Goal: Task Accomplishment & Management: Use online tool/utility

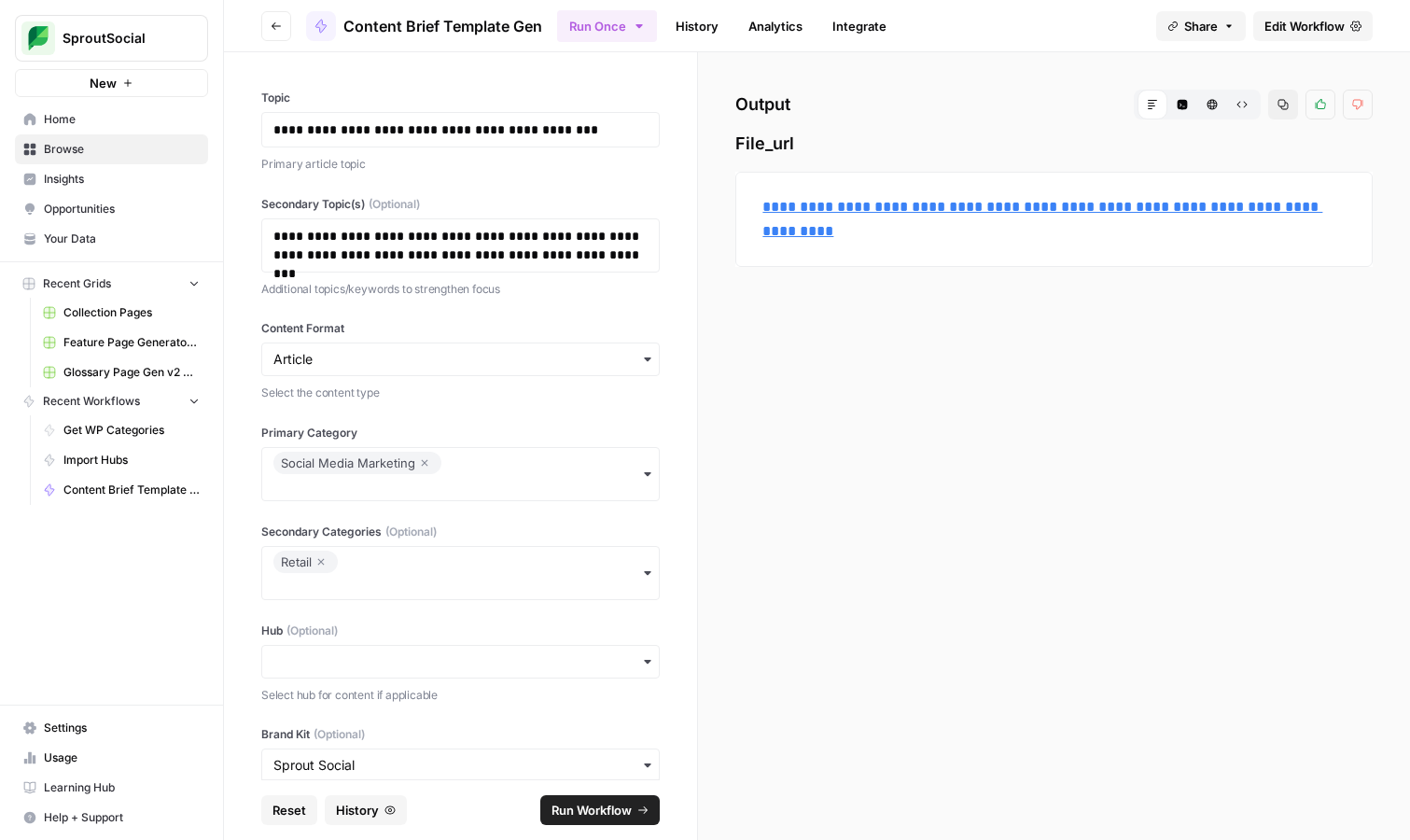
click at [275, 53] on div "**********" at bounding box center [460, 416] width 473 height 727
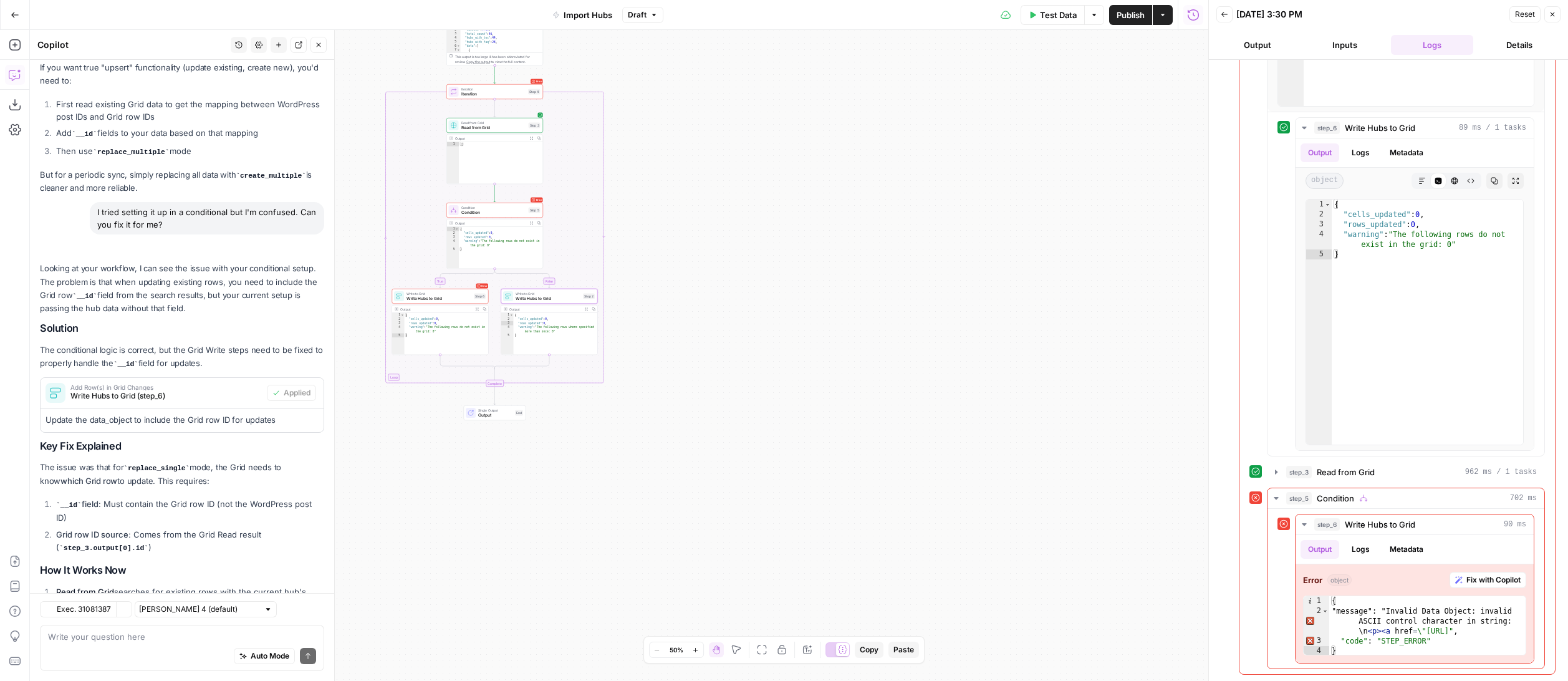
scroll to position [4958, 0]
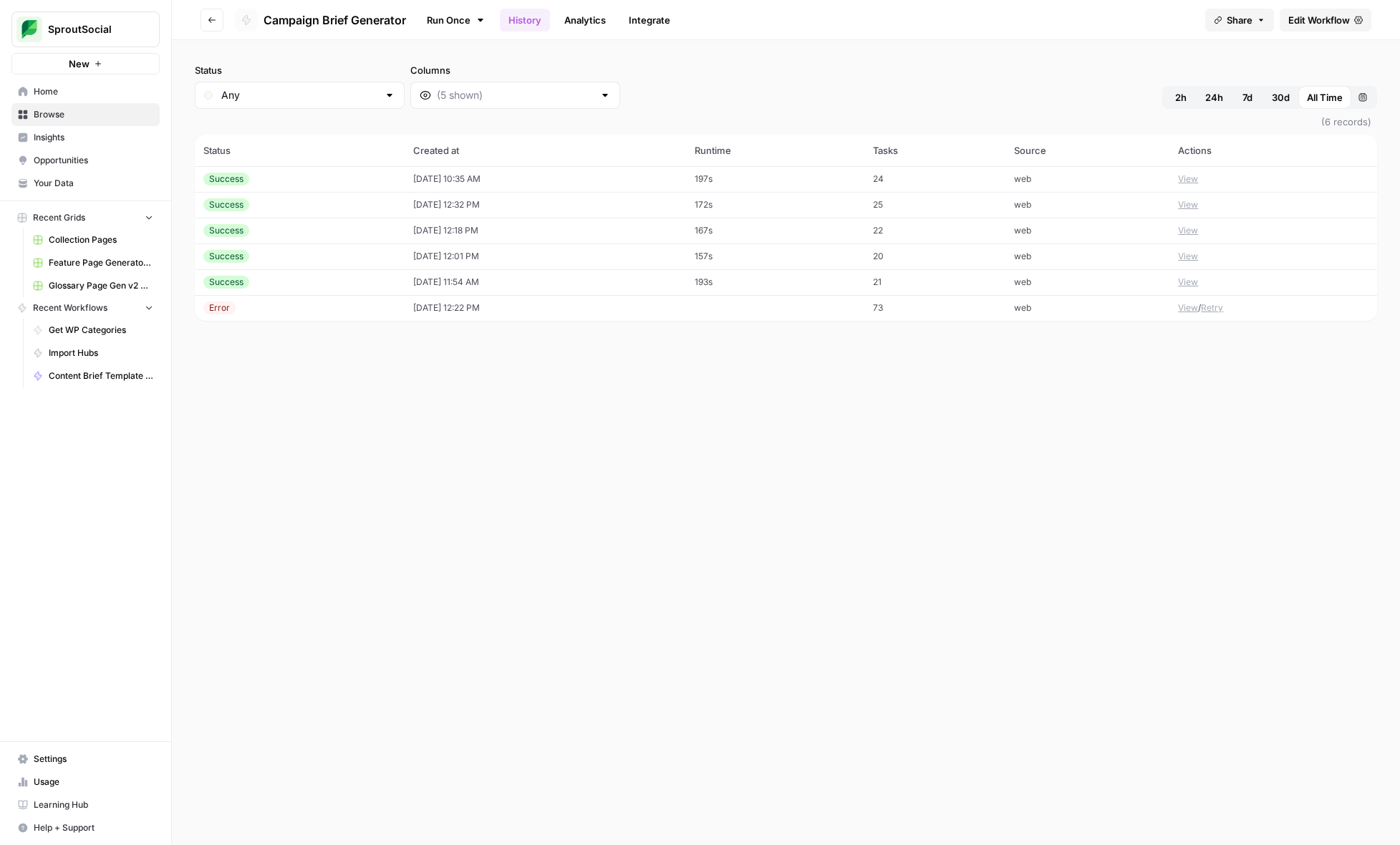
click at [215, 21] on icon "button" at bounding box center [212, 20] width 9 height 9
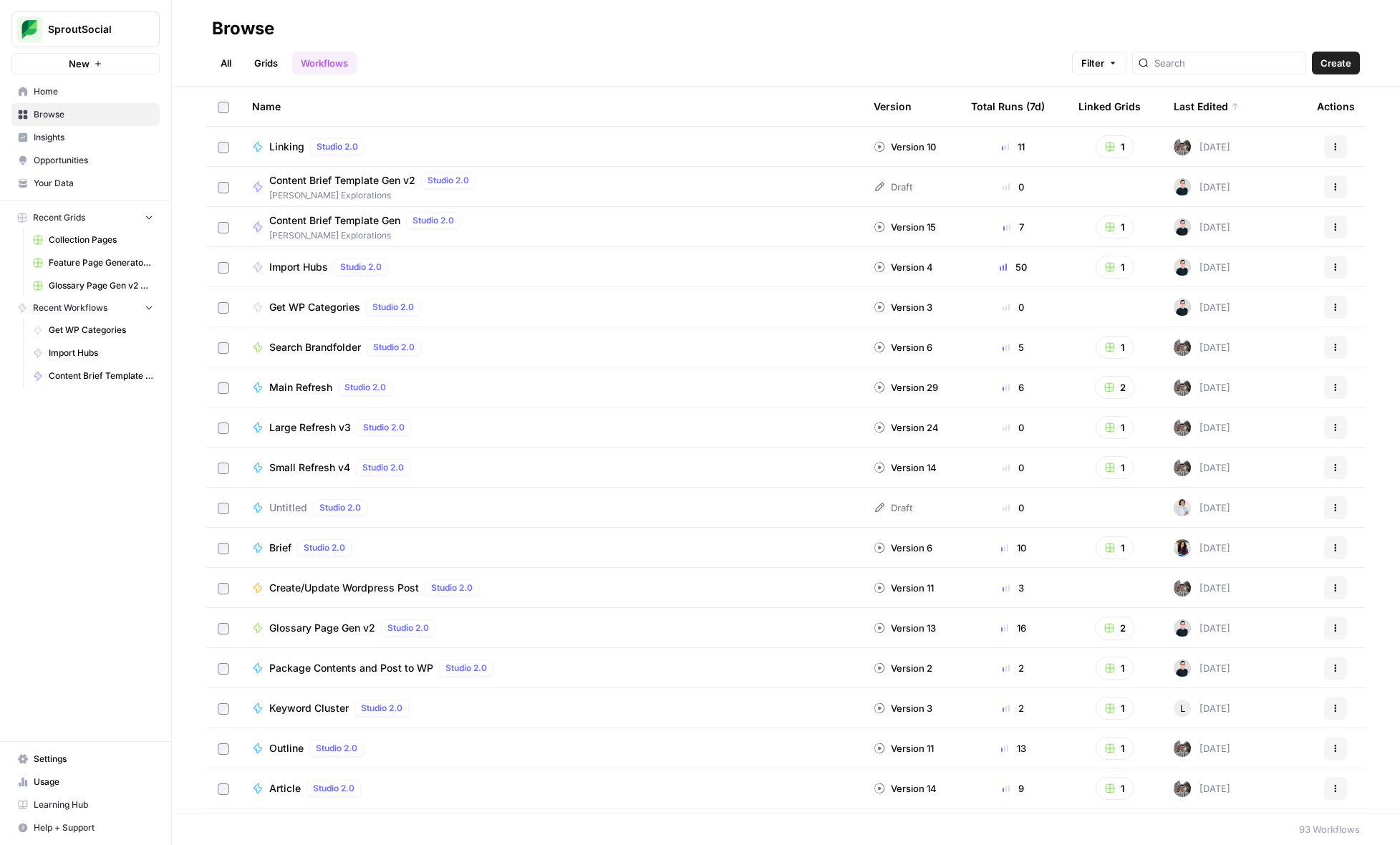
click at [1198, 104] on div "Last Edited" at bounding box center [1207, 106] width 66 height 40
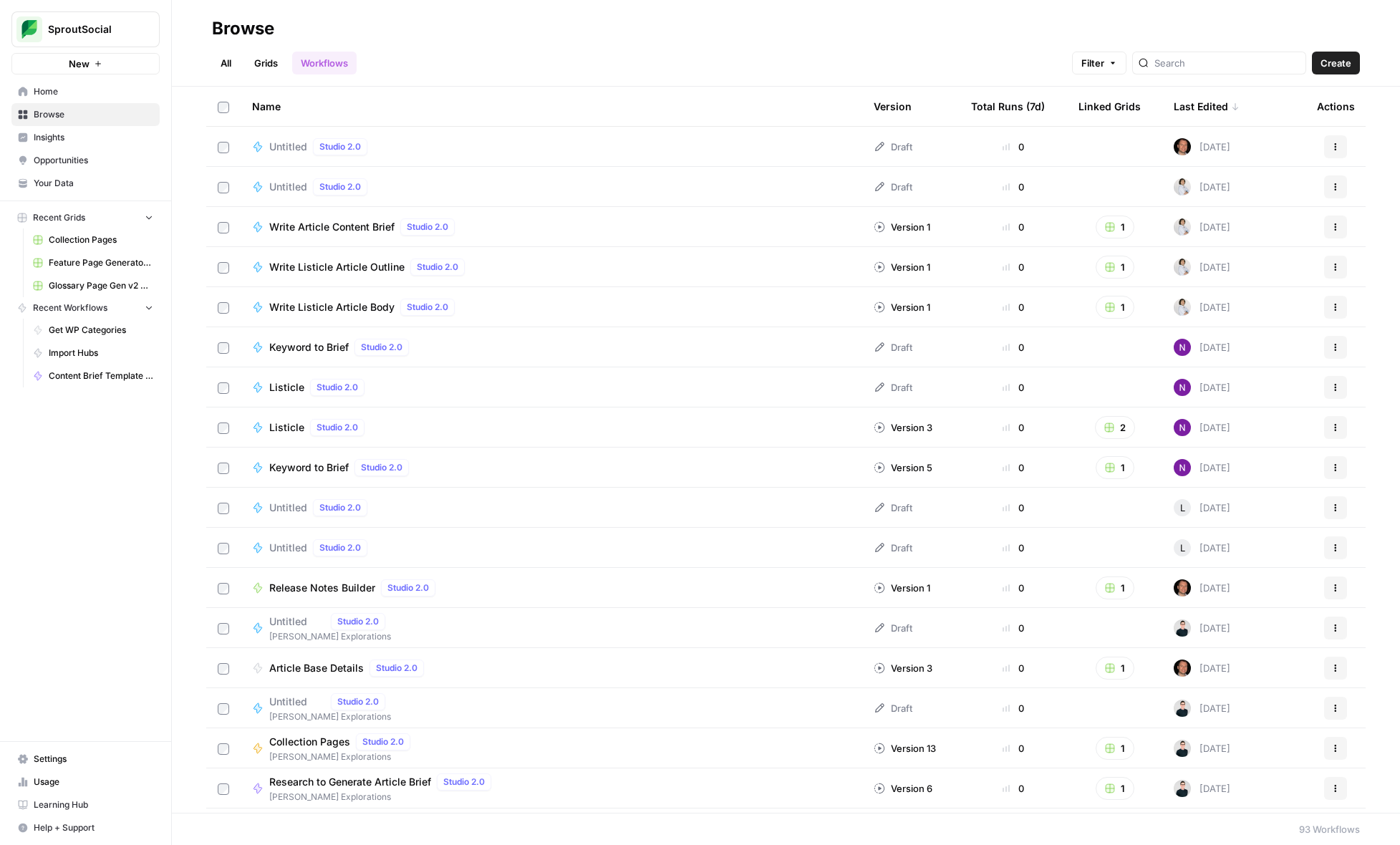
click at [1198, 104] on div "Last Edited" at bounding box center [1207, 106] width 66 height 40
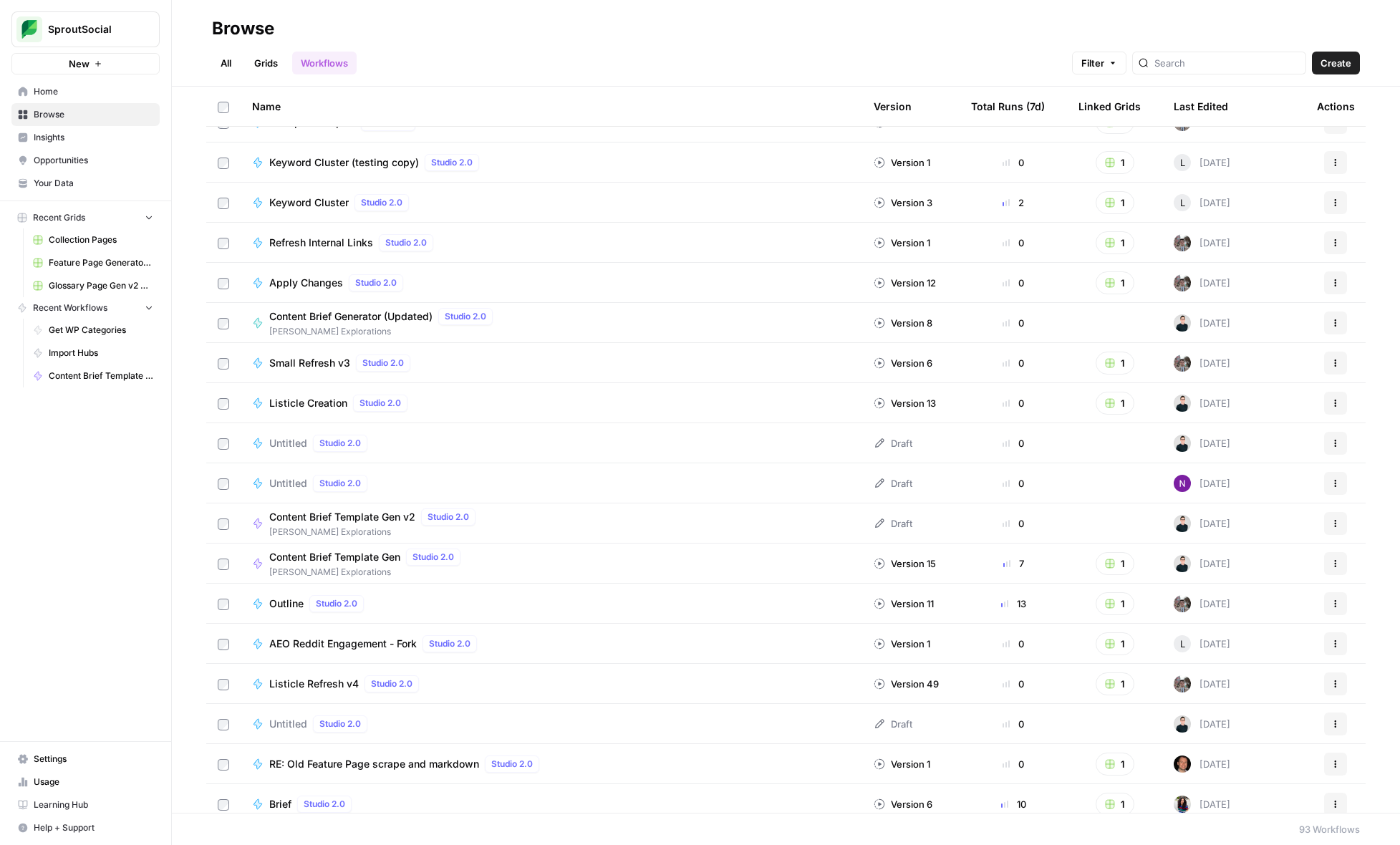
scroll to position [1443, 0]
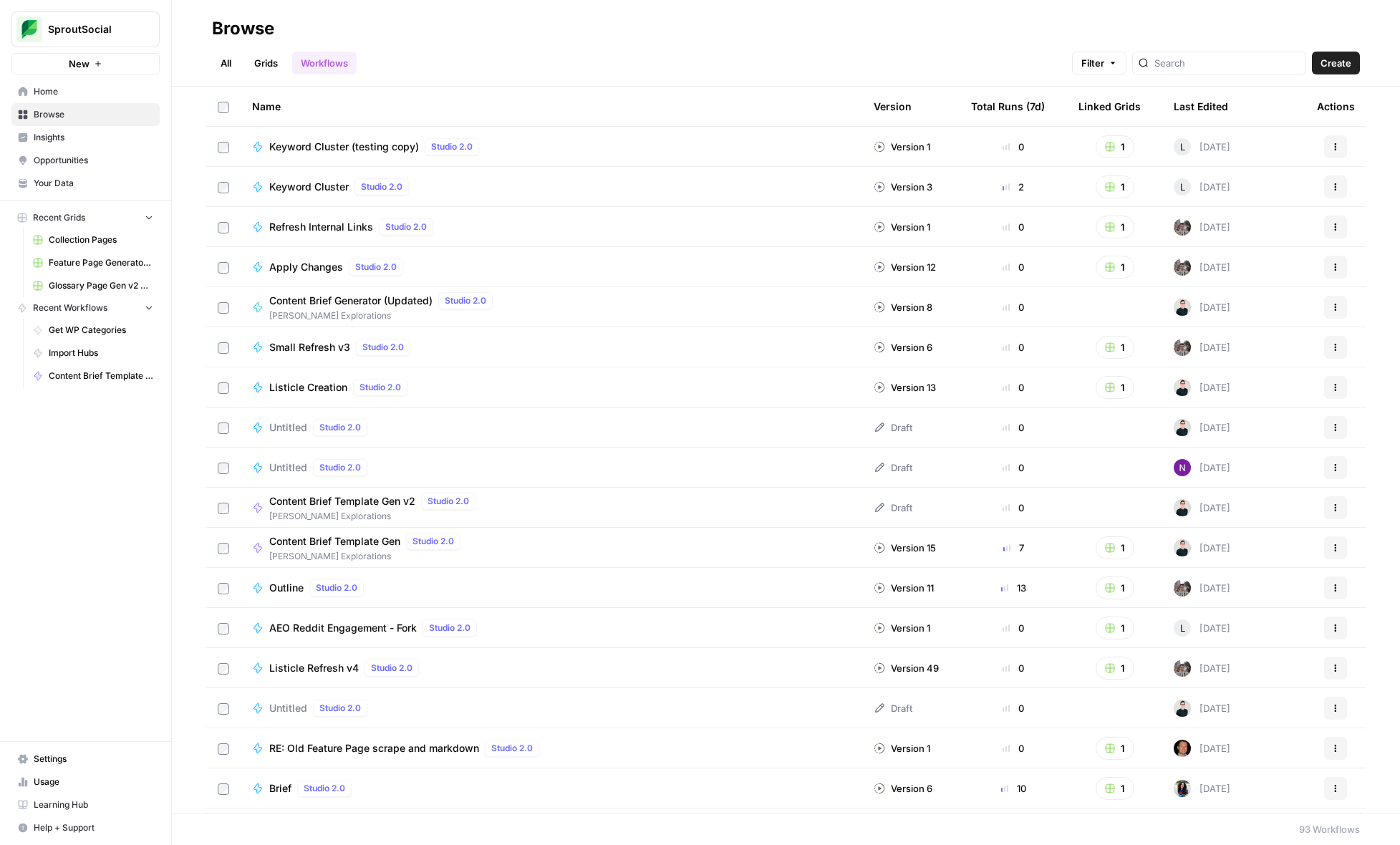
click at [383, 503] on span "Content Brief Template Gen v2" at bounding box center [342, 501] width 146 height 15
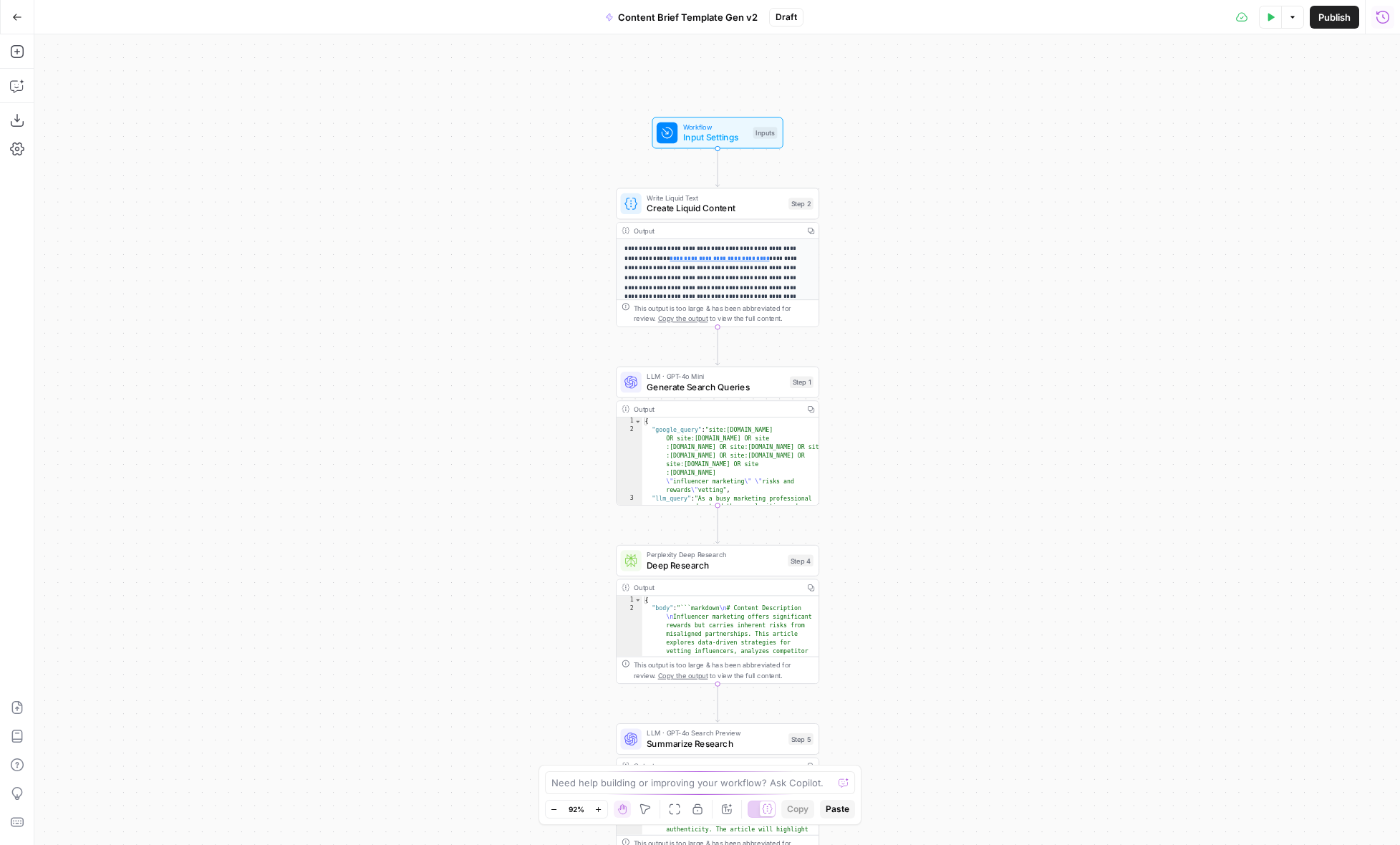
click at [1381, 16] on icon "button" at bounding box center [1383, 18] width 15 height 15
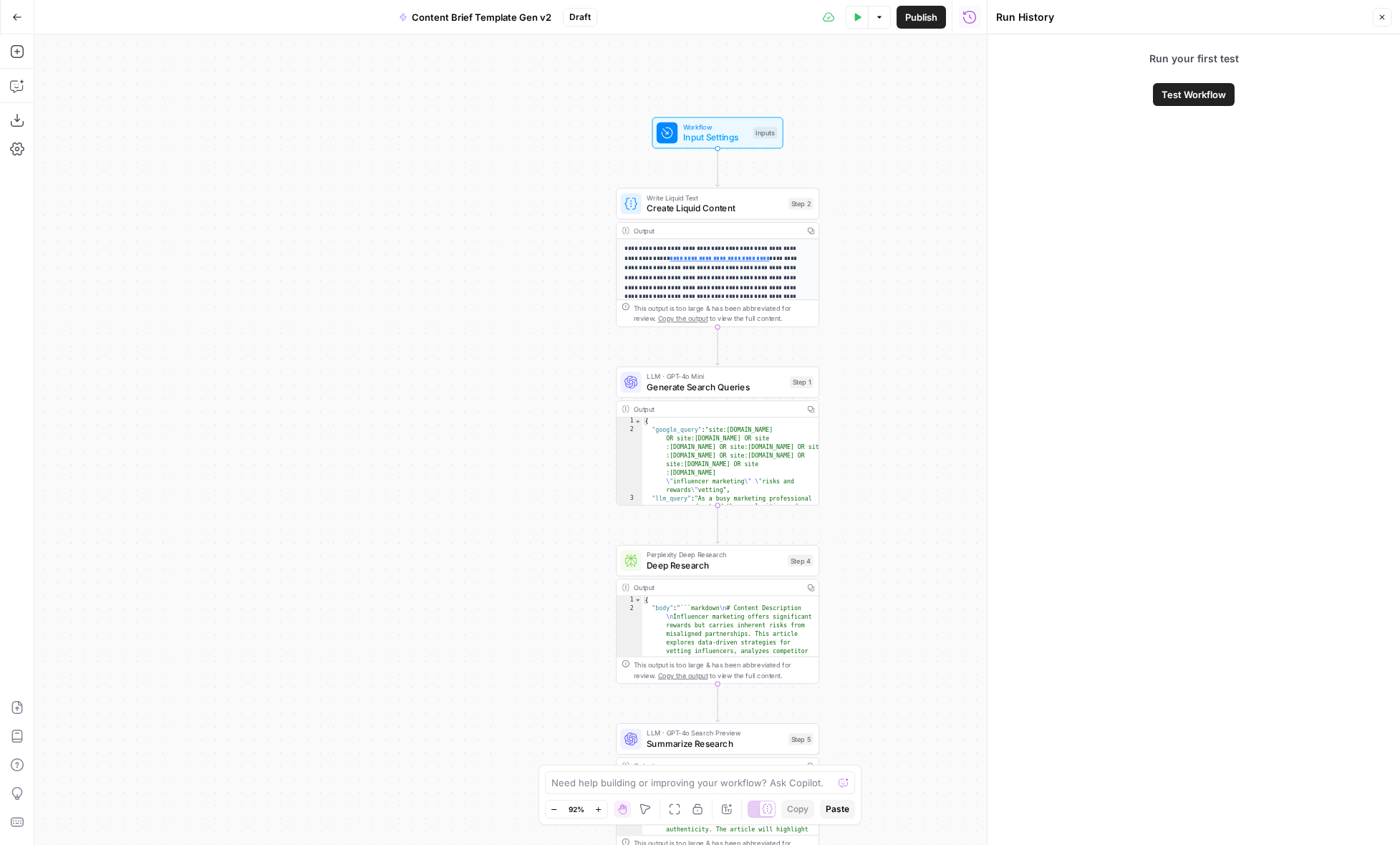
click at [21, 19] on icon "button" at bounding box center [18, 18] width 10 height 10
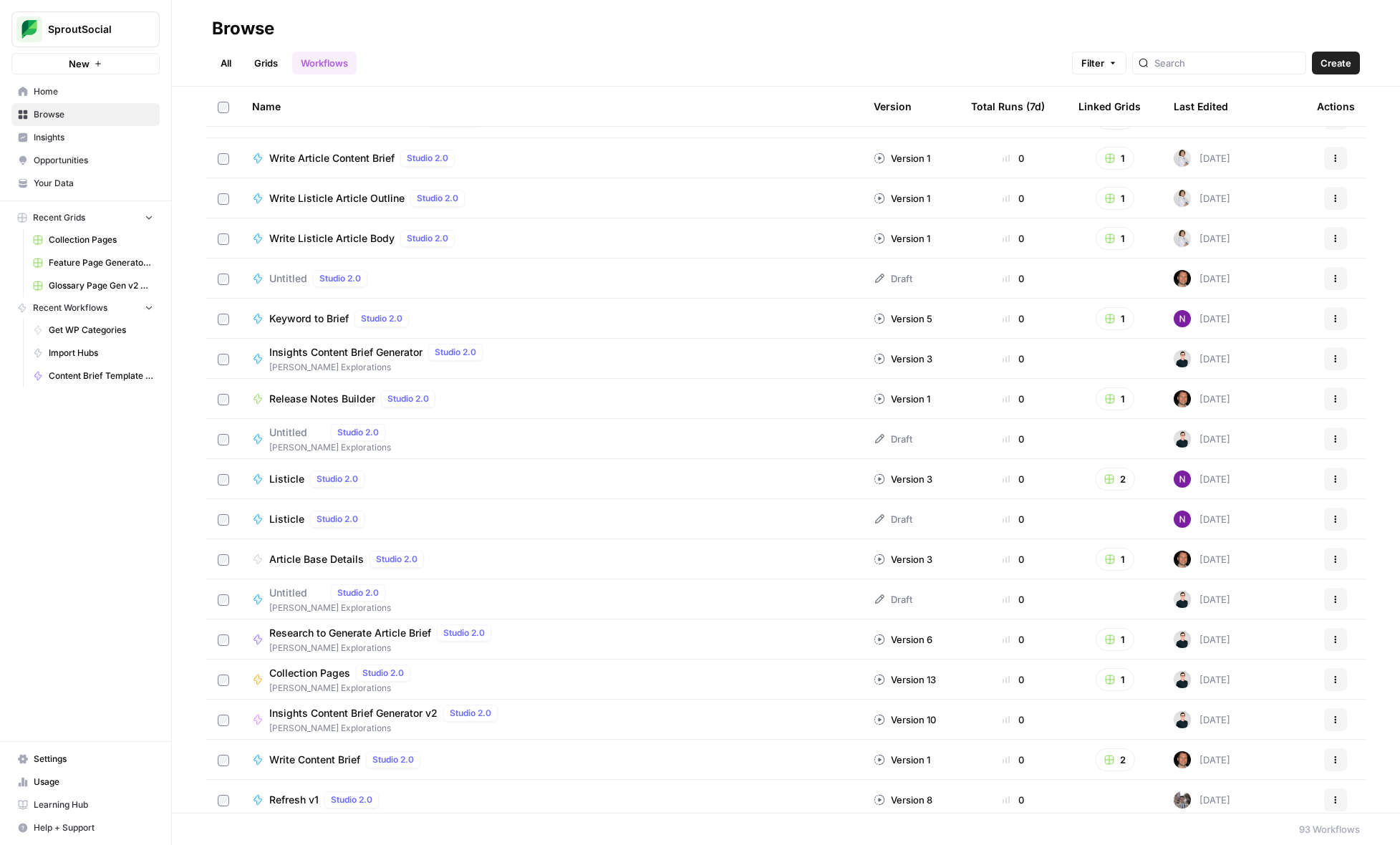
scroll to position [3042, 0]
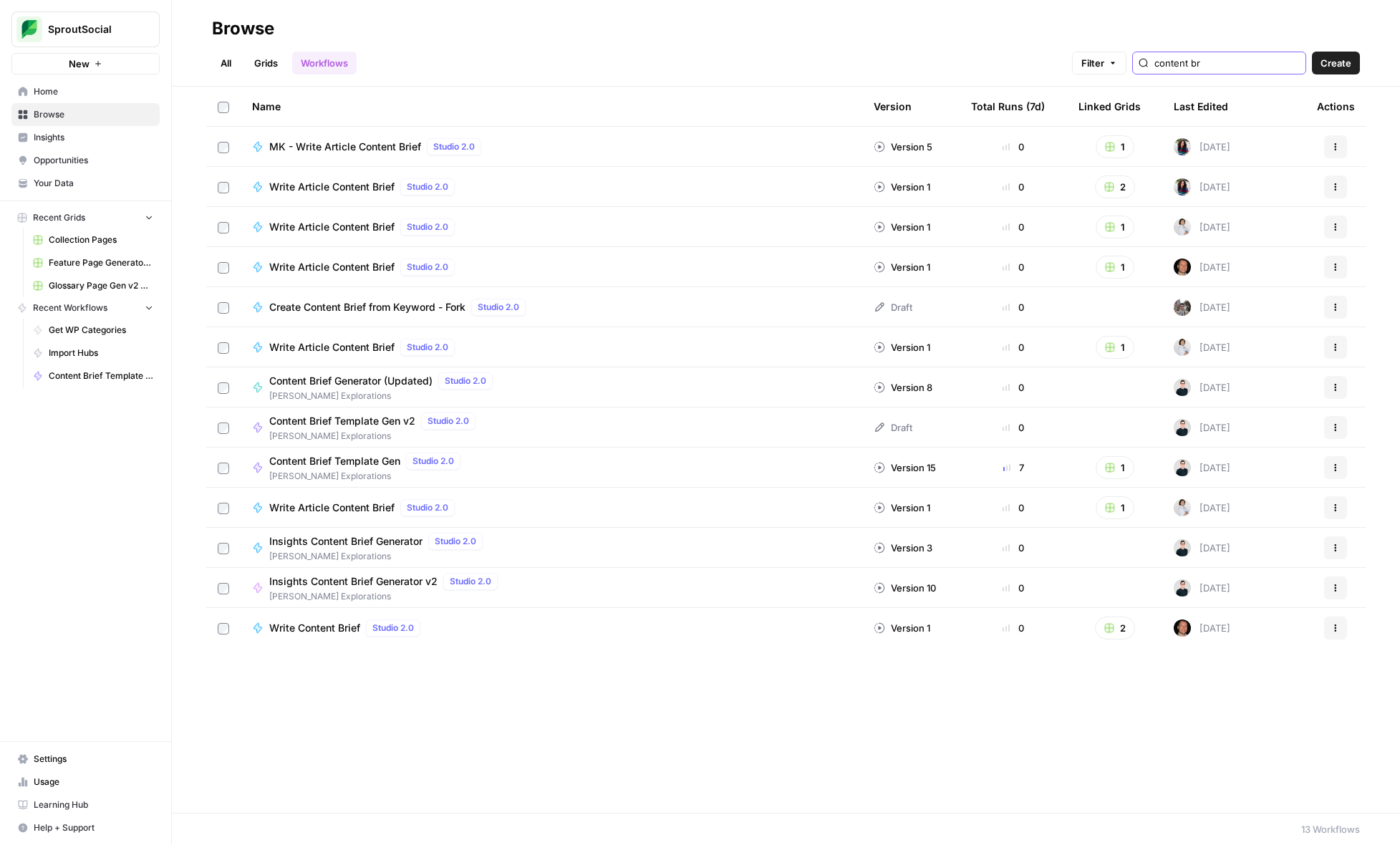
type input "content br"
click at [540, 462] on div "Content Brief Template Gen Studio 2.0 Stanton Explorations" at bounding box center [551, 467] width 599 height 30
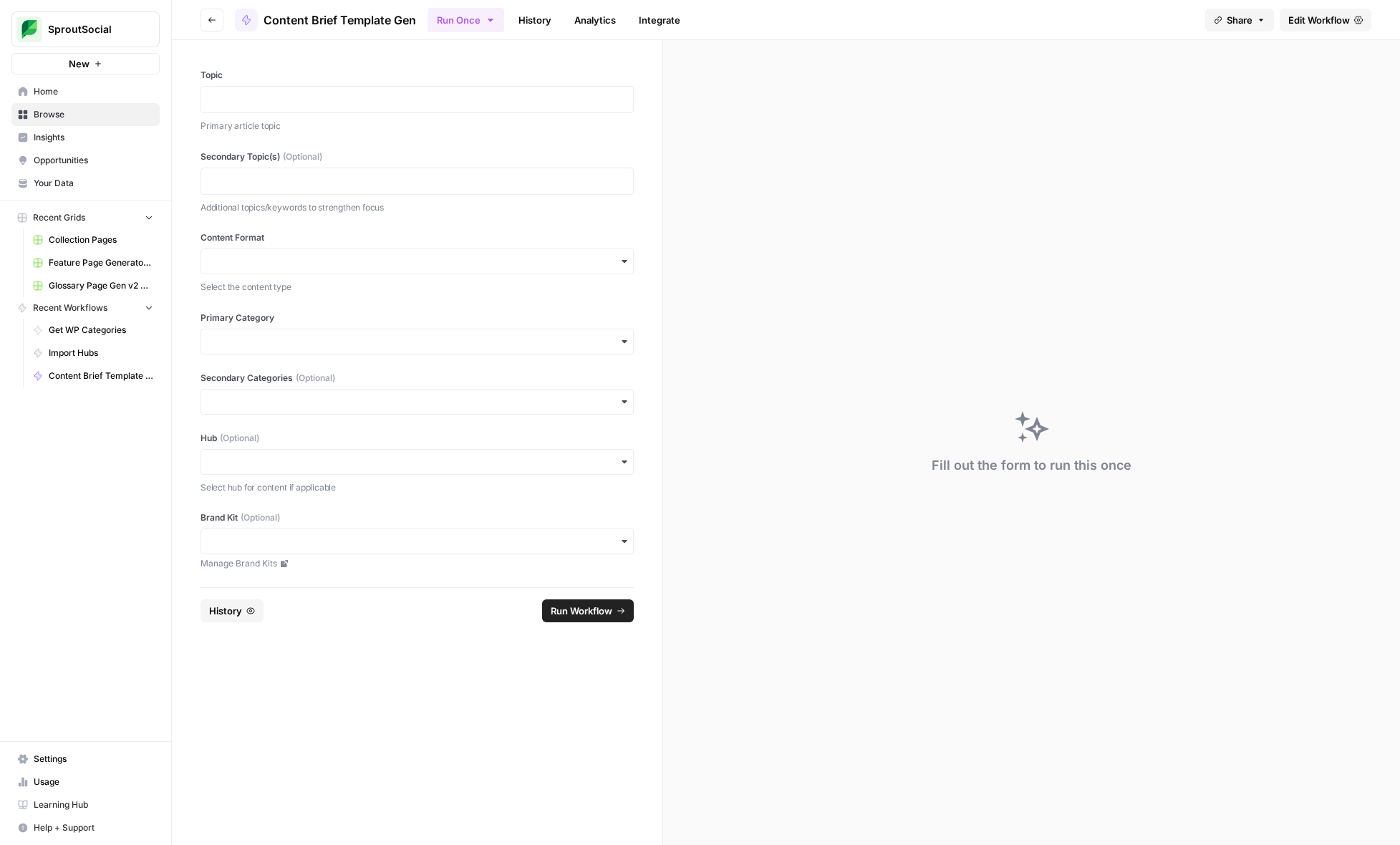
click at [530, 21] on link "History" at bounding box center [535, 20] width 50 height 23
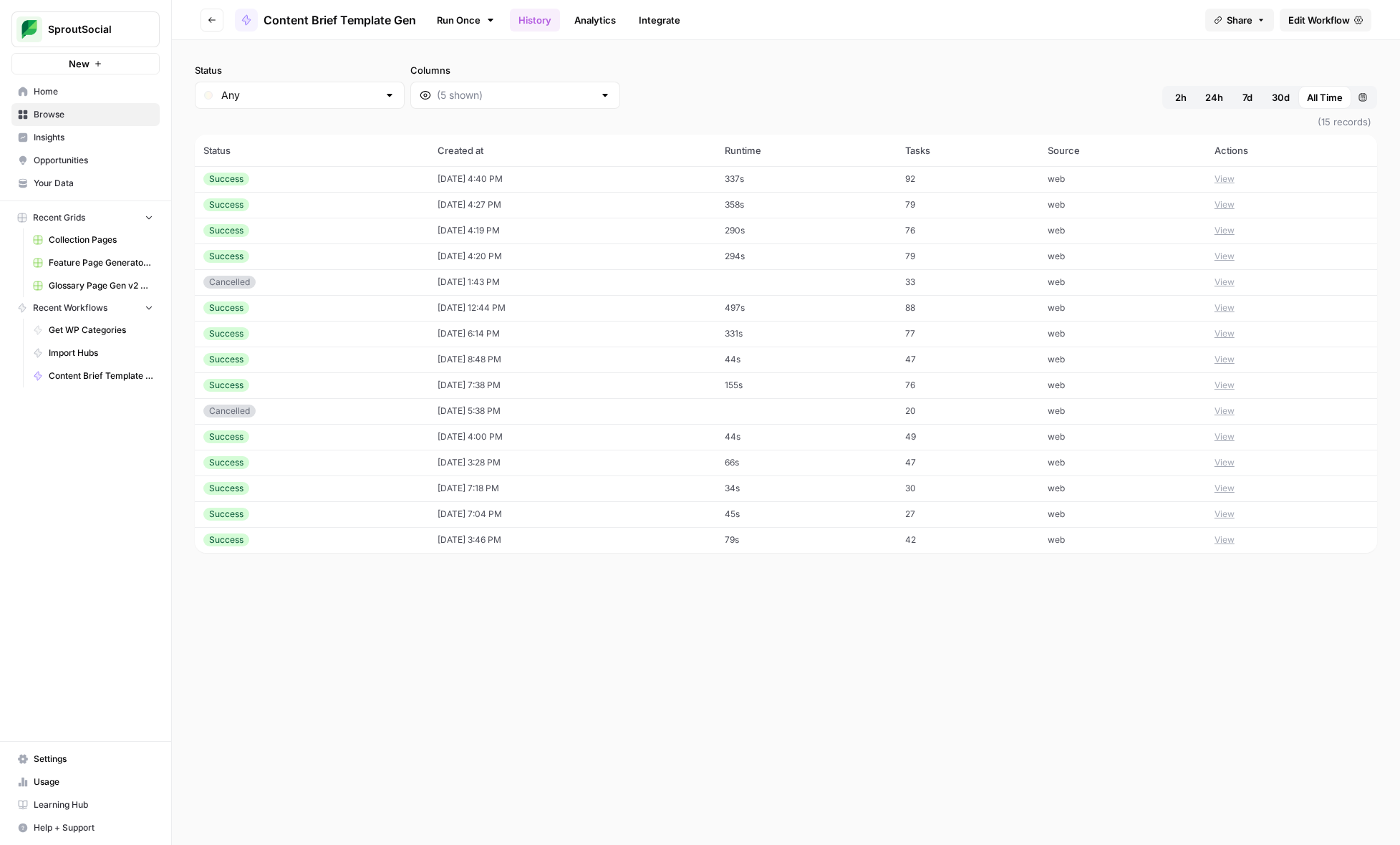
click at [970, 170] on td "92" at bounding box center [968, 178] width 142 height 26
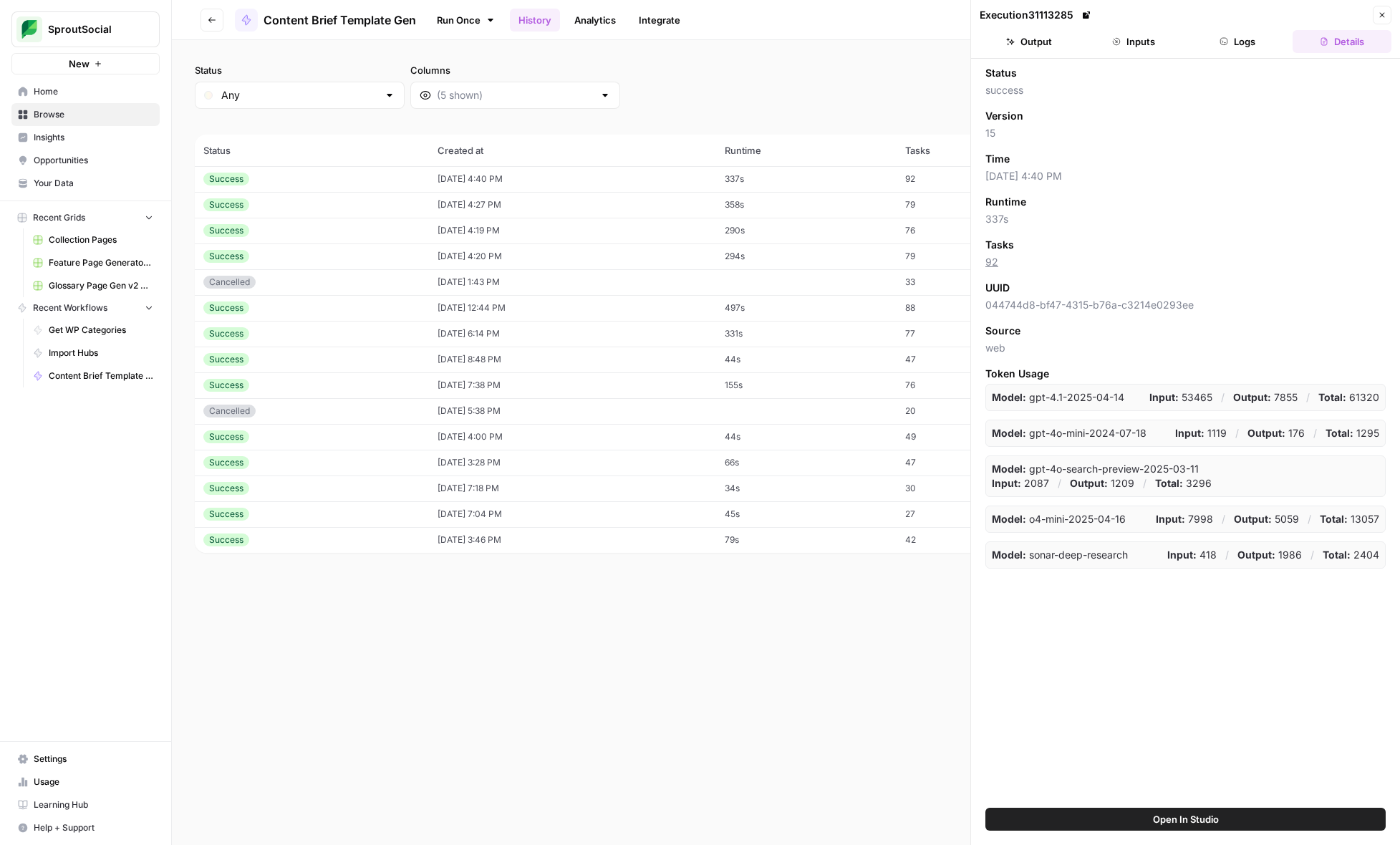
click at [1158, 35] on button "Inputs" at bounding box center [1133, 41] width 99 height 23
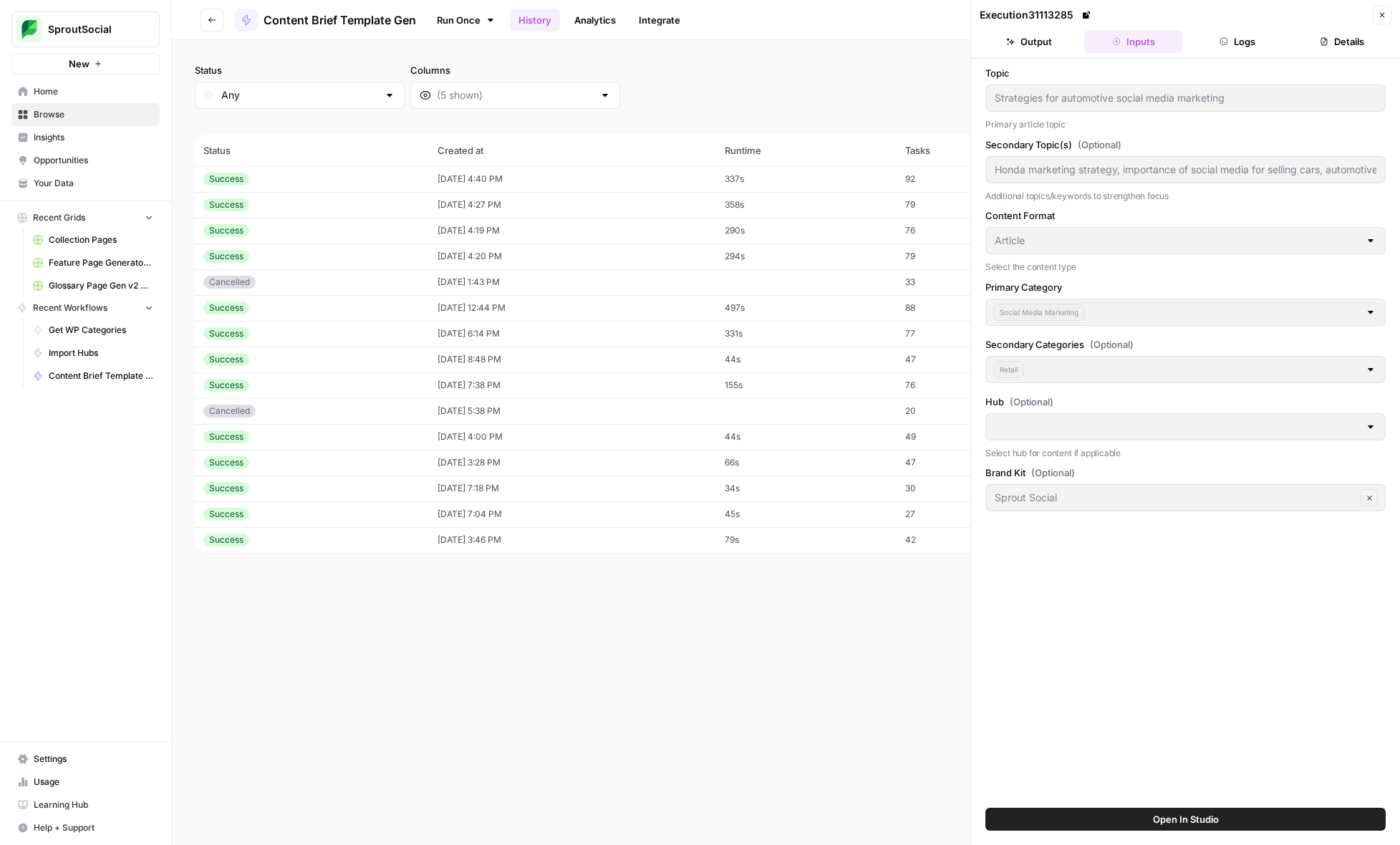
click at [893, 196] on td "358s" at bounding box center [807, 204] width 181 height 26
click at [868, 220] on td "290s" at bounding box center [807, 230] width 181 height 26
drag, startPoint x: 994, startPoint y: 171, endPoint x: 1413, endPoint y: 170, distance: 419.0
click at [1399, 170] on html "SproutSocial New Home Browse Insights Opportunities Your Data Recent Grids Coll…" at bounding box center [700, 422] width 1400 height 845
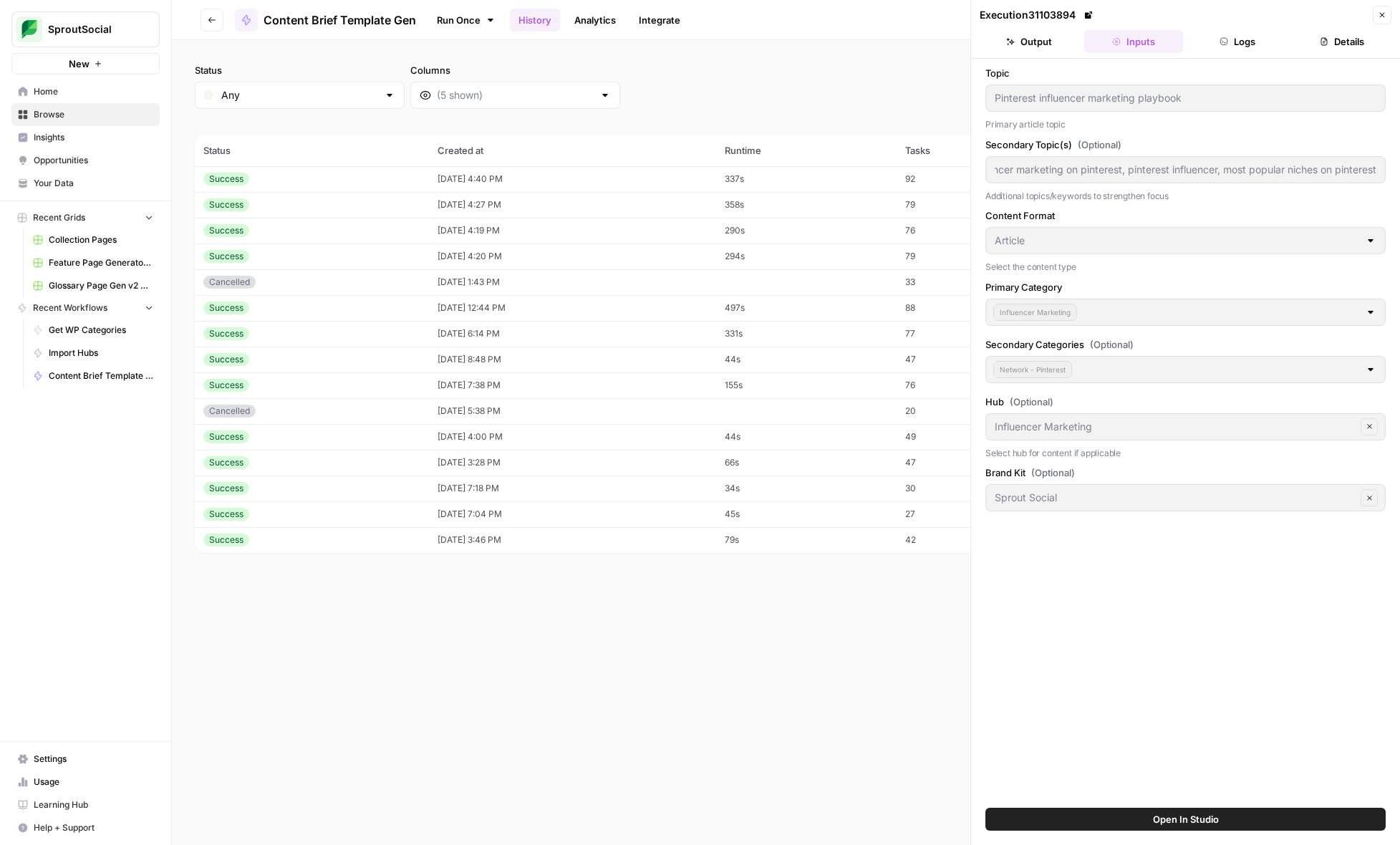
click at [1237, 37] on button "Logs" at bounding box center [1238, 41] width 99 height 23
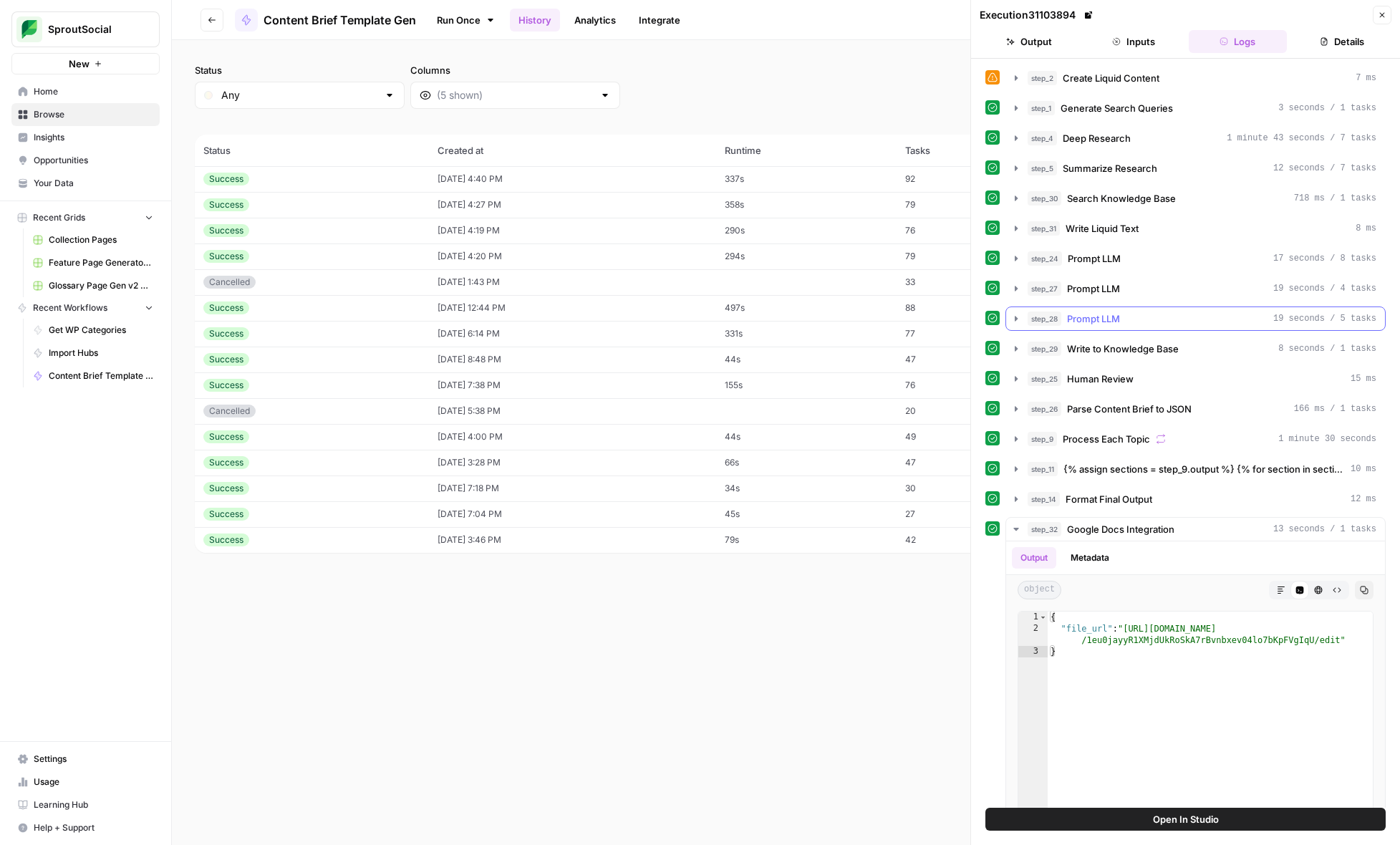
click at [1014, 321] on icon "button" at bounding box center [1017, 319] width 12 height 12
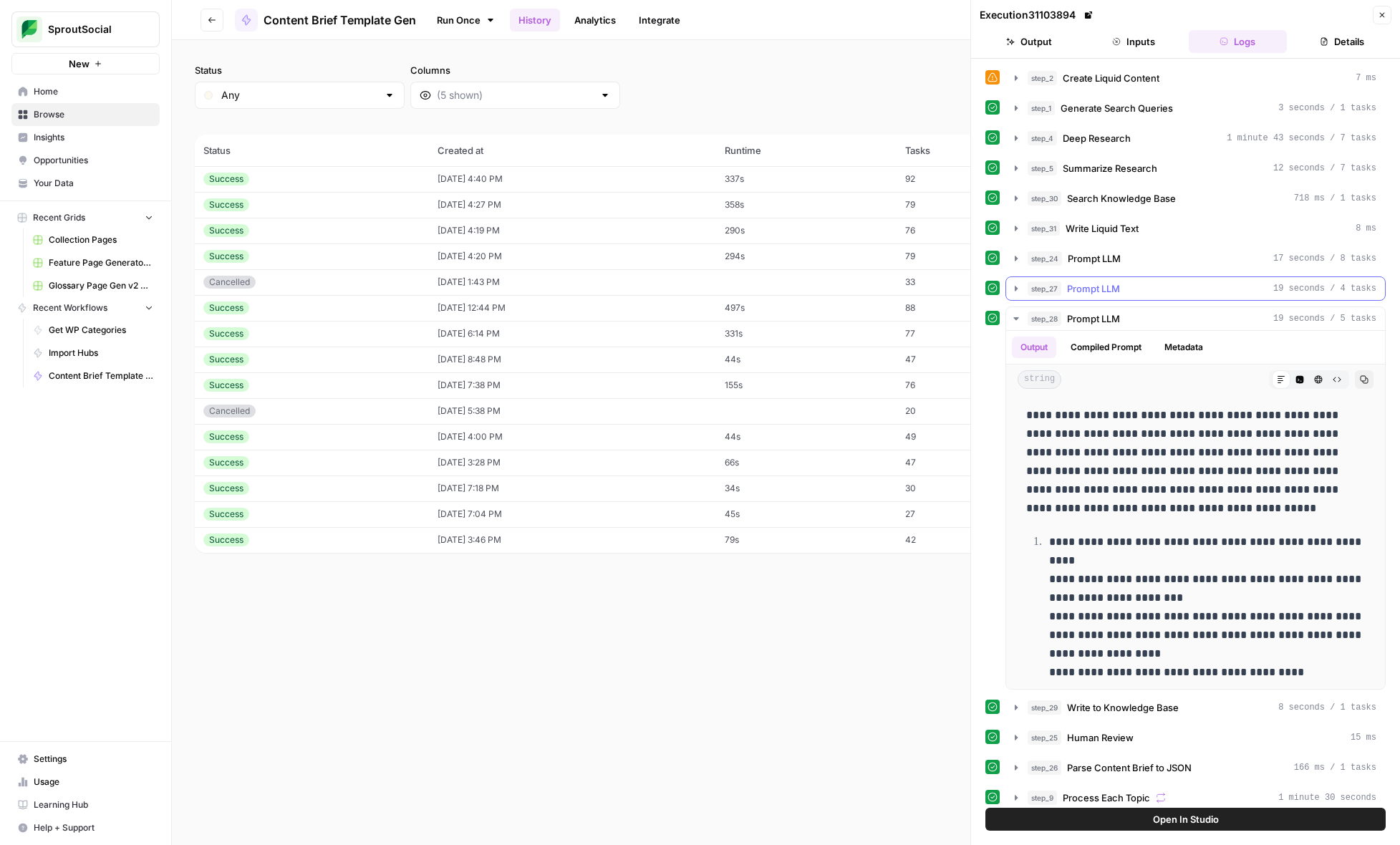
click at [1017, 290] on icon "button" at bounding box center [1017, 288] width 3 height 5
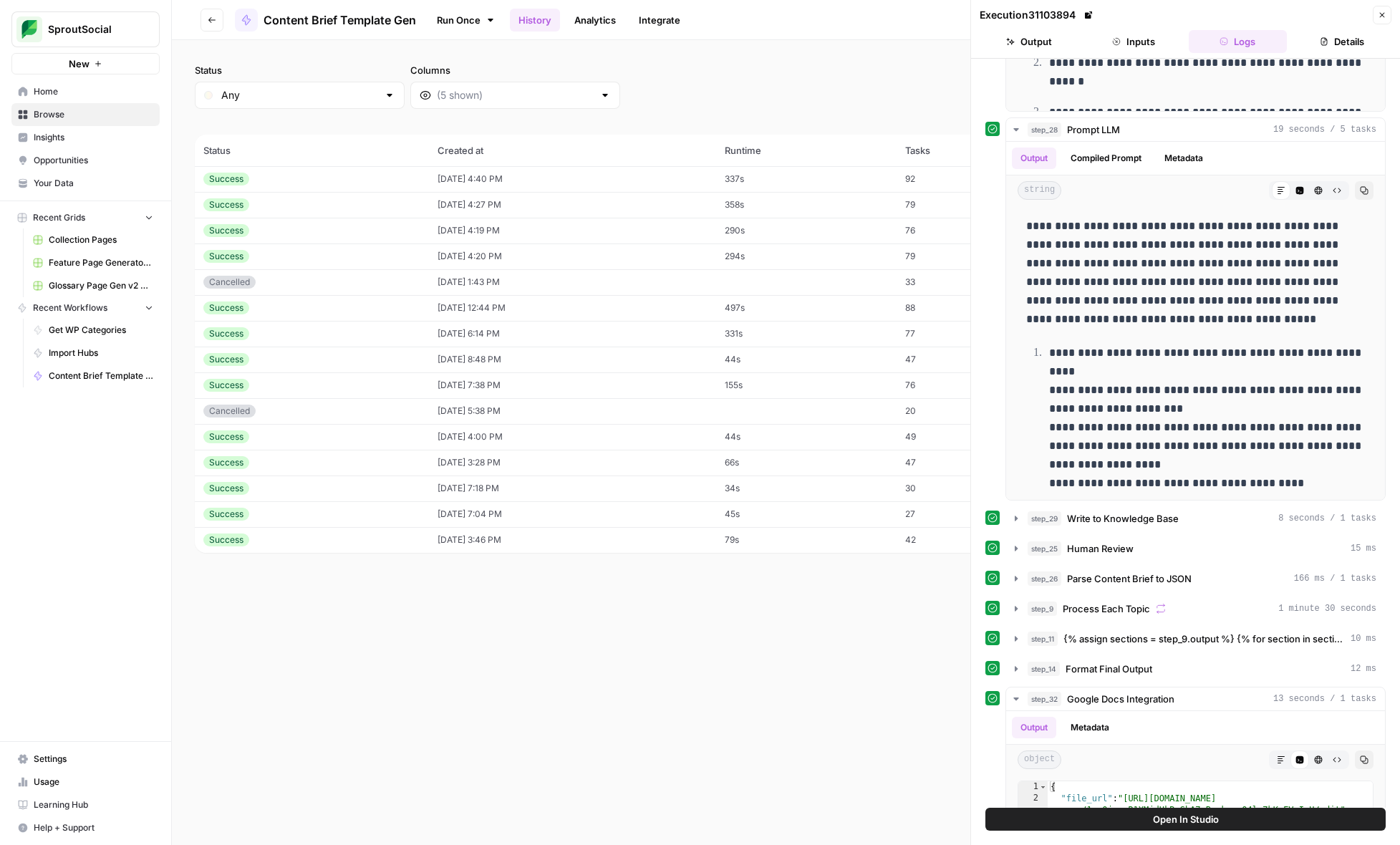
scroll to position [714, 0]
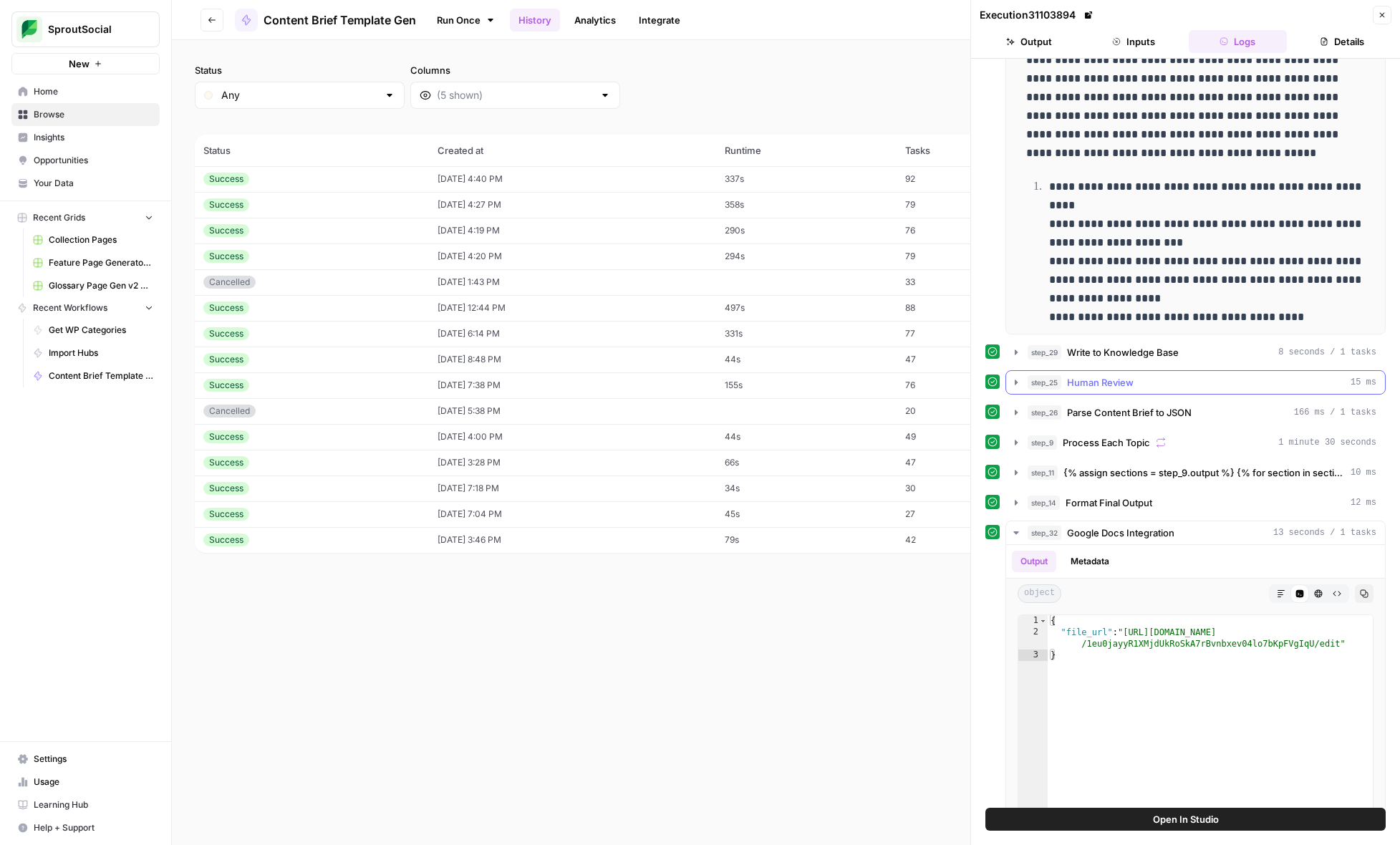
click at [1017, 380] on icon "button" at bounding box center [1017, 382] width 12 height 12
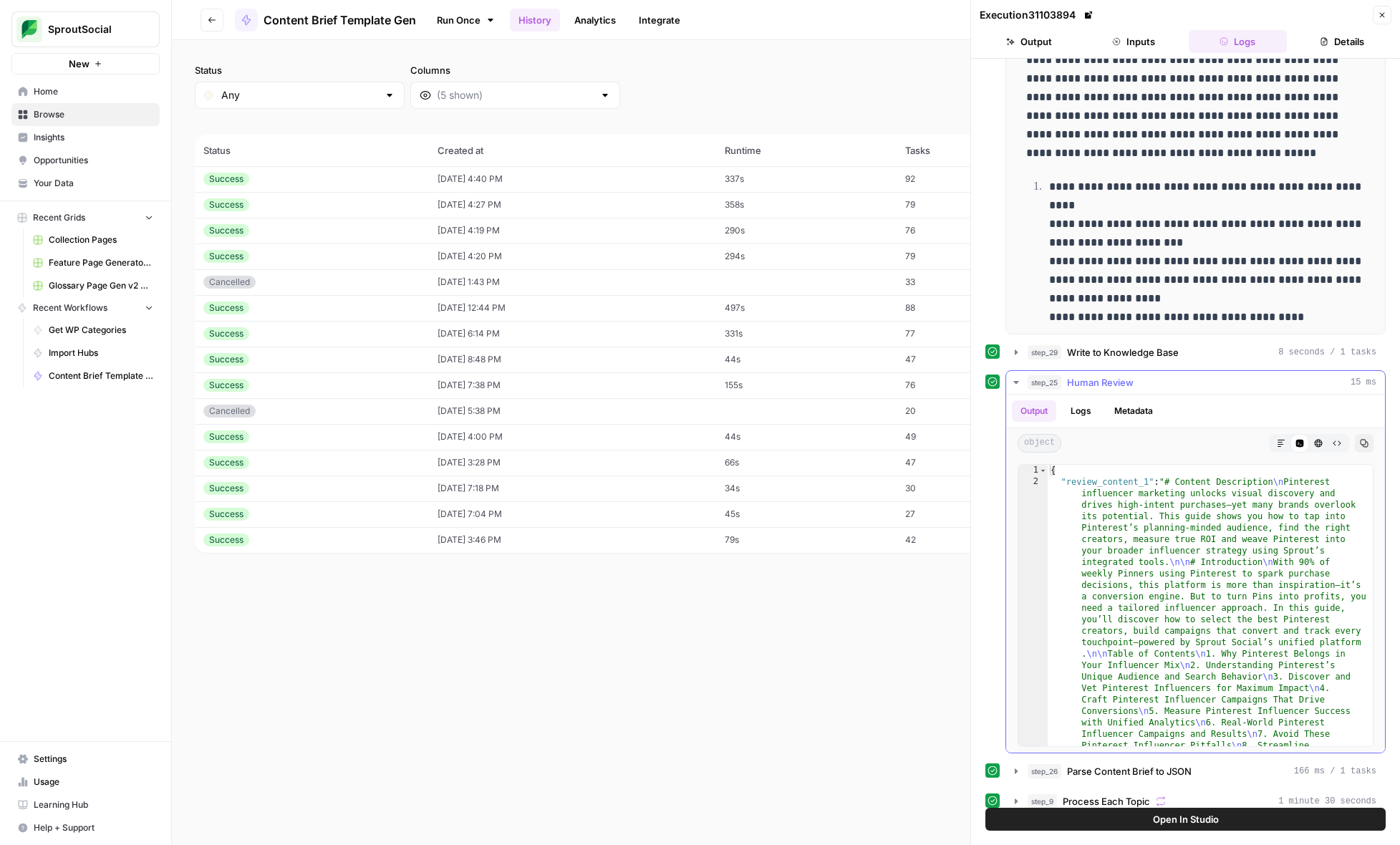
click at [1017, 380] on icon "button" at bounding box center [1017, 382] width 12 height 12
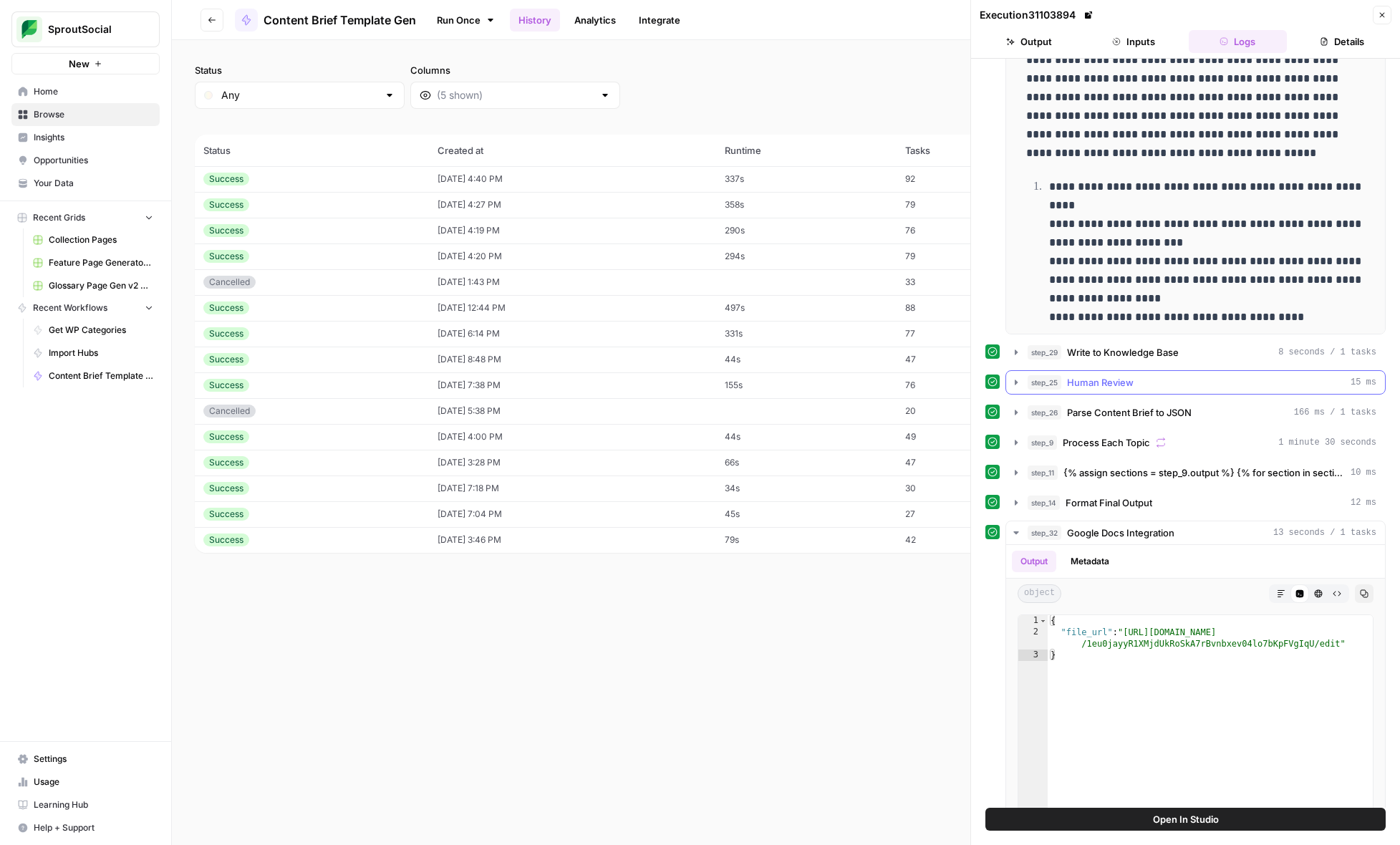
click at [1017, 380] on icon "button" at bounding box center [1017, 382] width 12 height 12
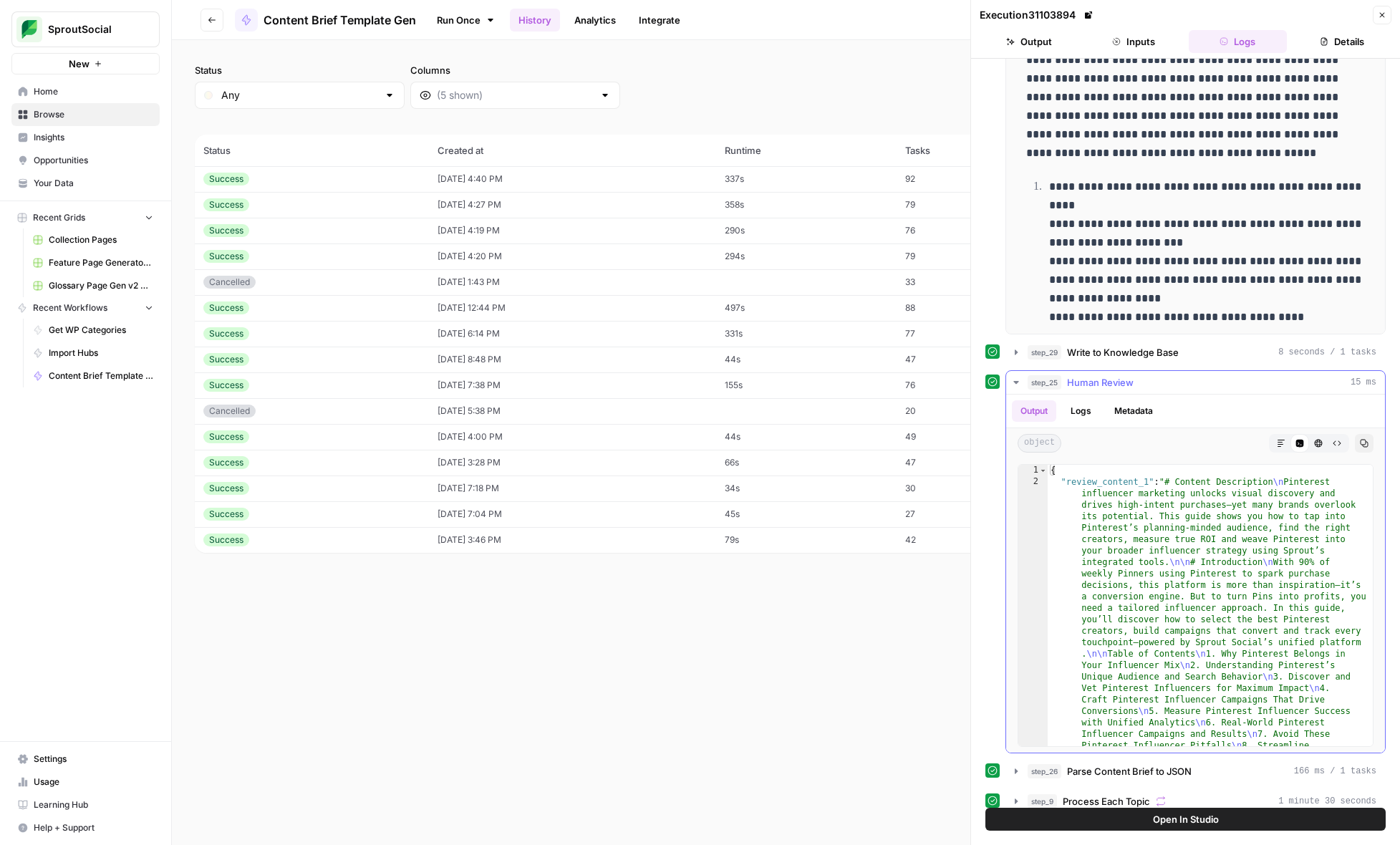
click at [1280, 447] on button "Markdown" at bounding box center [1281, 443] width 18 height 18
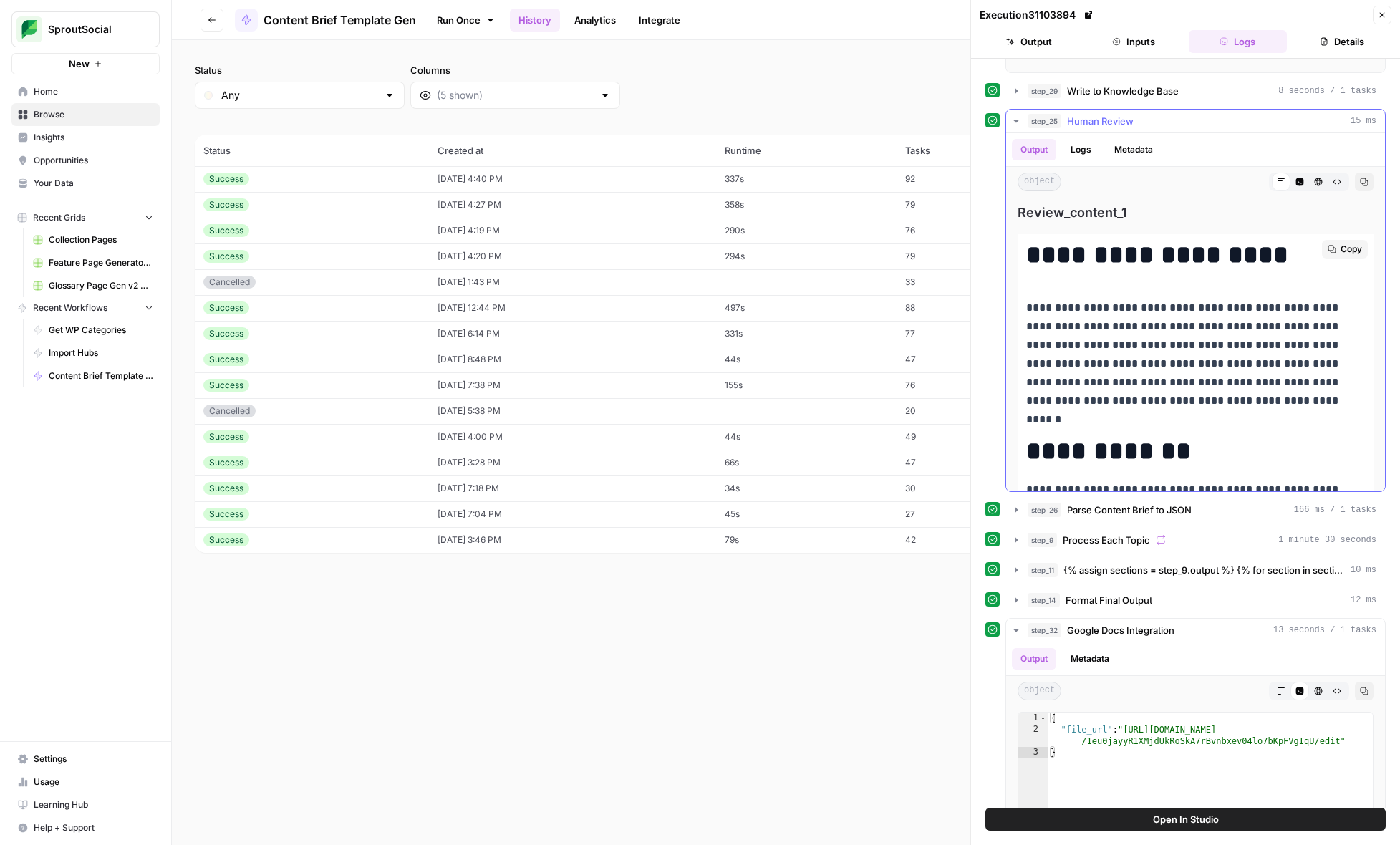
scroll to position [977, 0]
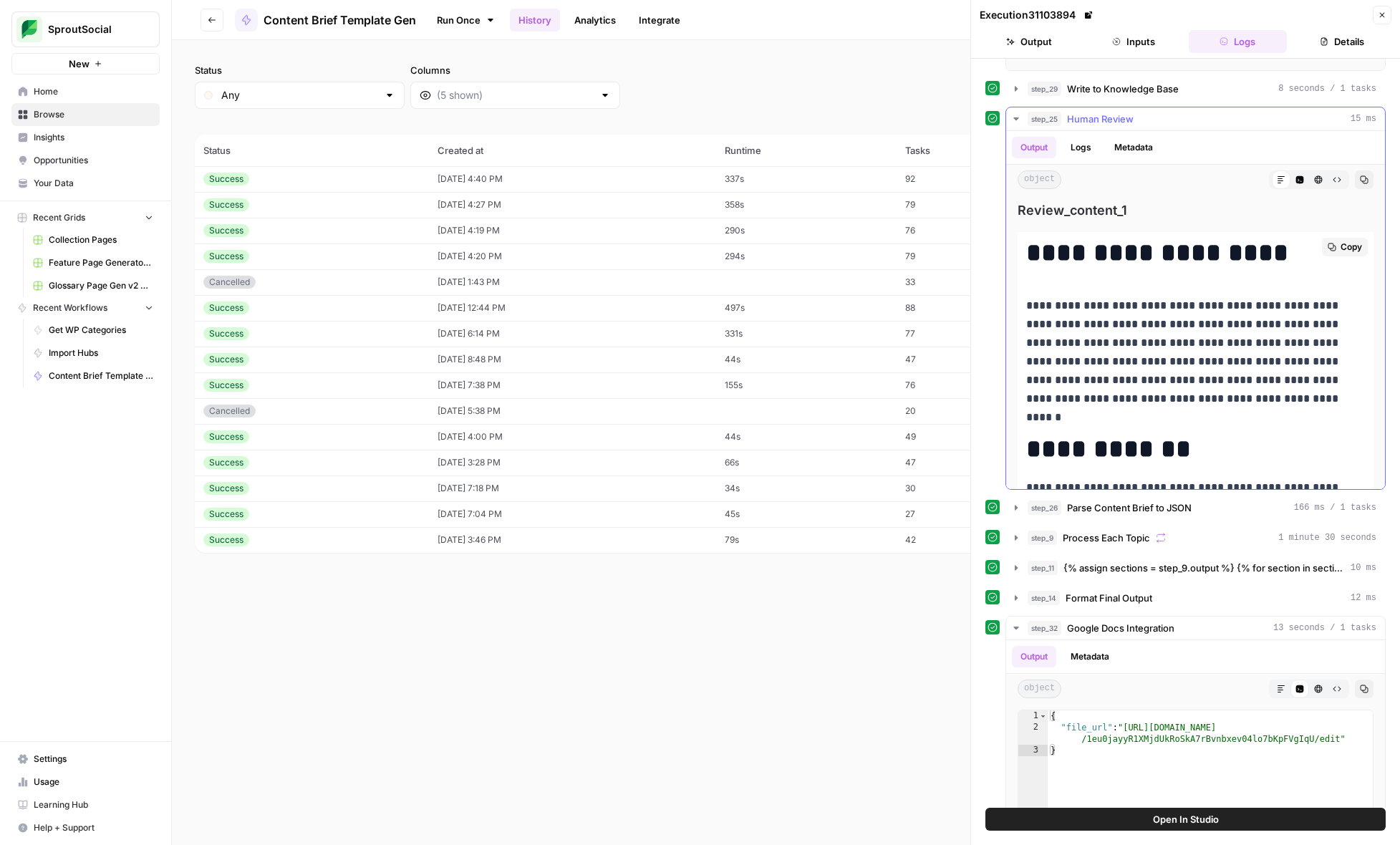
click at [1340, 242] on button "Copy" at bounding box center [1345, 247] width 46 height 18
click at [643, 175] on td "10/10/25 at 4:40 PM" at bounding box center [572, 178] width 287 height 26
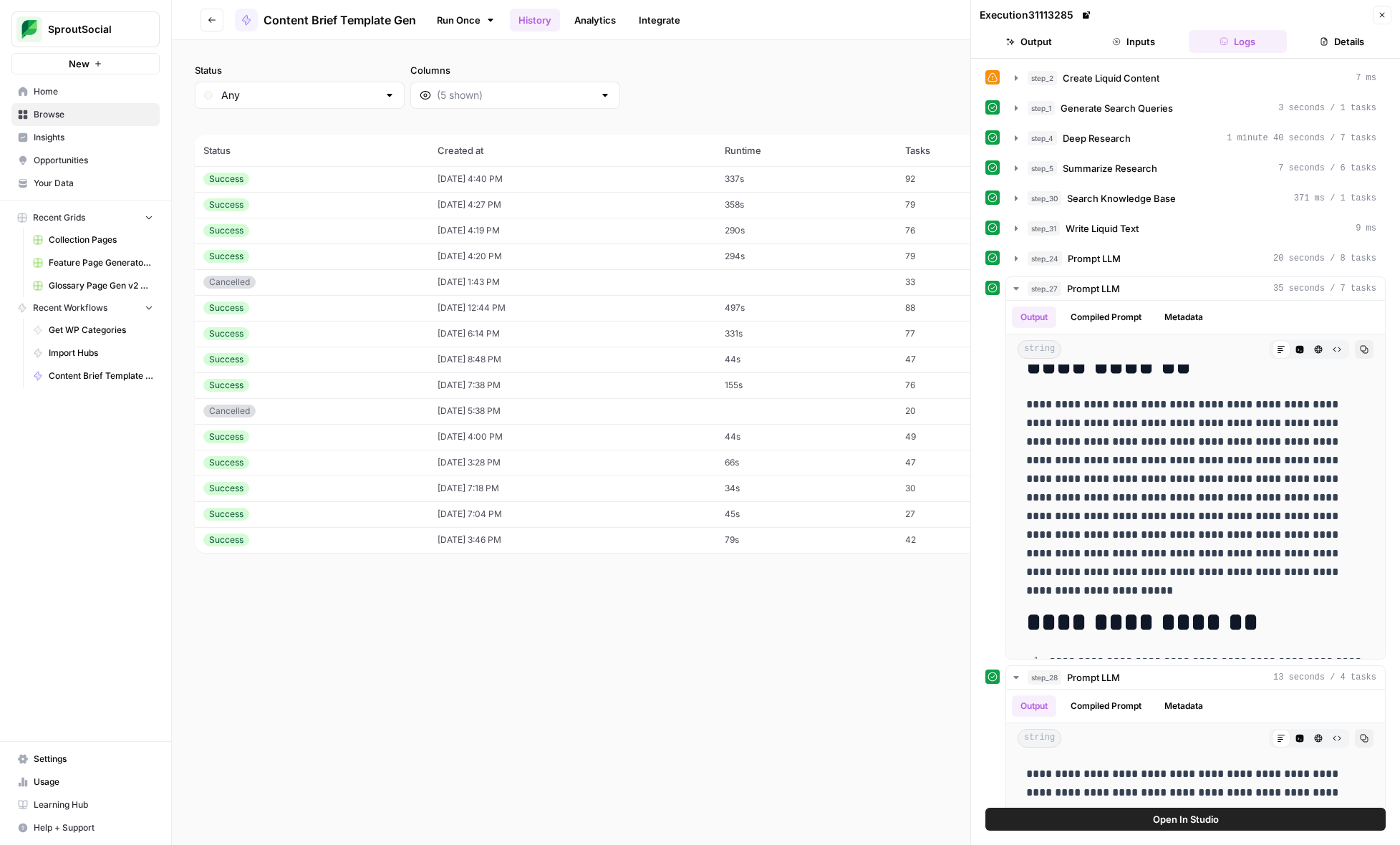
click at [1116, 43] on icon "button" at bounding box center [1116, 42] width 9 height 9
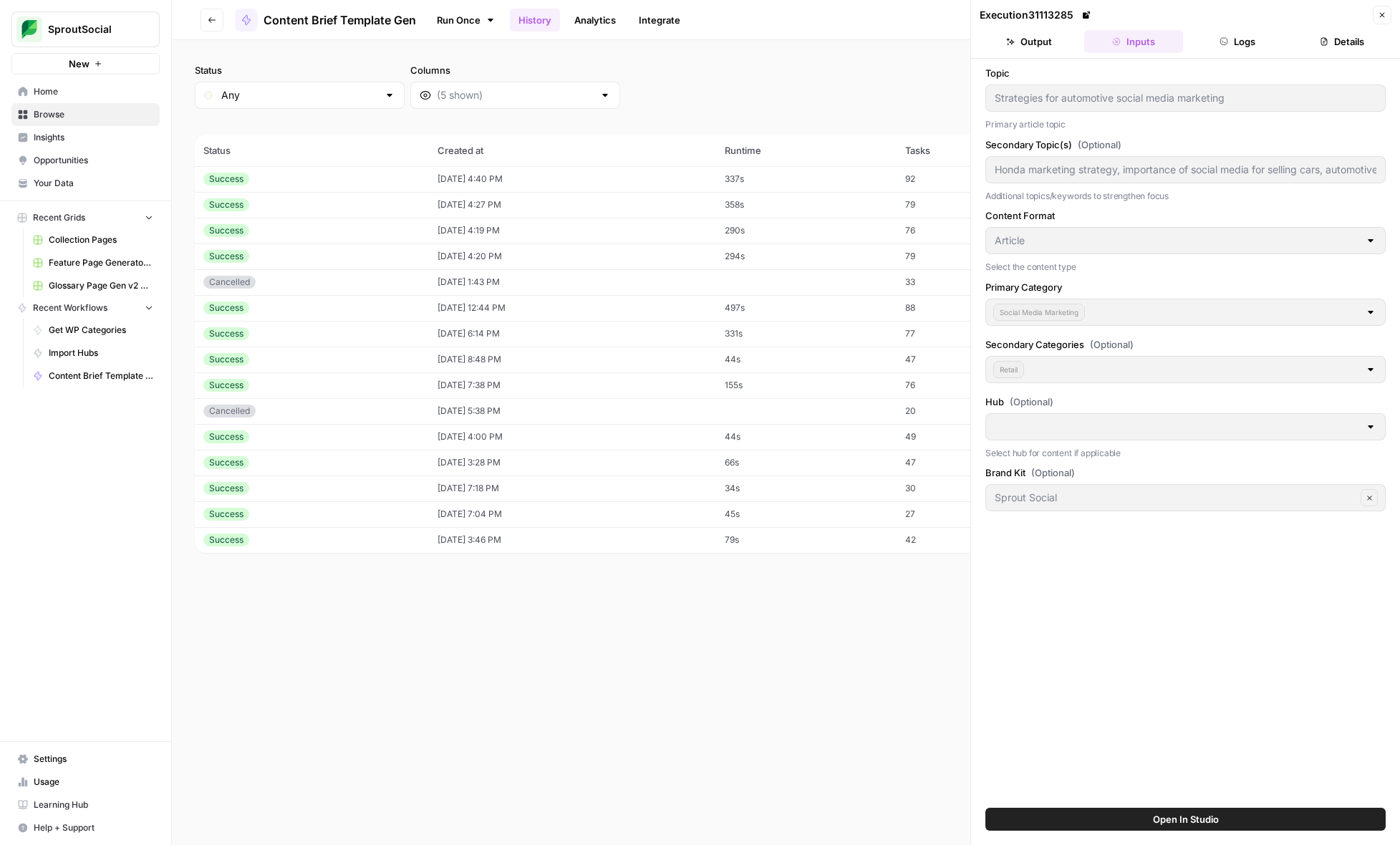
click at [1054, 137] on label "Secondary Topic(s) (Optional)" at bounding box center [1186, 145] width 400 height 15
click at [1063, 46] on button "Output" at bounding box center [1029, 41] width 99 height 23
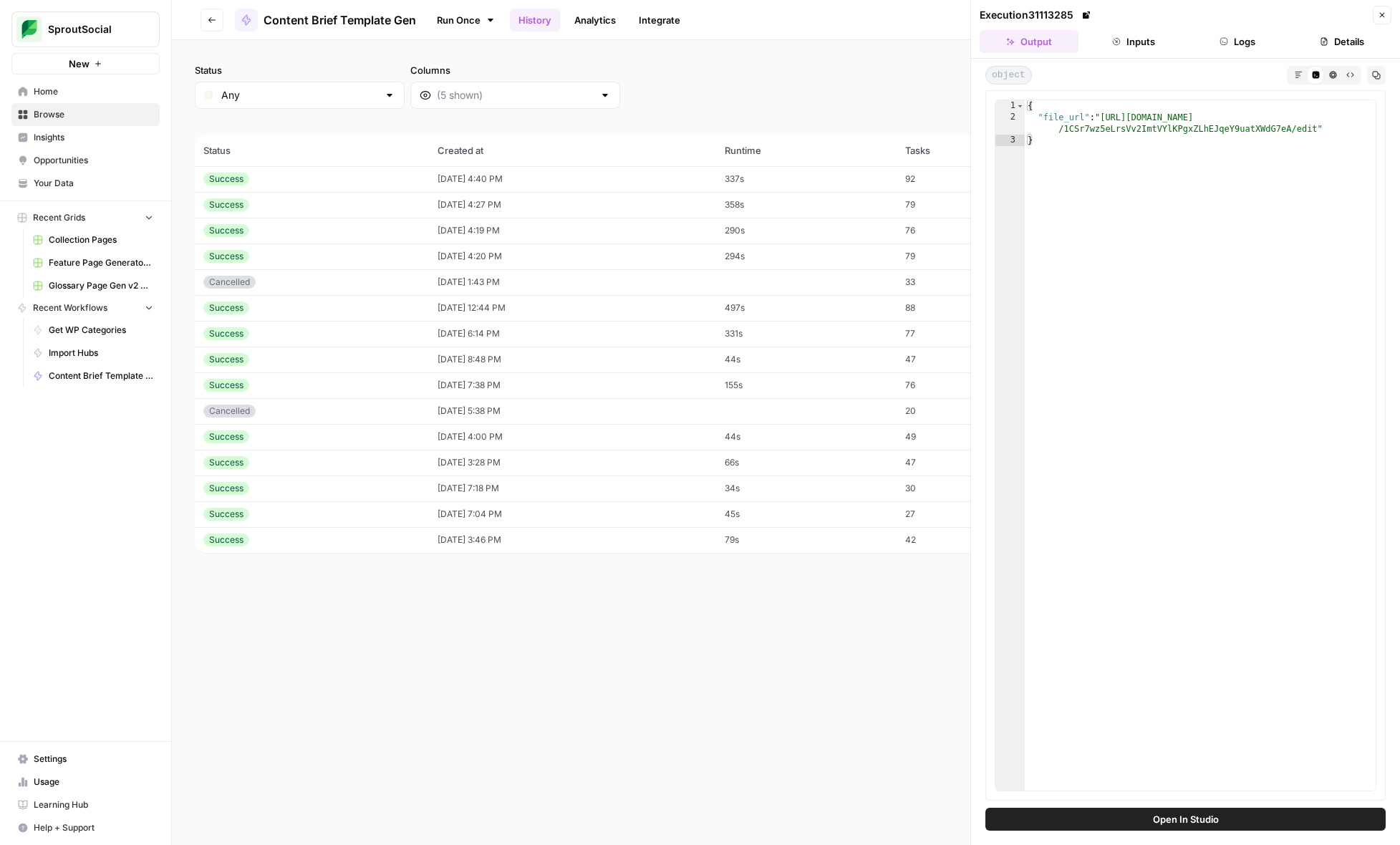
click at [1230, 40] on button "Logs" at bounding box center [1238, 41] width 99 height 23
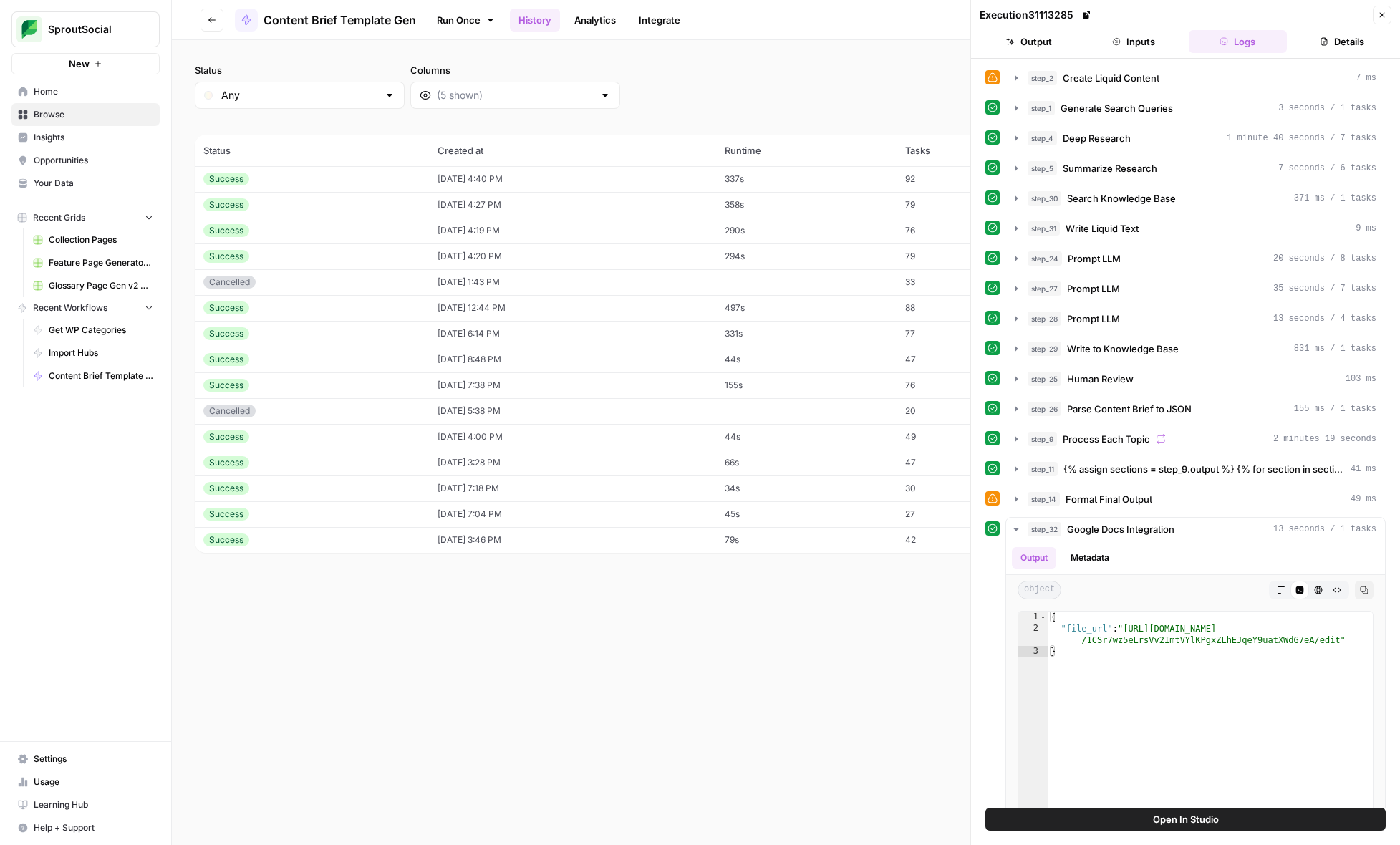
scroll to position [100, 0]
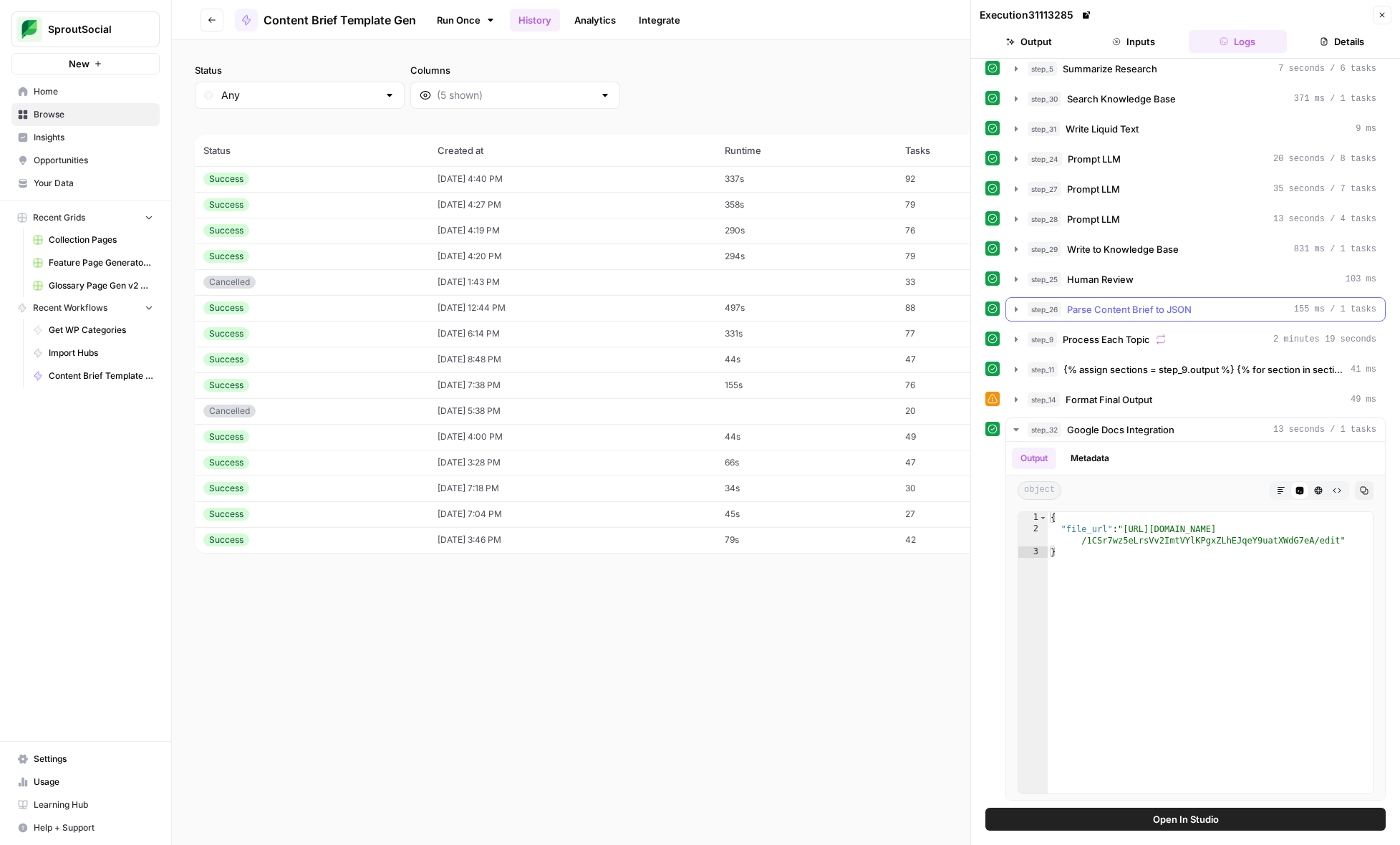
click at [1013, 311] on icon "button" at bounding box center [1017, 309] width 12 height 12
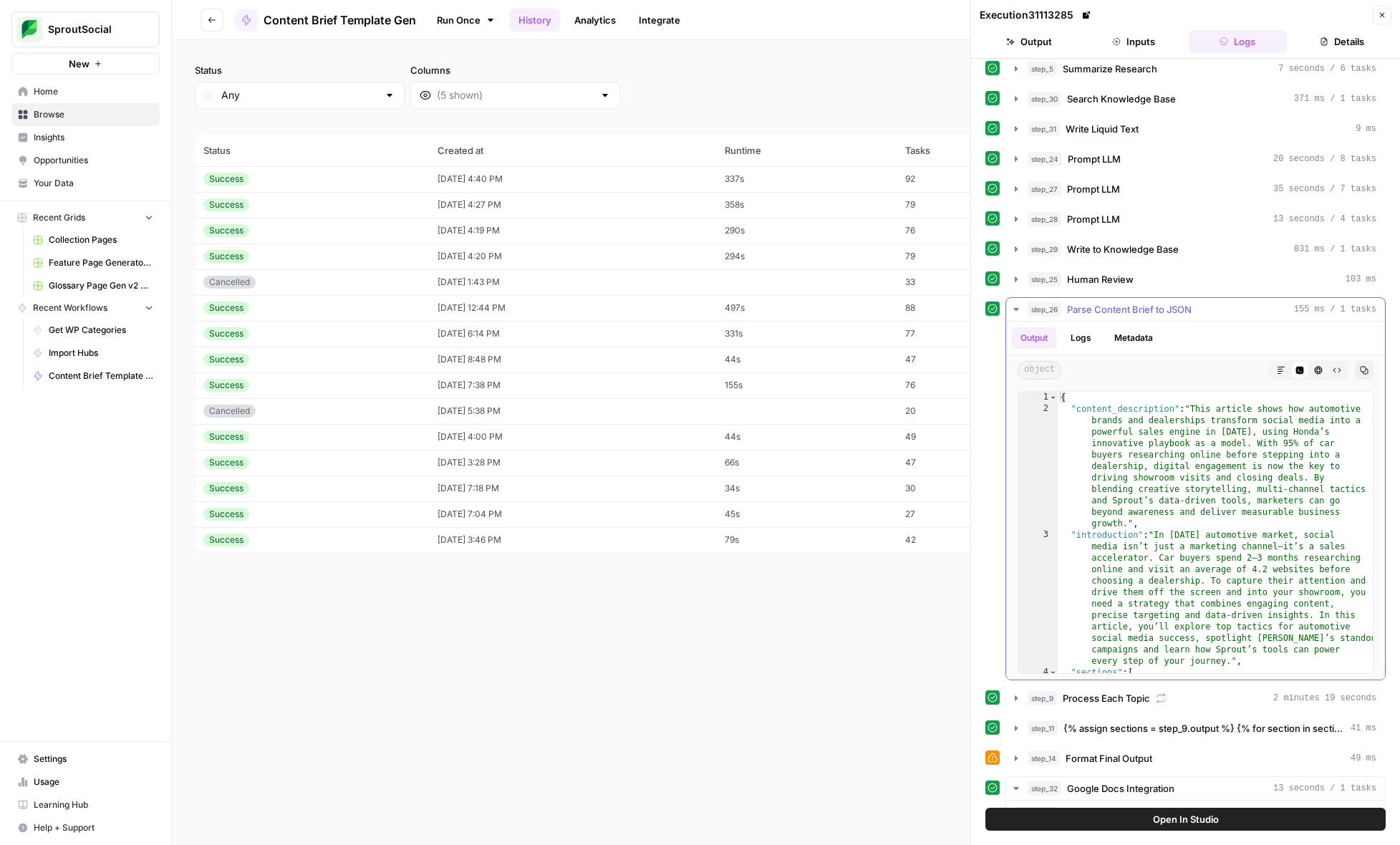
click at [1013, 311] on icon "button" at bounding box center [1017, 309] width 12 height 12
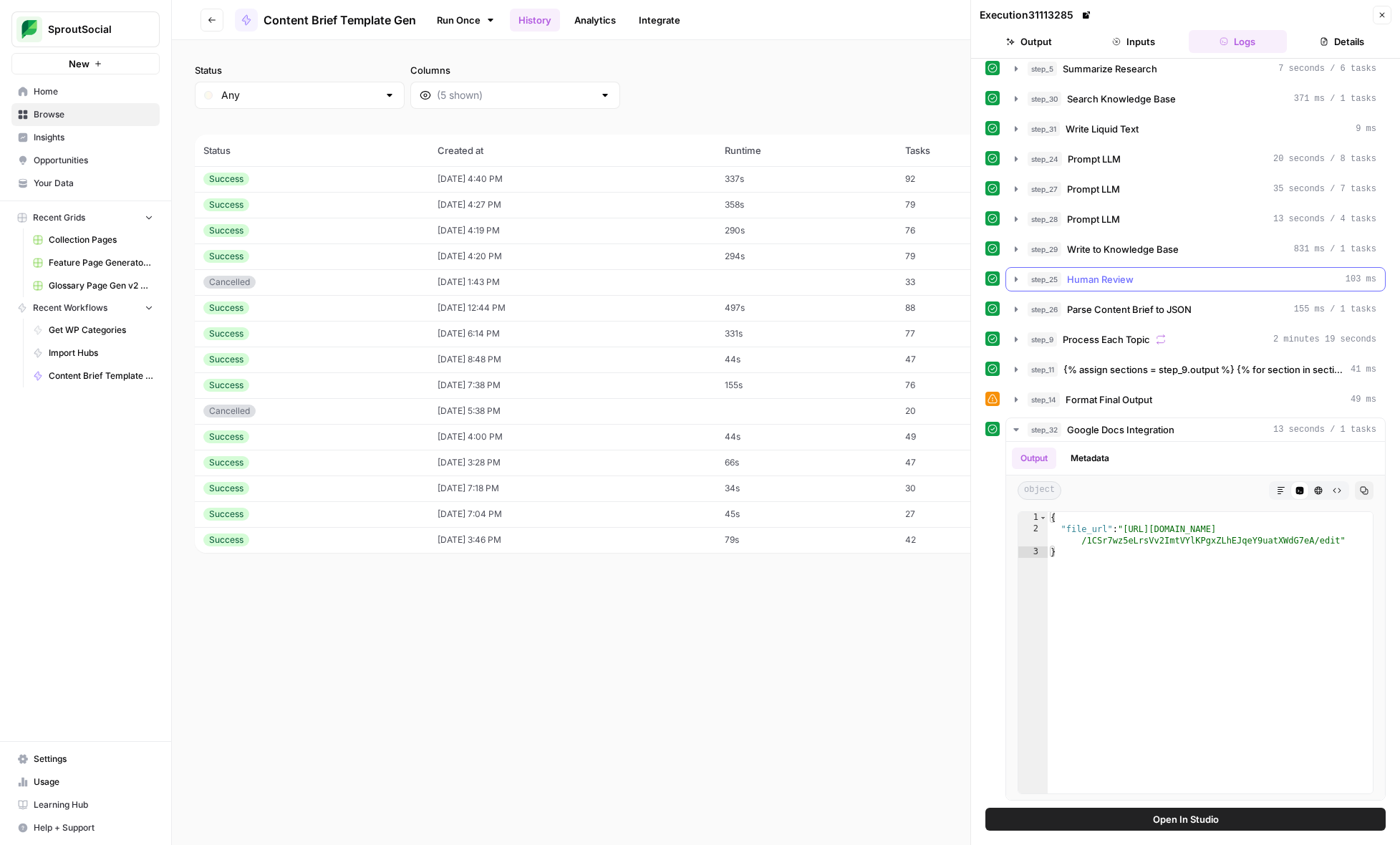
click at [1015, 280] on icon "button" at bounding box center [1017, 278] width 3 height 5
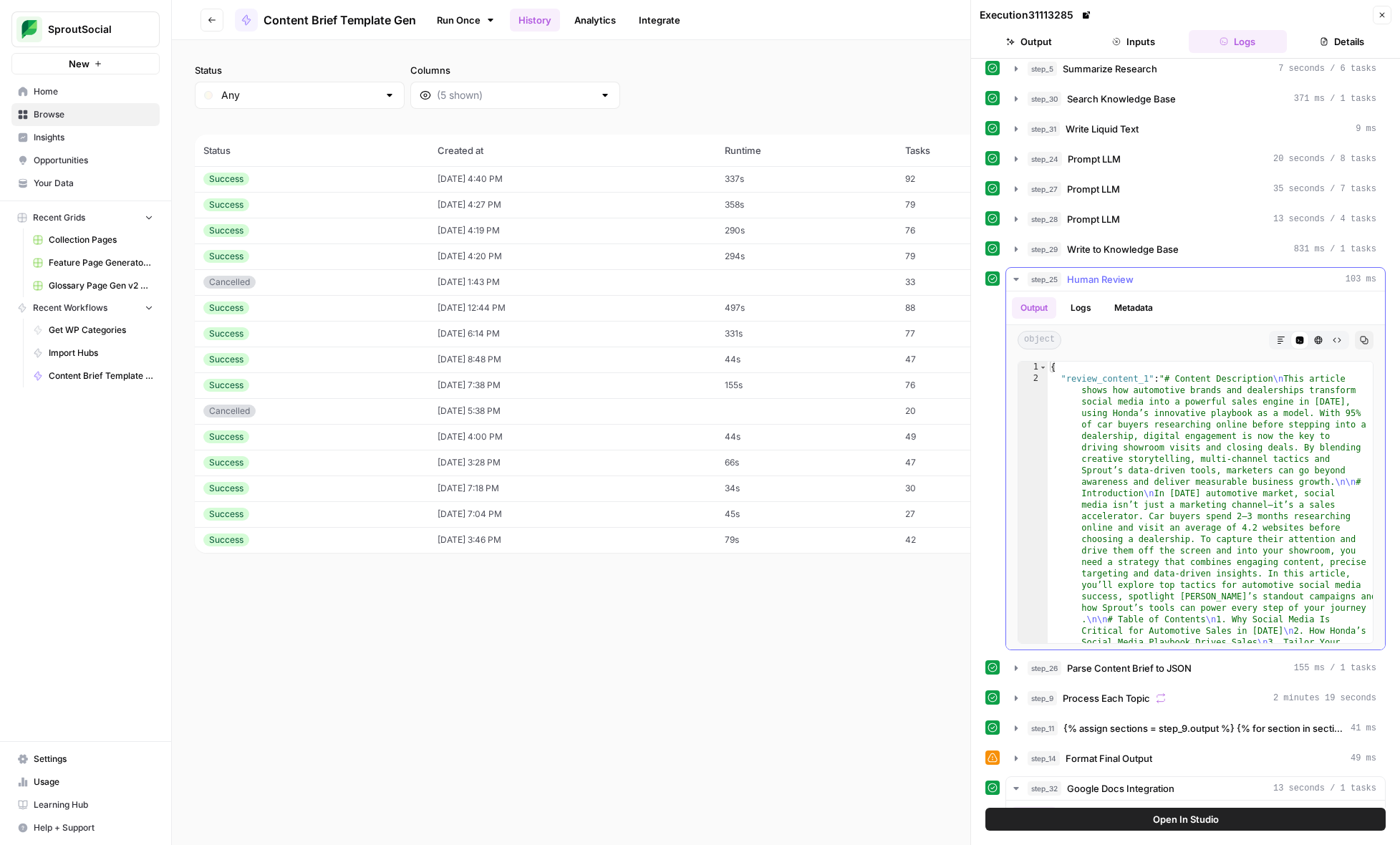
click at [1277, 345] on button "Markdown" at bounding box center [1281, 340] width 18 height 18
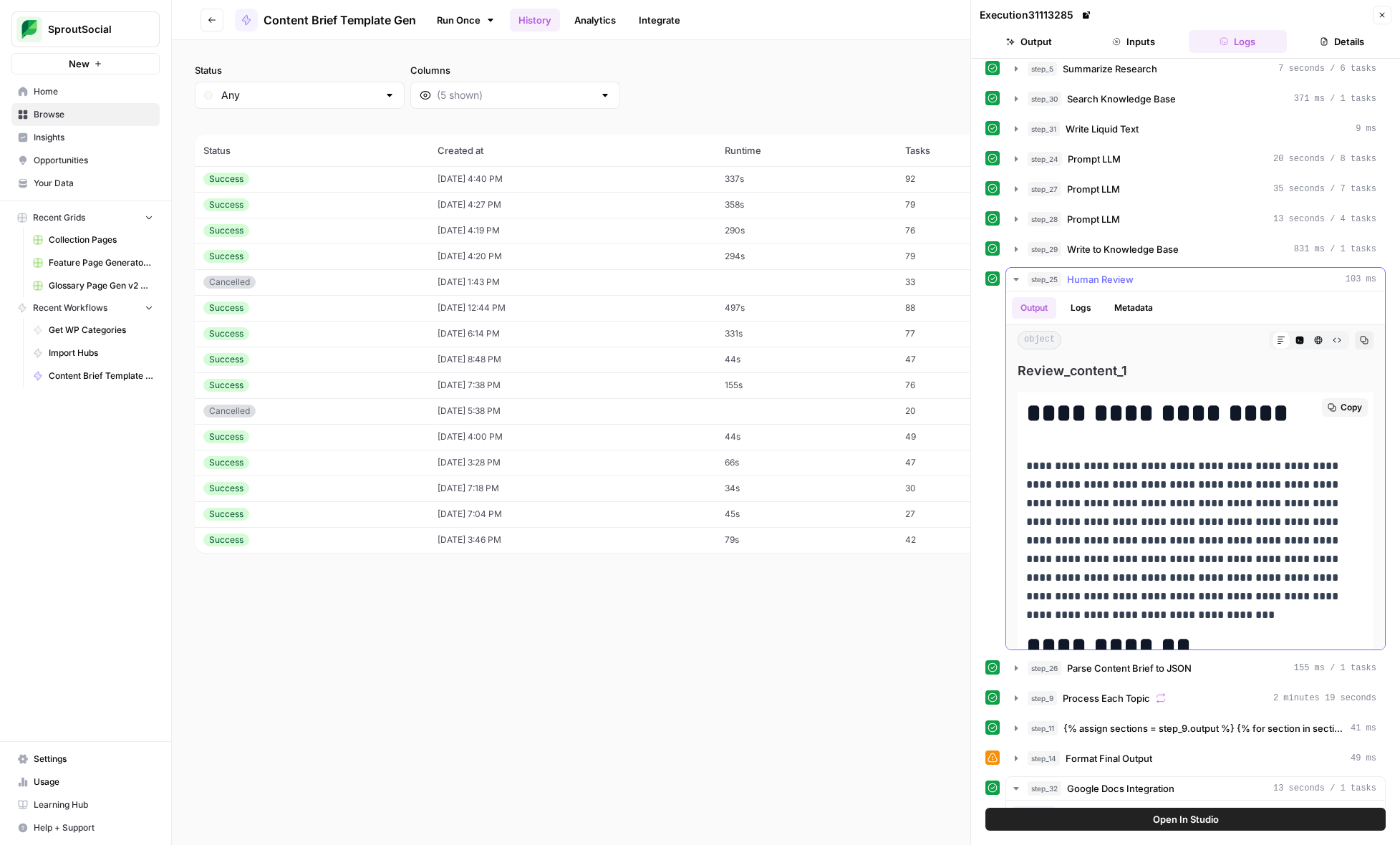
click at [1336, 405] on button "Copy" at bounding box center [1345, 407] width 46 height 18
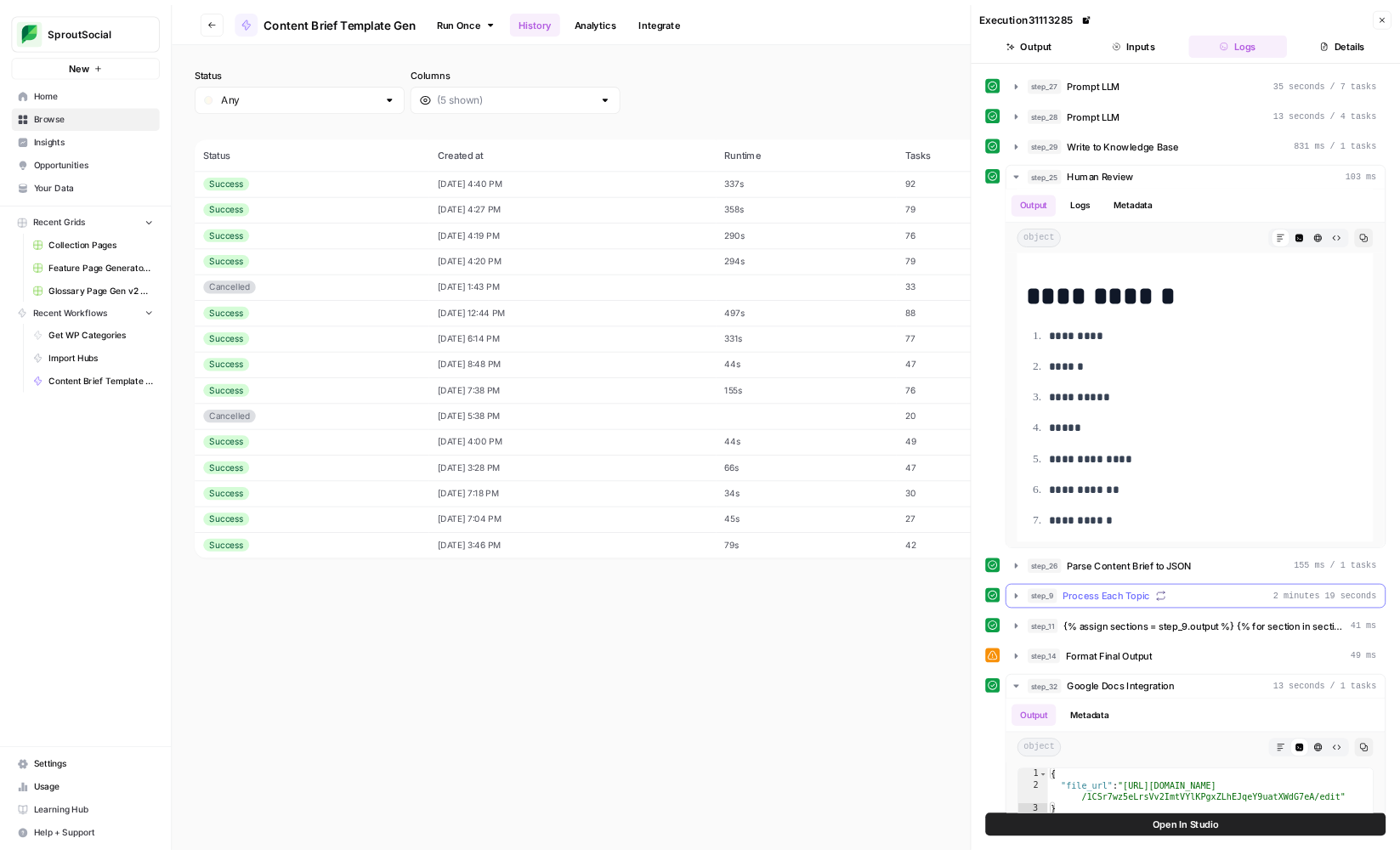
scroll to position [245, 0]
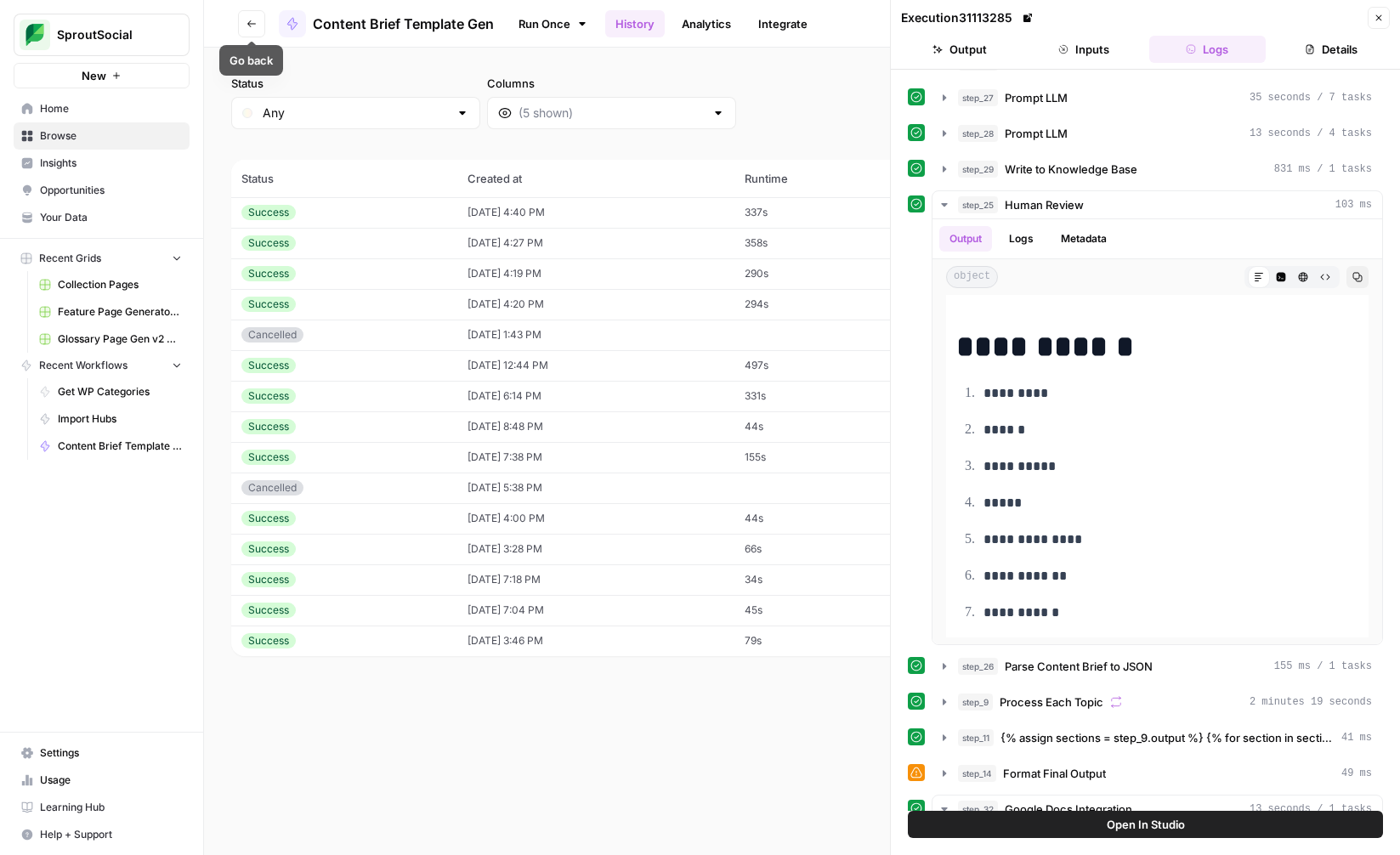
click at [251, 26] on icon "button" at bounding box center [252, 24] width 10 height 10
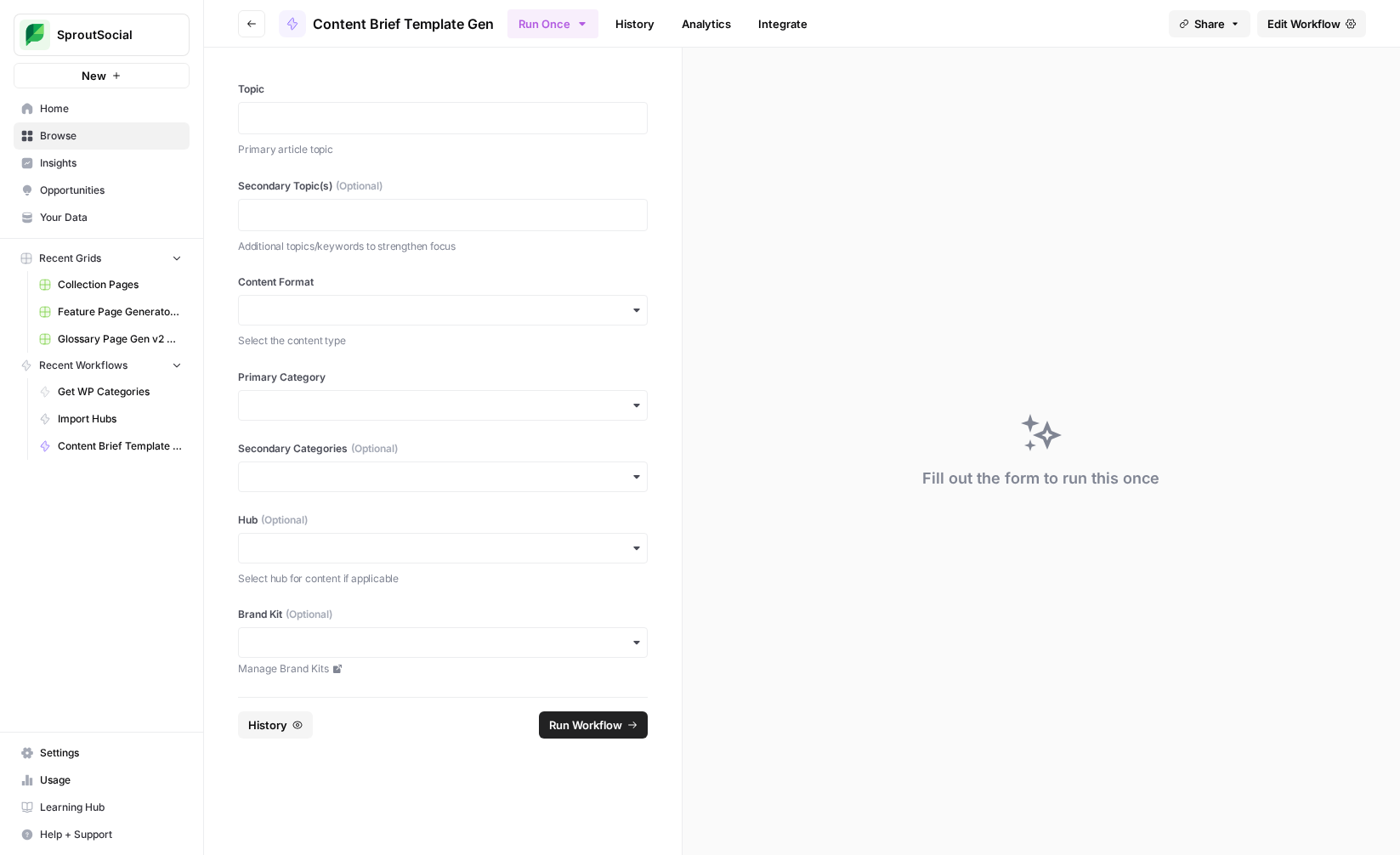
click at [251, 30] on button "Go back" at bounding box center [251, 24] width 27 height 27
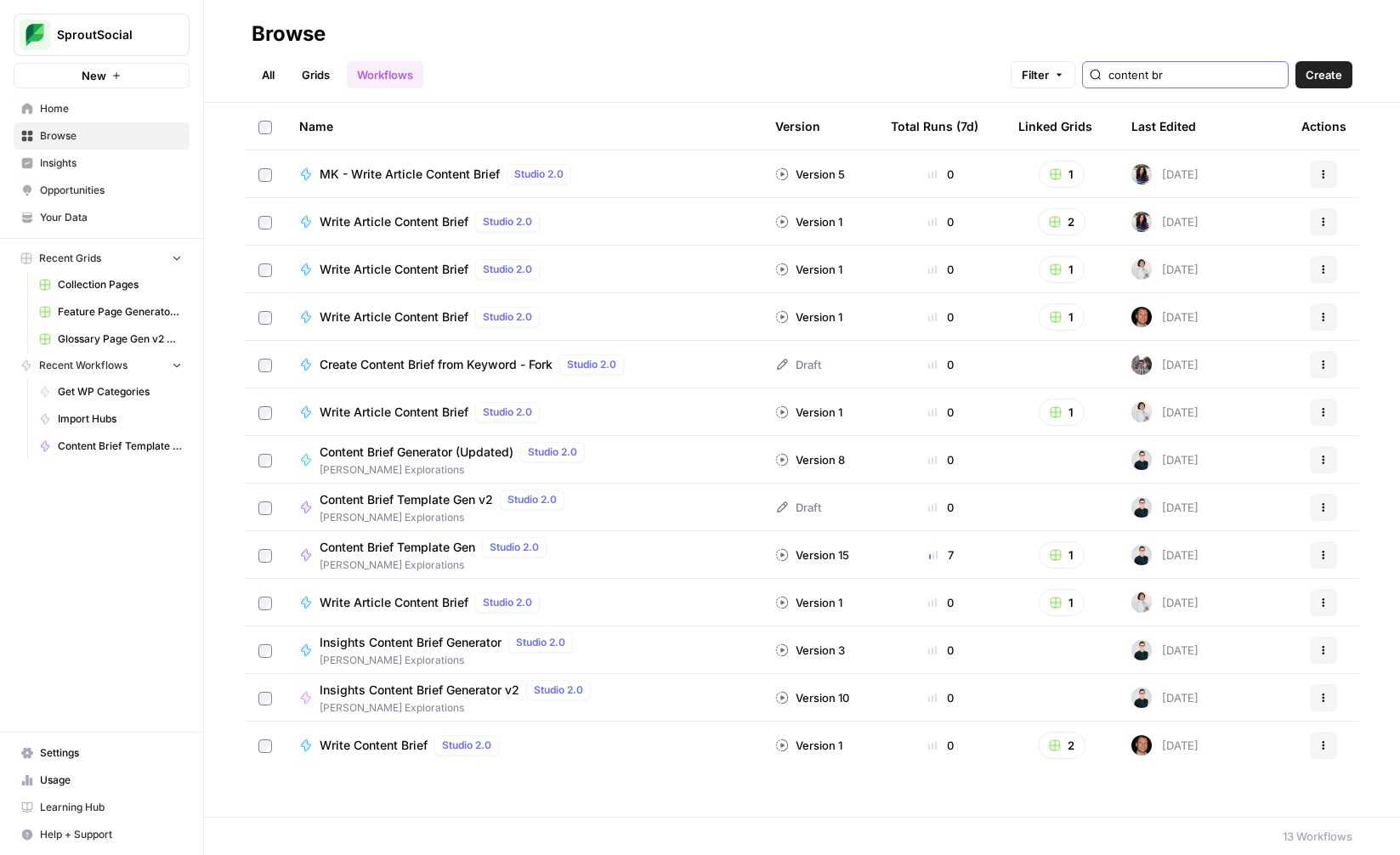
click at [1271, 75] on input "content br" at bounding box center [1195, 75] width 173 height 17
type input "content br"
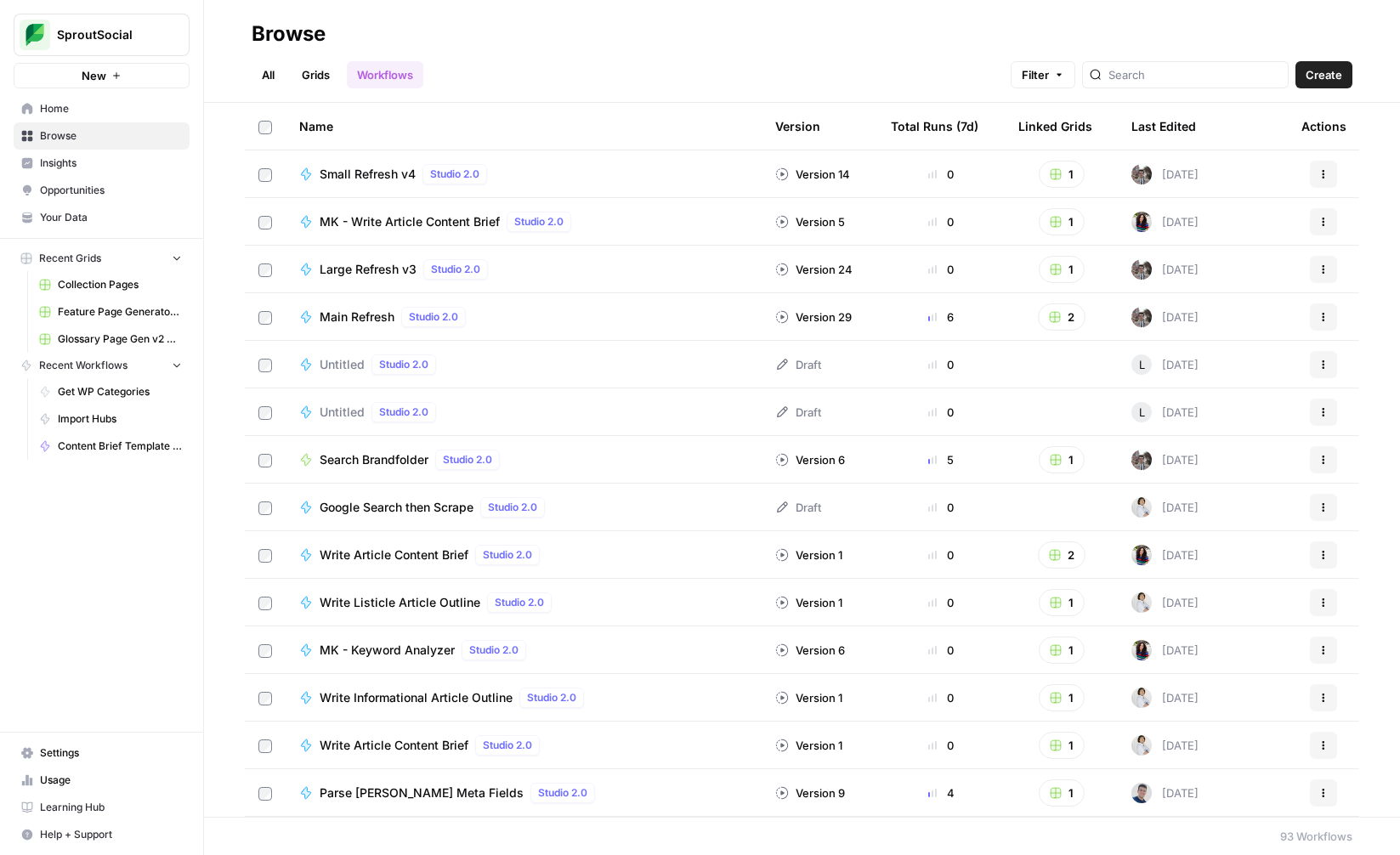
click at [1321, 81] on span "Create" at bounding box center [1324, 75] width 37 height 17
click at [386, 269] on span "Large Refresh v3" at bounding box center [368, 269] width 97 height 17
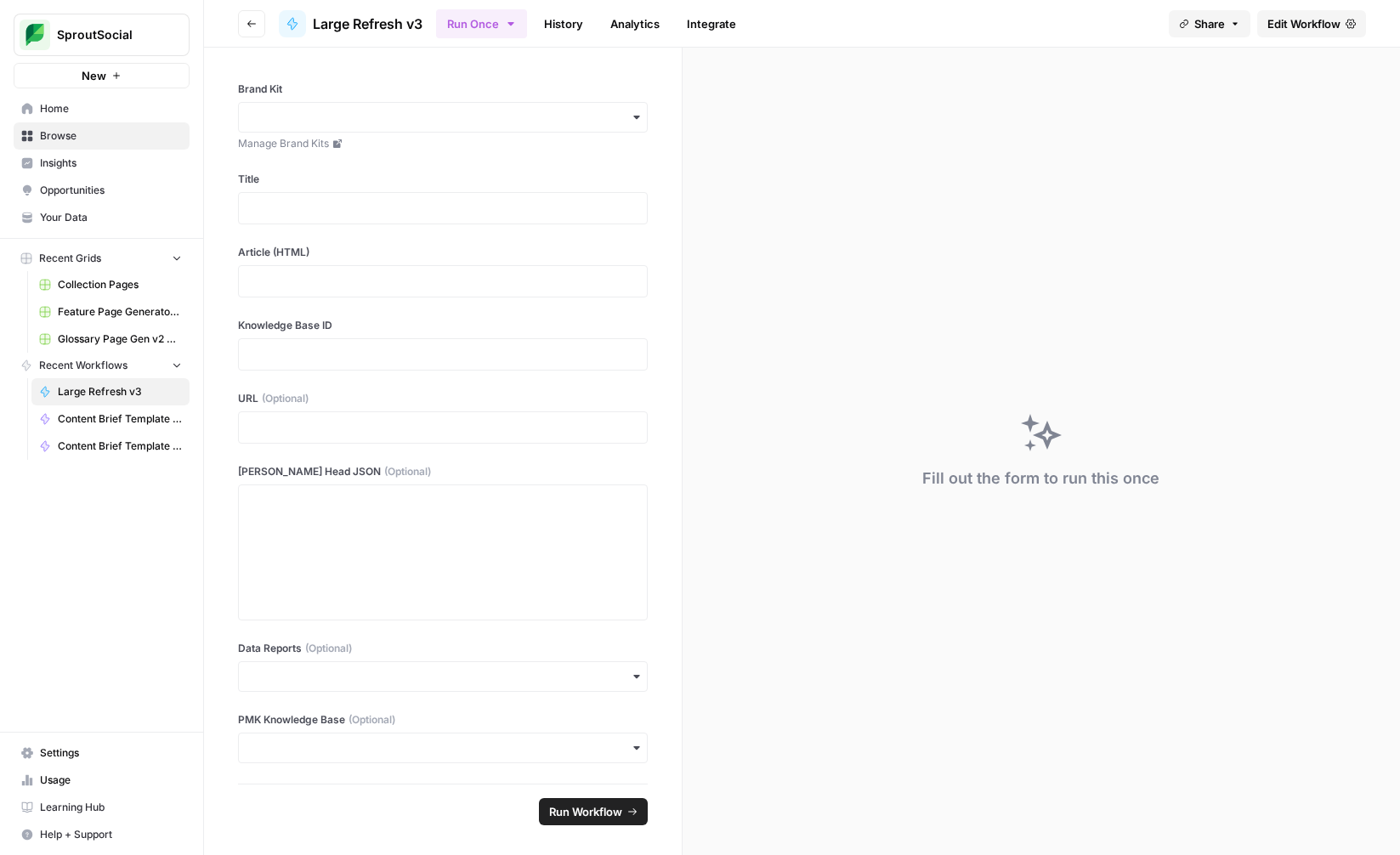
click at [1292, 23] on span "Edit Workflow" at bounding box center [1304, 24] width 73 height 17
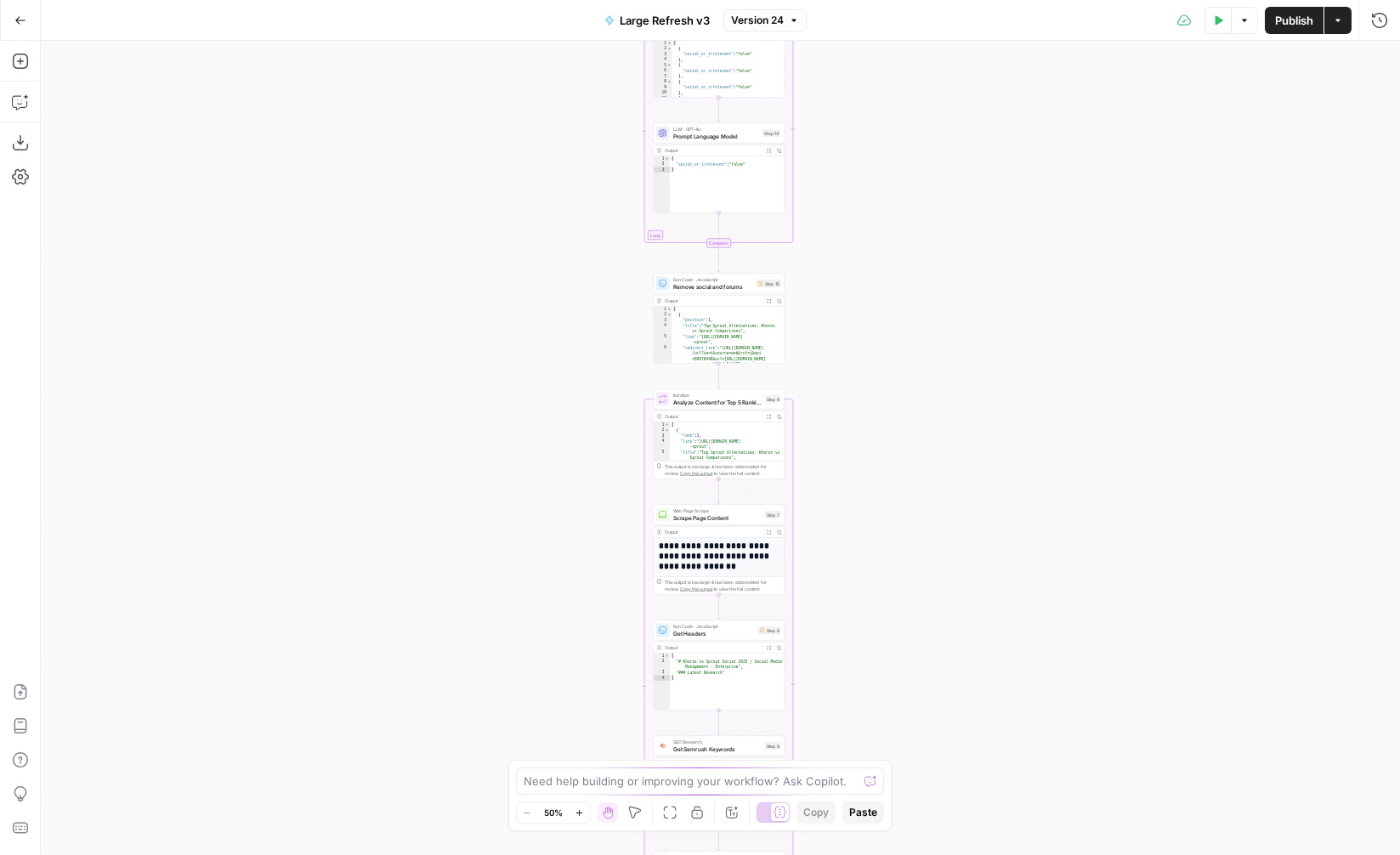
click at [25, 11] on button "Go Back" at bounding box center [20, 20] width 31 height 31
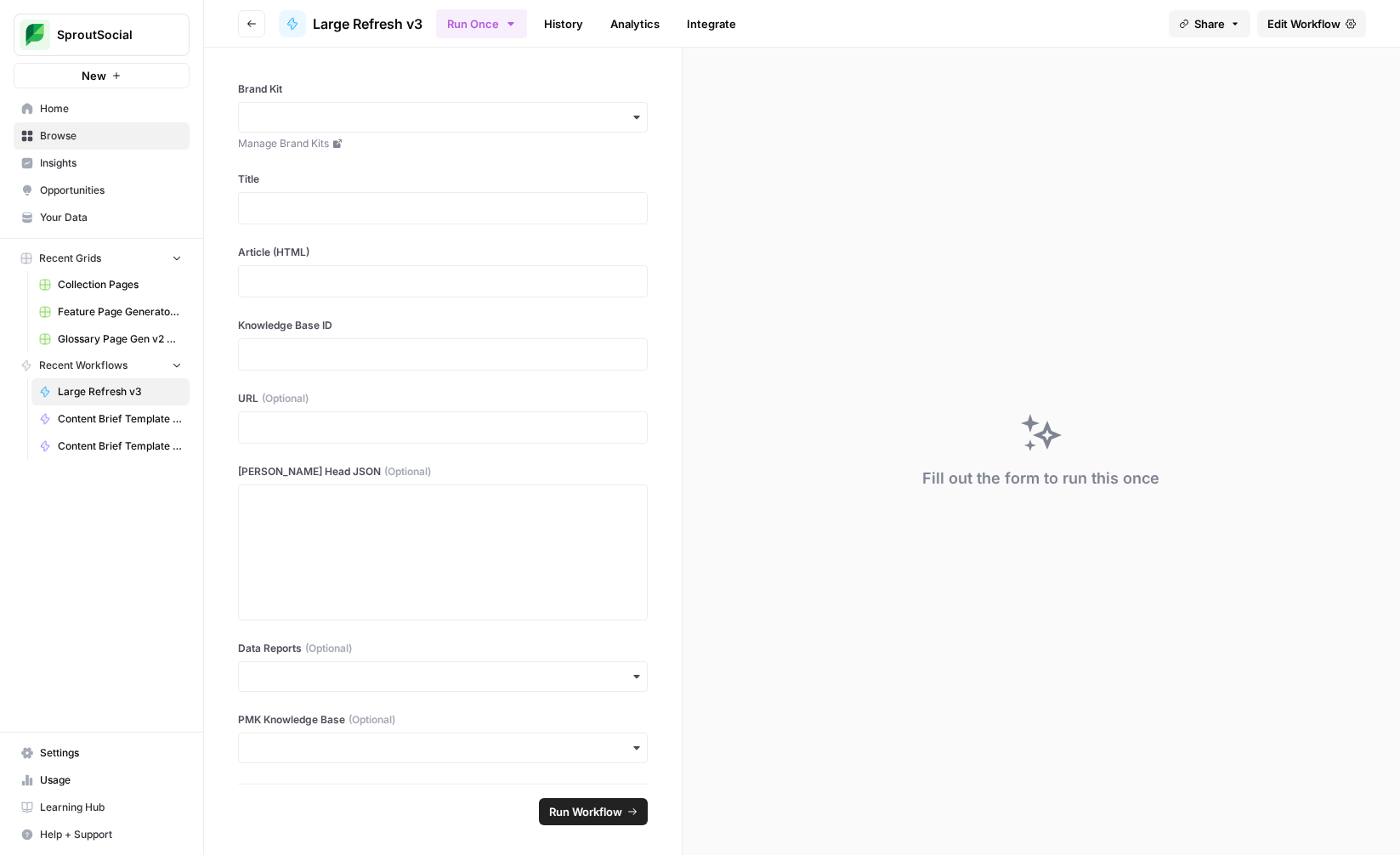
click at [255, 27] on icon "button" at bounding box center [252, 24] width 10 height 10
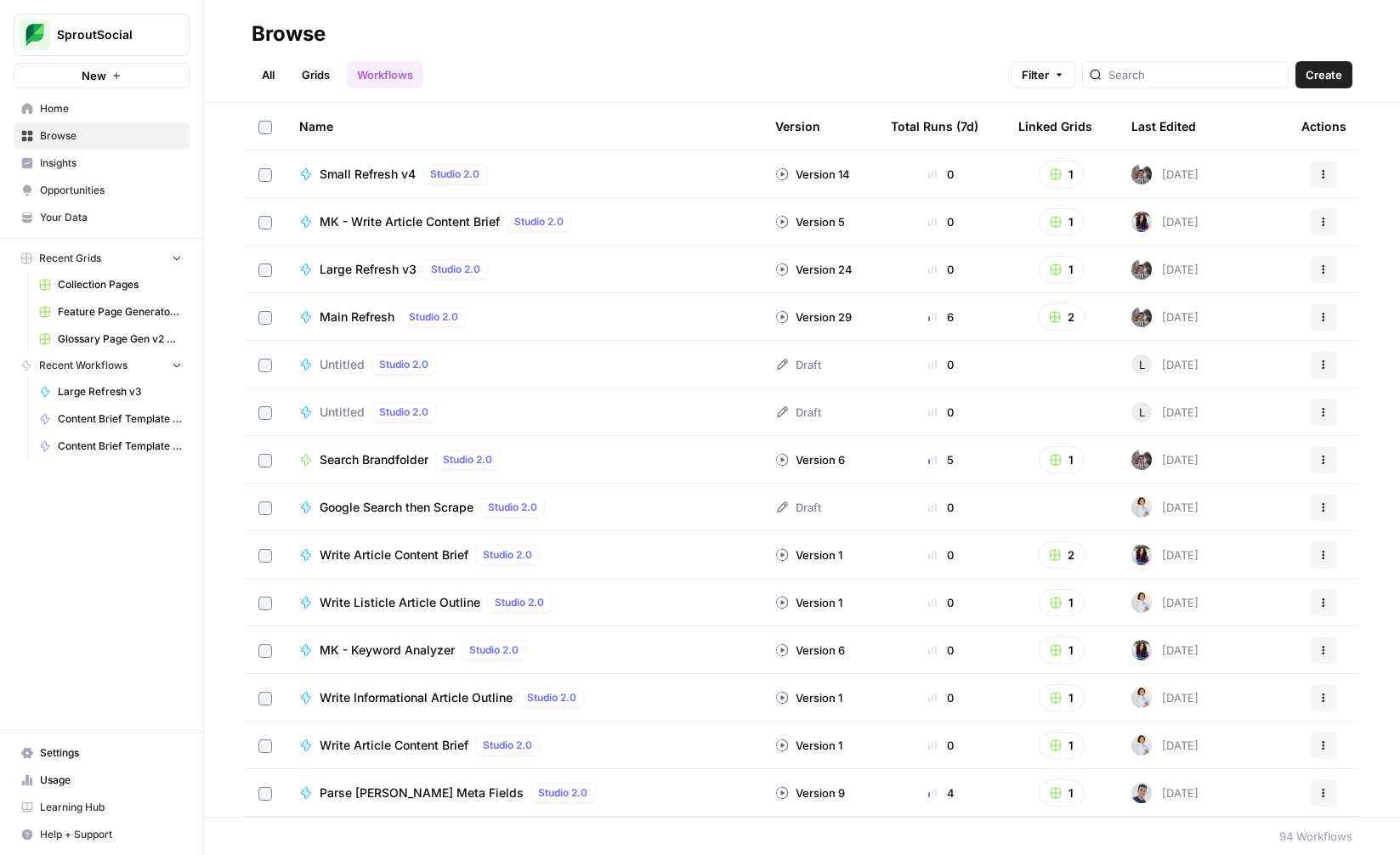
click at [319, 73] on link "Grids" at bounding box center [316, 74] width 49 height 27
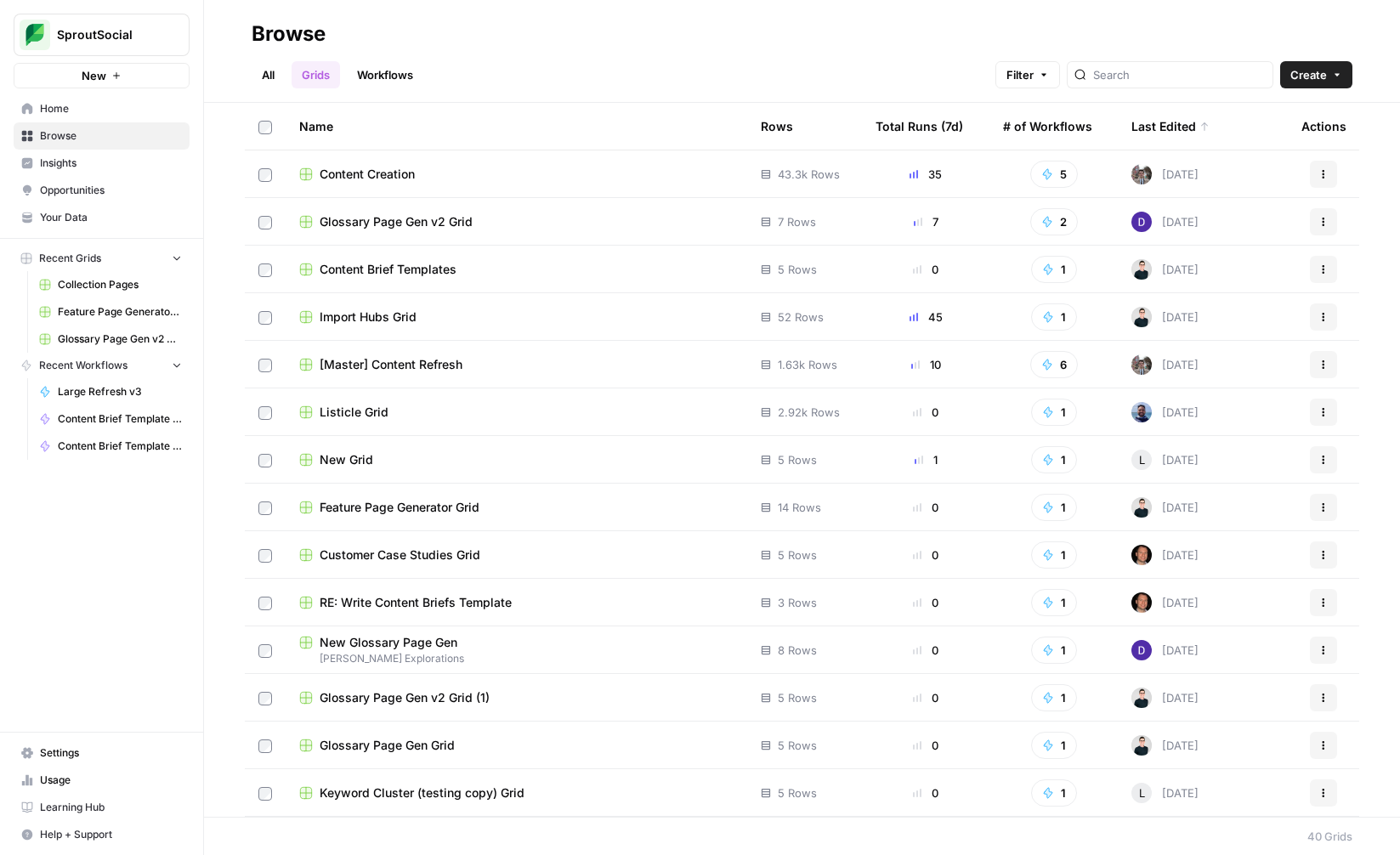
click at [433, 363] on span "[Master] Content Refresh" at bounding box center [391, 365] width 143 height 17
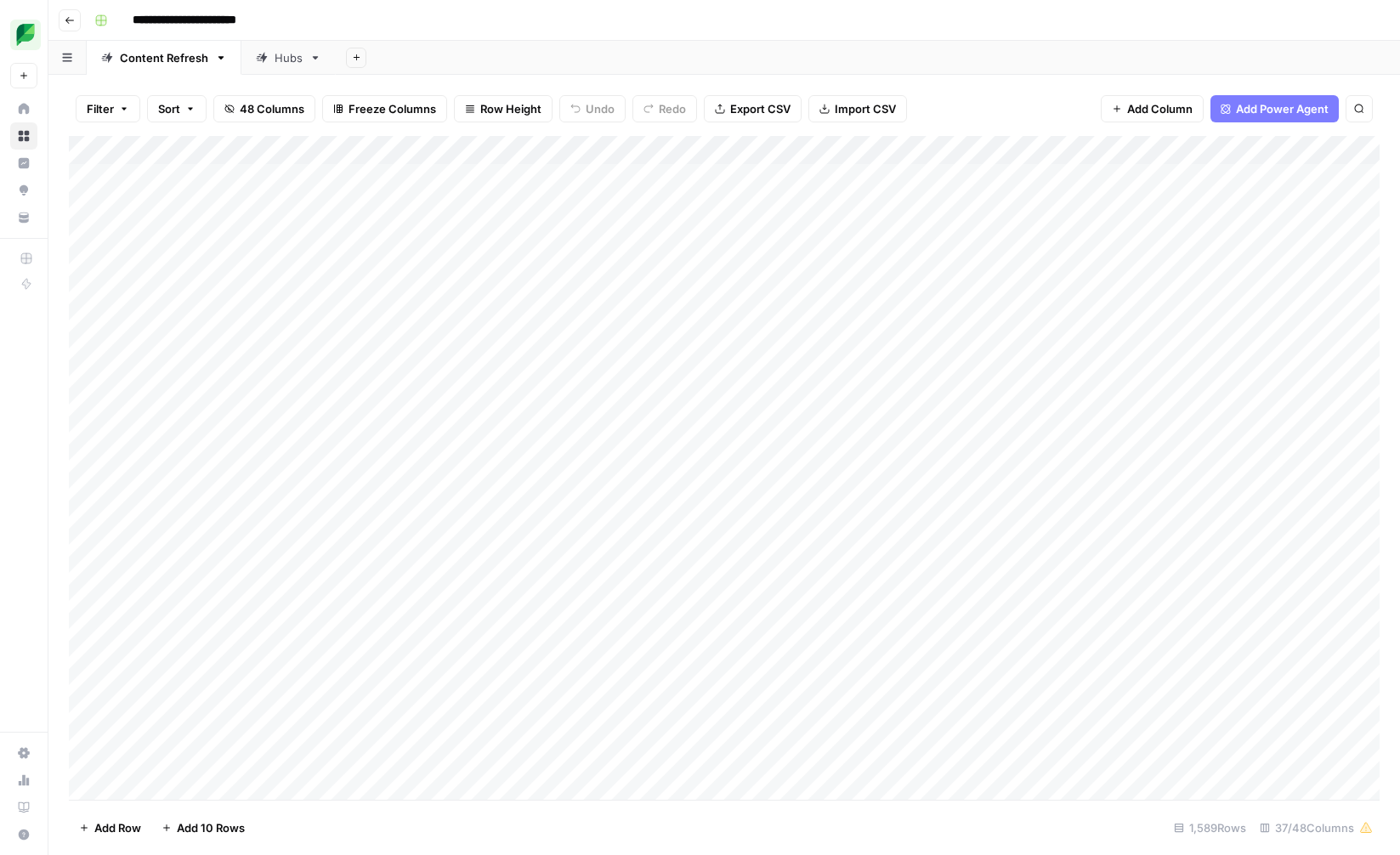
click at [278, 63] on div "Hubs" at bounding box center [289, 58] width 28 height 17
click at [633, 152] on div "Add Column" at bounding box center [724, 468] width 1311 height 664
click at [722, 190] on div "Add Column" at bounding box center [724, 468] width 1311 height 664
click at [469, 185] on div "Add Column" at bounding box center [724, 468] width 1311 height 664
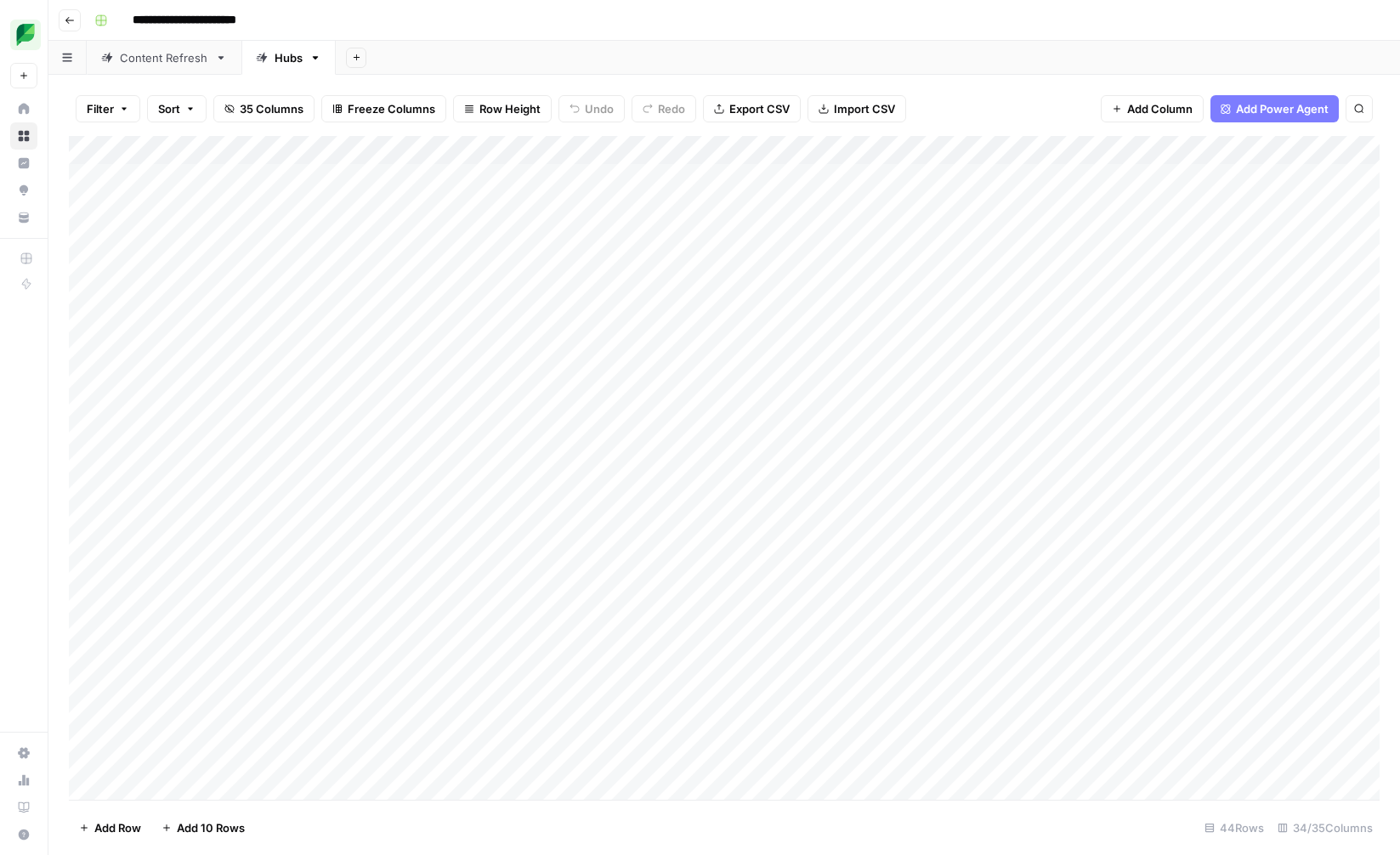
click at [277, 186] on div "Add Column" at bounding box center [724, 468] width 1311 height 664
click at [334, 178] on div "Add Column" at bounding box center [724, 468] width 1311 height 664
click at [462, 173] on div "Add Column" at bounding box center [724, 468] width 1311 height 664
click at [462, 200] on div "Add Column" at bounding box center [724, 468] width 1311 height 664
click at [955, 120] on div "Filter Sort 35 Columns Freeze Columns Row Height Undo Redo Export CSV Import CS…" at bounding box center [724, 109] width 1311 height 54
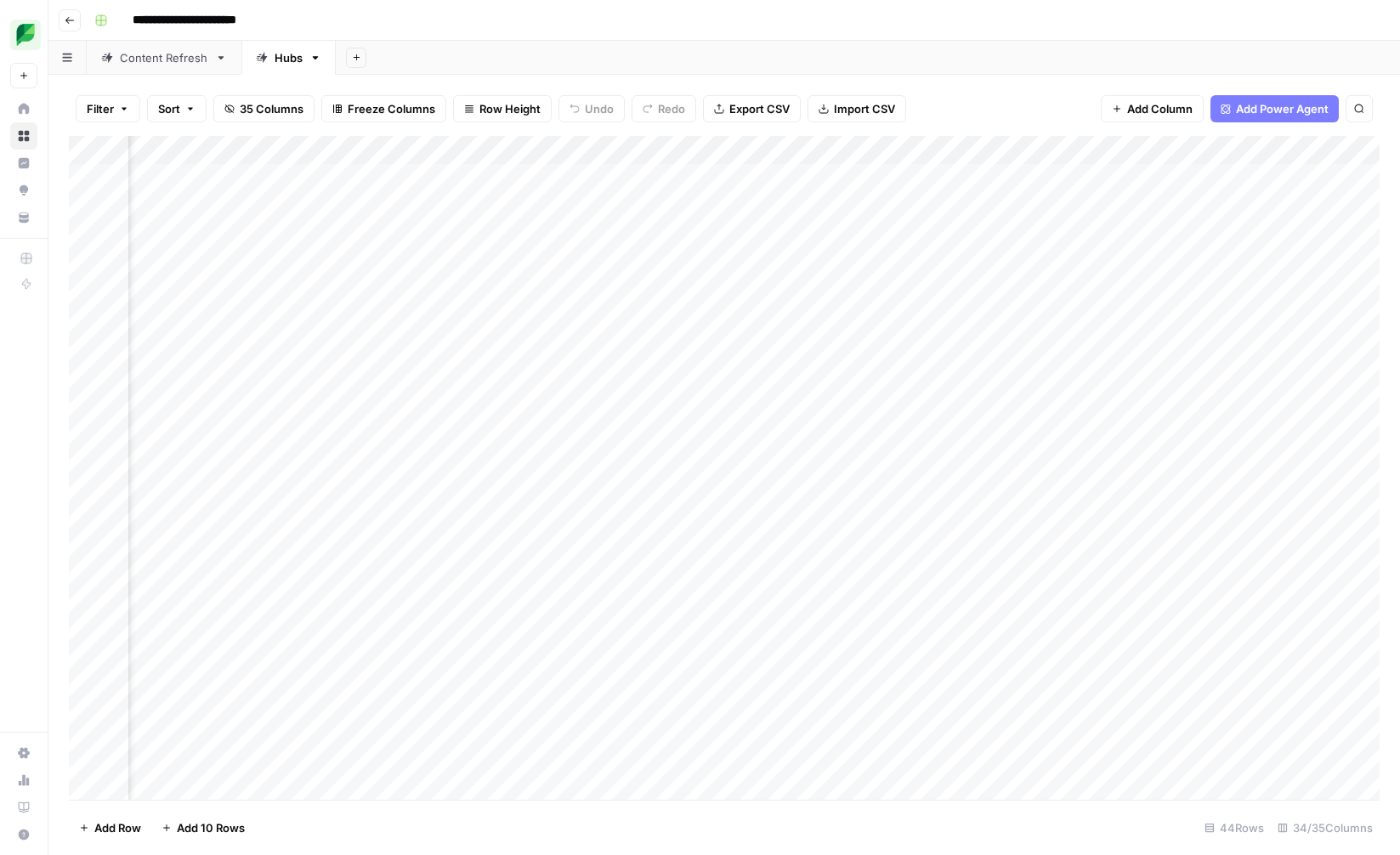
scroll to position [3, 1535]
click at [1135, 176] on div "Add Column" at bounding box center [724, 468] width 1311 height 664
click at [1026, 89] on div "Filter Sort 35 Columns Freeze Columns Row Height Undo Redo Export CSV Import CS…" at bounding box center [724, 109] width 1311 height 54
click at [1029, 99] on div "Filter Sort 35 Columns Freeze Columns Row Height Undo Redo Export CSV Import CS…" at bounding box center [724, 109] width 1311 height 54
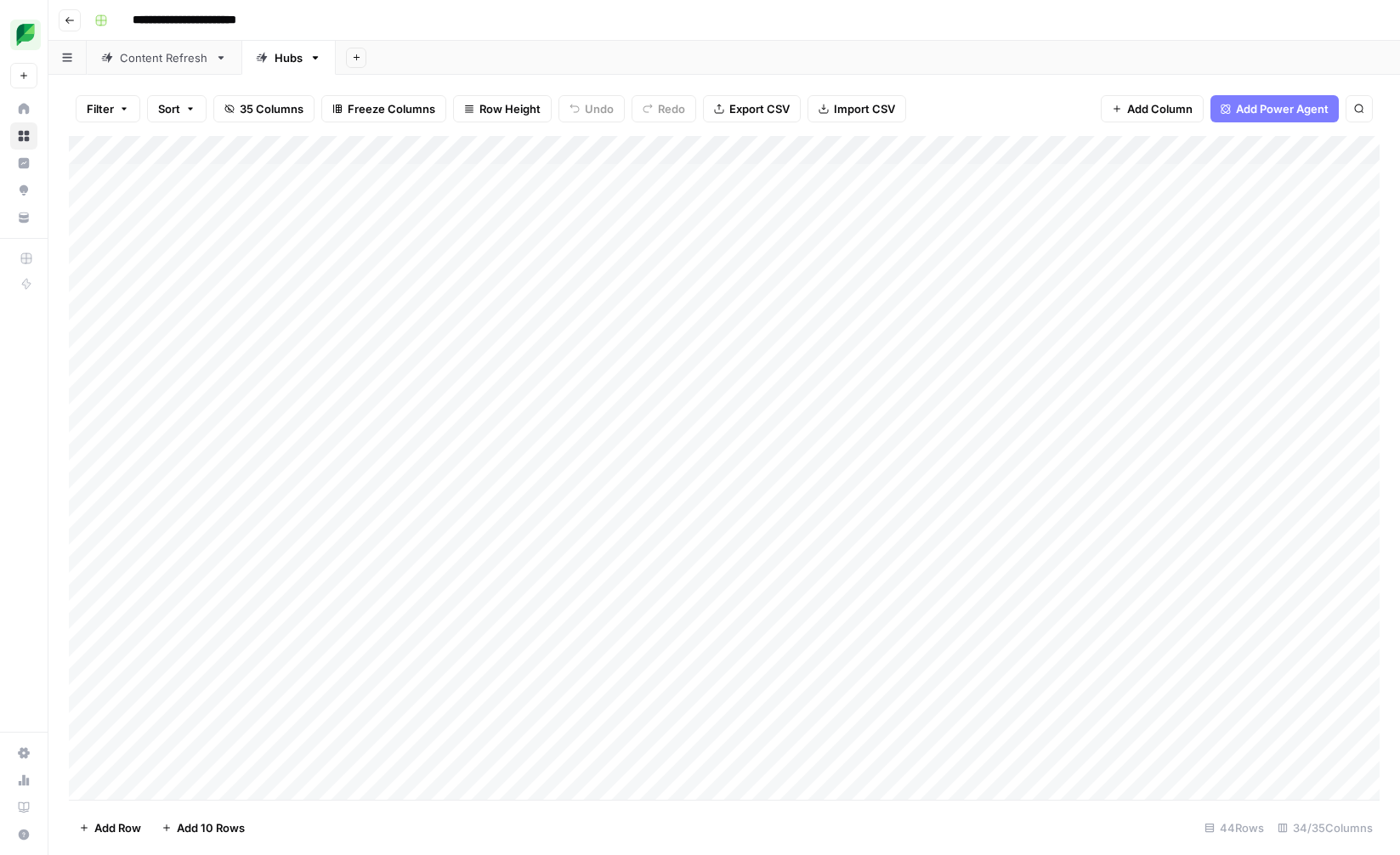
click at [473, 175] on div "Add Column" at bounding box center [724, 468] width 1311 height 664
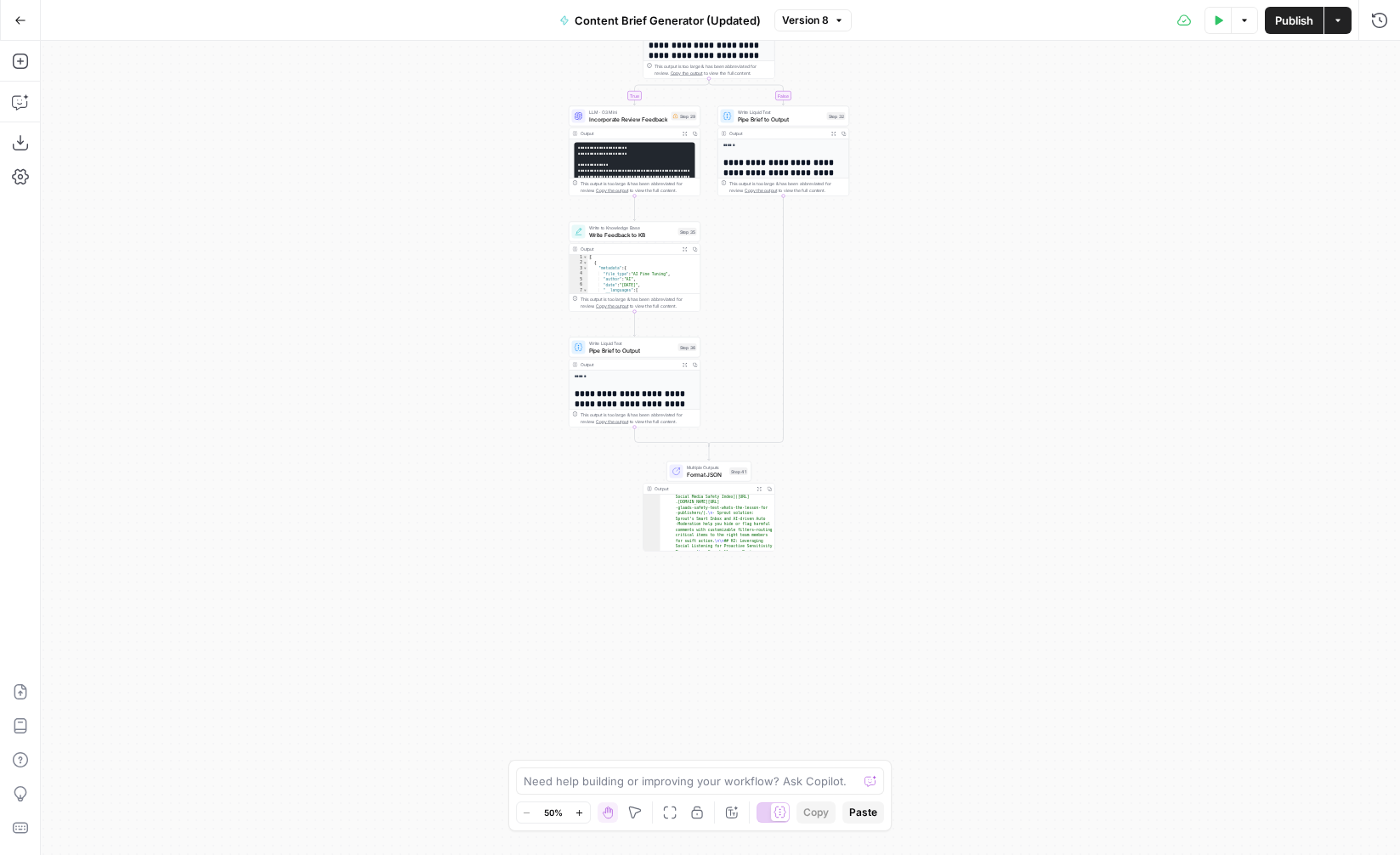
scroll to position [1191, 0]
click at [17, 17] on icon "button" at bounding box center [21, 20] width 10 height 8
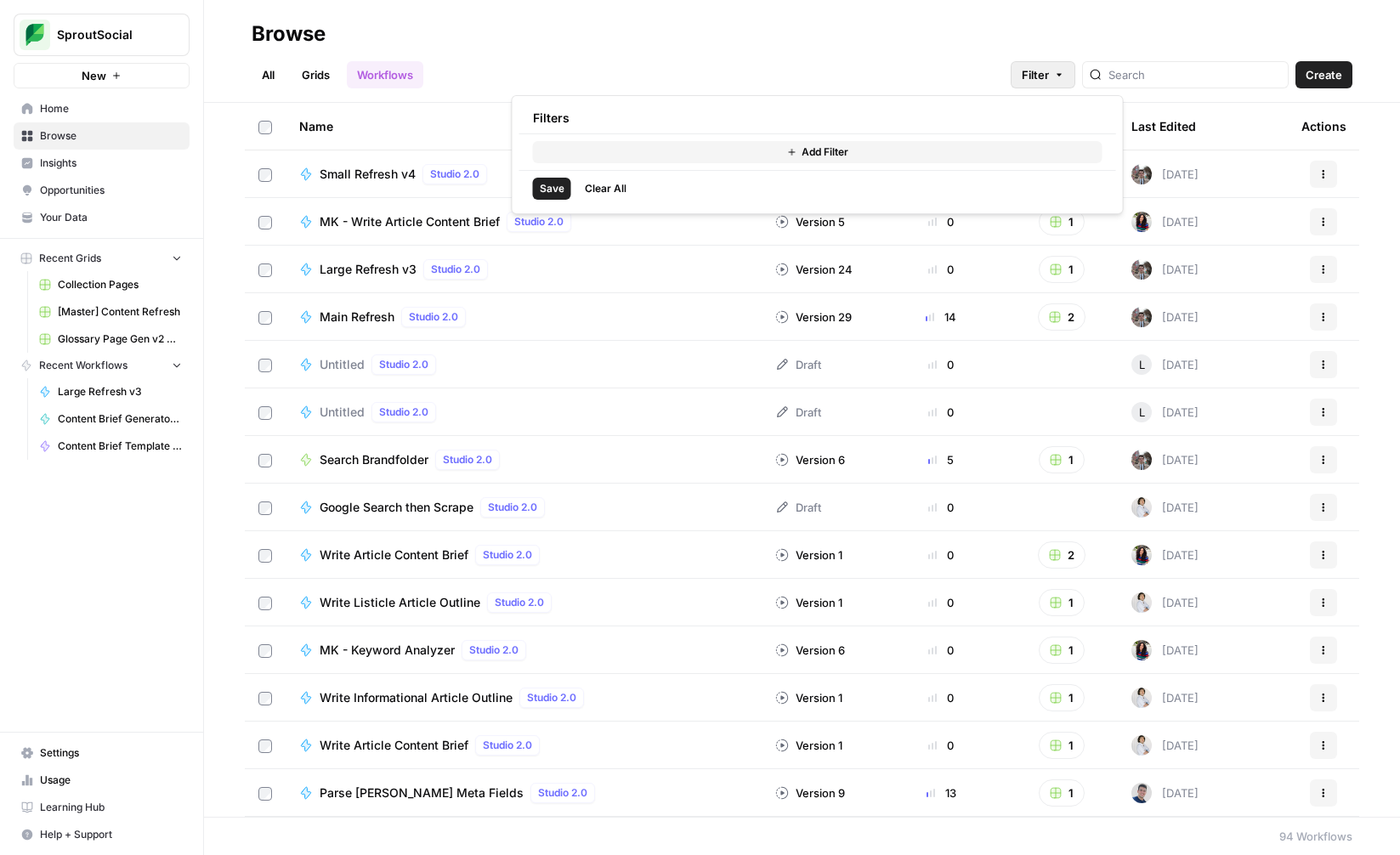
click at [1064, 72] on icon "button" at bounding box center [1059, 75] width 10 height 10
click at [837, 153] on span "Add Filter" at bounding box center [826, 153] width 47 height 16
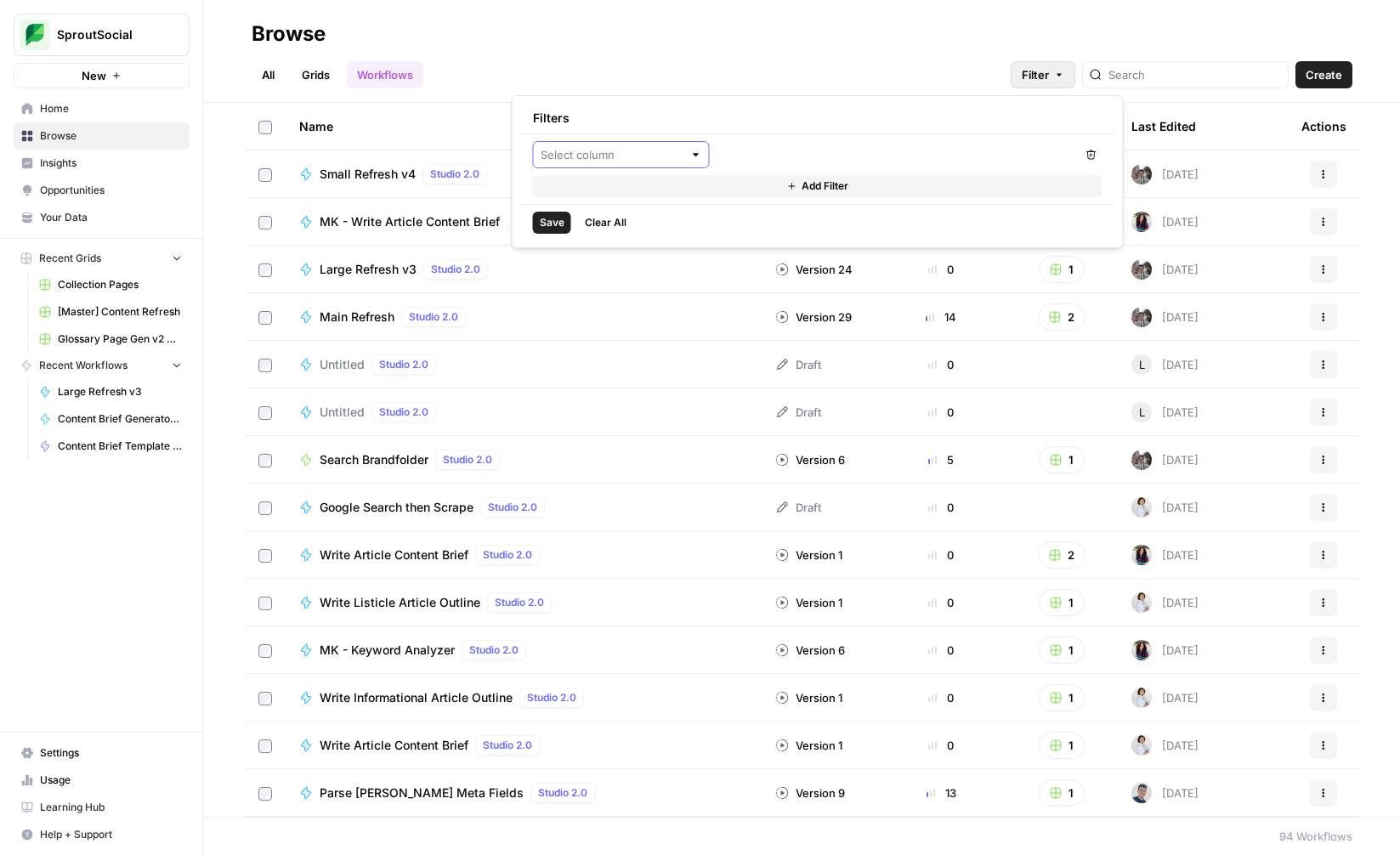
click at [668, 160] on input "text" at bounding box center [612, 155] width 143 height 17
click at [663, 287] on span "Last Edited By" at bounding box center [627, 290] width 122 height 17
type input "Last Edited By"
click at [770, 153] on input "text" at bounding box center [887, 155] width 326 height 17
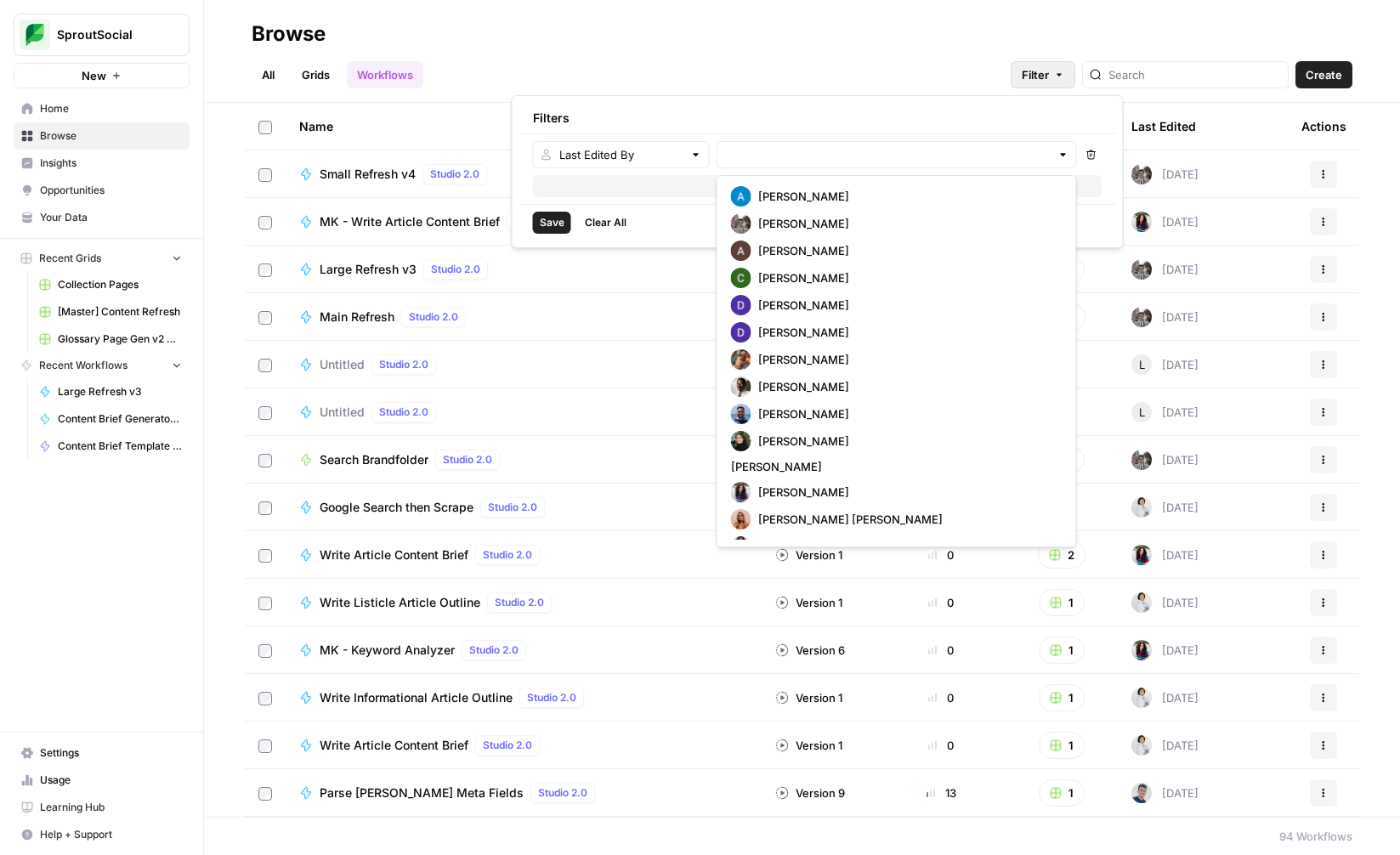
scroll to position [265, 0]
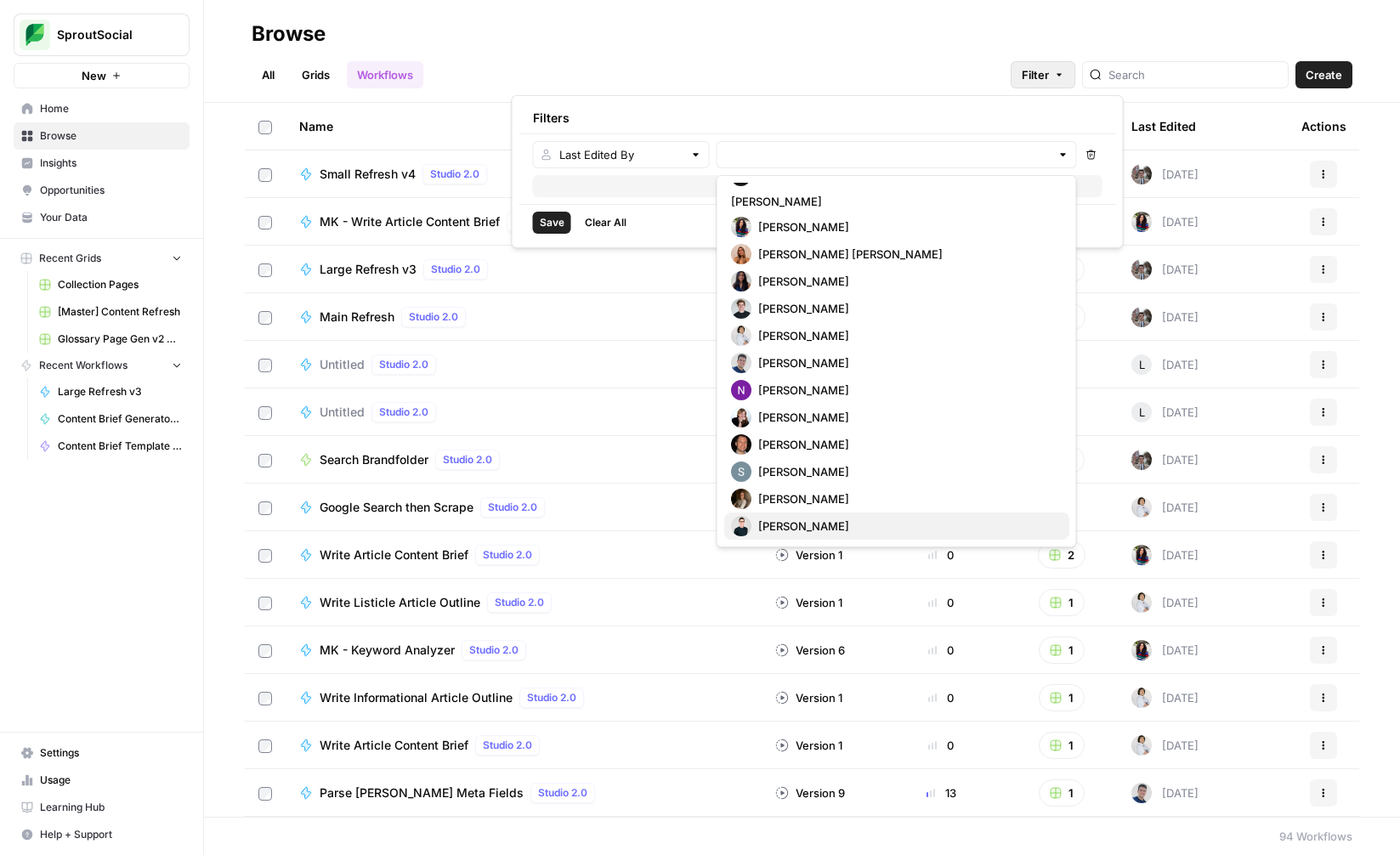
click at [804, 522] on span "Stanton Valentino" at bounding box center [907, 526] width 297 height 17
type input "Stanton Valentino"
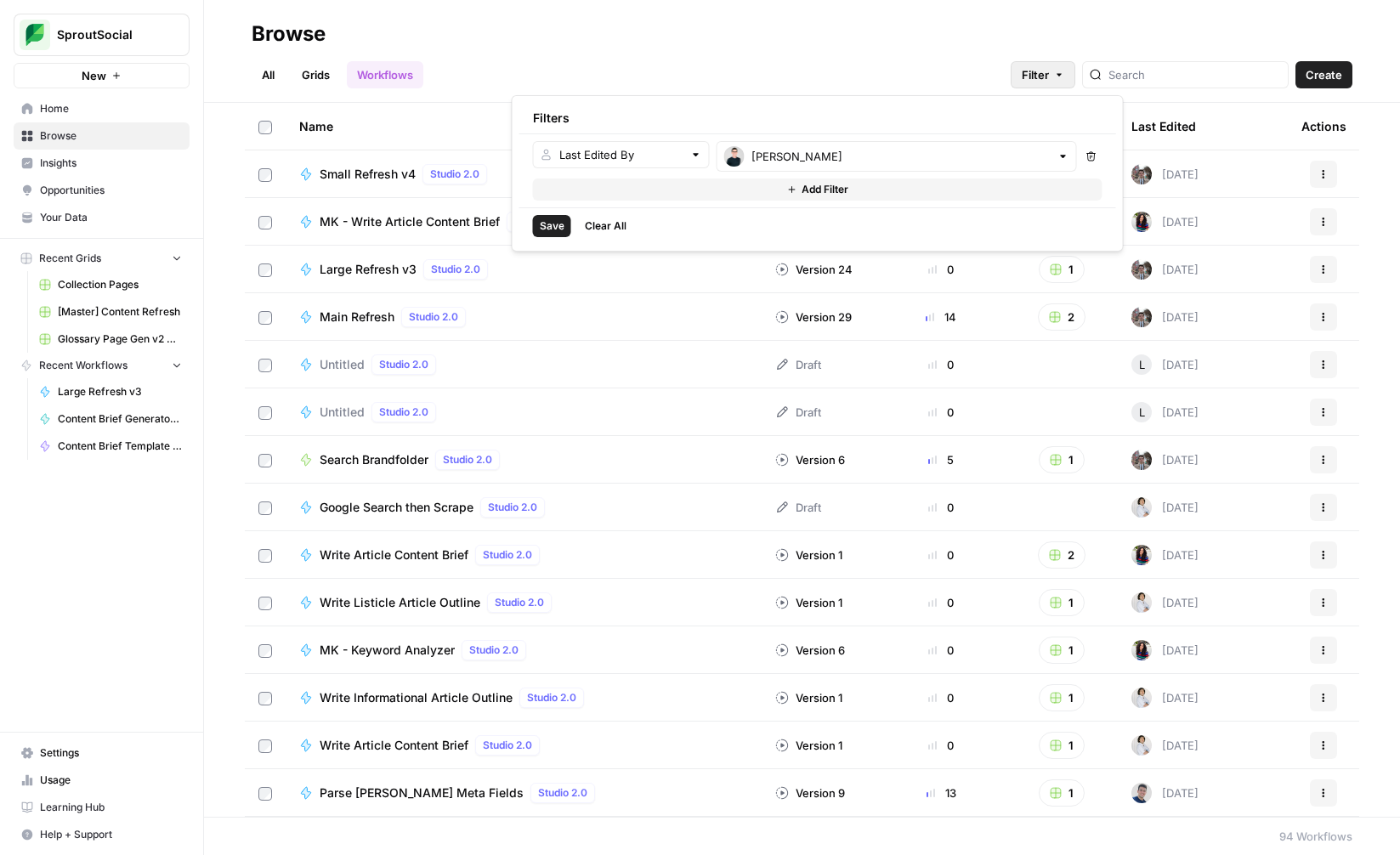
click at [553, 229] on span "Save" at bounding box center [552, 227] width 24 height 16
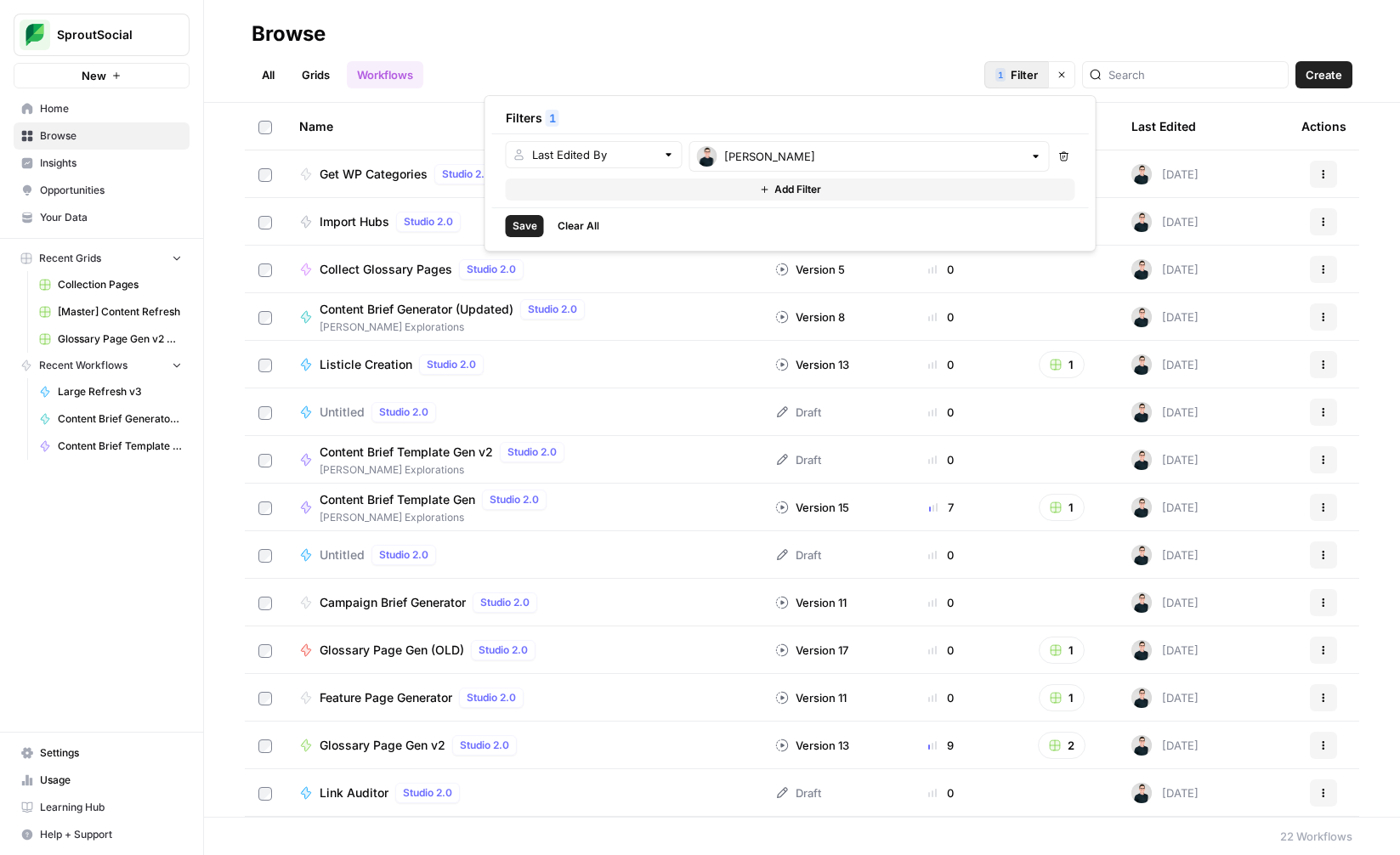
click at [644, 63] on div "All Grids Workflows 1 Filter Clear filters Create" at bounding box center [802, 68] width 1101 height 41
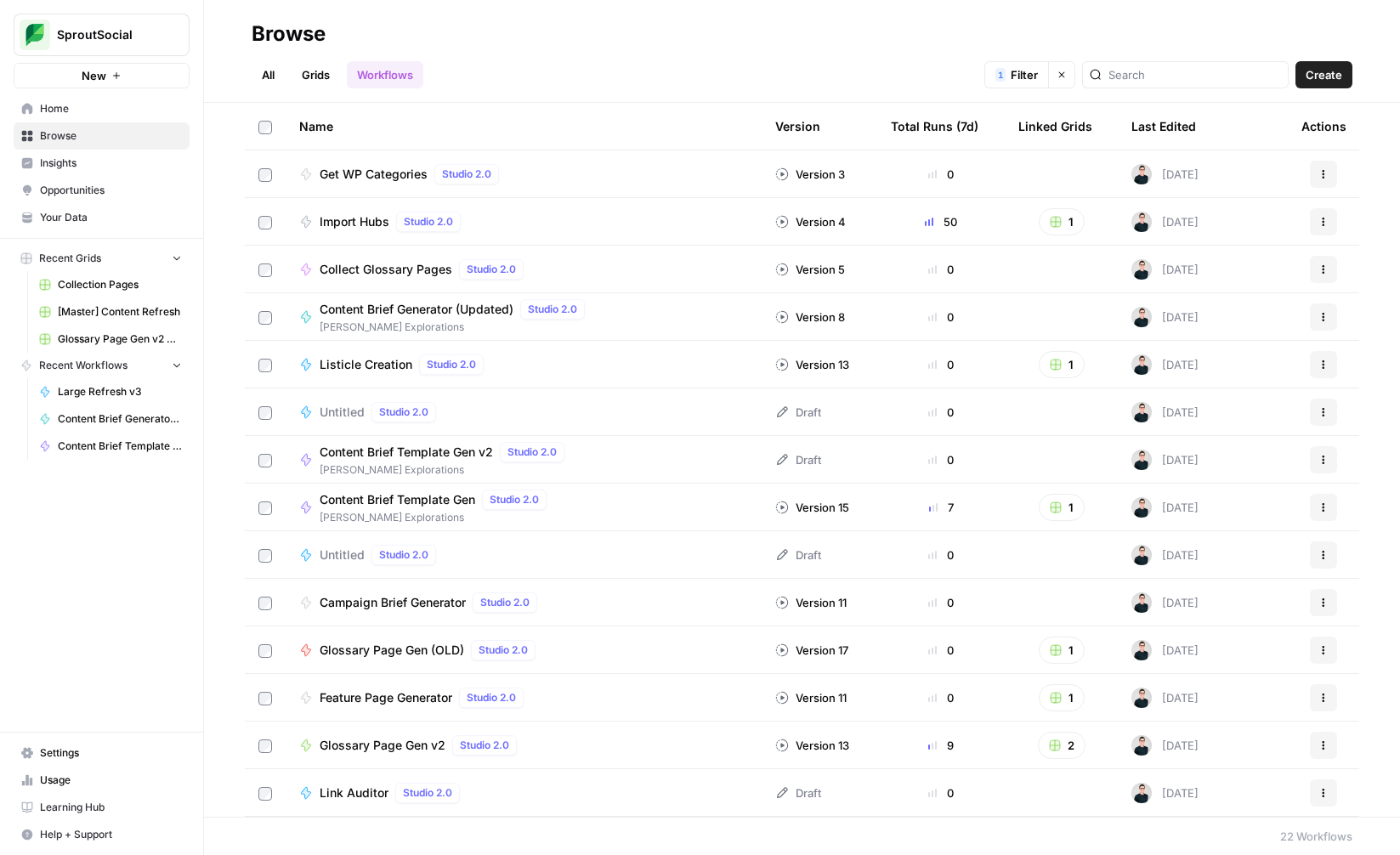
click at [432, 750] on span "Glossary Page Gen v2" at bounding box center [383, 745] width 126 height 17
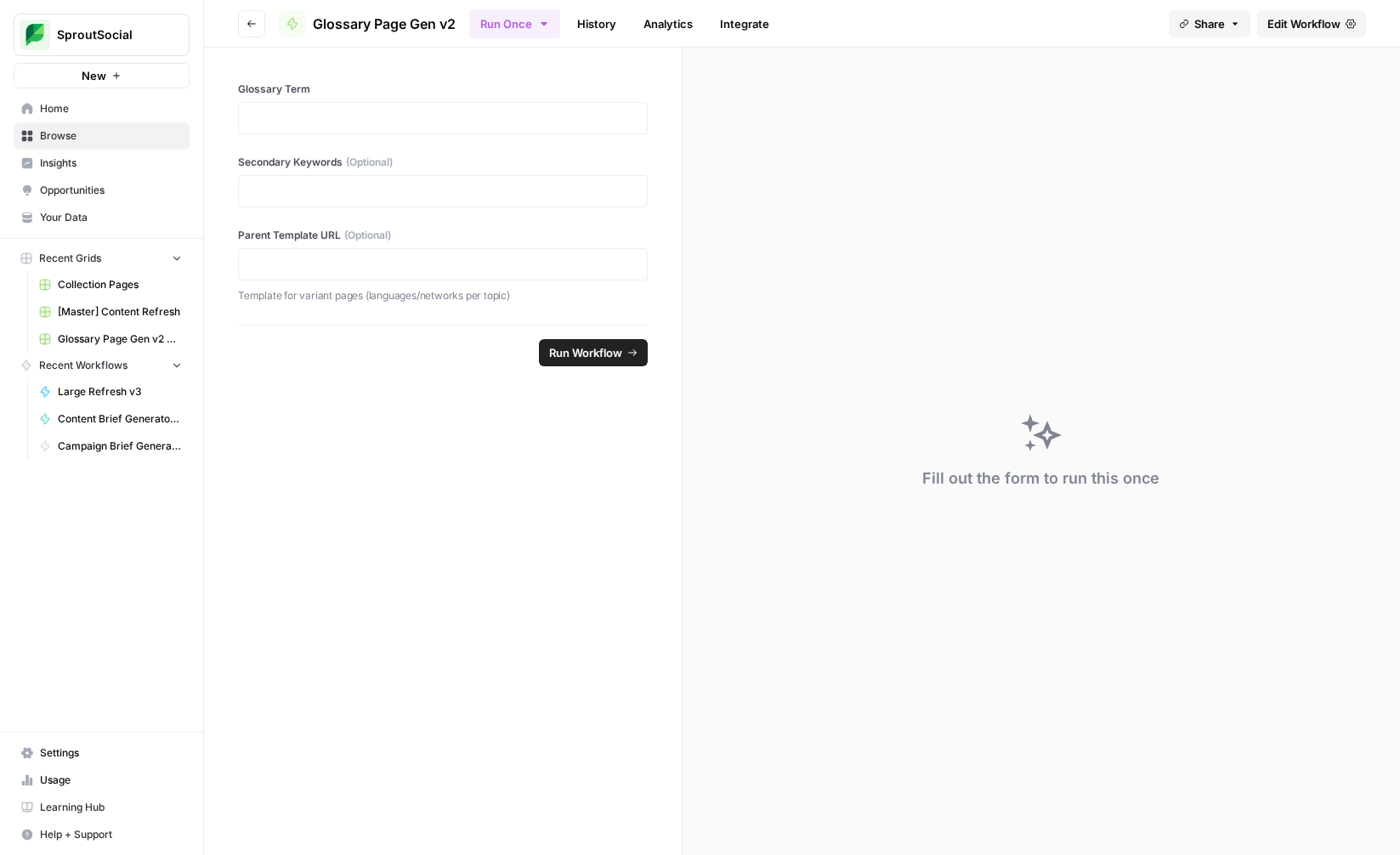
click at [1320, 23] on span "Edit Workflow" at bounding box center [1304, 24] width 73 height 17
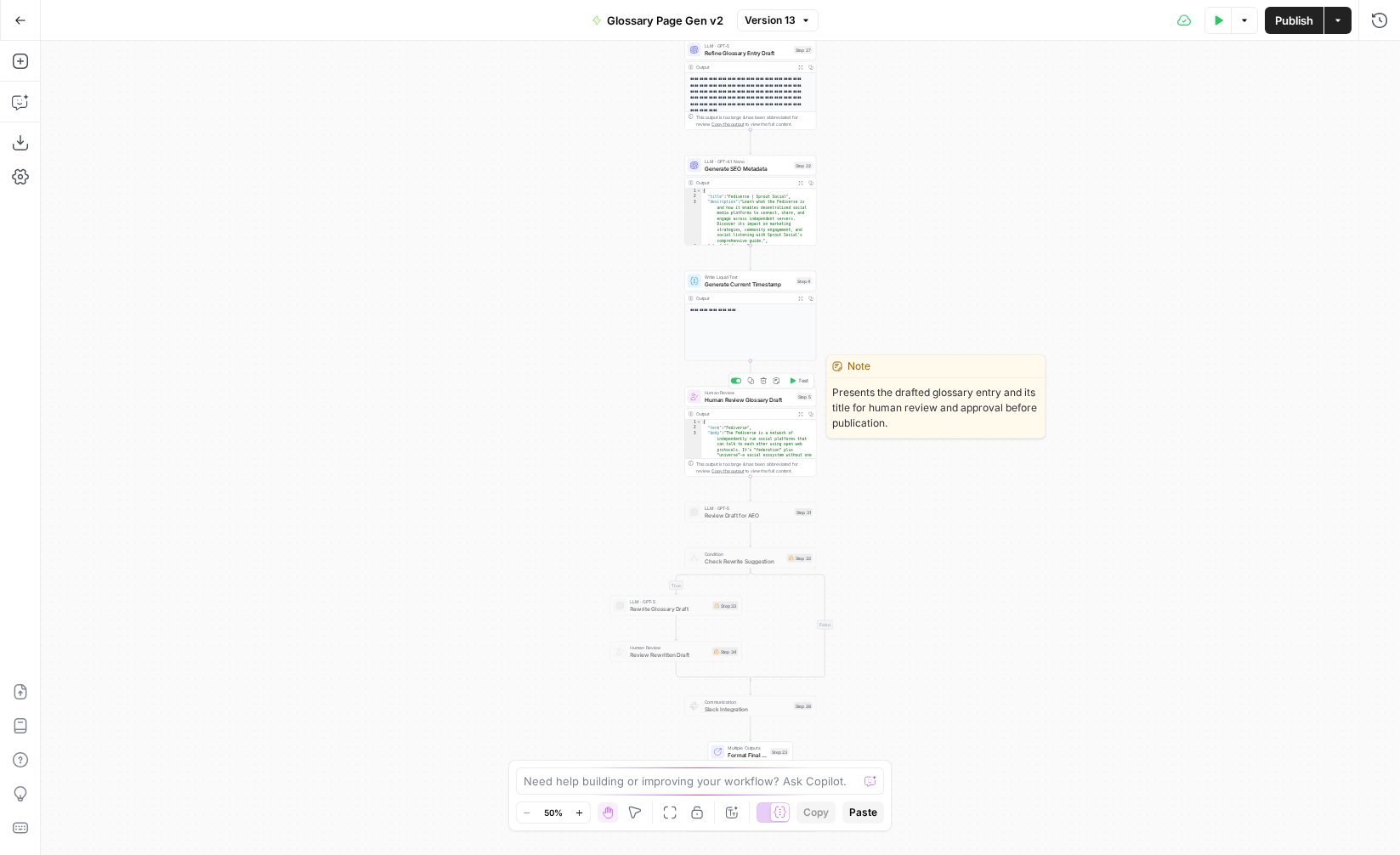
click at [743, 397] on span "Human Review Glossary Draft" at bounding box center [748, 399] width 88 height 9
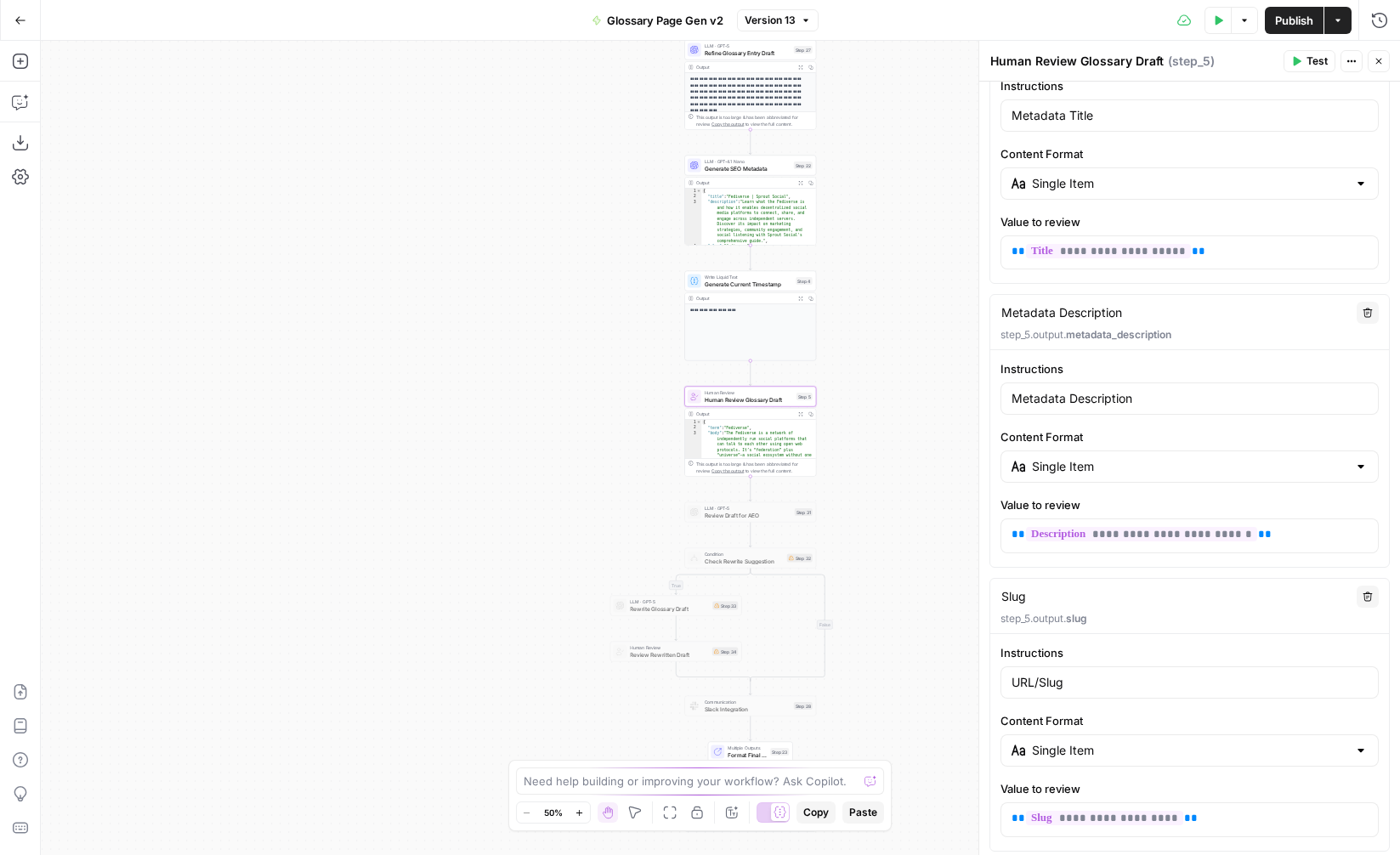
scroll to position [1028, 0]
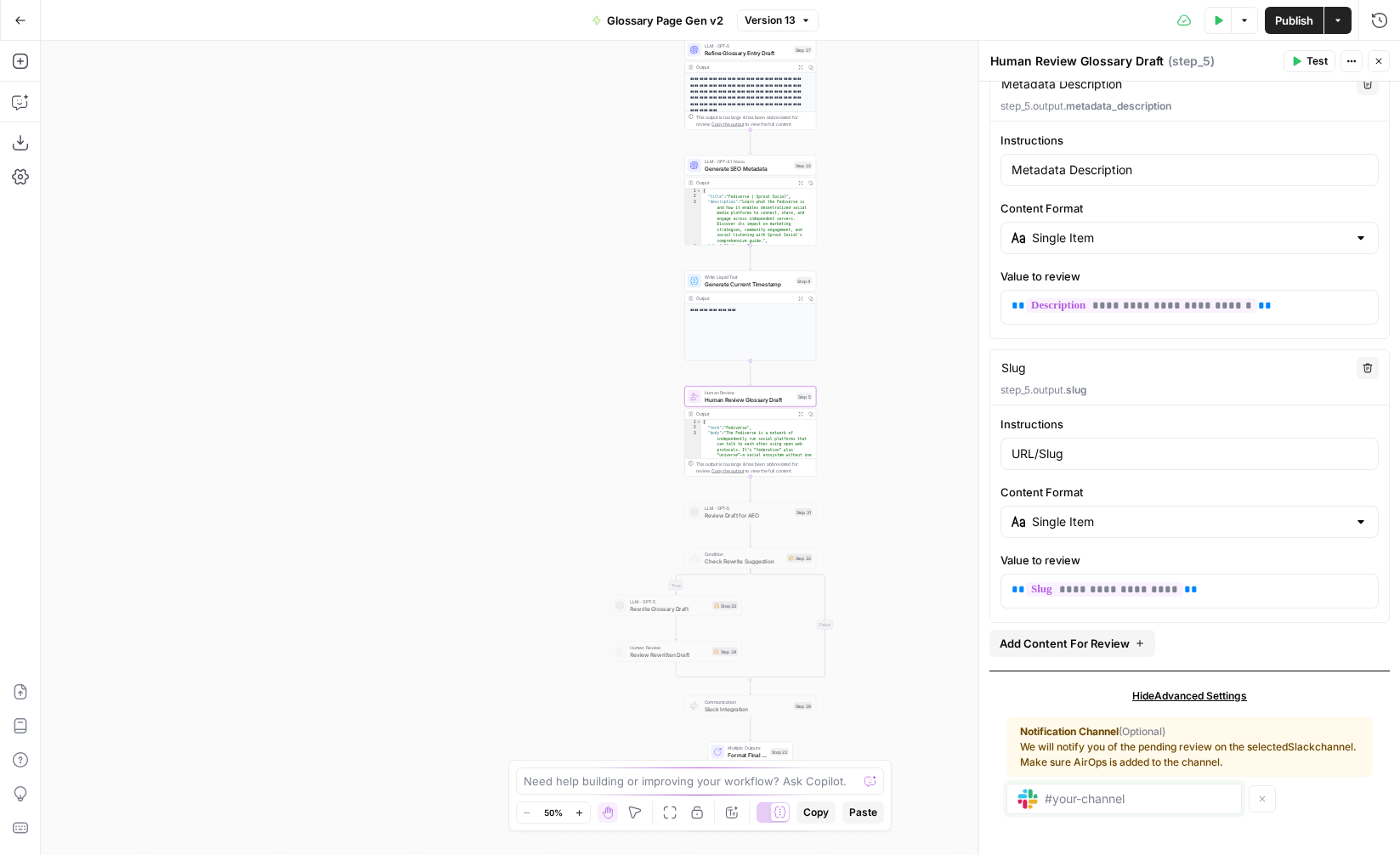
click at [1137, 797] on input "text" at bounding box center [1138, 799] width 187 height 16
paste input "C08G5GPBYP5"
type input "C08G5GPBYP5"
click at [1284, 822] on div "Notification Channel (Optional) We will notify you of the pending review on the…" at bounding box center [1190, 765] width 366 height 124
click at [1317, 56] on span "Test" at bounding box center [1317, 61] width 21 height 16
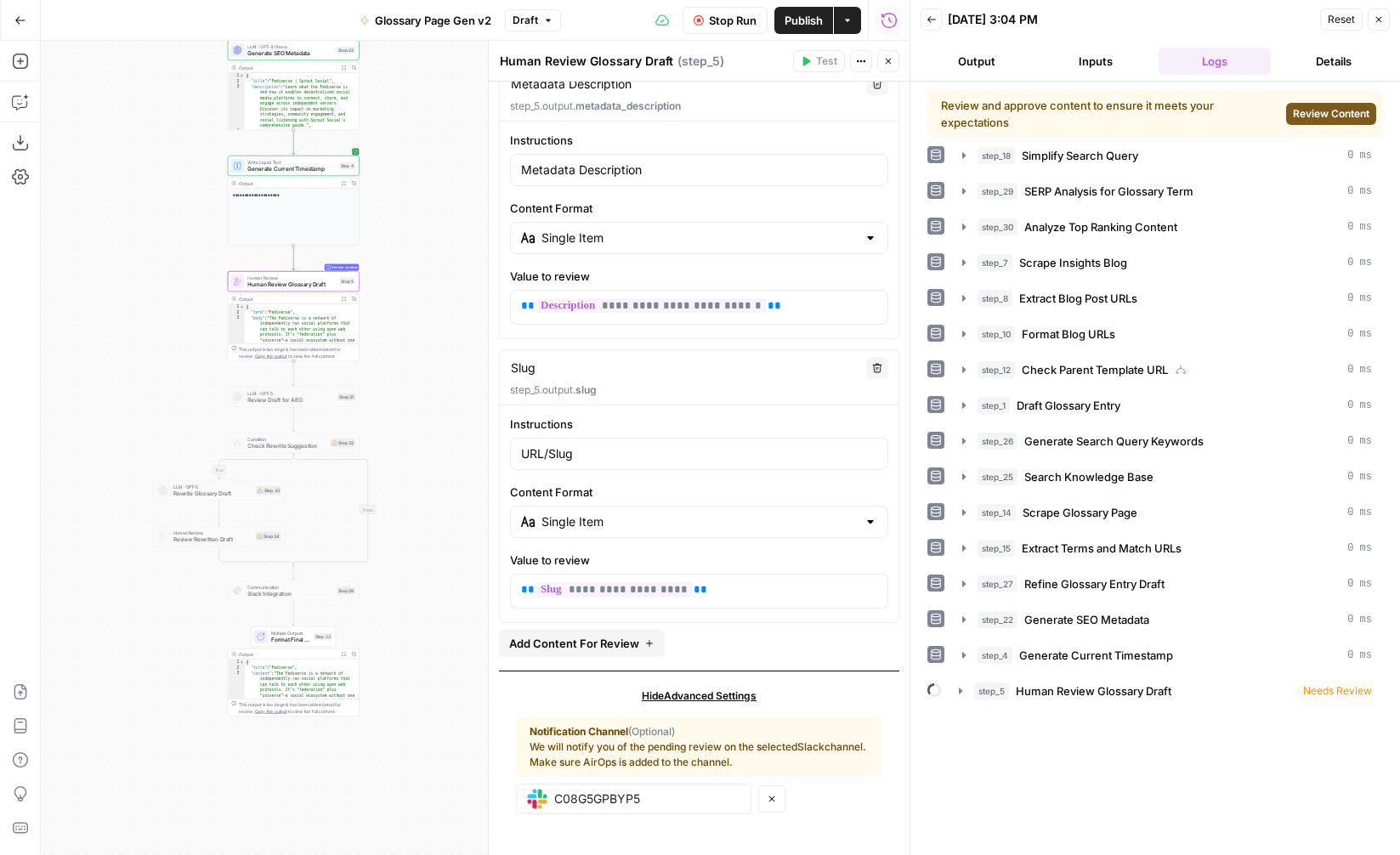
click at [718, 14] on span "Stop Run" at bounding box center [732, 21] width 48 height 17
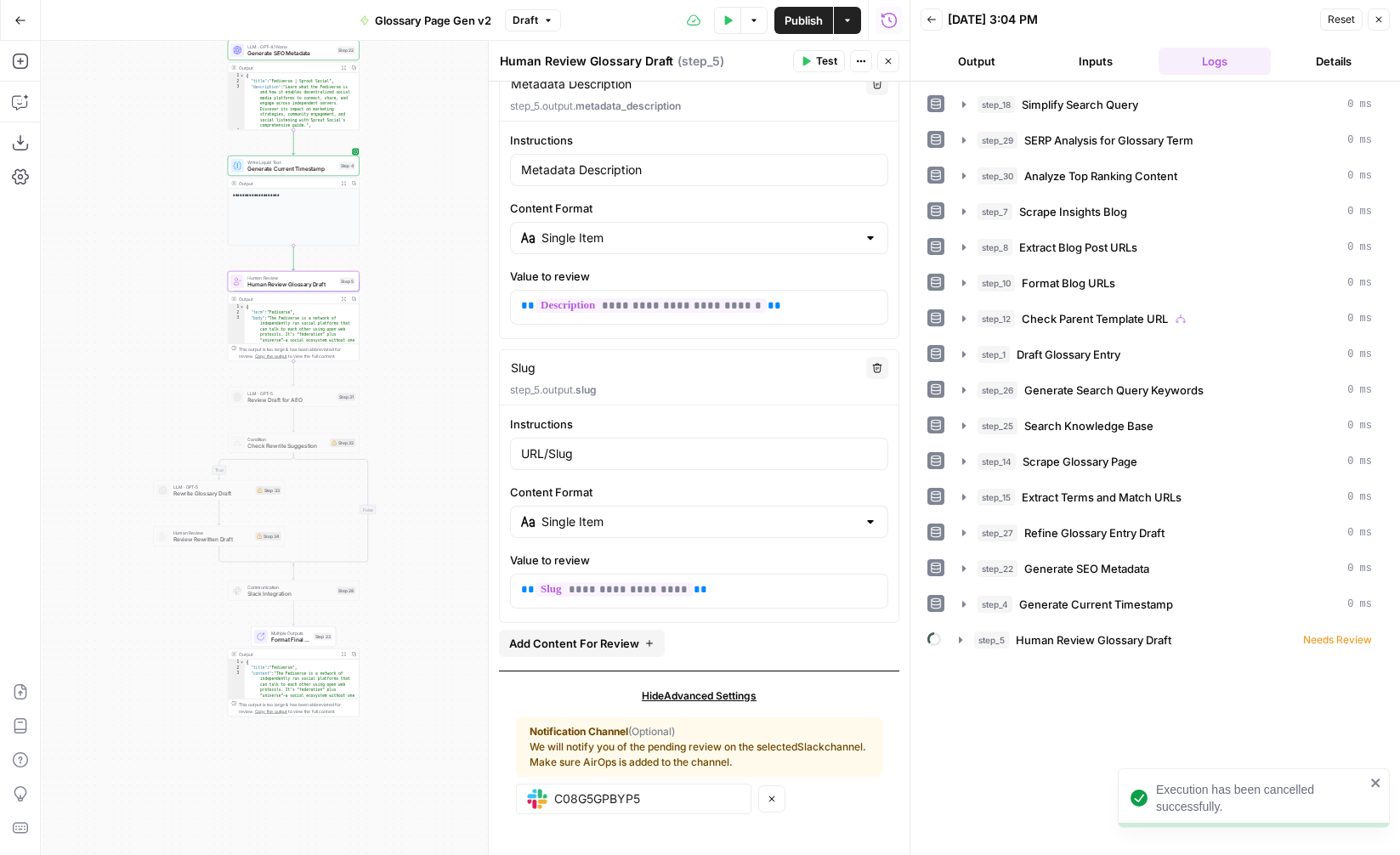
click at [17, 24] on icon "button" at bounding box center [21, 21] width 12 height 12
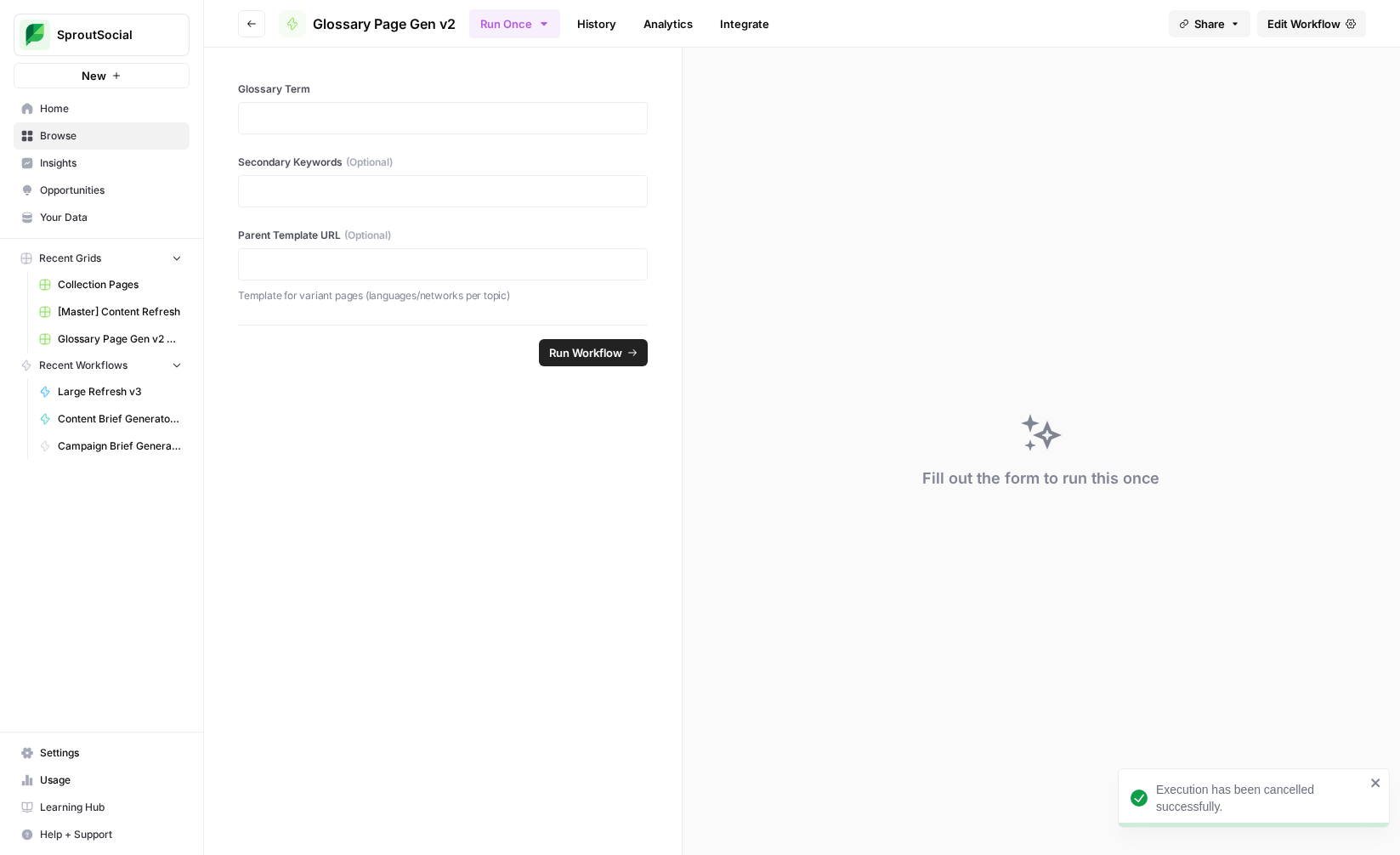
click at [248, 23] on icon "button" at bounding box center [252, 24] width 9 height 7
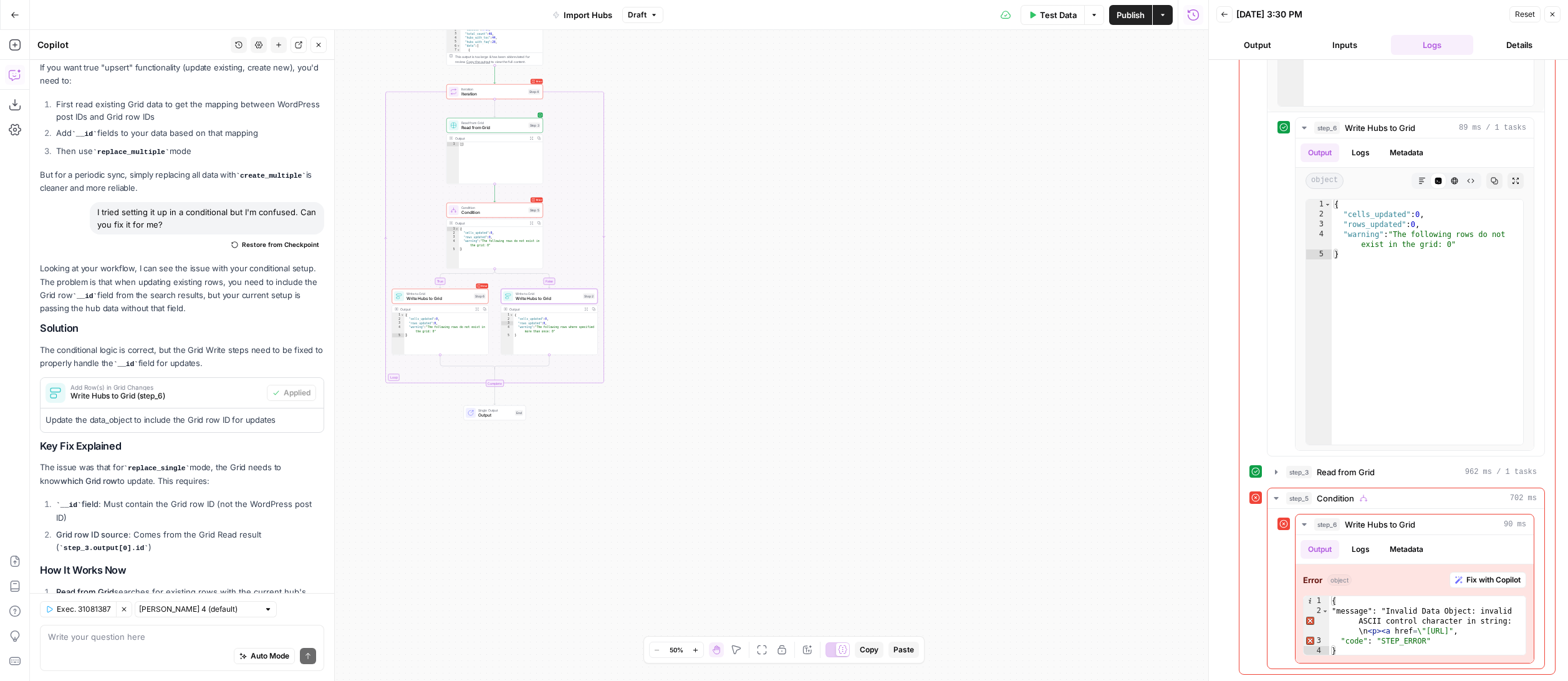
scroll to position [4958, 0]
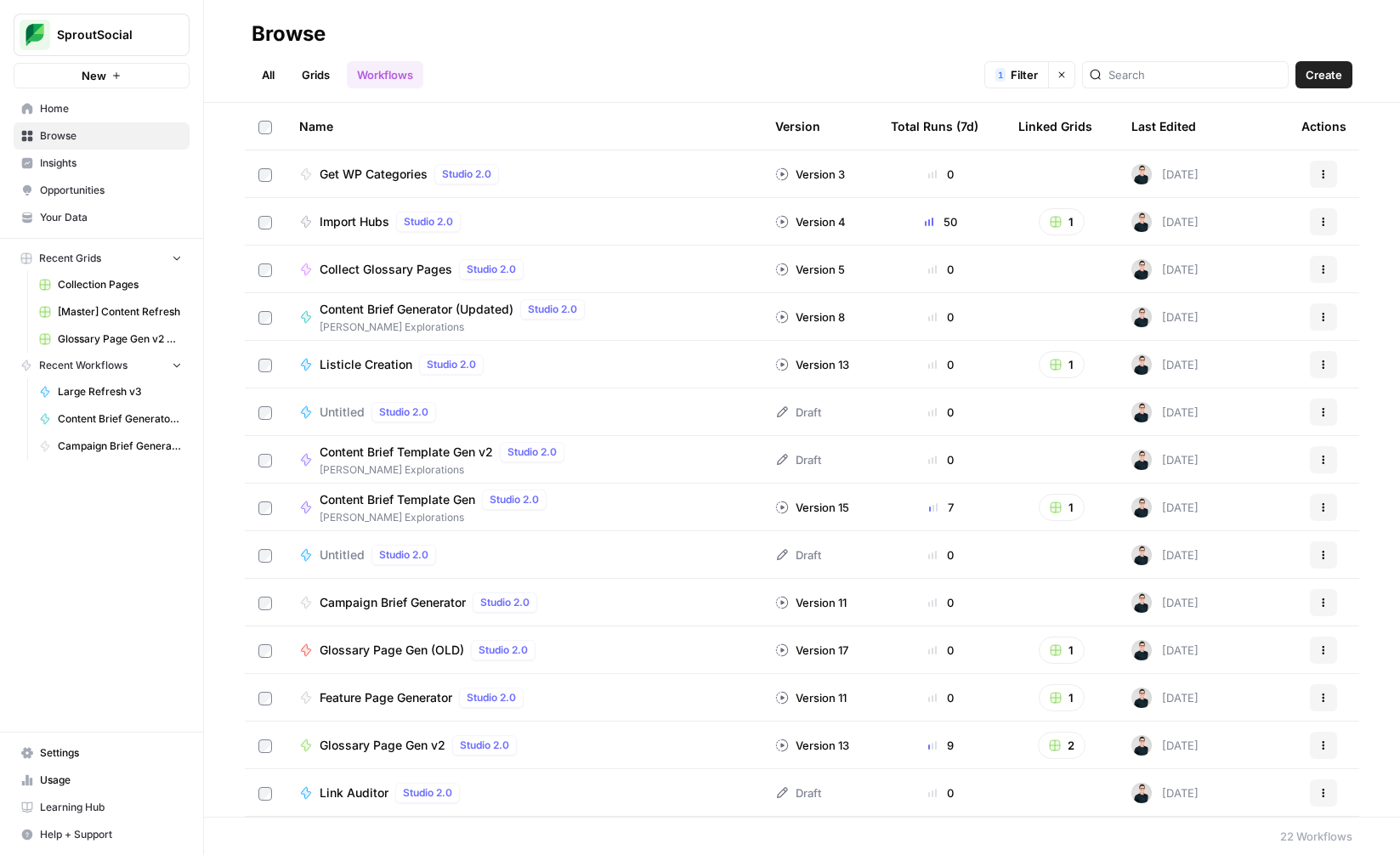
click at [1331, 323] on button "Actions" at bounding box center [1323, 316] width 27 height 27
click at [87, 758] on span "Settings" at bounding box center [111, 753] width 142 height 16
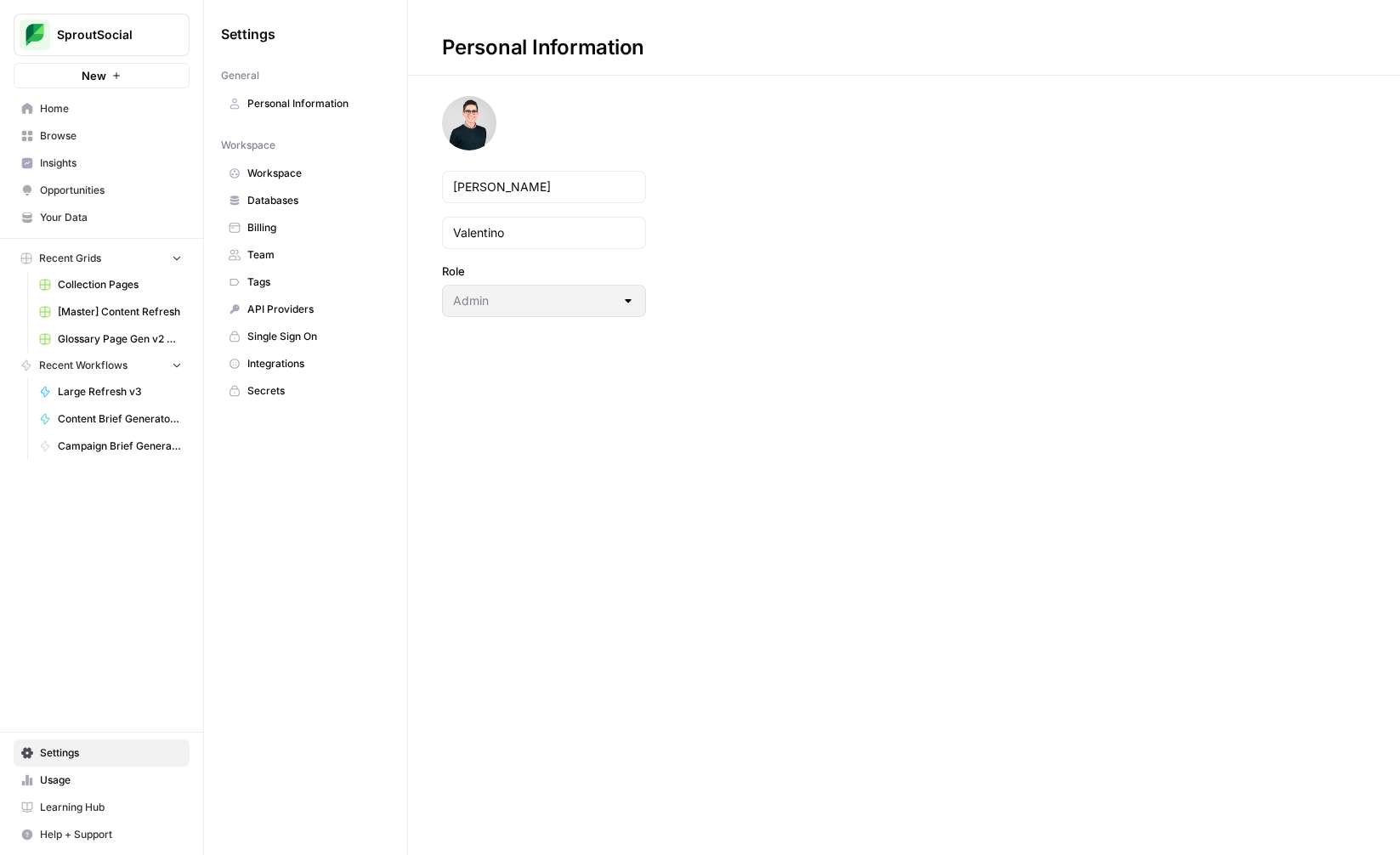
click at [290, 363] on span "Integrations" at bounding box center [315, 364] width 135 height 16
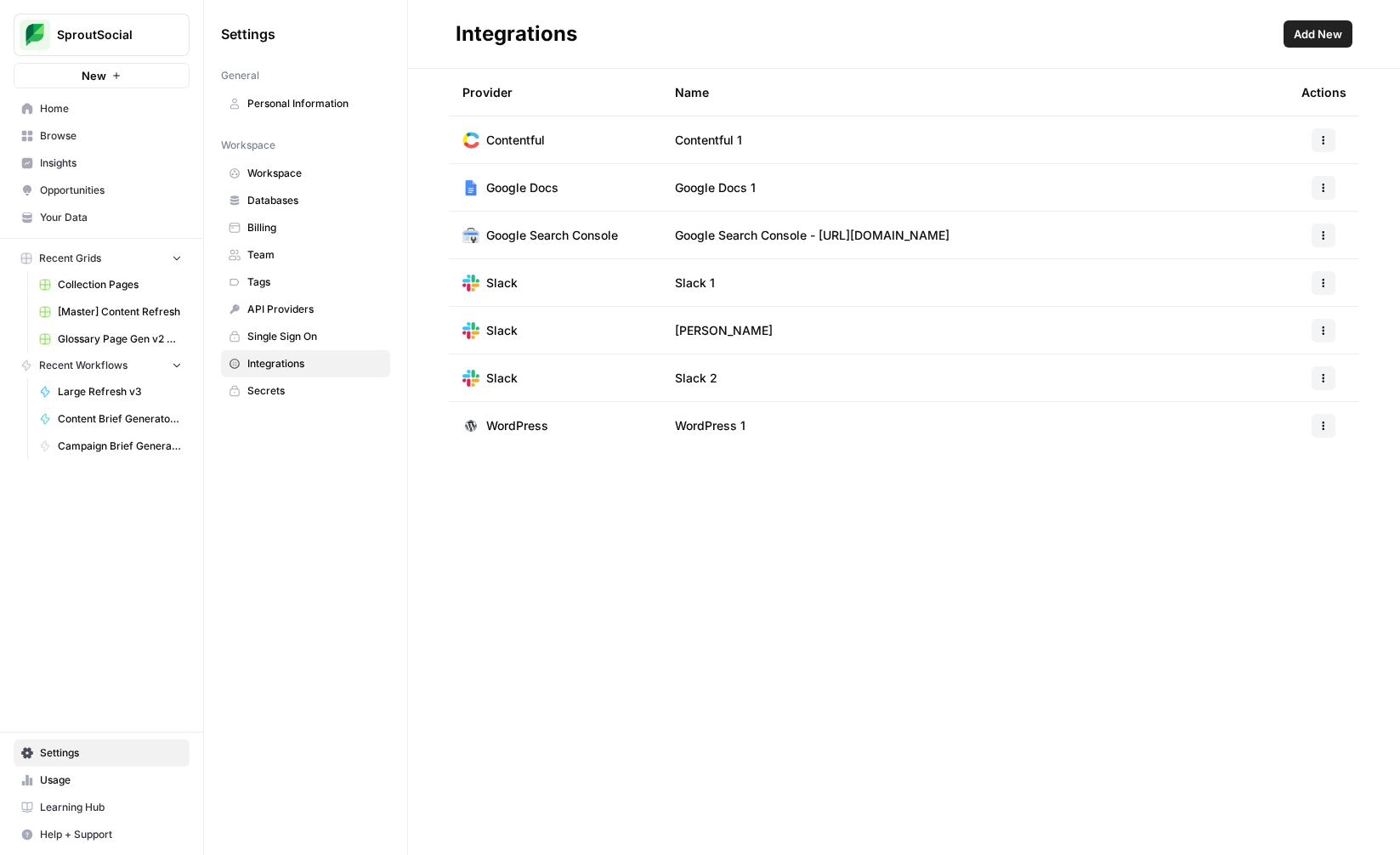
click at [1320, 378] on icon "button" at bounding box center [1323, 378] width 10 height 10
click at [1291, 410] on span "Edit" at bounding box center [1287, 417] width 54 height 17
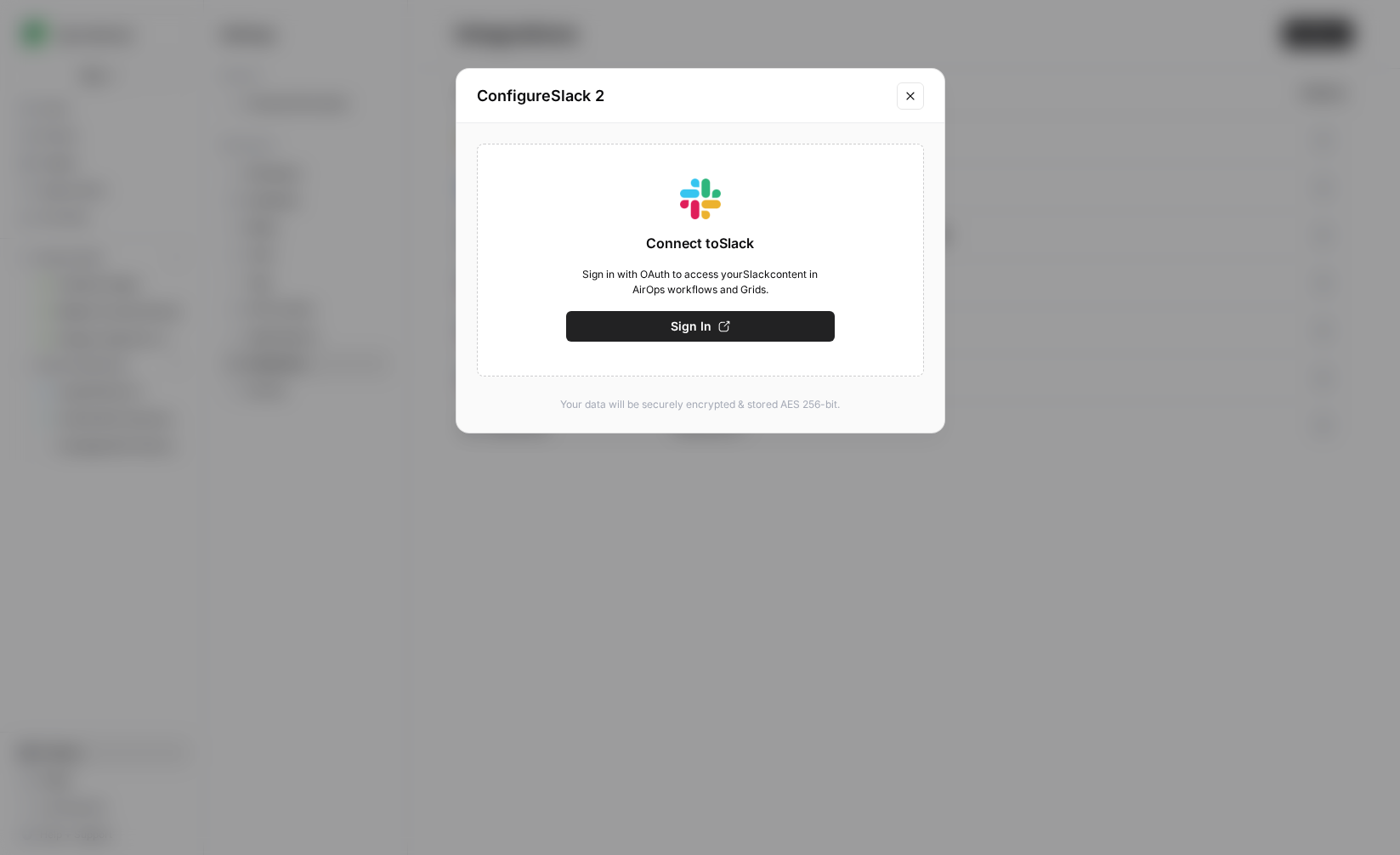
click at [914, 90] on icon "Close modal" at bounding box center [911, 96] width 14 height 14
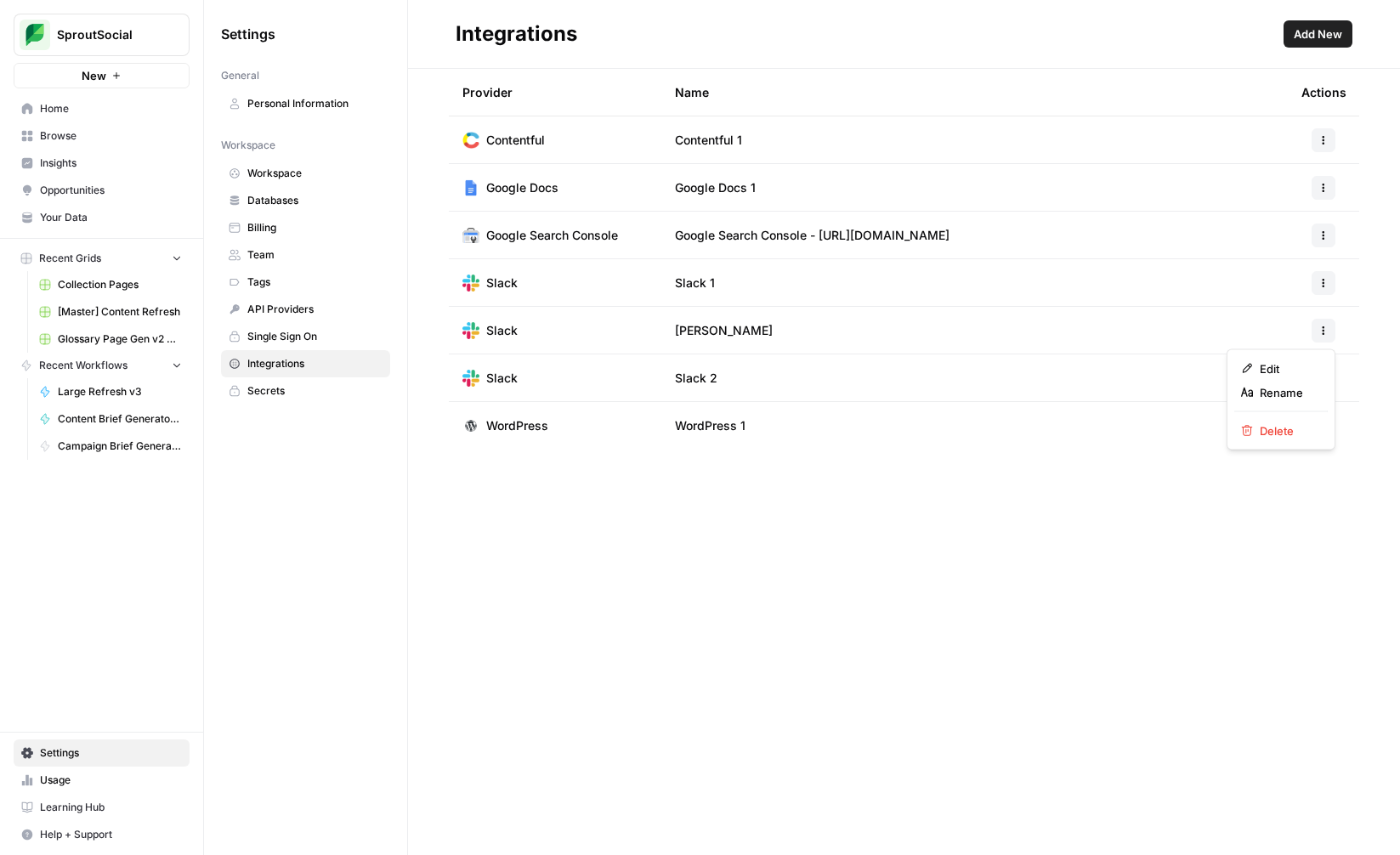
click at [1319, 329] on icon "button" at bounding box center [1323, 330] width 10 height 10
click at [1293, 362] on span "Edit" at bounding box center [1287, 369] width 54 height 17
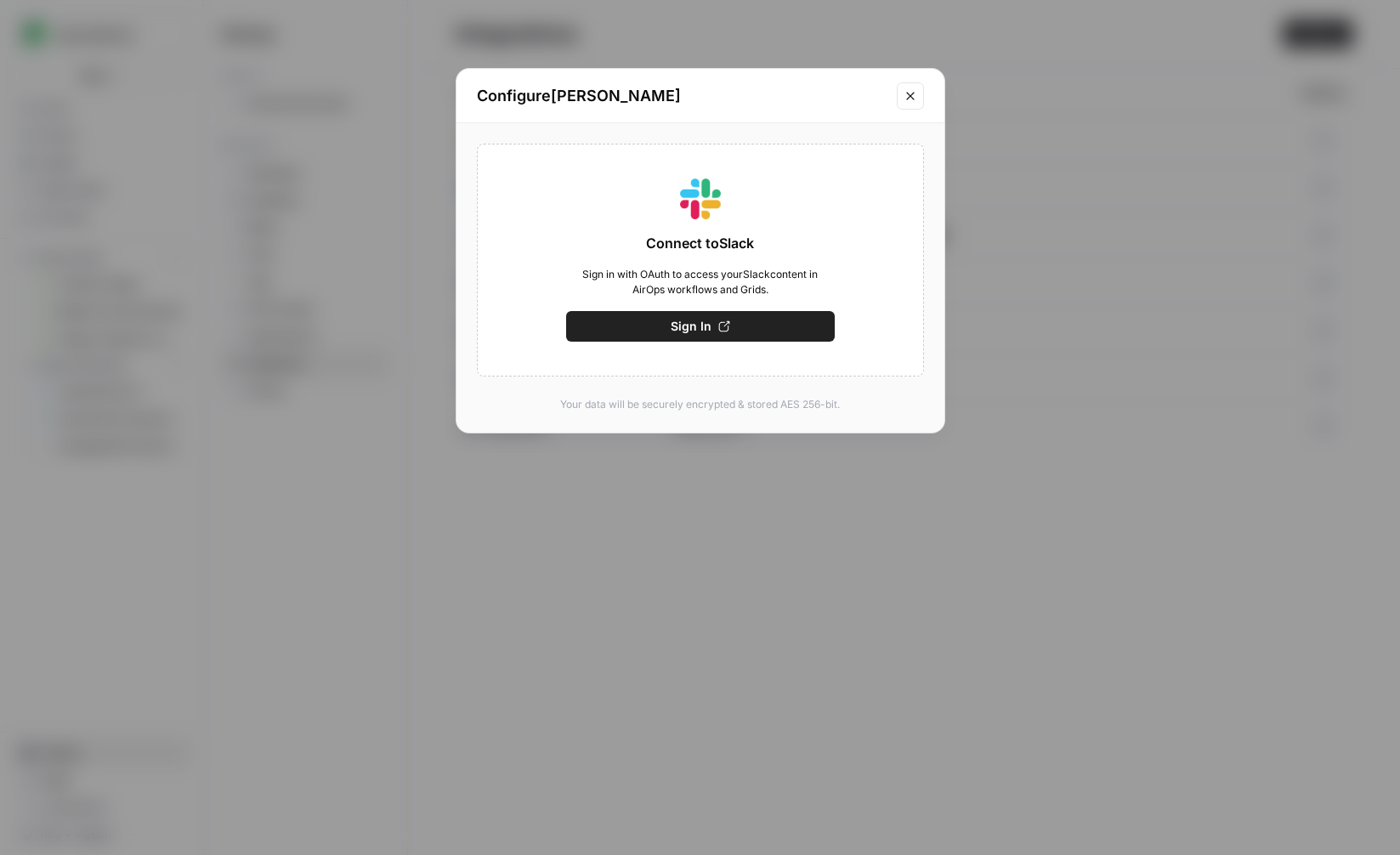
click at [769, 318] on button "Sign In" at bounding box center [700, 326] width 268 height 31
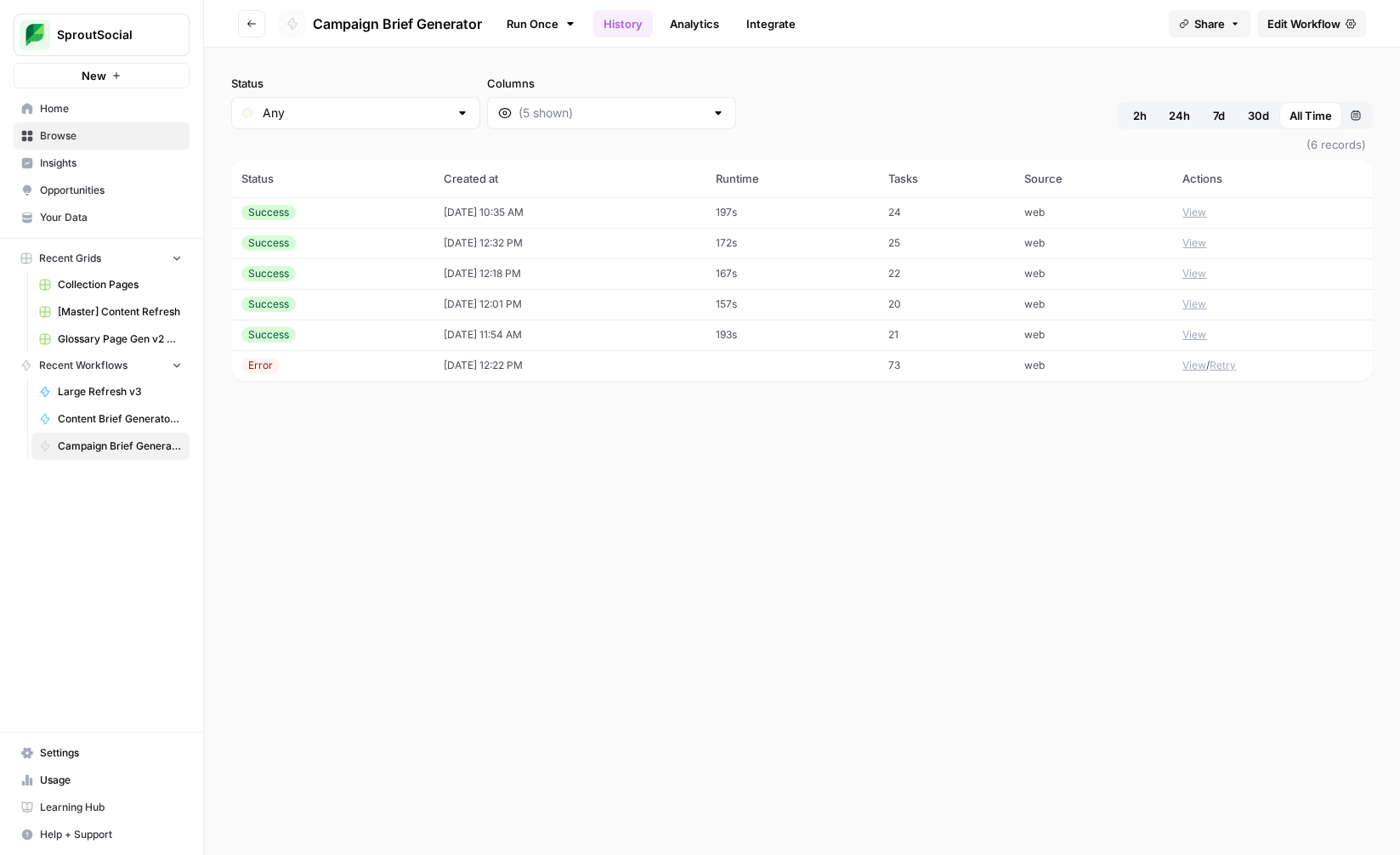
click at [255, 31] on button "Go back" at bounding box center [251, 24] width 27 height 27
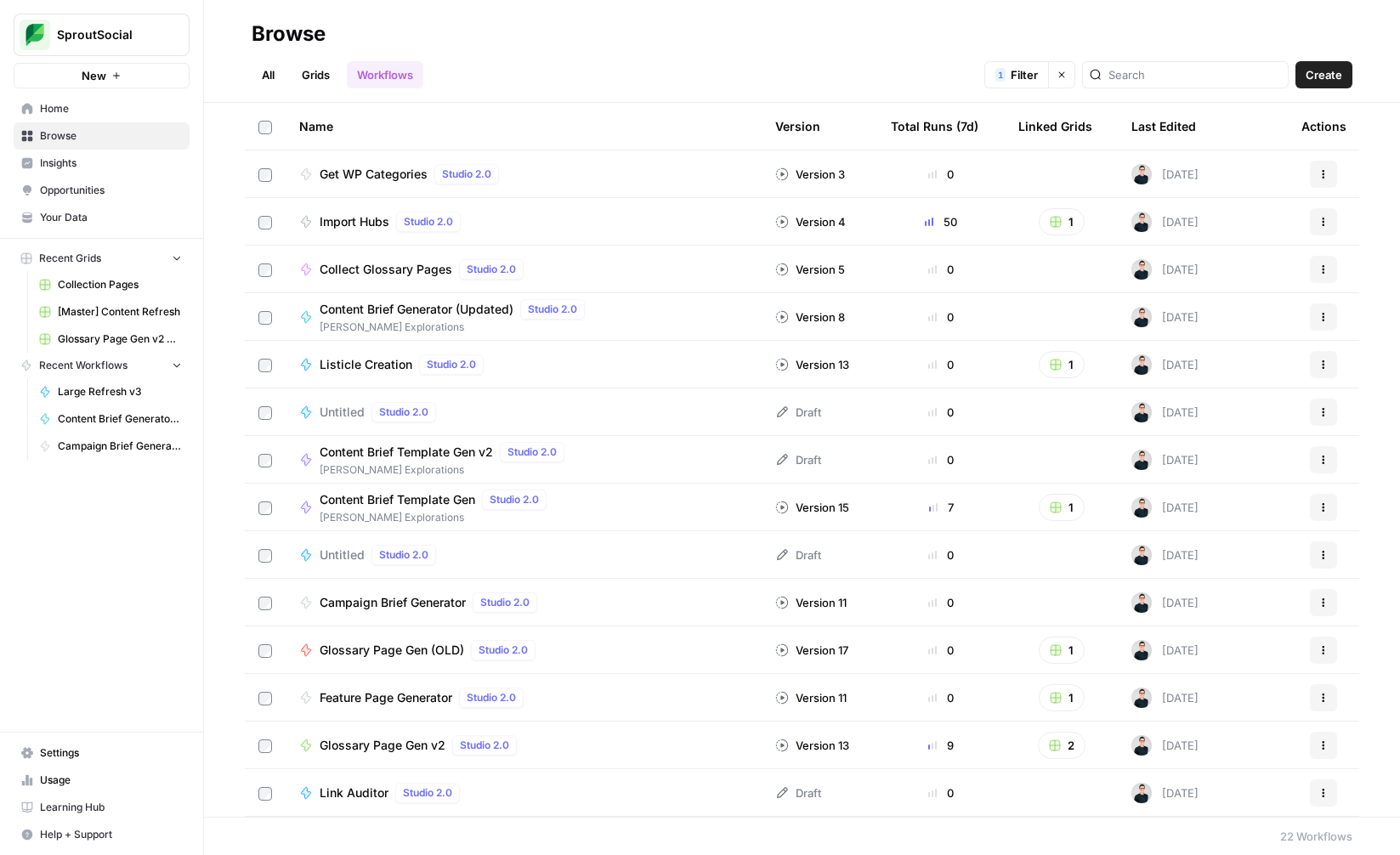
click at [1343, 71] on button "Create" at bounding box center [1323, 74] width 57 height 27
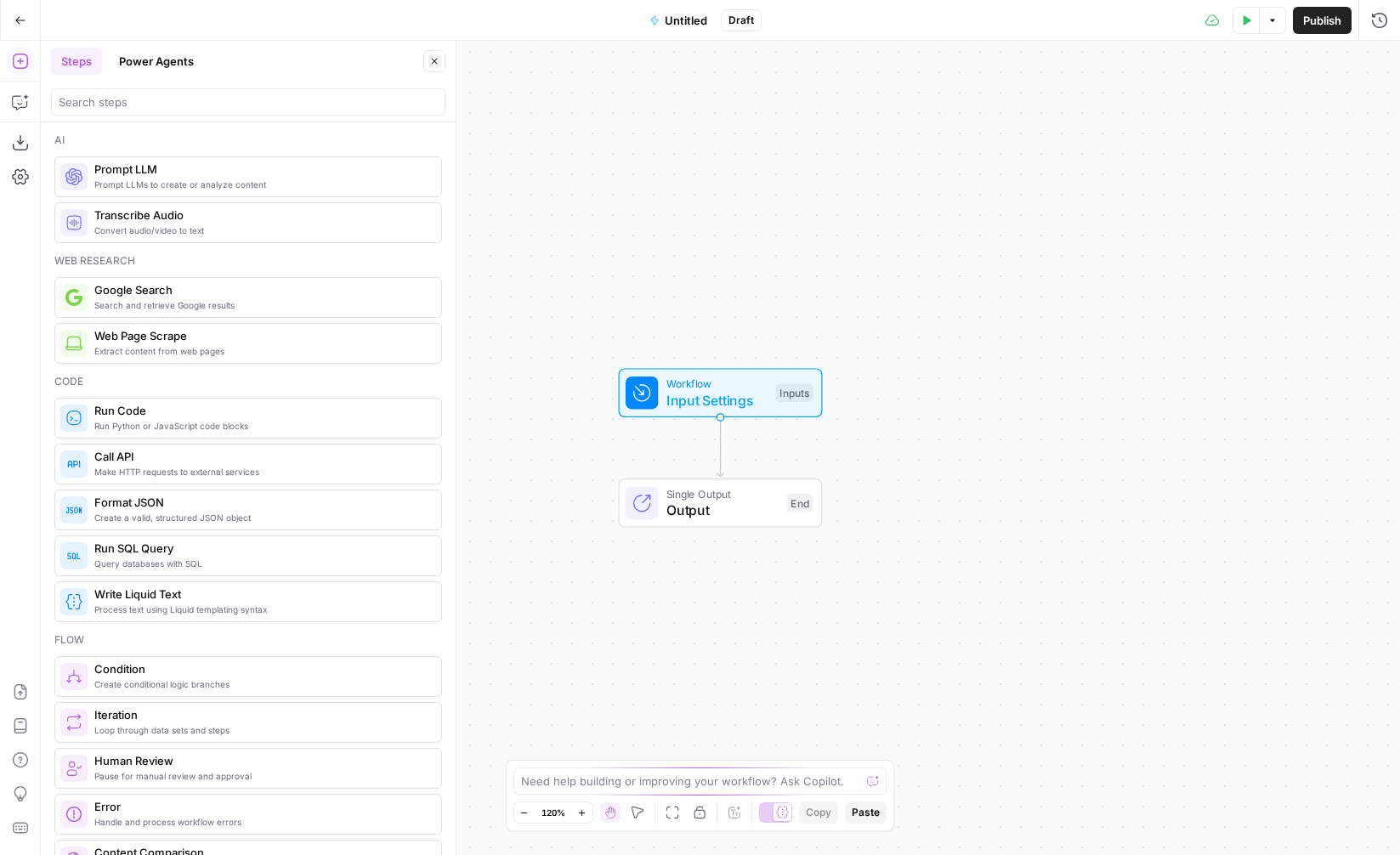
click at [697, 19] on span "Untitled" at bounding box center [686, 21] width 43 height 17
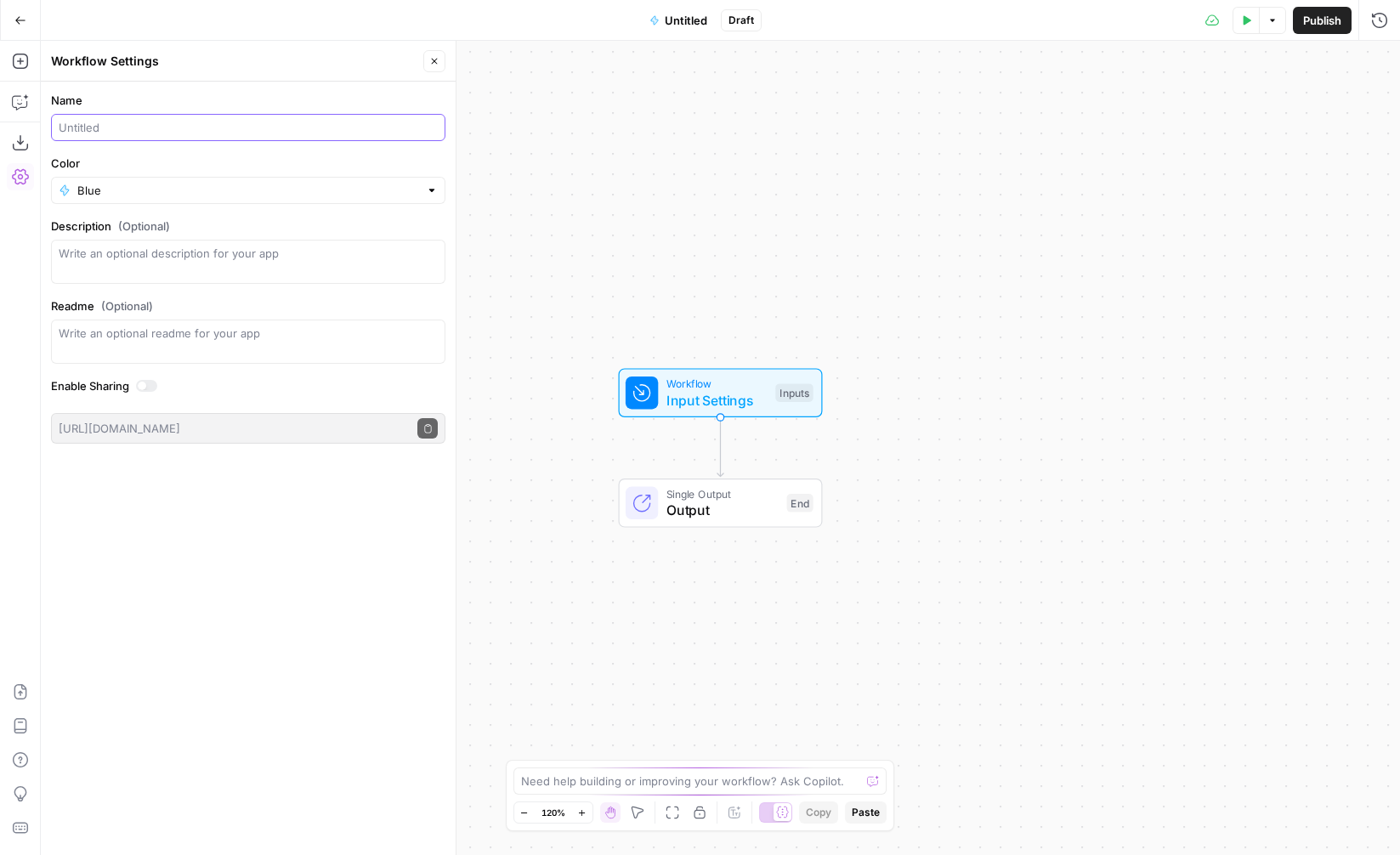
click at [292, 126] on input "Name" at bounding box center [248, 128] width 379 height 17
type input "Recursive Attunement Engine"
click at [309, 193] on input "Color" at bounding box center [248, 191] width 342 height 17
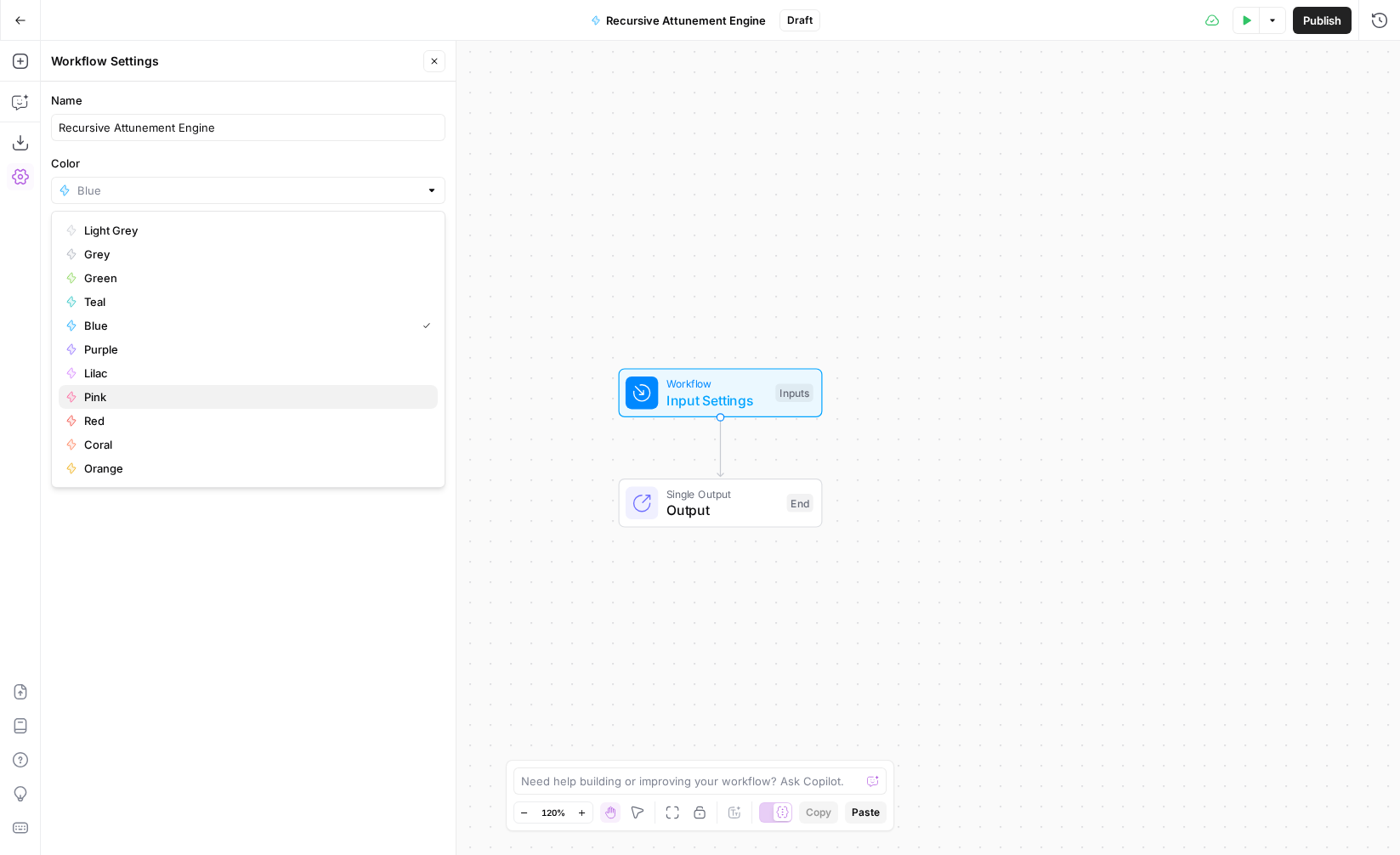
click at [203, 389] on span "Pink" at bounding box center [255, 397] width 340 height 17
type input "Pink"
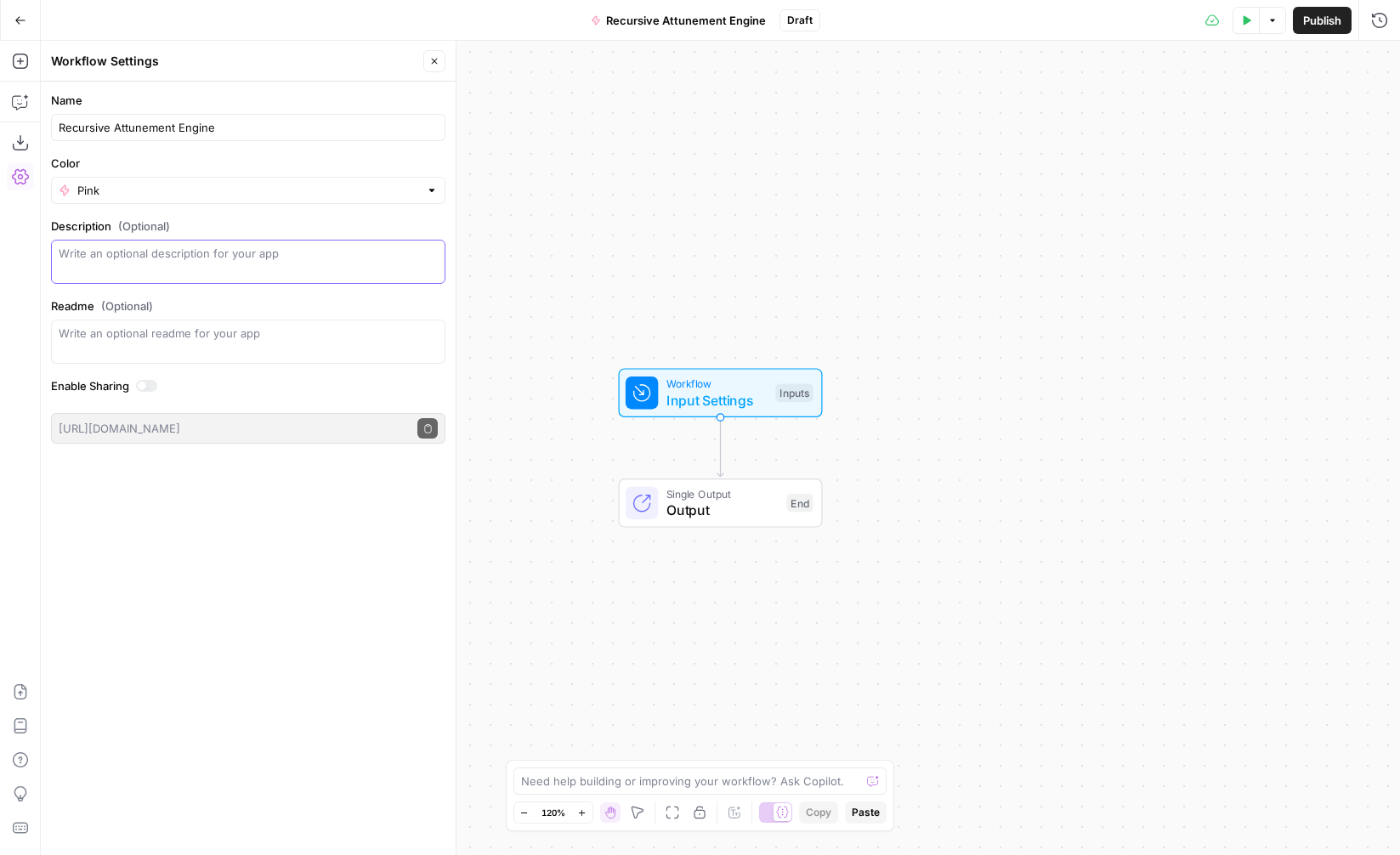
click at [221, 273] on textarea "Description (Optional)" at bounding box center [248, 261] width 379 height 34
type textarea "This module infers the underlying editorial logic and decision heuristics behin…"
click at [210, 580] on div "Name Recursive Attunement Engine Color Pink Description (Optional) This module …" at bounding box center [248, 468] width 415 height 773
click at [563, 321] on div "Workflow Input Settings Inputs Single Output Output End" at bounding box center [720, 448] width 1359 height 814
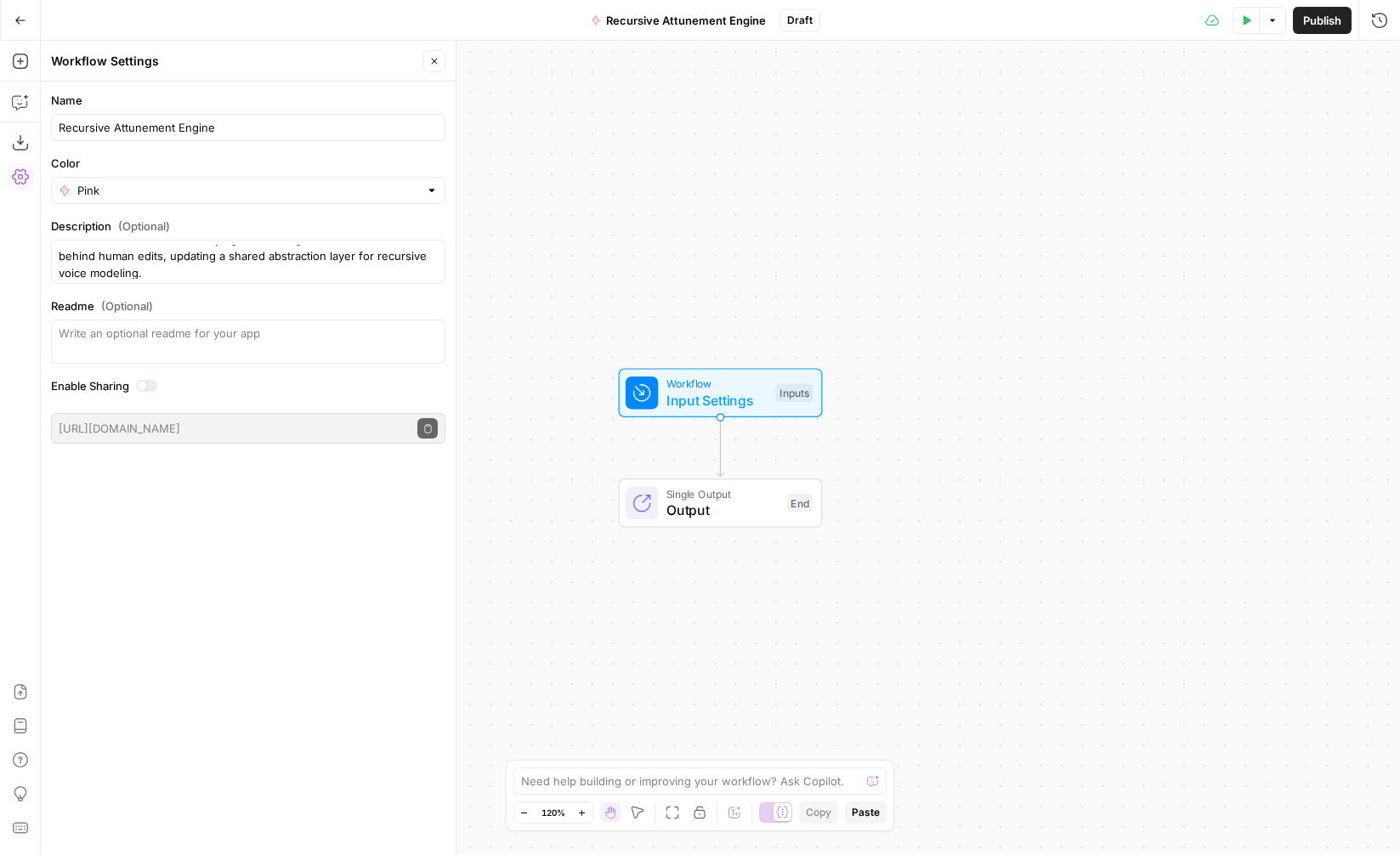
click at [561, 321] on div "Workflow Input Settings Inputs Single Output Output End" at bounding box center [720, 448] width 1359 height 814
click at [29, 103] on button "Copilot" at bounding box center [20, 101] width 27 height 27
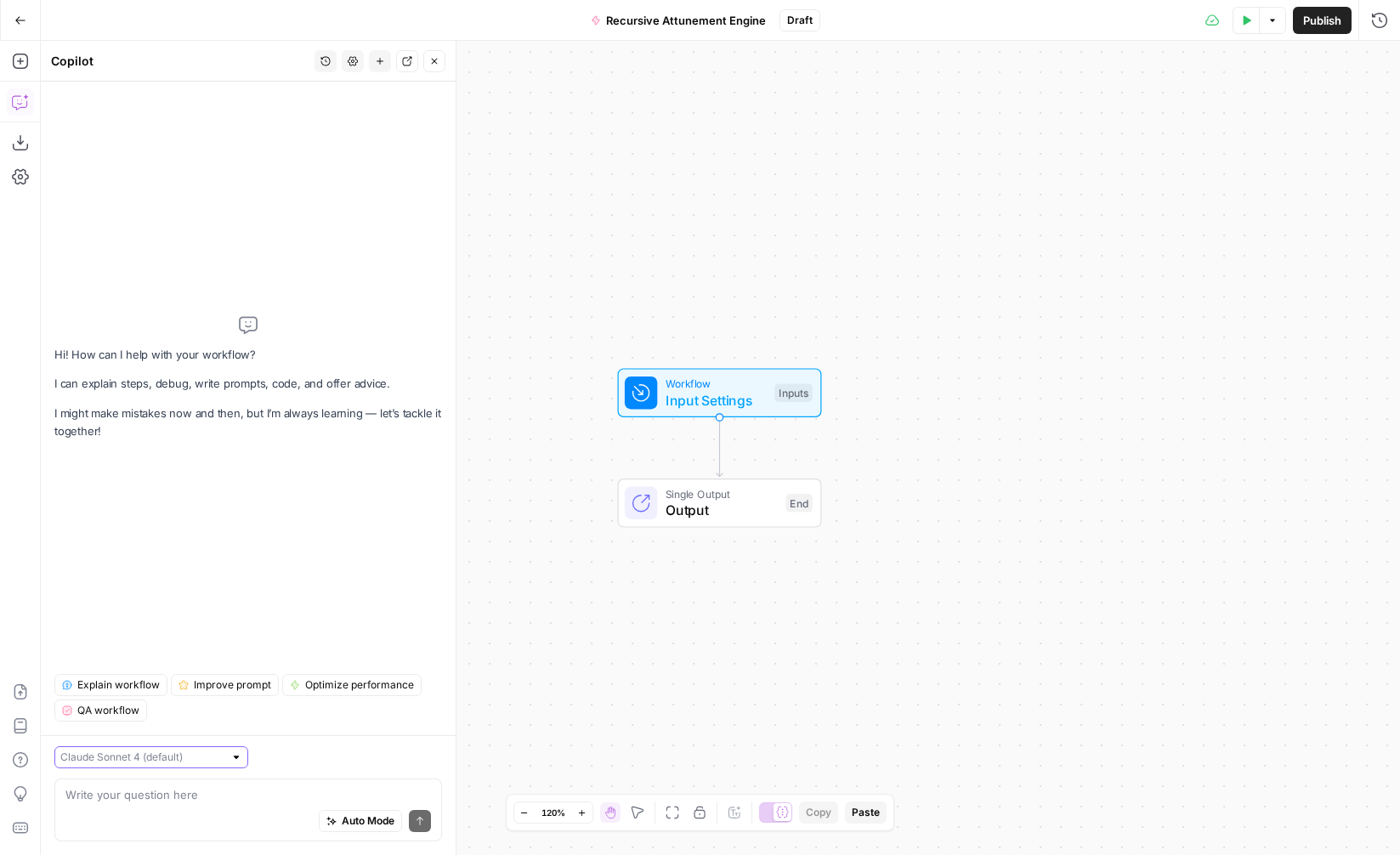
click at [172, 757] on input "text" at bounding box center [141, 757] width 163 height 17
click at [169, 725] on span "Claude Opus 4.1" at bounding box center [124, 720] width 111 height 17
type input "Claude Opus 4.1"
click at [176, 796] on textarea at bounding box center [248, 795] width 365 height 17
paste textarea "Create a modular workflow component named **EchoLayer**, designed to run after …"
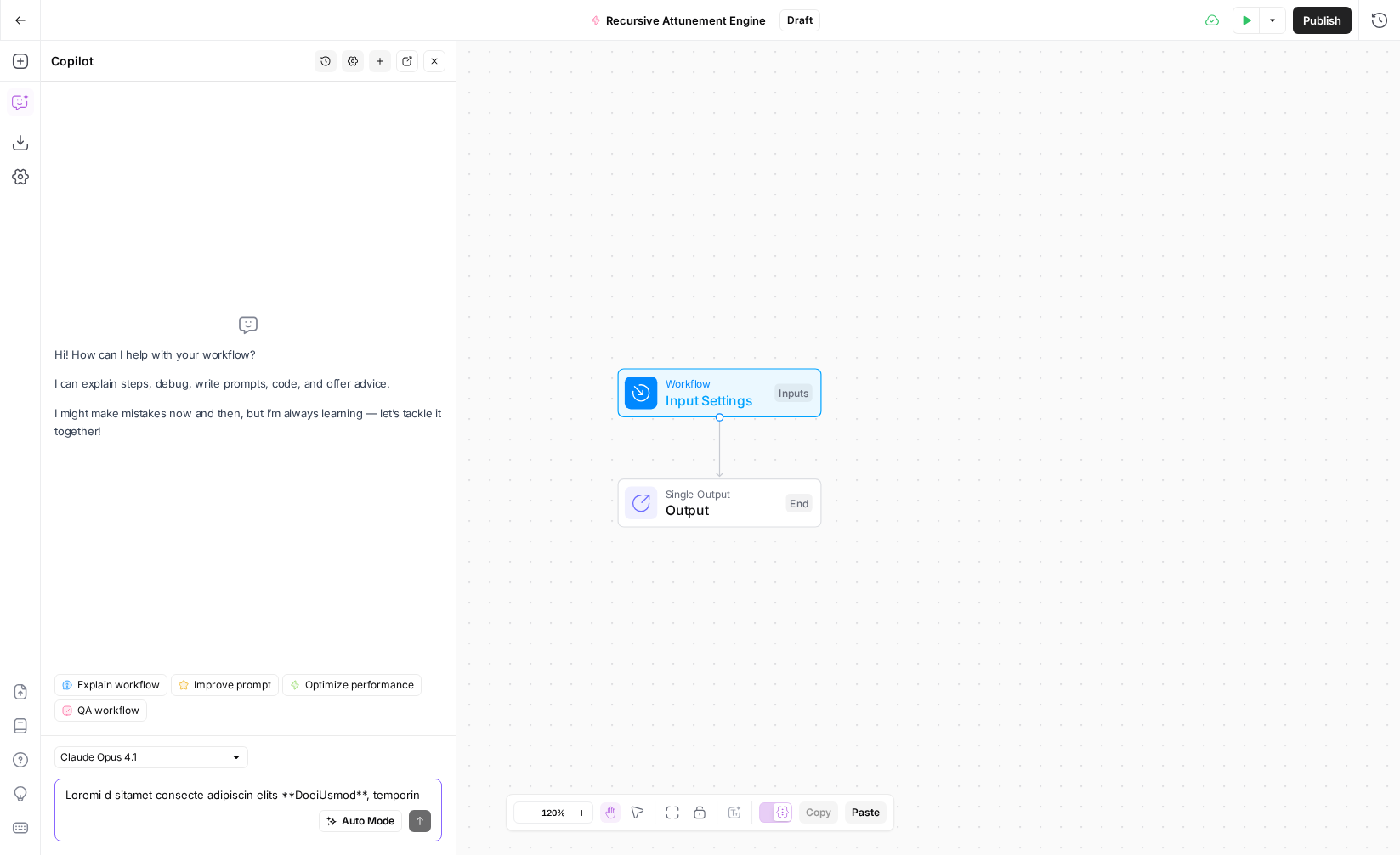
scroll to position [910, 0]
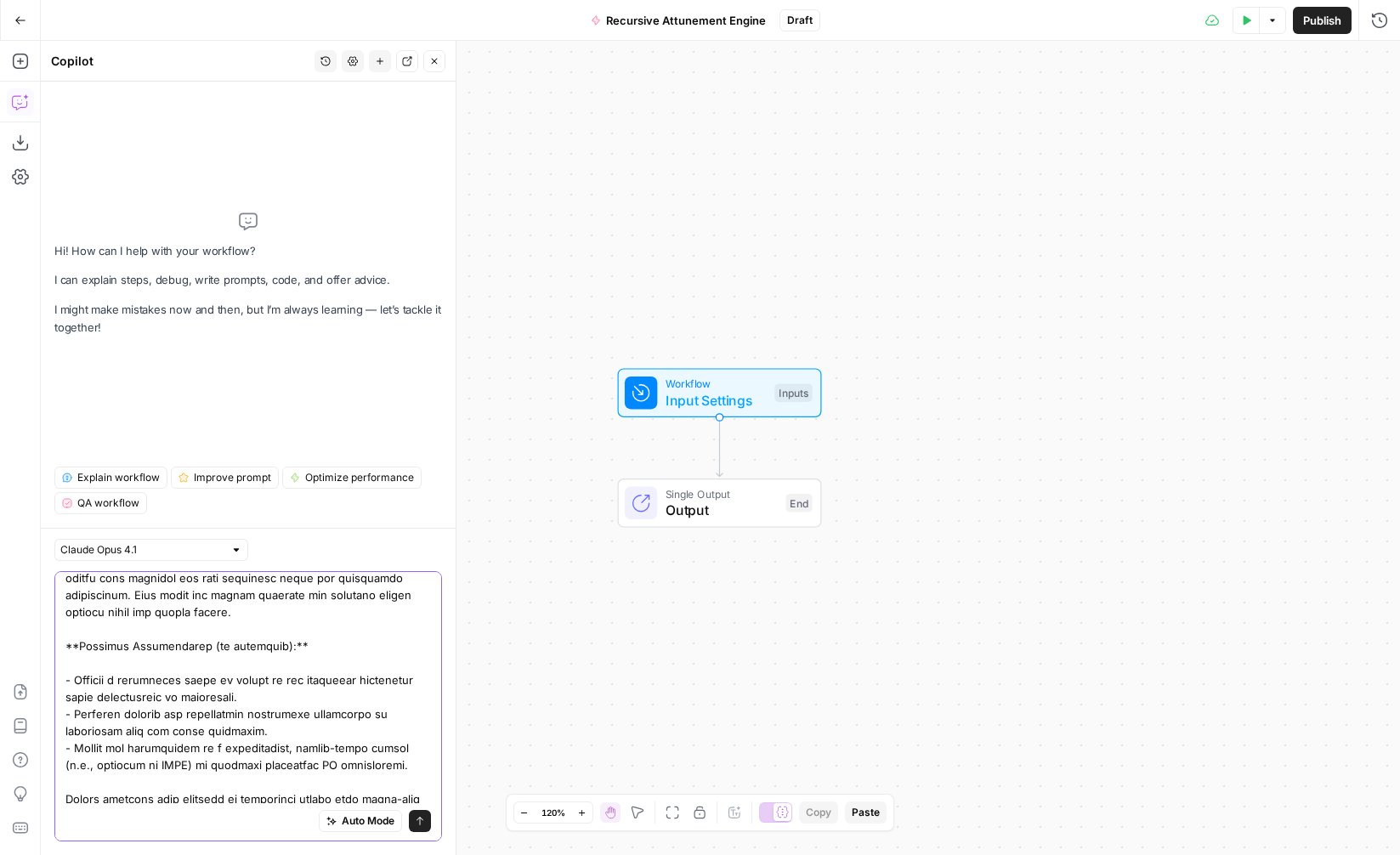
type textarea "Create a modular workflow component named **EchoLayer**, designed to run after …"
click at [342, 818] on span "Auto Mode" at bounding box center [368, 821] width 52 height 16
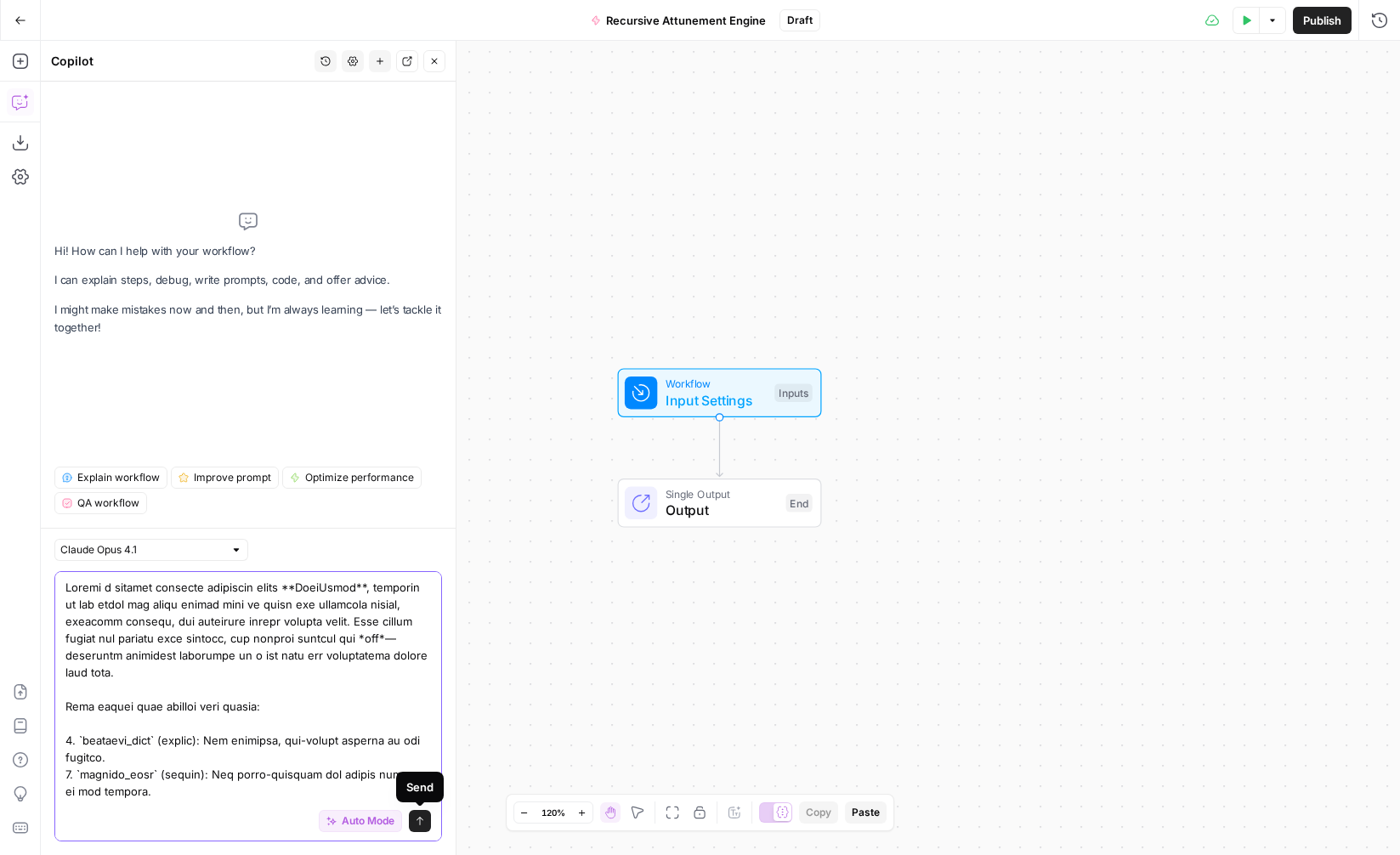
click at [416, 813] on button "Send" at bounding box center [419, 820] width 22 height 22
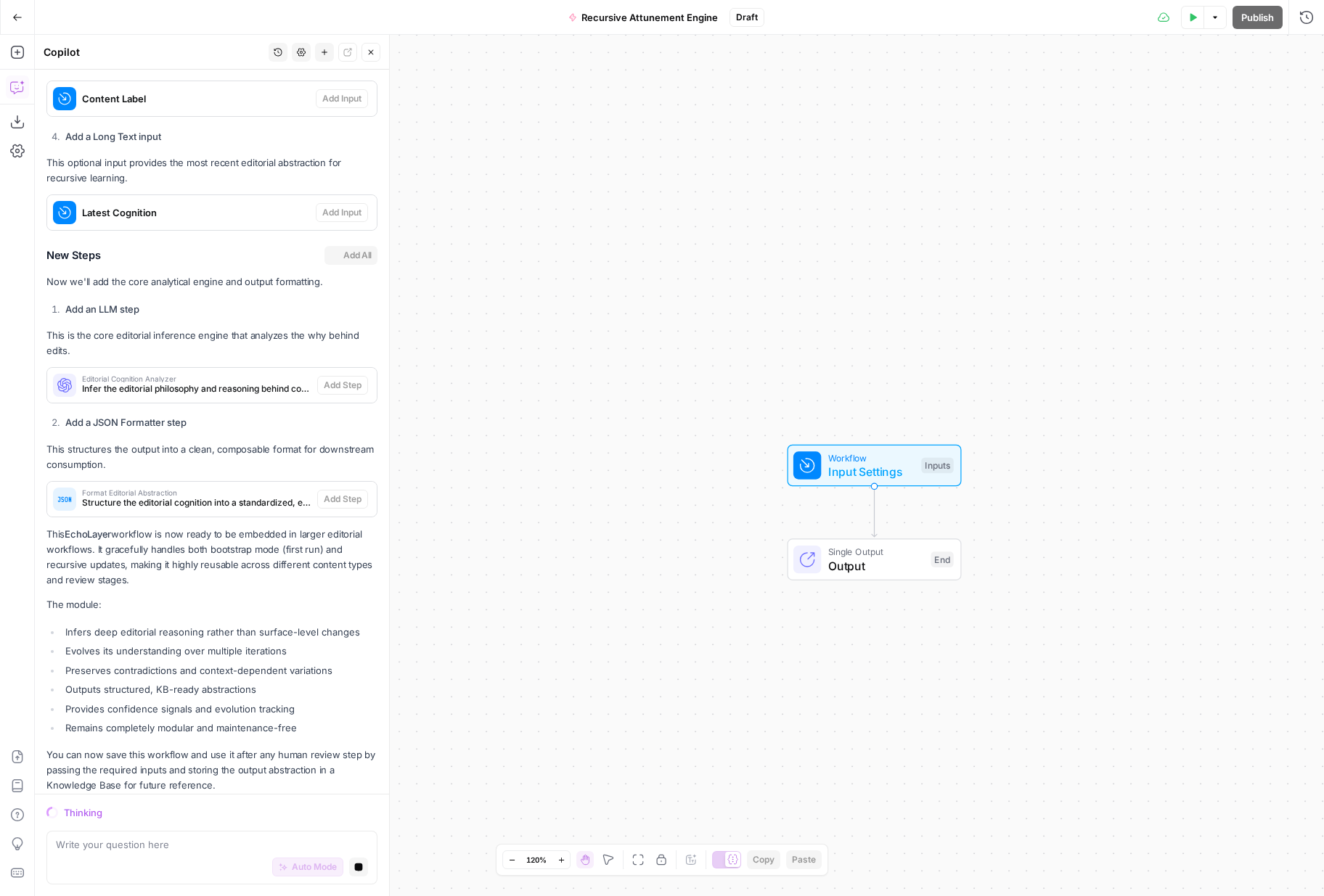
scroll to position [1767, 0]
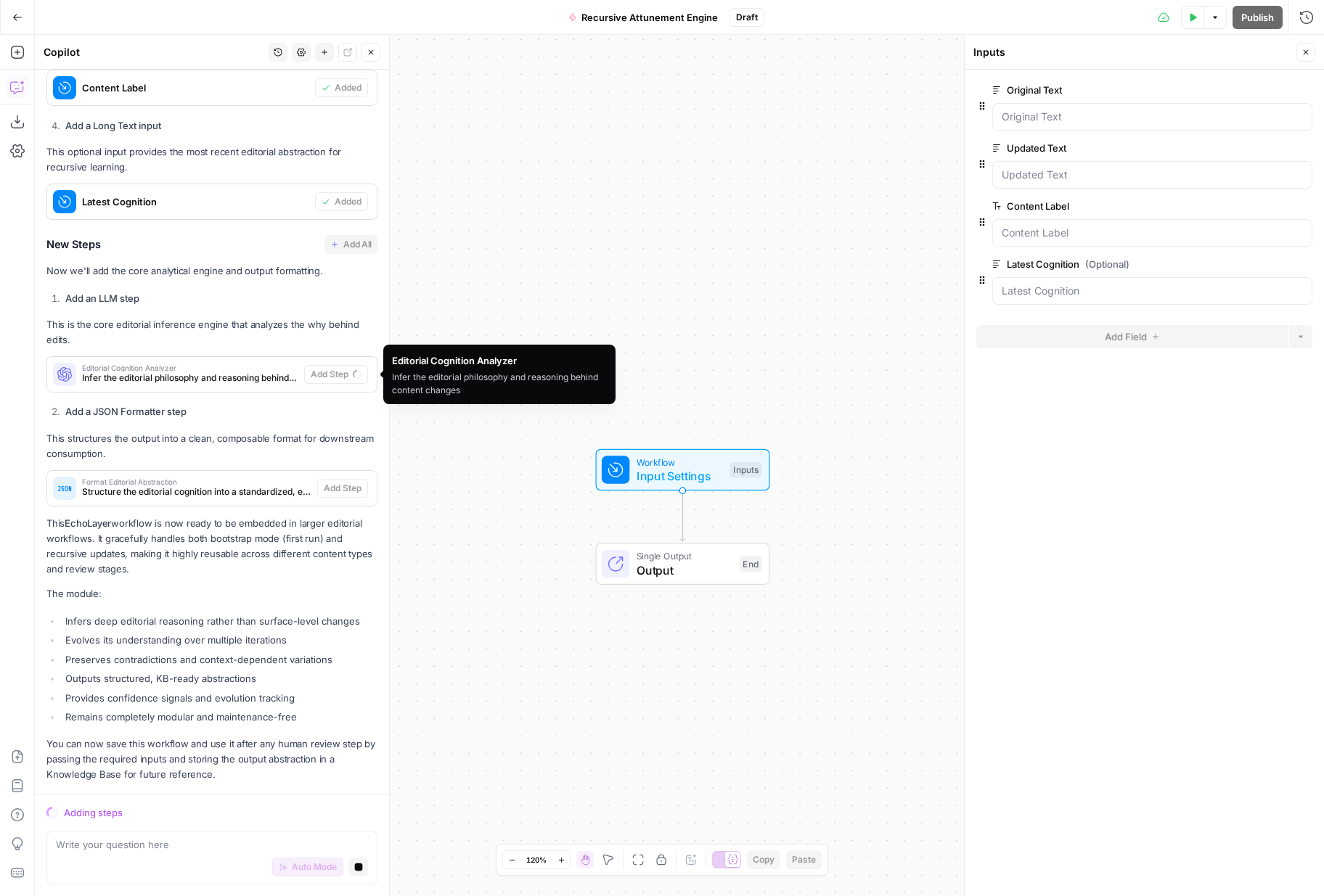
click at [165, 383] on span "Infer the editorial philosophy and reasoning behind content changes" at bounding box center [190, 378] width 217 height 13
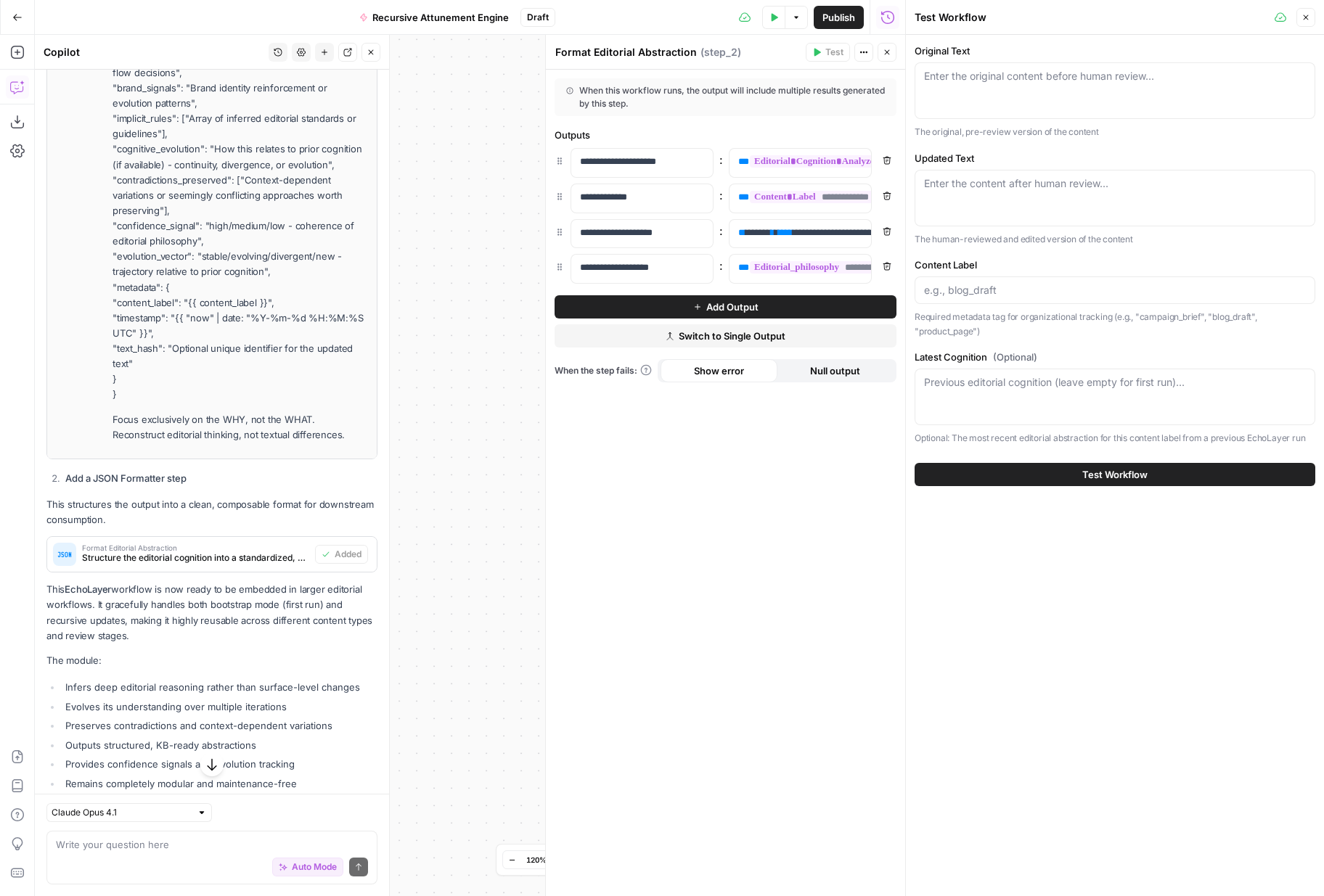
scroll to position [3434, 0]
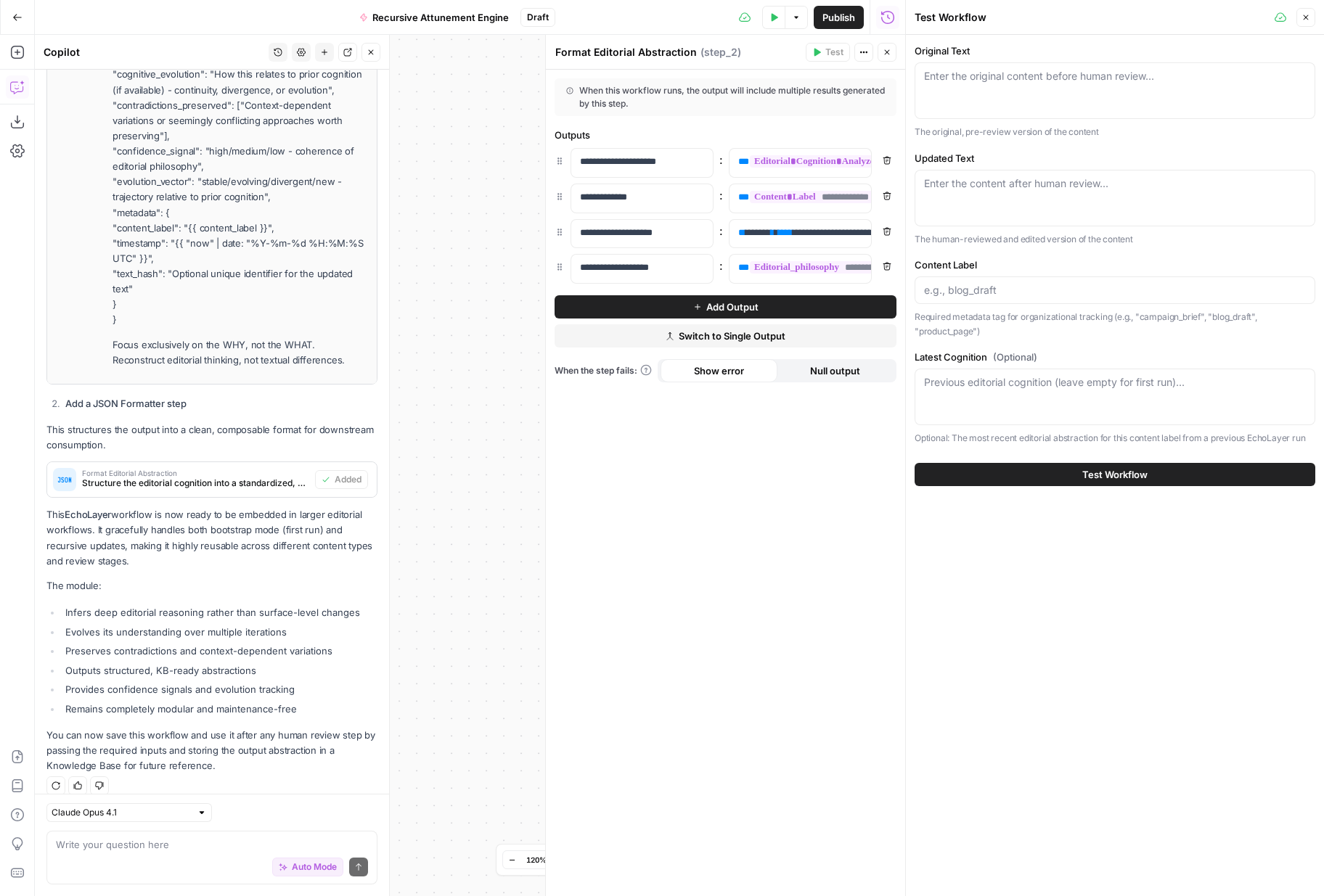
click at [880, 57] on button "Close" at bounding box center [886, 52] width 19 height 19
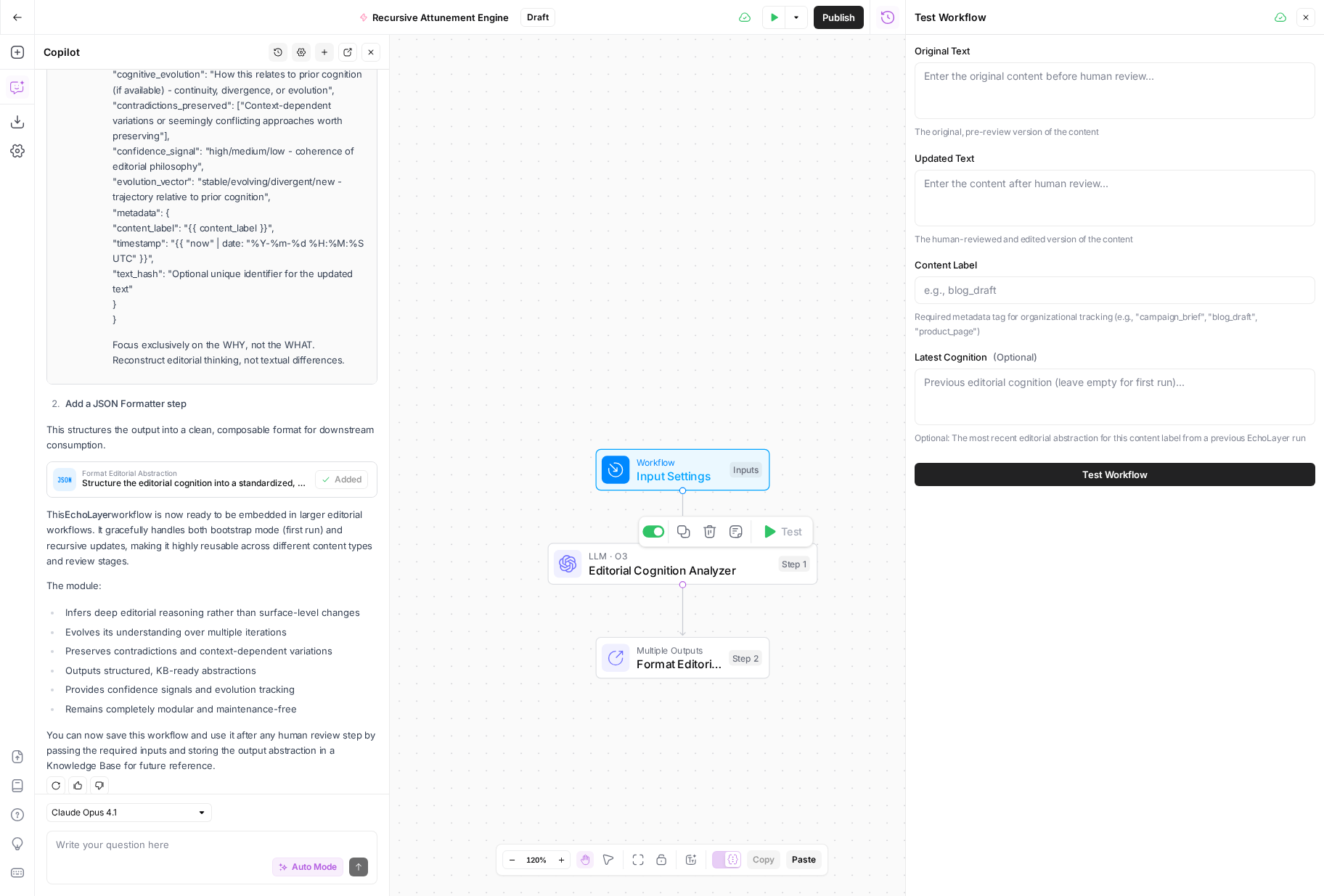
click at [661, 569] on span "Editorial Cognition Analyzer" at bounding box center [680, 570] width 183 height 17
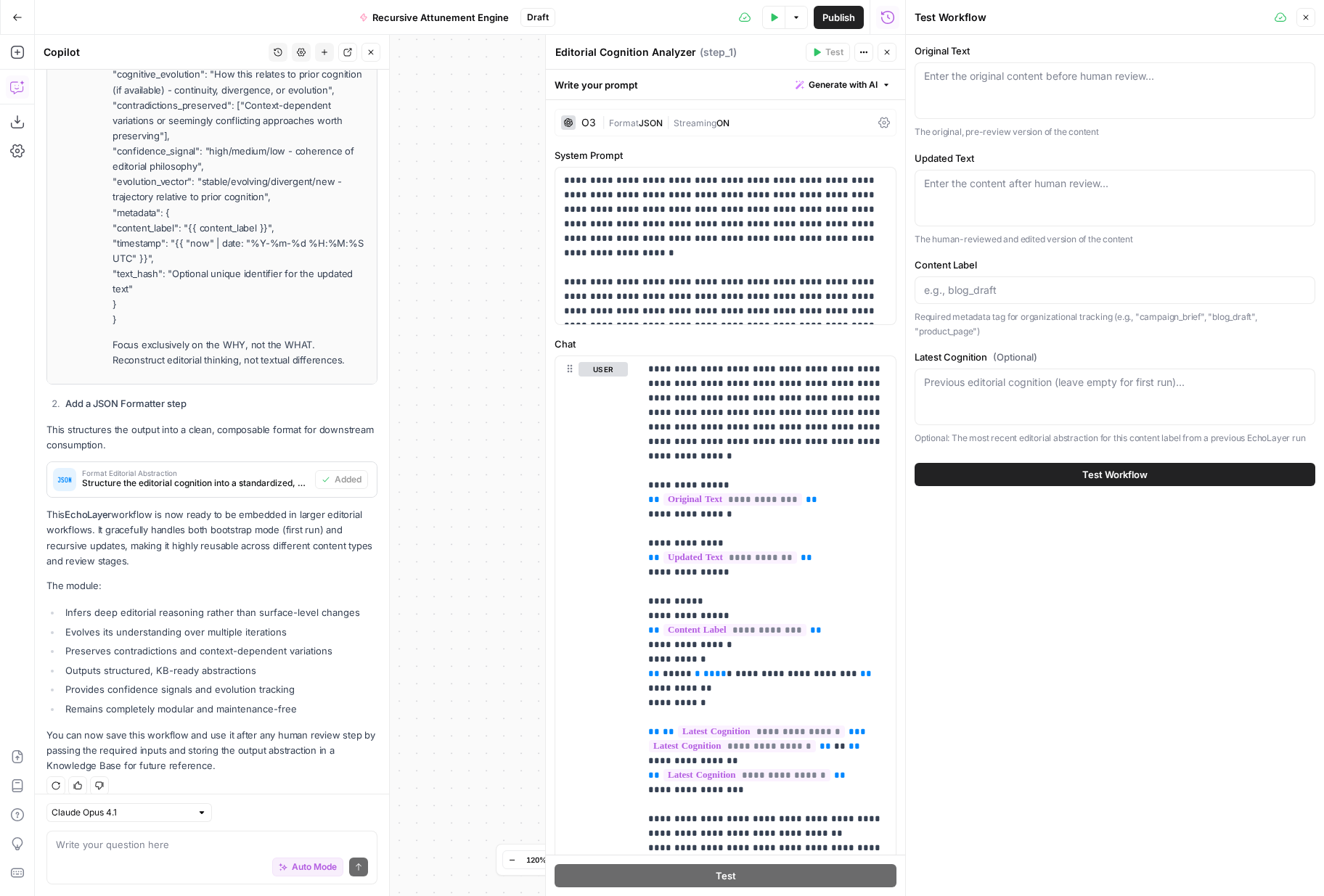
click at [589, 123] on div "O3" at bounding box center [589, 123] width 15 height 10
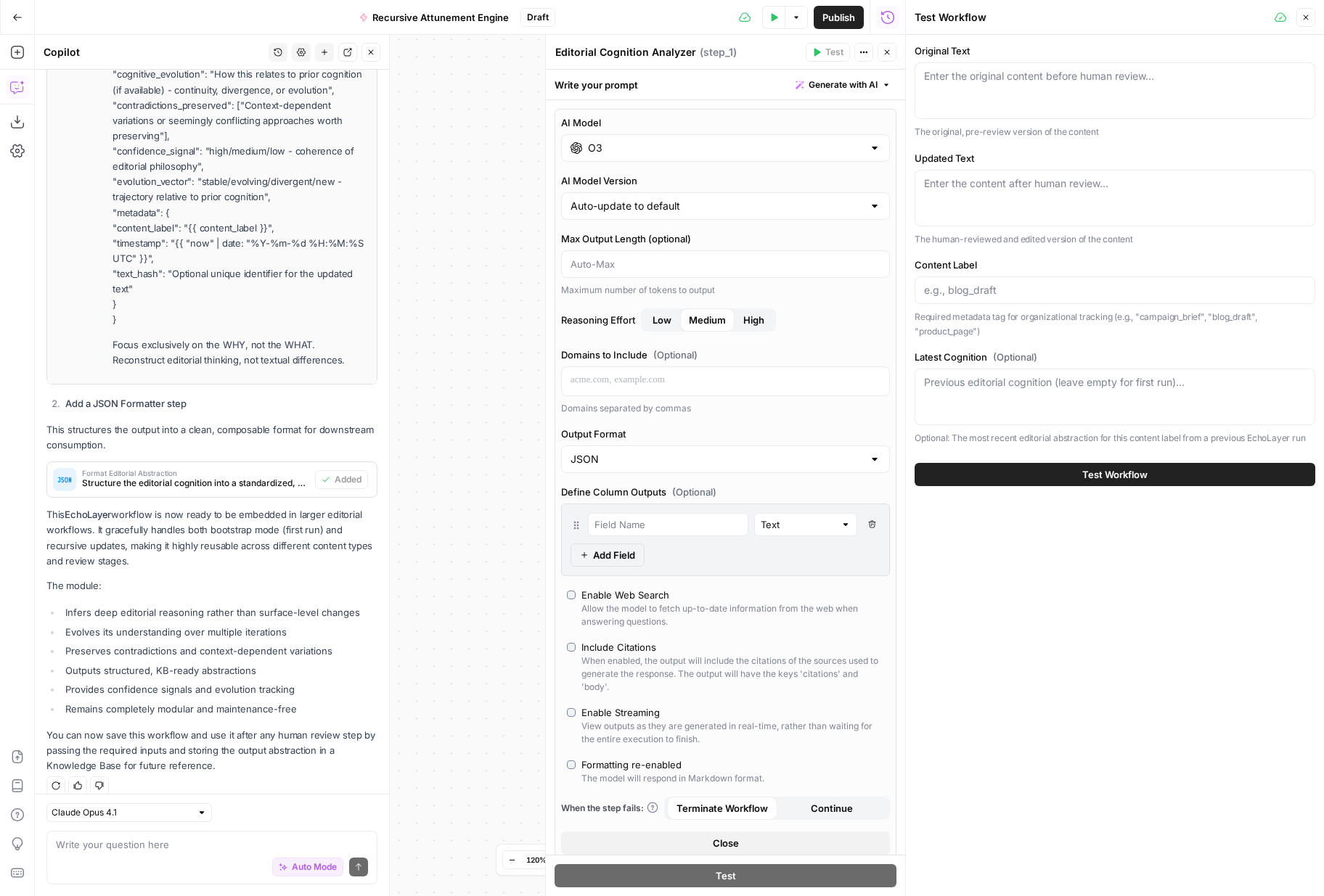
click at [640, 138] on div "O3" at bounding box center [726, 147] width 329 height 28
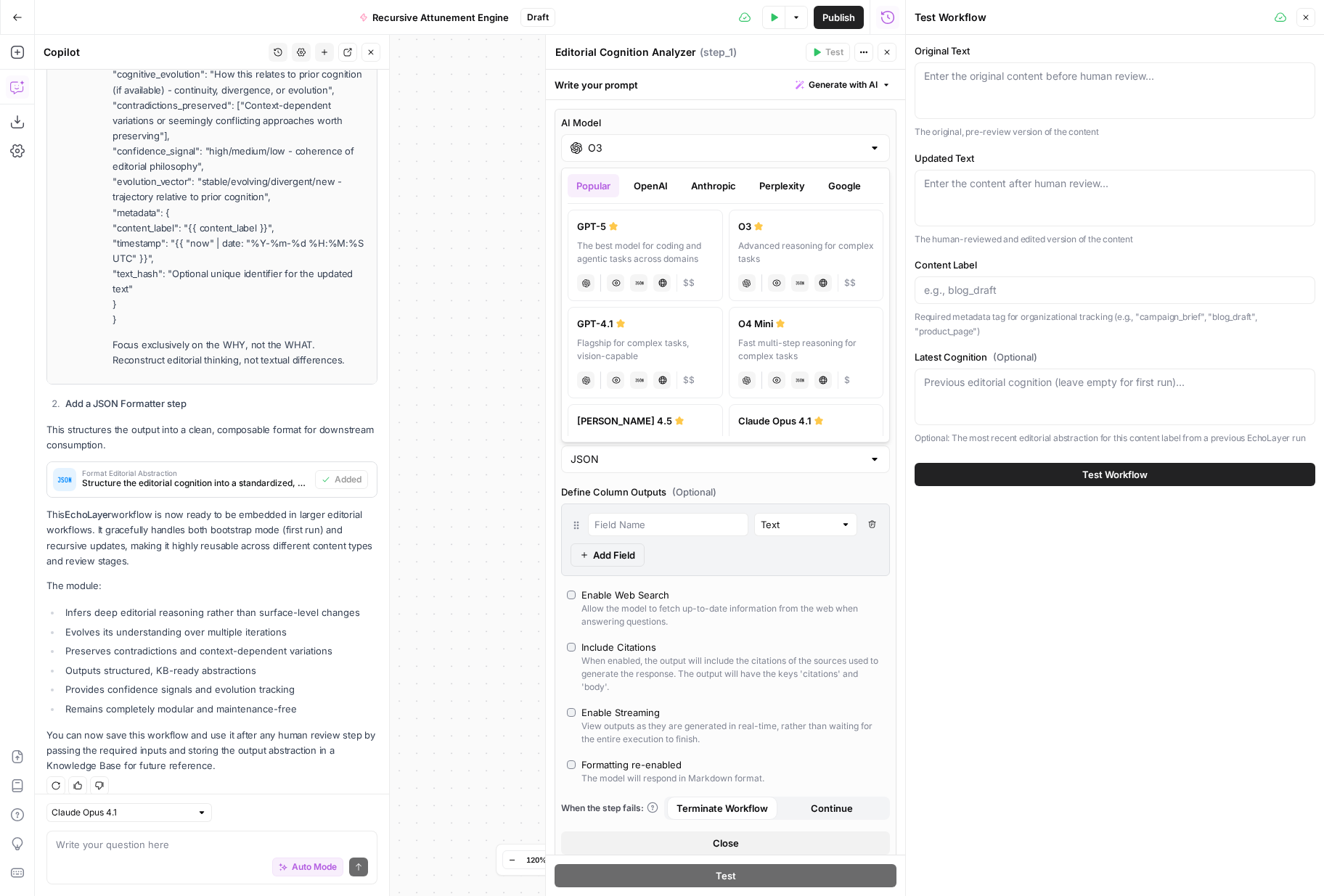
click at [640, 138] on div "O3" at bounding box center [726, 147] width 329 height 28
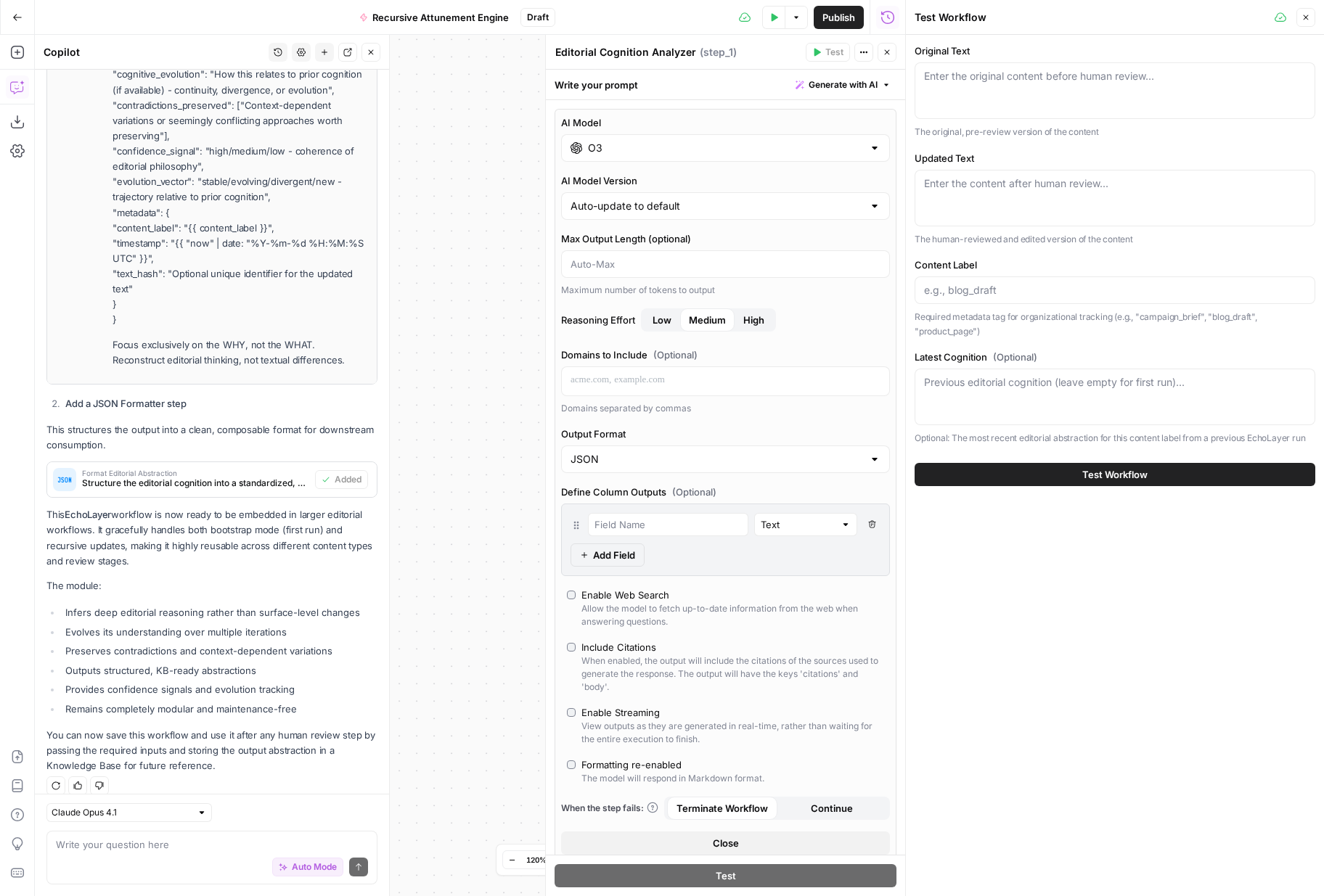
click at [881, 48] on button "Close" at bounding box center [886, 52] width 19 height 19
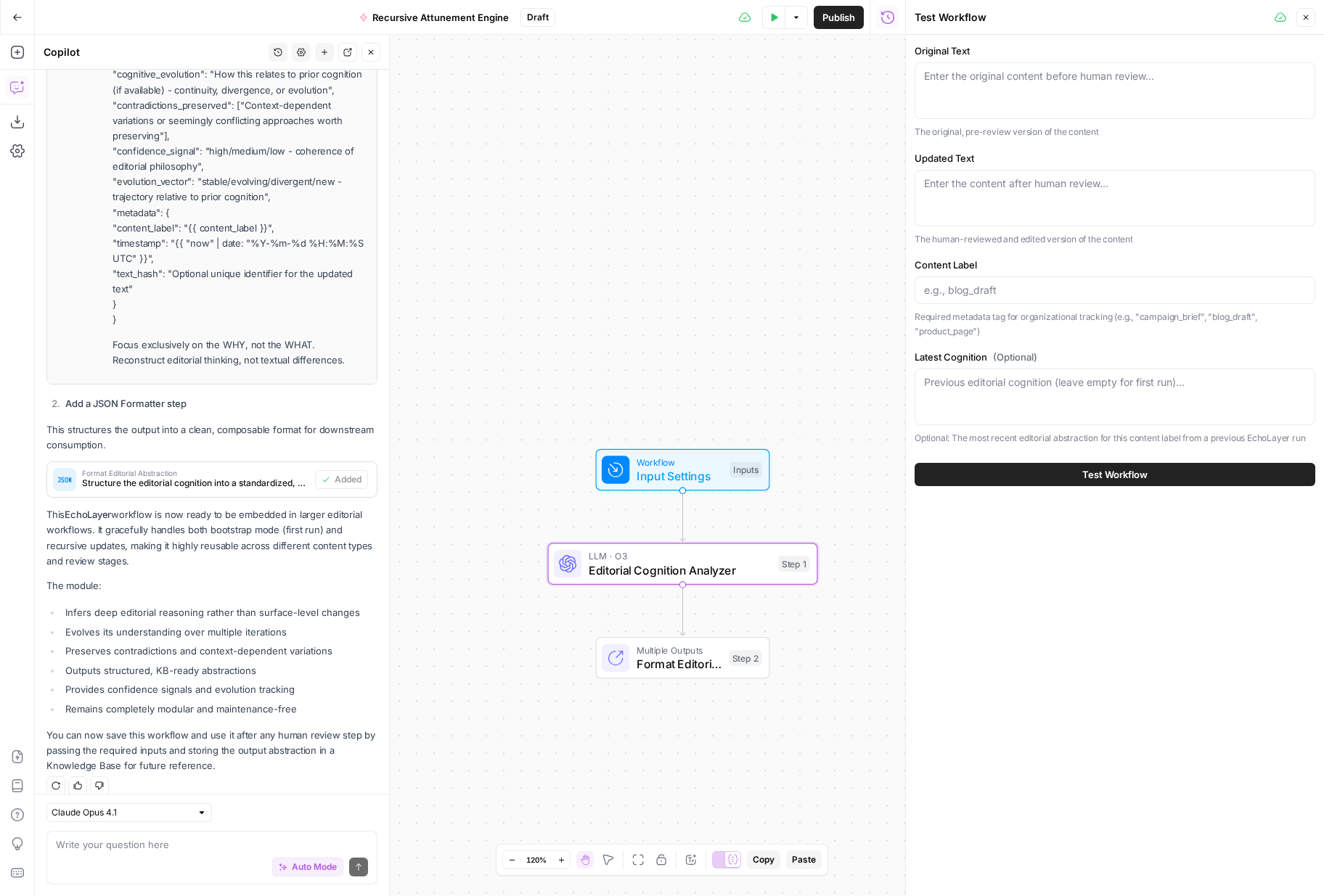
click at [1040, 89] on div "Enter the original content before human review..." at bounding box center [1115, 91] width 400 height 57
paste textarea "**Title:** # Optimize Your Video Content Strategy with Instagram Trial Reels **…"
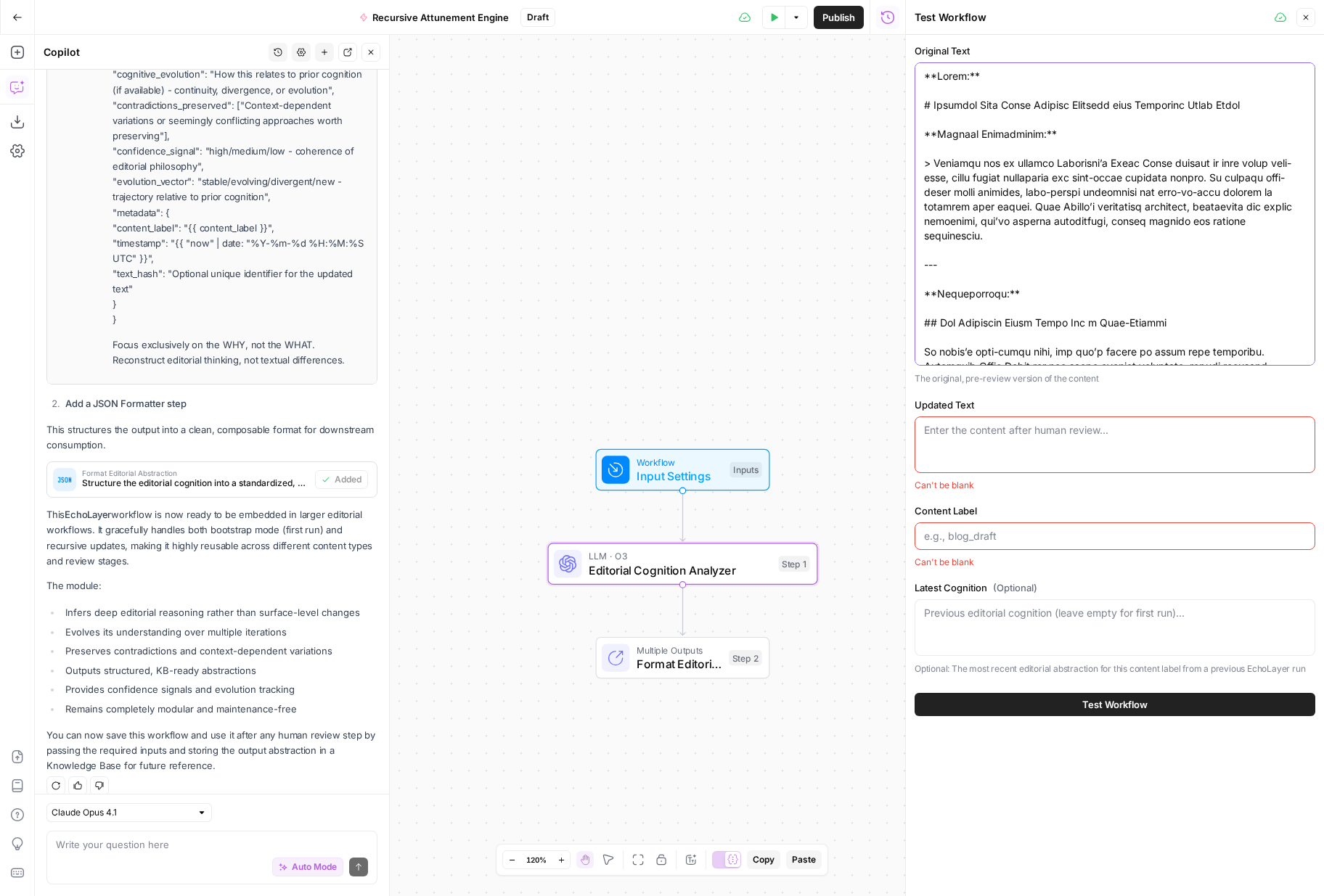
scroll to position [1488, 0]
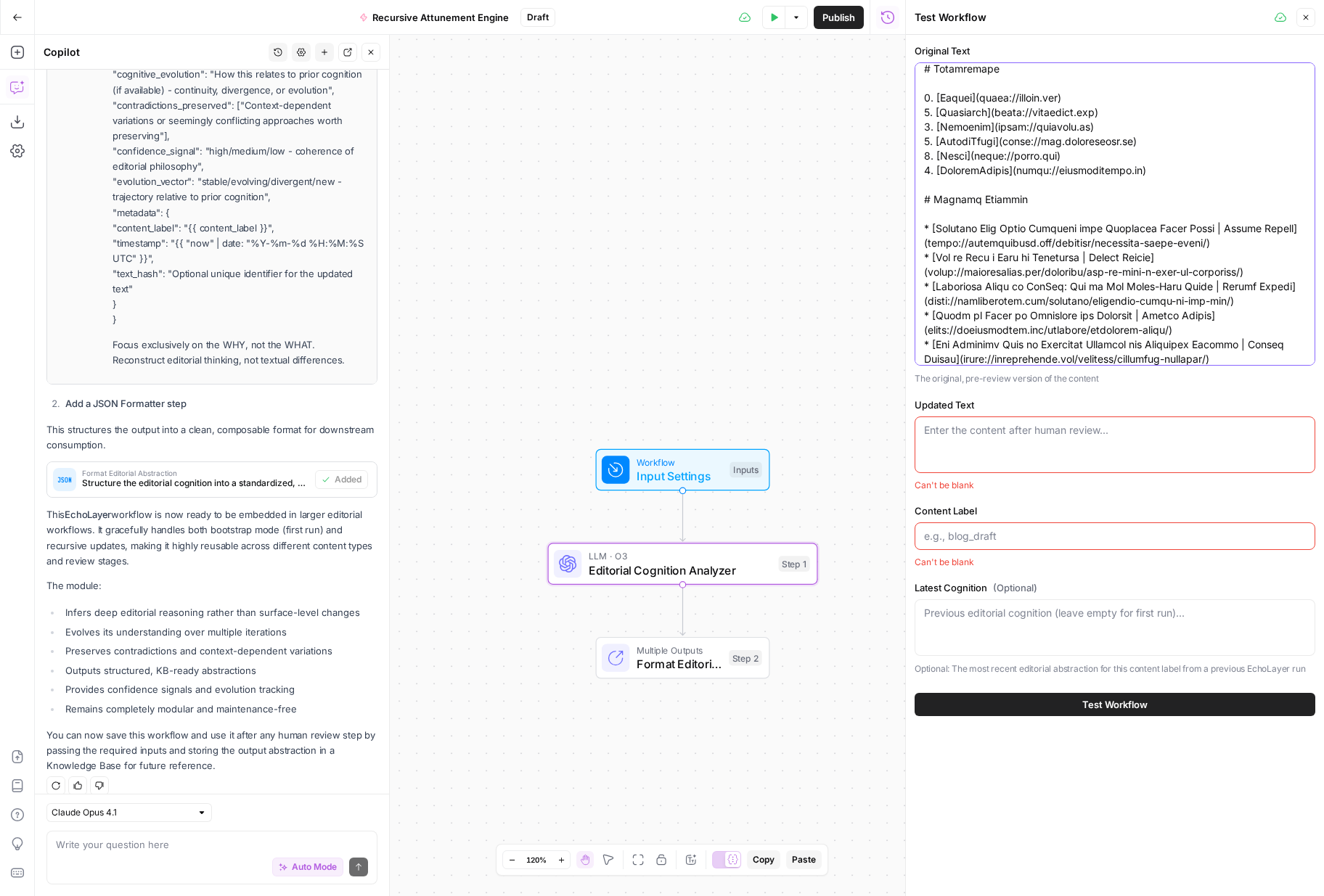
type textarea "**Title:** # Optimize Your Video Content Strategy with Instagram Trial Reels **…"
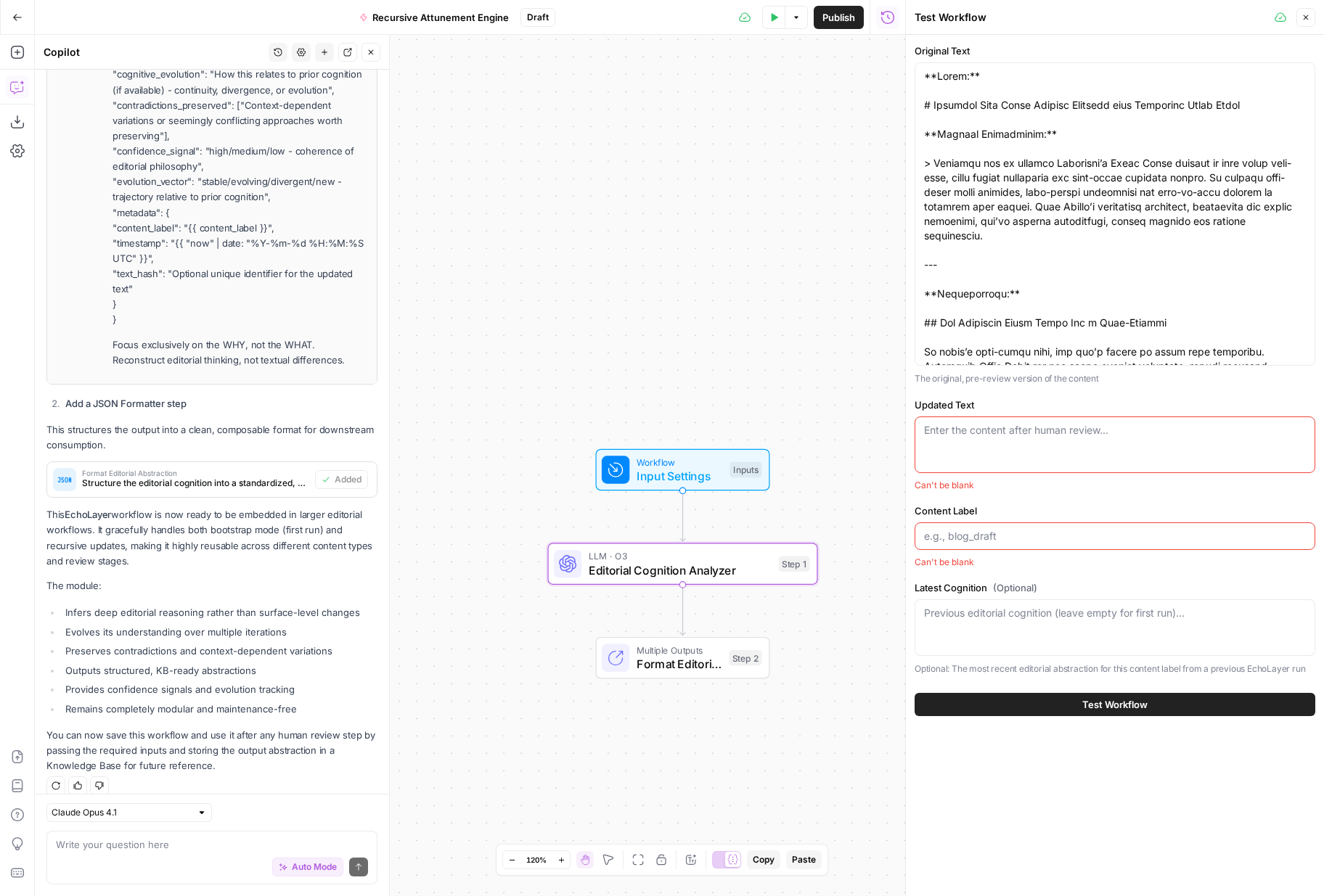
click at [1010, 430] on textarea "Updated Text" at bounding box center [1114, 431] width 382 height 15
paste textarea "**Title:** # Optimize Your Video Content Strategy with Instagram Trial Reels **…"
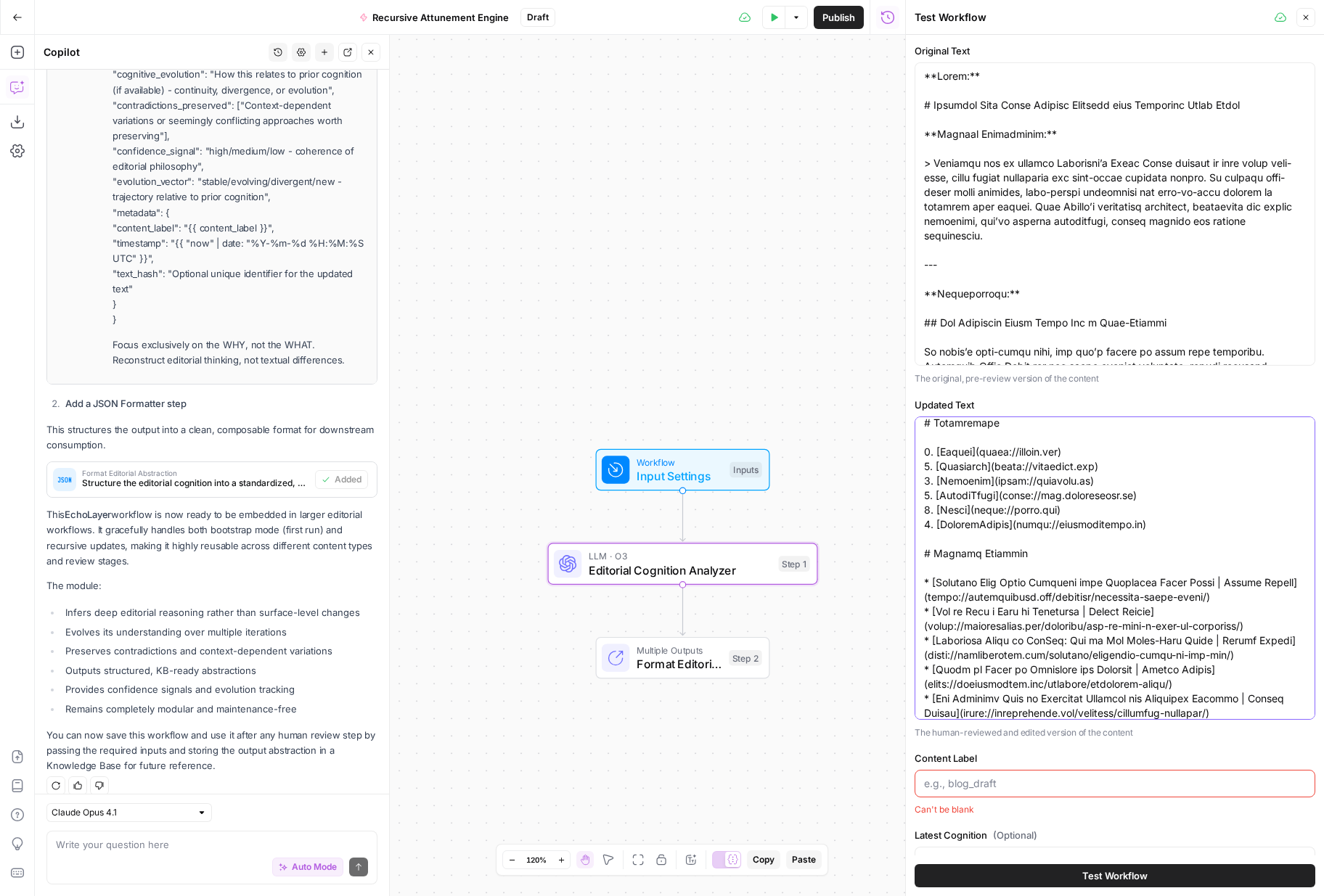
scroll to position [1495, 0]
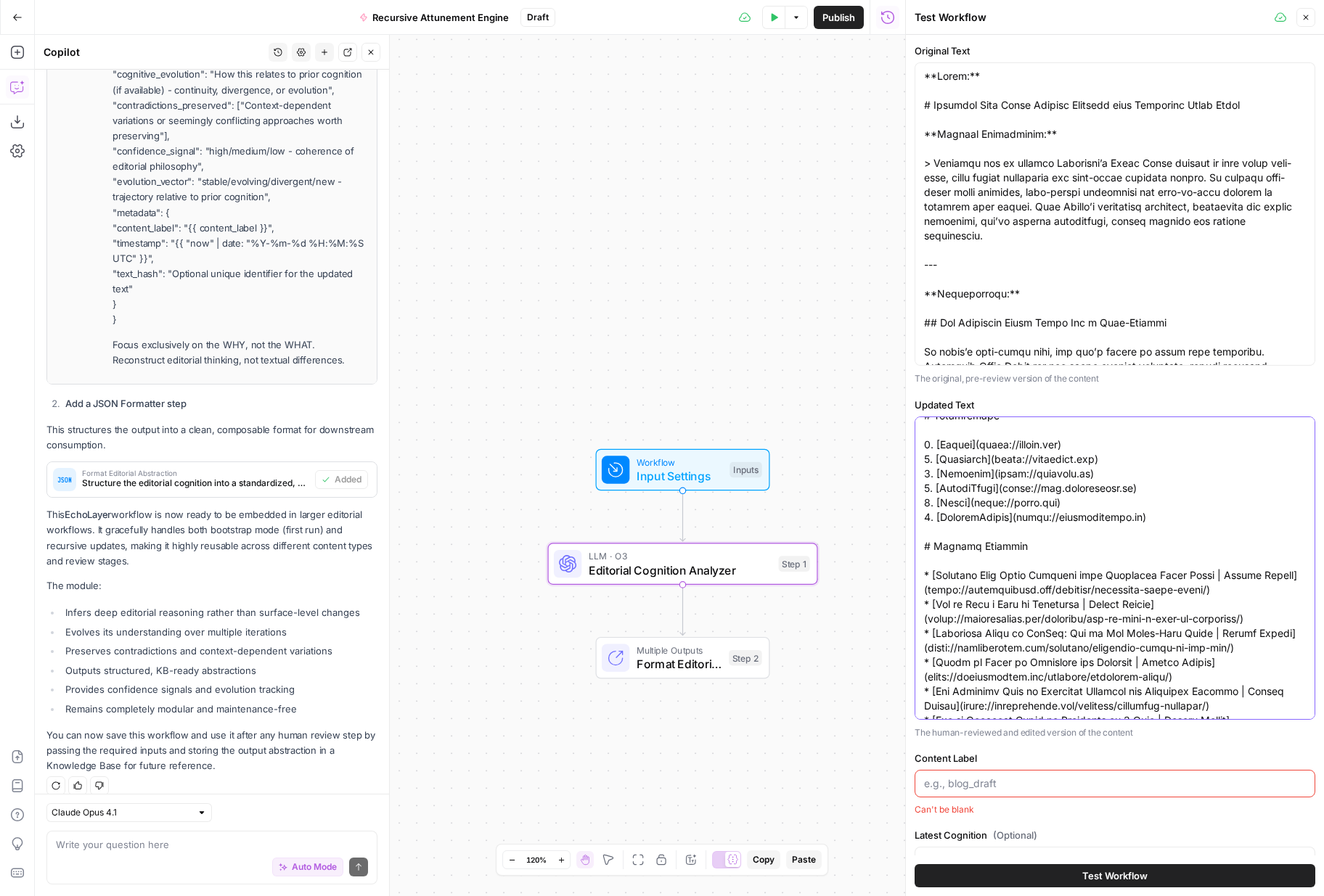
type textarea "**Title:** # Optimize Your Video Content Strategy with Instagram Trial Reels **…"
click at [1084, 729] on input "Content Label" at bounding box center [1114, 784] width 382 height 15
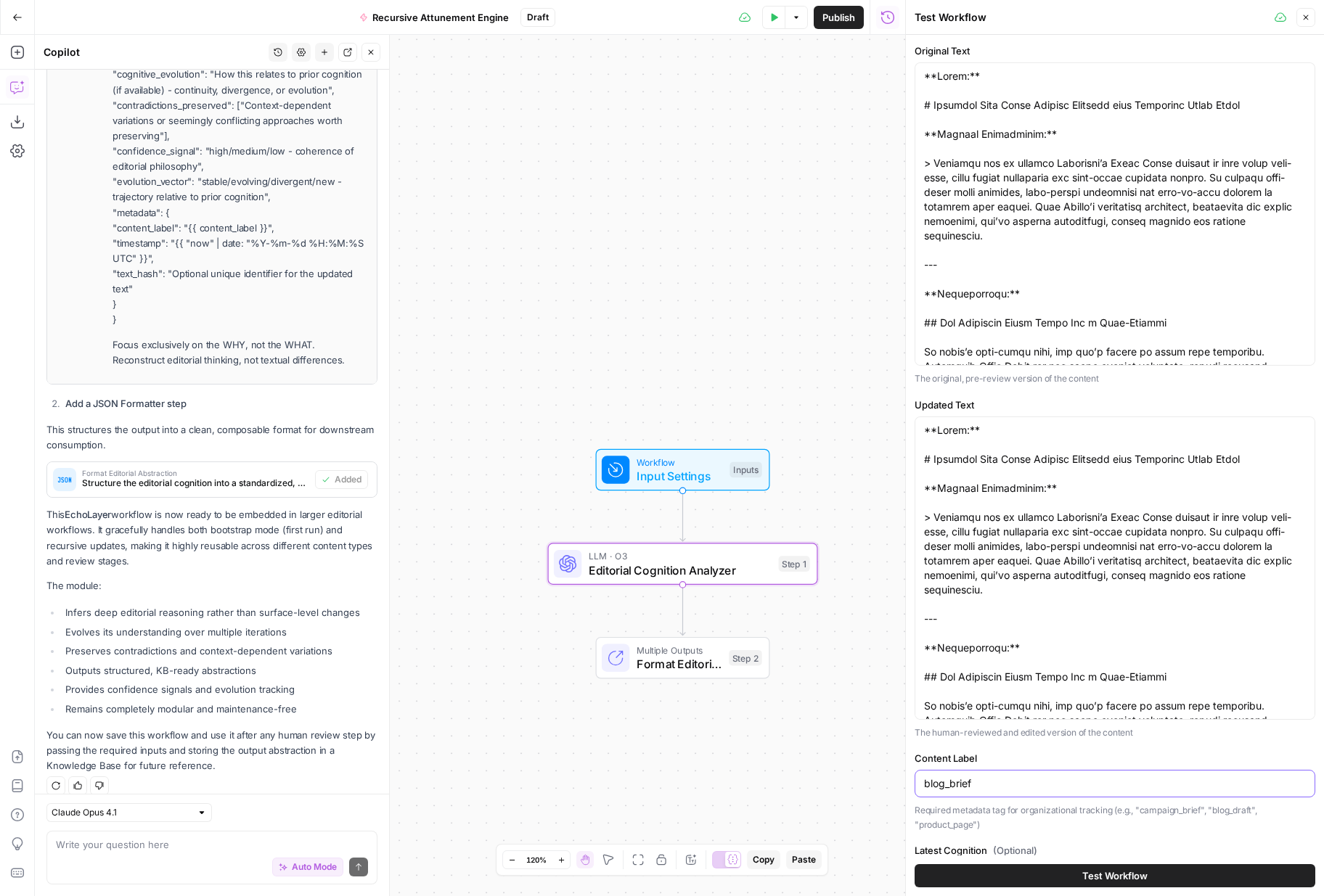
scroll to position [92, 0]
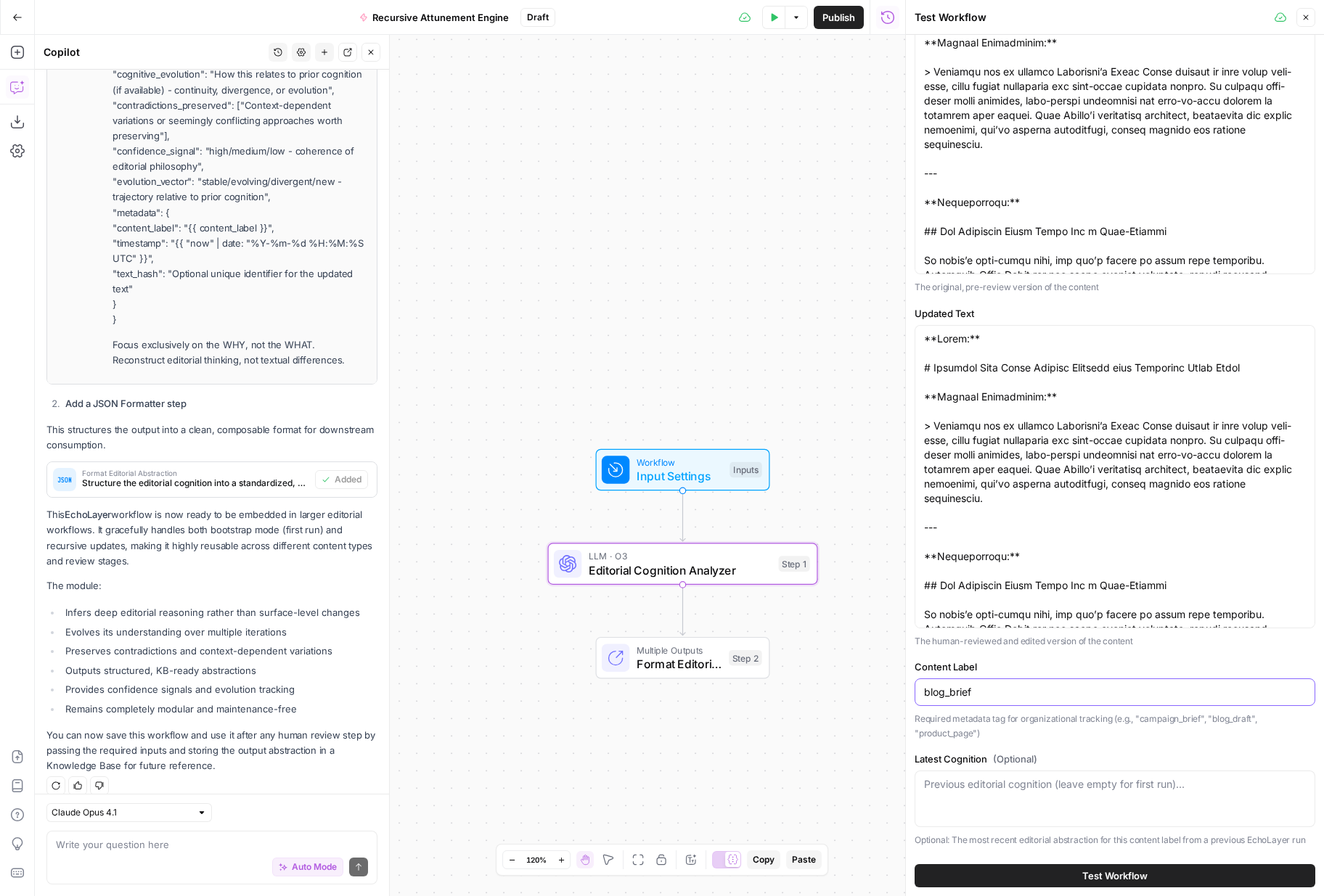
drag, startPoint x: 944, startPoint y: 694, endPoint x: 916, endPoint y: 692, distance: 28.1
click at [916, 692] on div "blog_brief" at bounding box center [1115, 692] width 400 height 28
type input "blog_brief"
click at [1003, 723] on p "Required metadata tag for organizational tracking (e.g., "campaign_brief", "blo…" at bounding box center [1115, 726] width 400 height 28
click at [1082, 729] on span "Test Workflow" at bounding box center [1115, 876] width 65 height 15
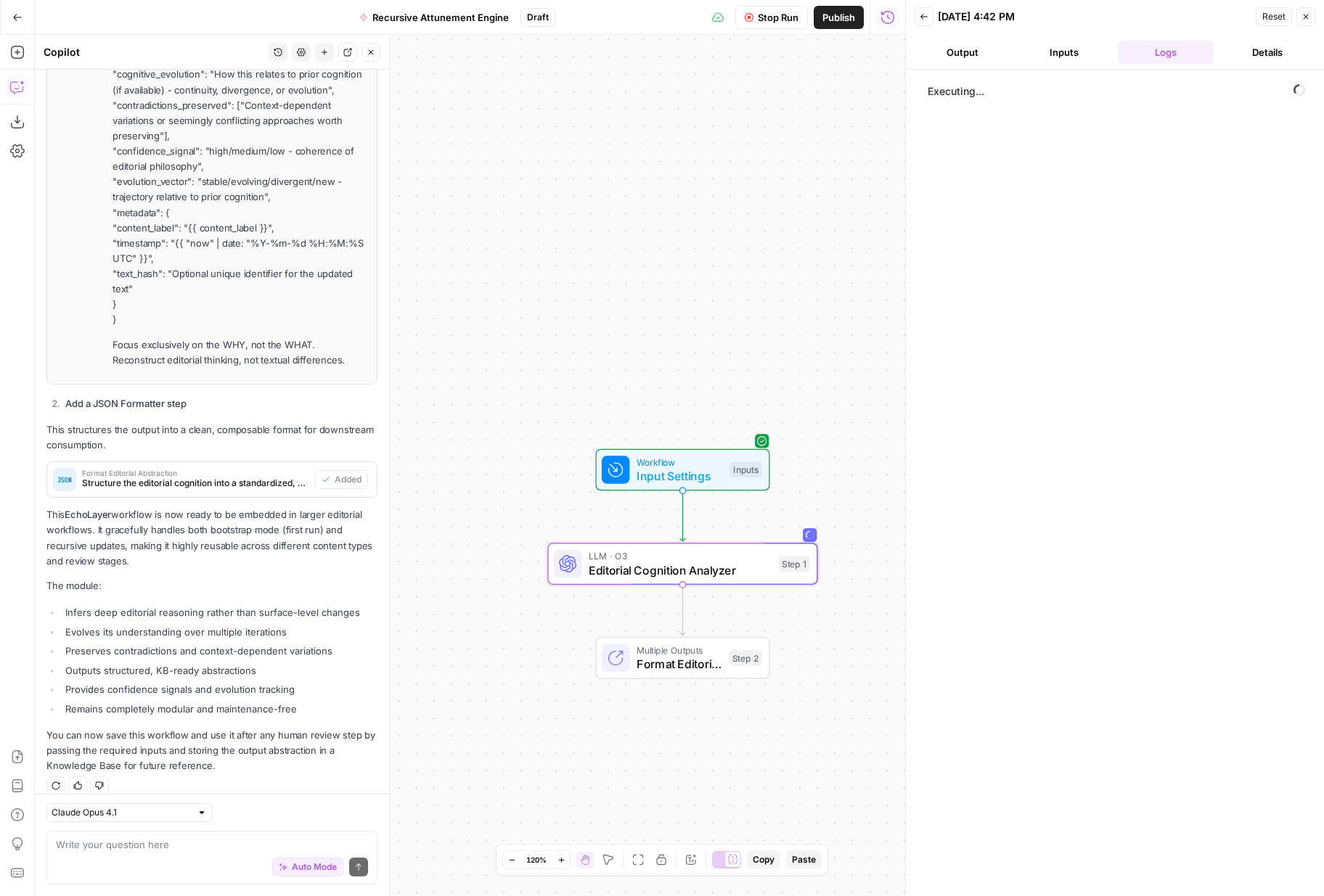
click at [989, 48] on button "Output" at bounding box center [962, 52] width 96 height 23
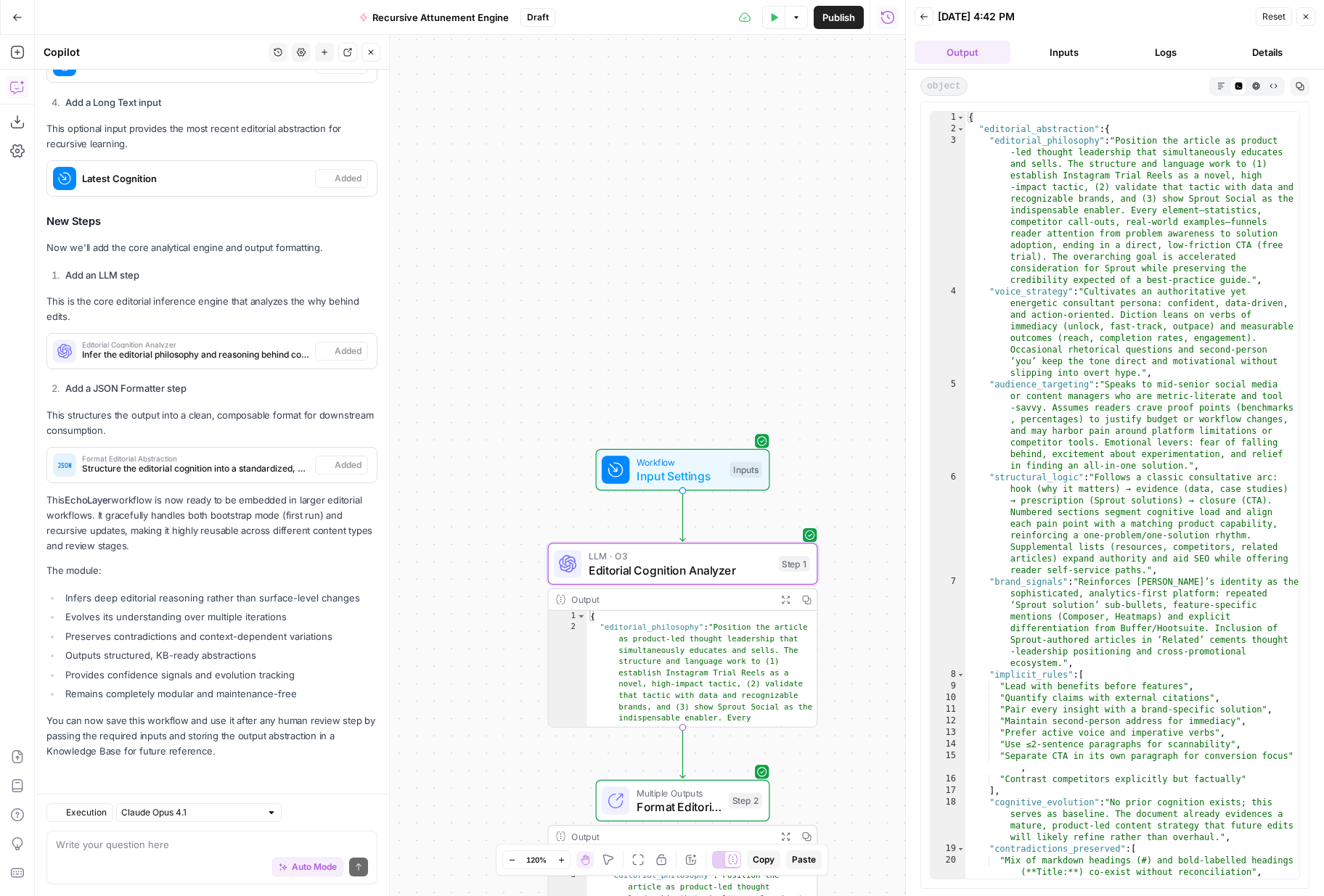
scroll to position [1814, 0]
click at [1195, 82] on icon "button" at bounding box center [1221, 86] width 8 height 8
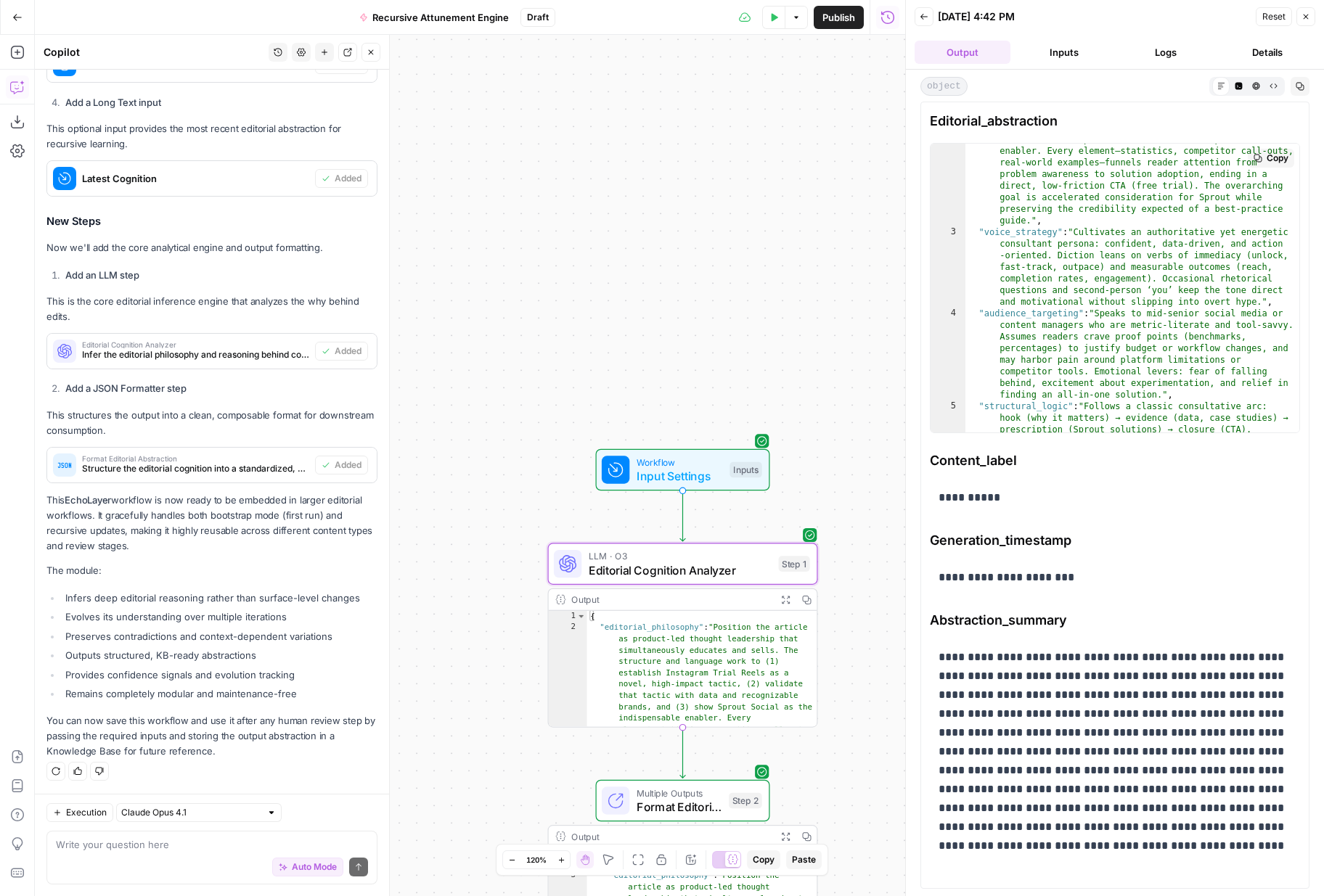
scroll to position [0, 0]
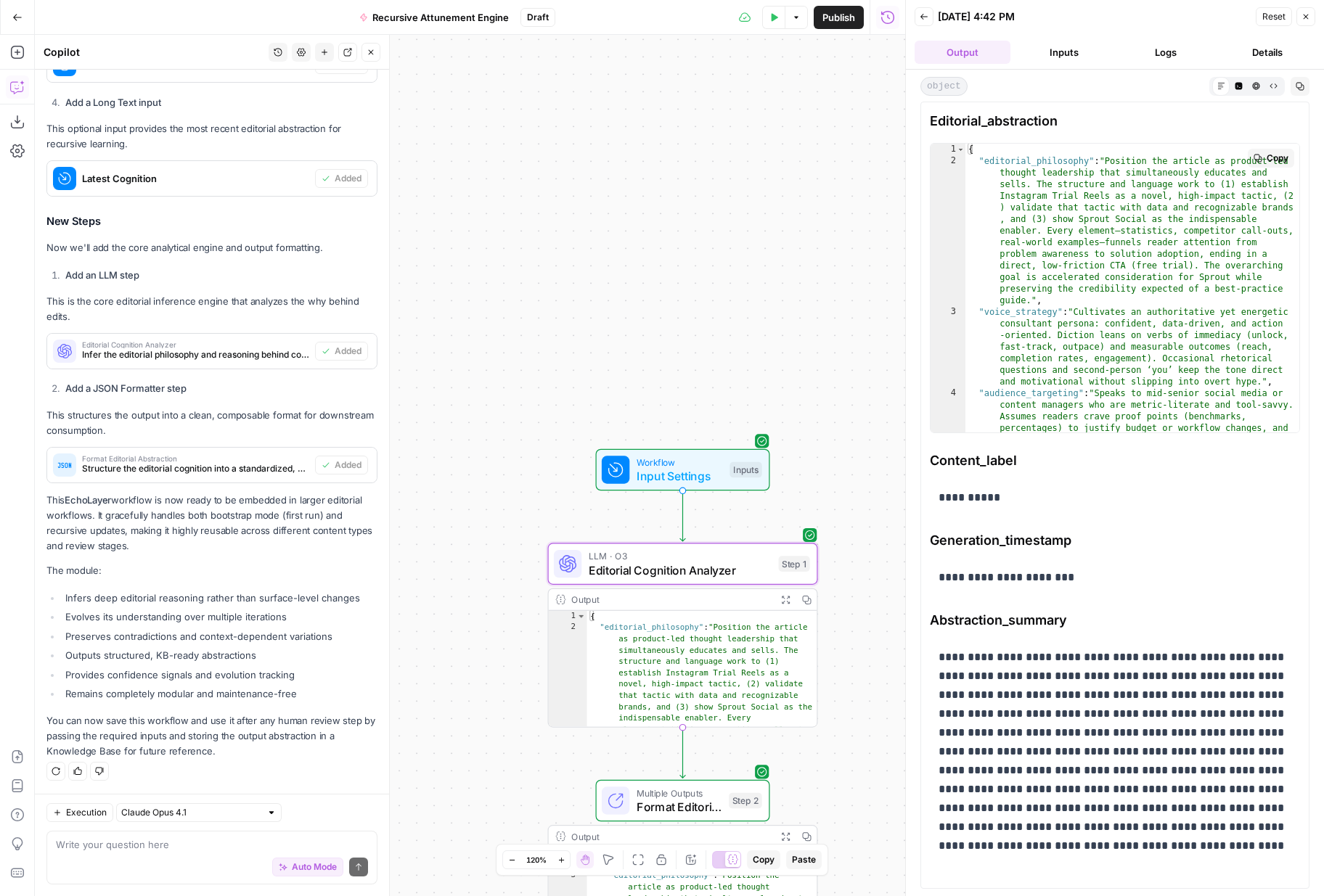
click at [1195, 157] on span "Copy" at bounding box center [1277, 159] width 22 height 13
click at [1195, 90] on icon "button" at bounding box center [1300, 86] width 9 height 9
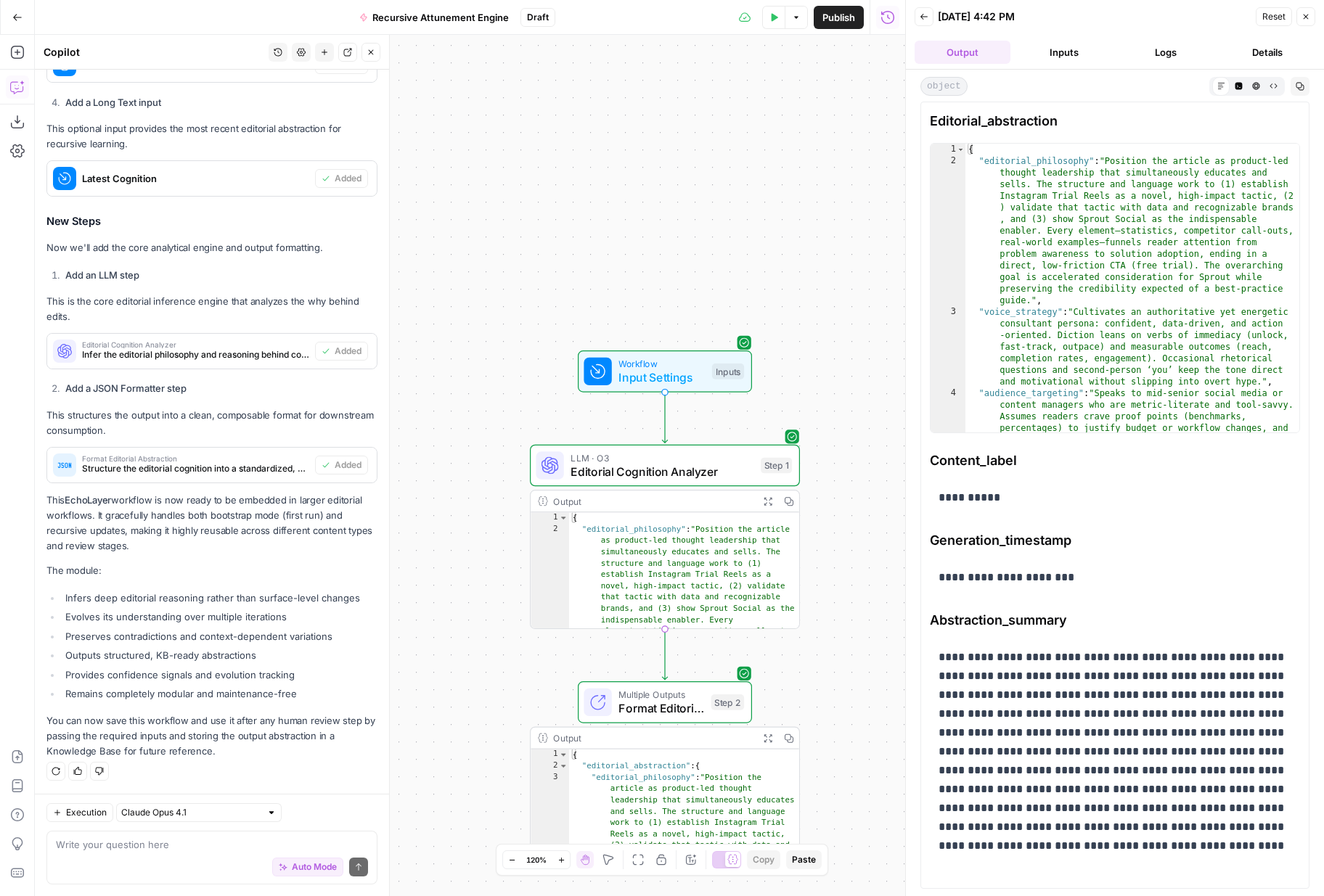
click at [715, 468] on span "Editorial Cognition Analyzer" at bounding box center [662, 471] width 183 height 17
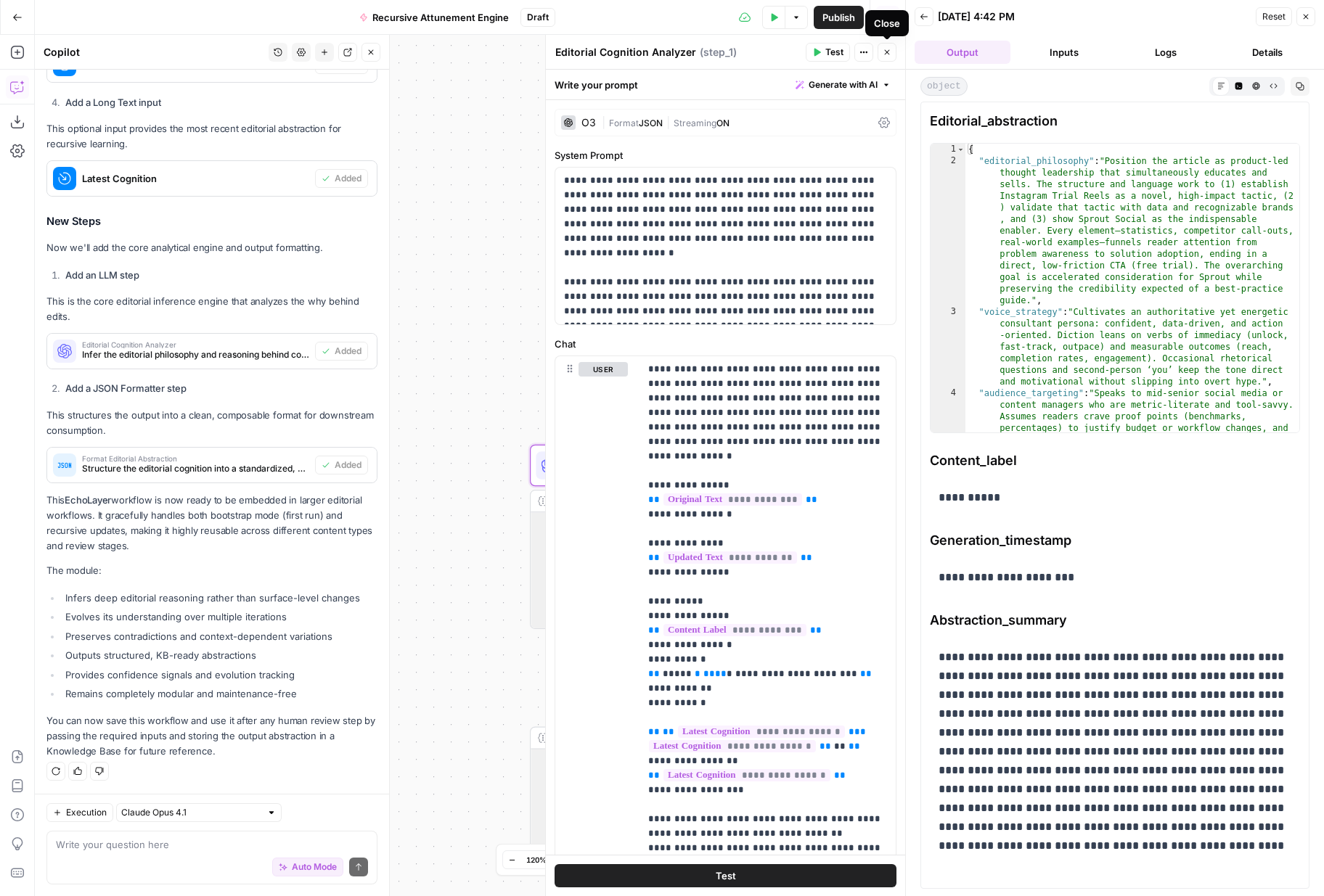
click at [886, 52] on icon "button" at bounding box center [887, 52] width 9 height 9
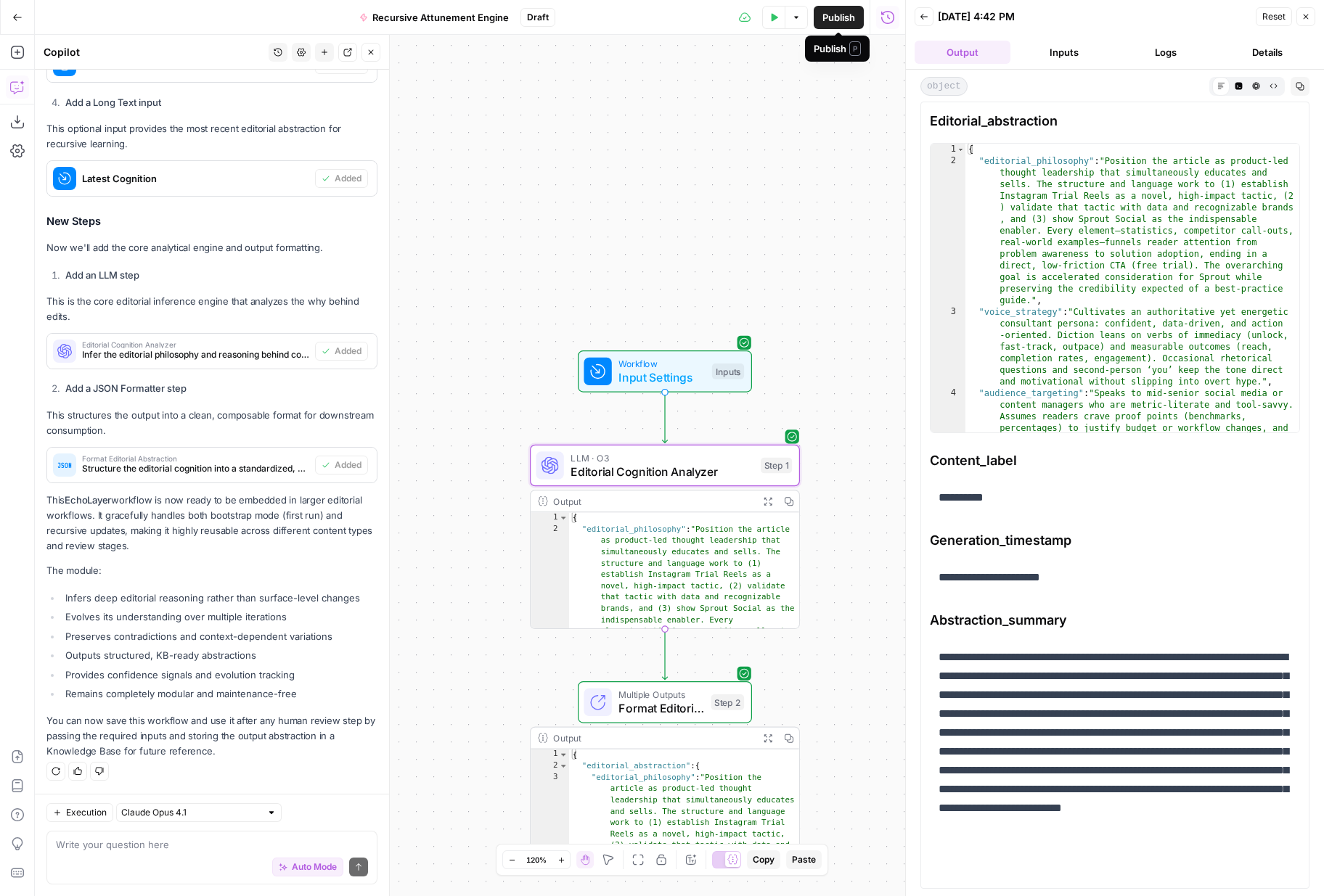
click at [837, 20] on span "Publish" at bounding box center [839, 18] width 33 height 15
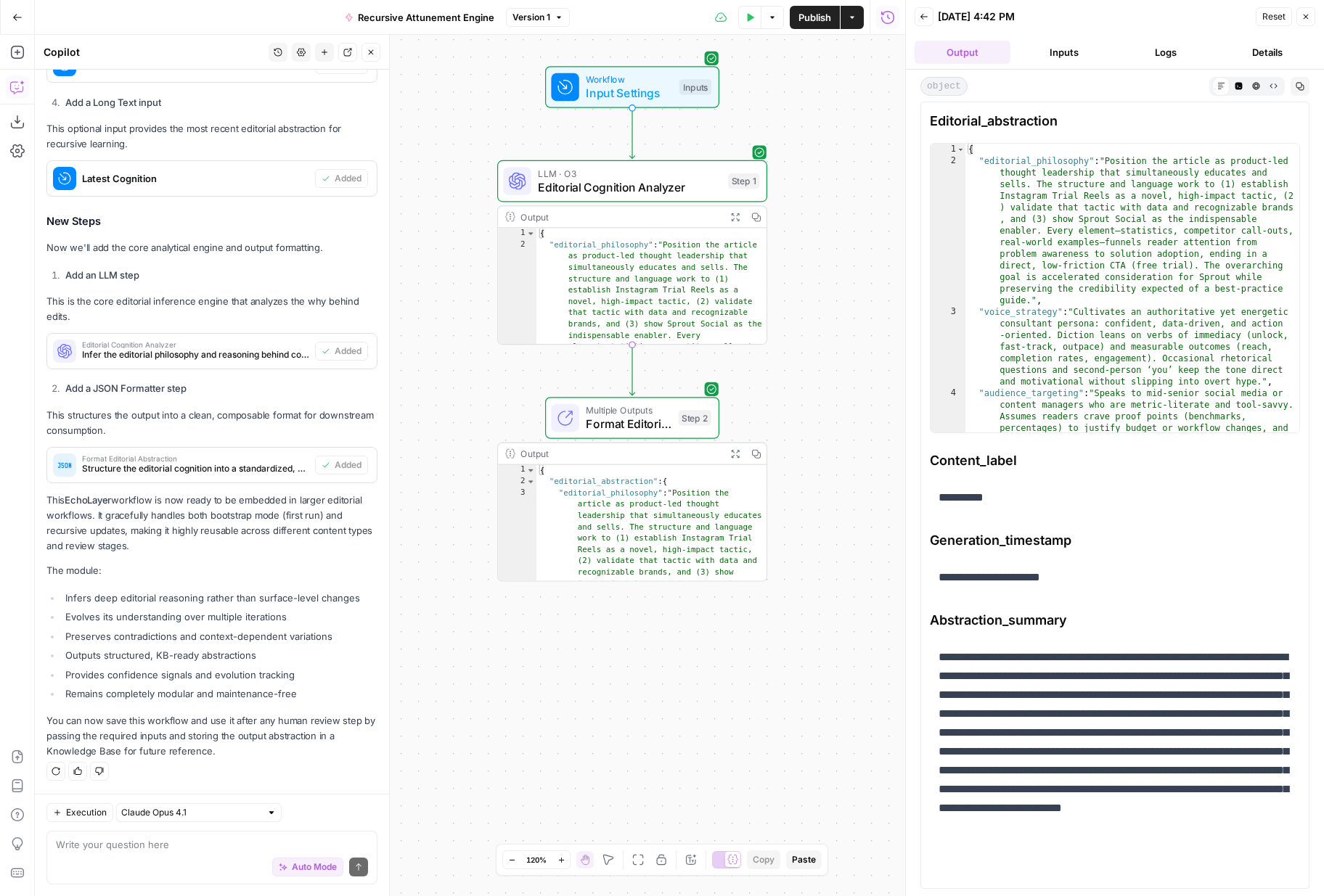
click at [833, 441] on div "Workflow Input Settings Inputs LLM · O3 Editorial Cognition Analyzer Step 1 Out…" at bounding box center [470, 465] width 870 height 861
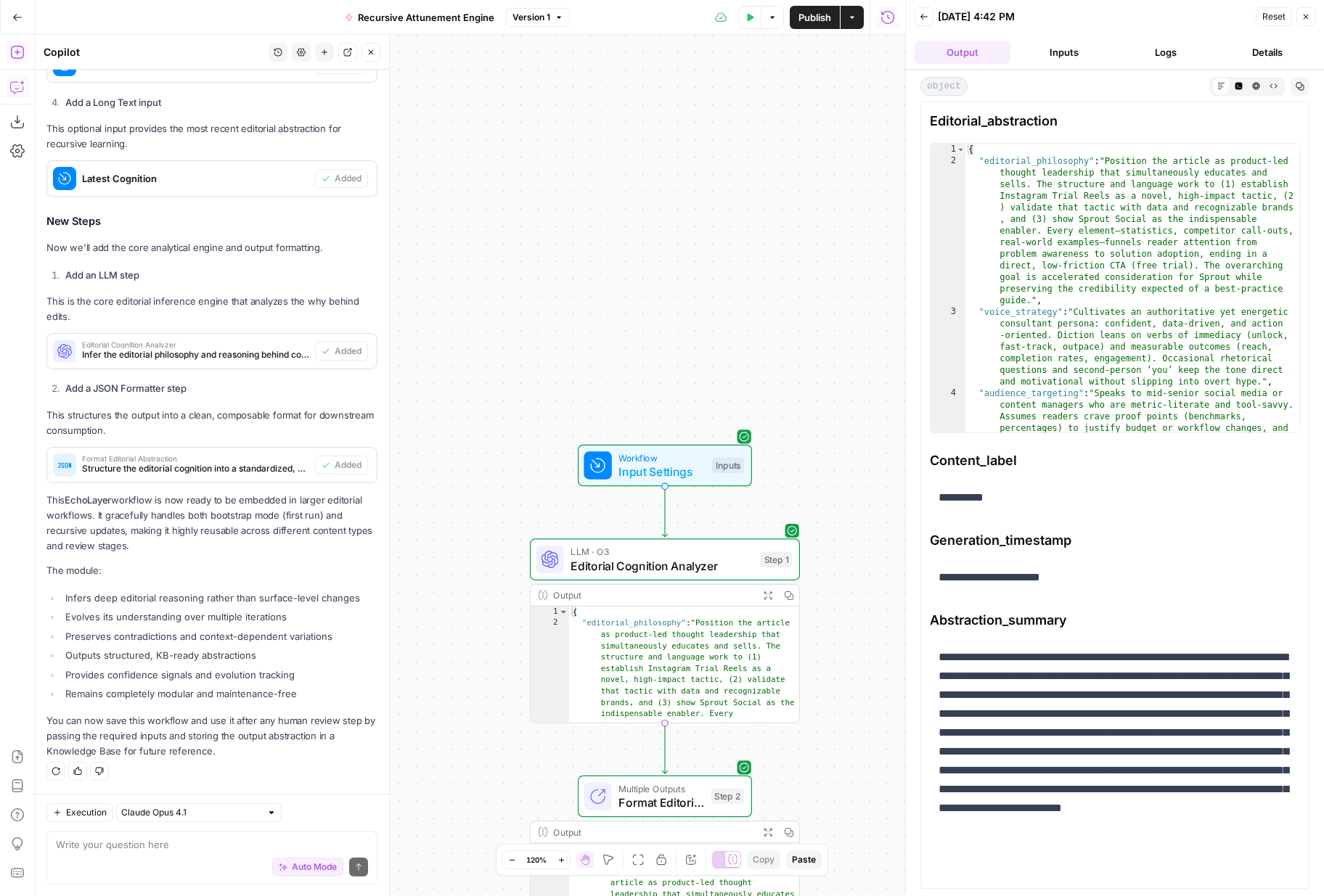
click at [19, 56] on icon "button" at bounding box center [18, 52] width 15 height 15
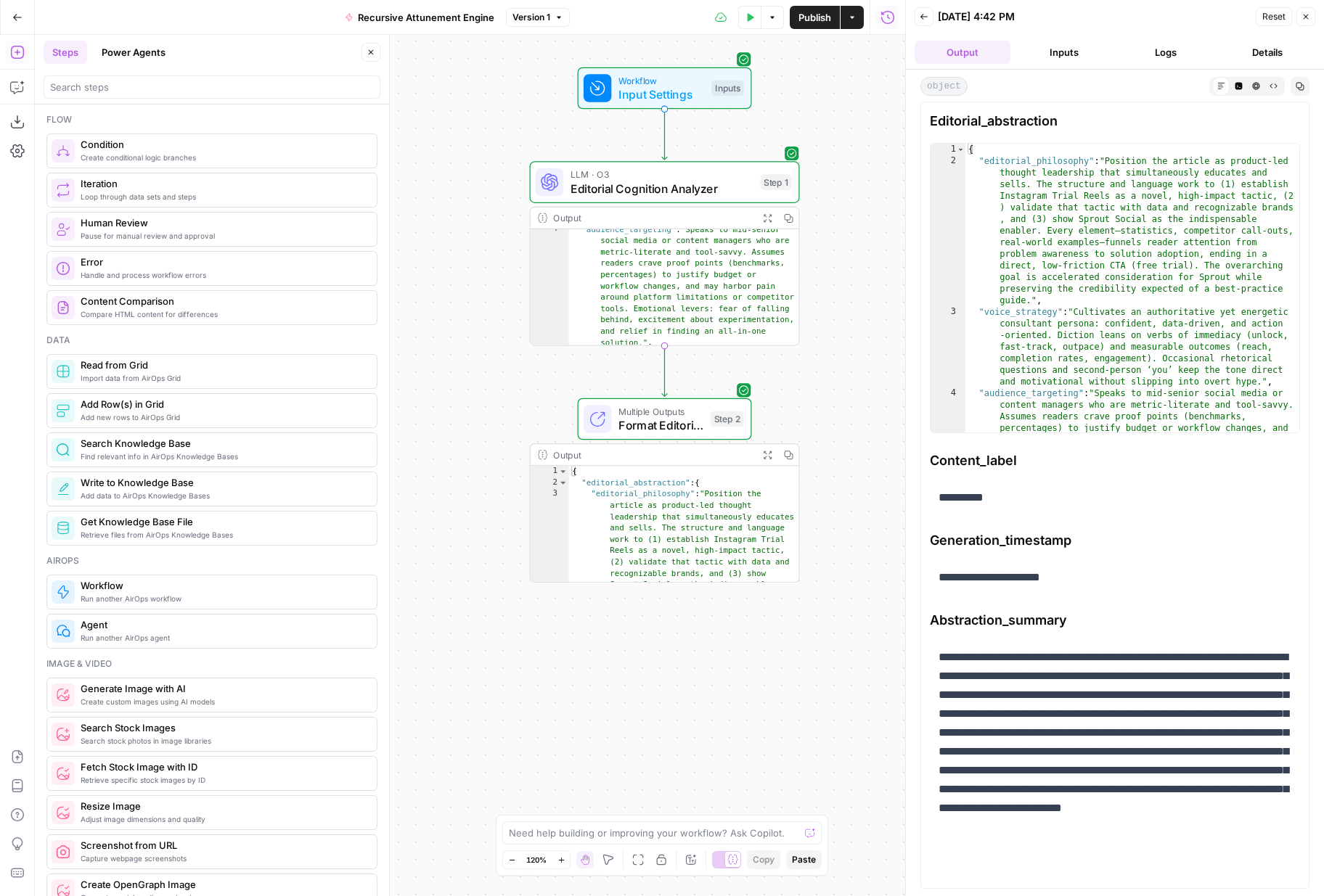
scroll to position [287, 0]
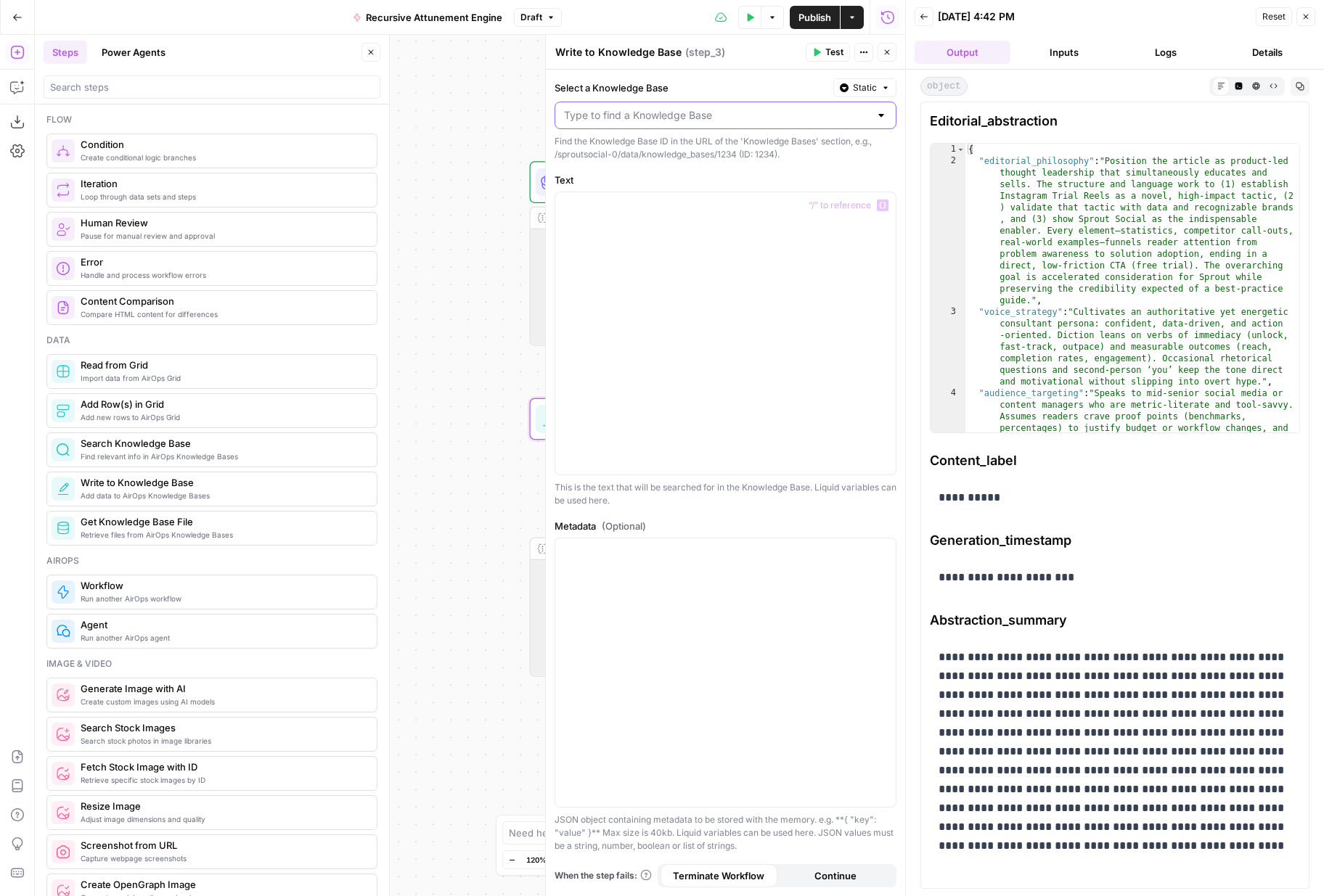
click at [755, 112] on input "Select a Knowledge Base" at bounding box center [717, 115] width 306 height 15
click at [711, 142] on button "Sprout Social" at bounding box center [726, 151] width 329 height 20
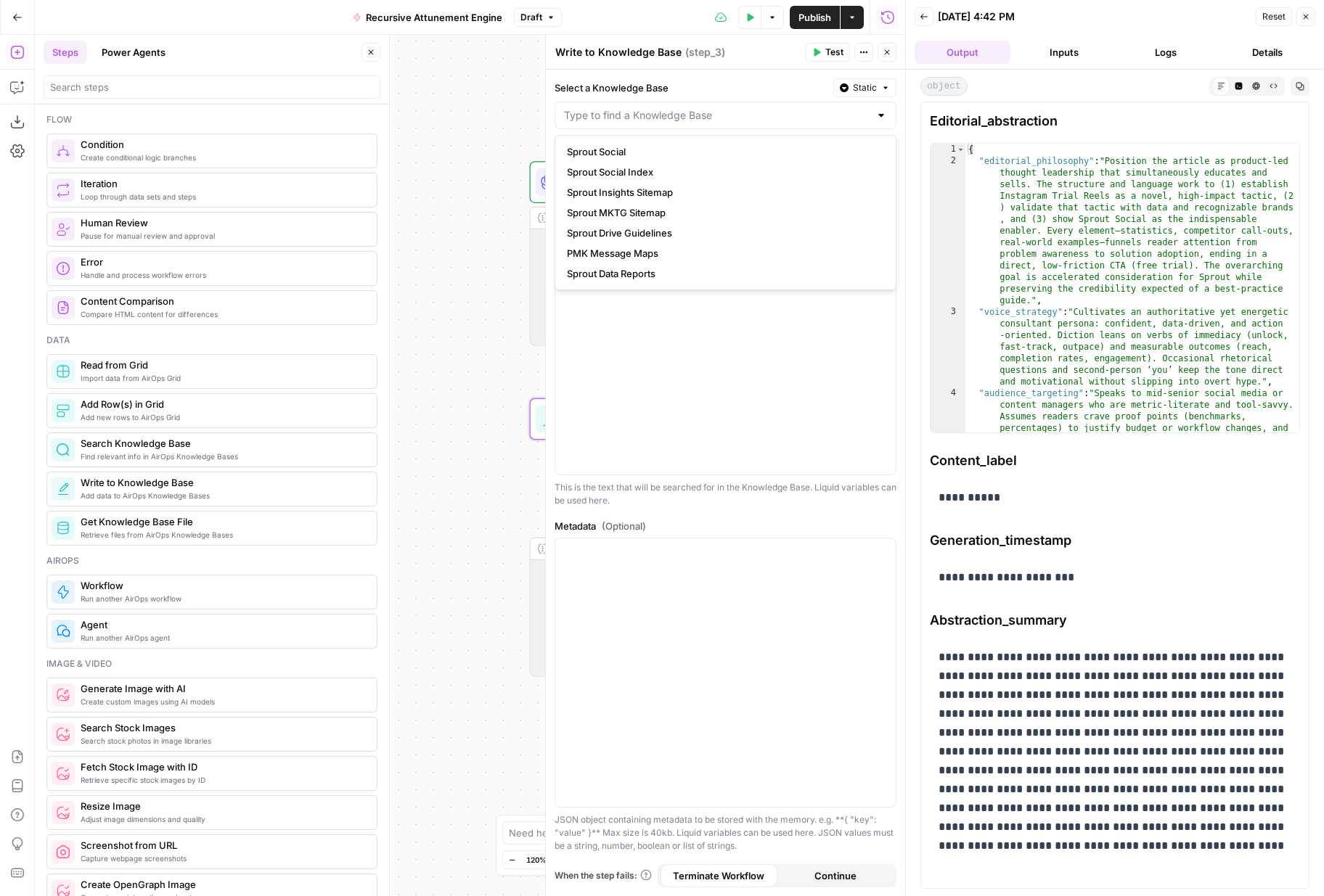
type input "Sprout Social"
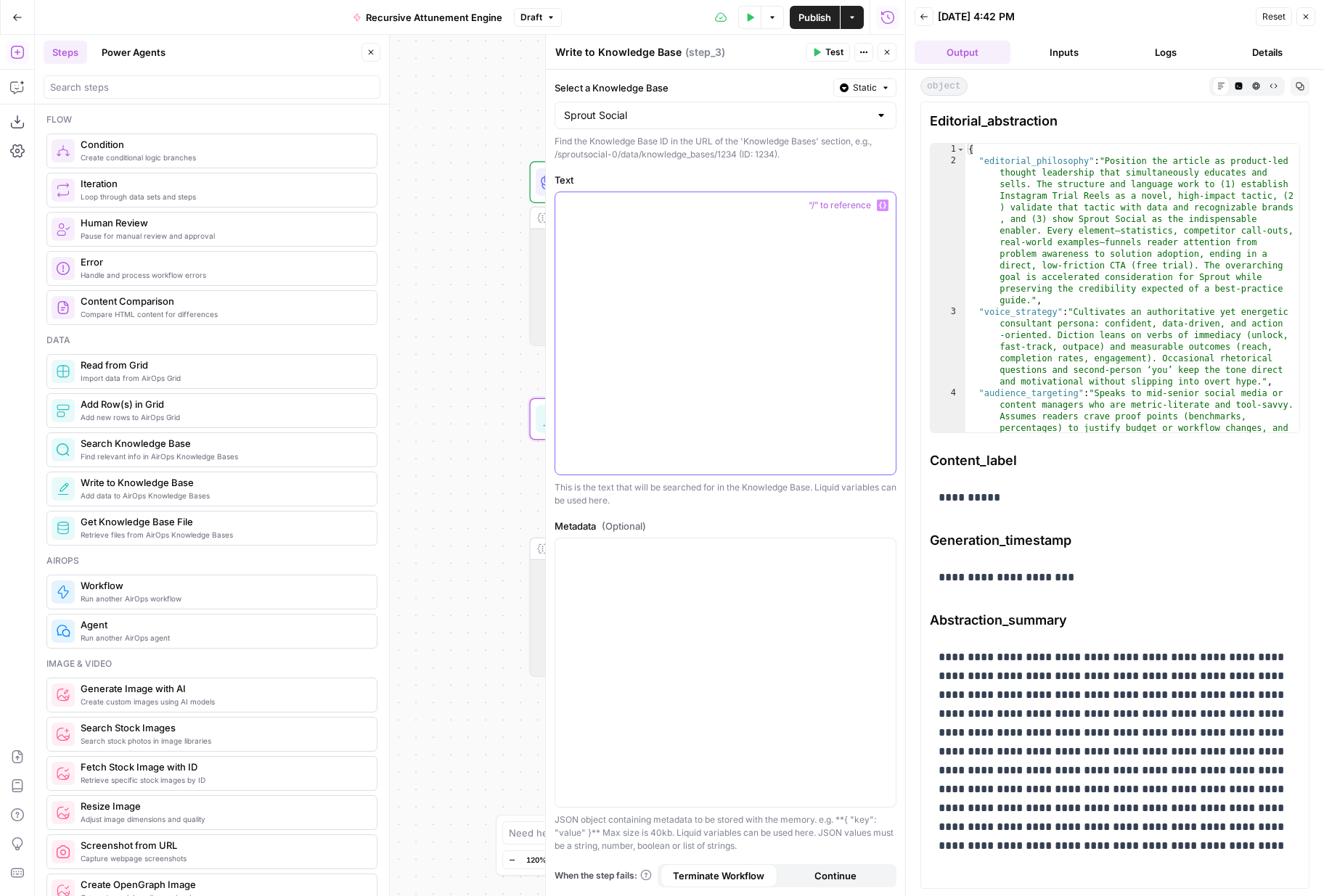
click at [787, 337] on div at bounding box center [725, 333] width 340 height 282
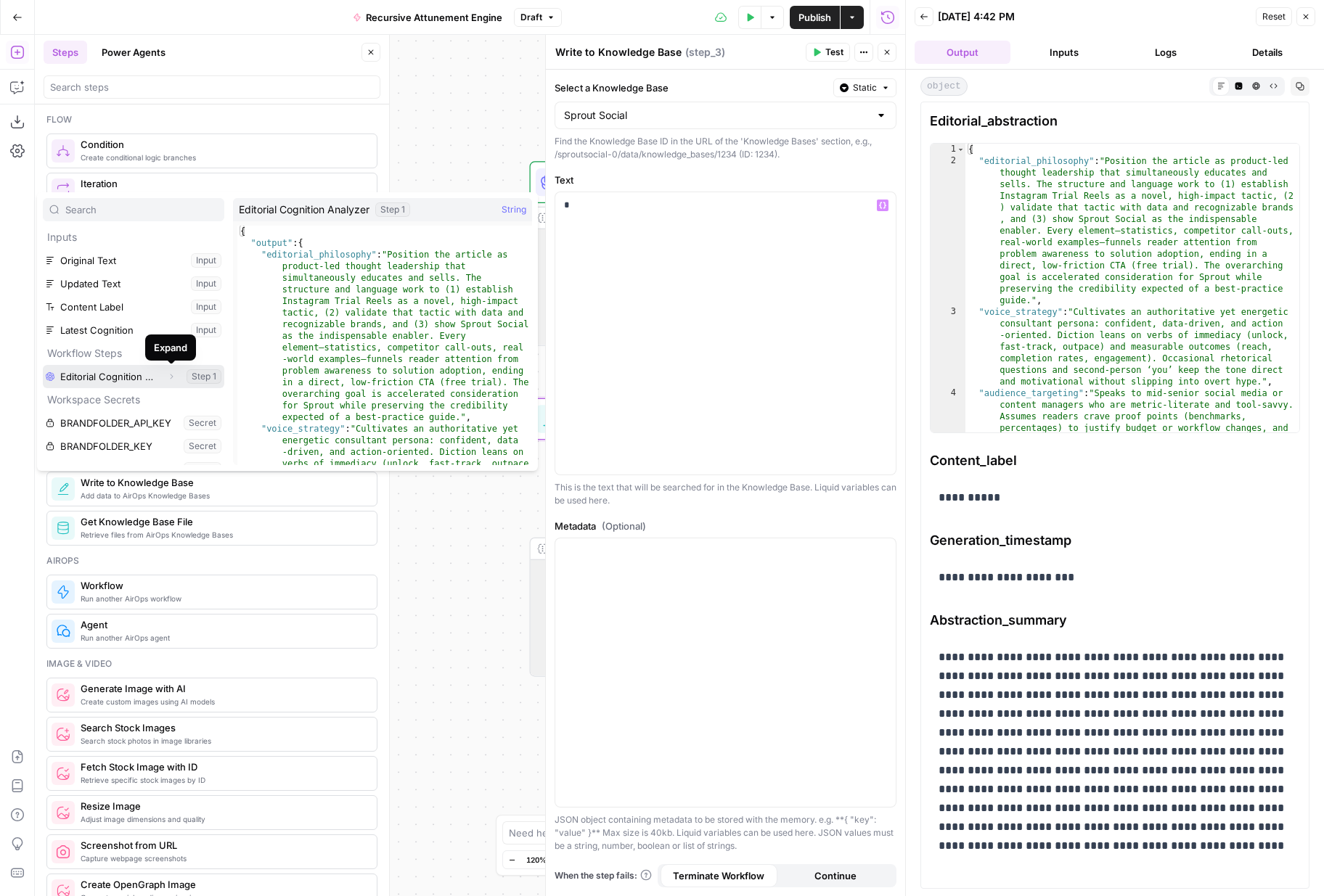
click at [173, 373] on icon "button" at bounding box center [171, 377] width 9 height 9
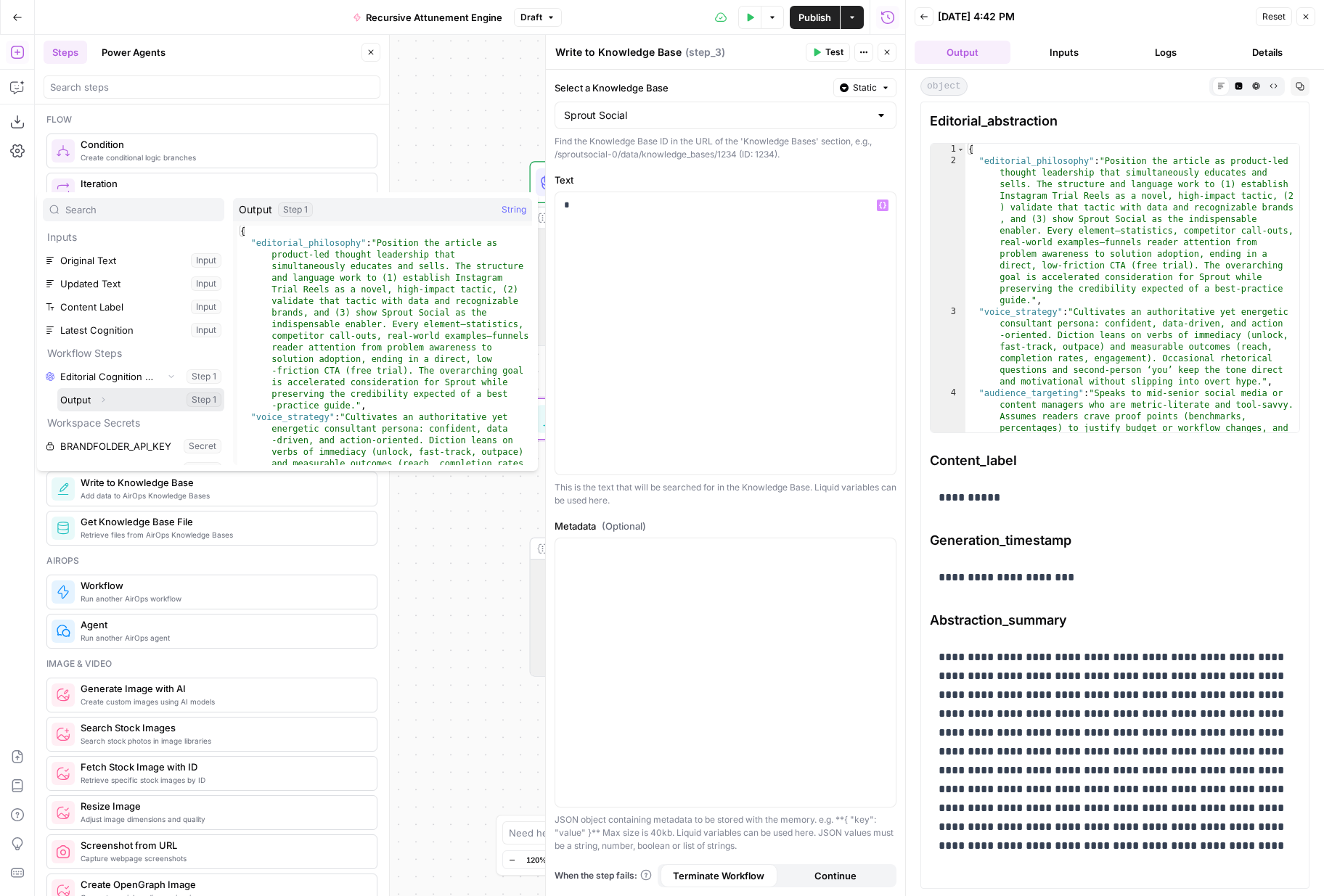
click at [140, 397] on button "Select variable Output" at bounding box center [141, 400] width 167 height 23
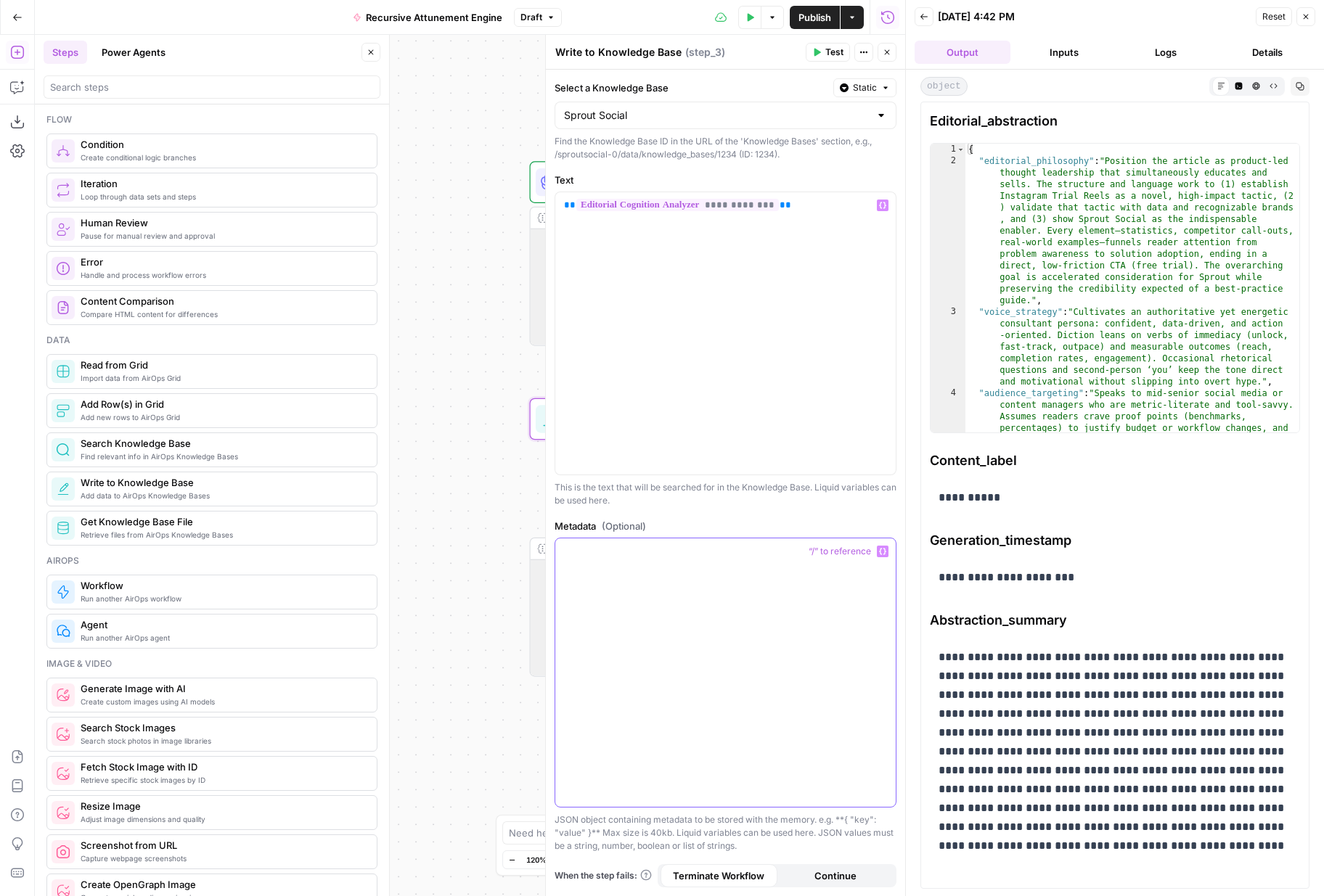
click at [758, 644] on div at bounding box center [725, 673] width 340 height 269
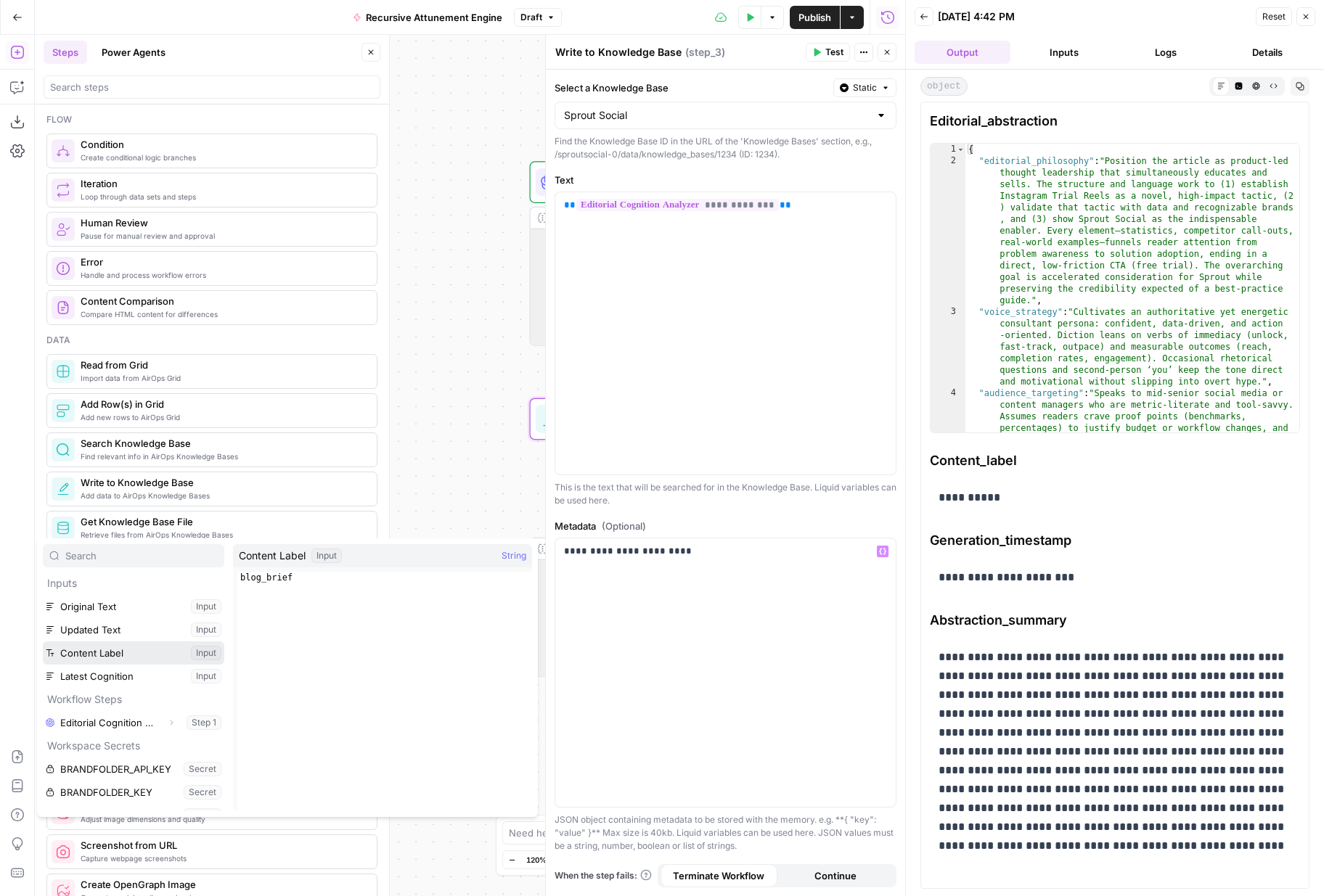
click at [185, 658] on button "Select variable Content Label" at bounding box center [134, 653] width 182 height 23
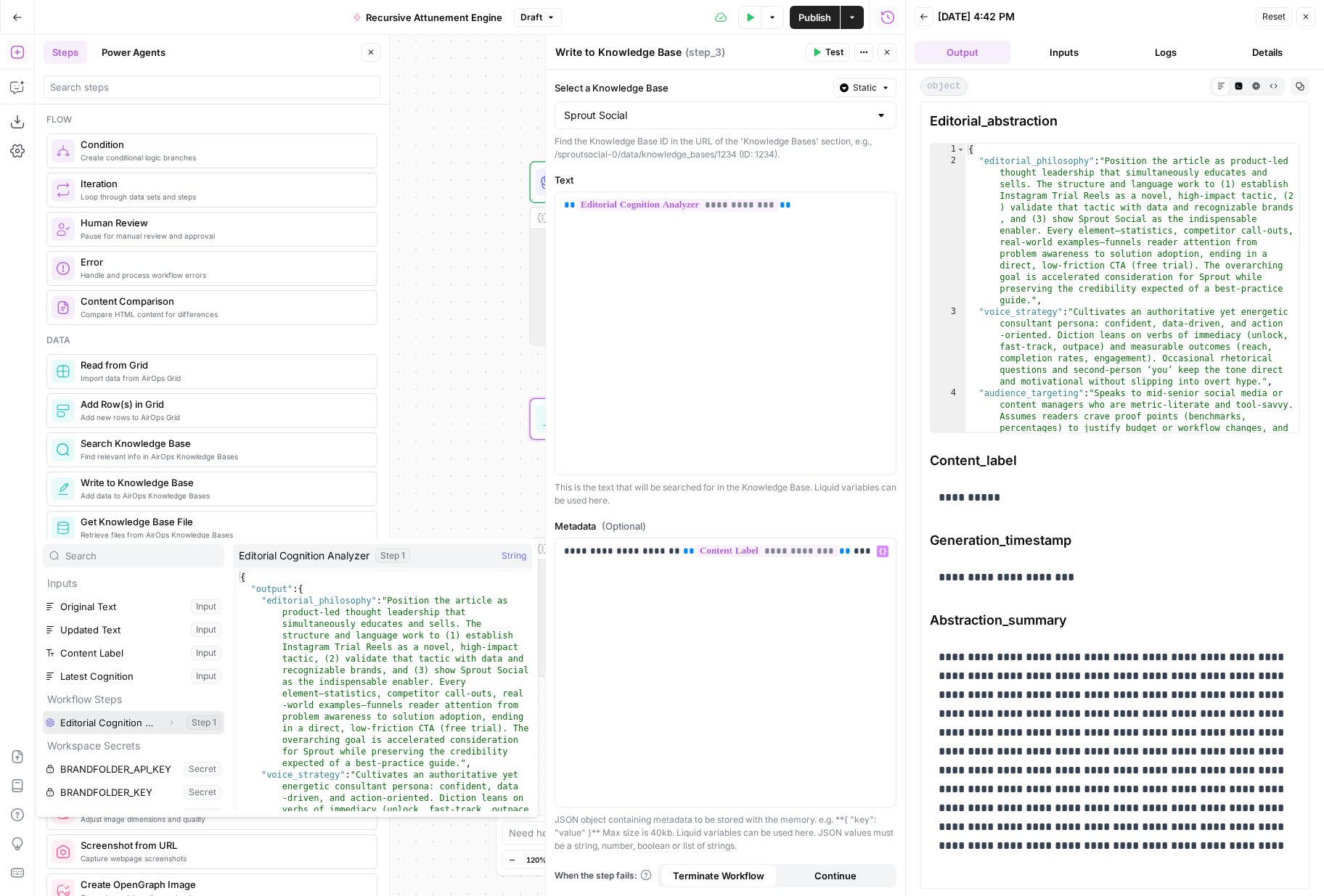
click at [173, 722] on icon "button" at bounding box center [171, 723] width 9 height 9
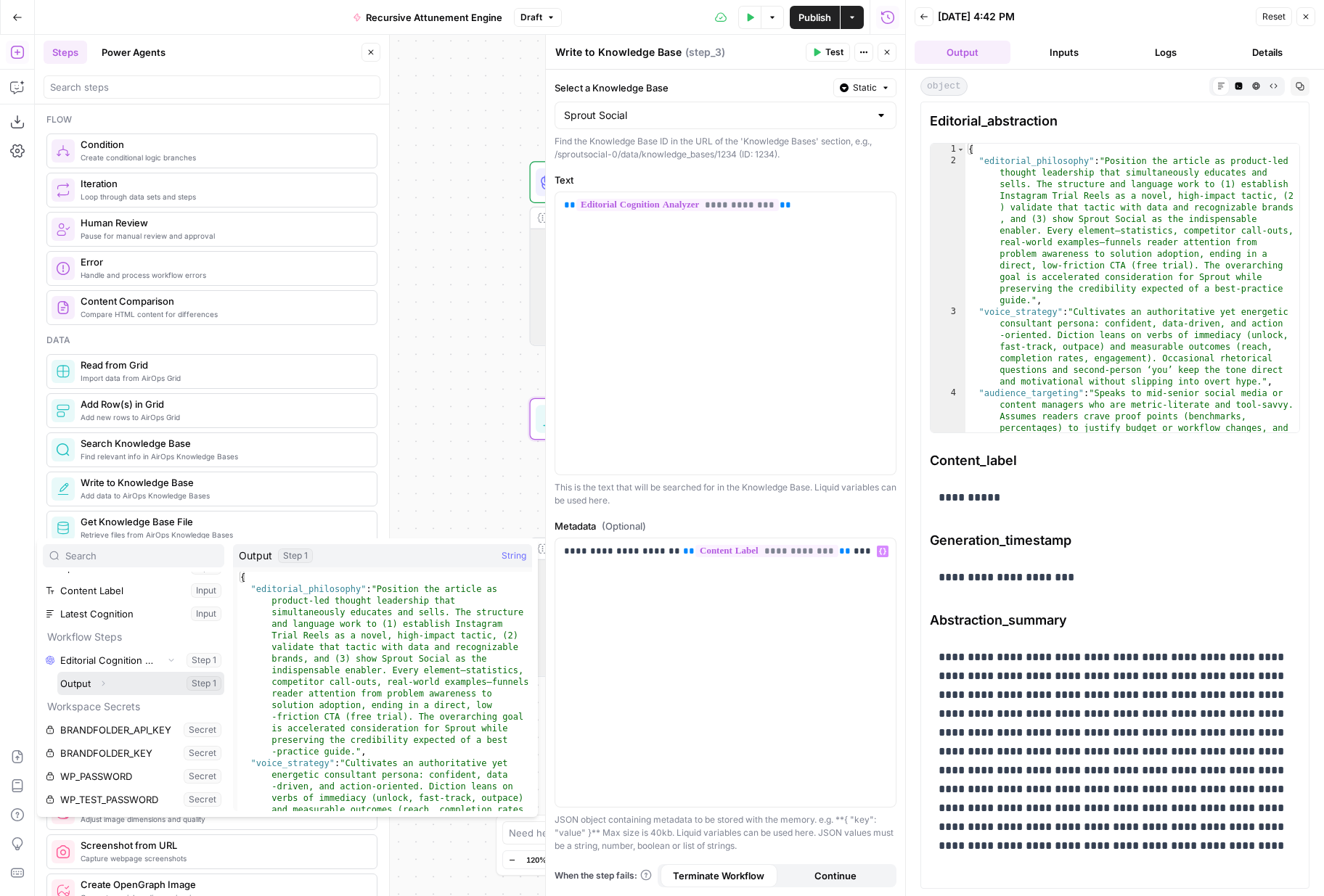
click at [104, 680] on icon "button" at bounding box center [103, 684] width 9 height 9
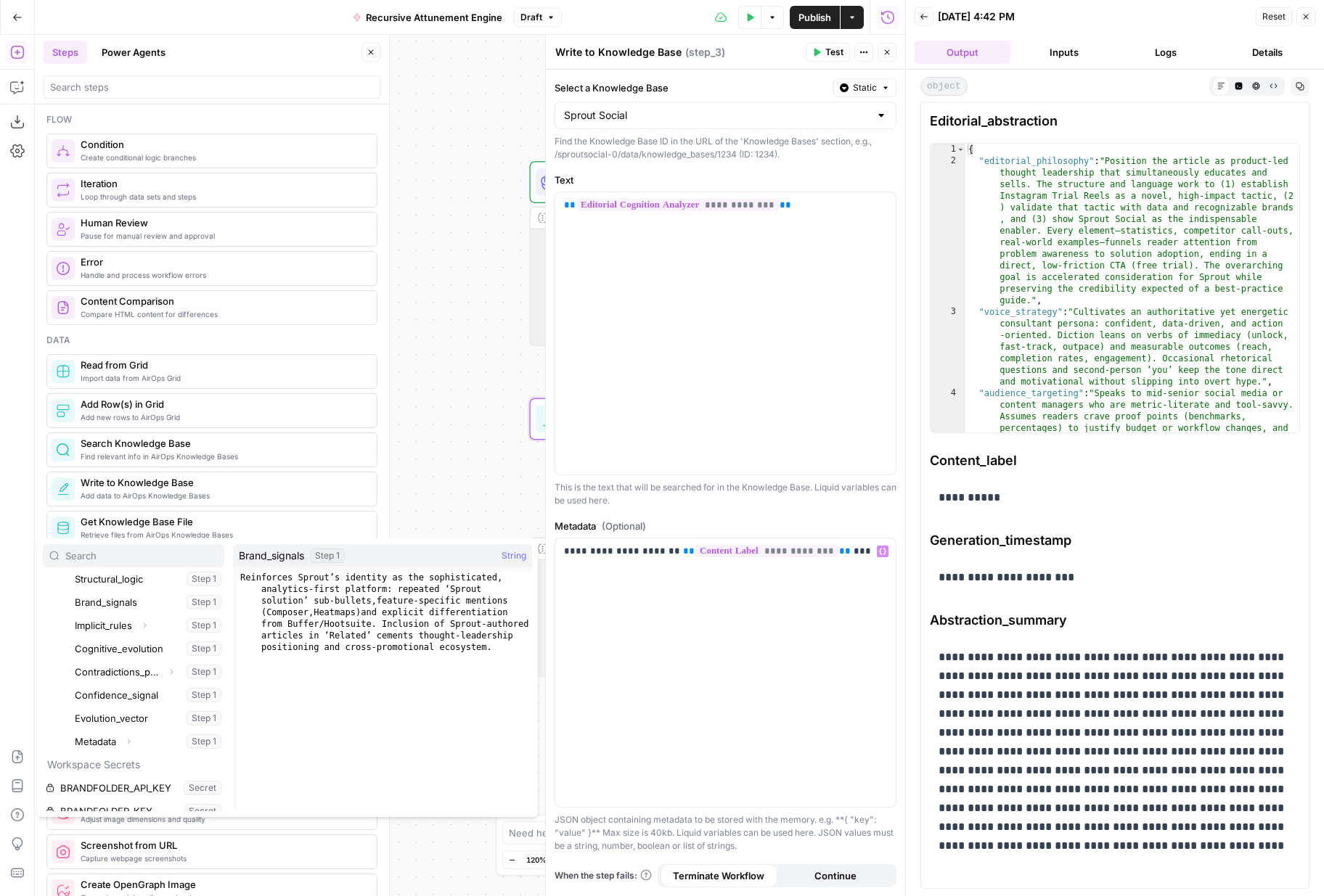
scroll to position [266, 0]
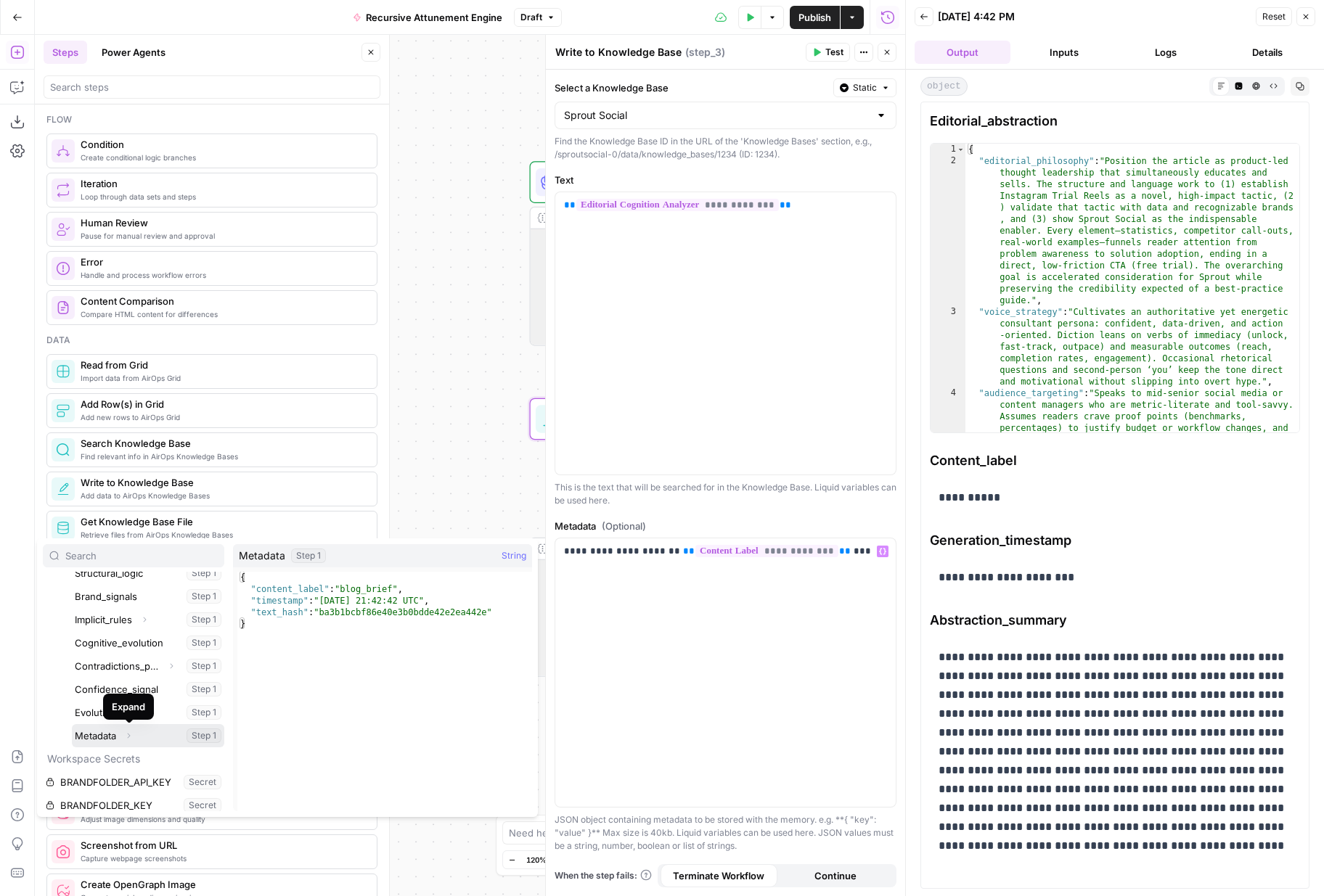
click at [132, 729] on span "Expand" at bounding box center [132, 735] width 1 height 1
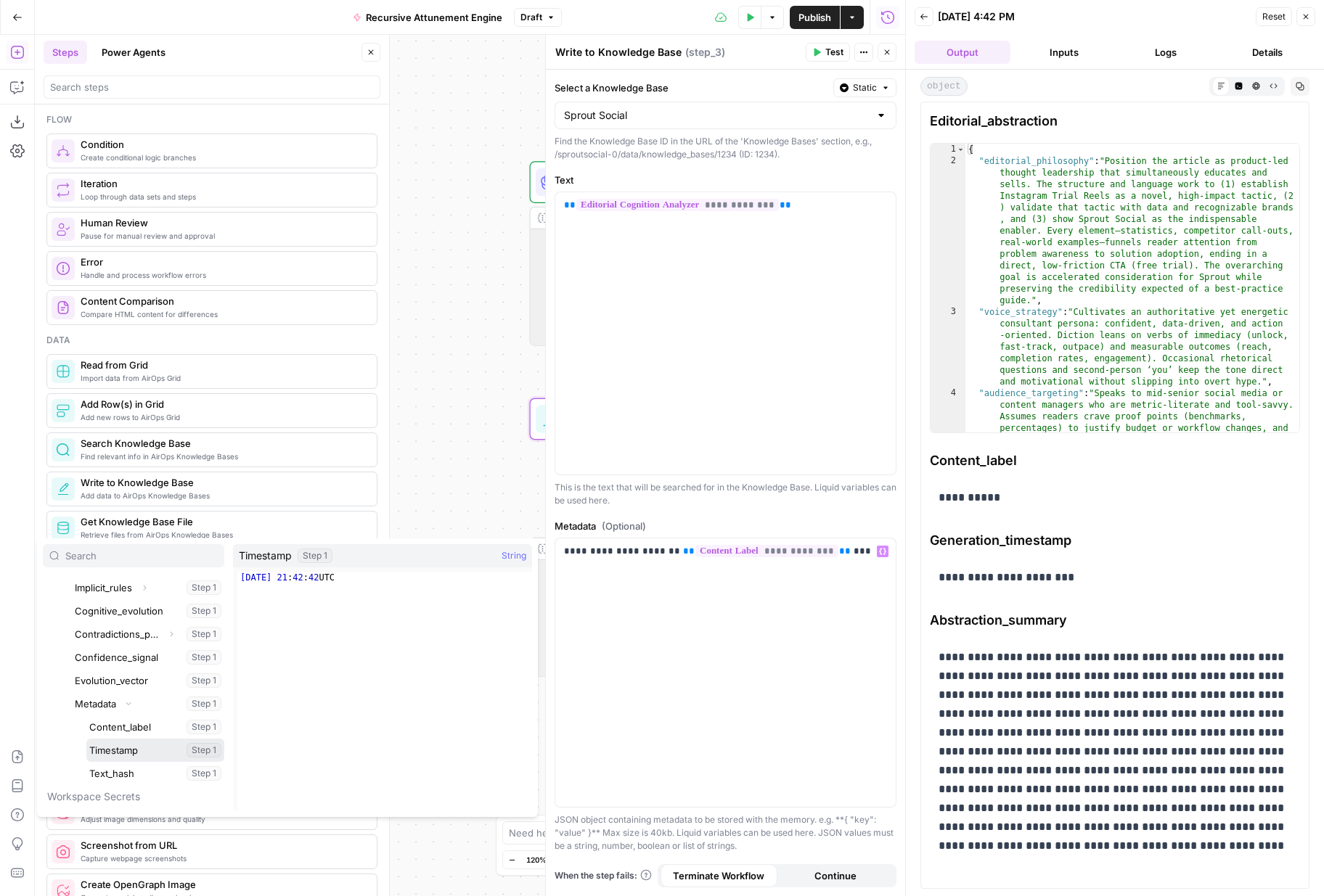
click at [140, 729] on button "Select variable Timestamp" at bounding box center [155, 750] width 138 height 23
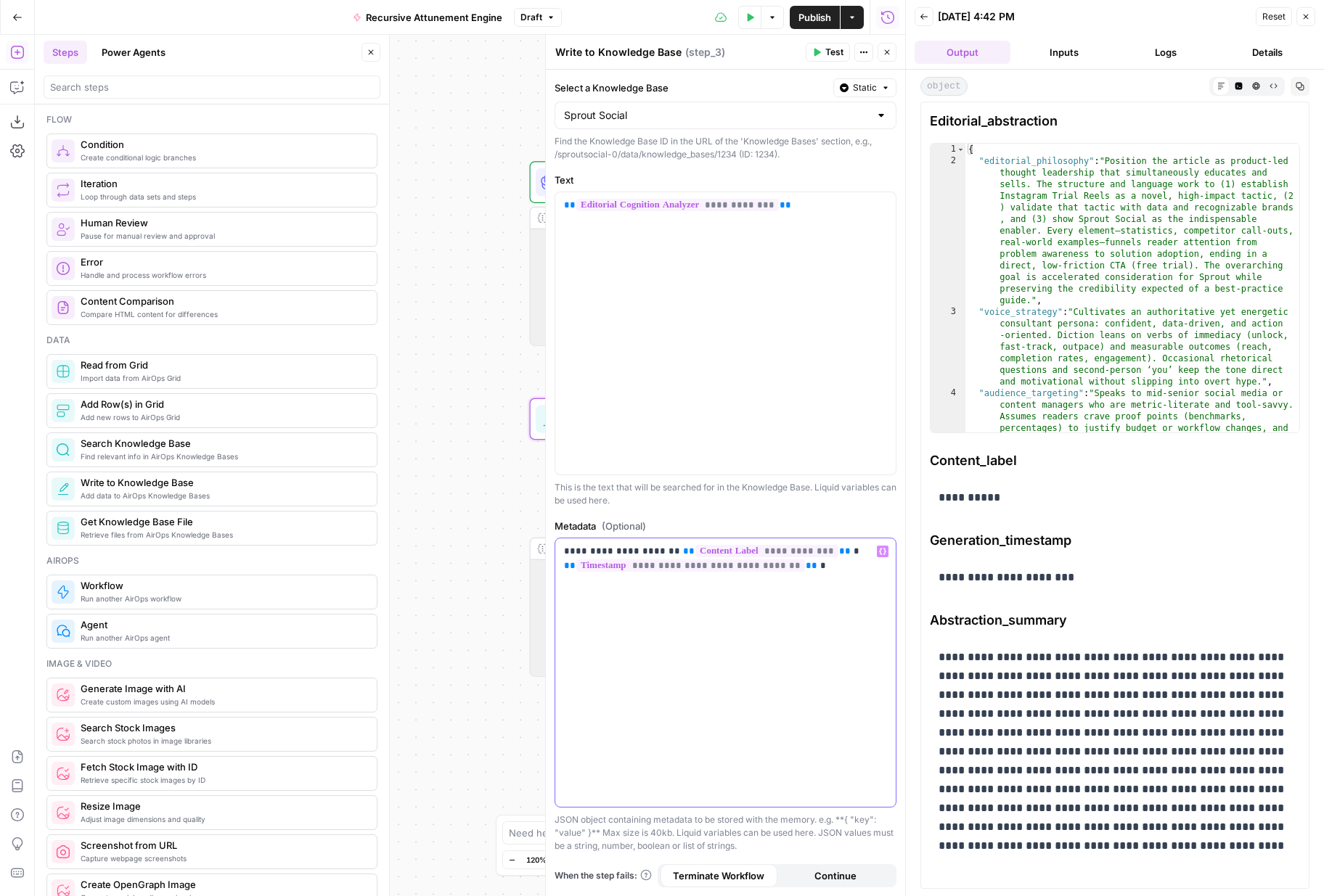
click at [564, 548] on p "**********" at bounding box center [726, 558] width 323 height 29
click at [706, 549] on p "**********" at bounding box center [726, 558] width 323 height 29
click at [570, 551] on p "**********" at bounding box center [726, 558] width 323 height 29
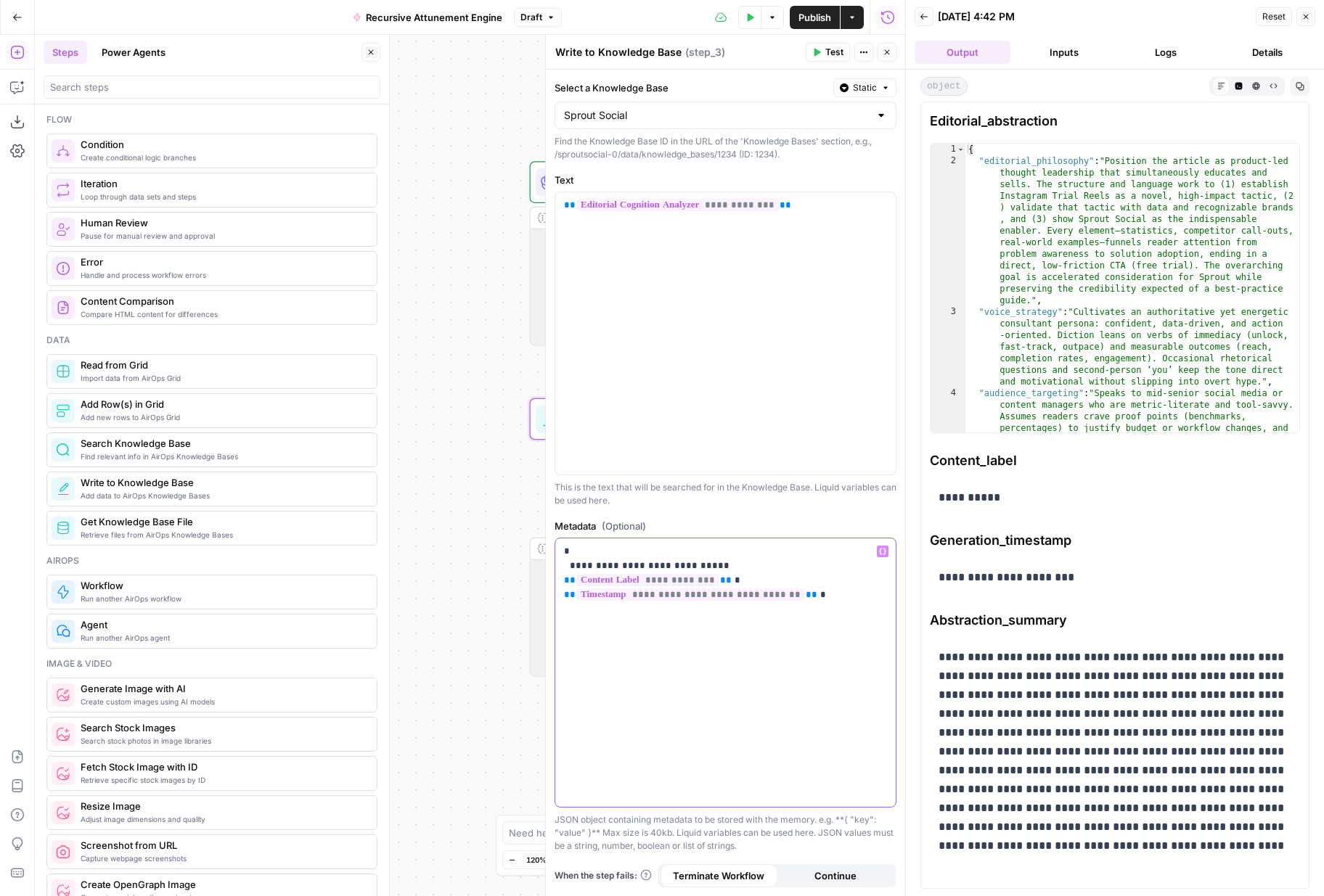
click at [575, 575] on span "**" at bounding box center [570, 580] width 12 height 10
click at [564, 598] on span "**" at bounding box center [570, 595] width 12 height 10
click at [816, 595] on p "**********" at bounding box center [726, 573] width 323 height 58
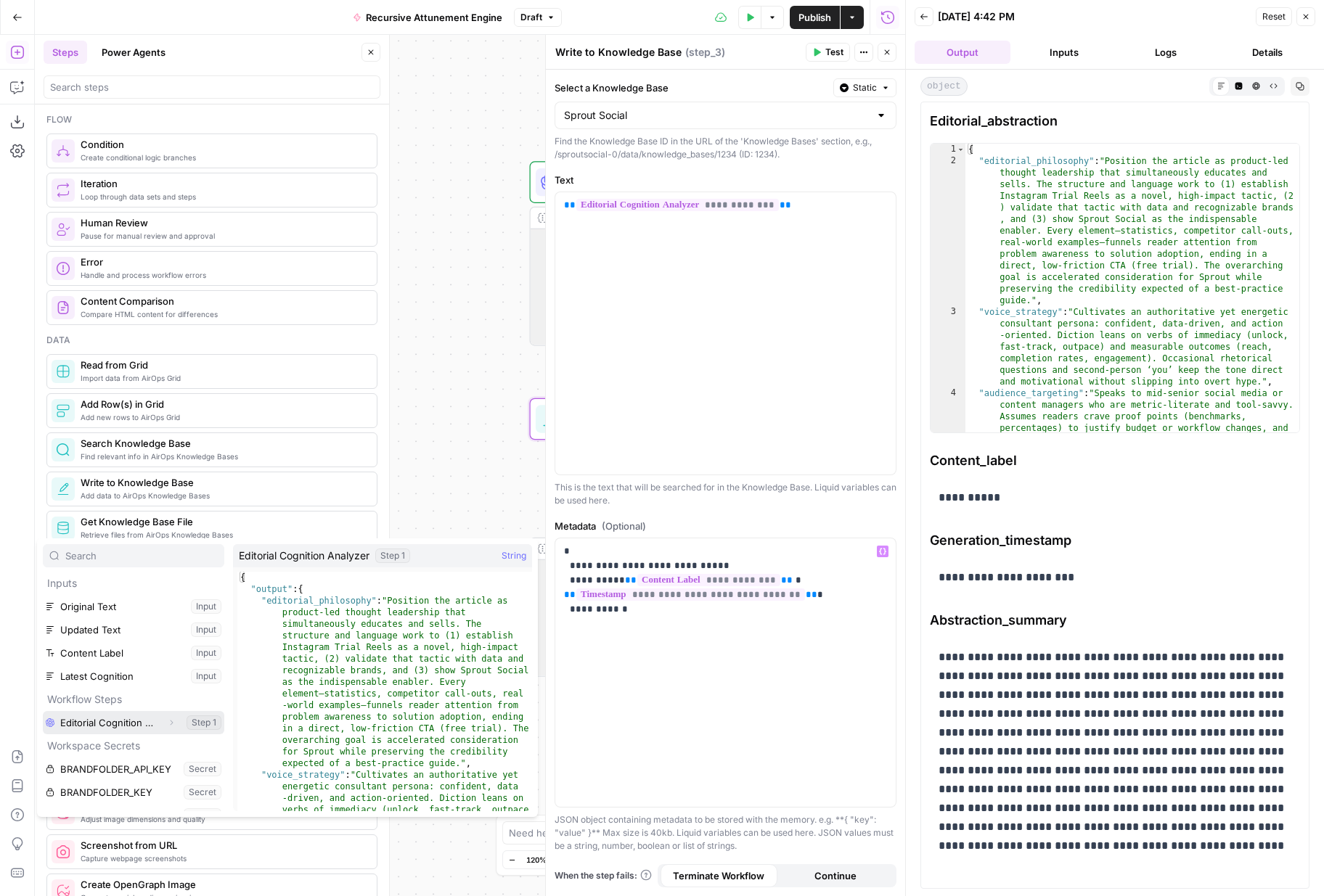
click at [175, 722] on span "Expand" at bounding box center [175, 722] width 1 height 1
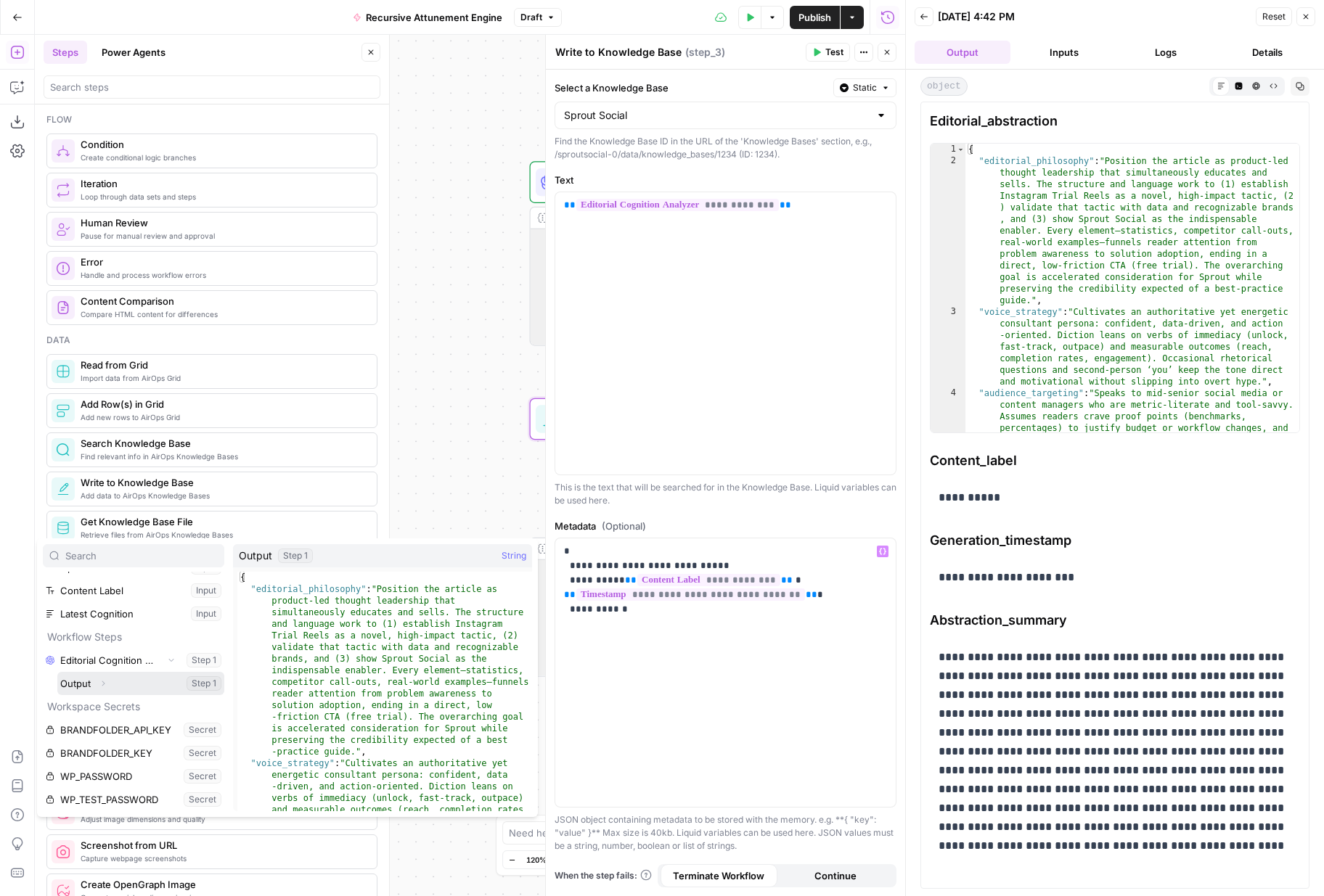
click at [103, 686] on icon "button" at bounding box center [103, 684] width 9 height 9
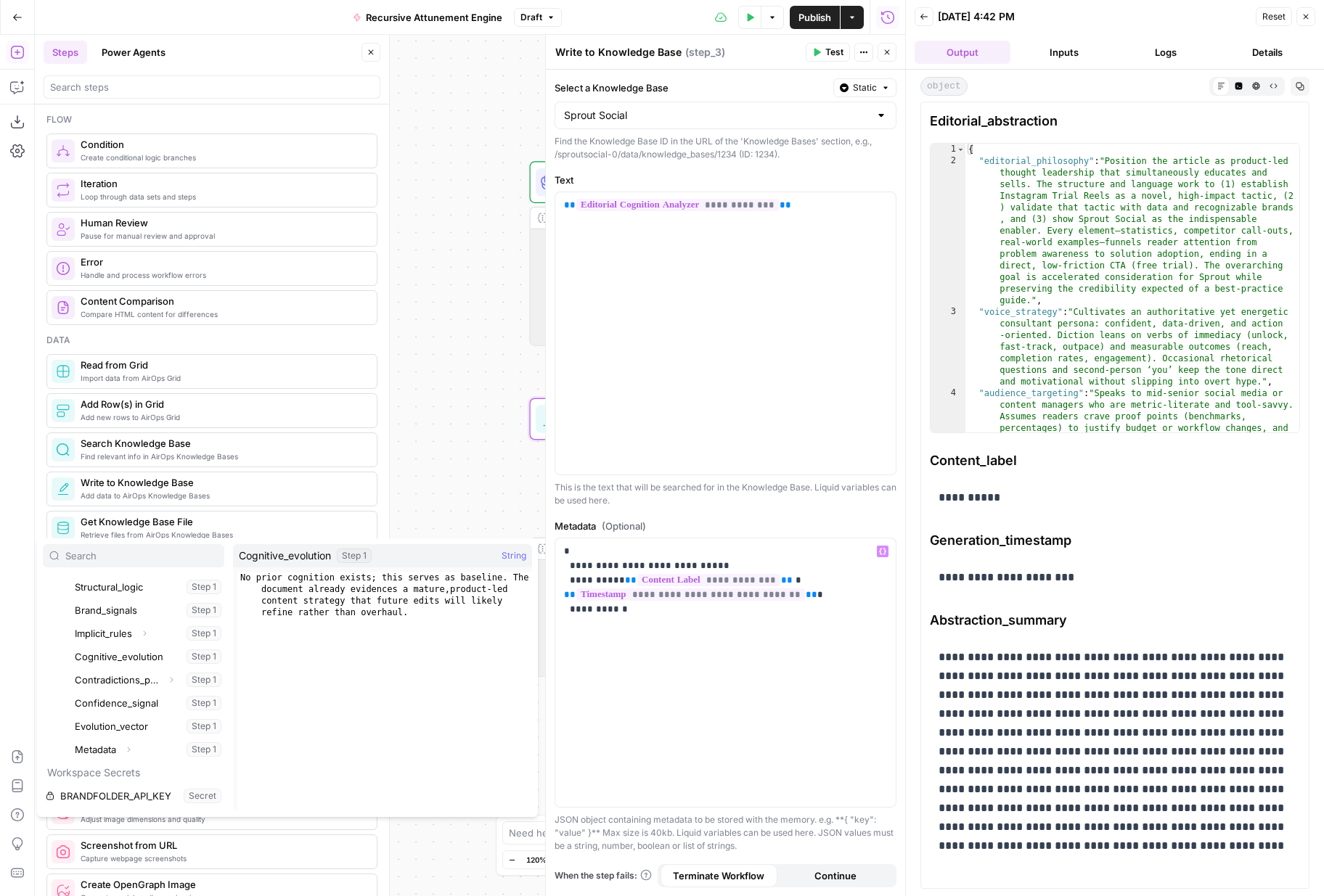
scroll to position [255, 0]
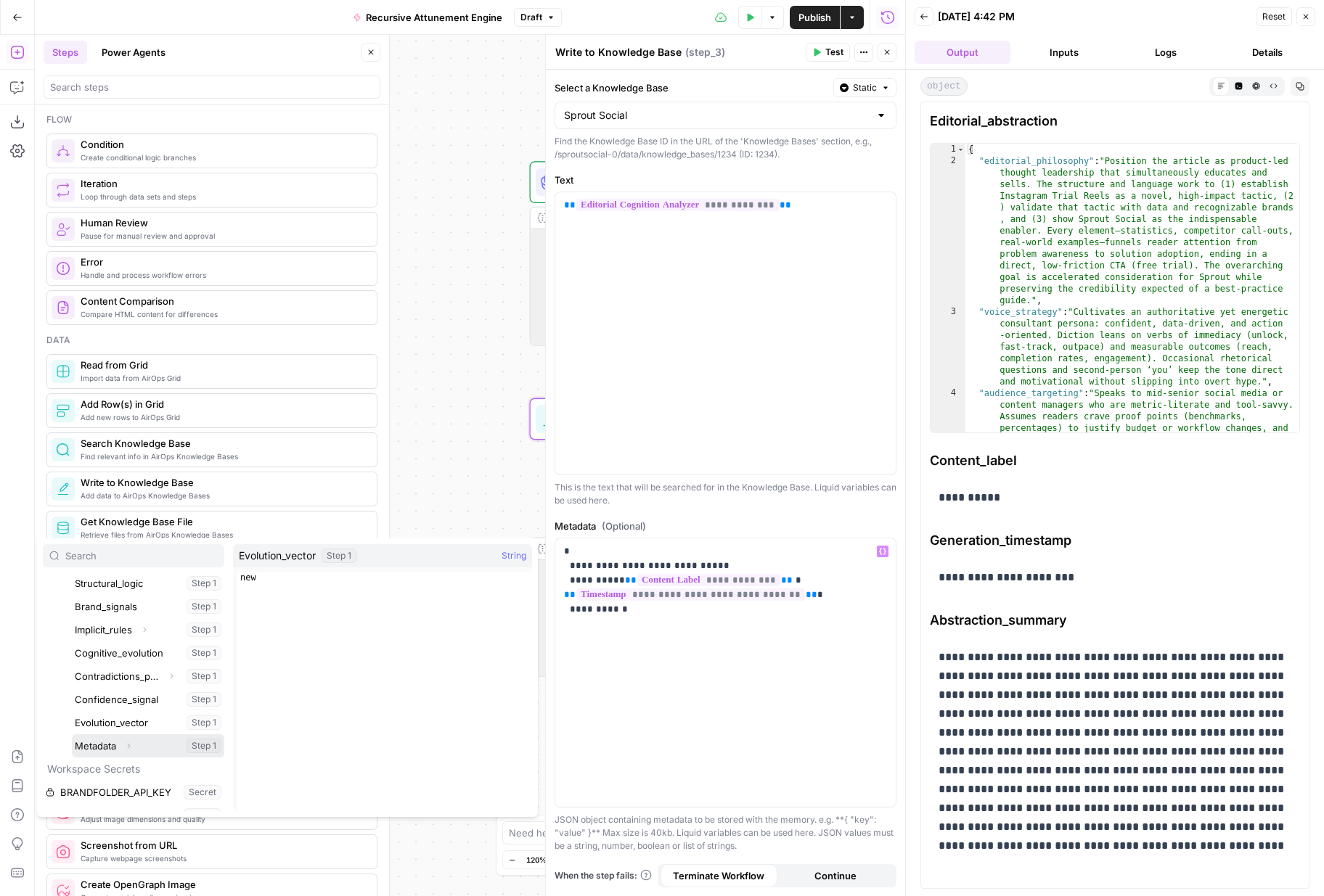
click at [132, 729] on icon "button" at bounding box center [129, 746] width 9 height 9
click at [136, 729] on button "Select variable Timestamp" at bounding box center [155, 723] width 138 height 23
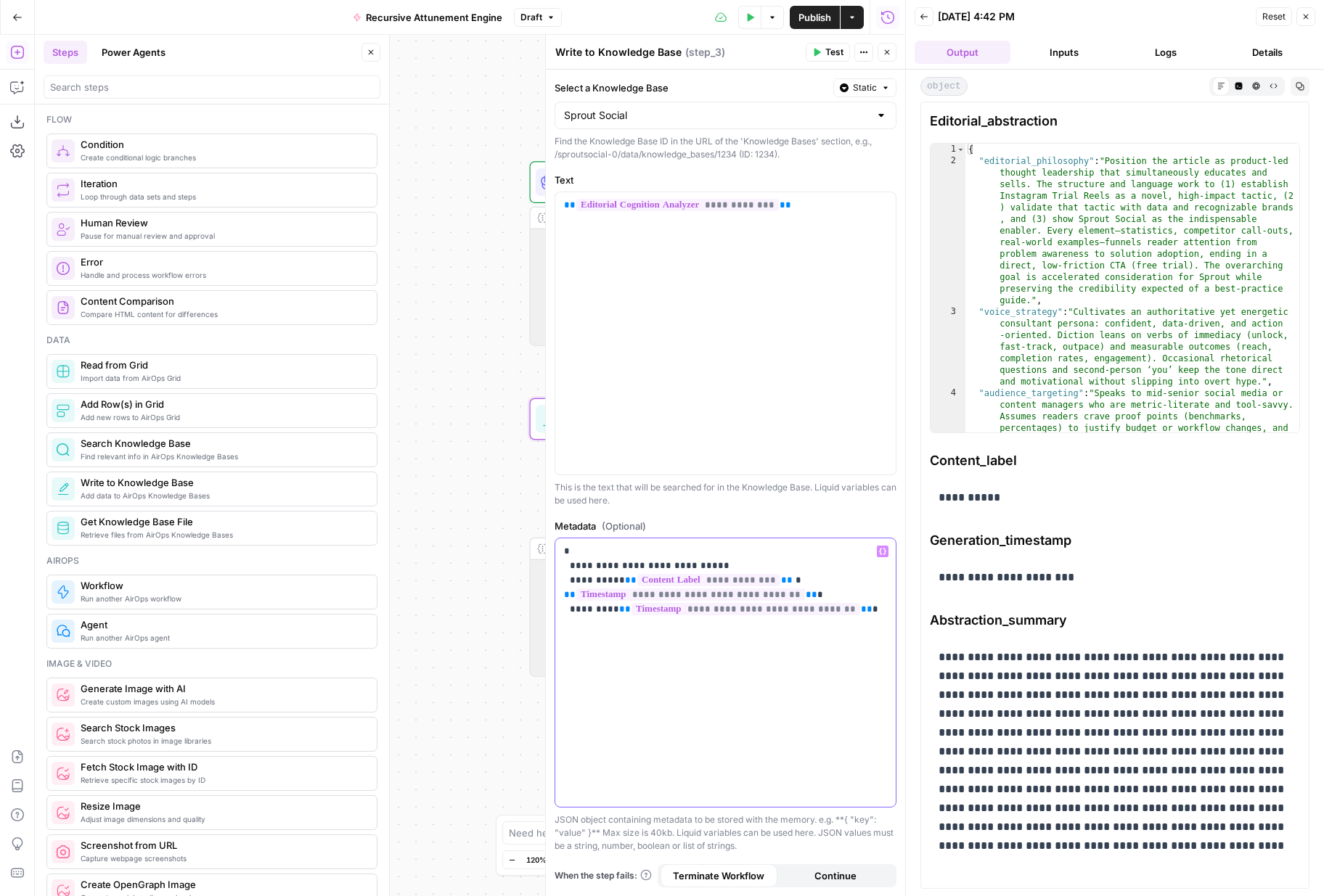
click at [860, 615] on p "**********" at bounding box center [726, 580] width 323 height 73
click at [819, 592] on p "**********" at bounding box center [726, 580] width 323 height 73
click at [722, 563] on p "**********" at bounding box center [726, 580] width 323 height 73
click at [860, 613] on p "**********" at bounding box center [726, 580] width 323 height 73
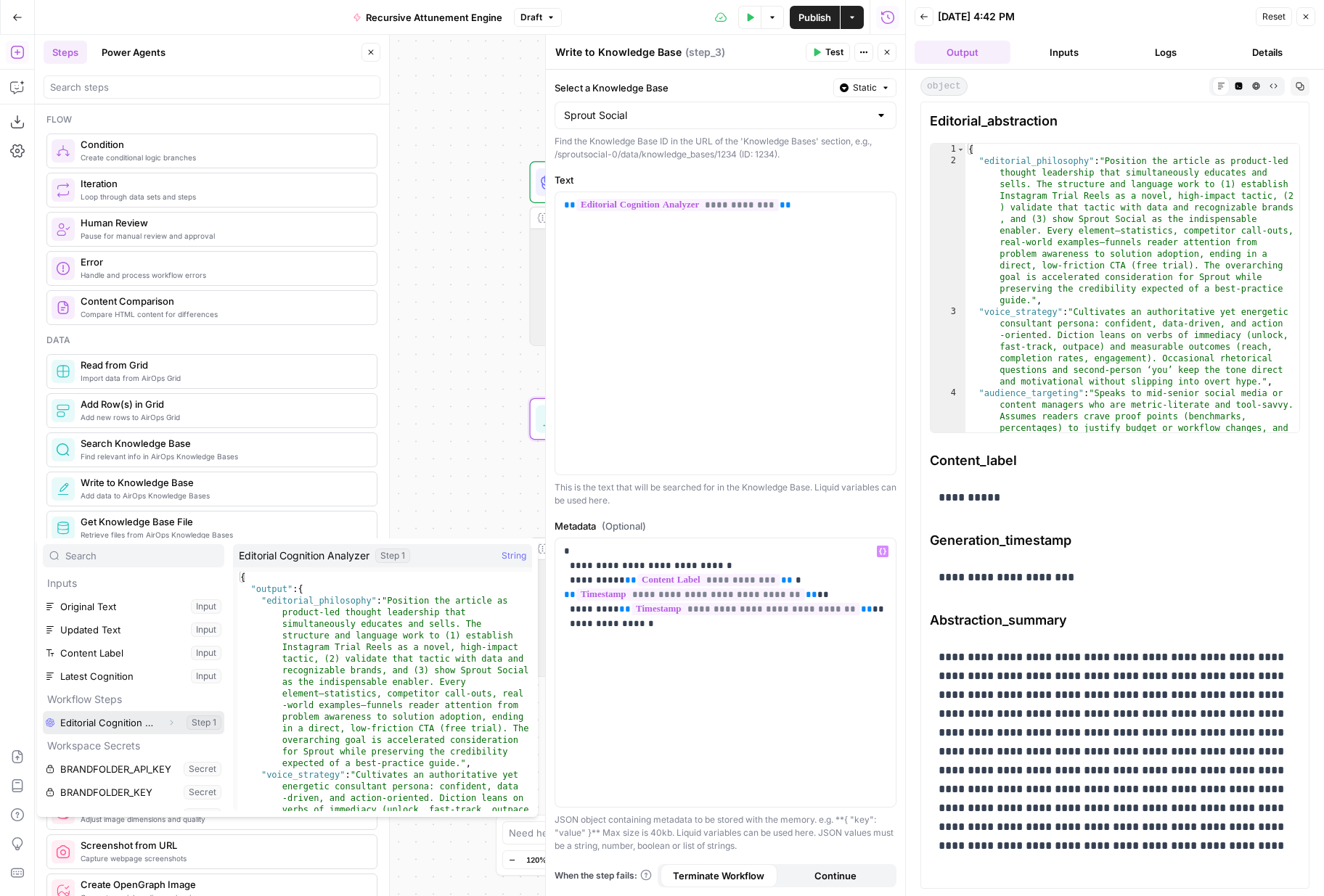
click at [173, 718] on icon "button" at bounding box center [171, 723] width 9 height 9
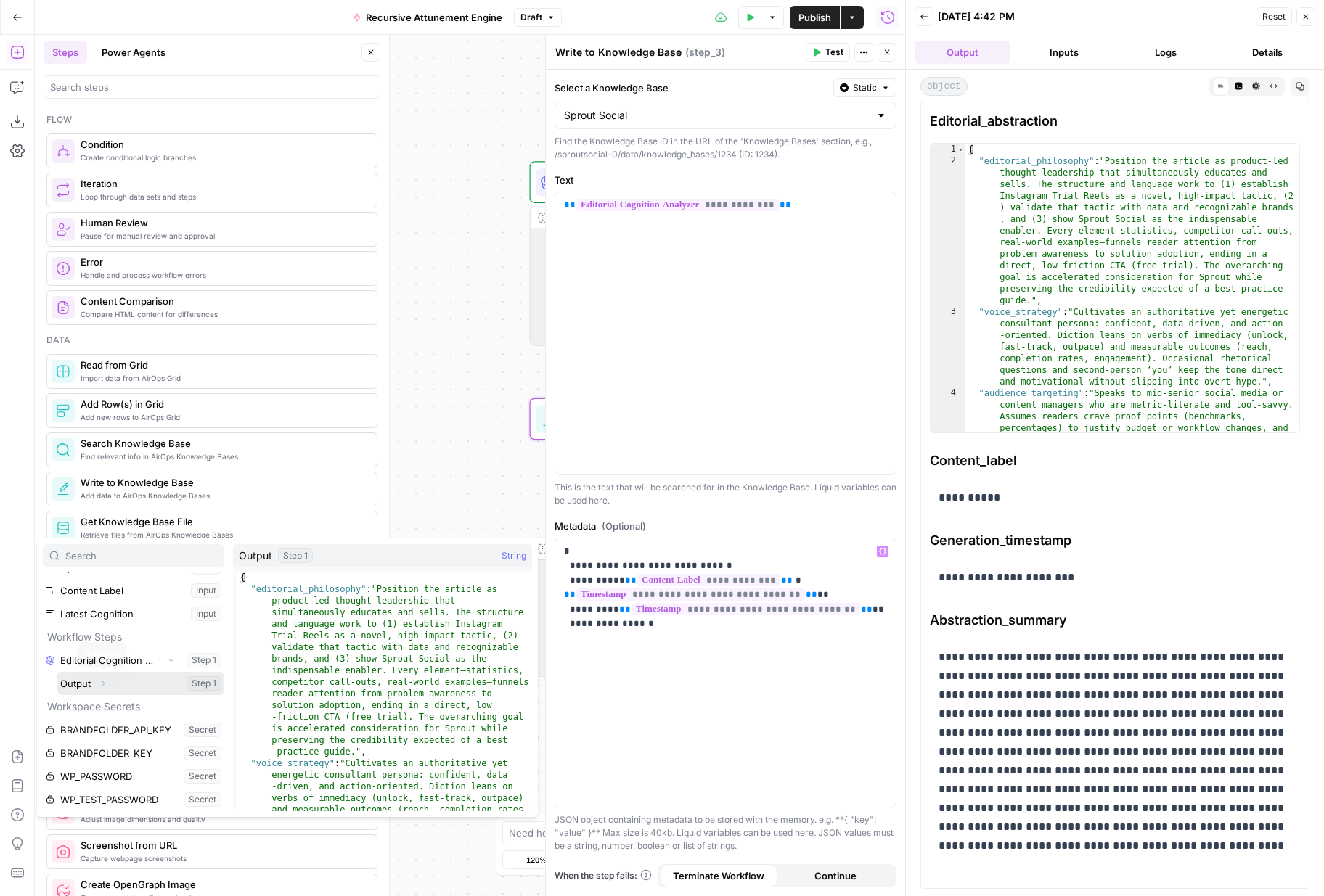
click at [105, 682] on icon "button" at bounding box center [103, 684] width 9 height 9
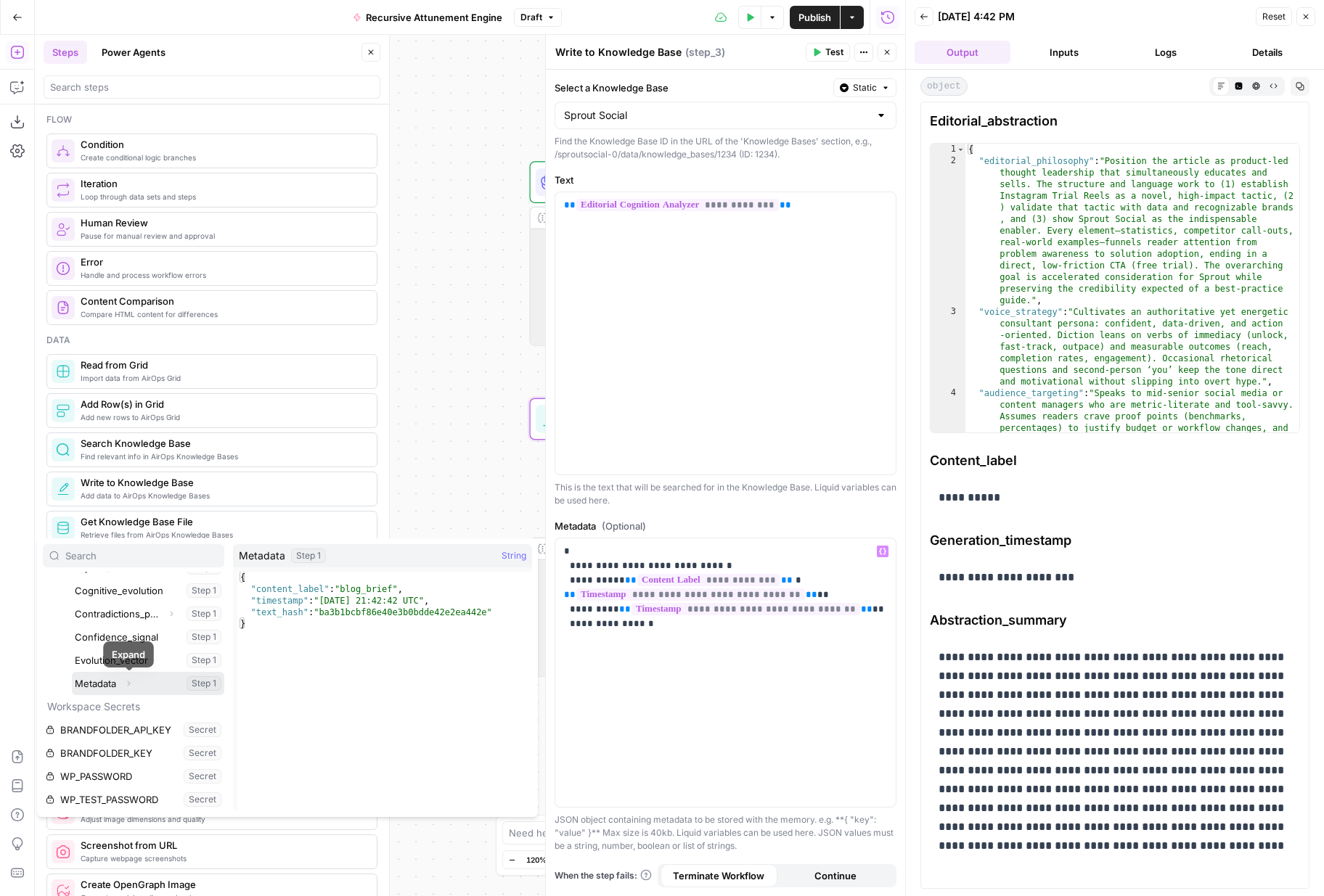
click at [132, 684] on icon "button" at bounding box center [129, 684] width 9 height 9
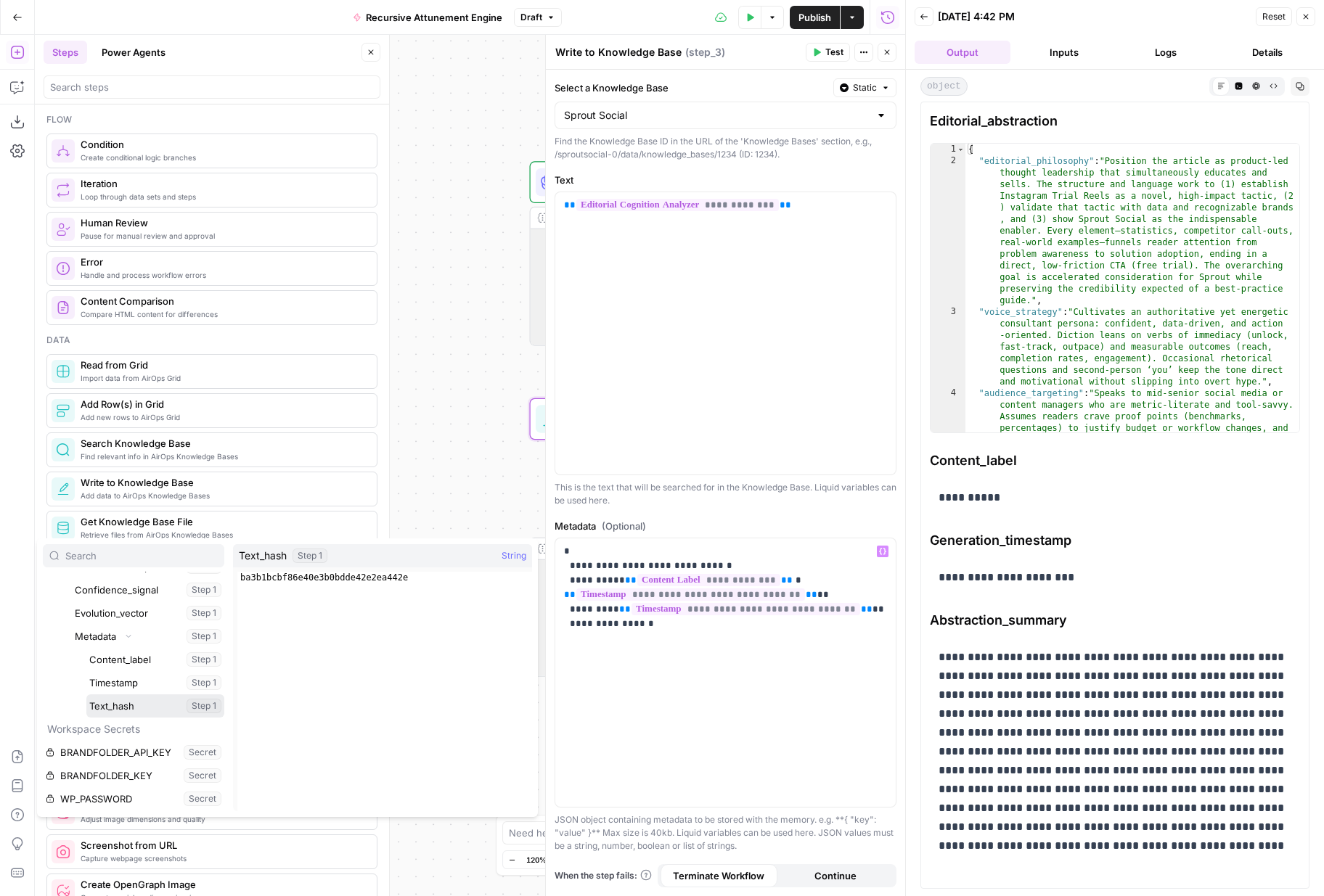
click at [135, 700] on button "Select variable Text_hash" at bounding box center [155, 705] width 138 height 23
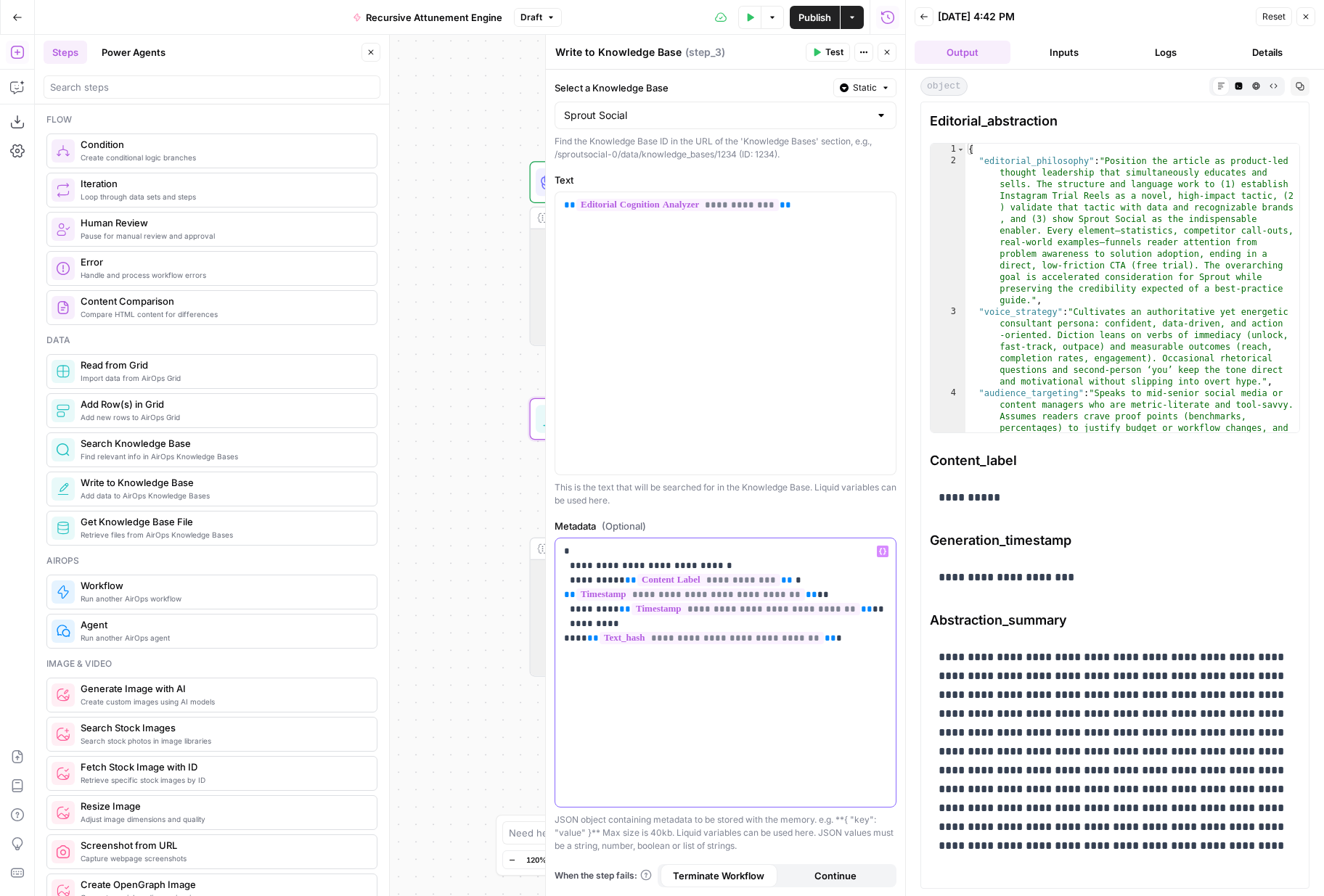
click at [879, 629] on p "**********" at bounding box center [726, 587] width 323 height 87
click at [824, 55] on button "Test" at bounding box center [827, 52] width 44 height 19
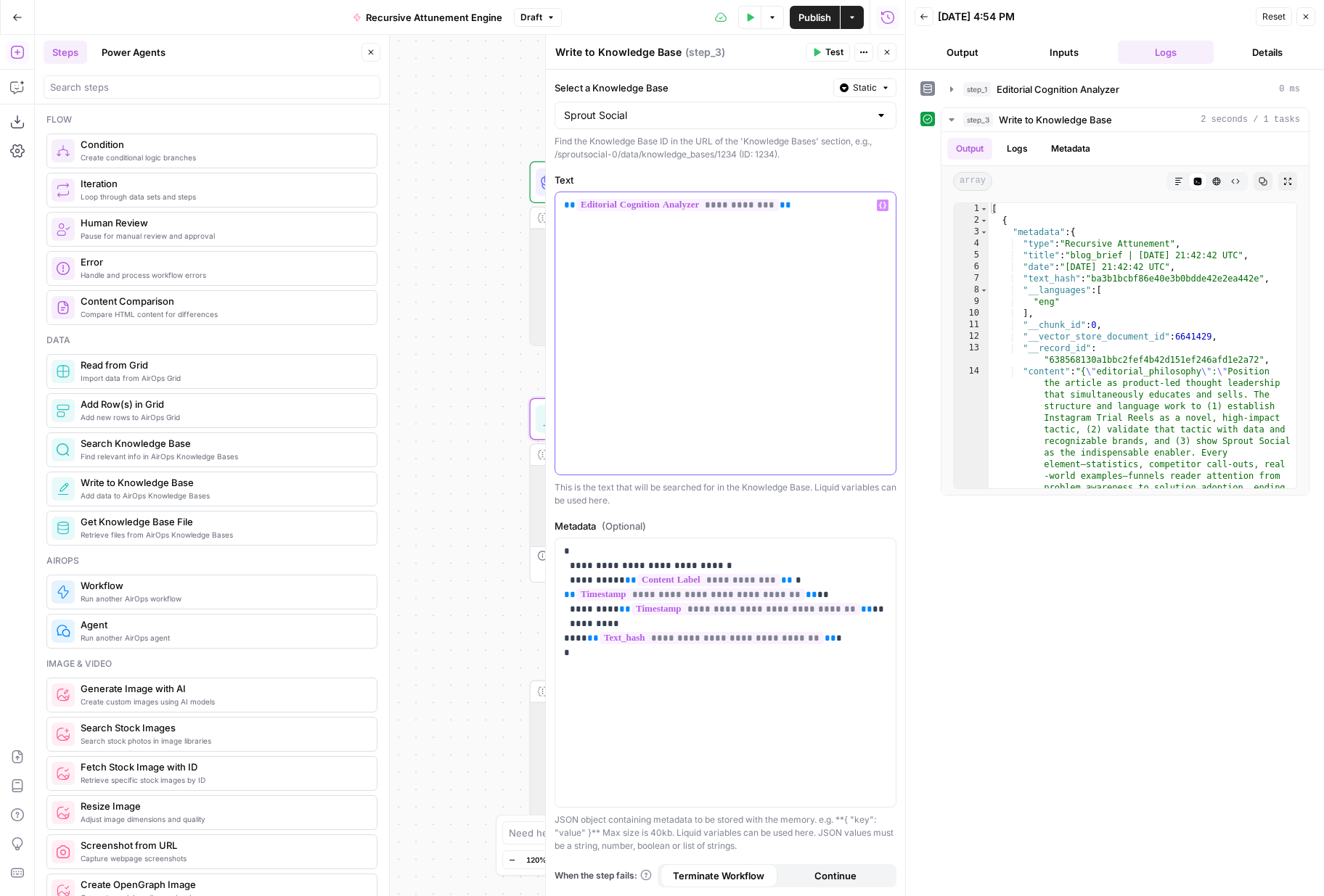
click at [815, 225] on div "**********" at bounding box center [725, 333] width 340 height 282
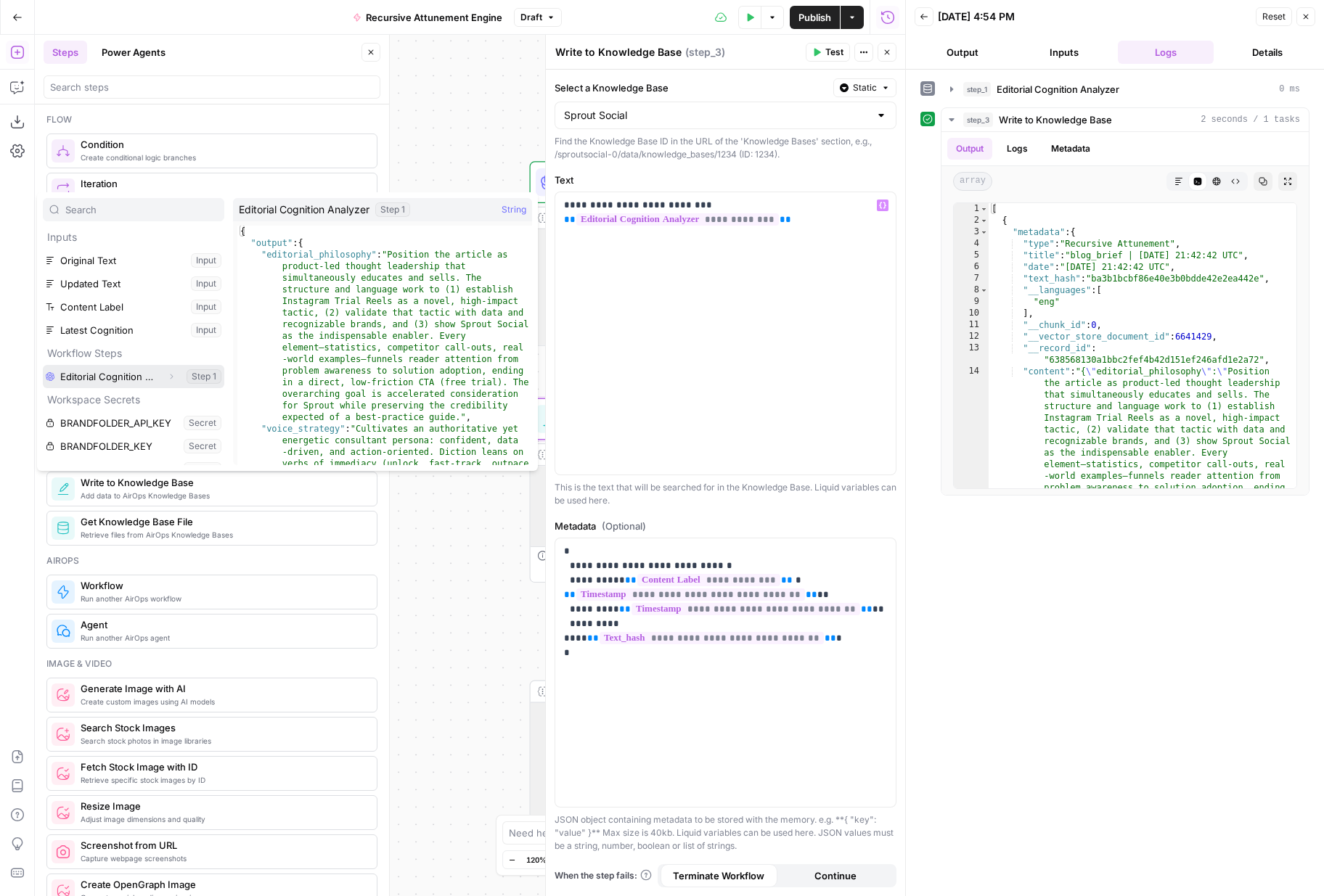
click at [173, 377] on icon "button" at bounding box center [171, 377] width 9 height 9
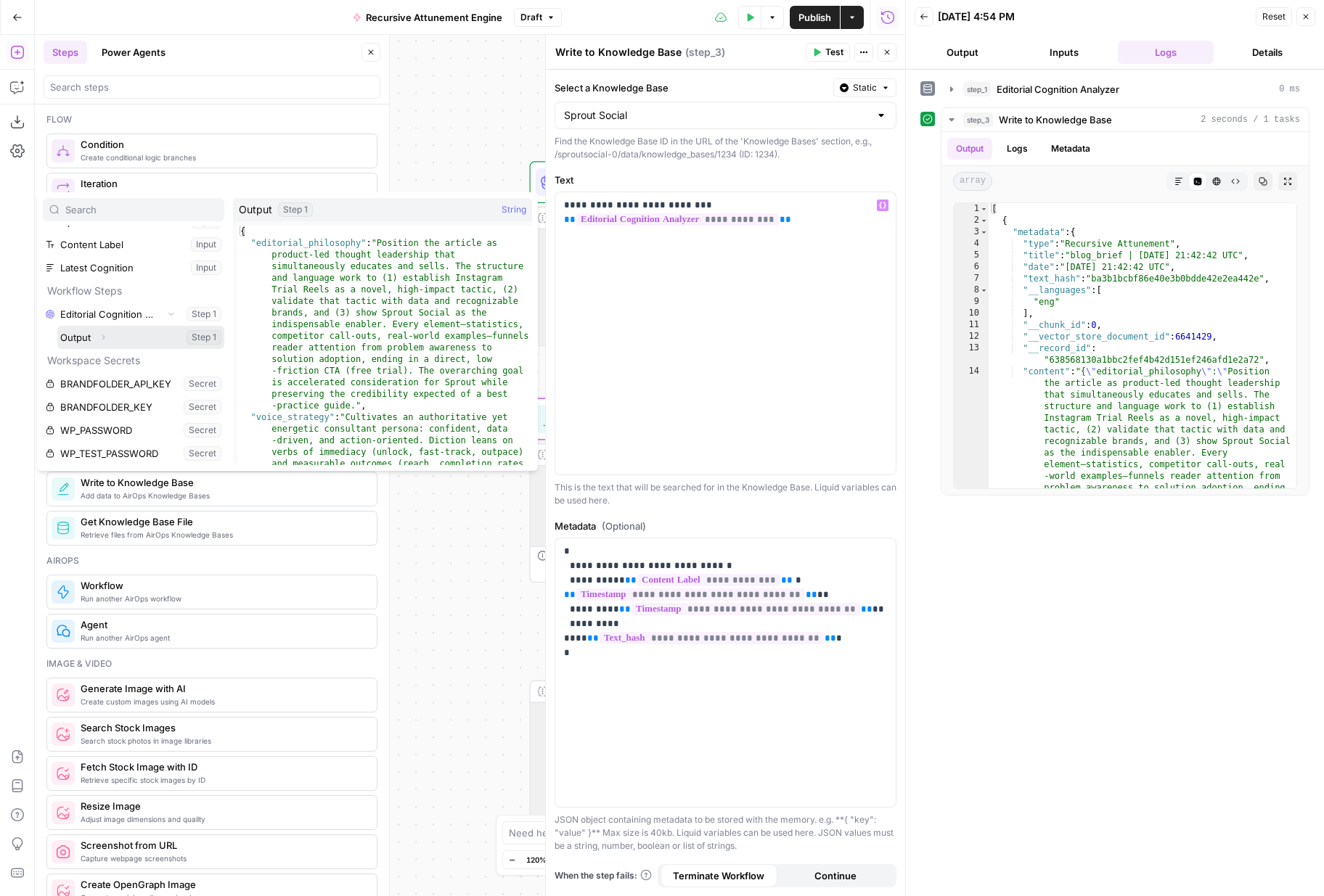
click at [106, 339] on icon "button" at bounding box center [103, 338] width 9 height 9
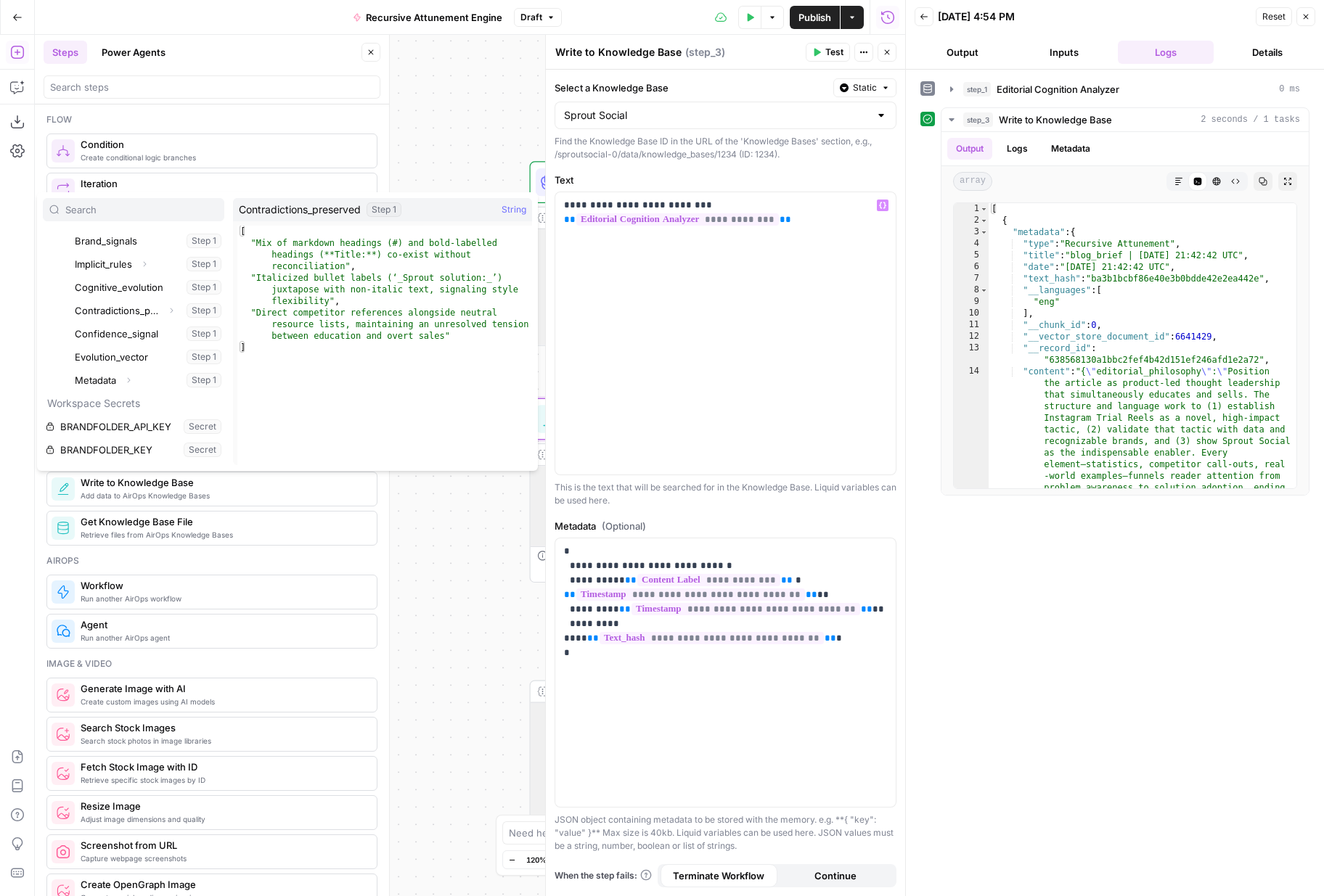
scroll to position [274, 0]
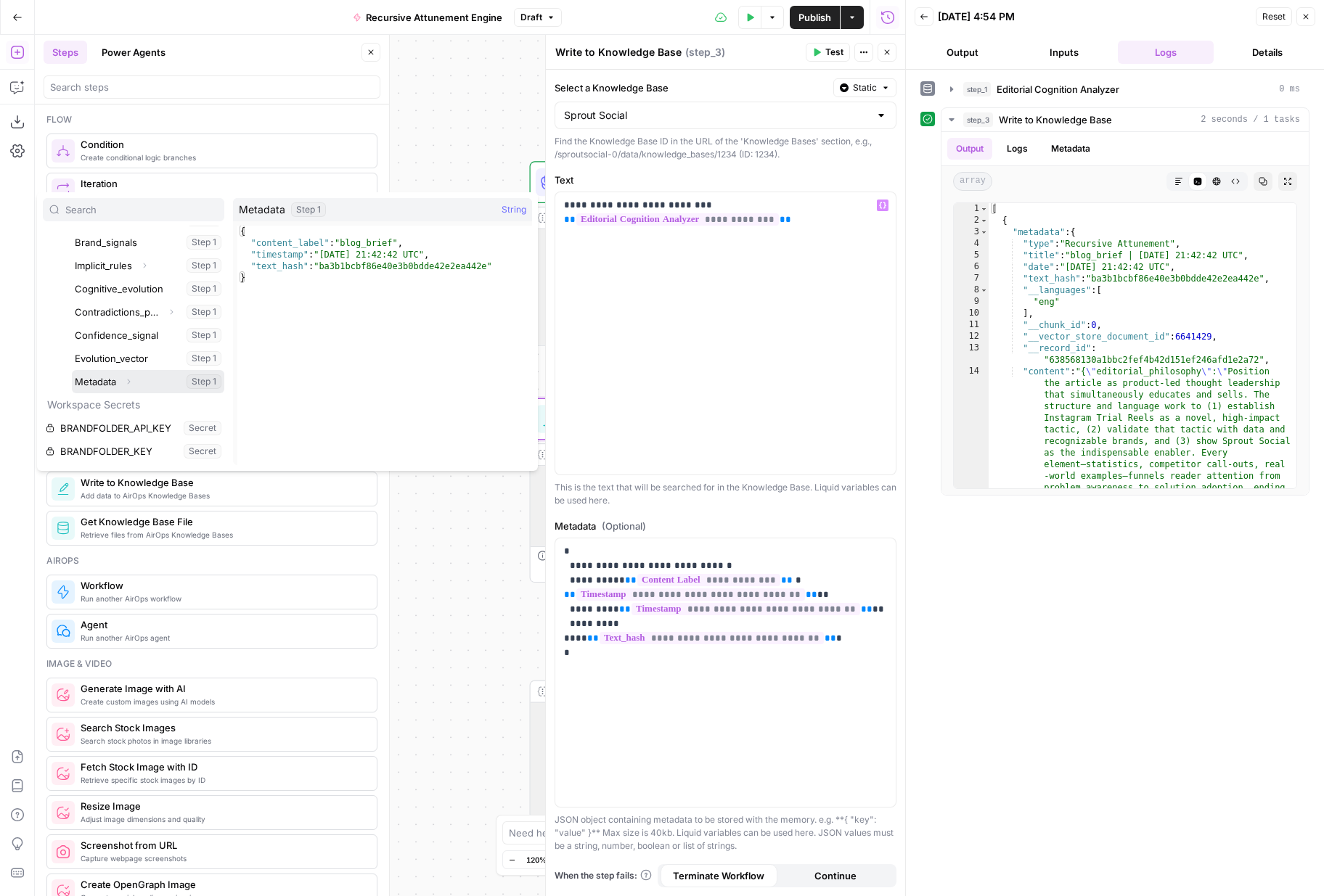
click at [129, 377] on icon "button" at bounding box center [129, 382] width 9 height 9
click at [129, 409] on button "Select variable Content_label" at bounding box center [155, 405] width 138 height 23
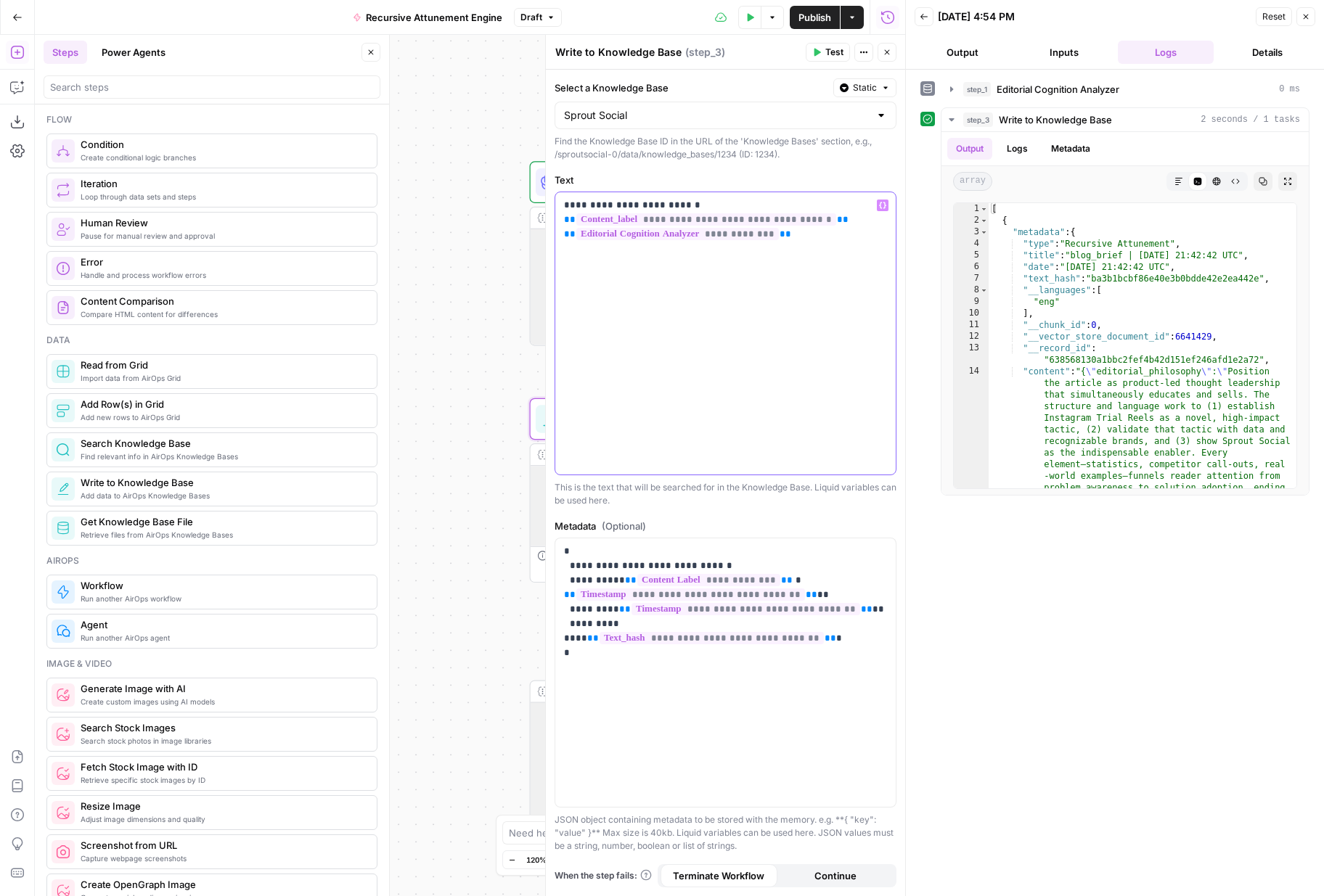
click at [791, 237] on p "**********" at bounding box center [726, 220] width 323 height 44
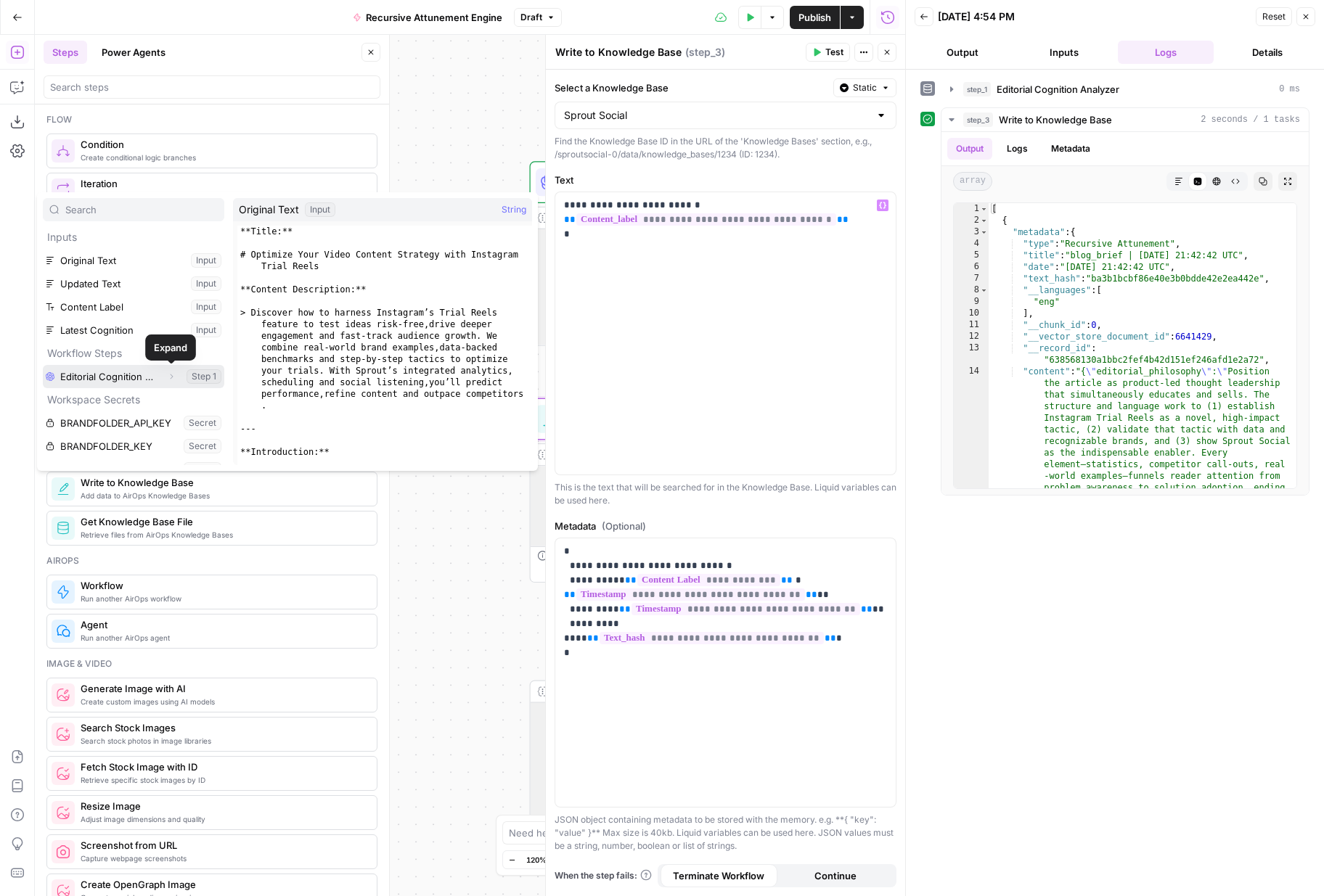
click at [173, 375] on icon "button" at bounding box center [171, 377] width 9 height 9
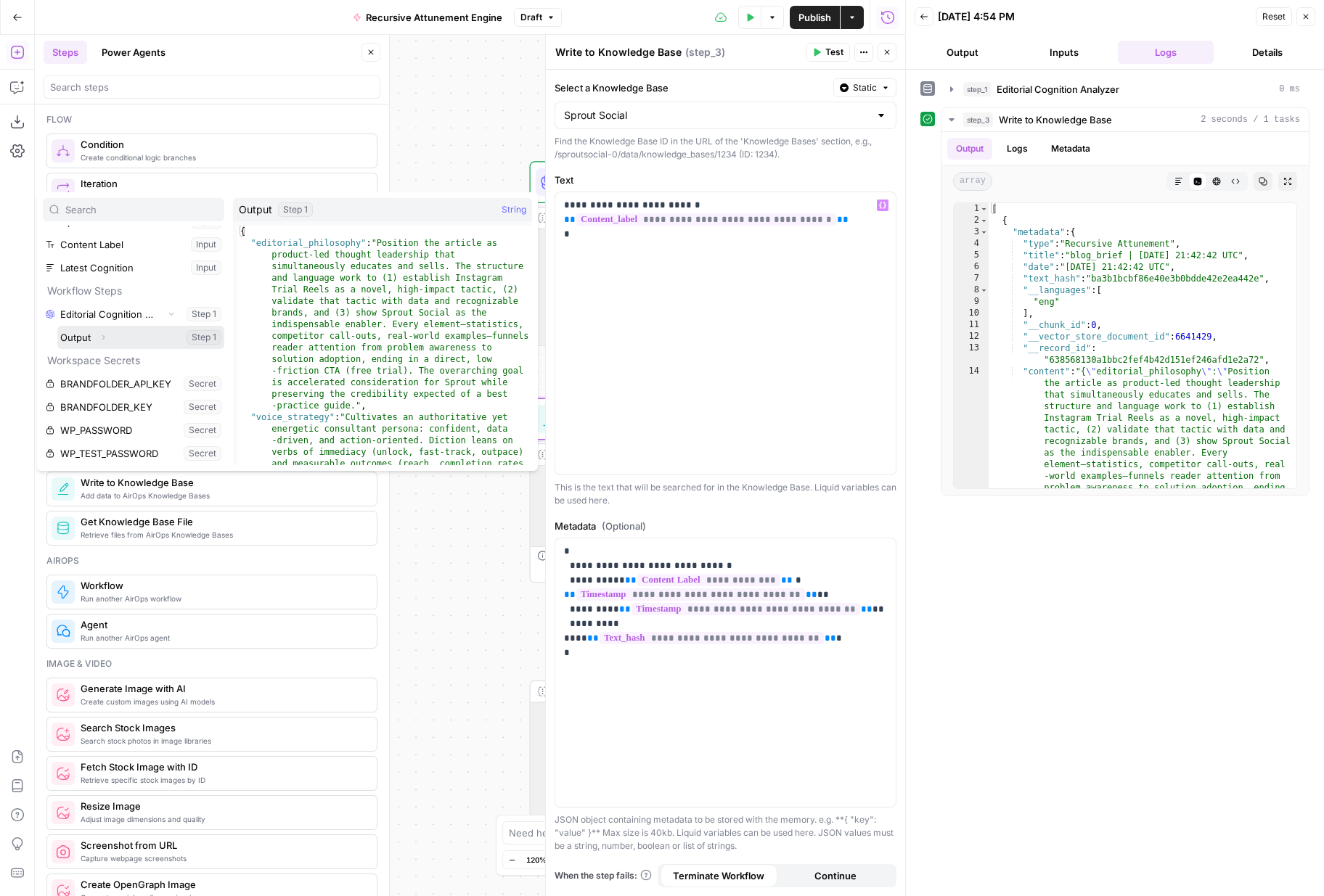
click at [103, 337] on icon "button" at bounding box center [103, 338] width 9 height 9
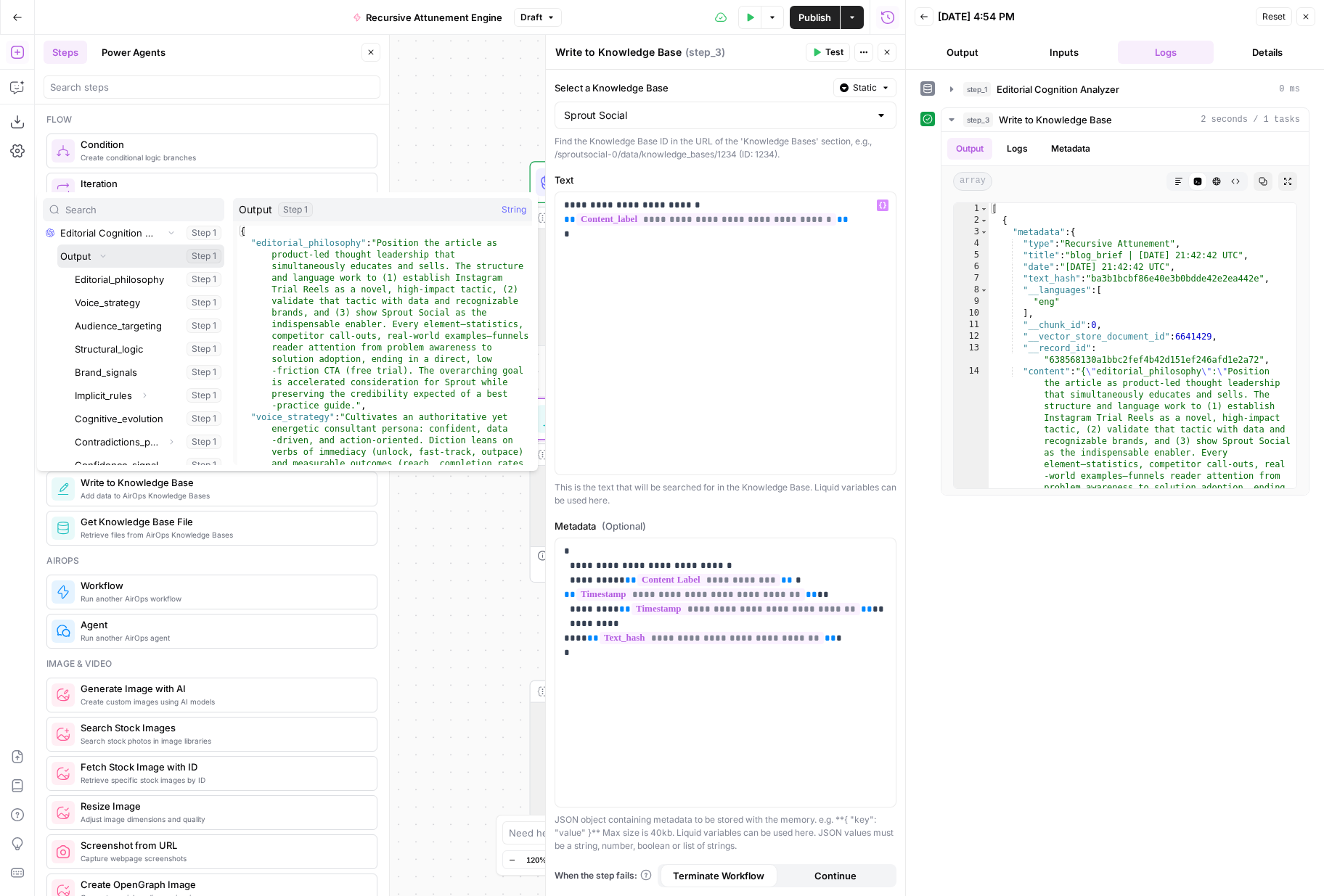
scroll to position [144, 0]
click at [606, 240] on p "**********" at bounding box center [726, 220] width 323 height 44
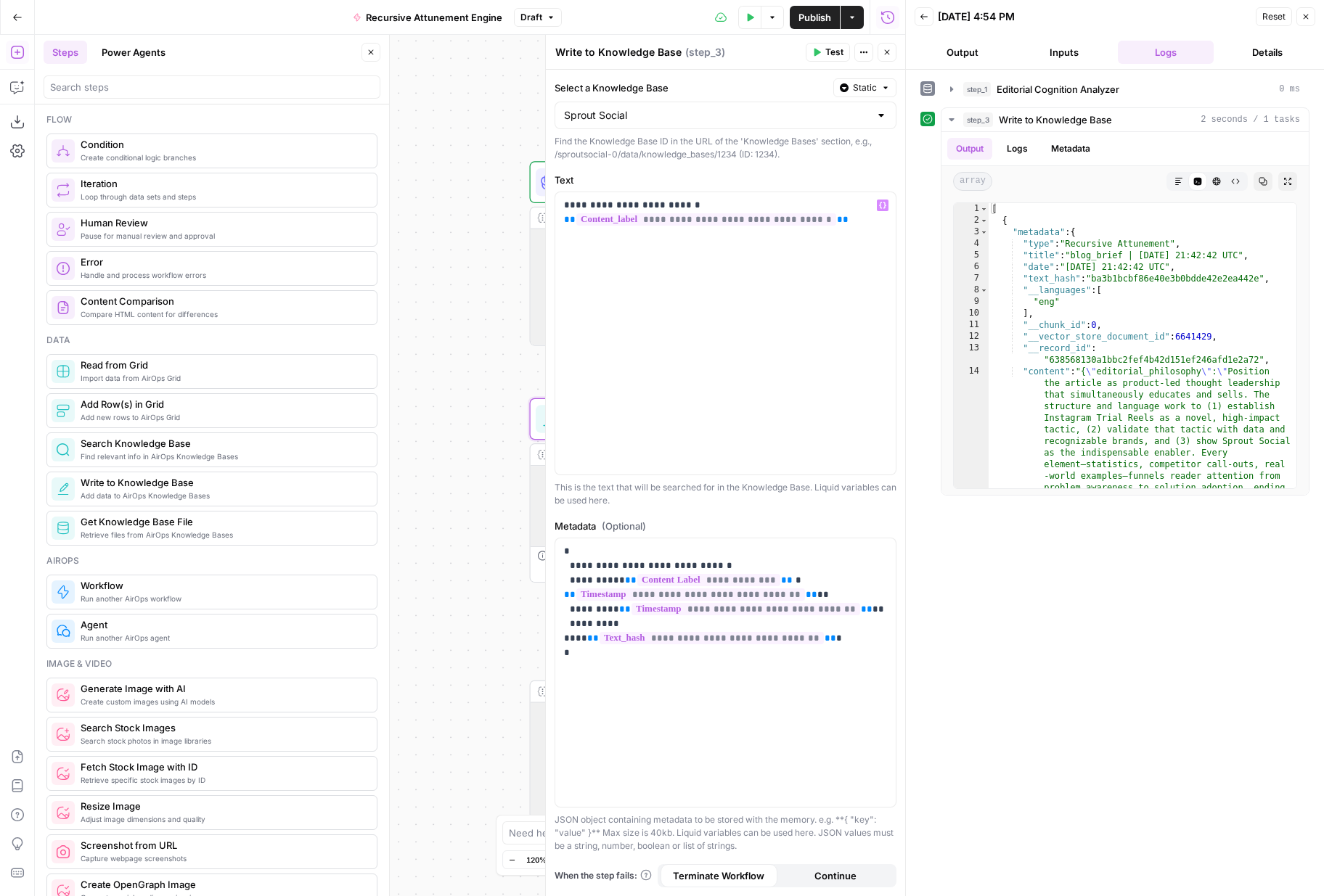
click at [762, 143] on div "Find the Knowledge Base ID in the URL of the 'Knowledge Bases' section, e.g., /…" at bounding box center [725, 147] width 342 height 26
click at [861, 51] on icon "button" at bounding box center [864, 52] width 9 height 9
click at [886, 53] on icon "button" at bounding box center [887, 52] width 9 height 9
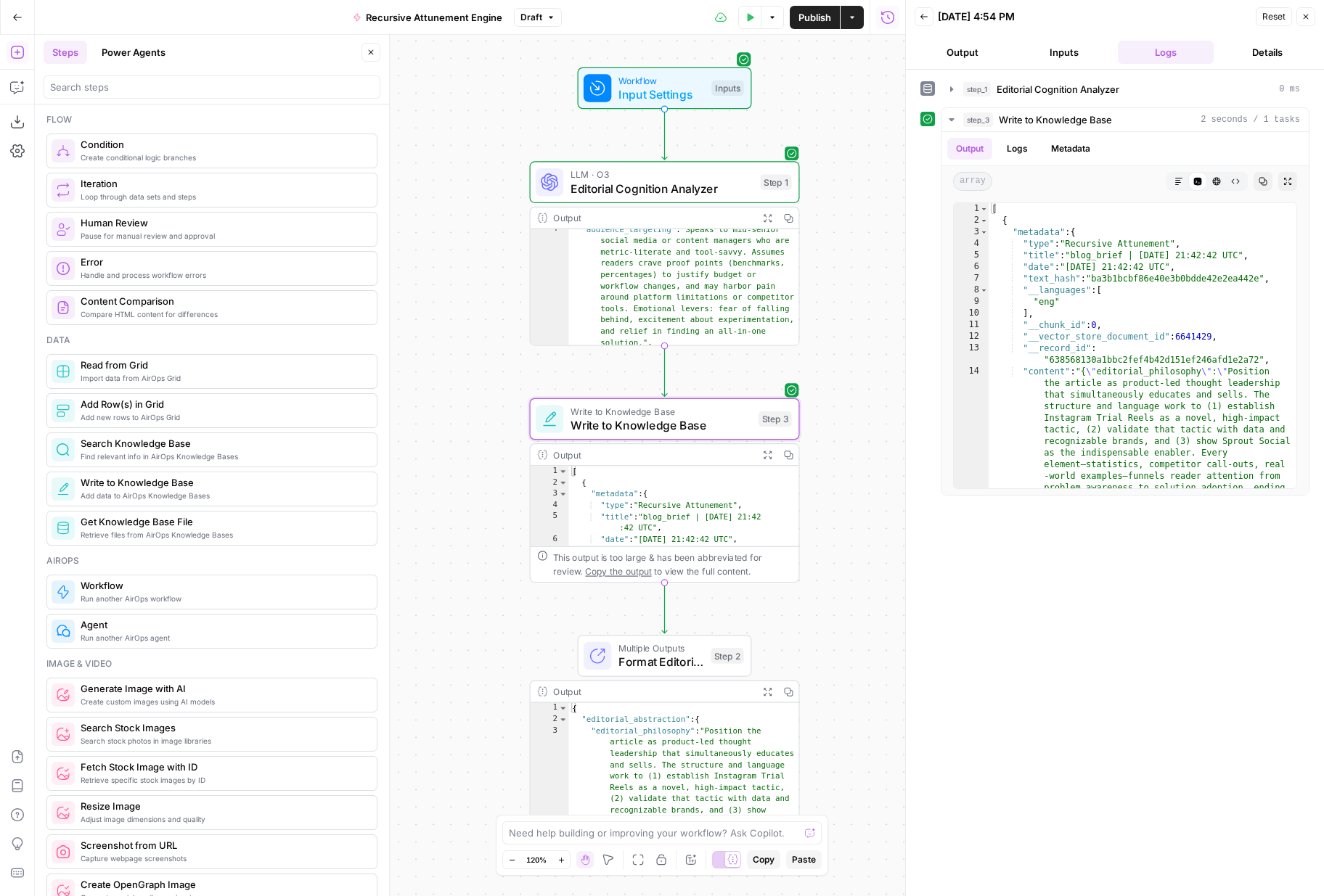
click at [831, 336] on div "Workflow Input Settings Inputs LLM · O3 Editorial Cognition Analyzer Step 1 Out…" at bounding box center [470, 465] width 870 height 861
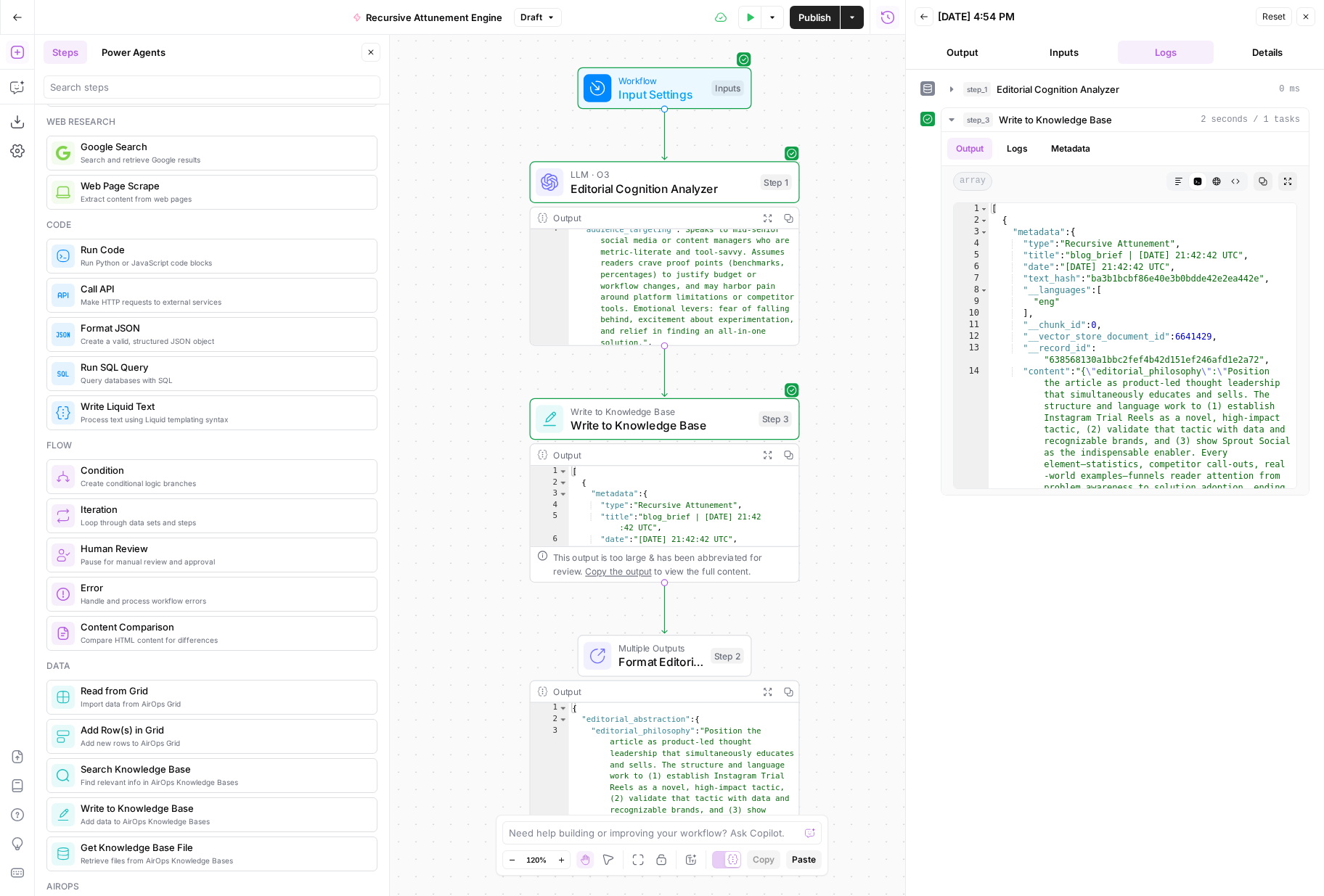
scroll to position [102, 0]
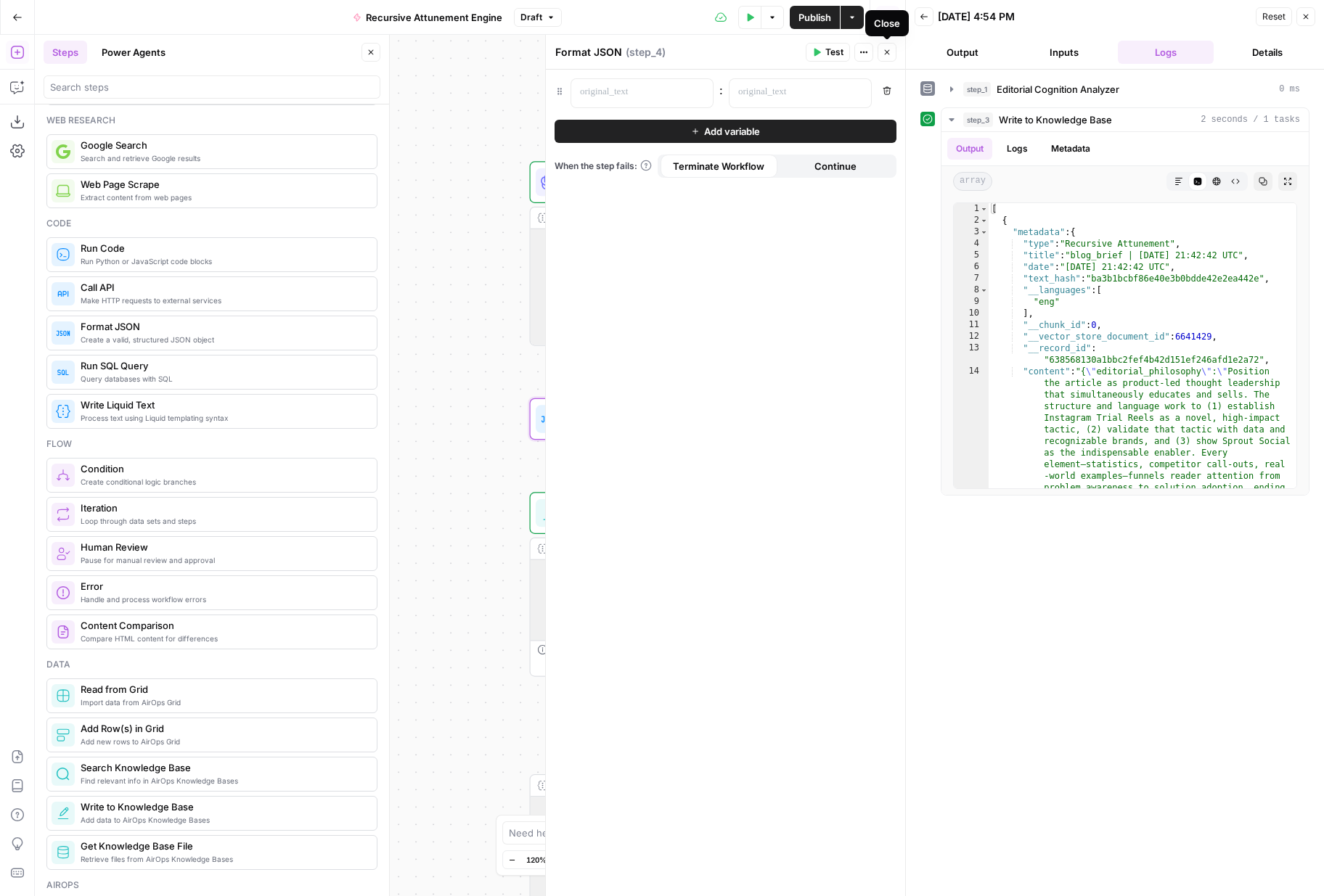
click at [883, 54] on icon "button" at bounding box center [887, 52] width 9 height 9
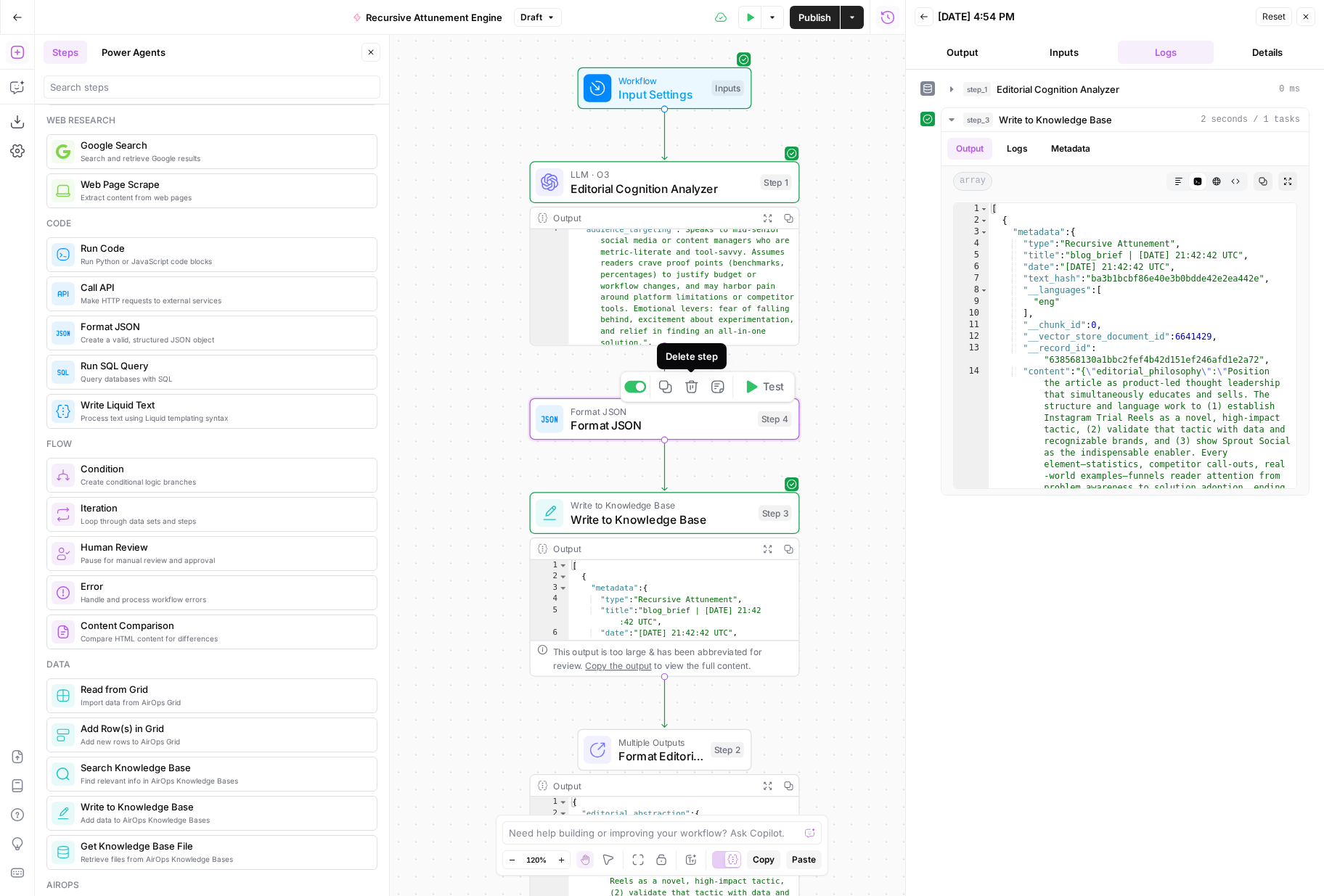
click at [688, 388] on icon "button" at bounding box center [691, 387] width 14 height 14
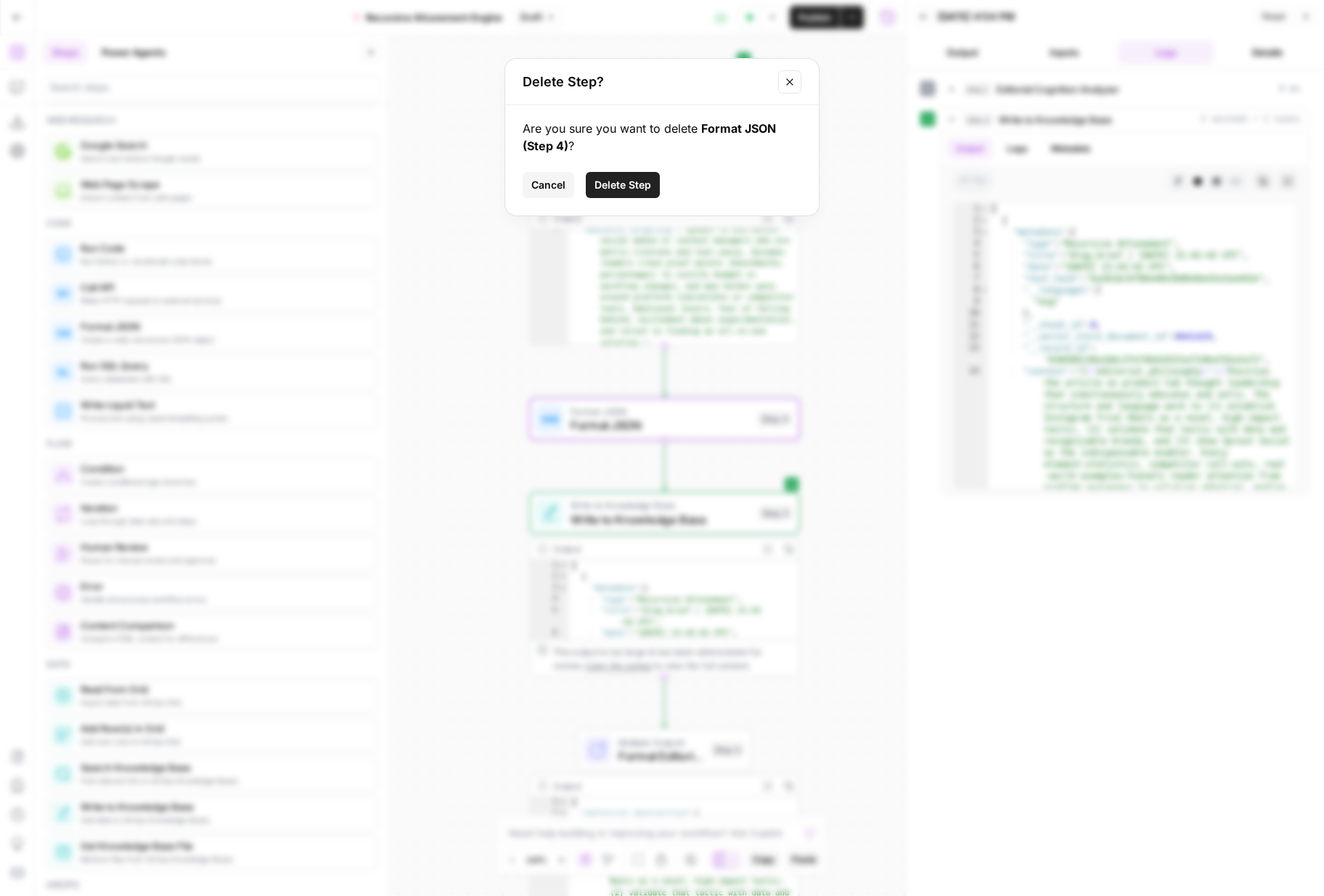
click at [616, 189] on span "Delete Step" at bounding box center [623, 185] width 57 height 15
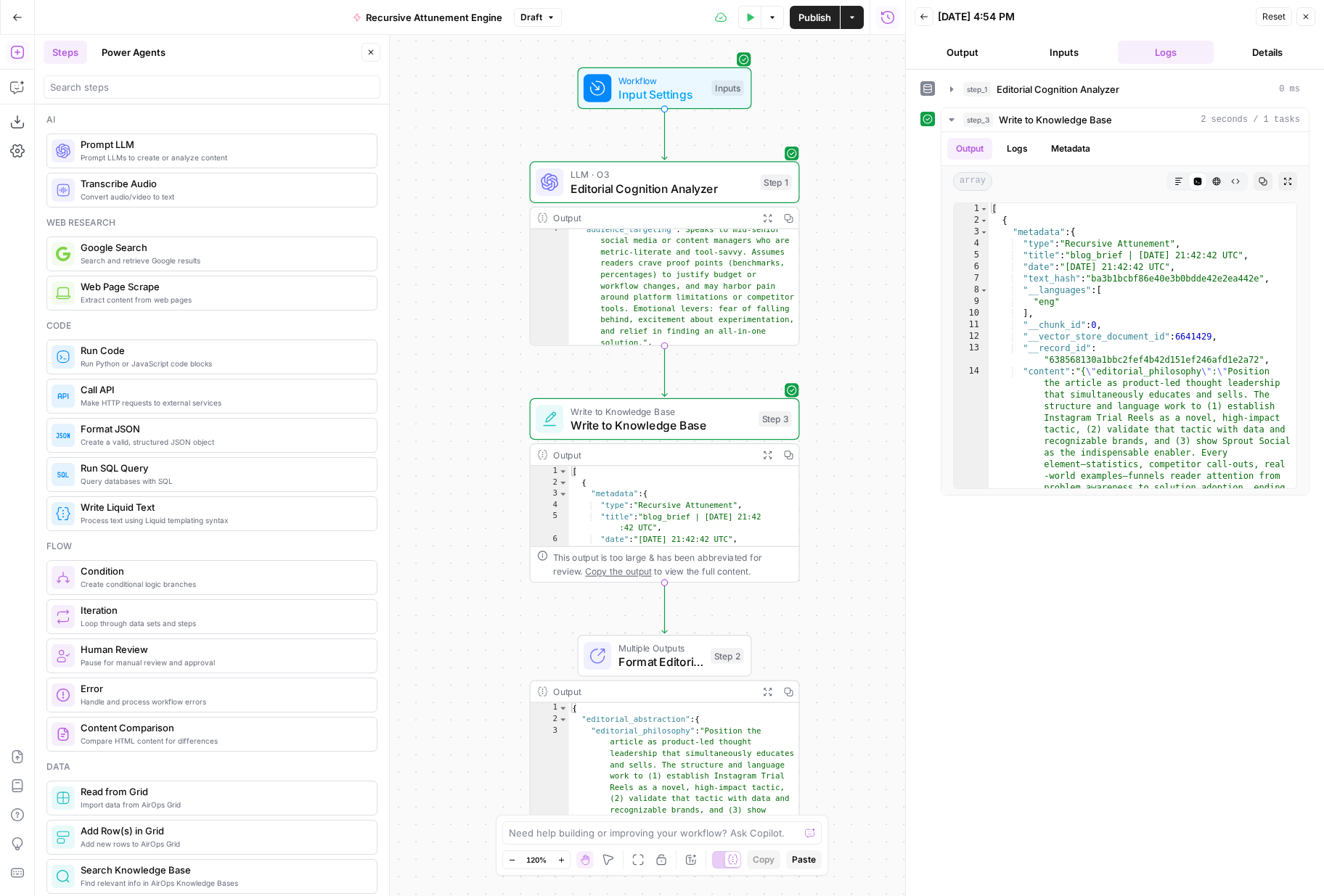
scroll to position [10, 0]
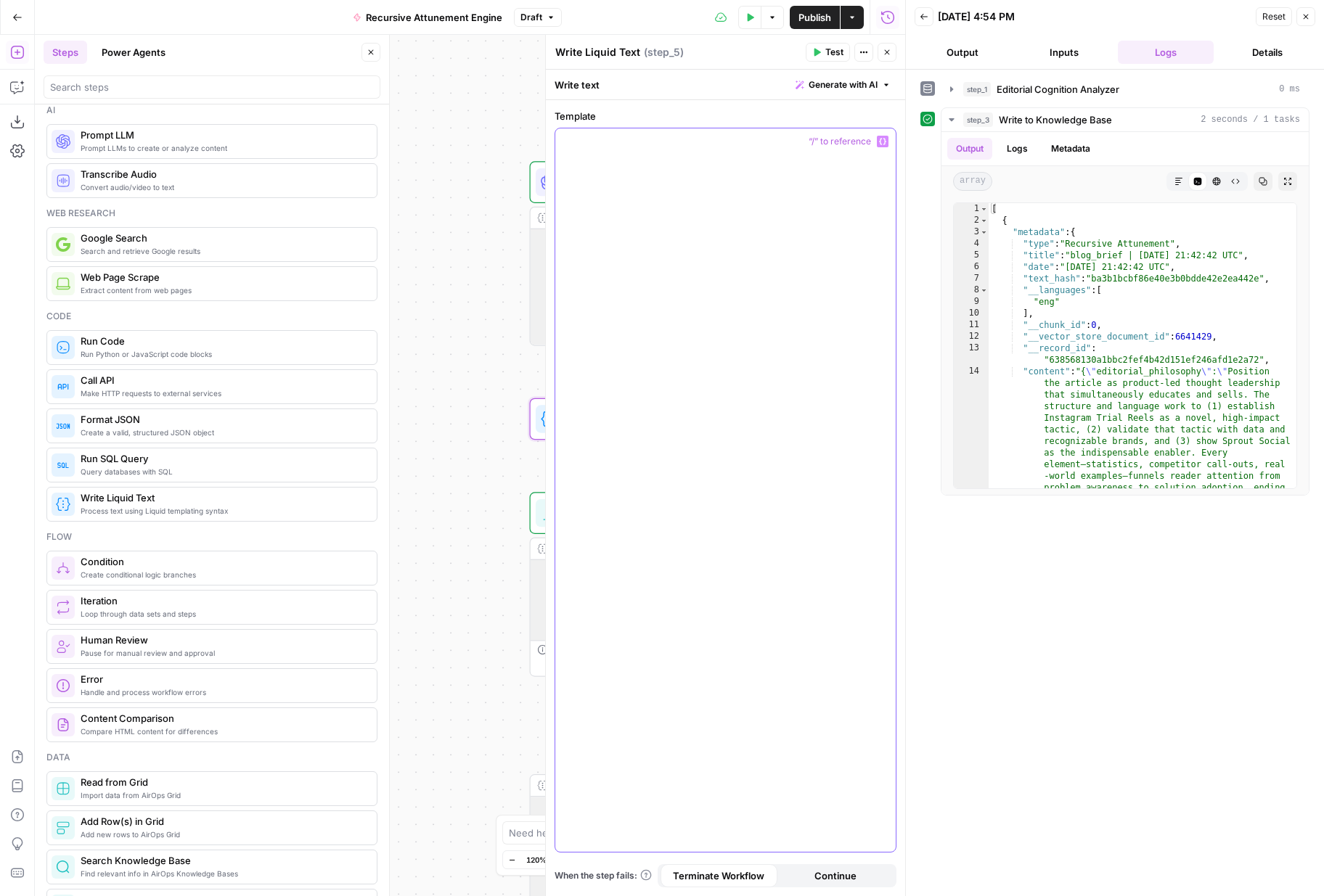
click at [688, 248] on div at bounding box center [725, 490] width 340 height 723
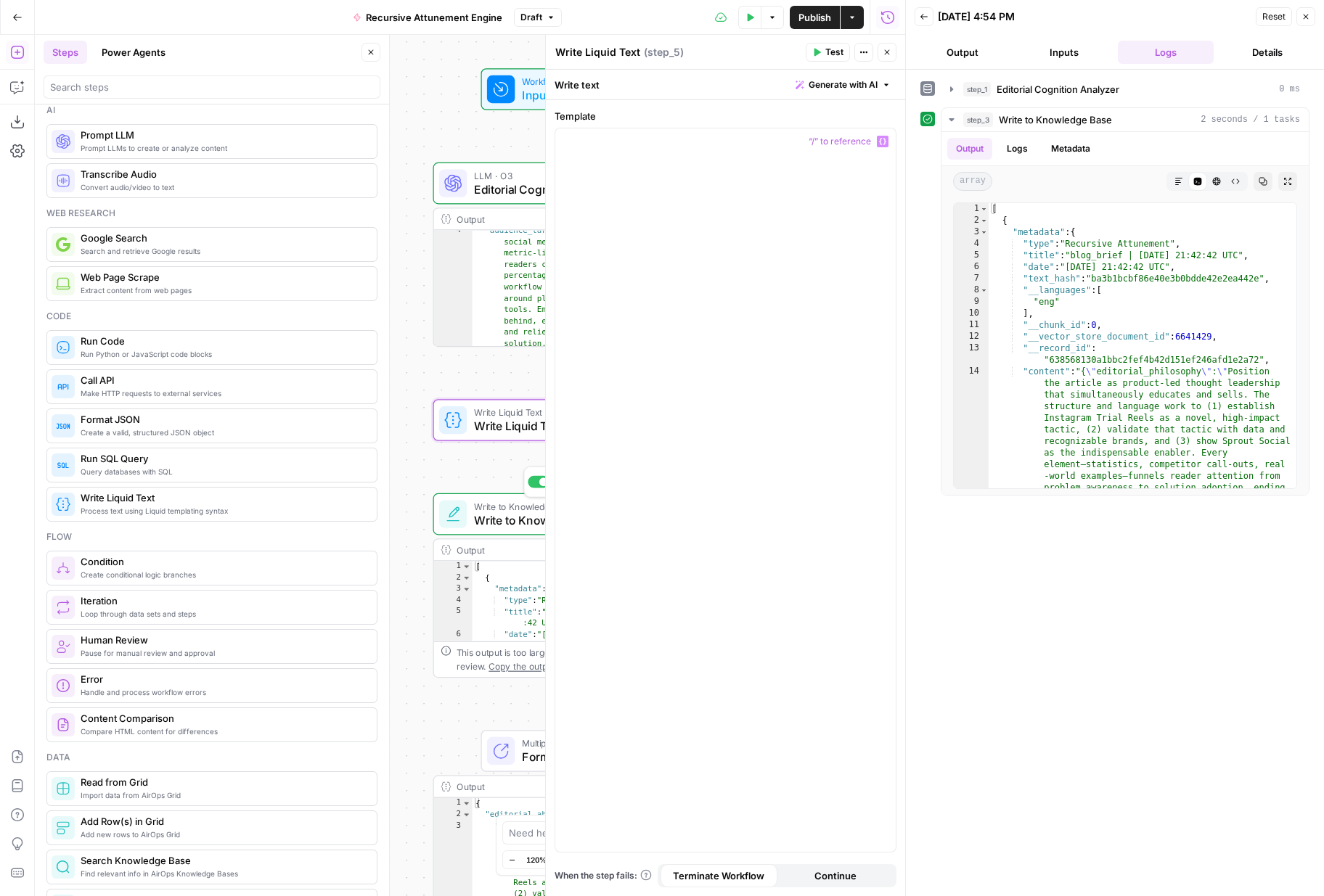
click at [507, 518] on span "Write to Knowledge Base" at bounding box center [565, 519] width 182 height 17
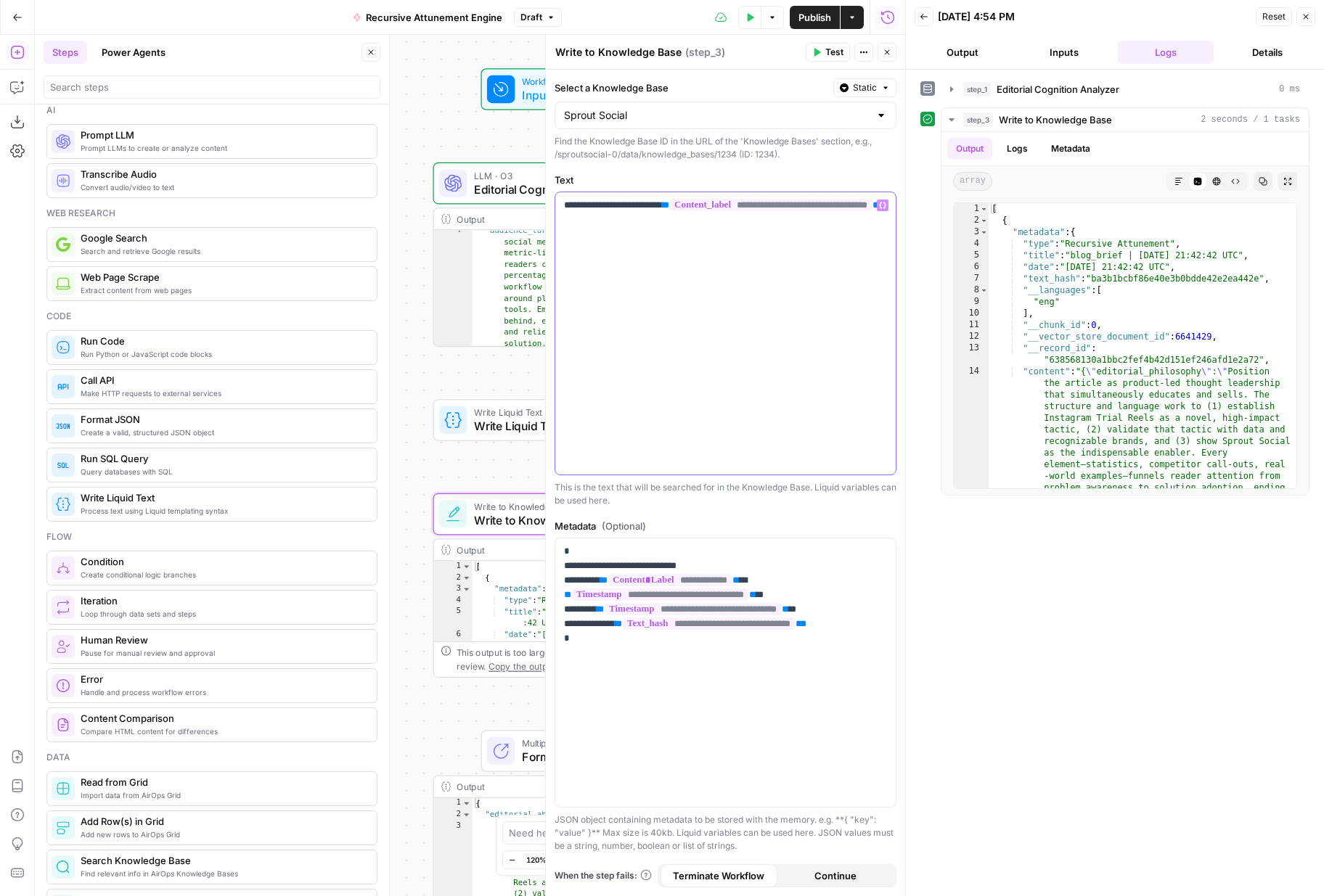
drag, startPoint x: 838, startPoint y: 229, endPoint x: 737, endPoint y: 153, distance: 126.4
click at [0, 0] on form "**********" at bounding box center [0, 0] width 0 height 0
copy p "**********"
click at [496, 428] on span "Write Liquid Text" at bounding box center [565, 426] width 182 height 17
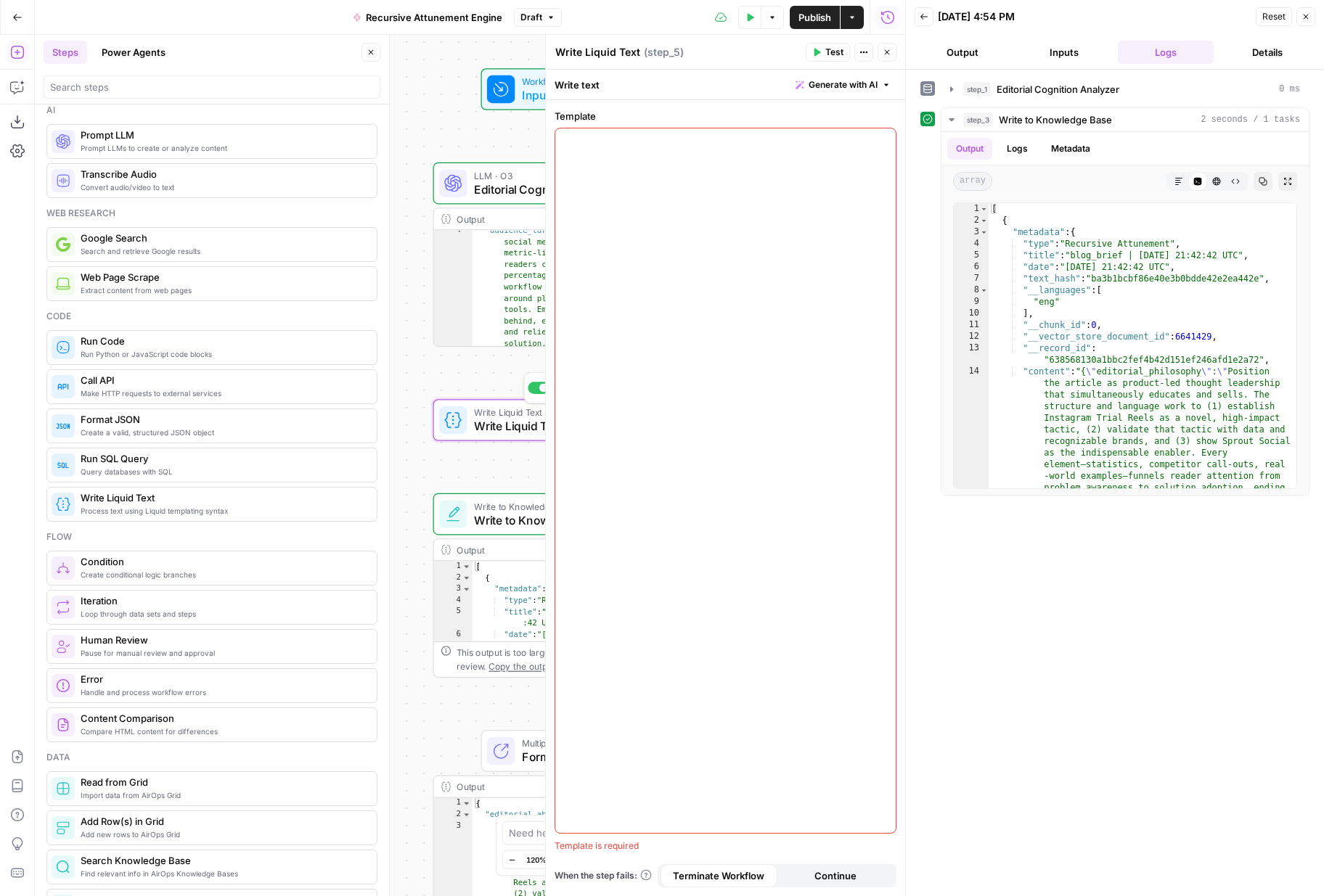
click at [703, 314] on div at bounding box center [725, 481] width 340 height 705
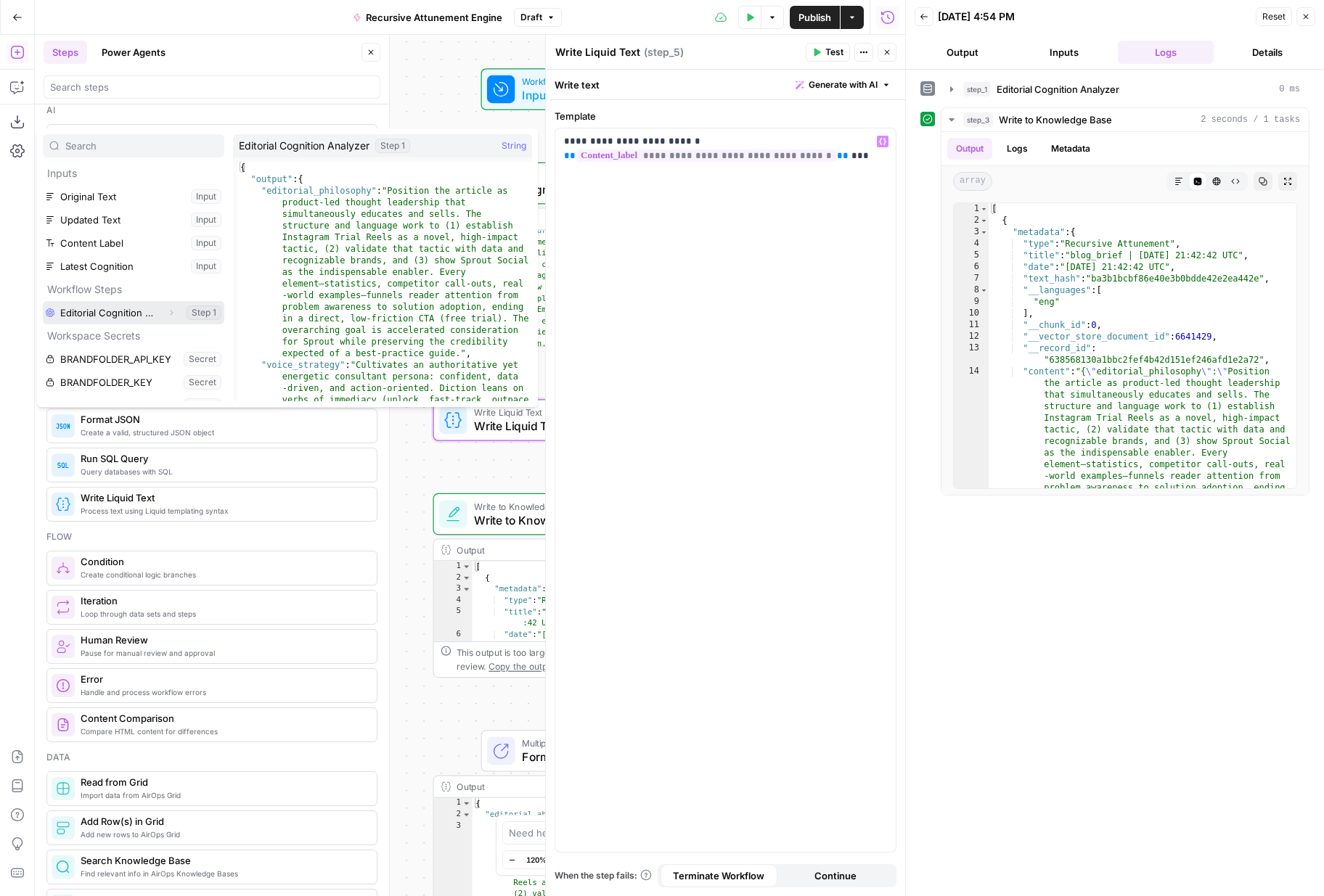
click at [170, 314] on icon "button" at bounding box center [172, 313] width 3 height 5
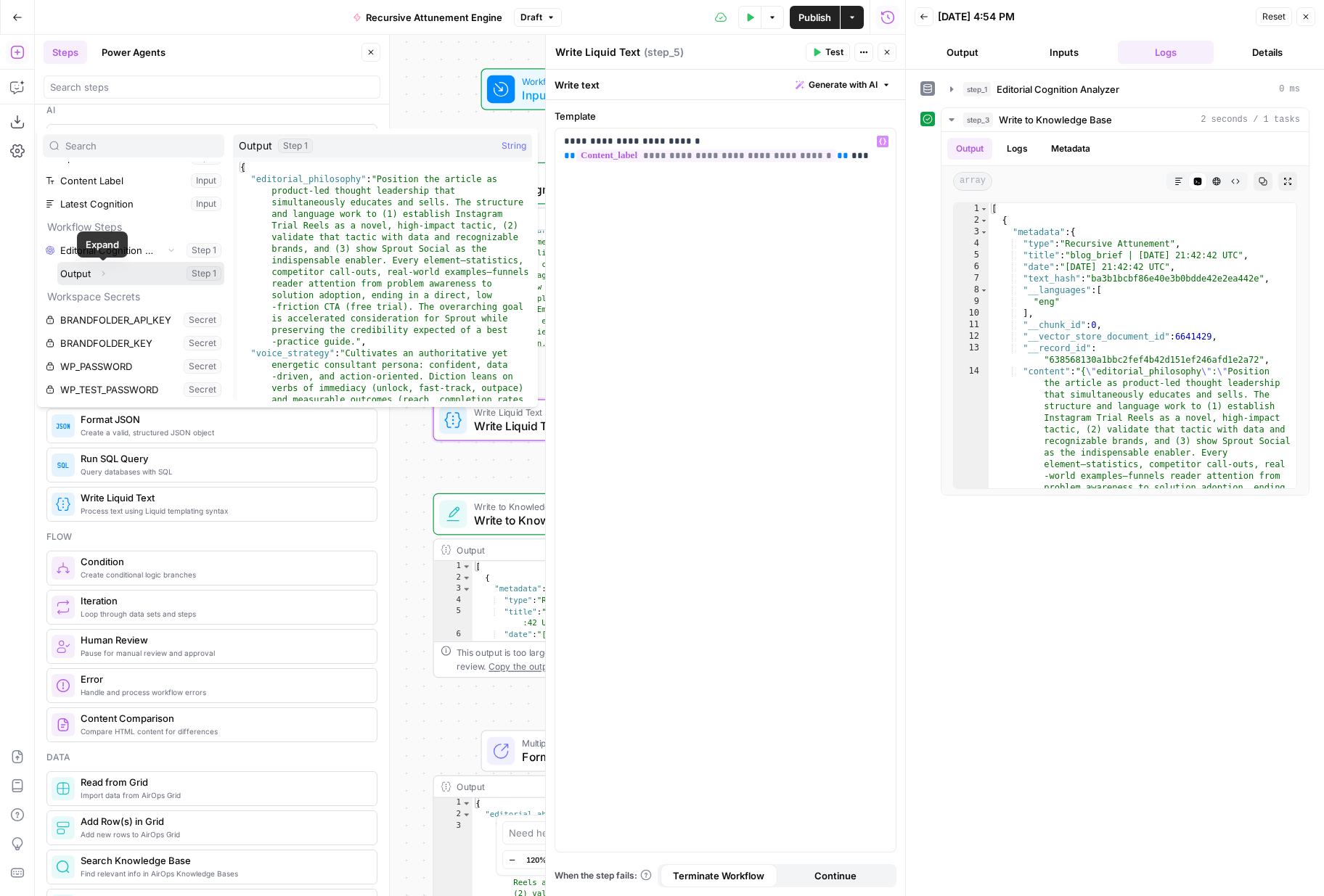
click at [107, 272] on button "Expand" at bounding box center [103, 273] width 19 height 19
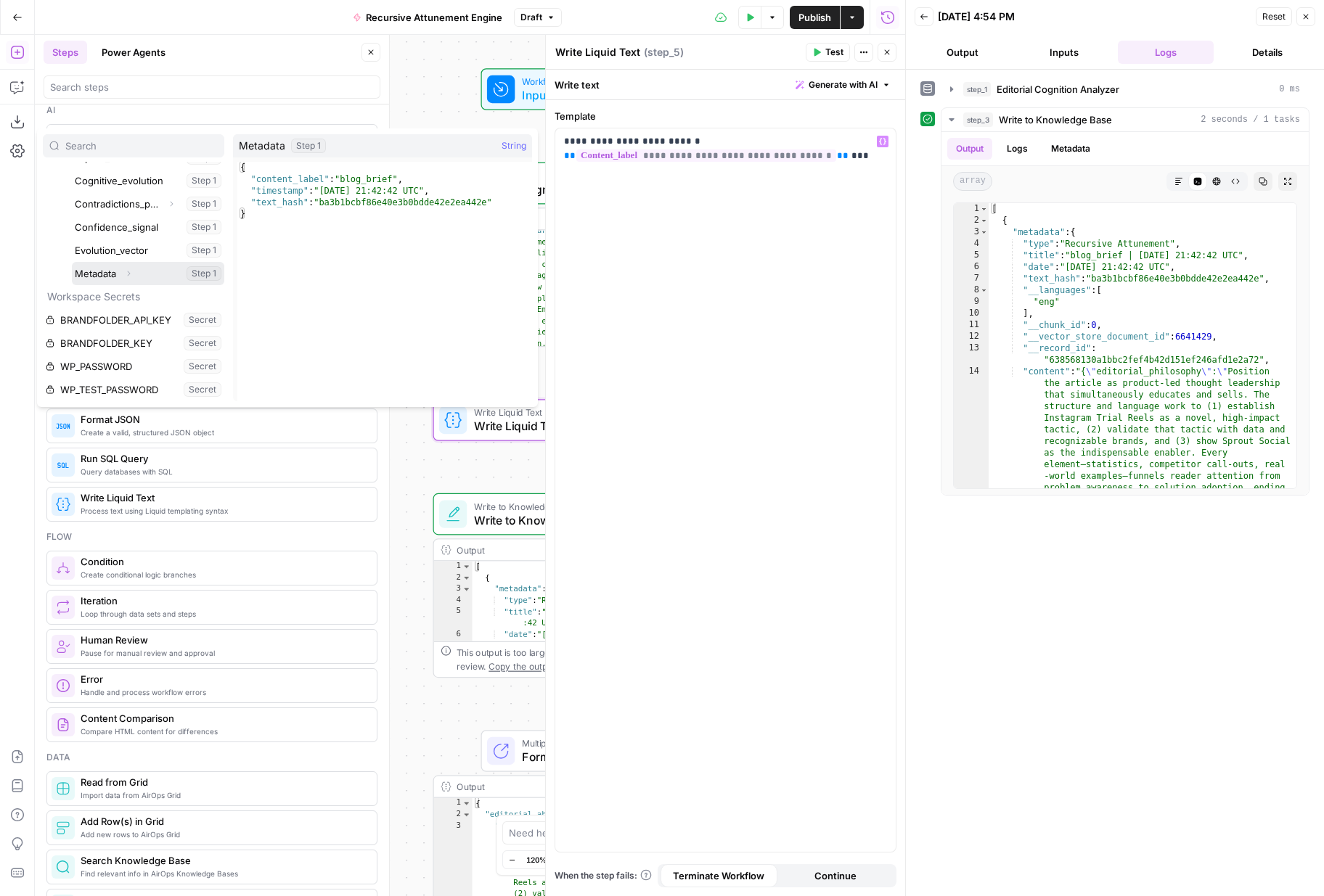
click at [133, 277] on button "Expand" at bounding box center [128, 273] width 19 height 19
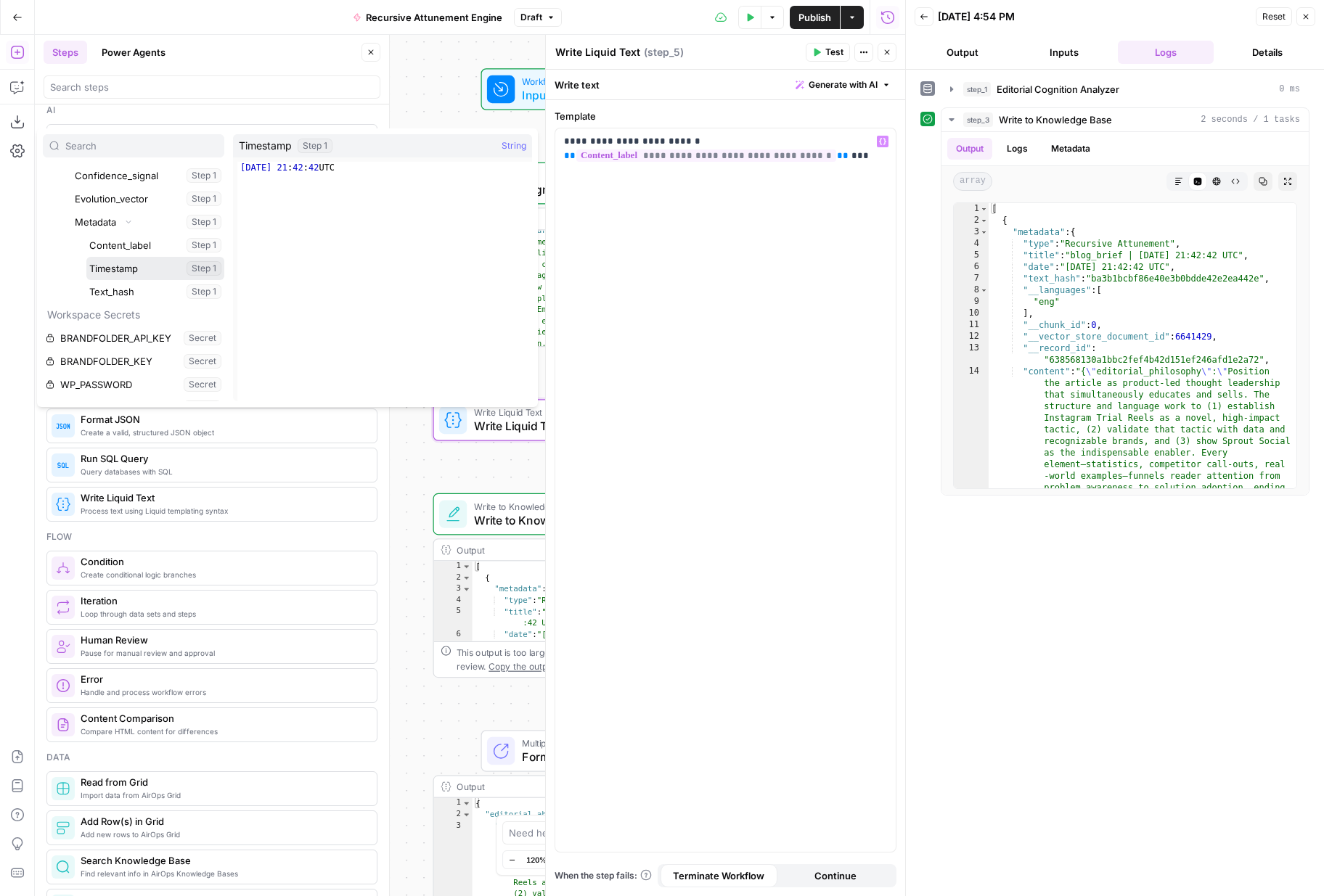
click at [147, 277] on button "Select variable Timestamp" at bounding box center [155, 268] width 138 height 23
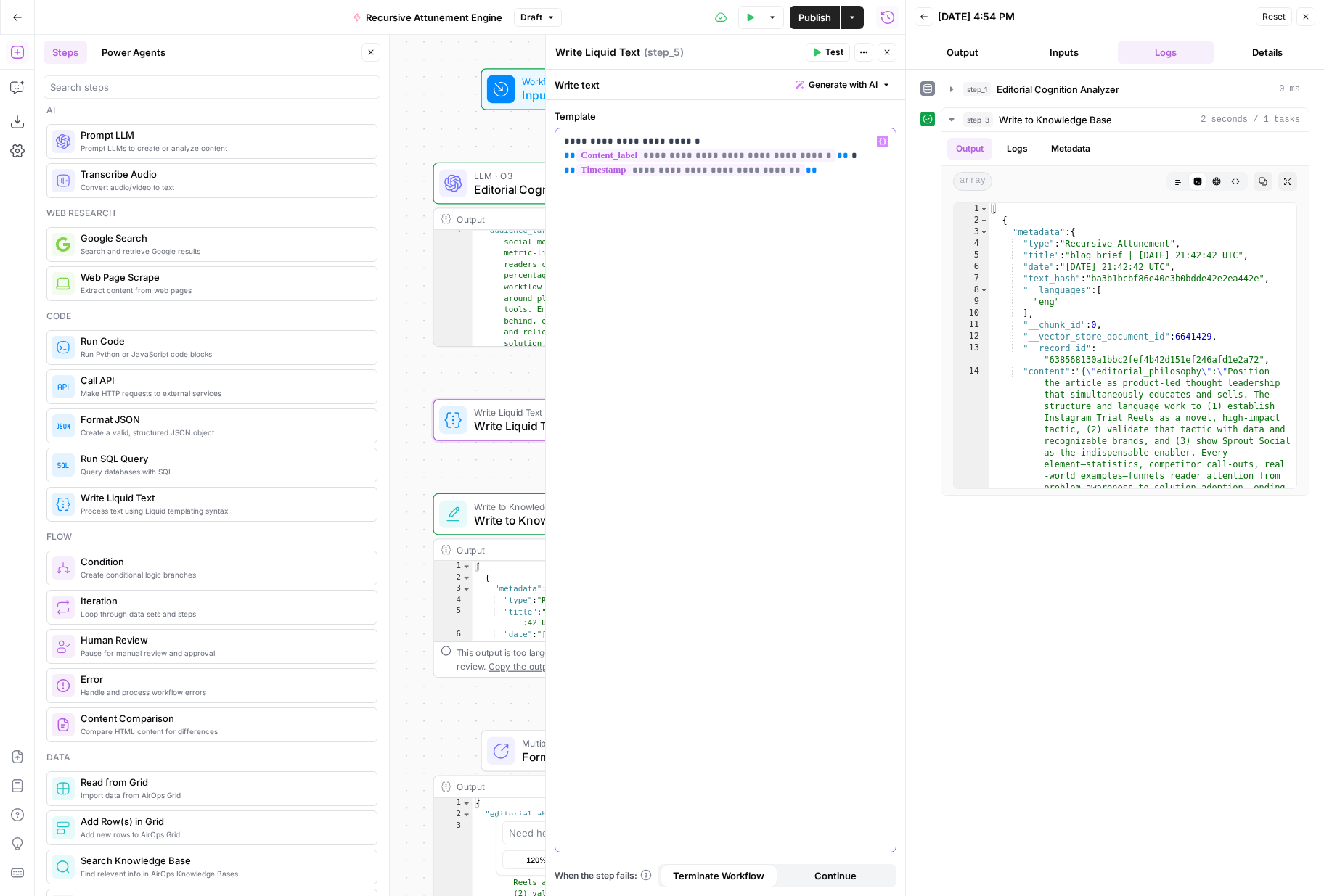
click at [565, 140] on p "**********" at bounding box center [726, 156] width 323 height 44
click at [834, 177] on p "**********" at bounding box center [726, 156] width 323 height 44
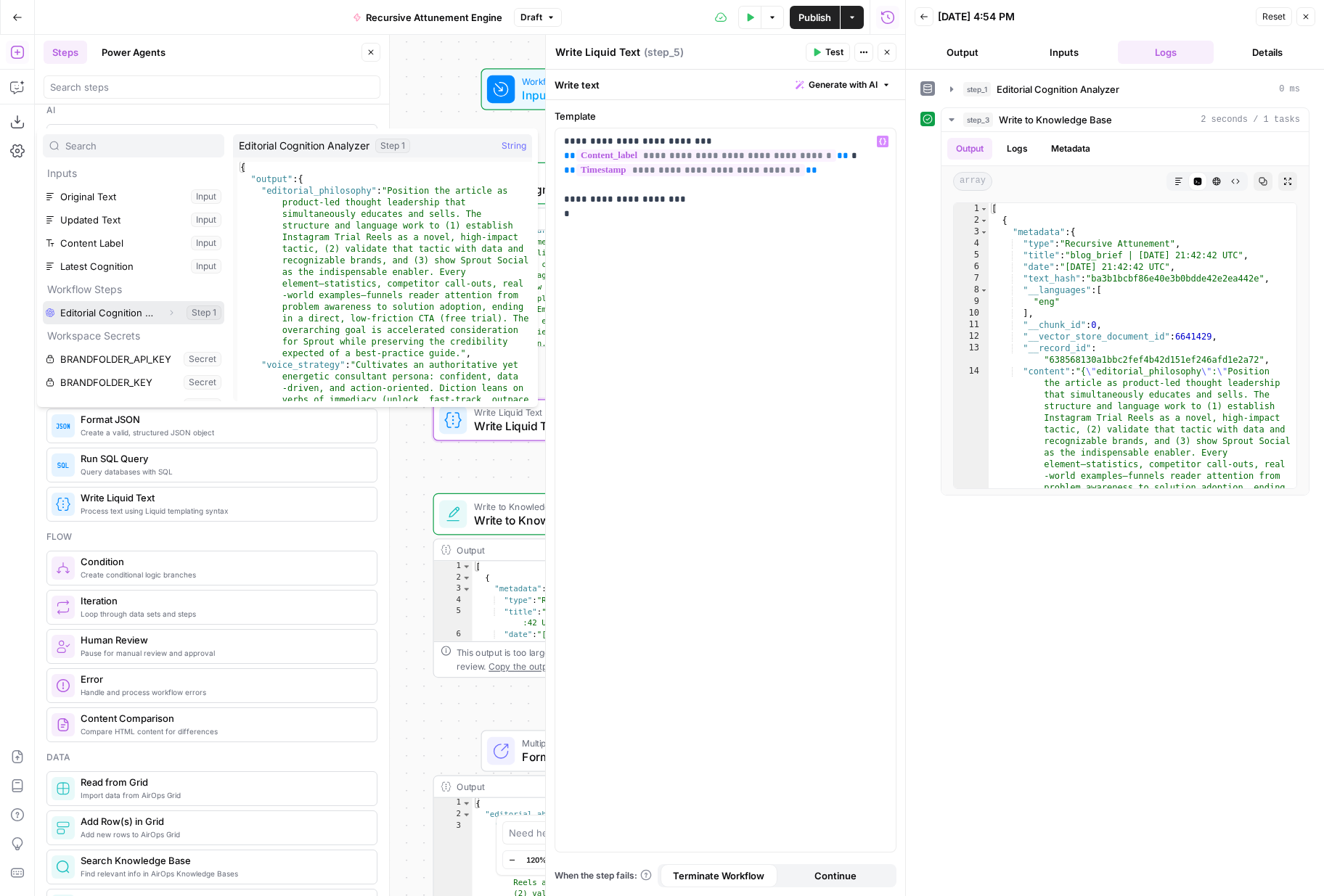
click at [174, 311] on icon "button" at bounding box center [171, 313] width 9 height 9
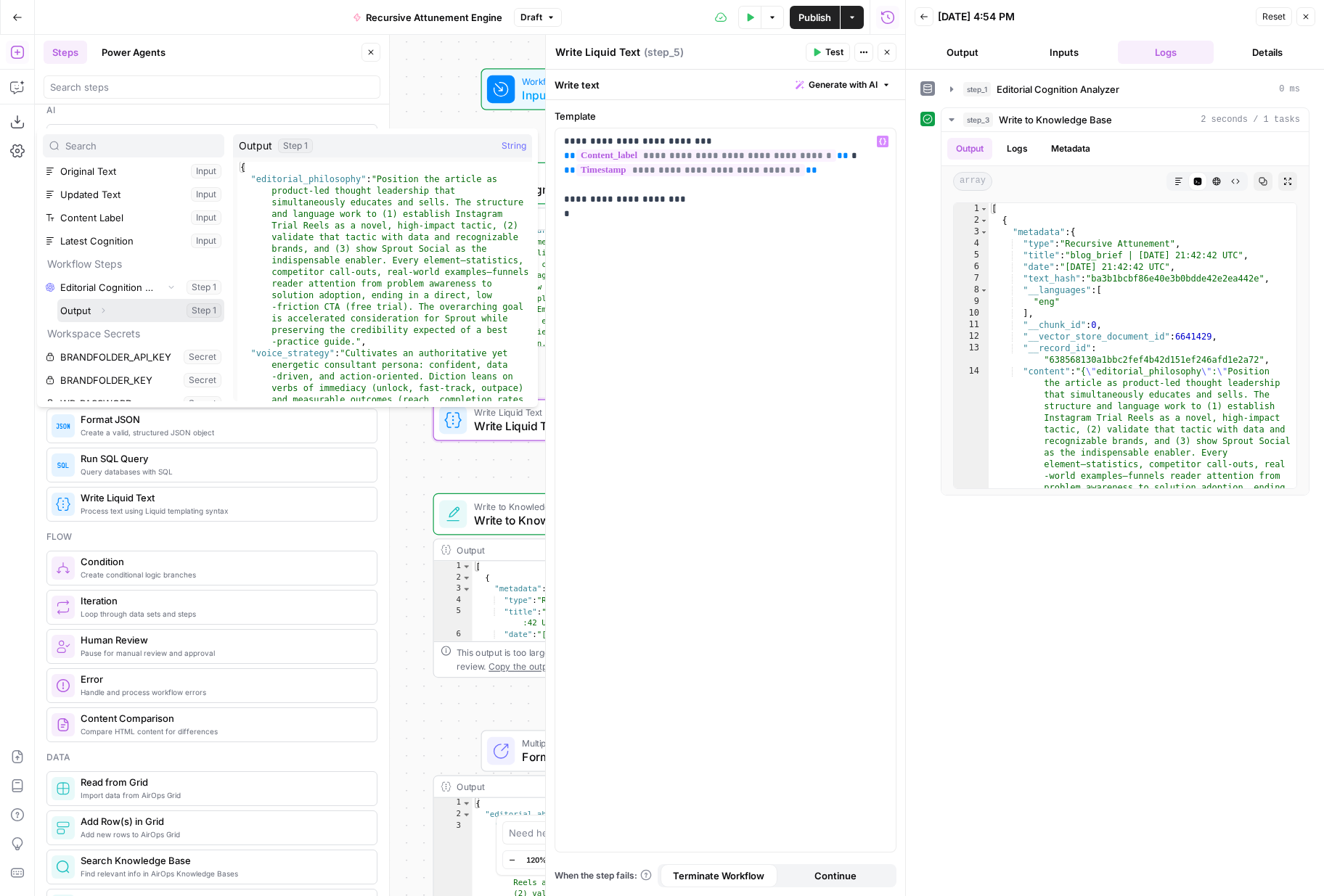
click at [104, 310] on icon "button" at bounding box center [103, 310] width 3 height 5
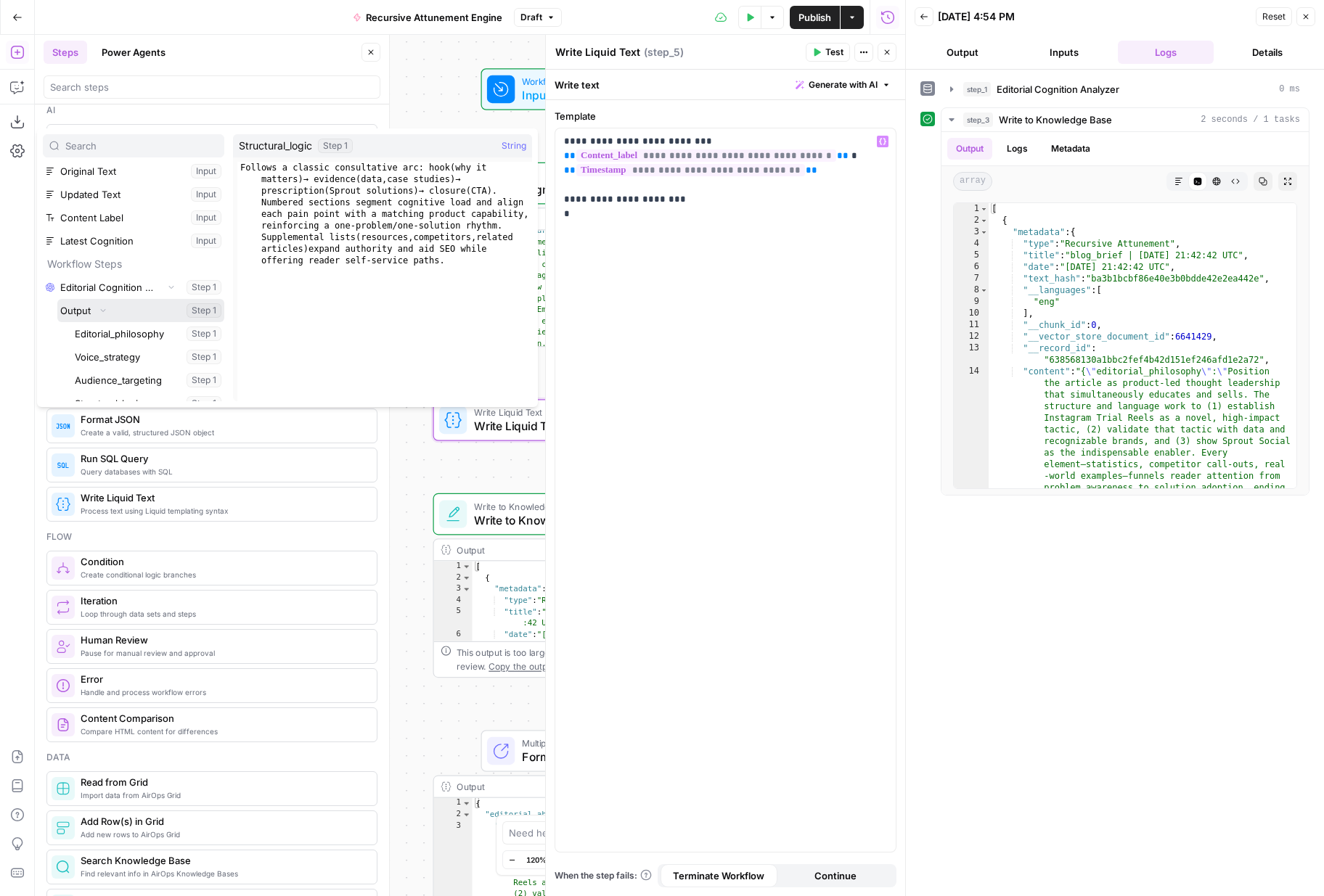
scroll to position [119, 0]
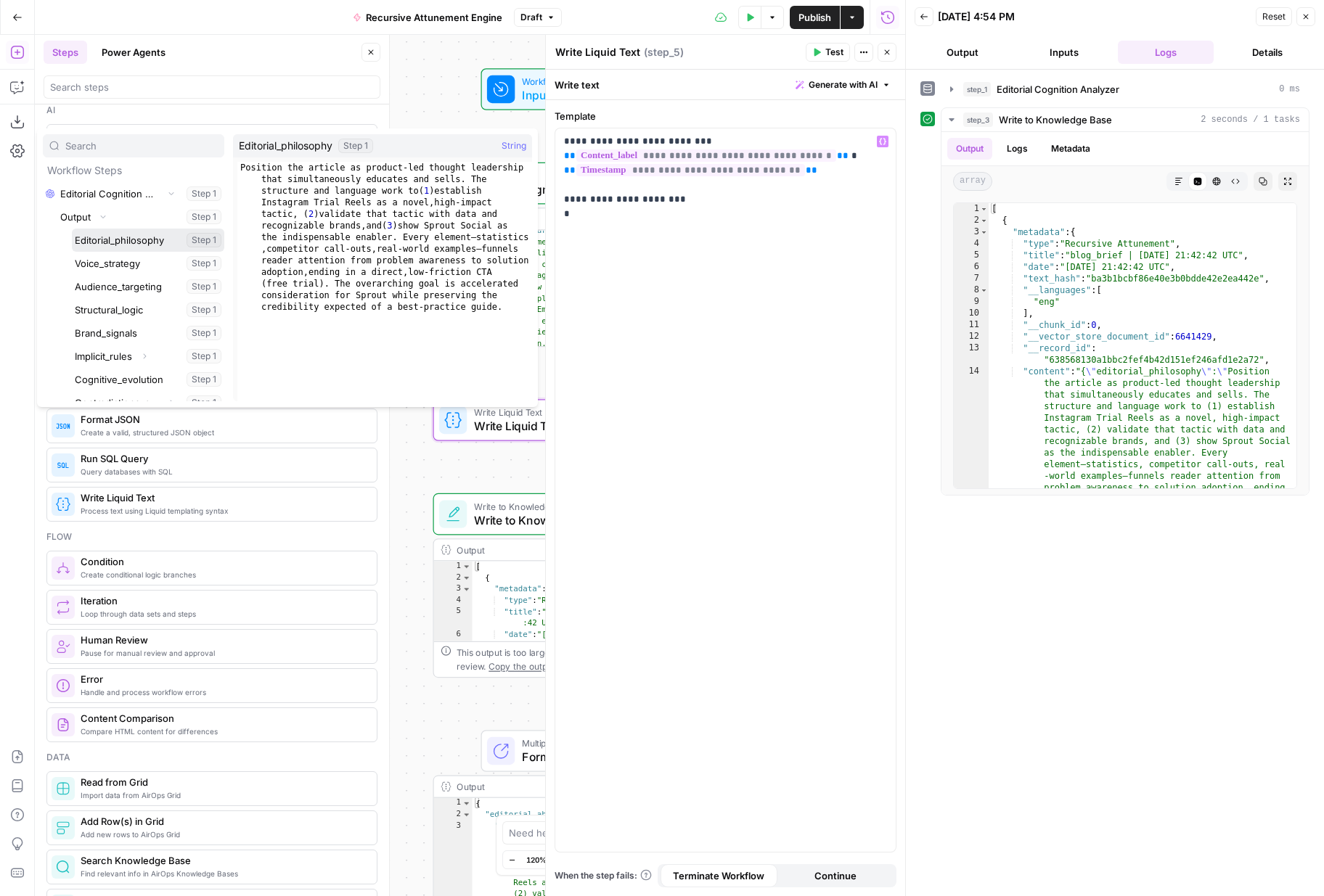
click at [153, 245] on button "Select variable Editorial_philosophy" at bounding box center [148, 240] width 153 height 23
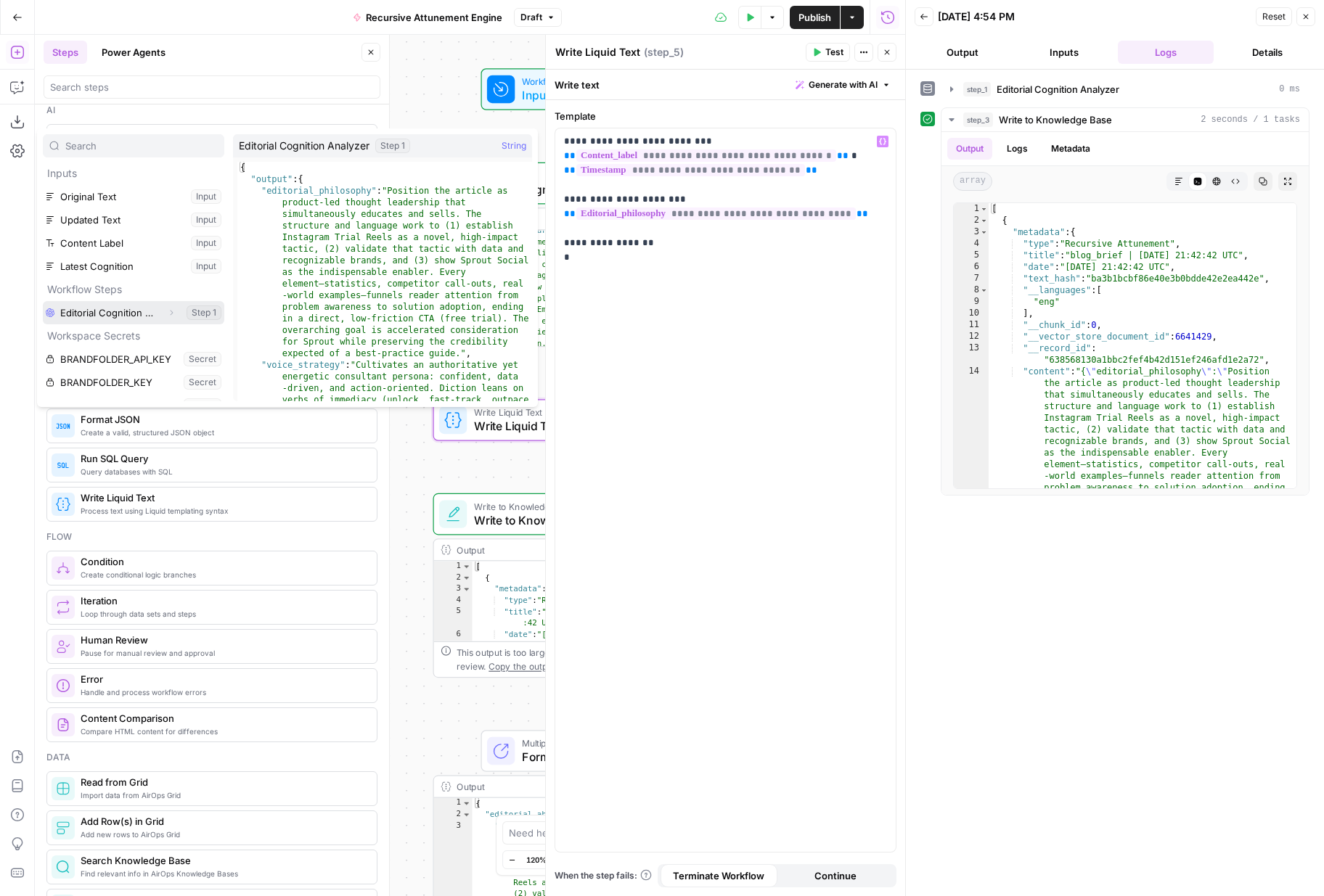
click at [173, 312] on icon "button" at bounding box center [171, 313] width 9 height 9
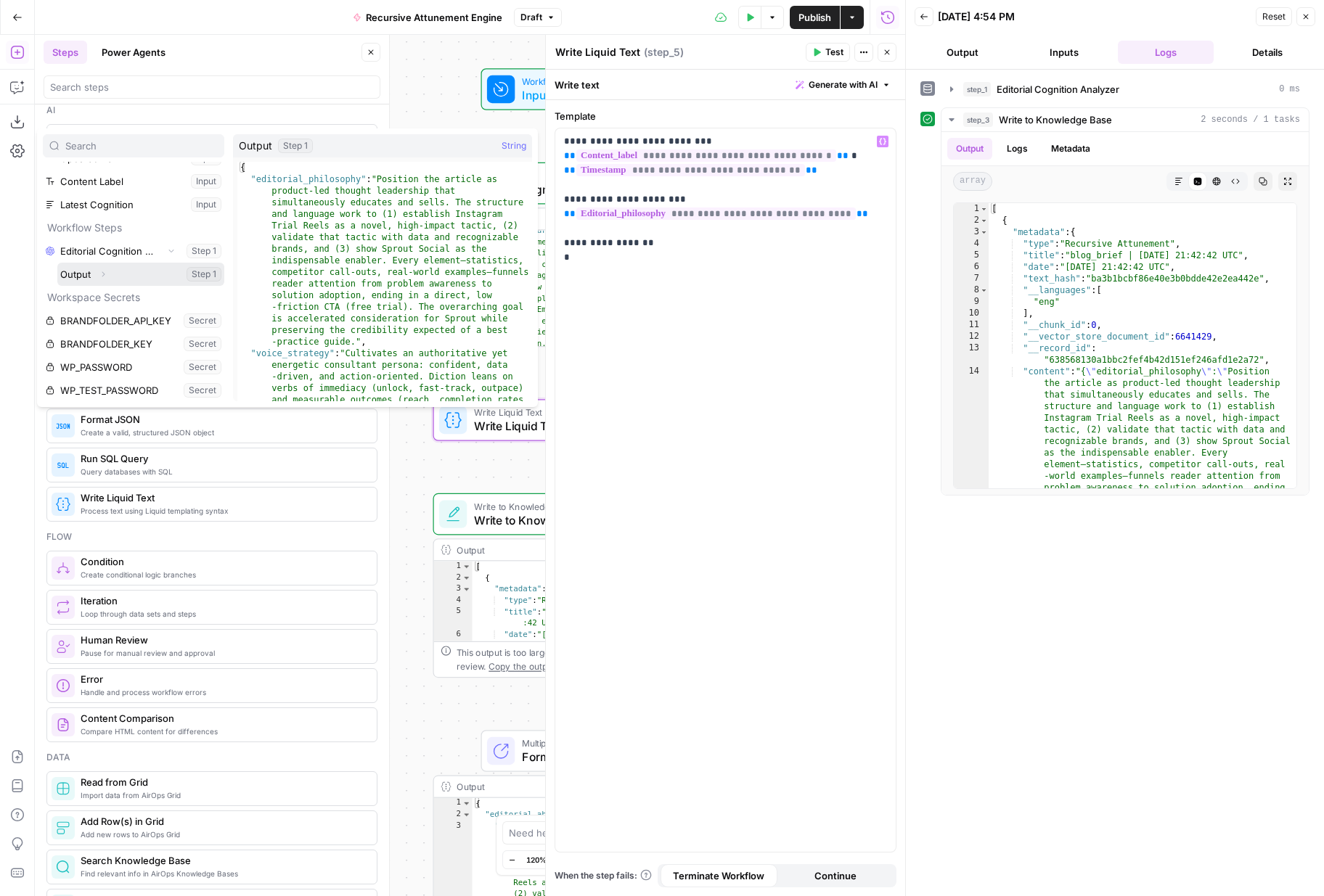
click at [105, 270] on icon "button" at bounding box center [103, 275] width 9 height 9
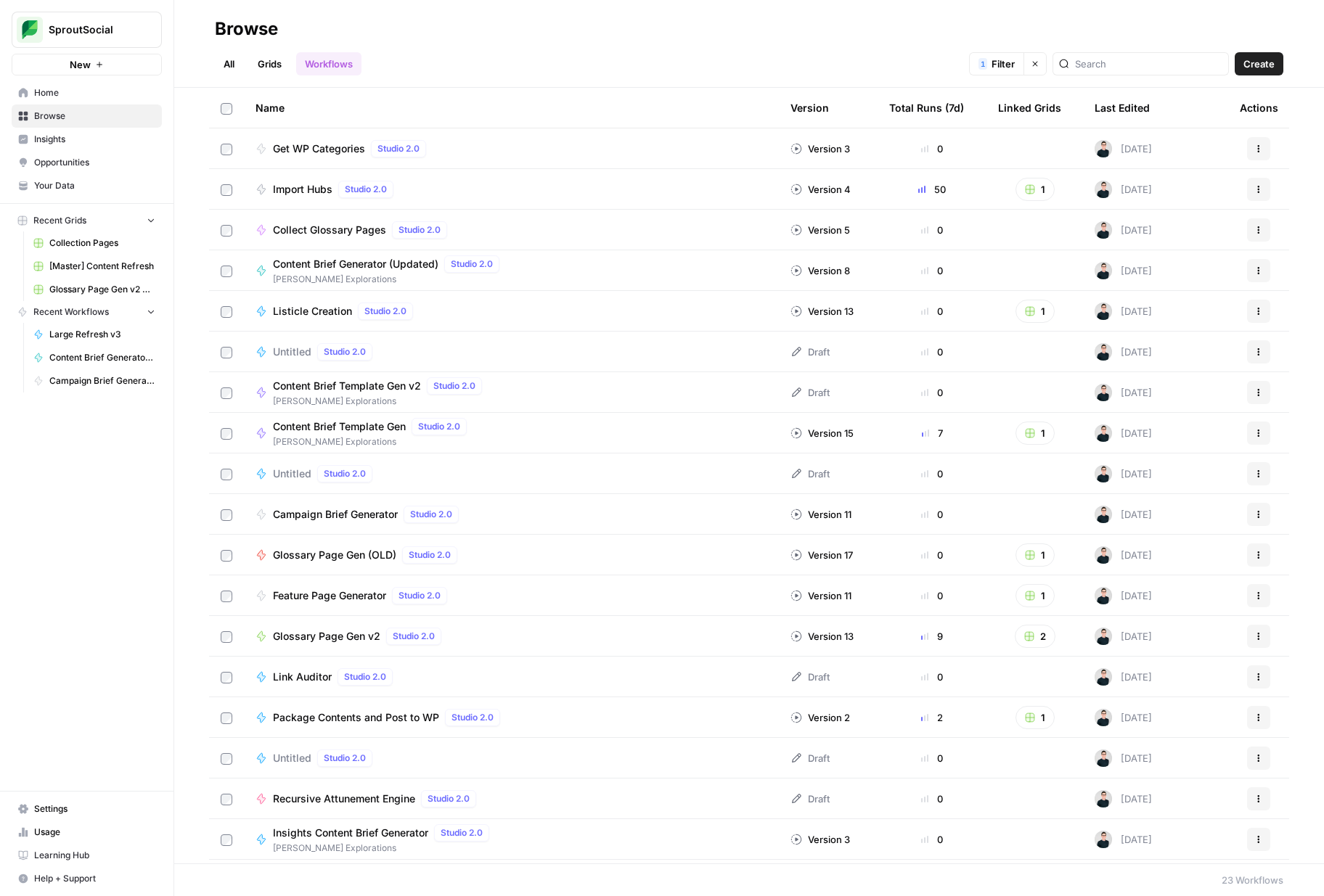
scroll to position [199, 0]
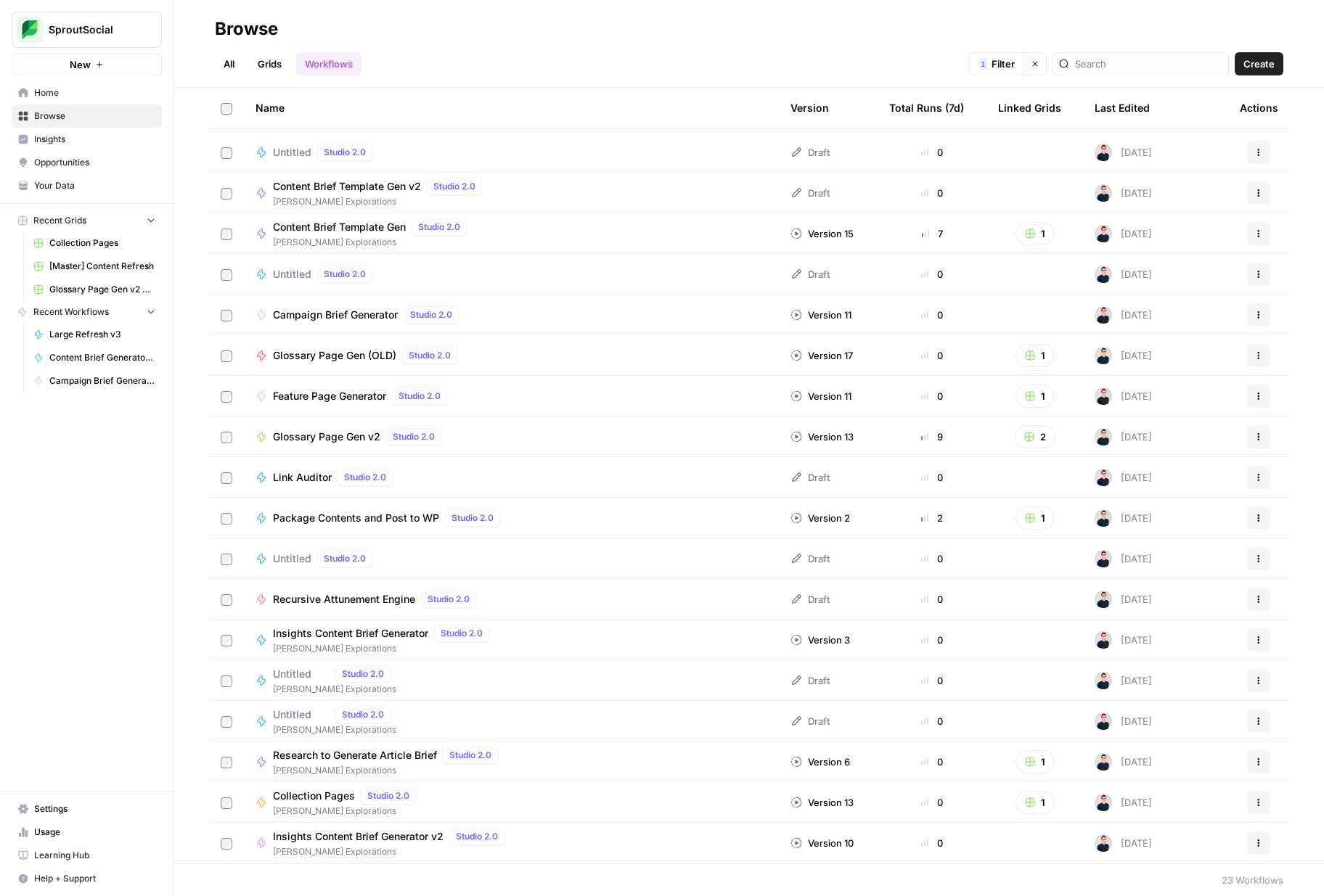
click at [420, 834] on span "Insights Content Brief Generator v2" at bounding box center [358, 837] width 170 height 15
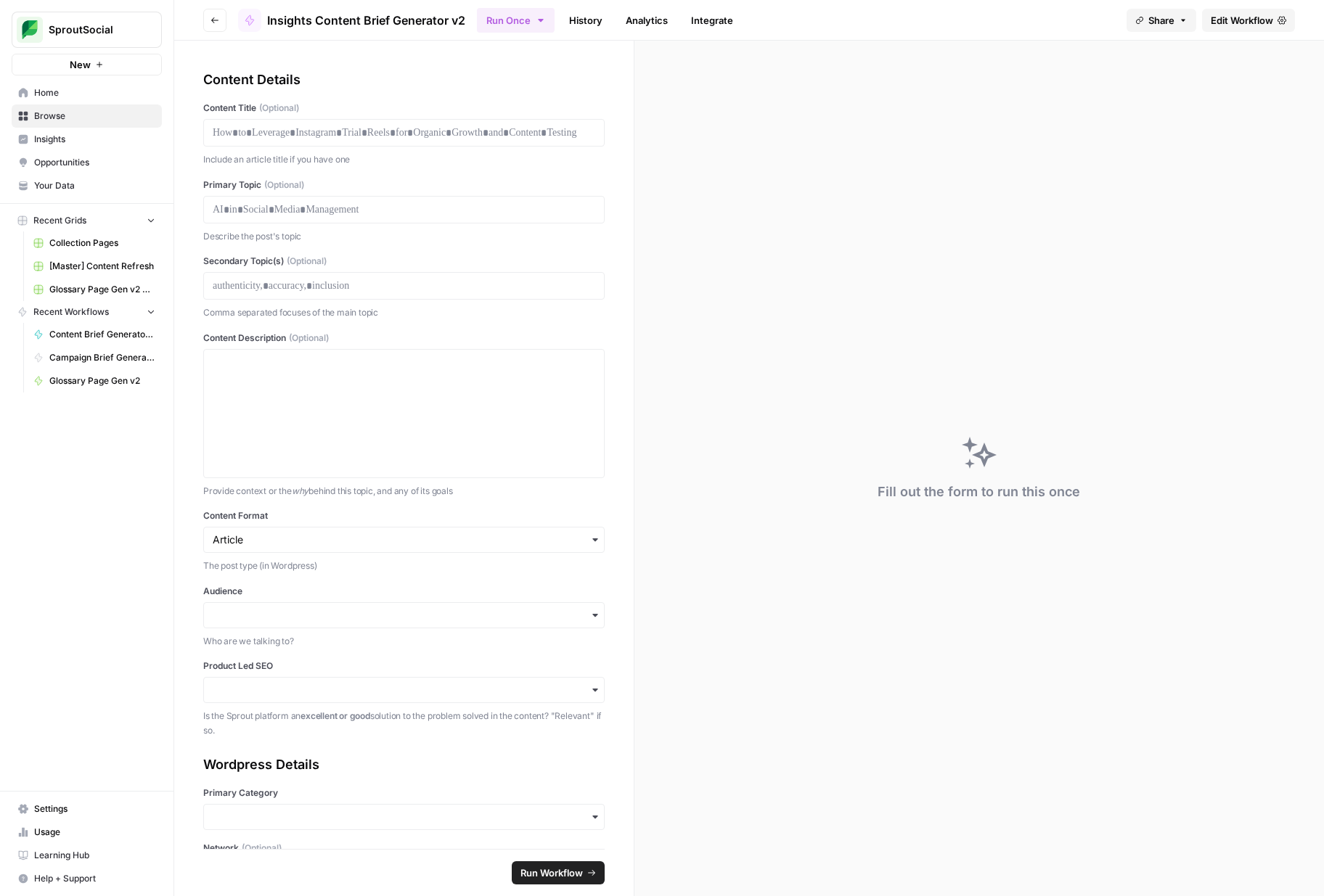
click at [596, 20] on link "History" at bounding box center [586, 20] width 51 height 23
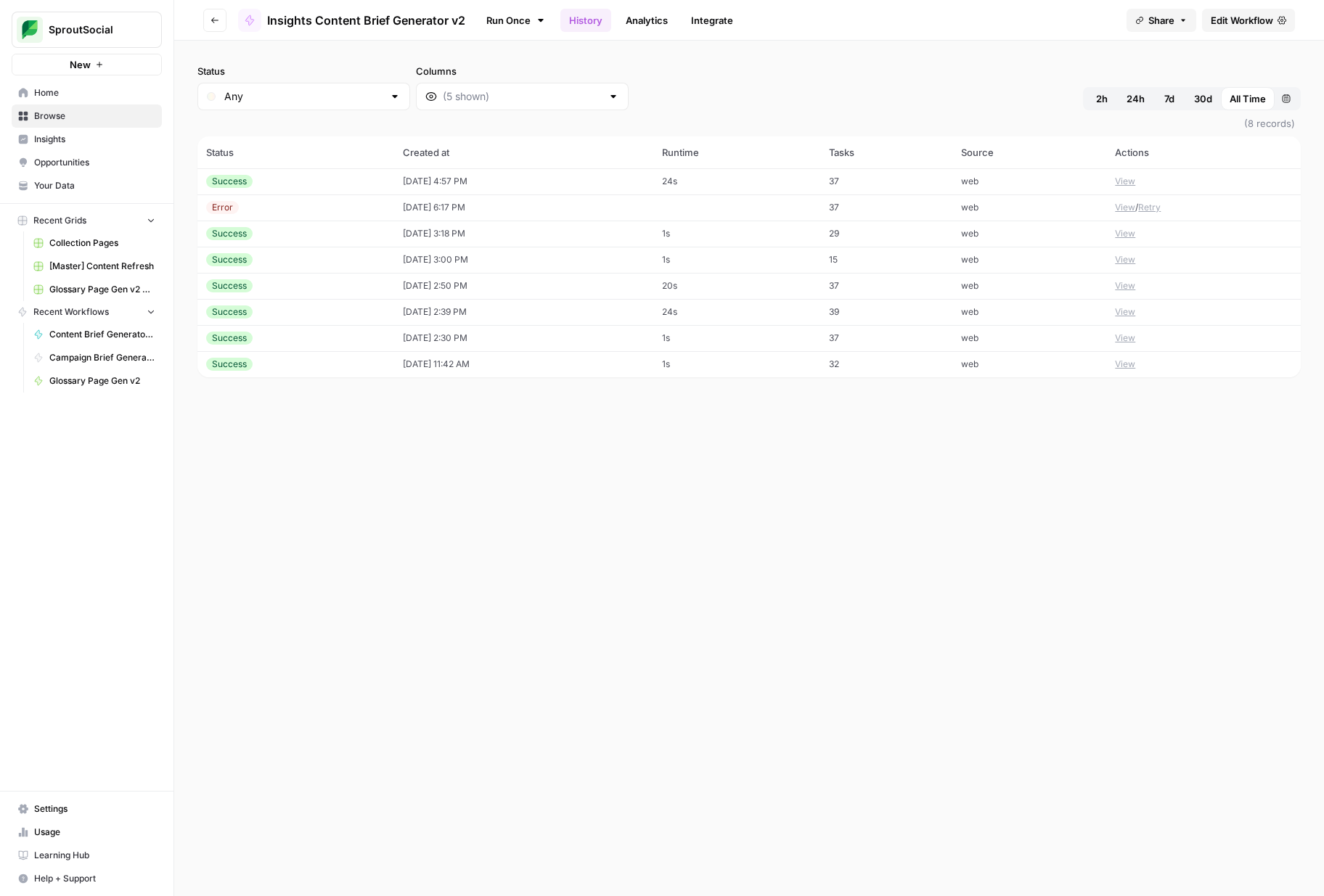
click at [709, 182] on td "24s" at bounding box center [737, 181] width 167 height 26
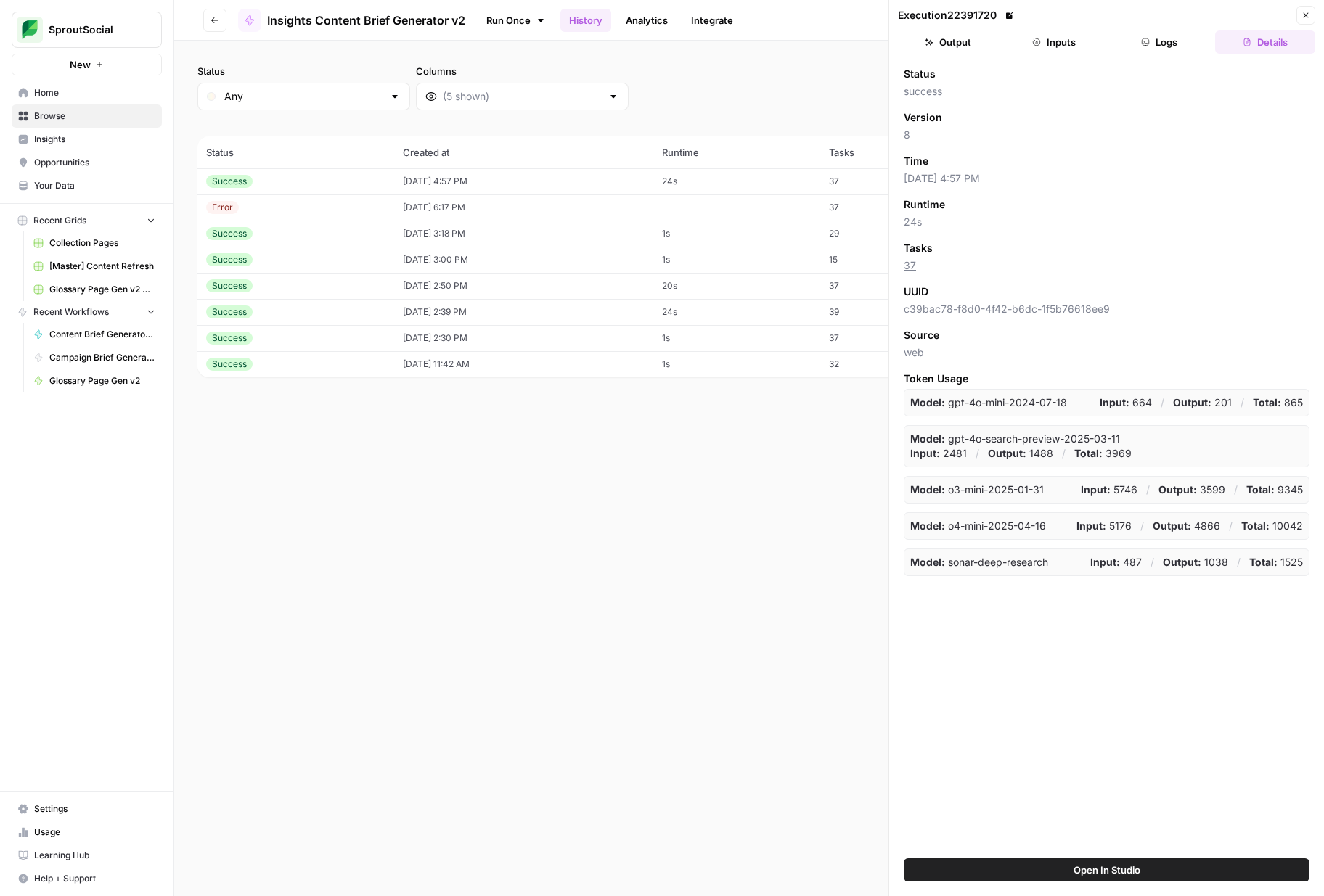
click at [1138, 49] on button "Logs" at bounding box center [1160, 42] width 100 height 23
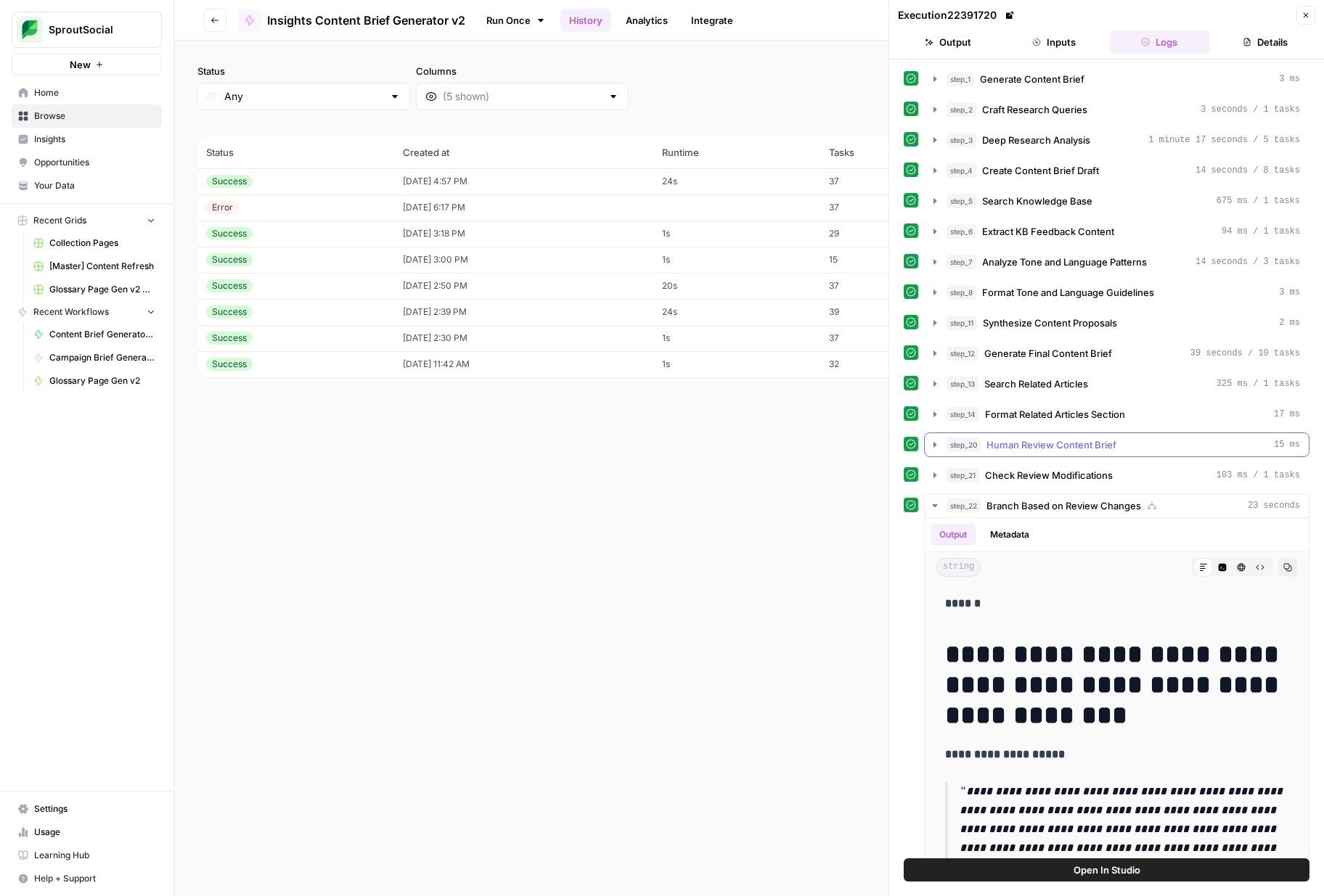
click at [938, 447] on icon "button" at bounding box center [935, 445] width 12 height 12
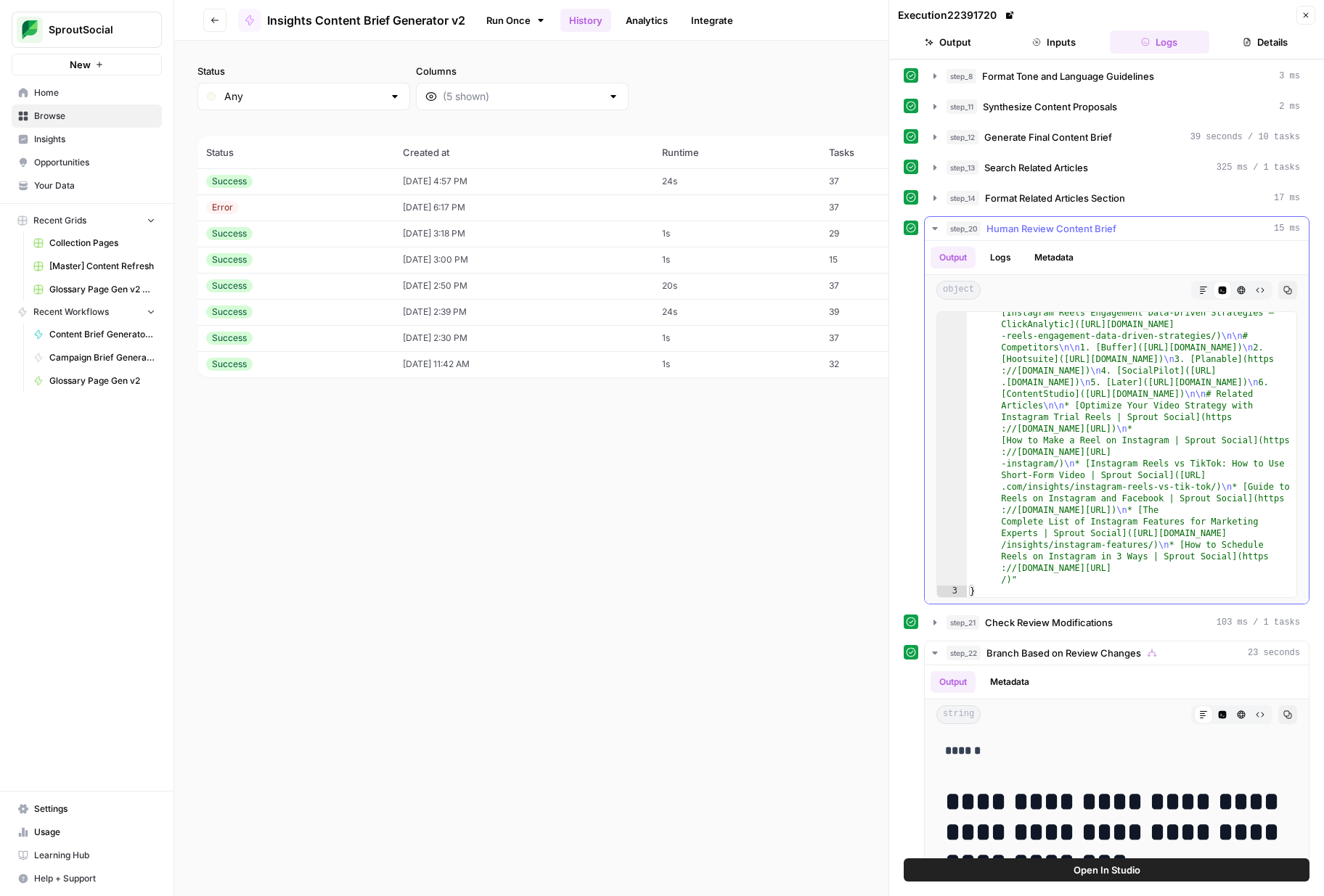
scroll to position [492, 0]
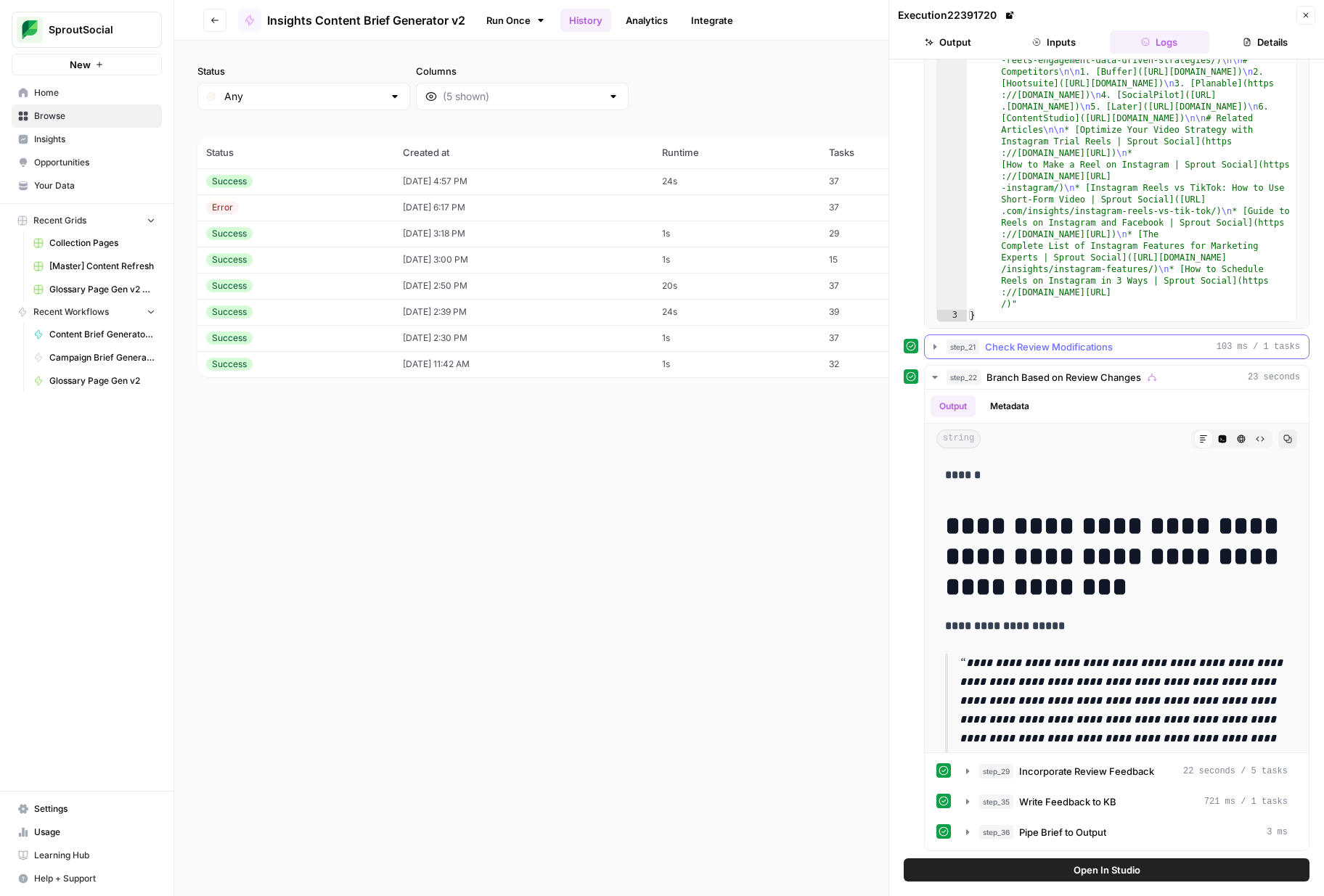
click at [936, 348] on icon "button" at bounding box center [935, 347] width 12 height 12
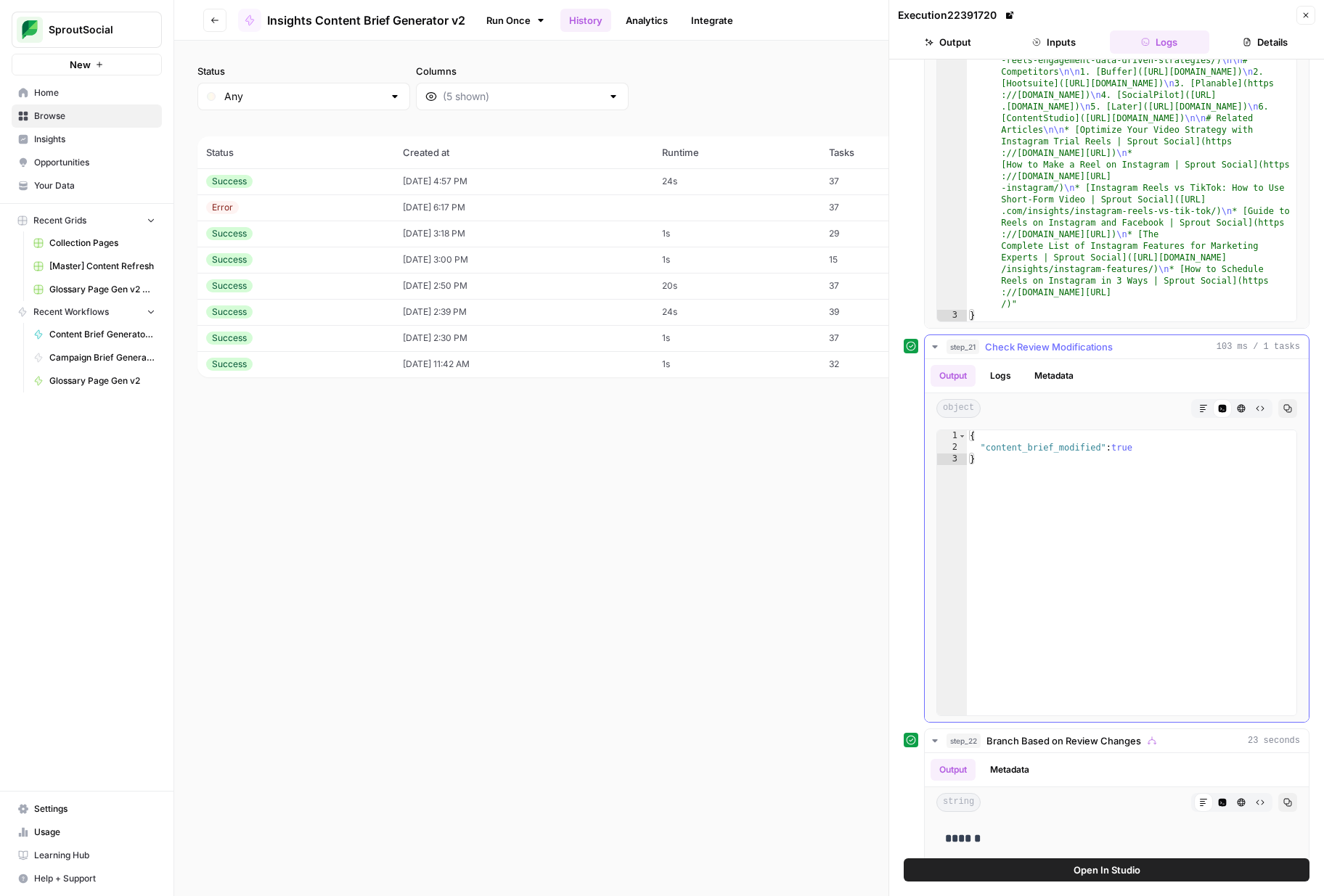
click at [936, 347] on icon "button" at bounding box center [934, 347] width 5 height 3
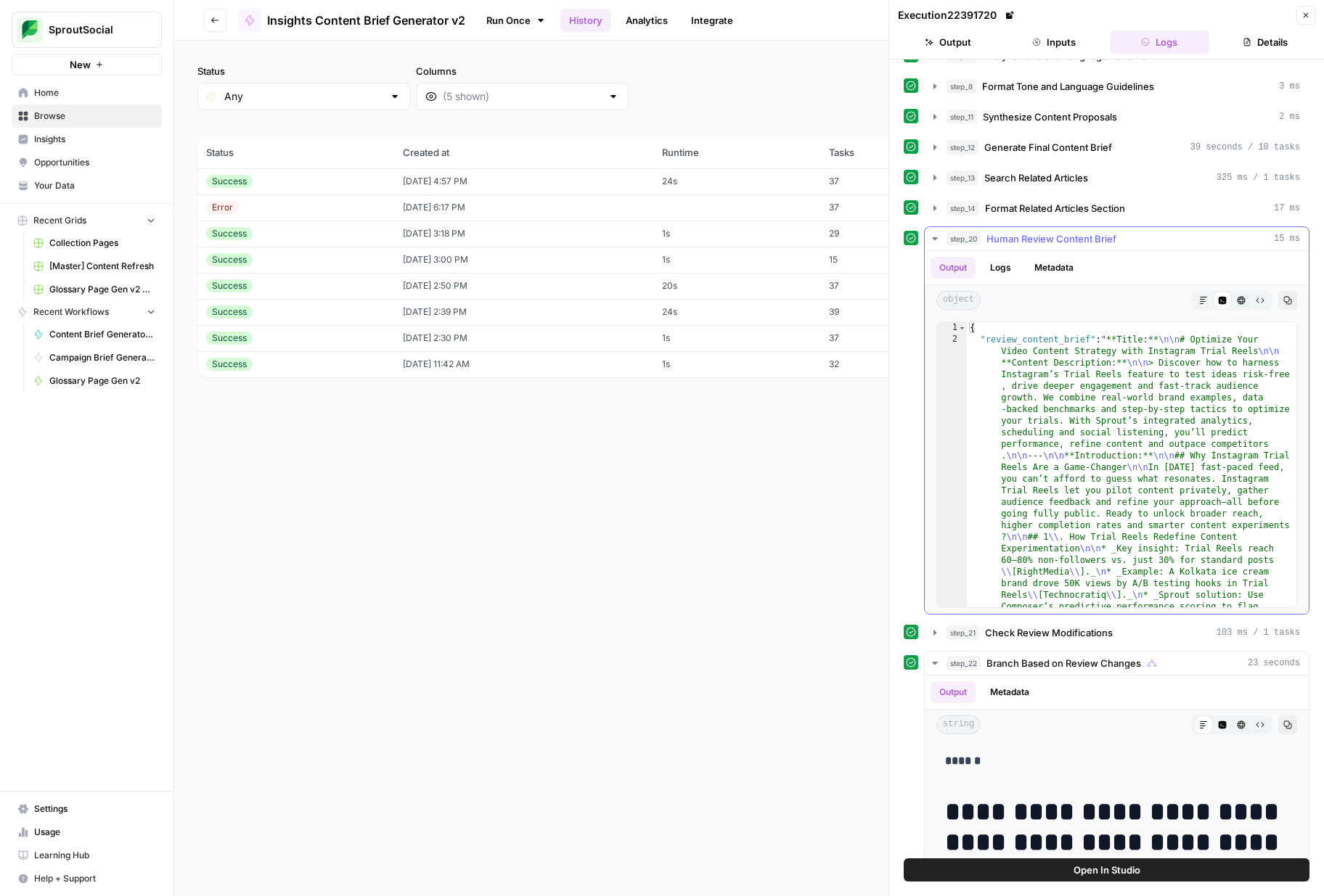
scroll to position [0, 0]
click at [1009, 271] on button "Logs" at bounding box center [1000, 267] width 39 height 22
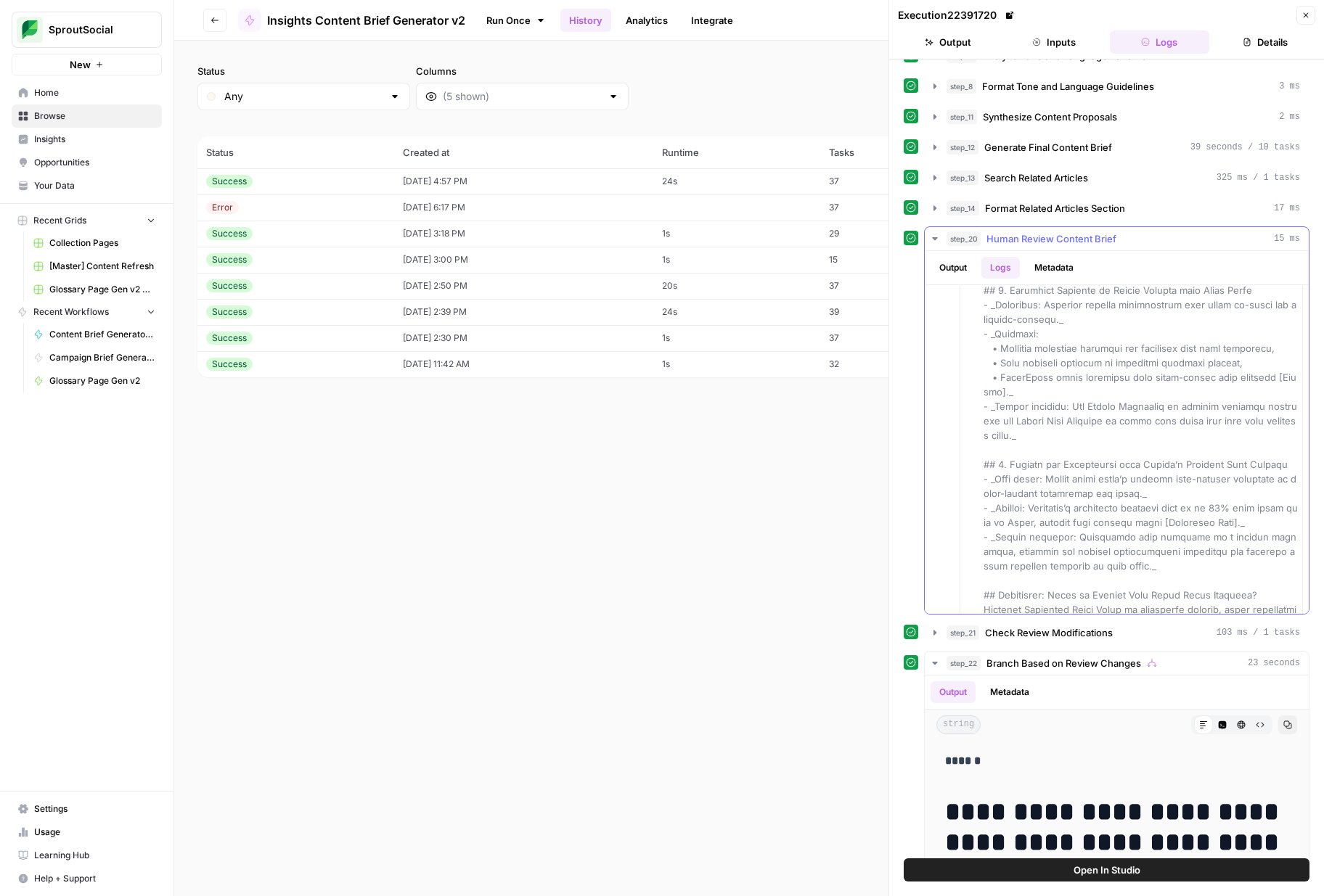
scroll to position [900, 0]
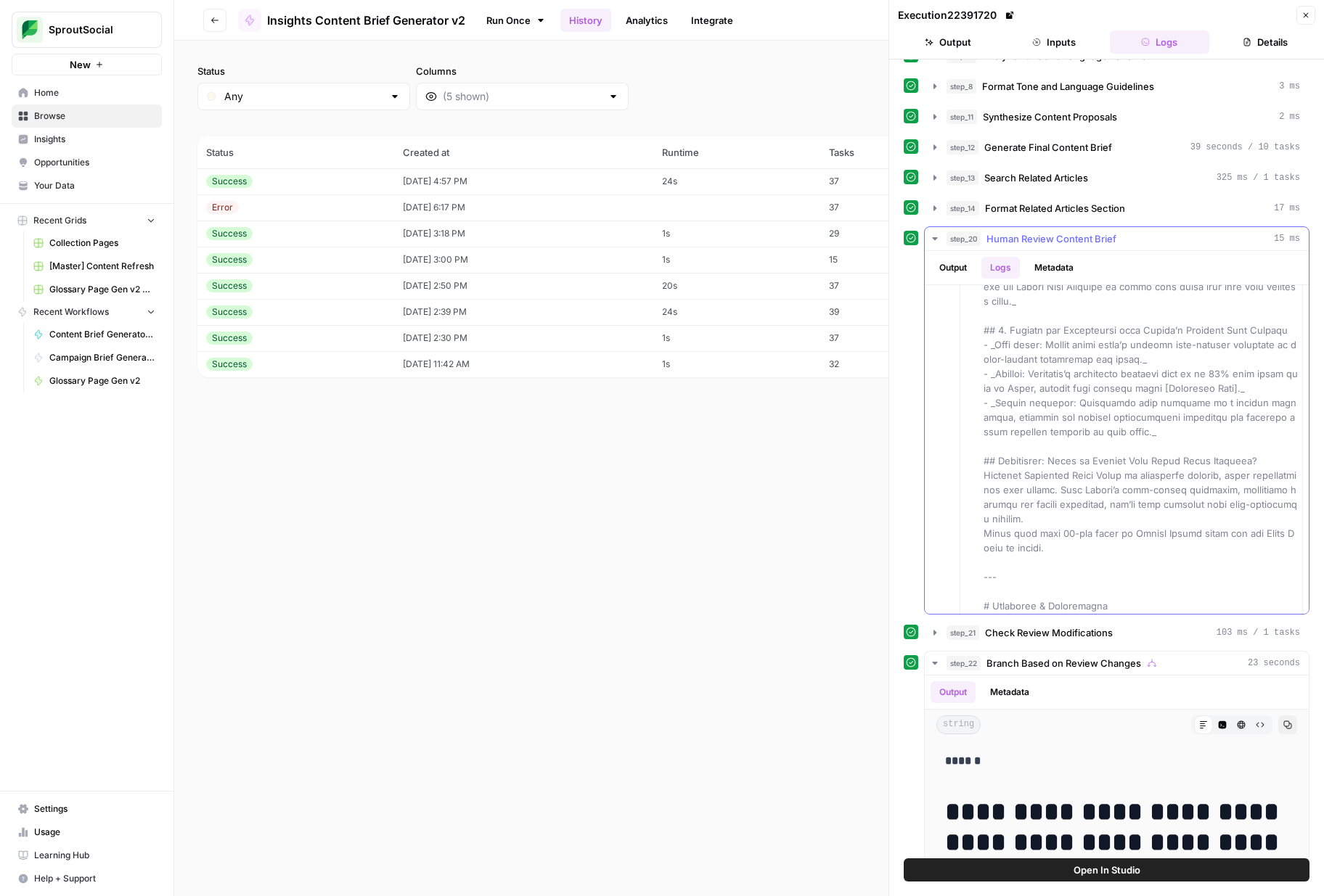
click at [960, 264] on button "Output" at bounding box center [953, 267] width 45 height 22
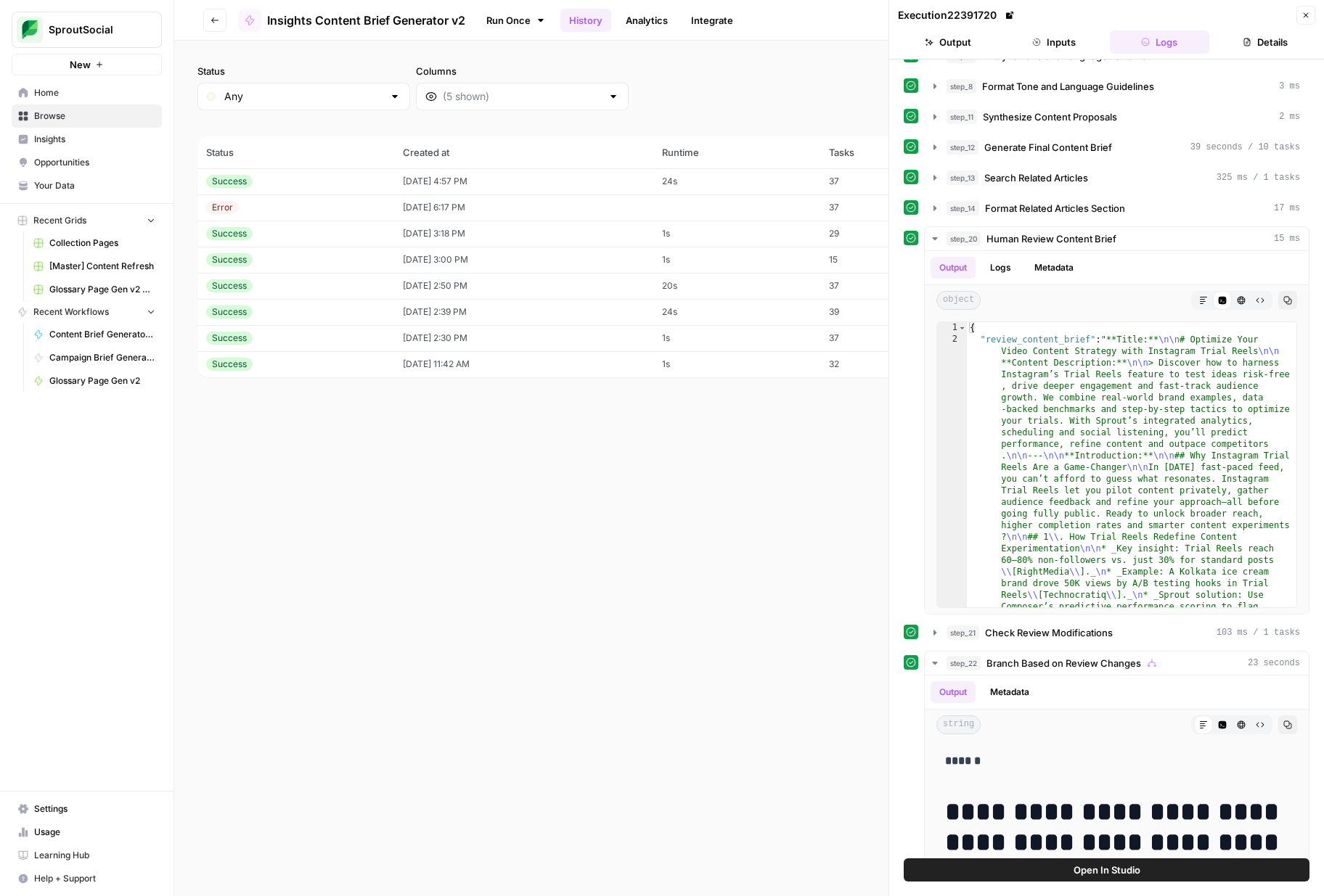
scroll to position [376, 0]
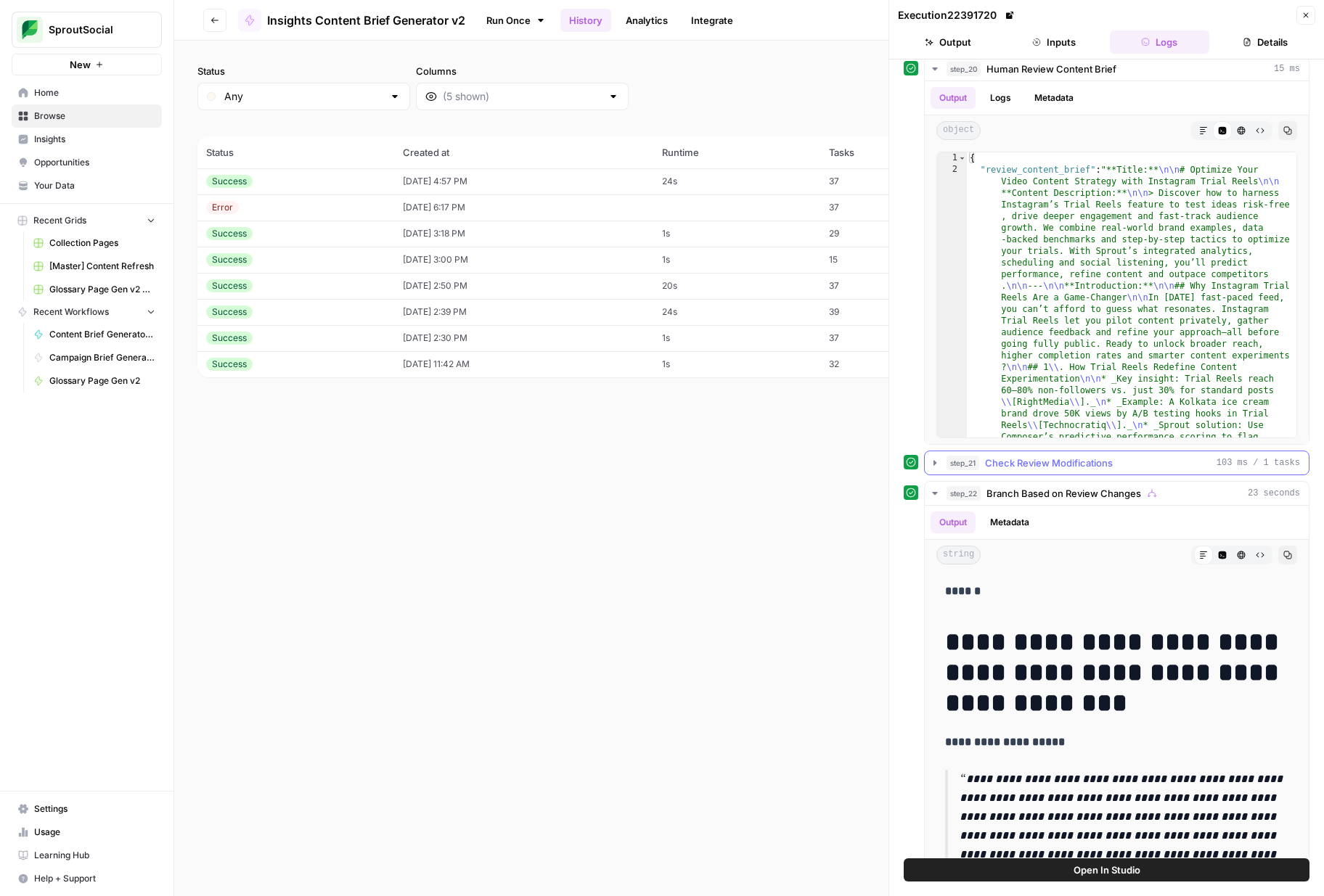
click at [935, 461] on icon "button" at bounding box center [935, 462] width 3 height 5
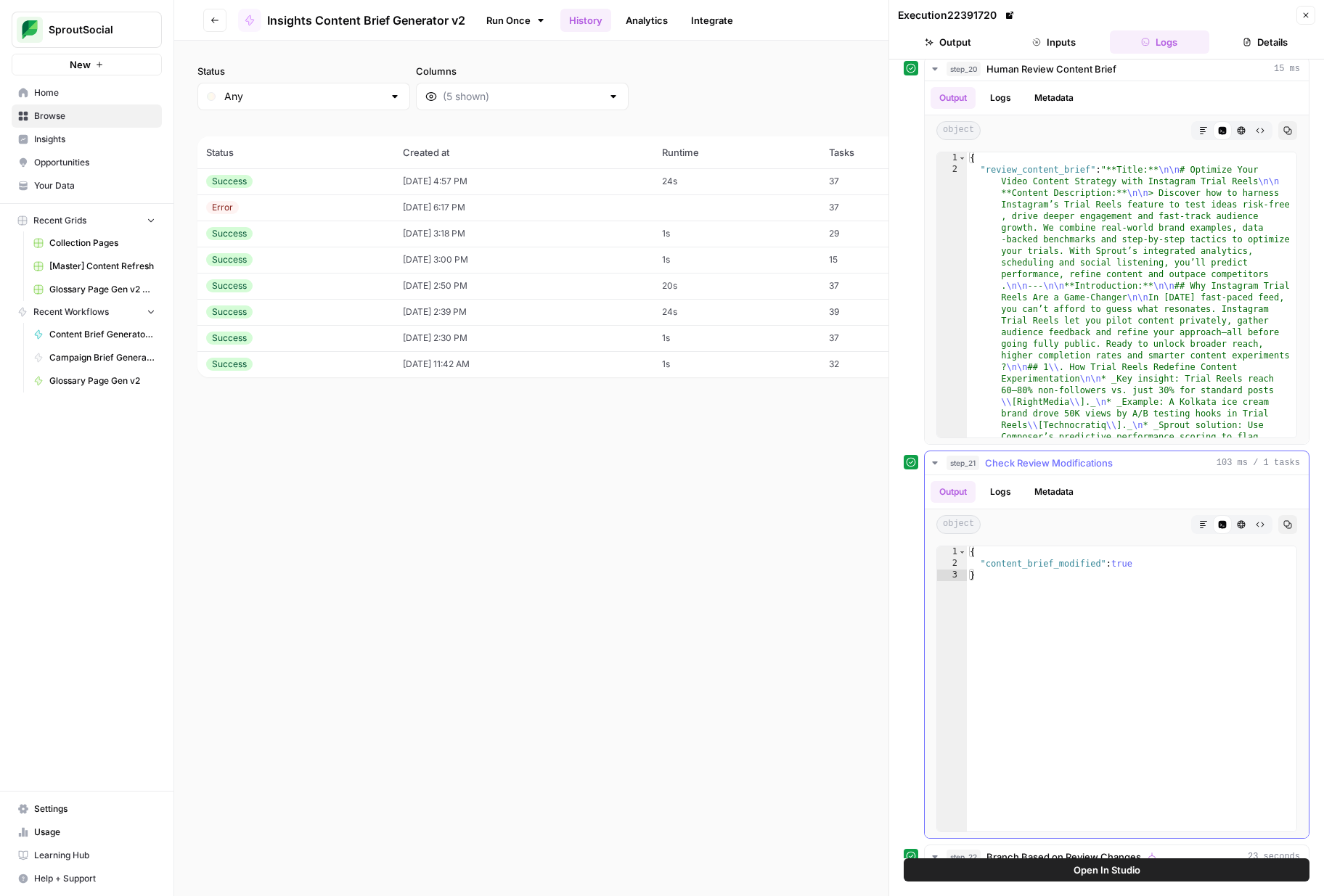
click at [1002, 488] on button "Logs" at bounding box center [1000, 492] width 39 height 22
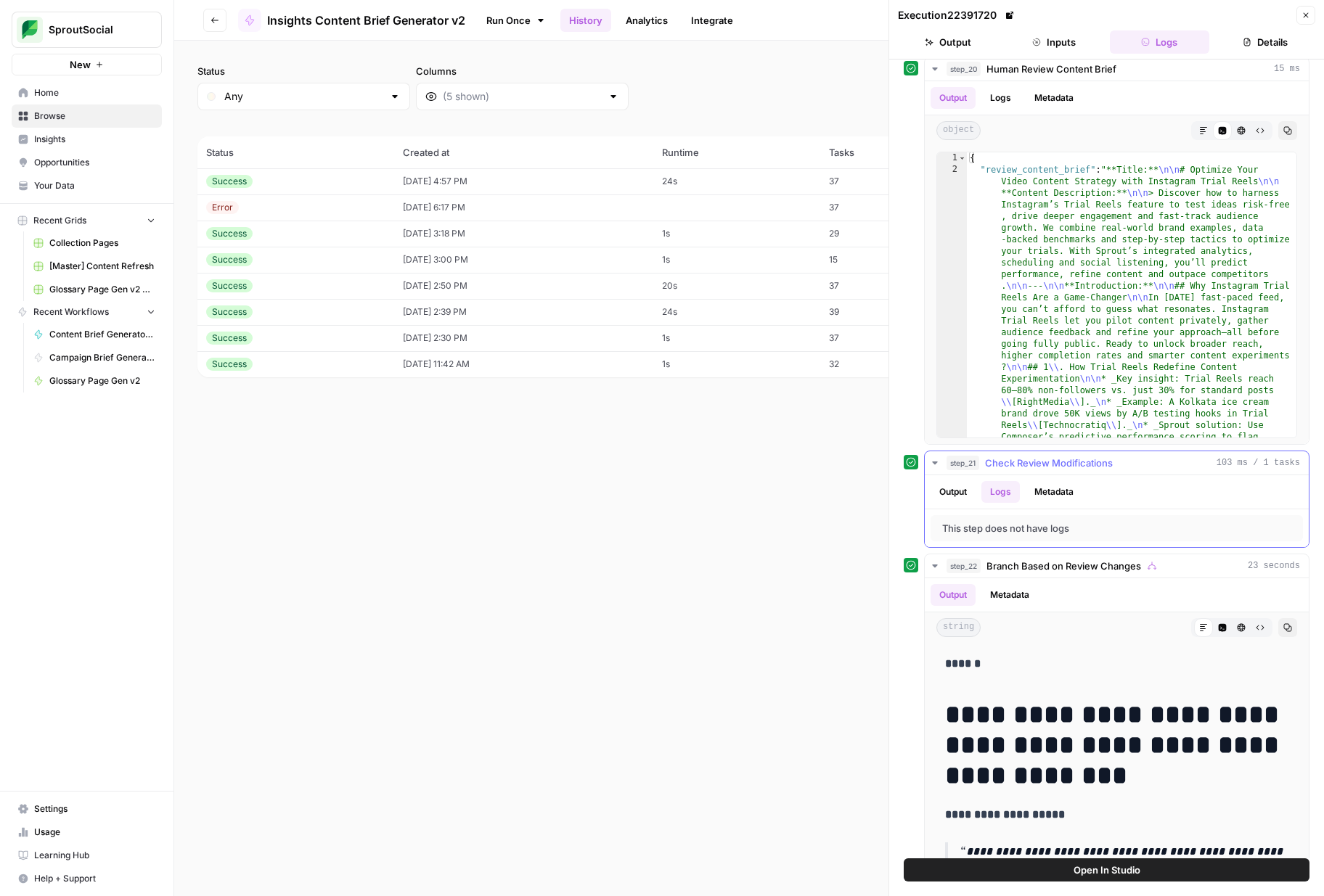
click at [948, 487] on button "Output" at bounding box center [953, 492] width 45 height 22
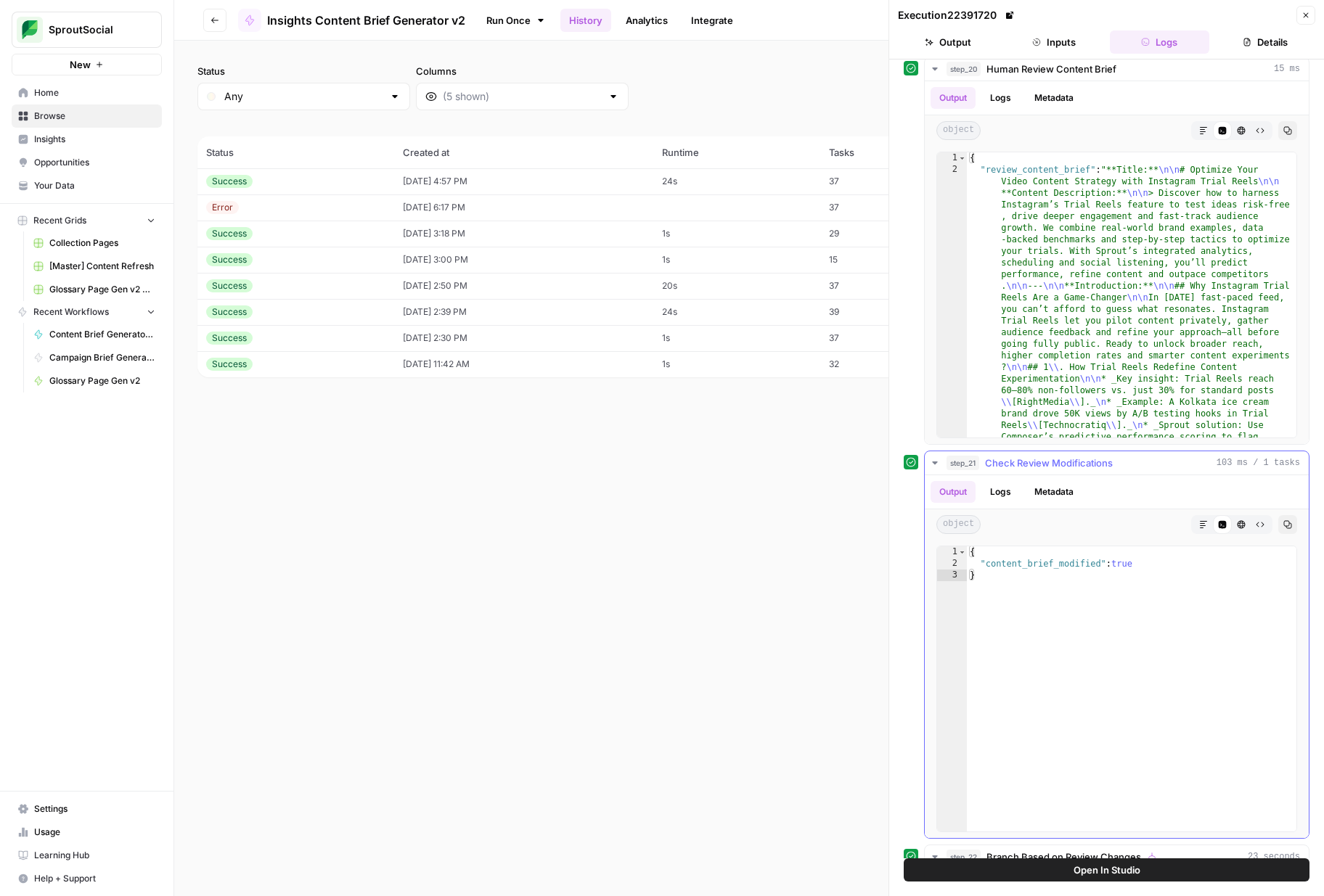
click at [938, 464] on icon "button" at bounding box center [935, 463] width 12 height 12
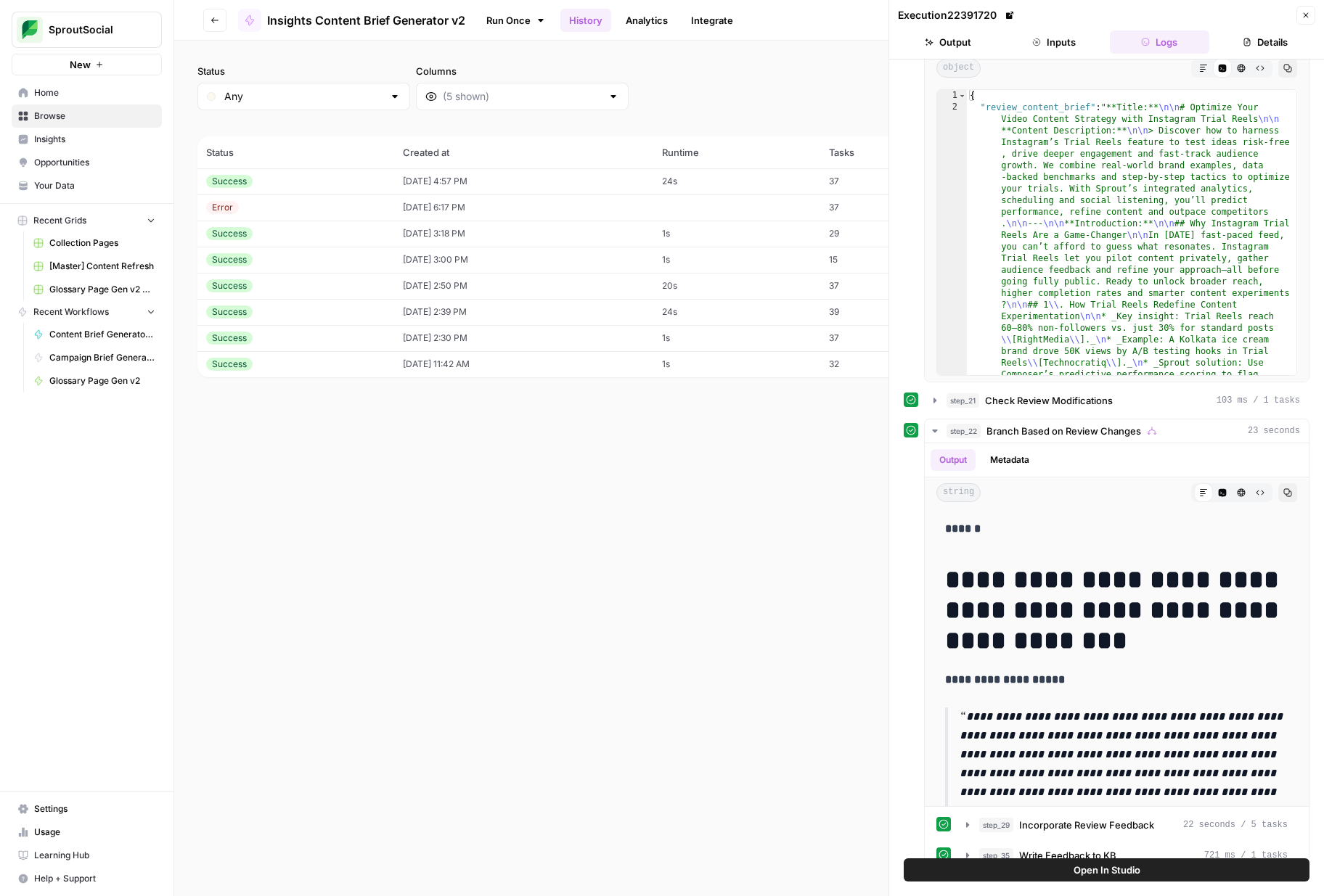
scroll to position [438, 0]
click at [1205, 65] on icon "button" at bounding box center [1203, 69] width 7 height 7
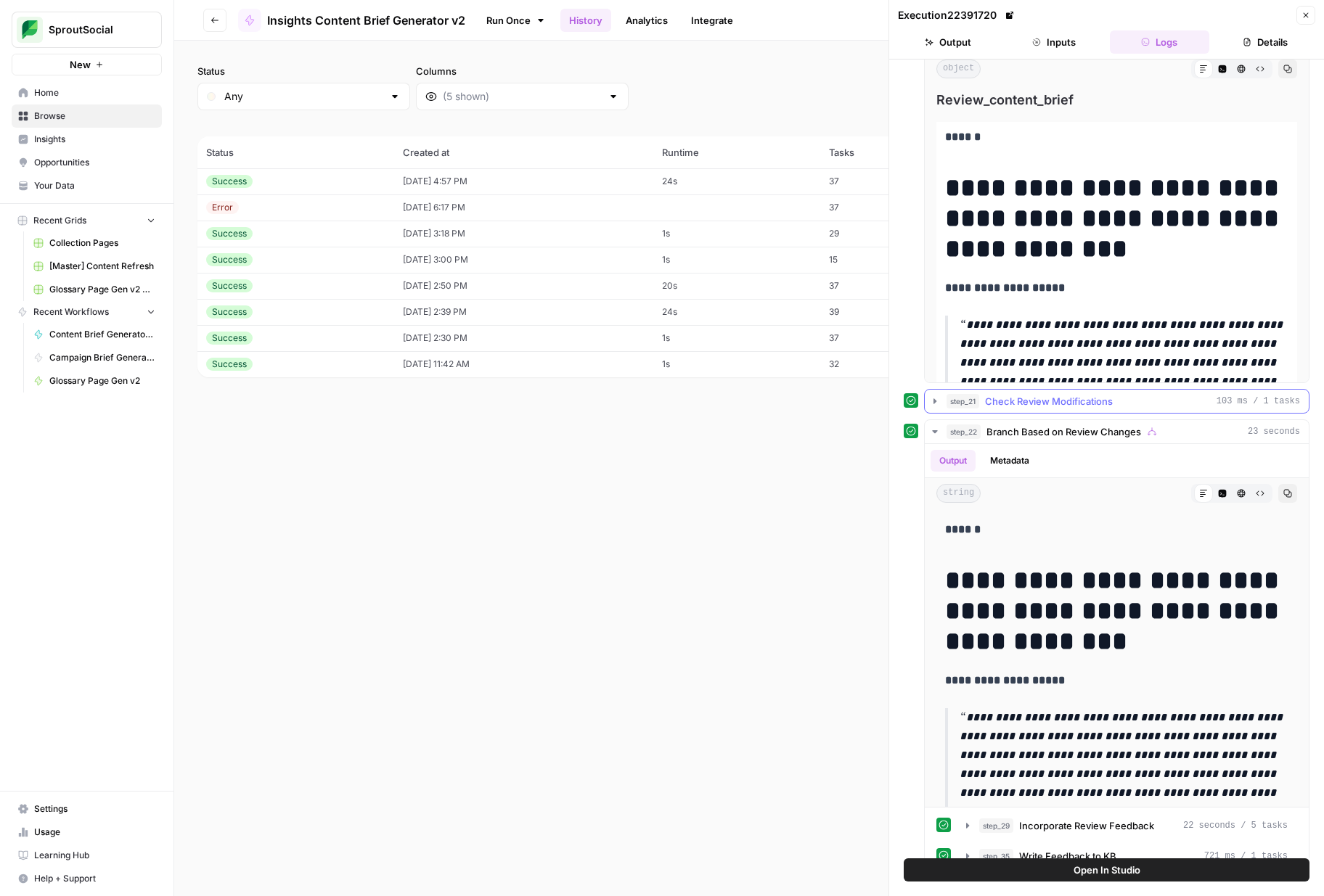
click at [938, 395] on icon "button" at bounding box center [935, 401] width 12 height 12
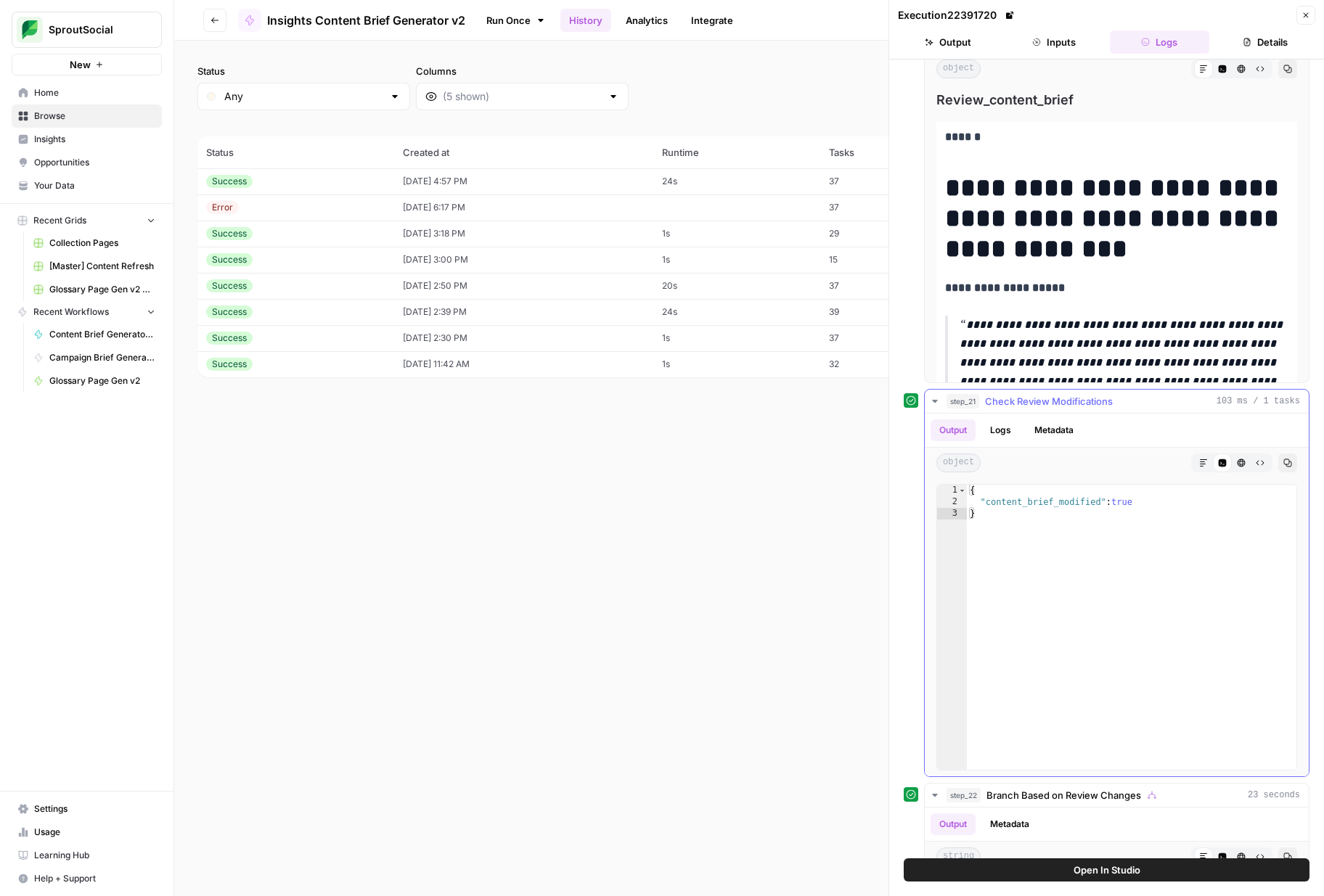
click at [938, 395] on icon "button" at bounding box center [935, 401] width 12 height 12
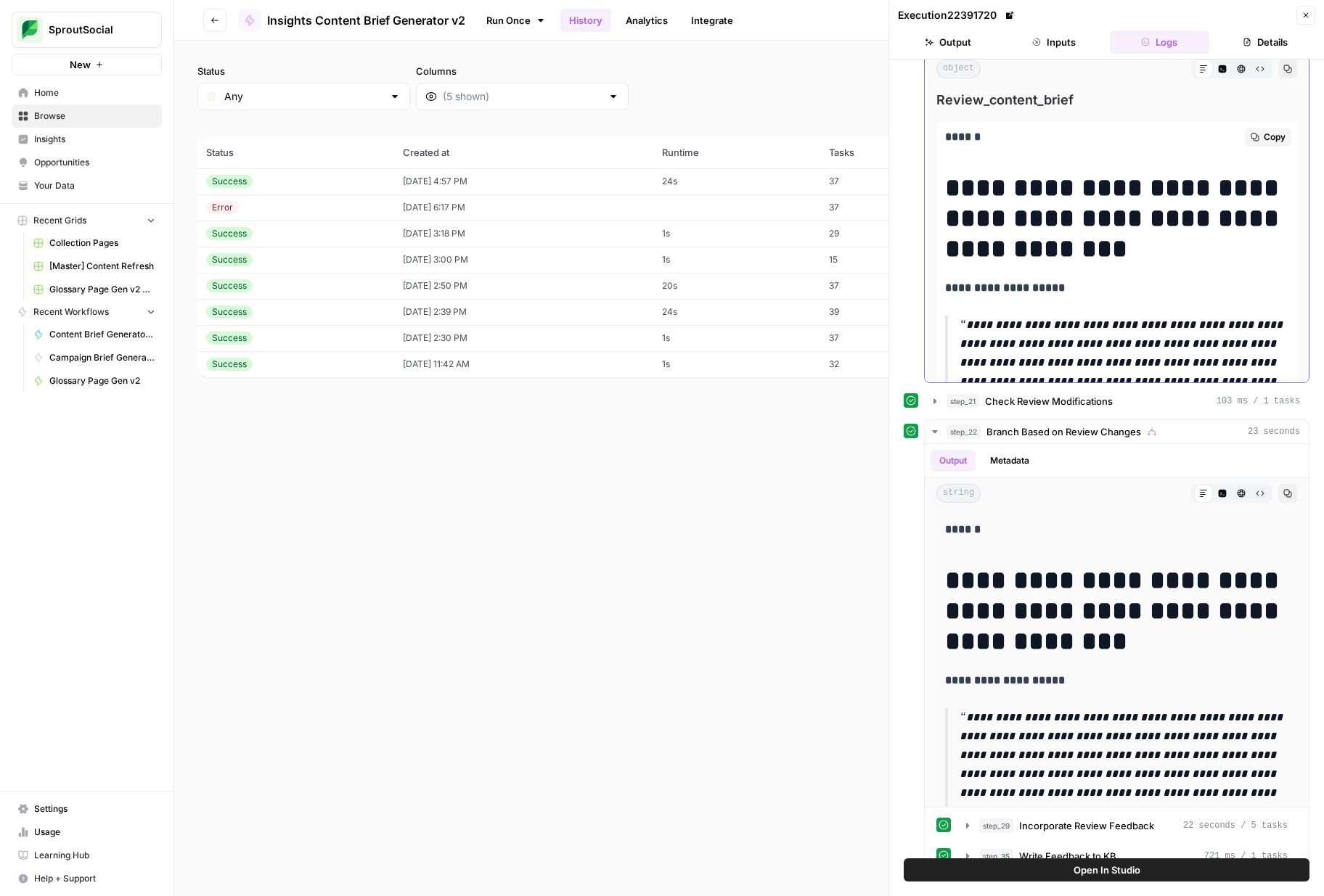
click at [1275, 134] on span "Copy" at bounding box center [1274, 138] width 22 height 13
click at [1288, 497] on icon "button" at bounding box center [1288, 493] width 9 height 9
click at [217, 19] on icon "button" at bounding box center [215, 20] width 9 height 9
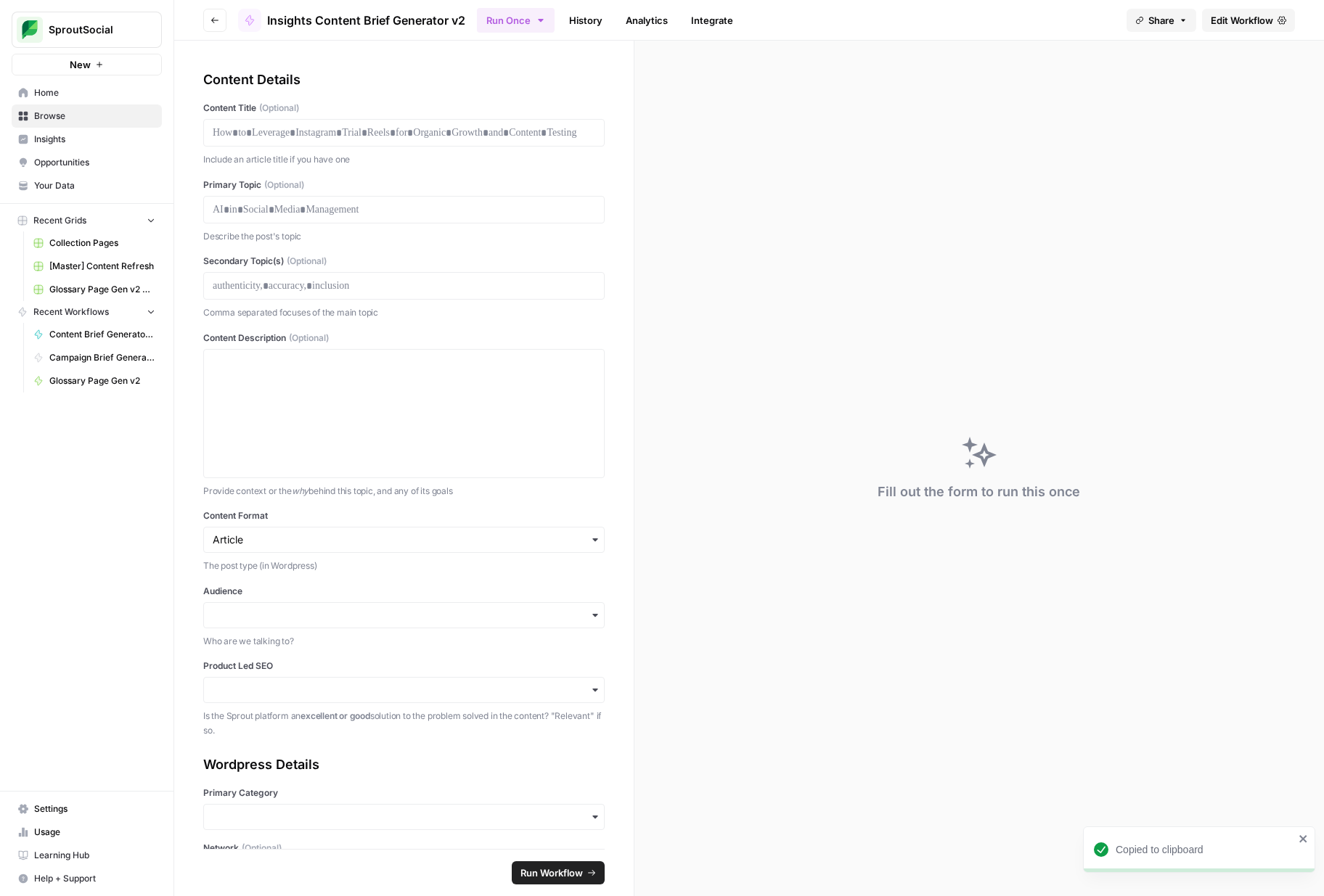
click at [217, 19] on icon "button" at bounding box center [215, 20] width 9 height 9
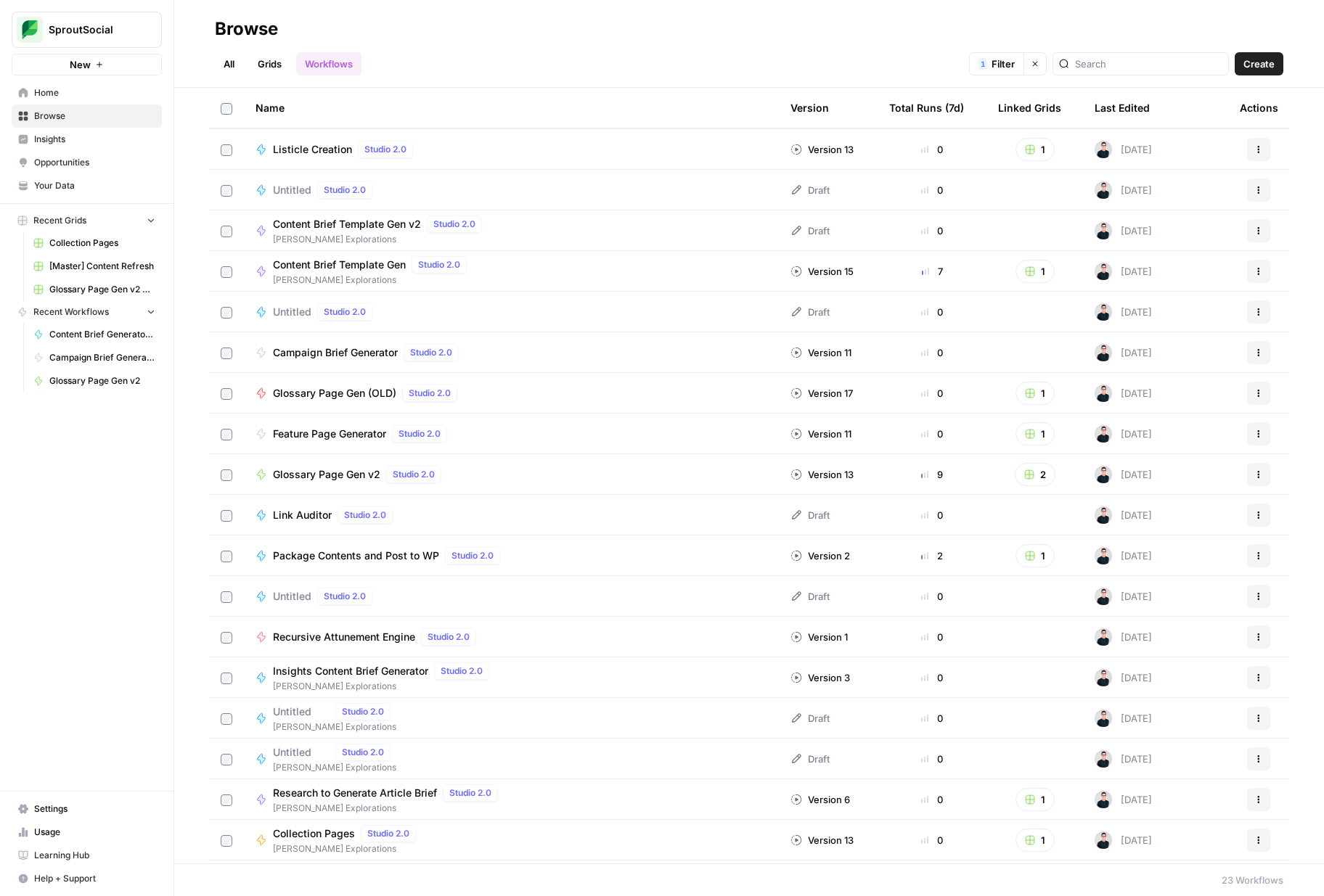
scroll to position [199, 0]
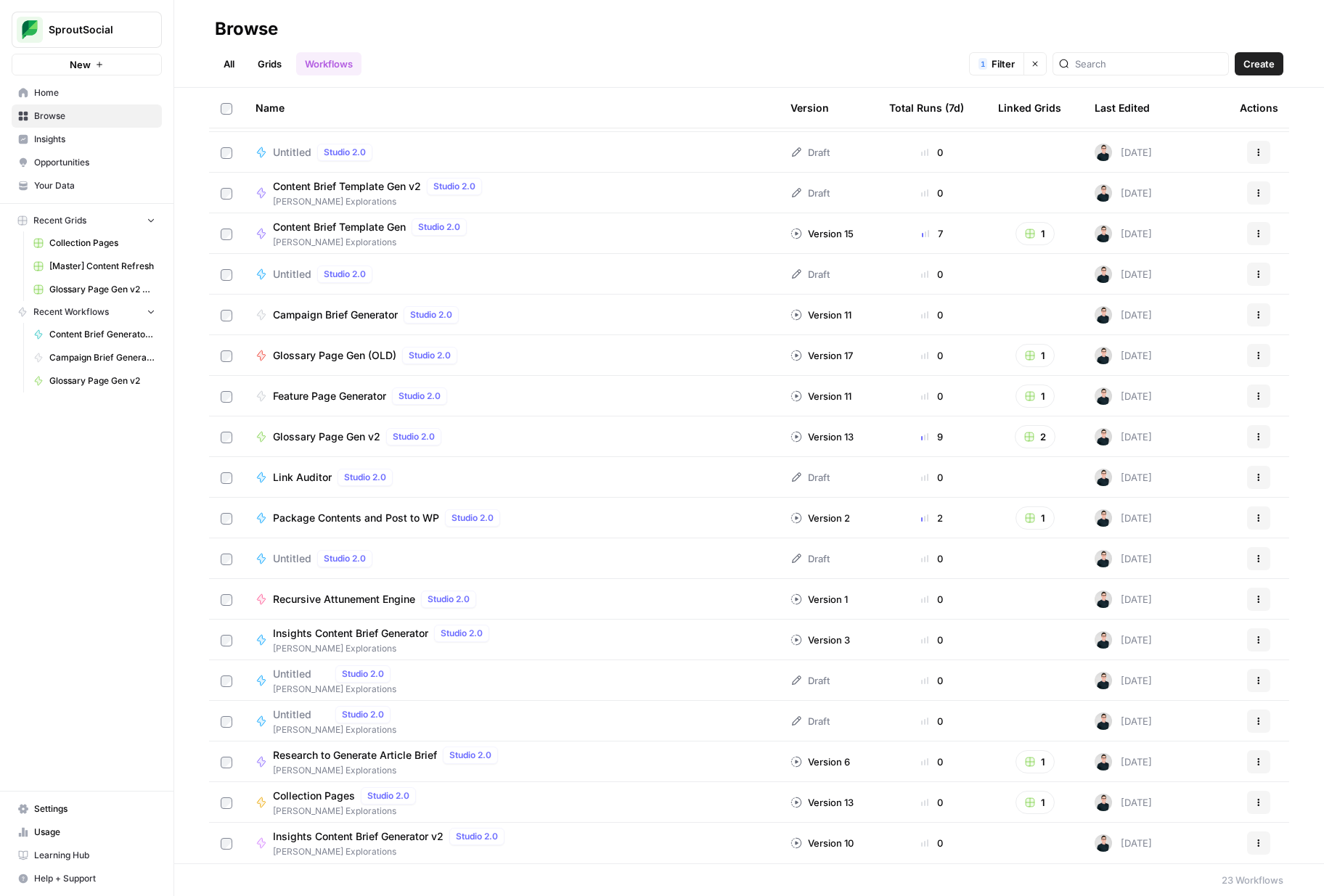
click at [352, 438] on span "Glossary Page Gen v2" at bounding box center [327, 437] width 107 height 15
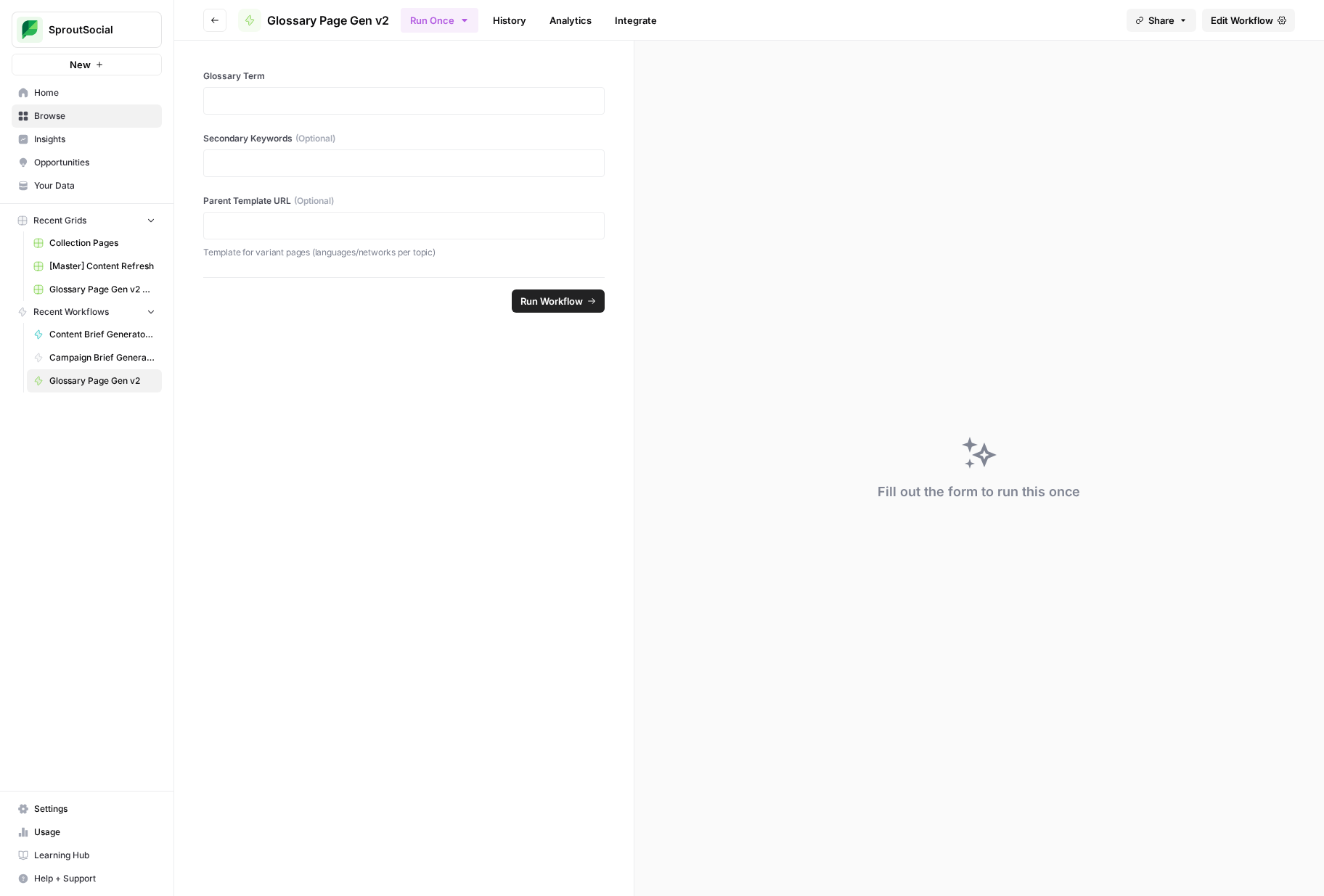
click at [1228, 17] on span "Edit Workflow" at bounding box center [1242, 21] width 63 height 15
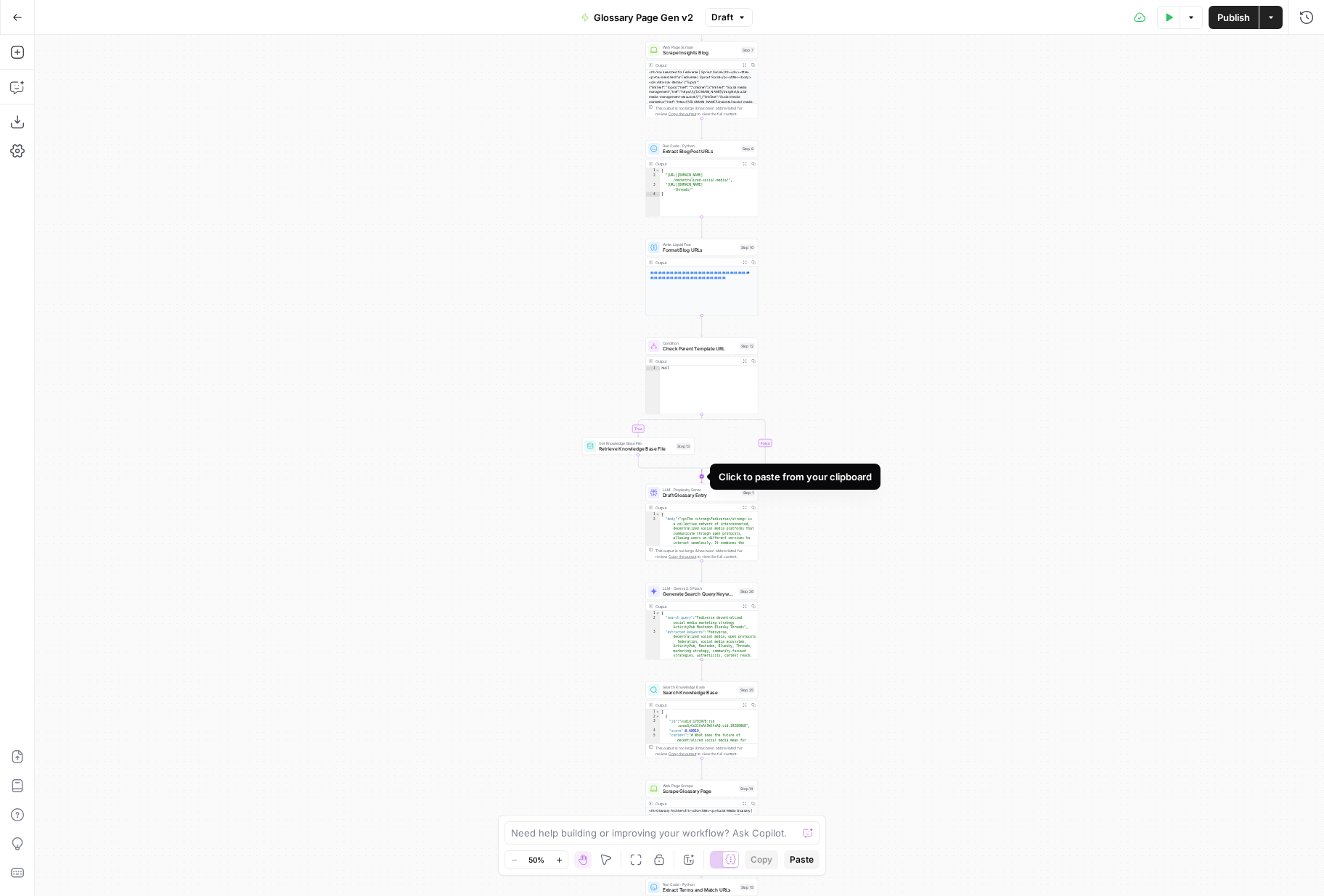
click at [703, 475] on icon "Edge from step_12-conditional-end to step_1" at bounding box center [701, 477] width 2 height 14
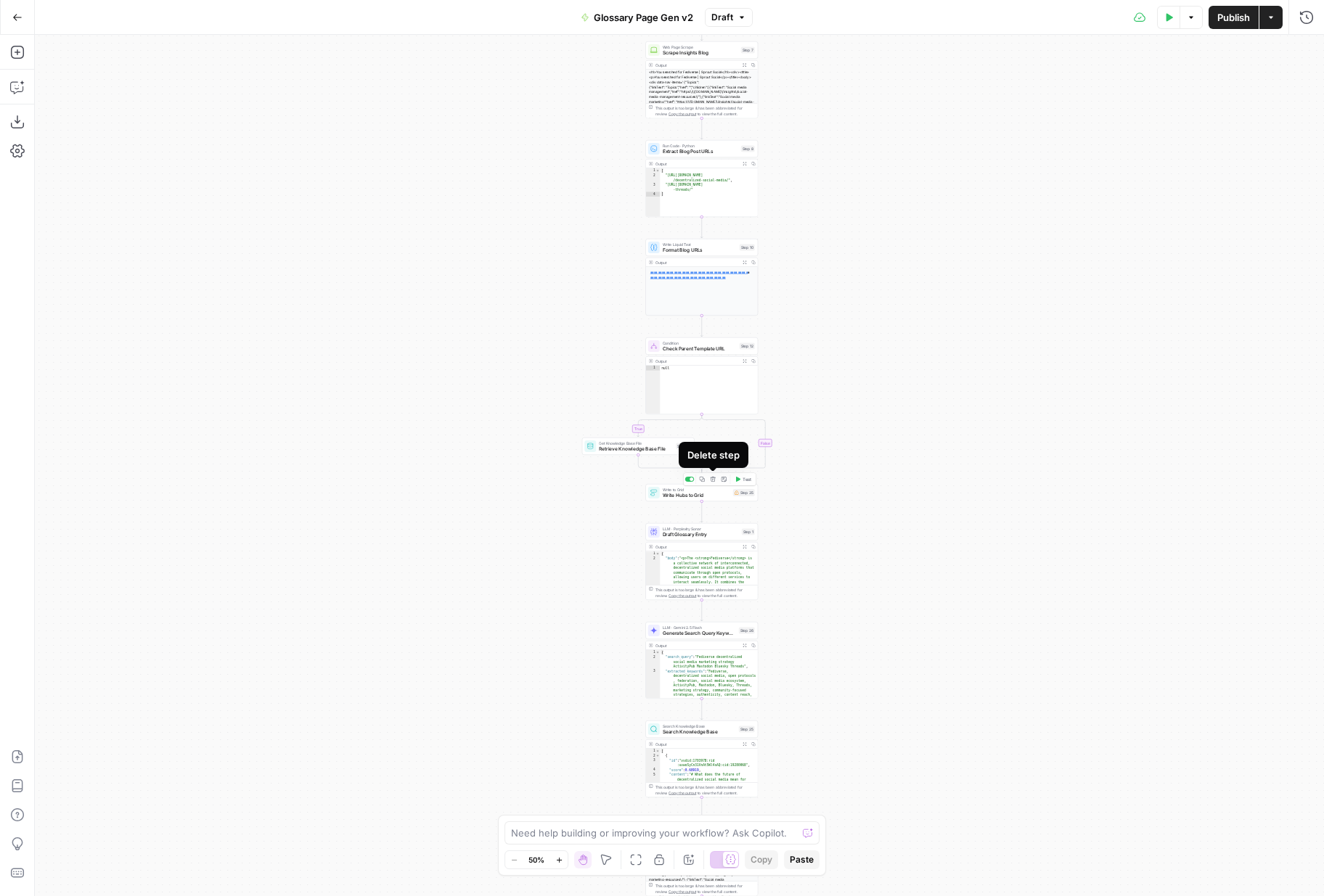
click at [714, 481] on icon "button" at bounding box center [713, 479] width 5 height 5
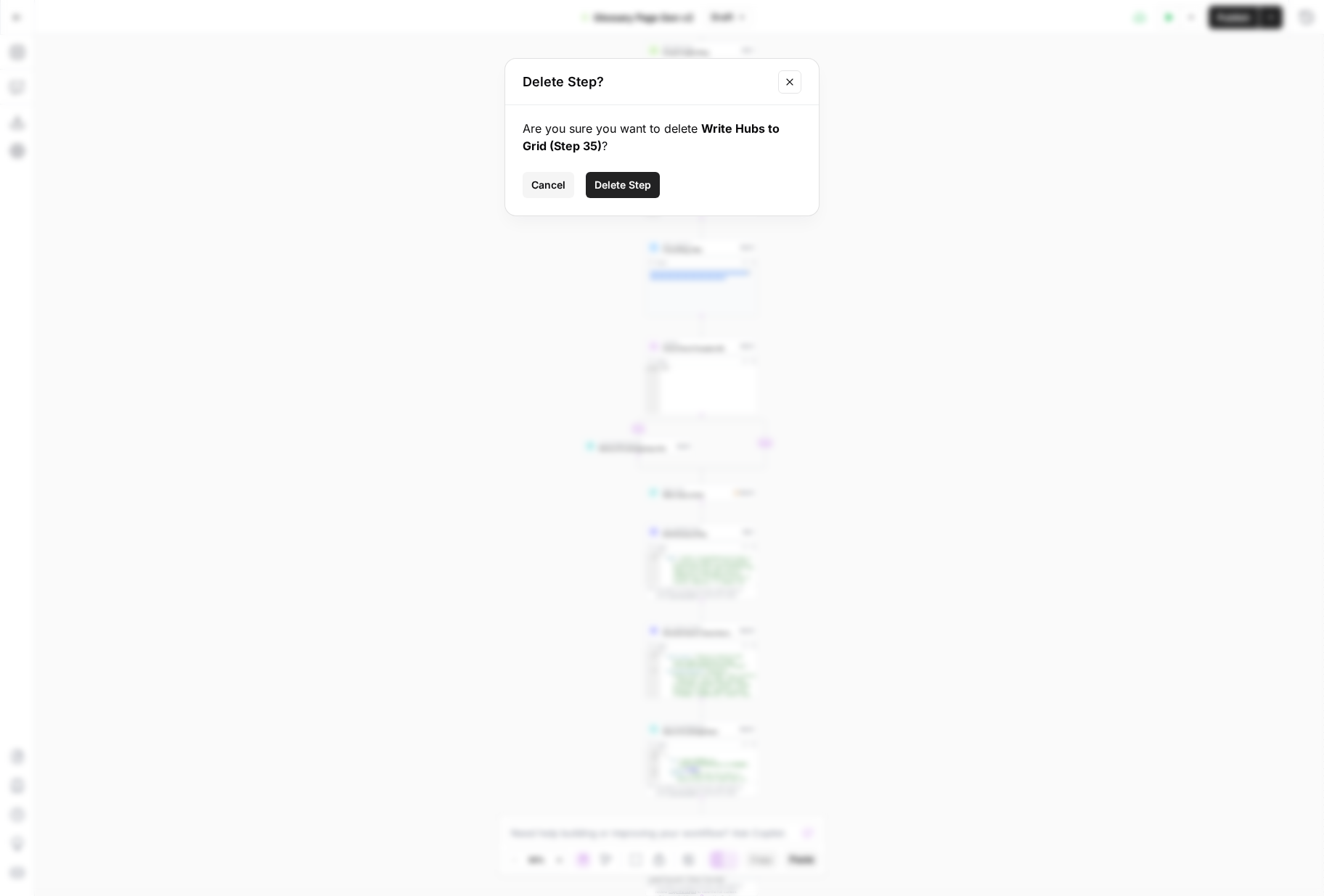
click at [620, 185] on span "Delete Step" at bounding box center [623, 185] width 57 height 15
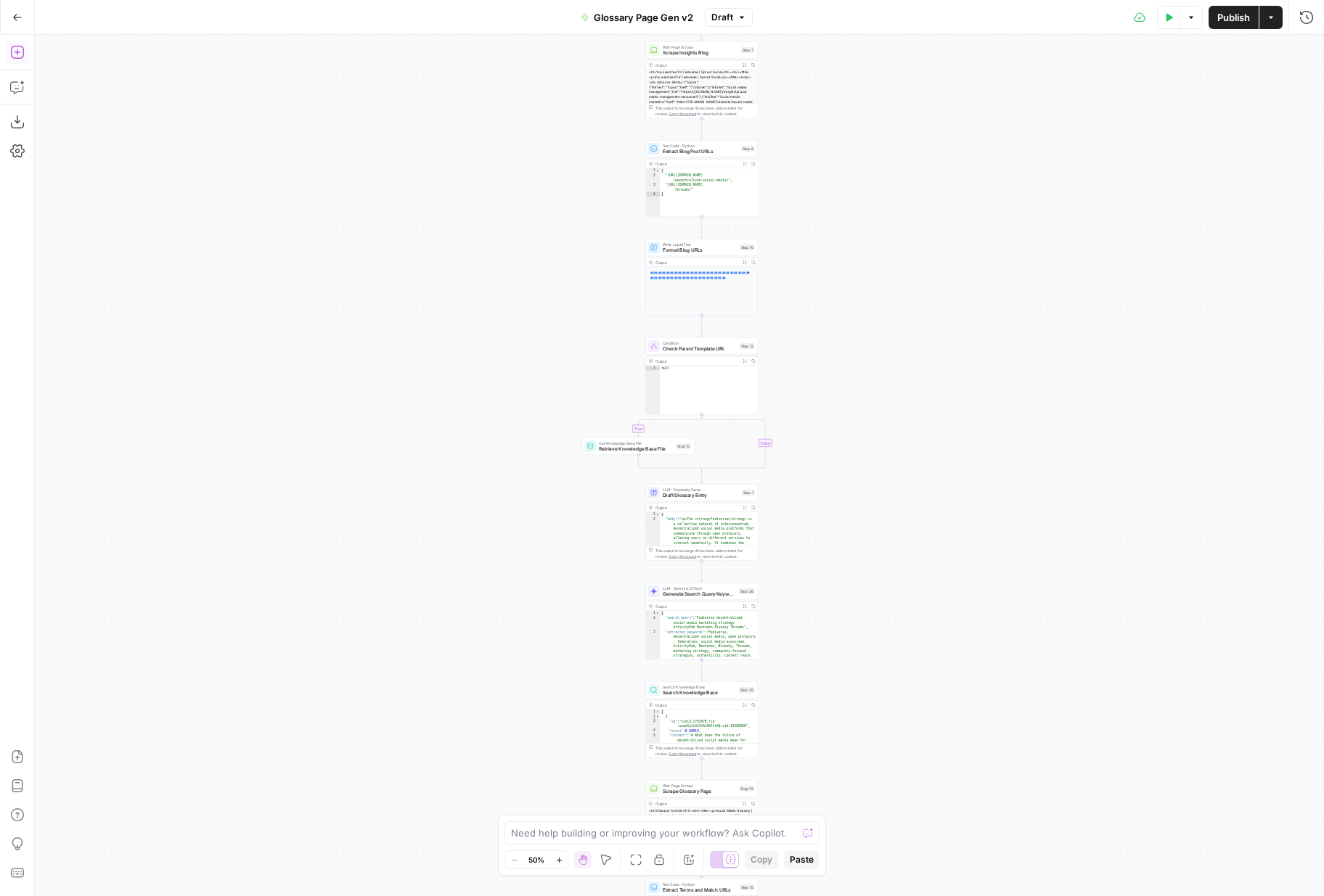
click at [19, 48] on icon "button" at bounding box center [18, 52] width 15 height 15
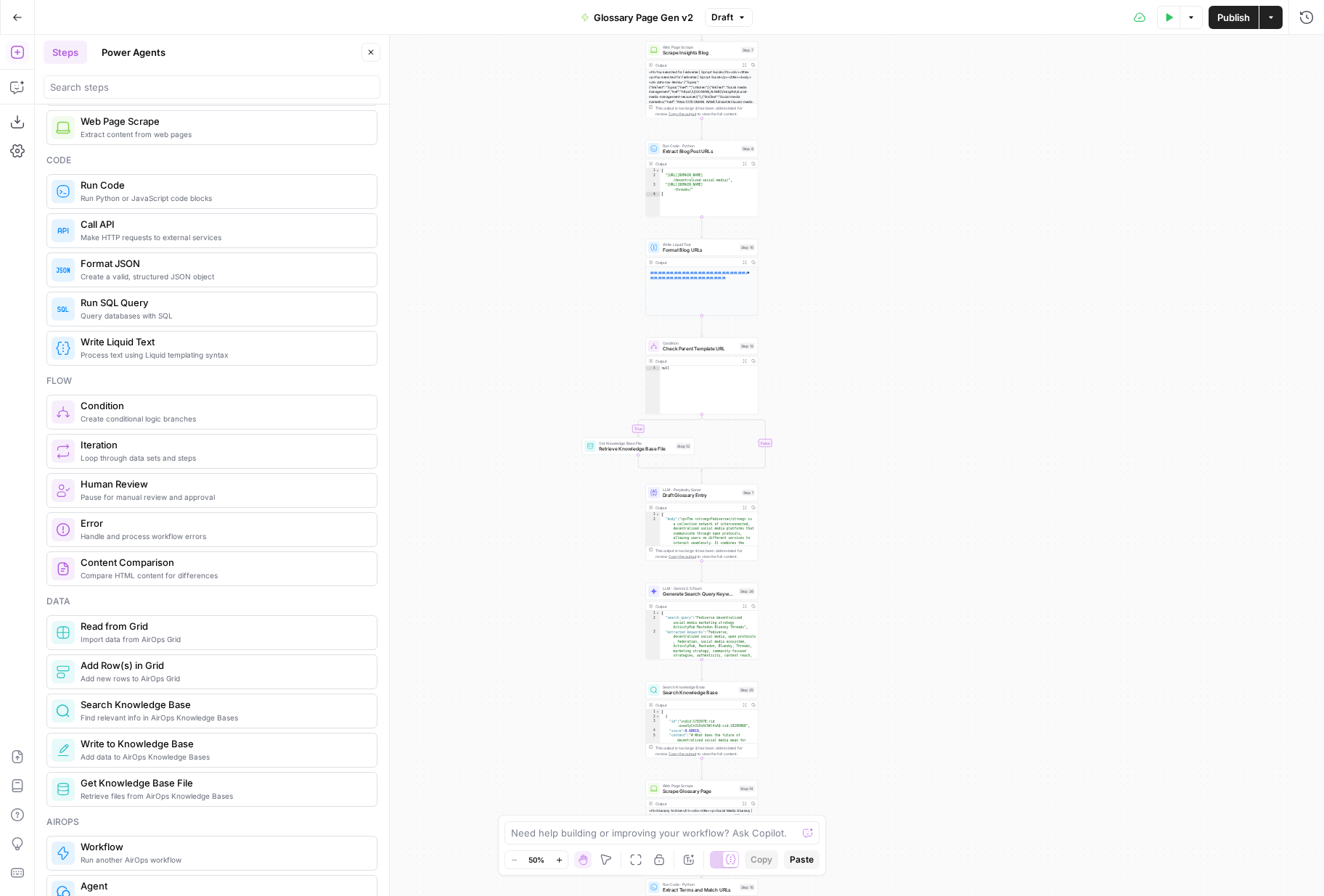
scroll to position [301, 0]
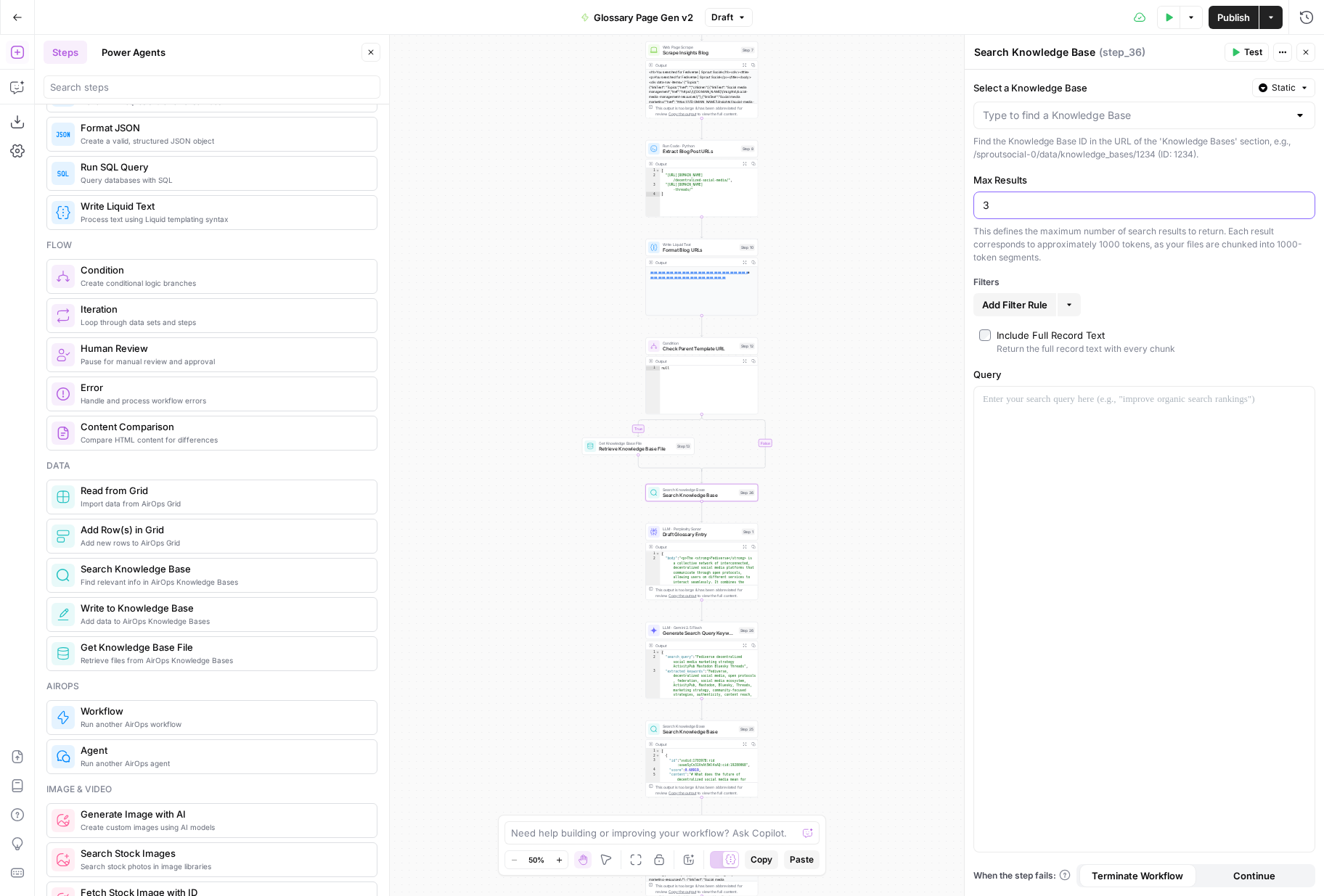
click at [1074, 212] on input "3" at bounding box center [1144, 205] width 323 height 15
type input "5"
click at [1124, 122] on input "Select a Knowledge Base" at bounding box center [1135, 115] width 306 height 15
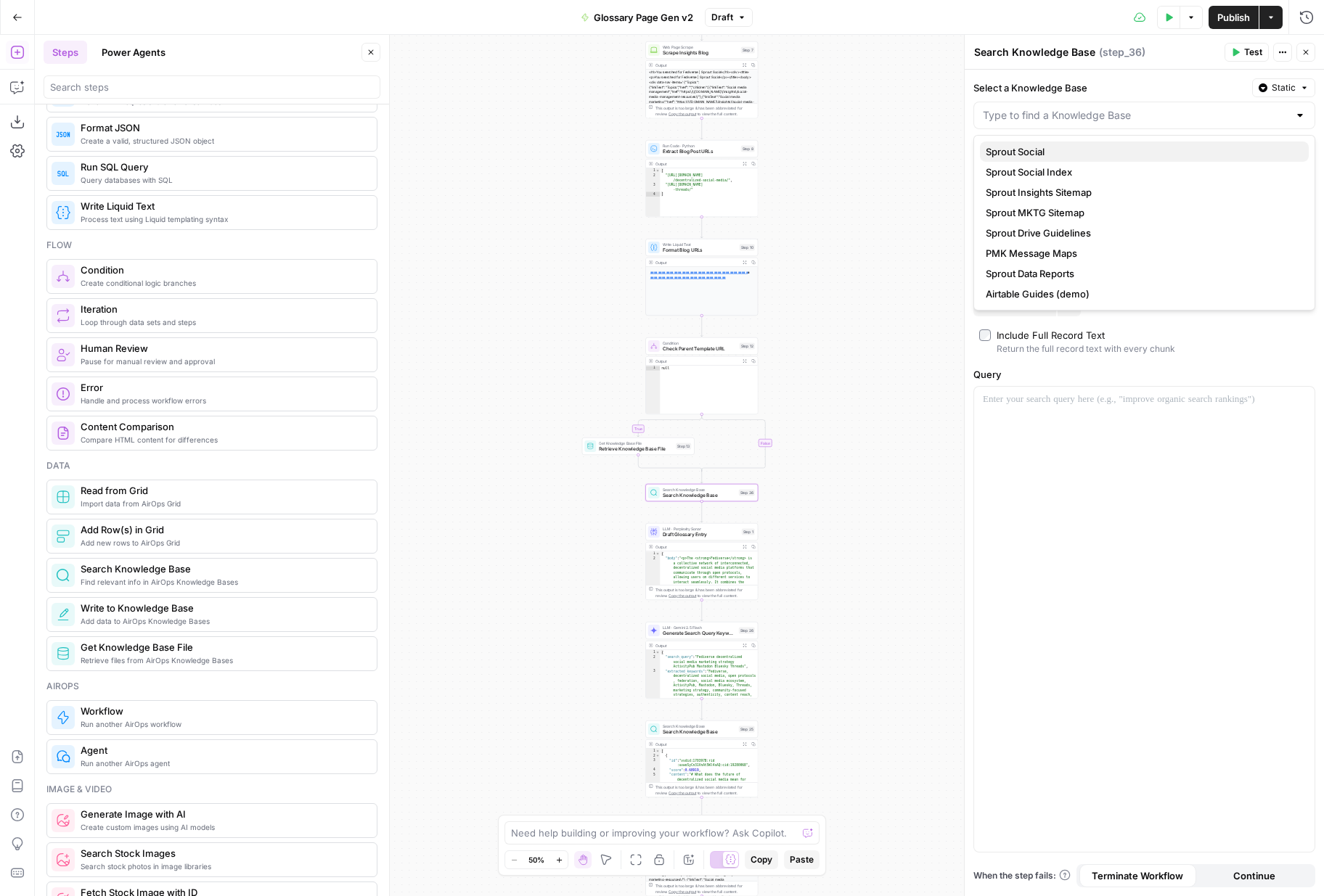
click at [1125, 150] on span "Sprout Social" at bounding box center [1141, 152] width 311 height 15
type input "Sprout Social"
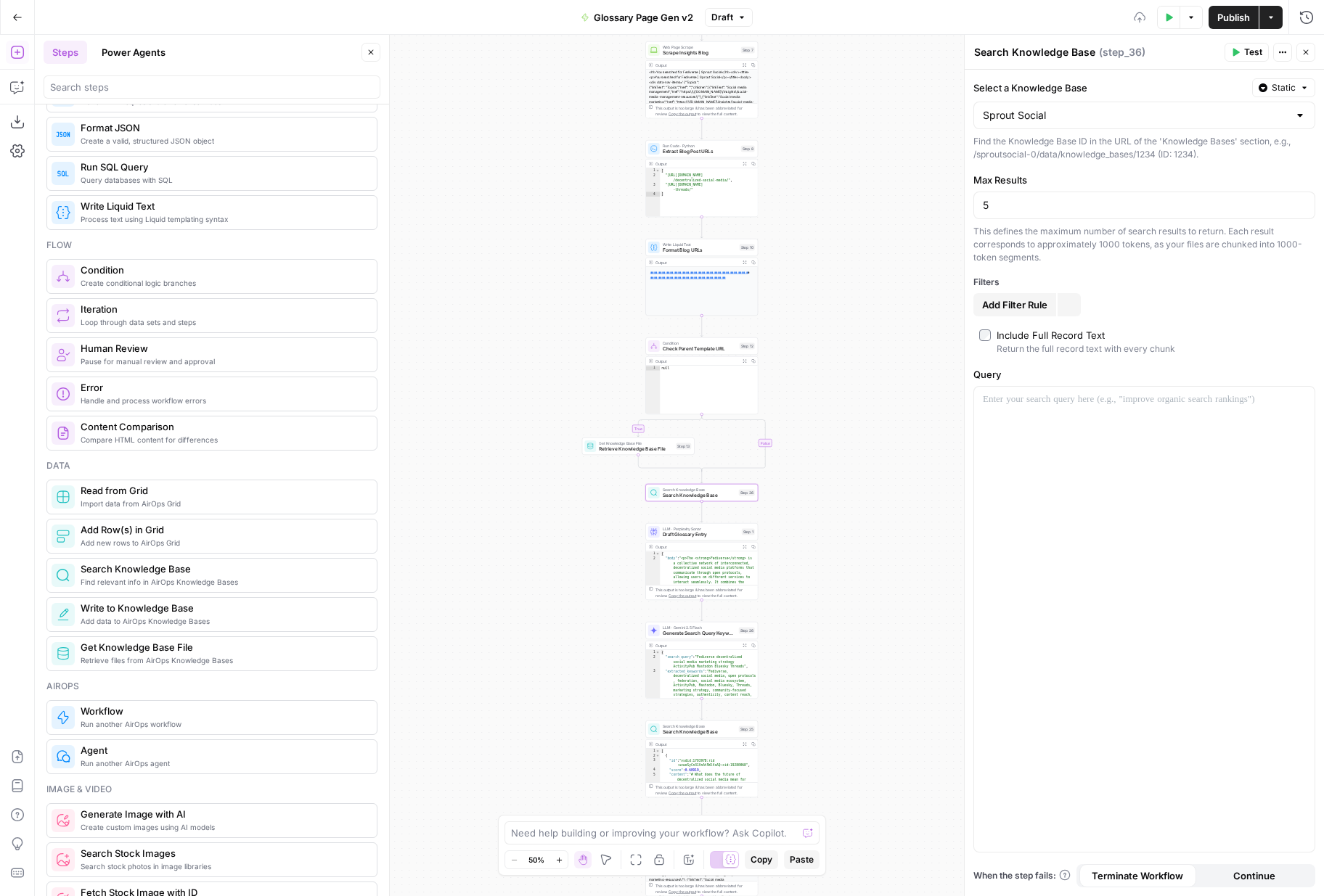
click at [1116, 127] on div "Sprout Social" at bounding box center [1144, 115] width 342 height 28
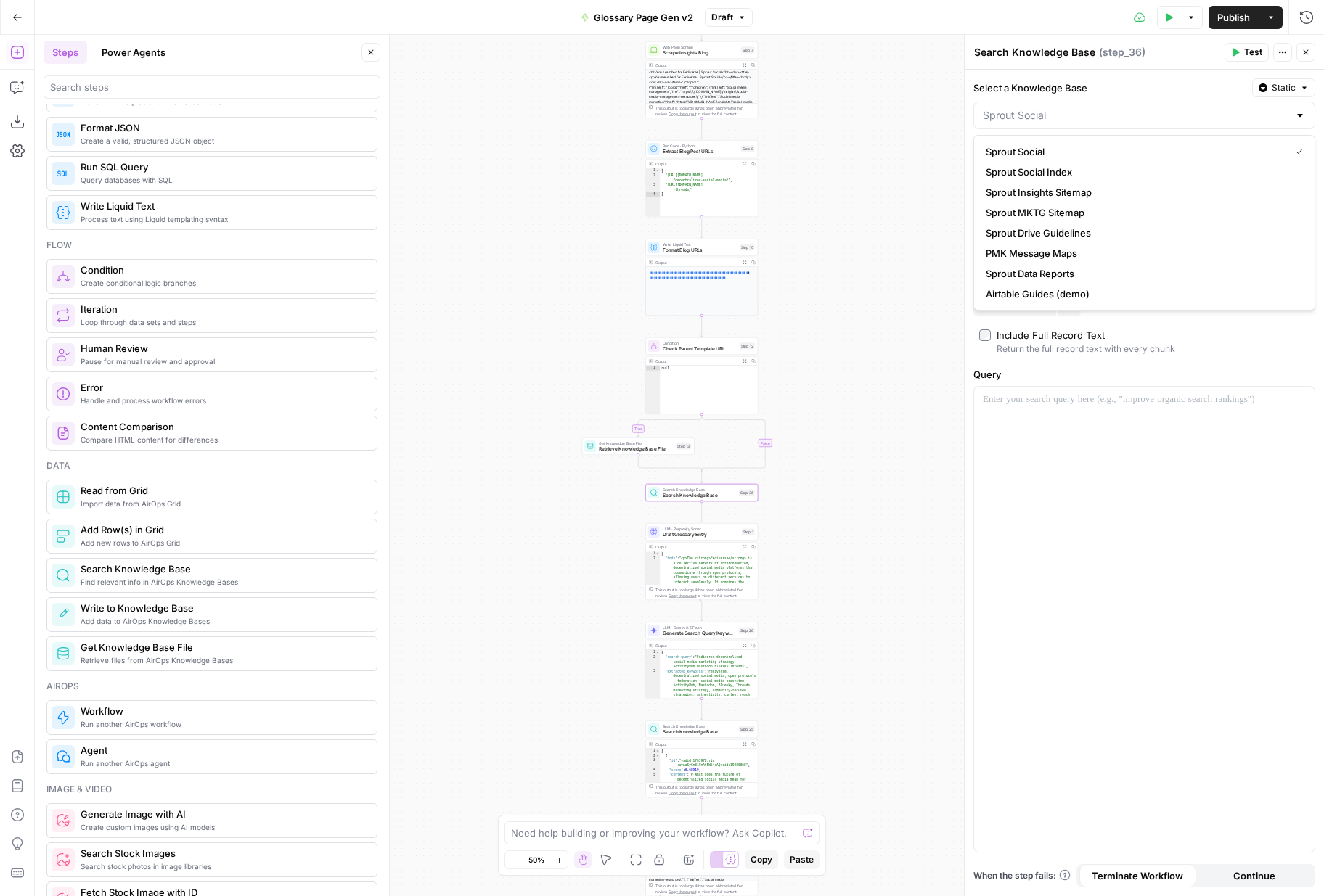
click at [1249, 351] on label "Include Full Record Text Return the full record text with every chunk" at bounding box center [1144, 342] width 330 height 28
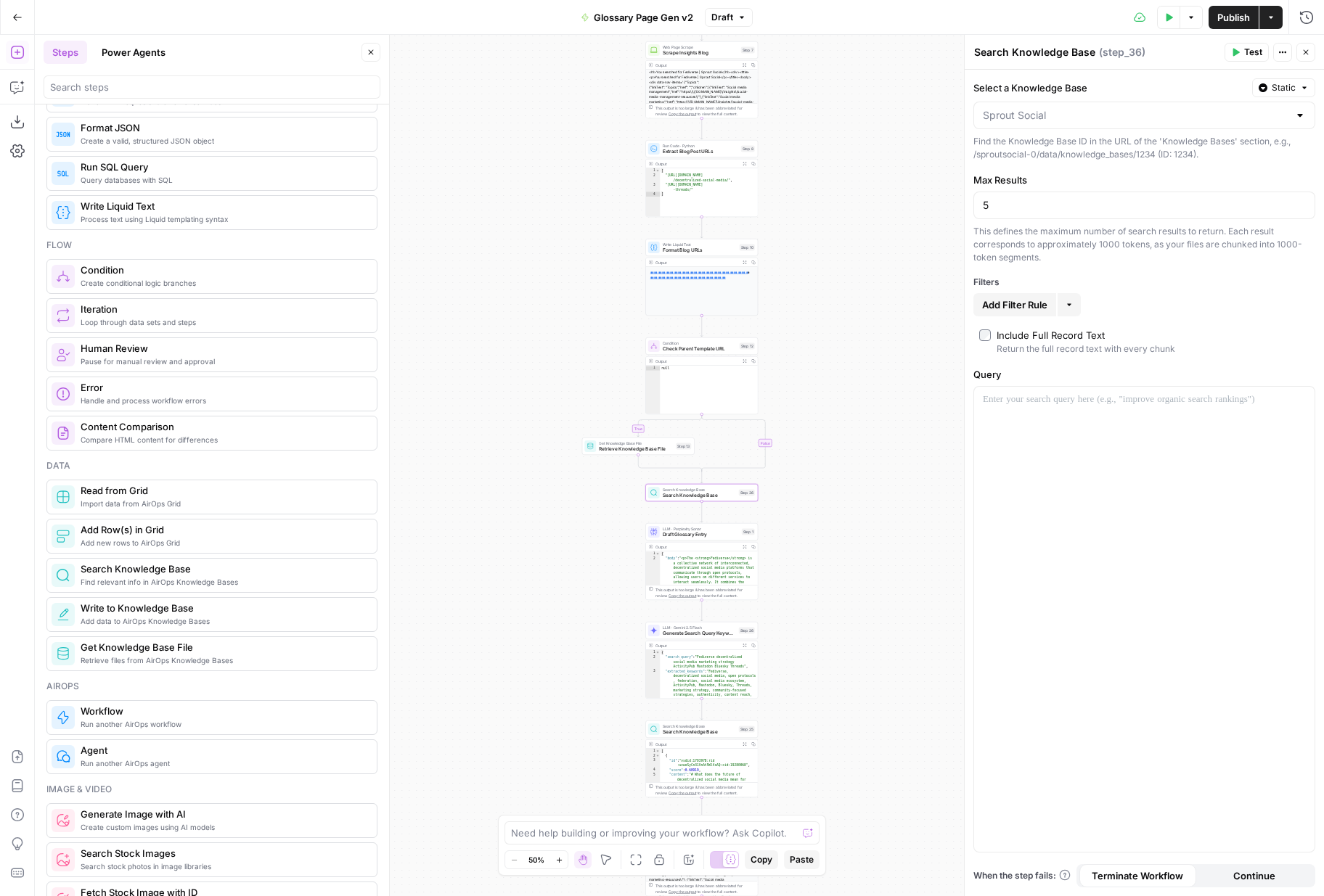
click at [1249, 351] on label "Include Full Record Text Return the full record text with every chunk" at bounding box center [1144, 342] width 330 height 28
click at [1078, 301] on button "More" at bounding box center [1069, 304] width 23 height 23
click at [1041, 310] on span "Add Filter Rule" at bounding box center [1014, 305] width 65 height 15
click at [1058, 309] on div at bounding box center [1063, 308] width 12 height 15
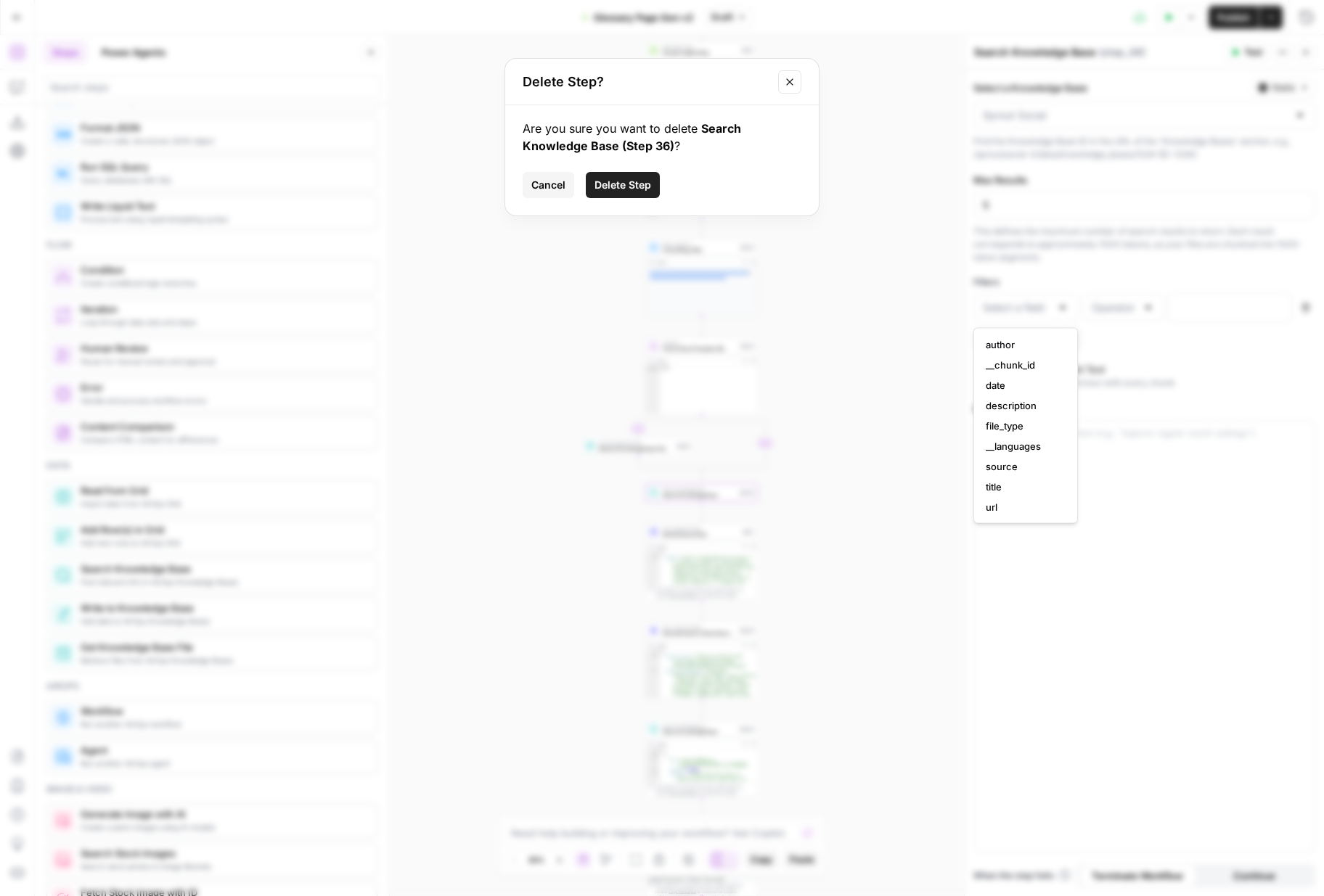
click at [789, 79] on icon "Close modal" at bounding box center [790, 82] width 12 height 12
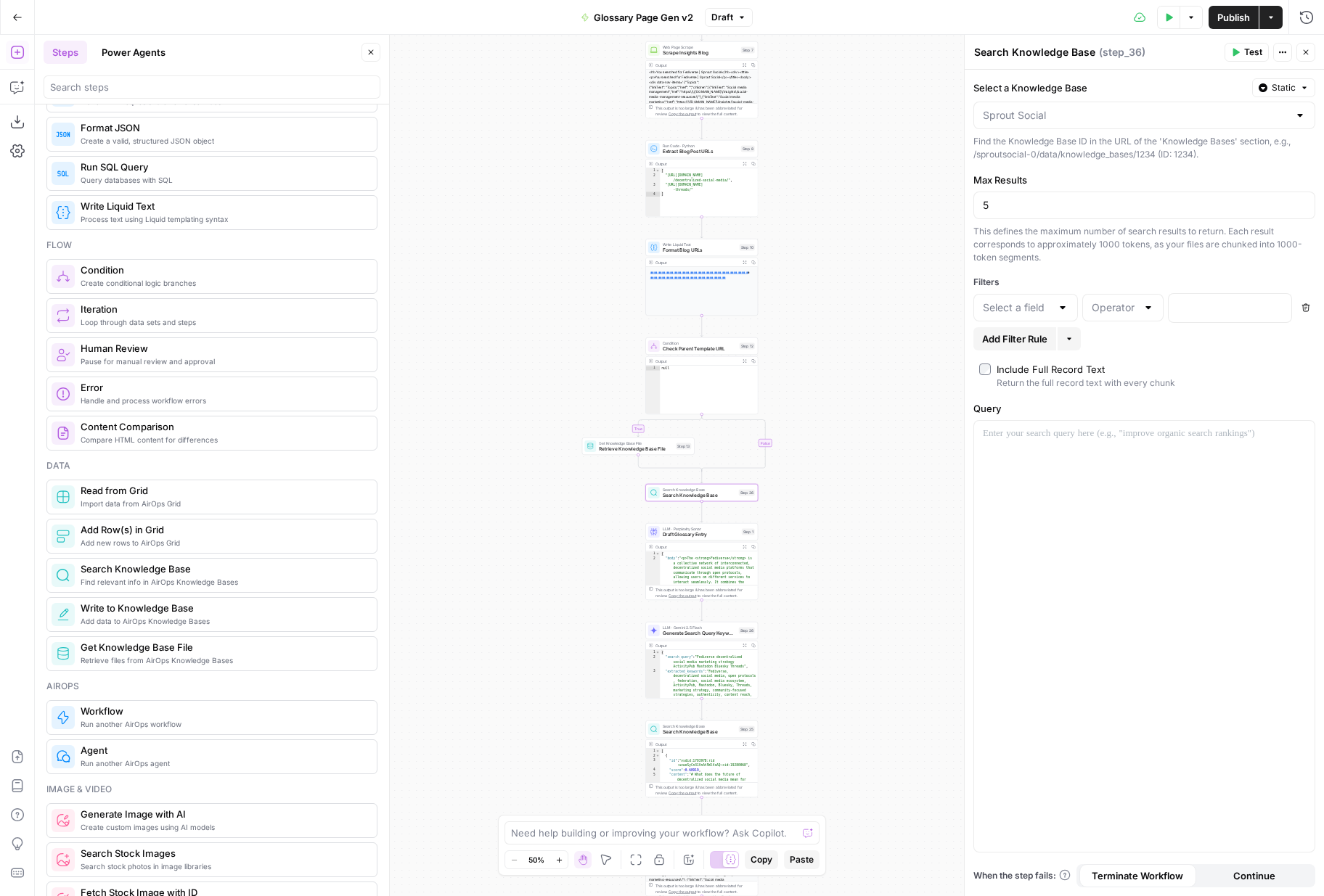
click at [743, 15] on icon "button" at bounding box center [742, 18] width 9 height 9
click at [807, 16] on div "Test Data Options Publish Actions Run History" at bounding box center [1038, 17] width 572 height 34
click at [713, 481] on icon "button" at bounding box center [713, 480] width 6 height 6
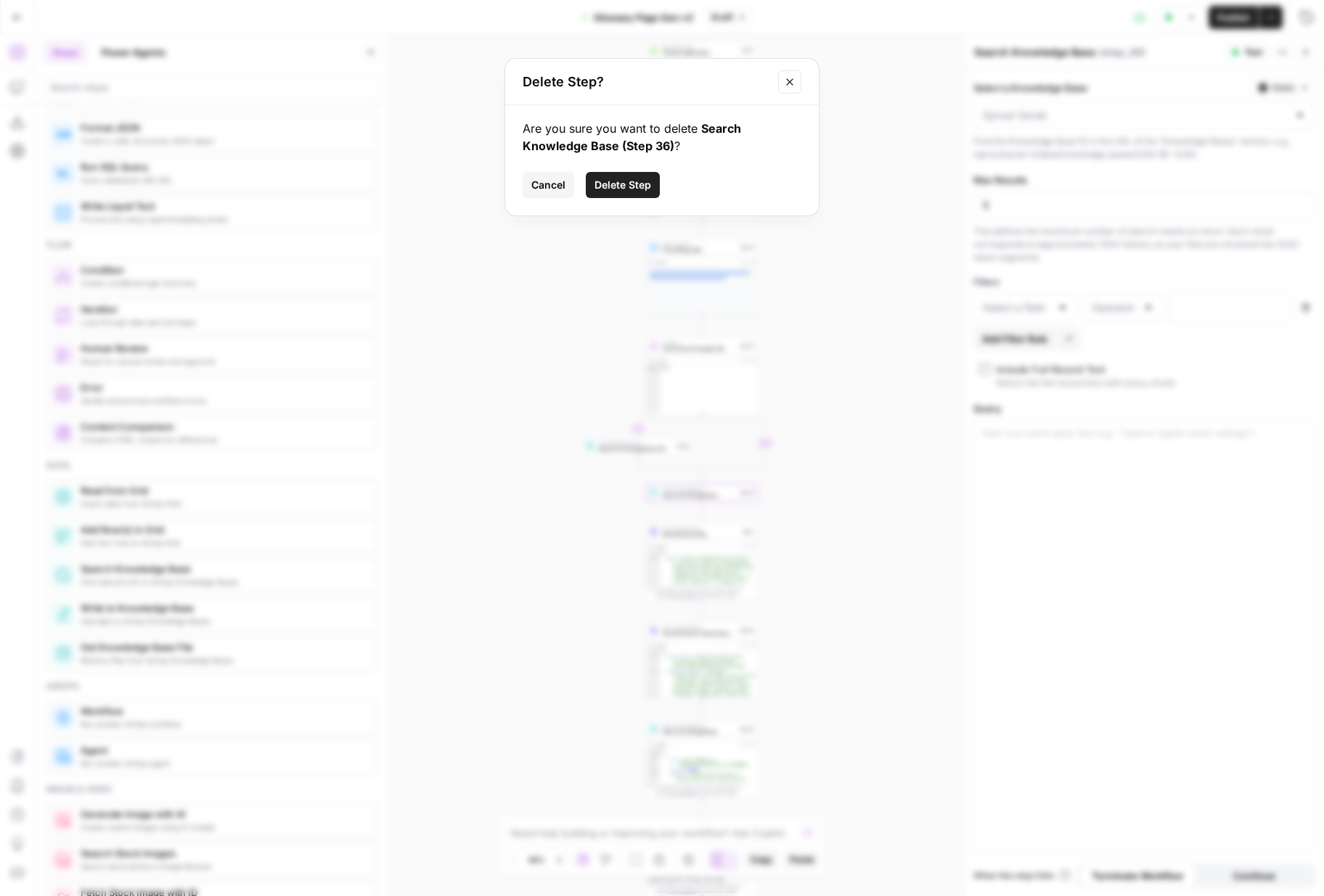
click at [620, 191] on span "Delete Step" at bounding box center [623, 185] width 57 height 15
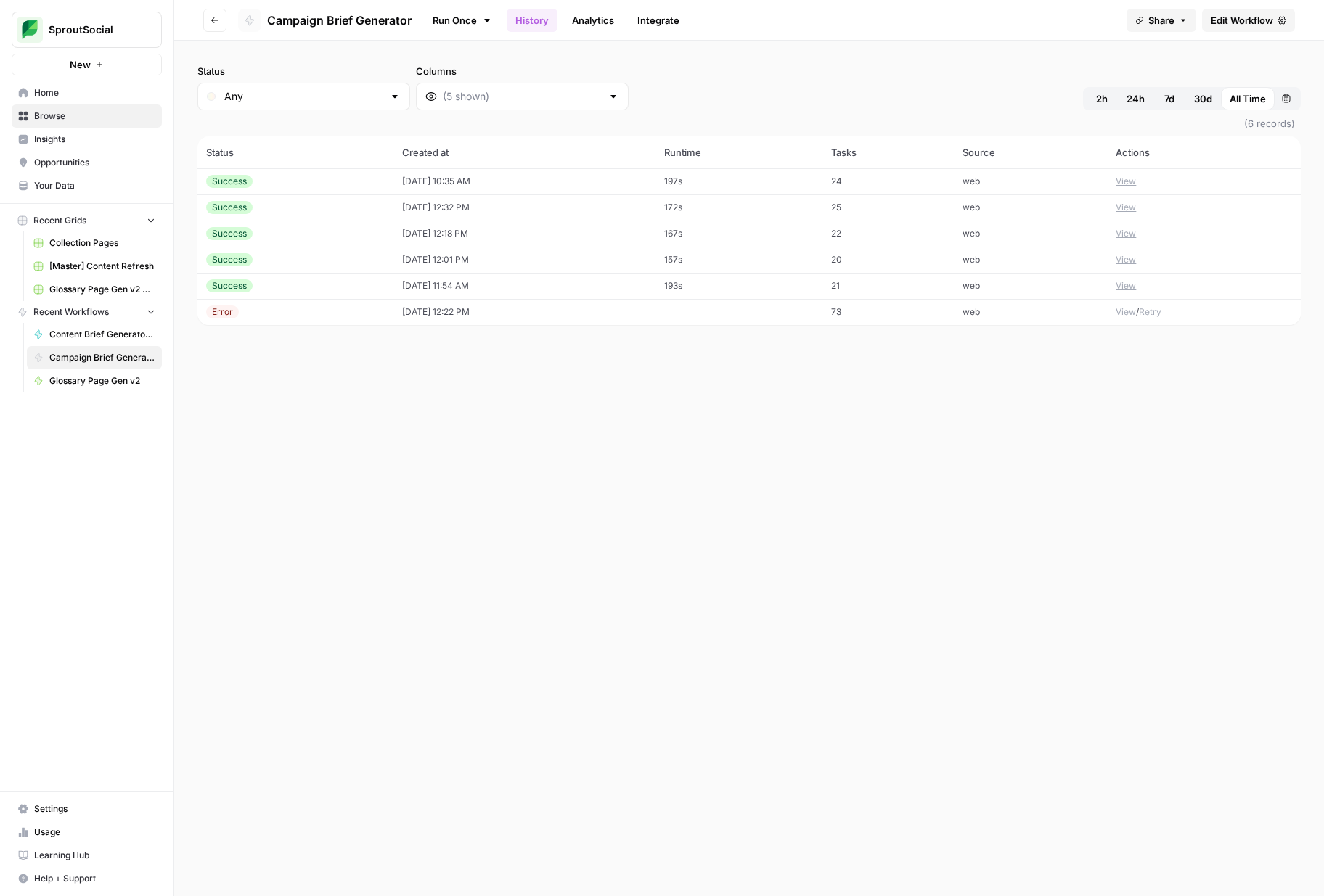
click at [95, 809] on span "Settings" at bounding box center [95, 810] width 121 height 13
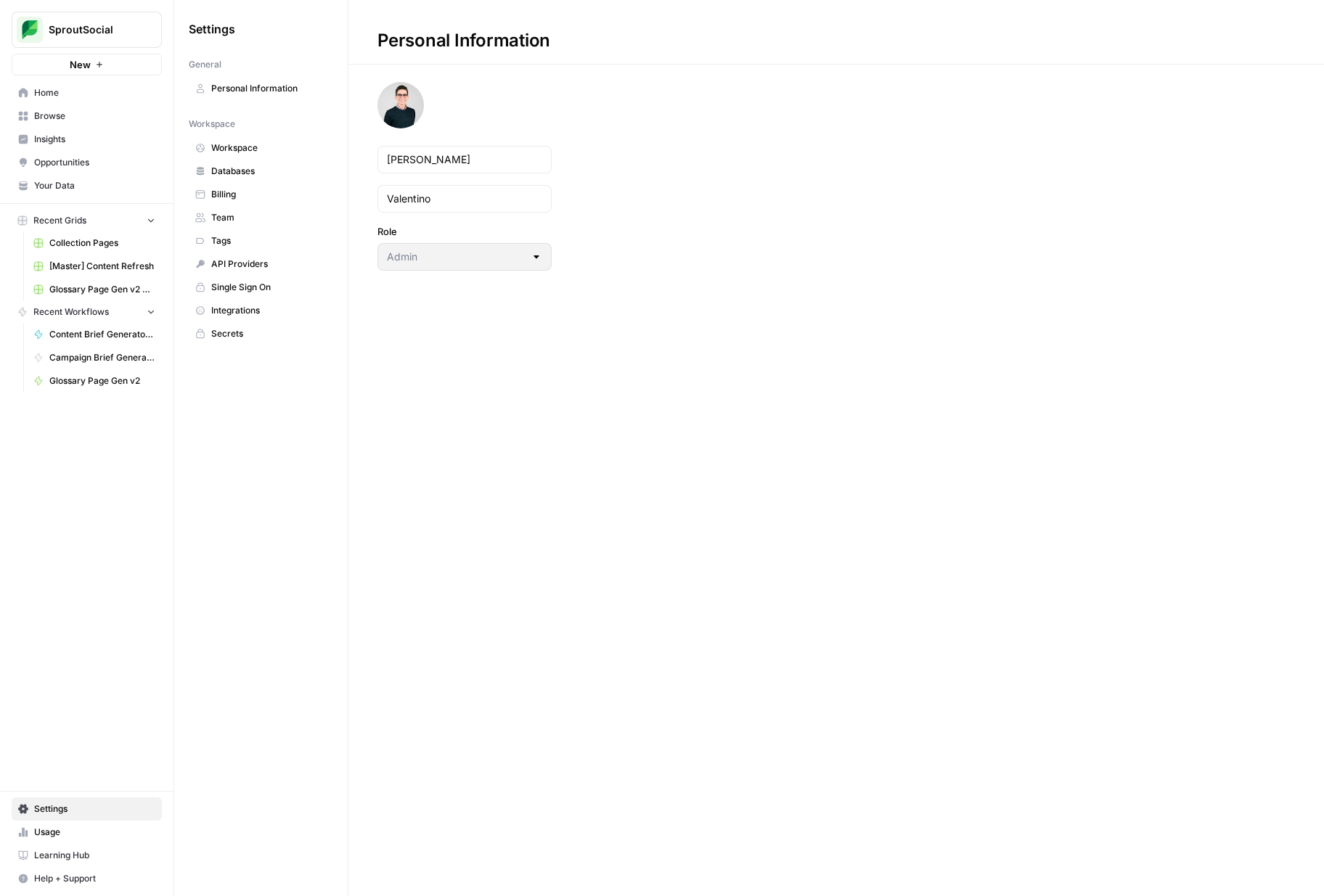
click at [125, 826] on span "Usage" at bounding box center [95, 833] width 121 height 13
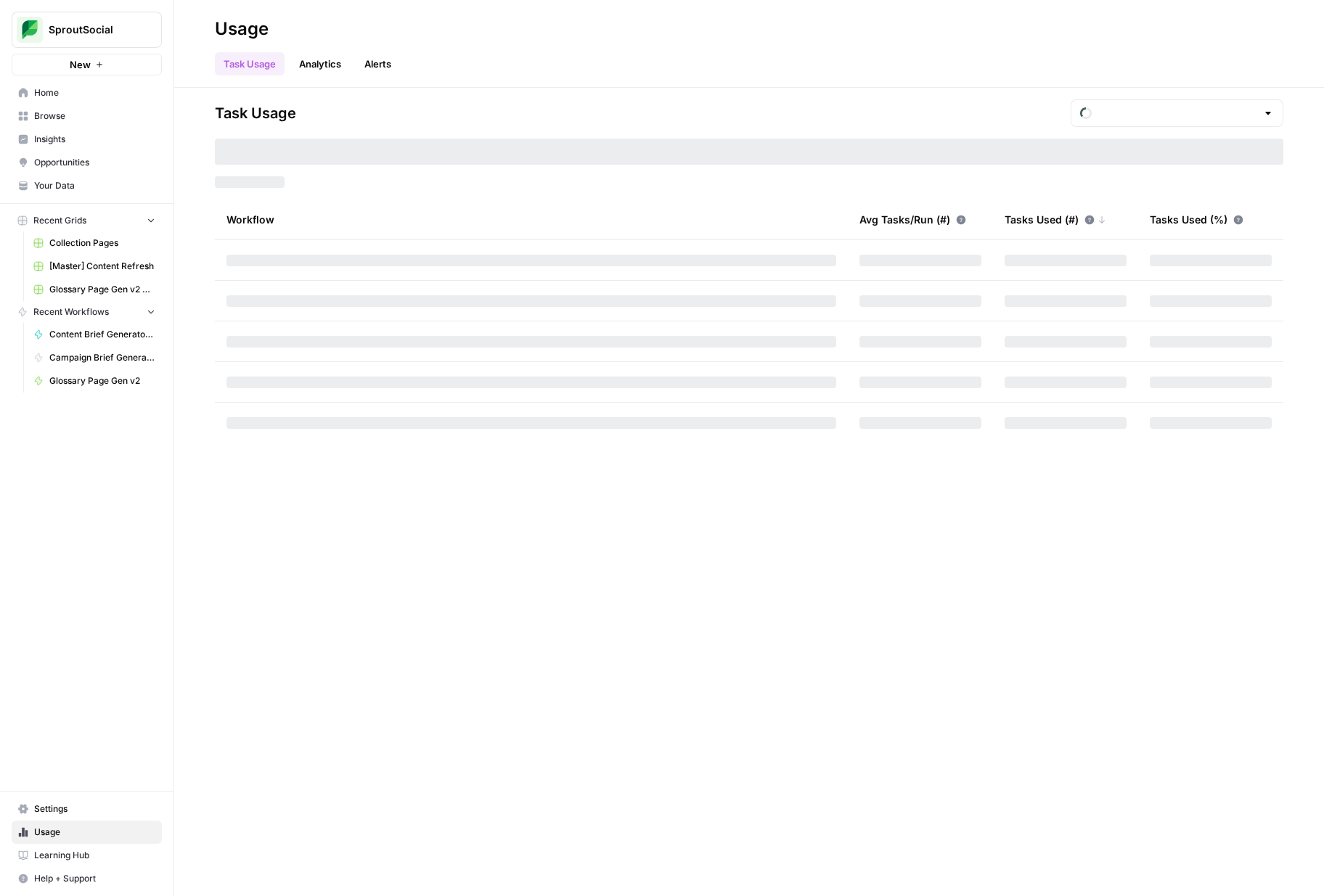
type input "October Tasks"
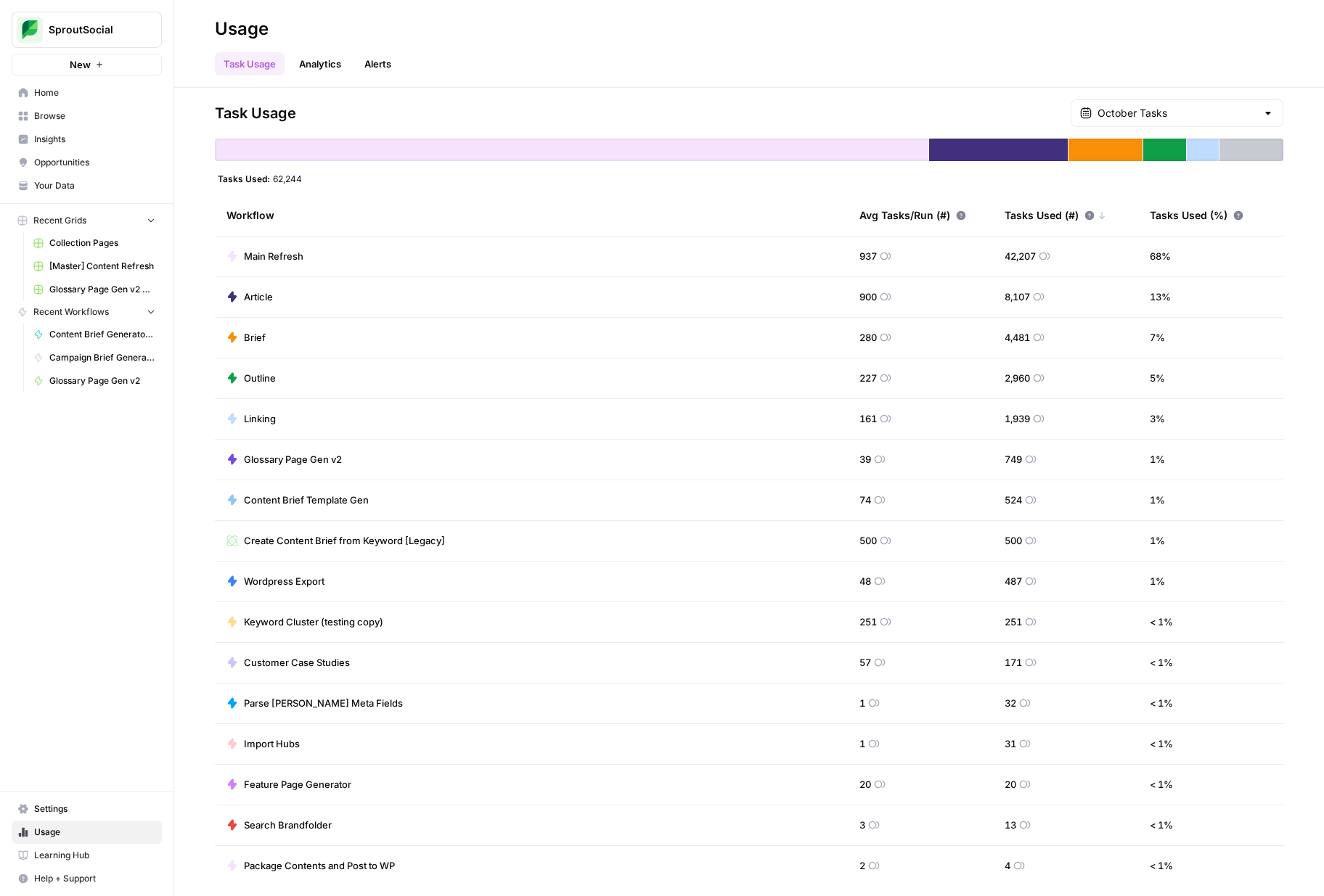
click at [97, 186] on span "Your Data" at bounding box center [95, 186] width 121 height 13
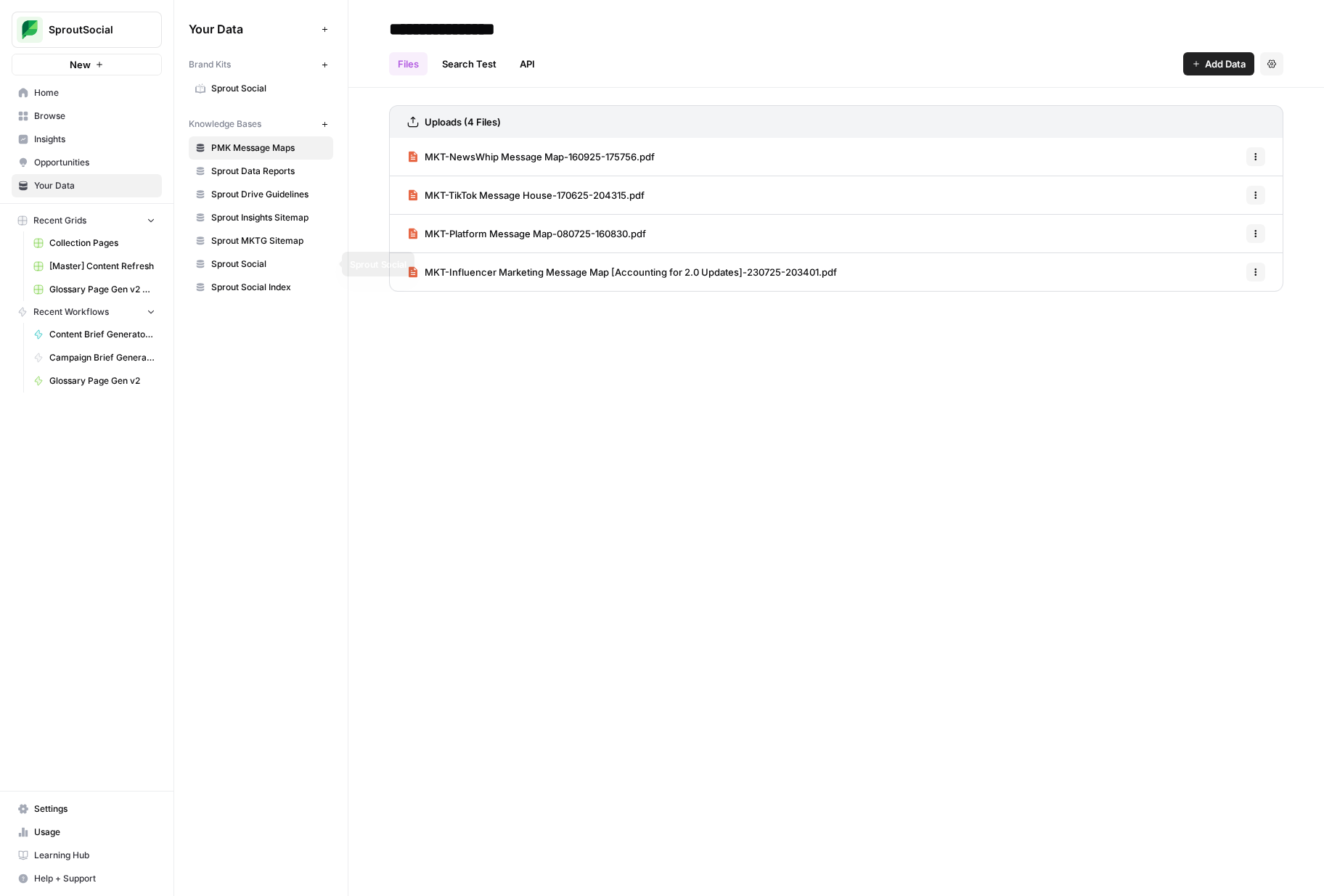
click at [242, 267] on span "Sprout Social" at bounding box center [269, 264] width 115 height 13
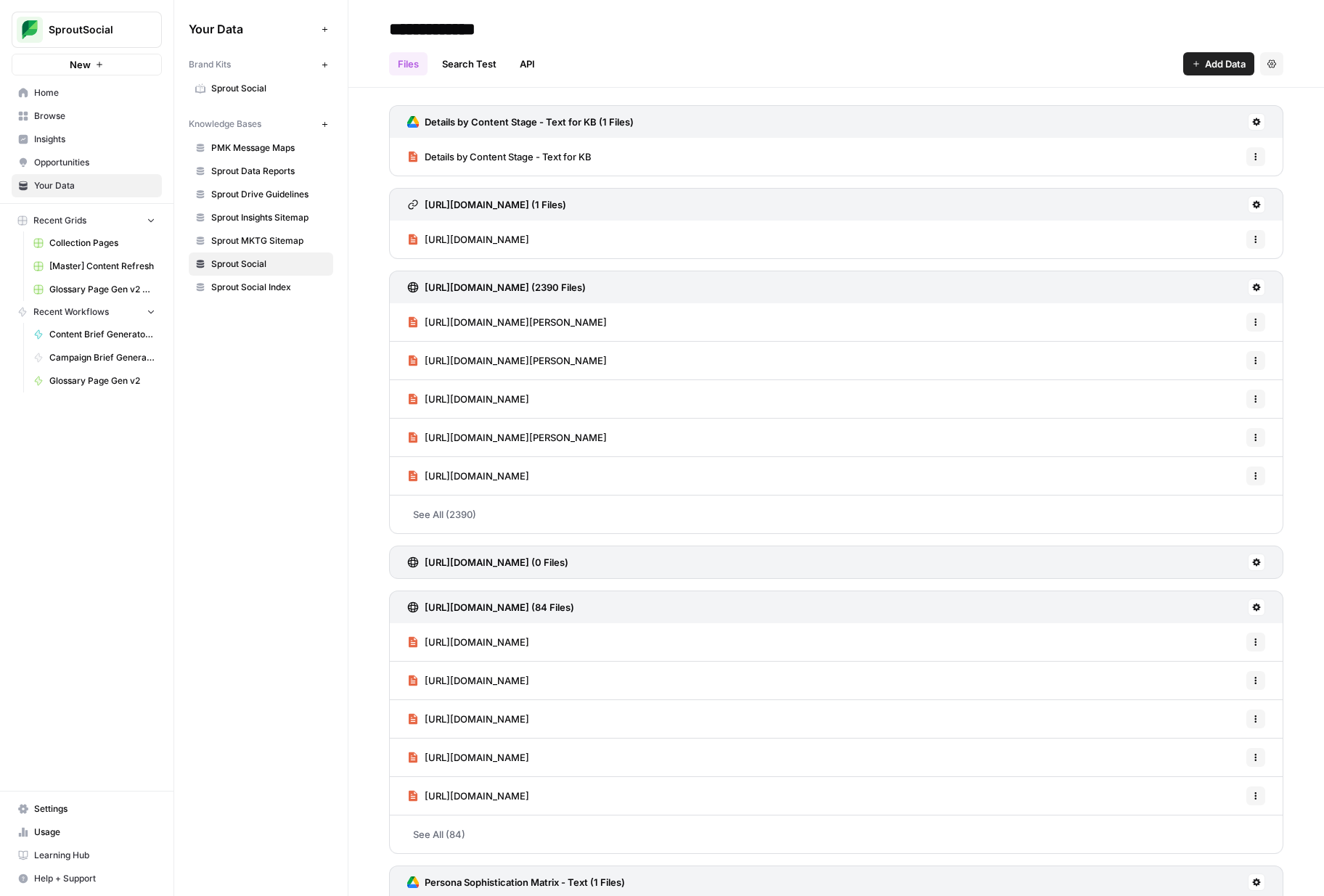
click at [524, 156] on span "Details by Content Stage - Text for KB" at bounding box center [508, 157] width 167 height 15
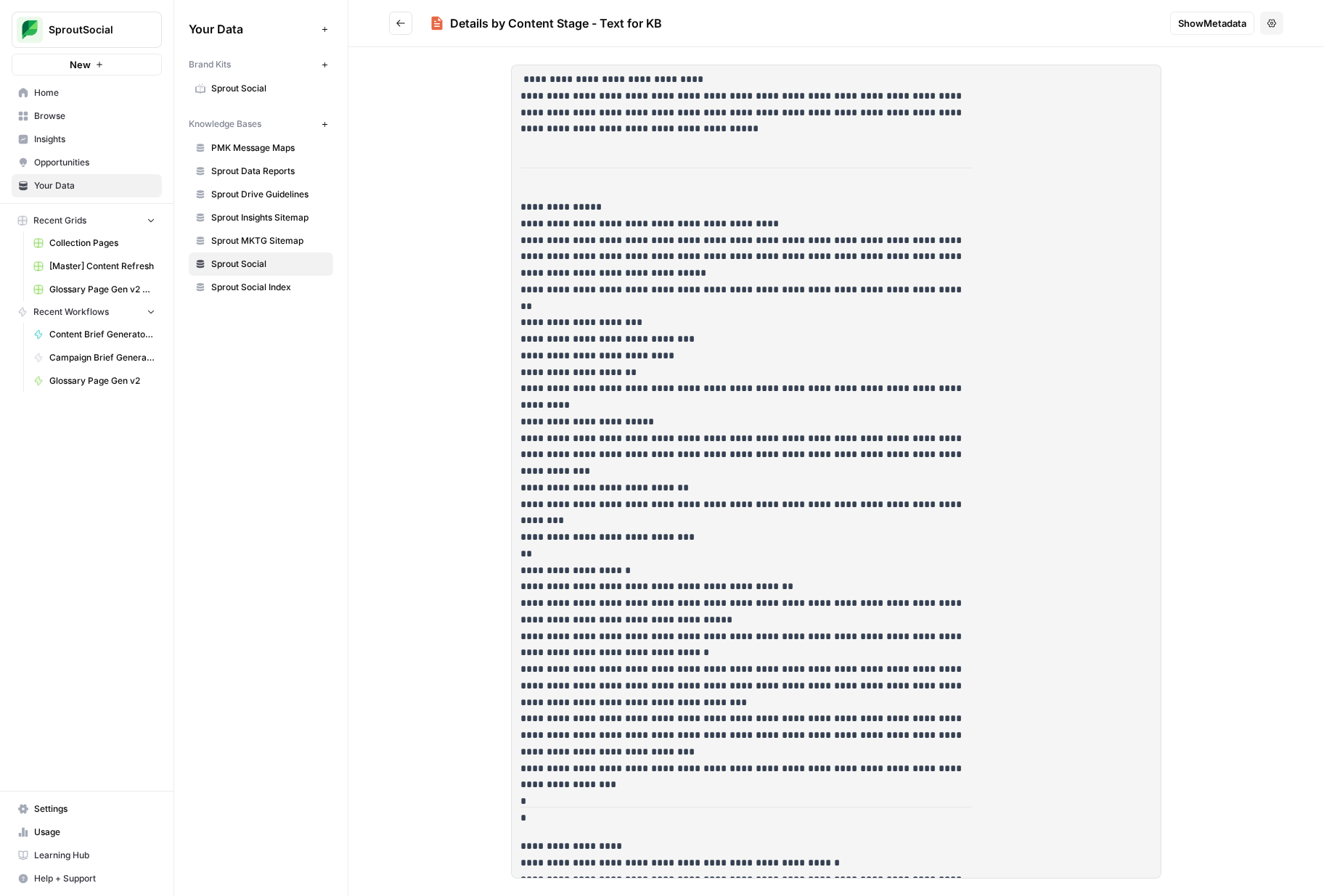
click at [397, 24] on icon "Go back" at bounding box center [400, 23] width 10 height 10
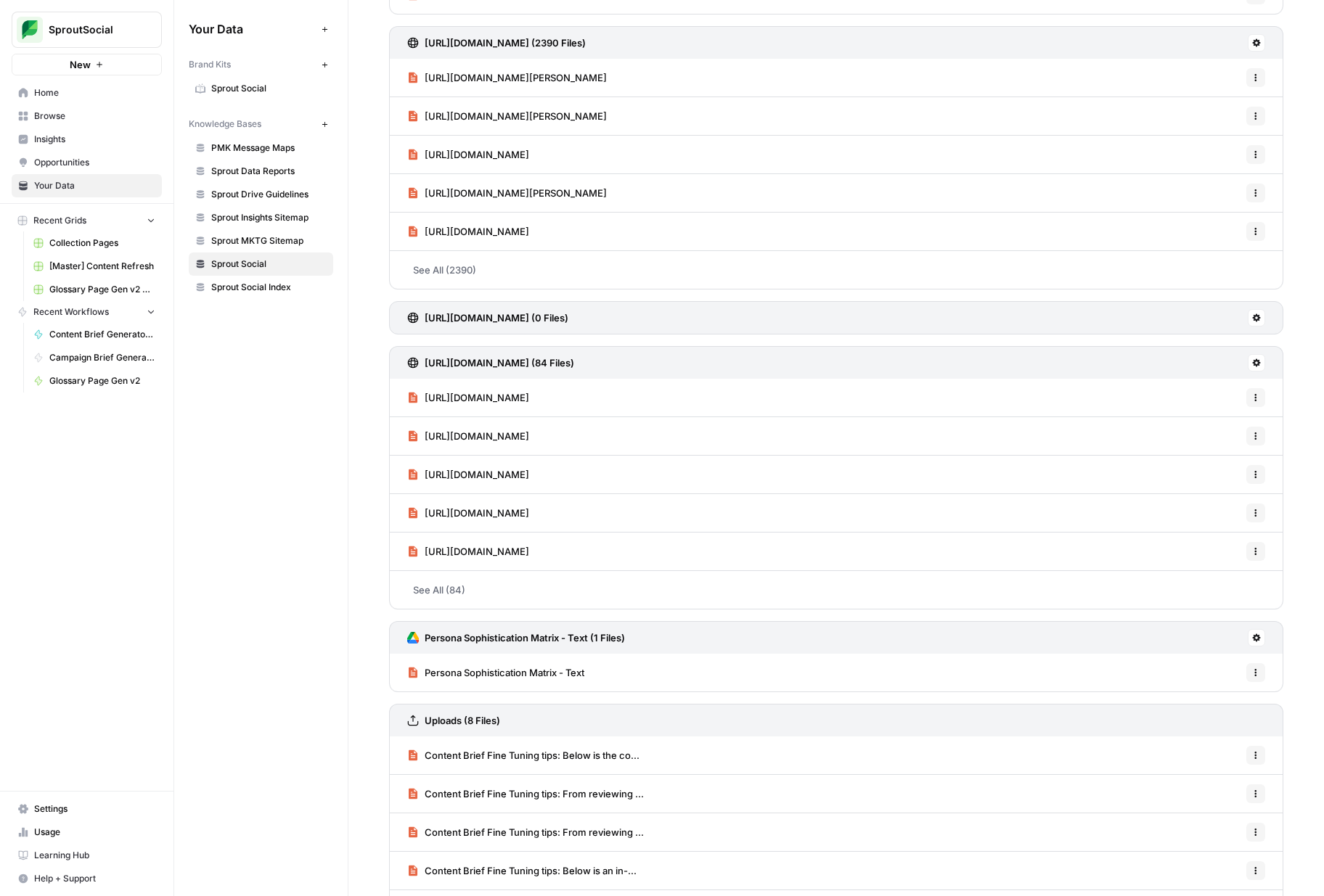
scroll to position [327, 0]
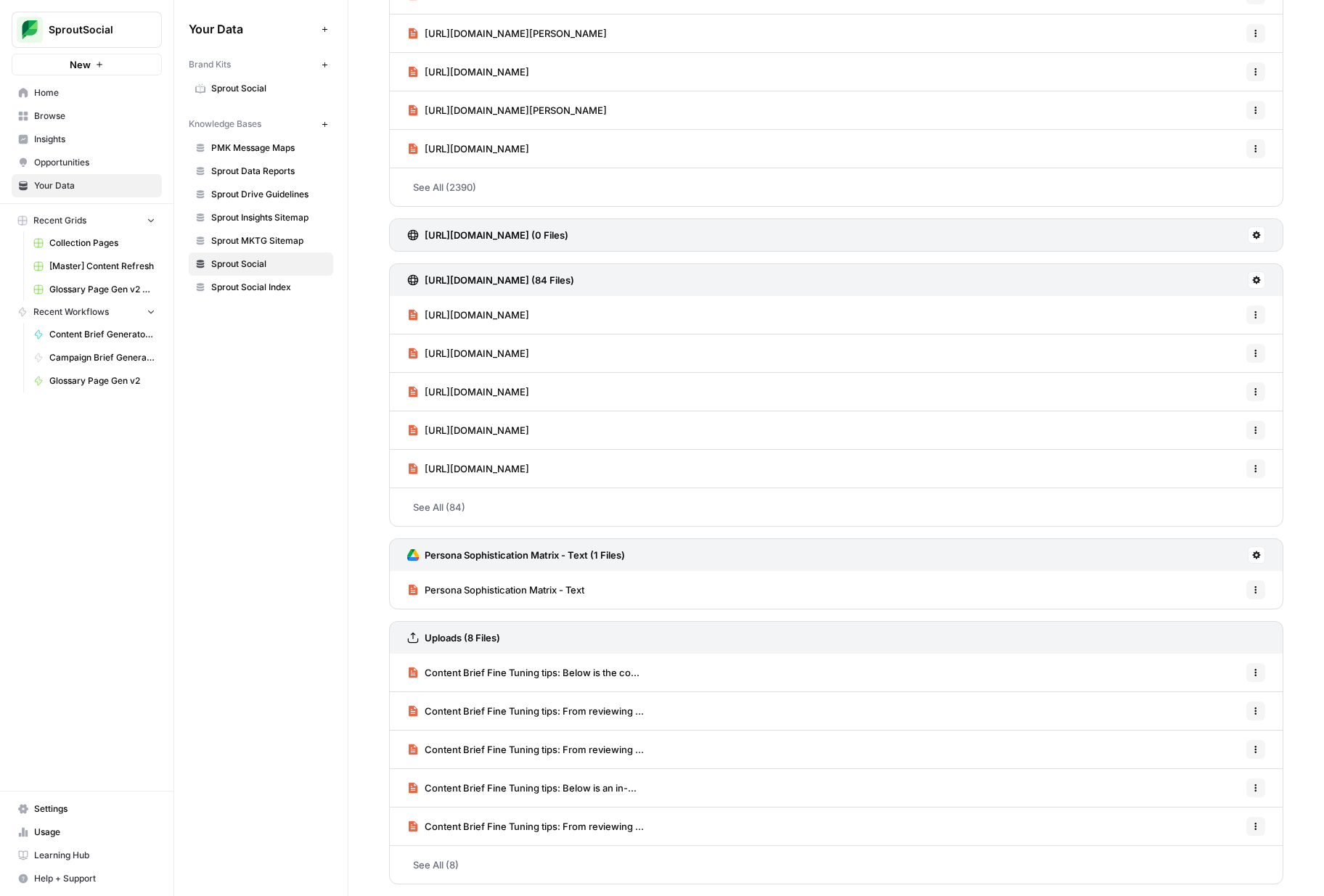
click at [504, 852] on link "See All (8)" at bounding box center [836, 865] width 894 height 38
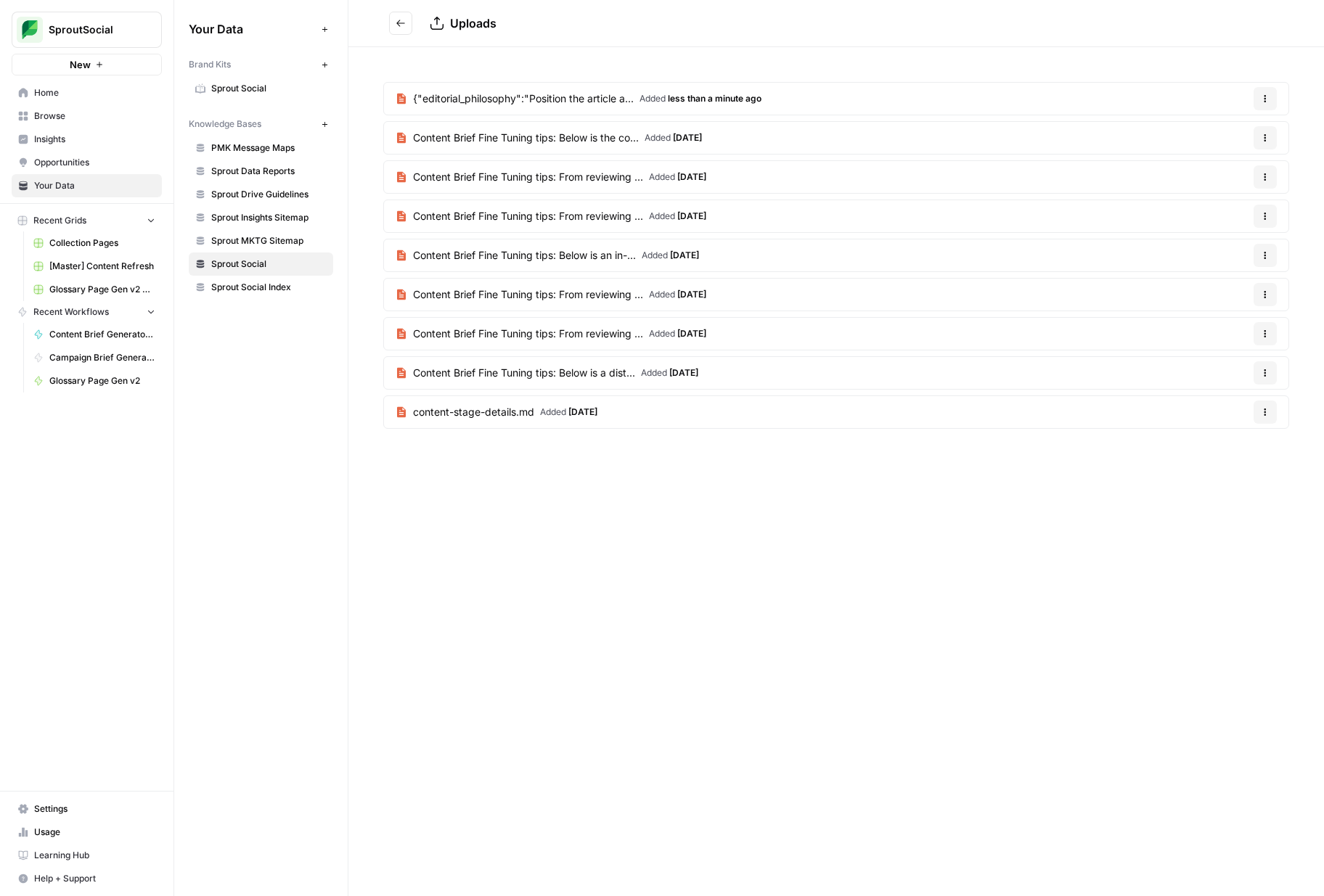
click at [514, 101] on span "{"editorial_philosophy":"Position the article a..." at bounding box center [523, 99] width 220 height 15
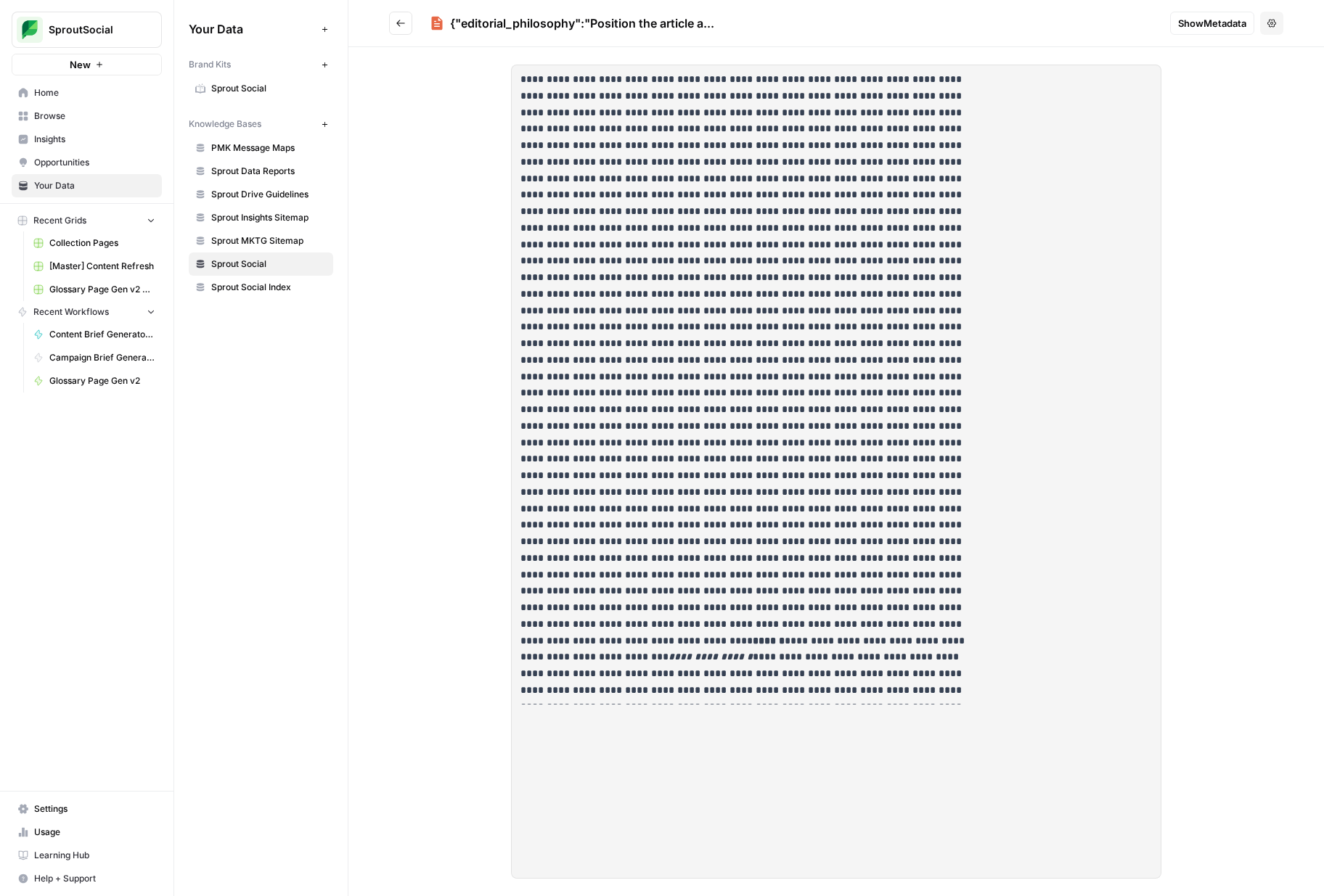
click at [1181, 28] on span "Show Metadata" at bounding box center [1212, 23] width 68 height 15
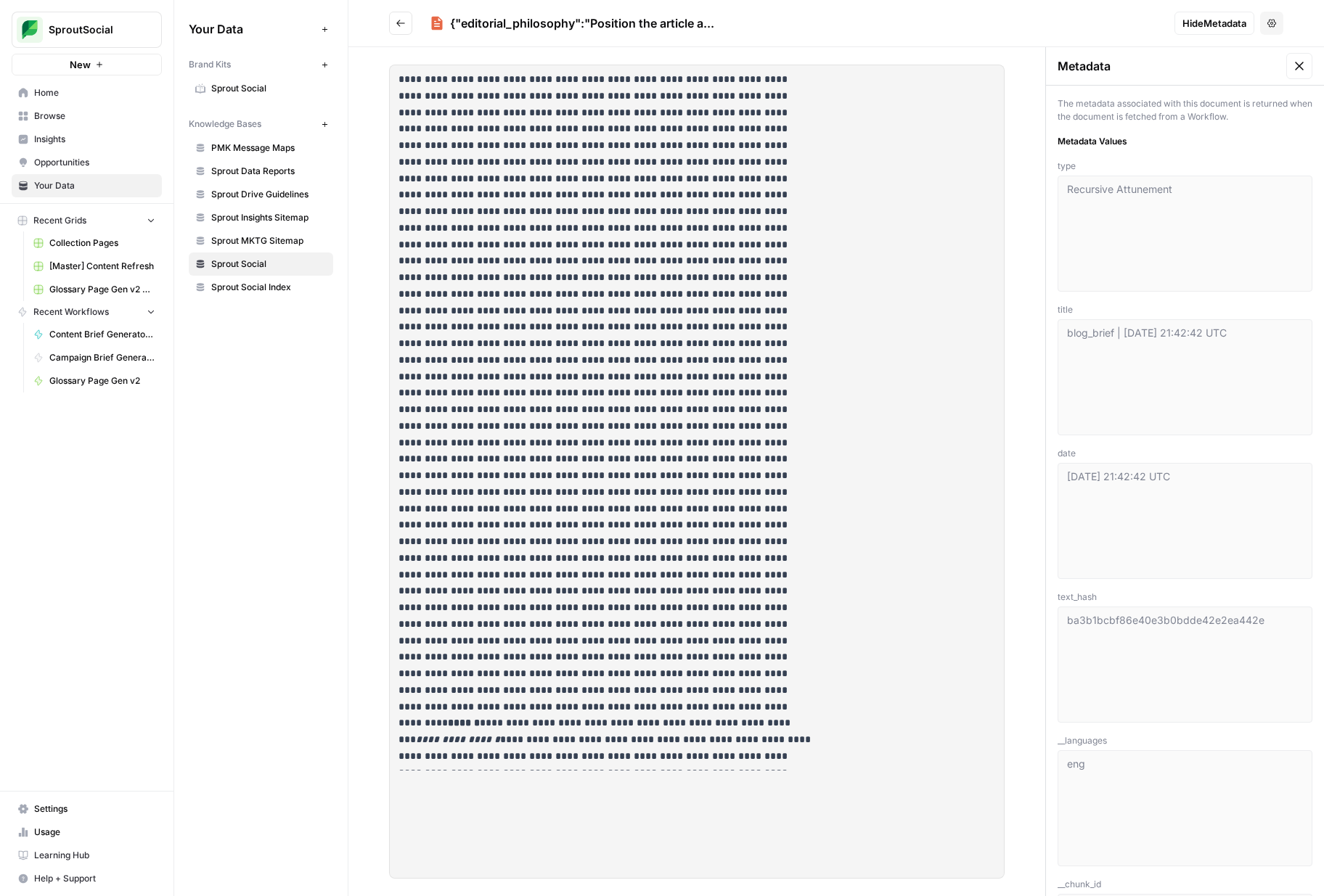
click at [1288, 73] on button at bounding box center [1299, 65] width 26 height 26
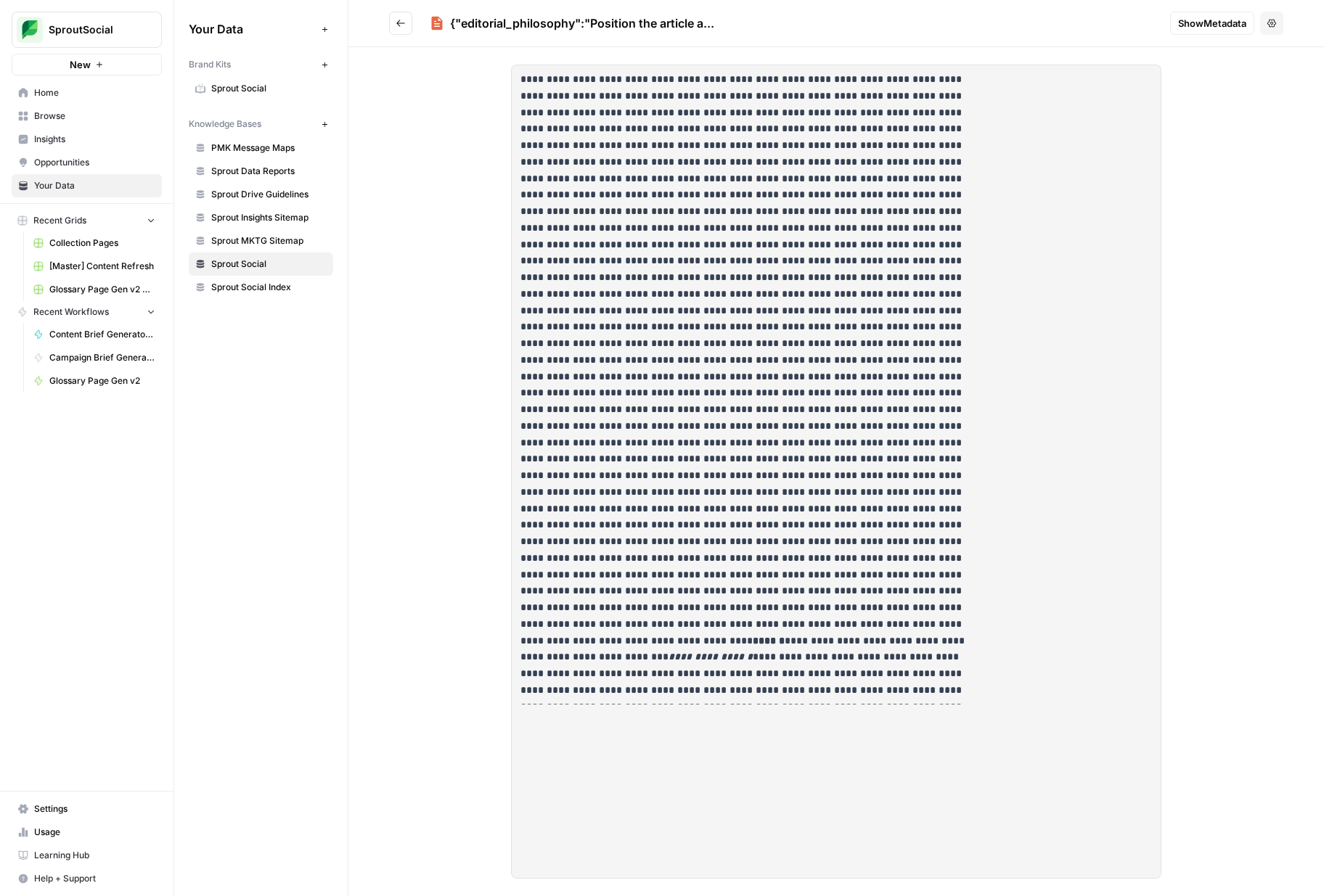
click at [1270, 29] on button "Options" at bounding box center [1271, 23] width 23 height 23
click at [1260, 54] on span "Delete File" at bounding box center [1241, 57] width 47 height 15
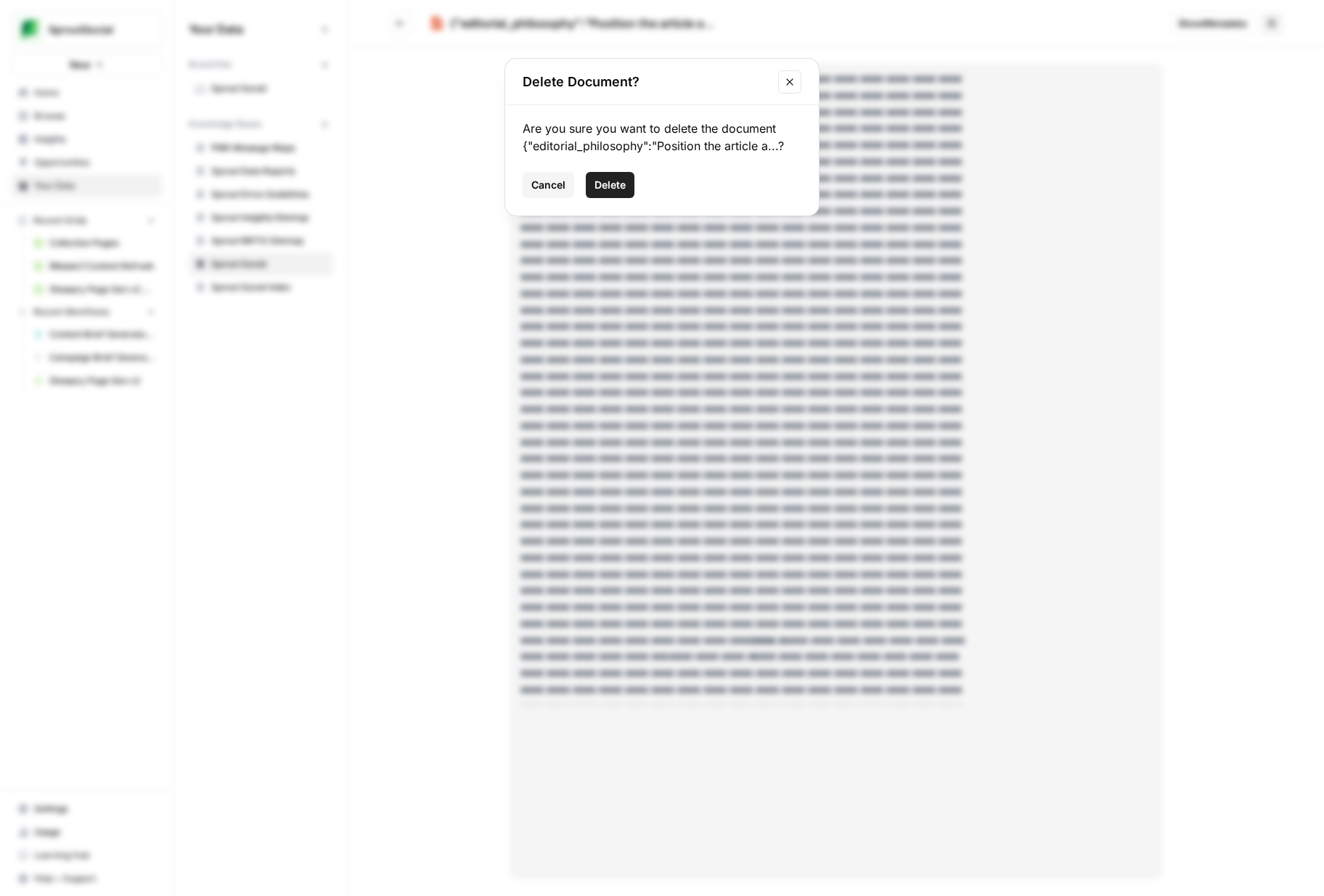
click at [625, 185] on span "Delete" at bounding box center [610, 185] width 31 height 15
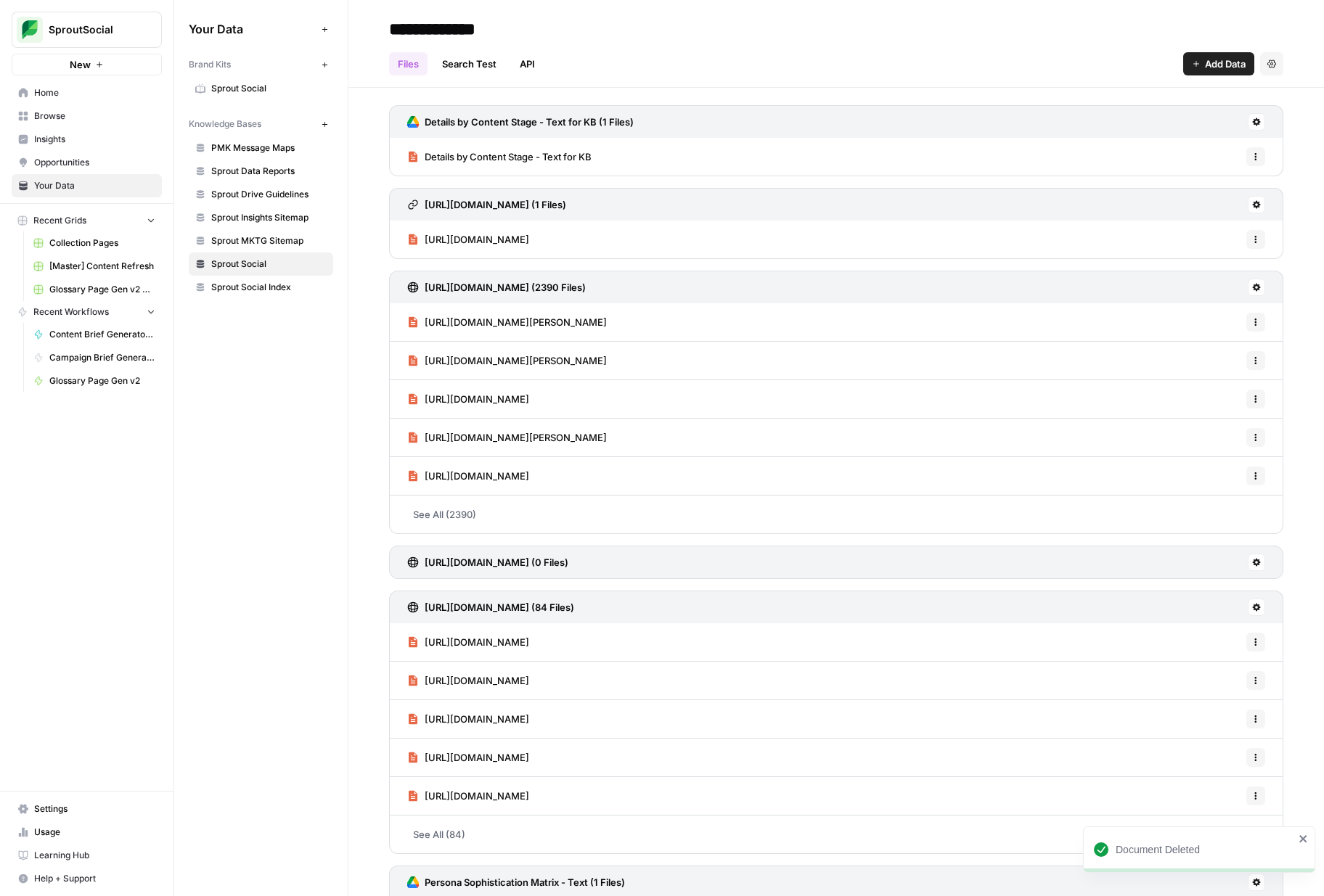
scroll to position [327, 0]
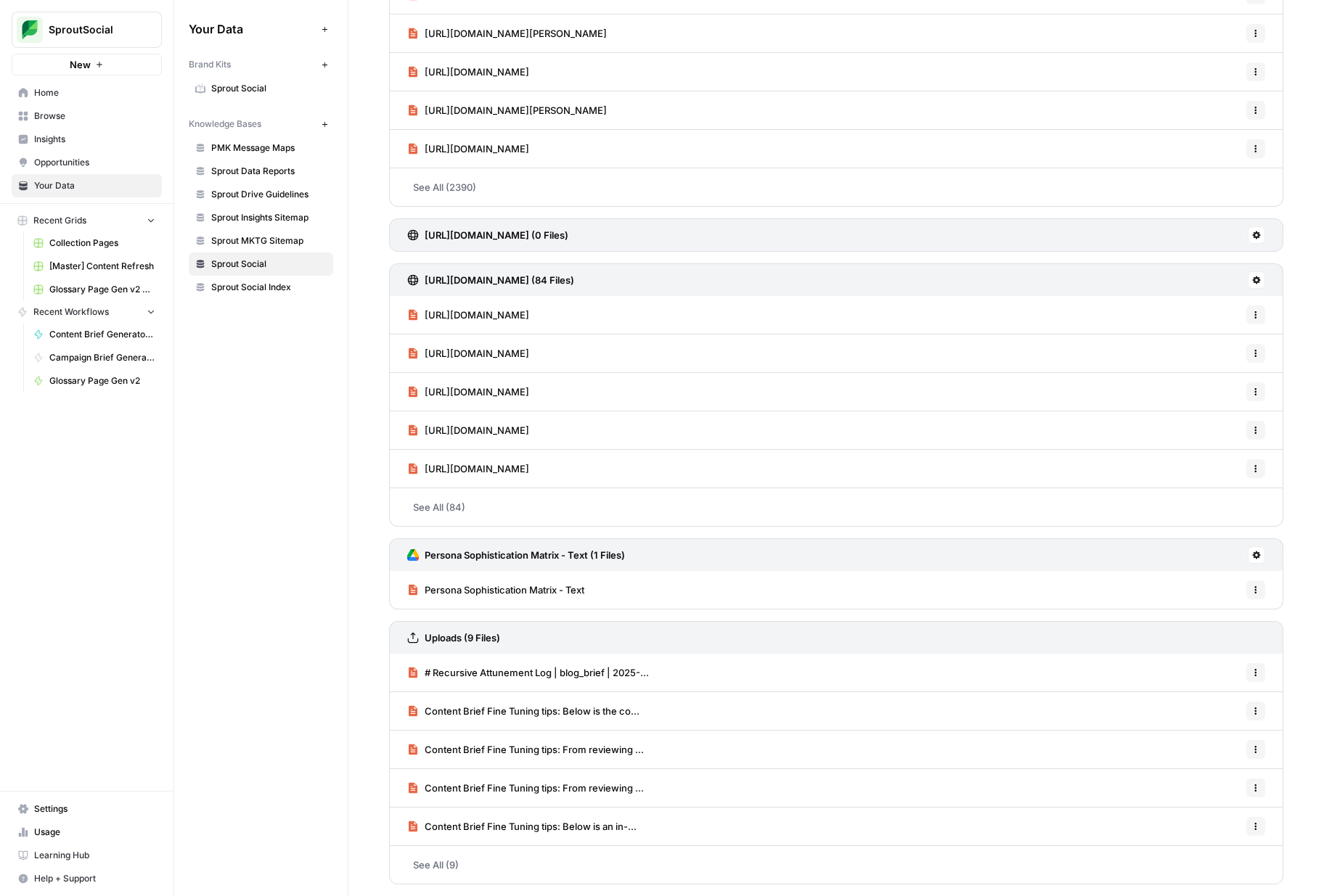
click at [546, 672] on span "# Recursive Attunement Log | blog_brief | 2025-..." at bounding box center [536, 673] width 224 height 15
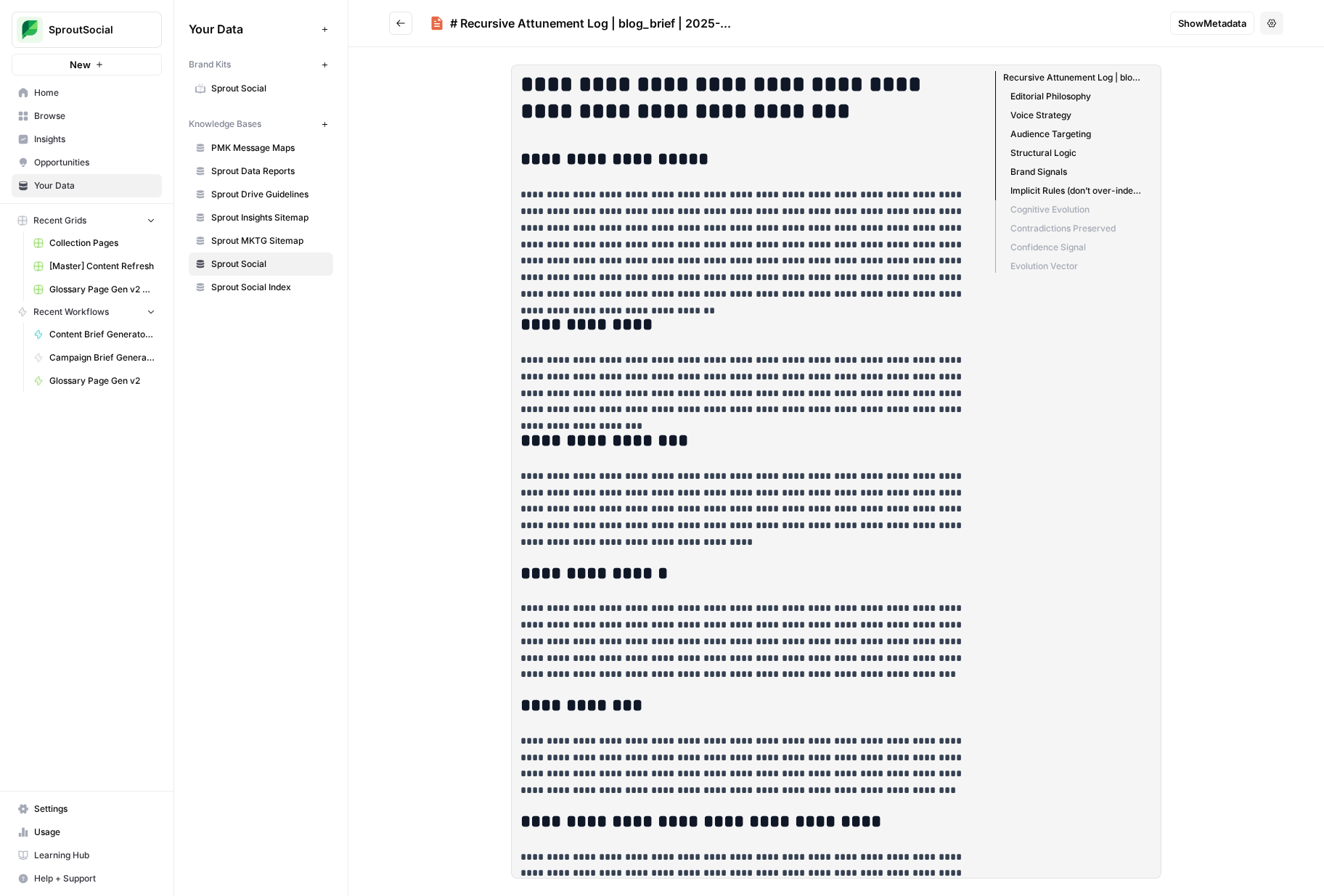
click at [1216, 28] on span "Show Metadata" at bounding box center [1212, 23] width 68 height 15
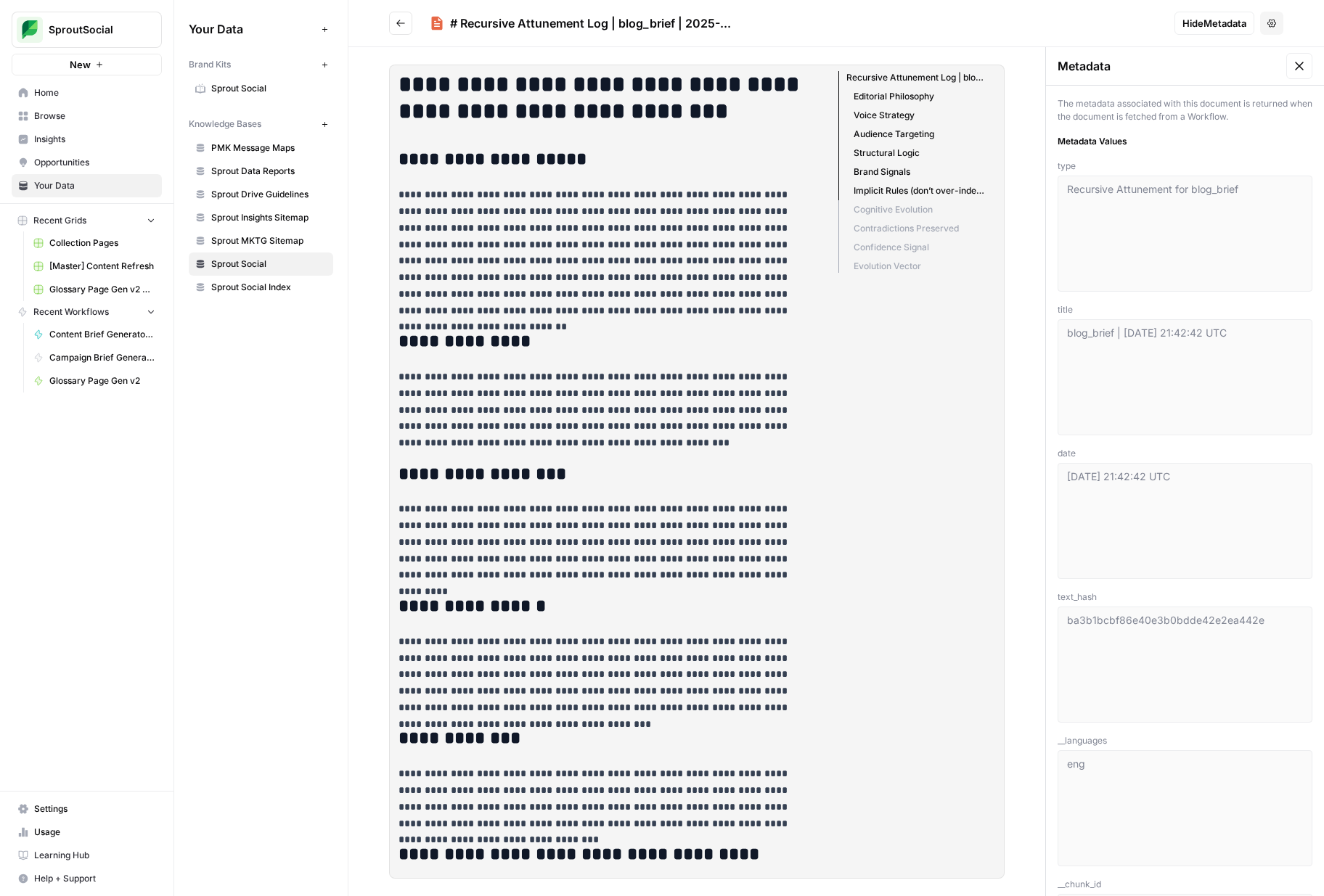
click at [1297, 67] on icon at bounding box center [1299, 66] width 15 height 15
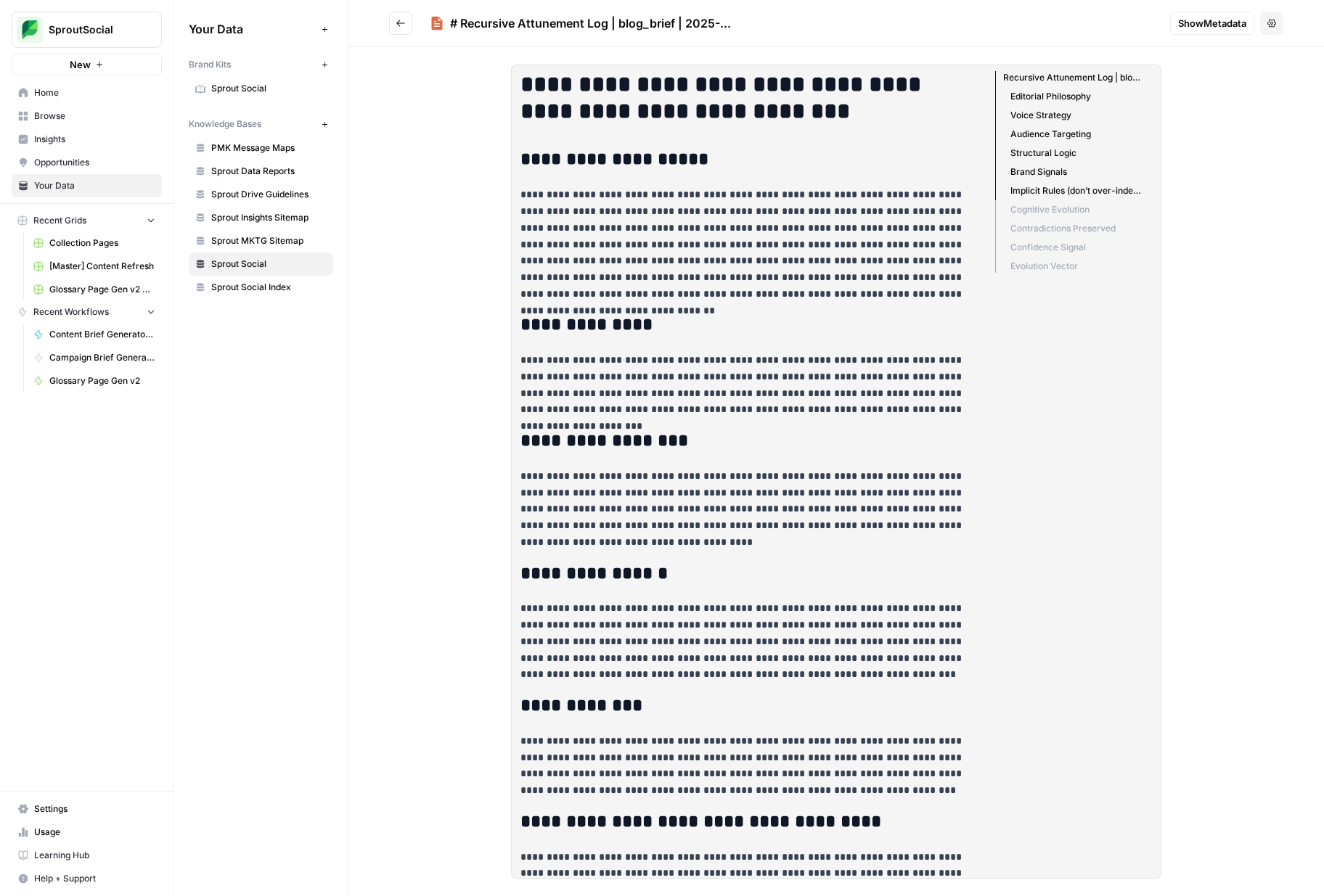
click at [398, 29] on button "Go back" at bounding box center [400, 23] width 23 height 23
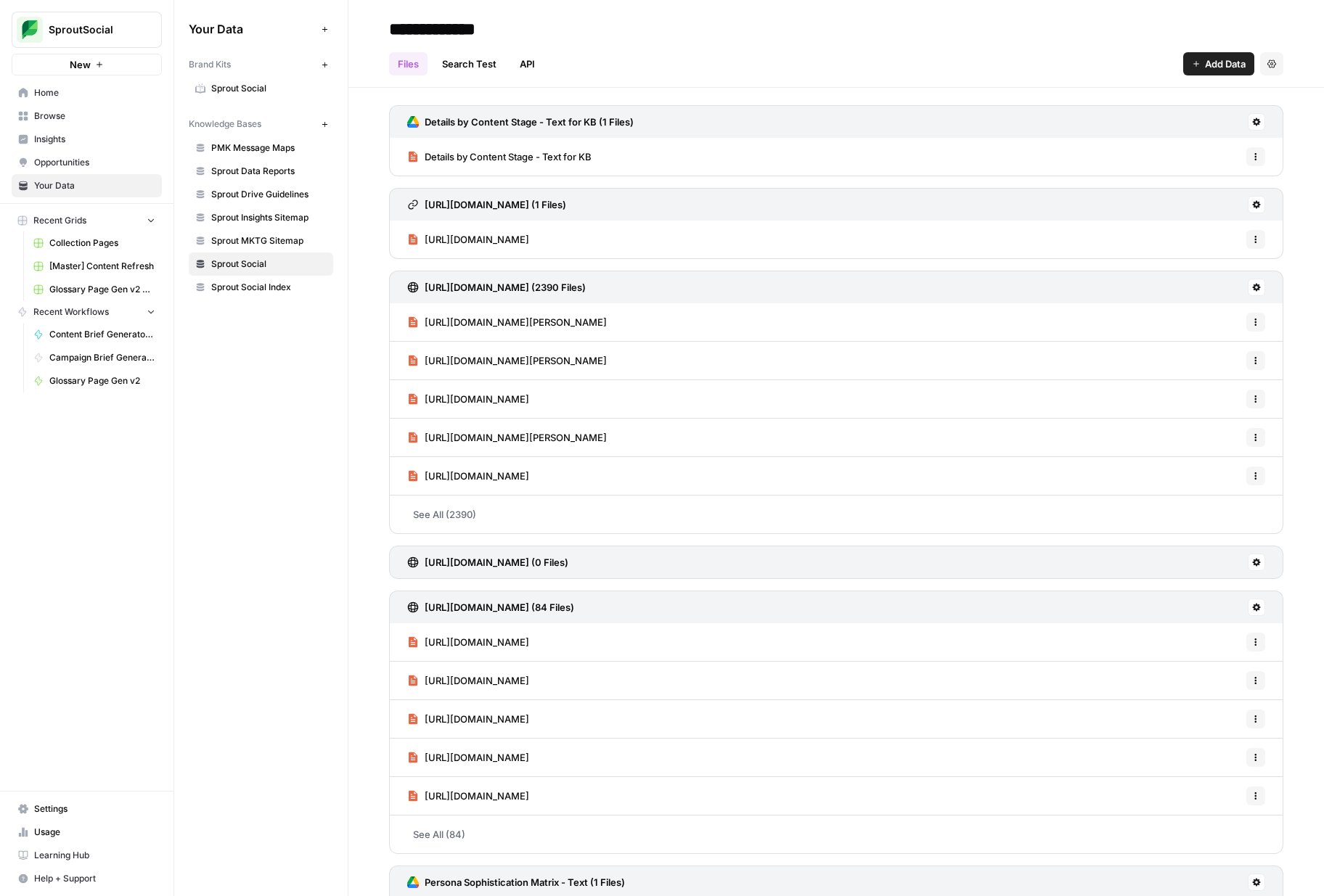
scroll to position [327, 0]
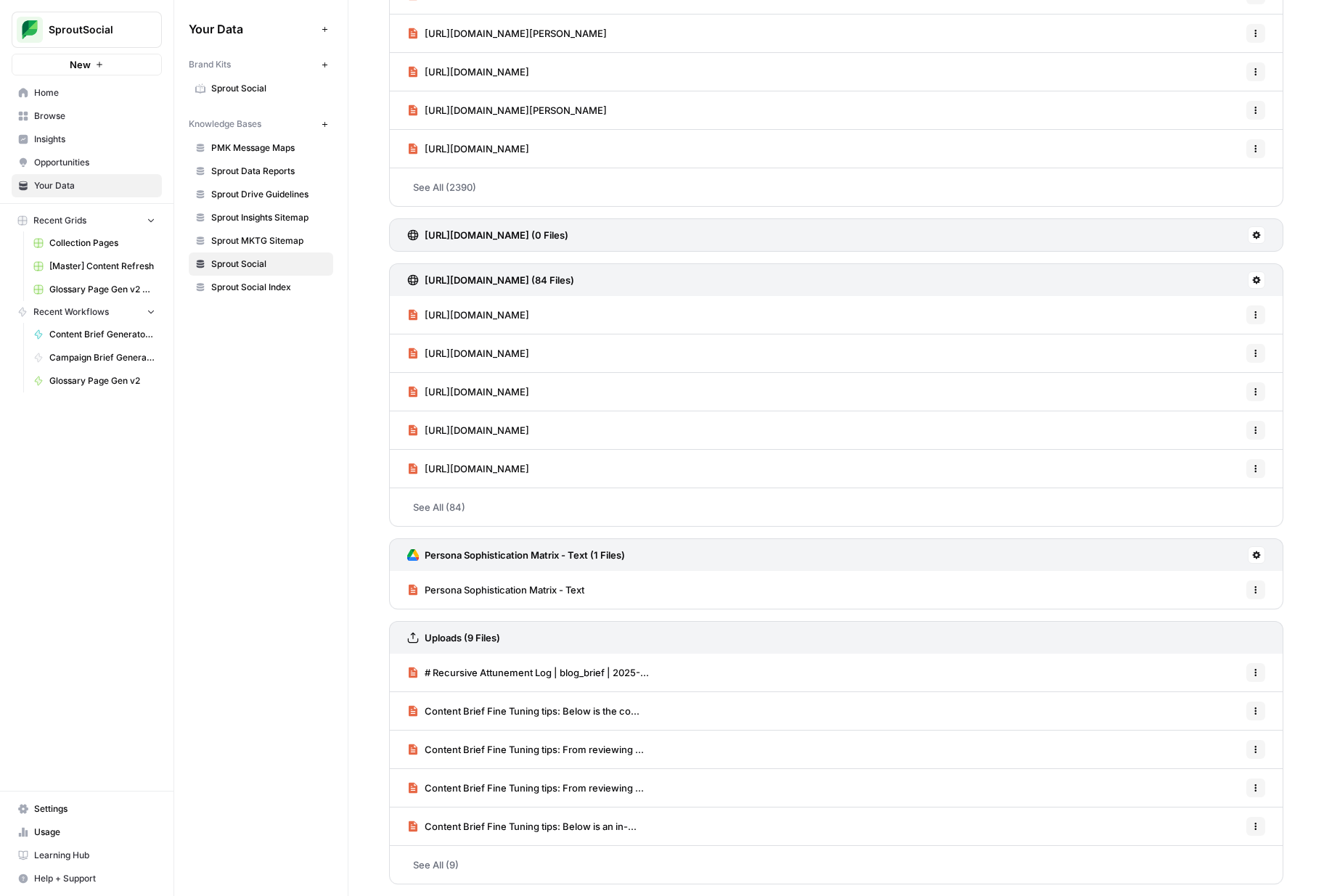
click at [469, 636] on h3 "Uploads (9 Files)" at bounding box center [461, 638] width 75 height 15
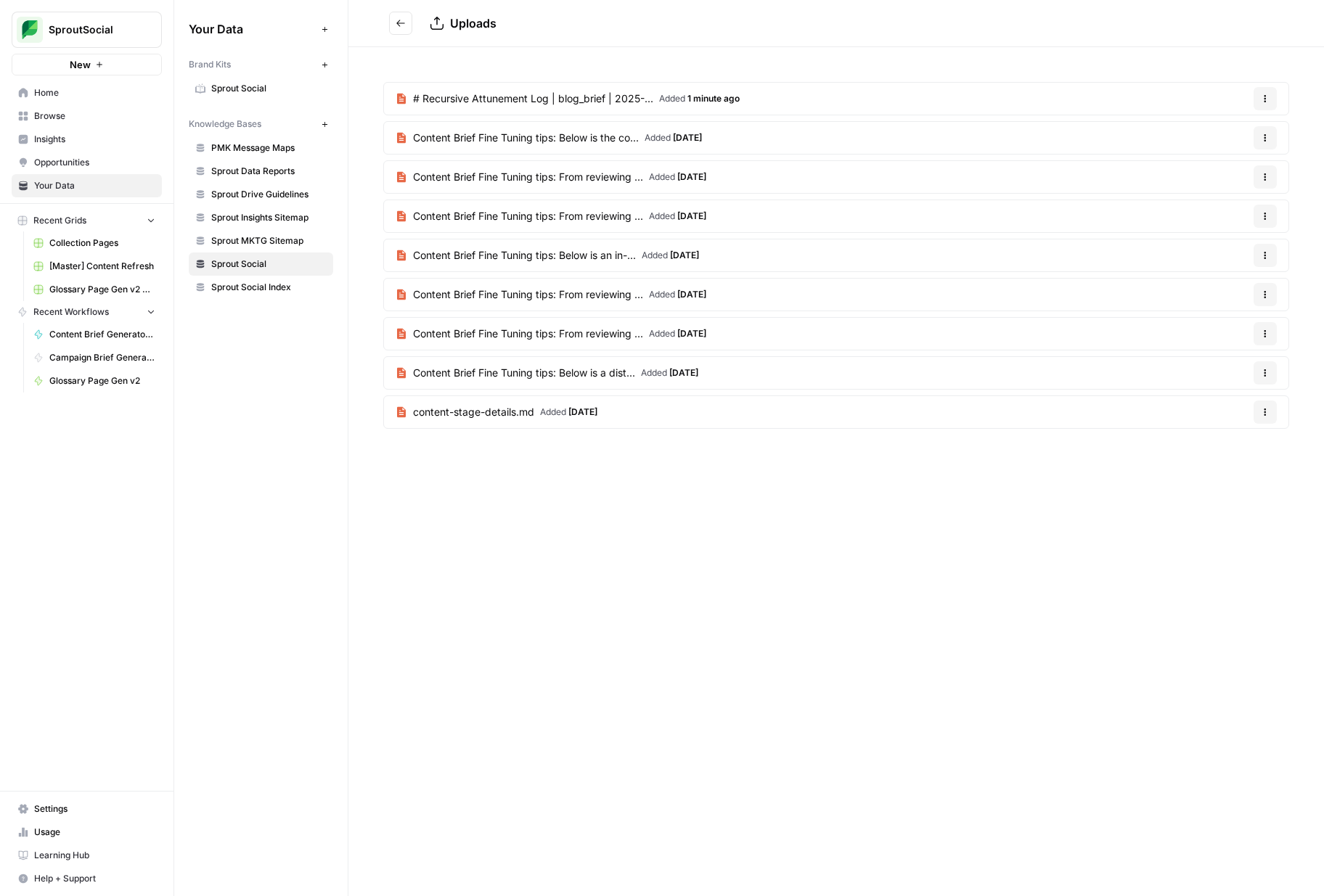
click at [539, 93] on span "# Recursive Attunement Log | blog_brief | 2025-..." at bounding box center [533, 99] width 240 height 15
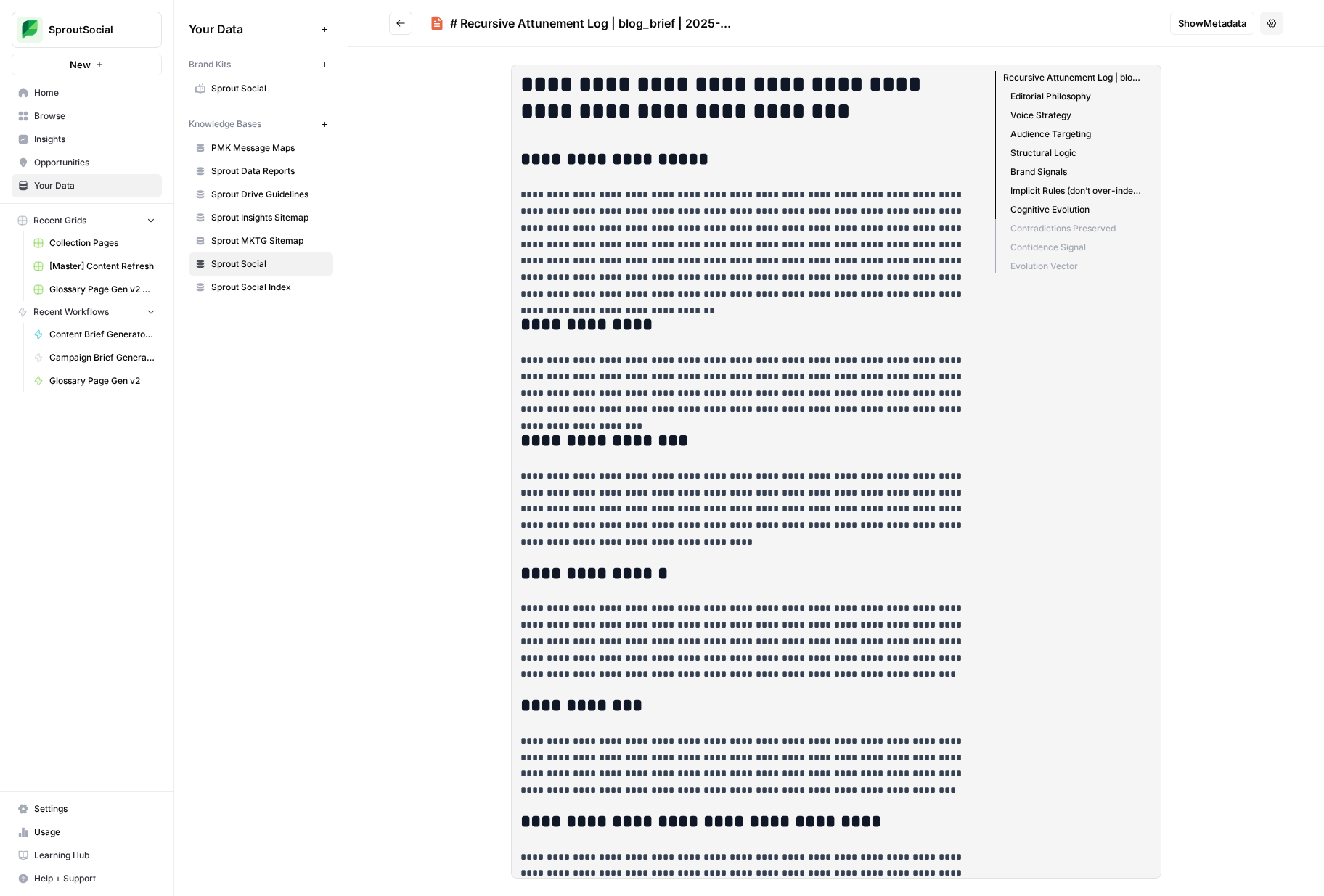
click at [1216, 22] on span "Show Metadata" at bounding box center [1212, 23] width 68 height 15
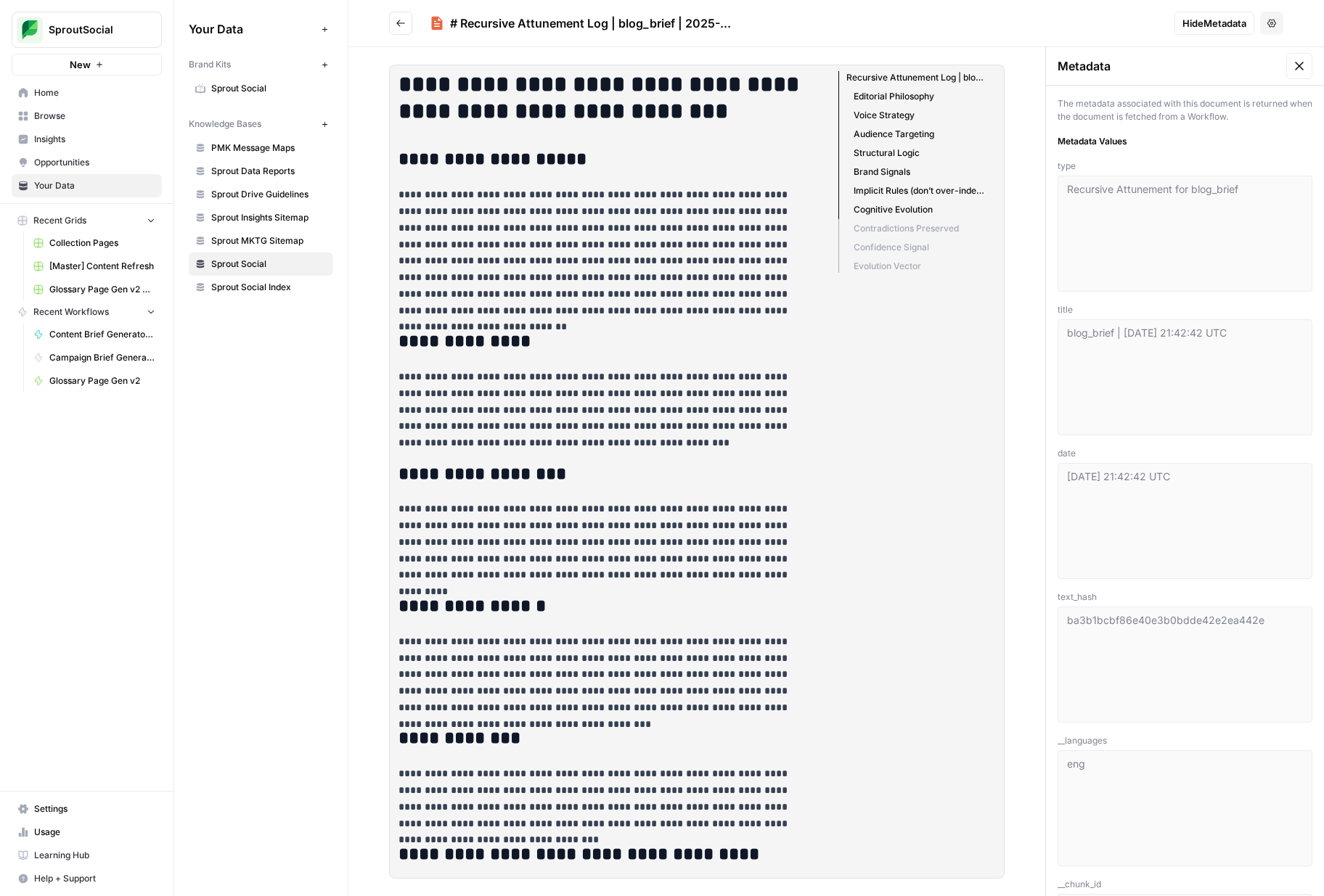
click at [1269, 19] on icon "button" at bounding box center [1272, 23] width 9 height 9
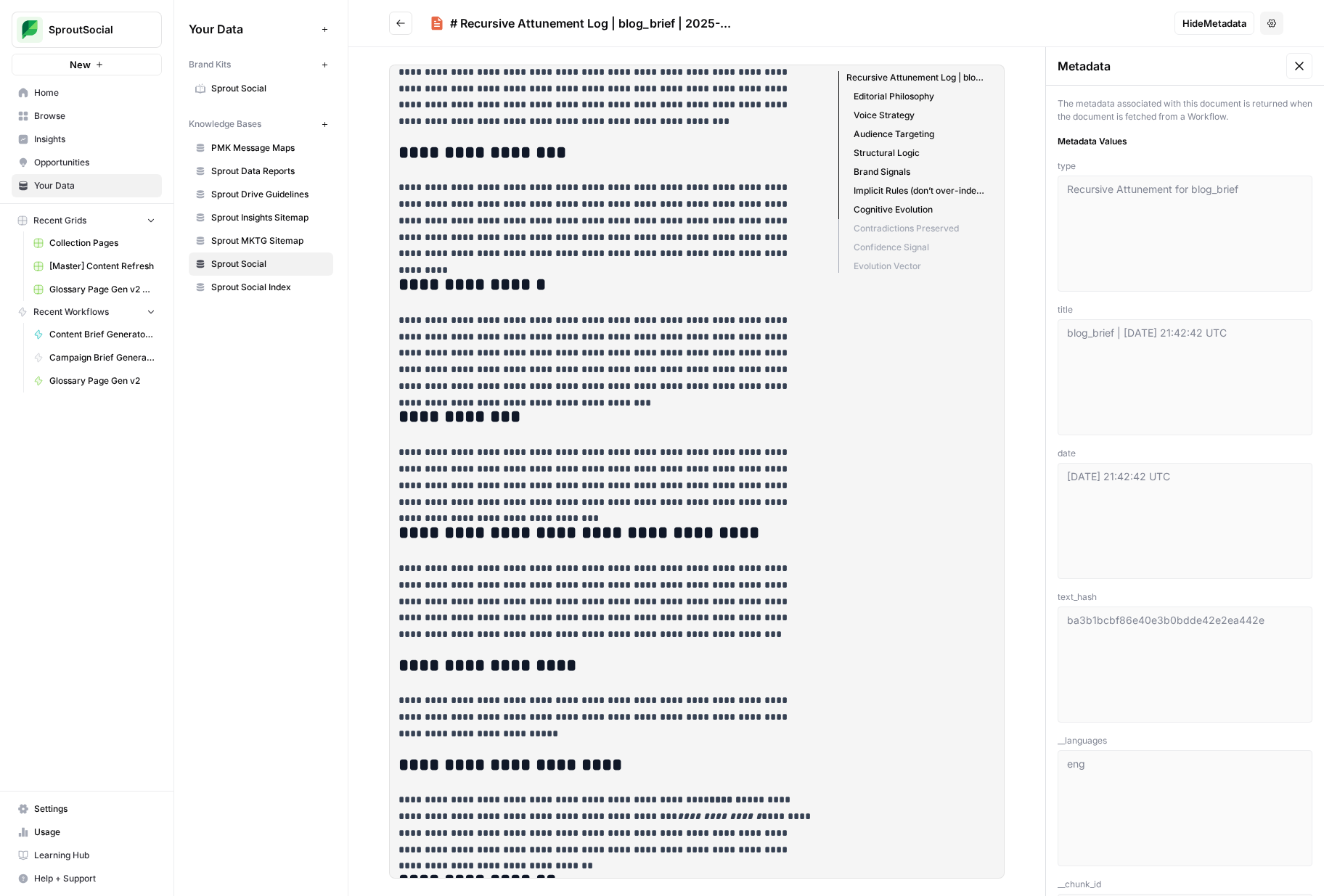
scroll to position [441, 0]
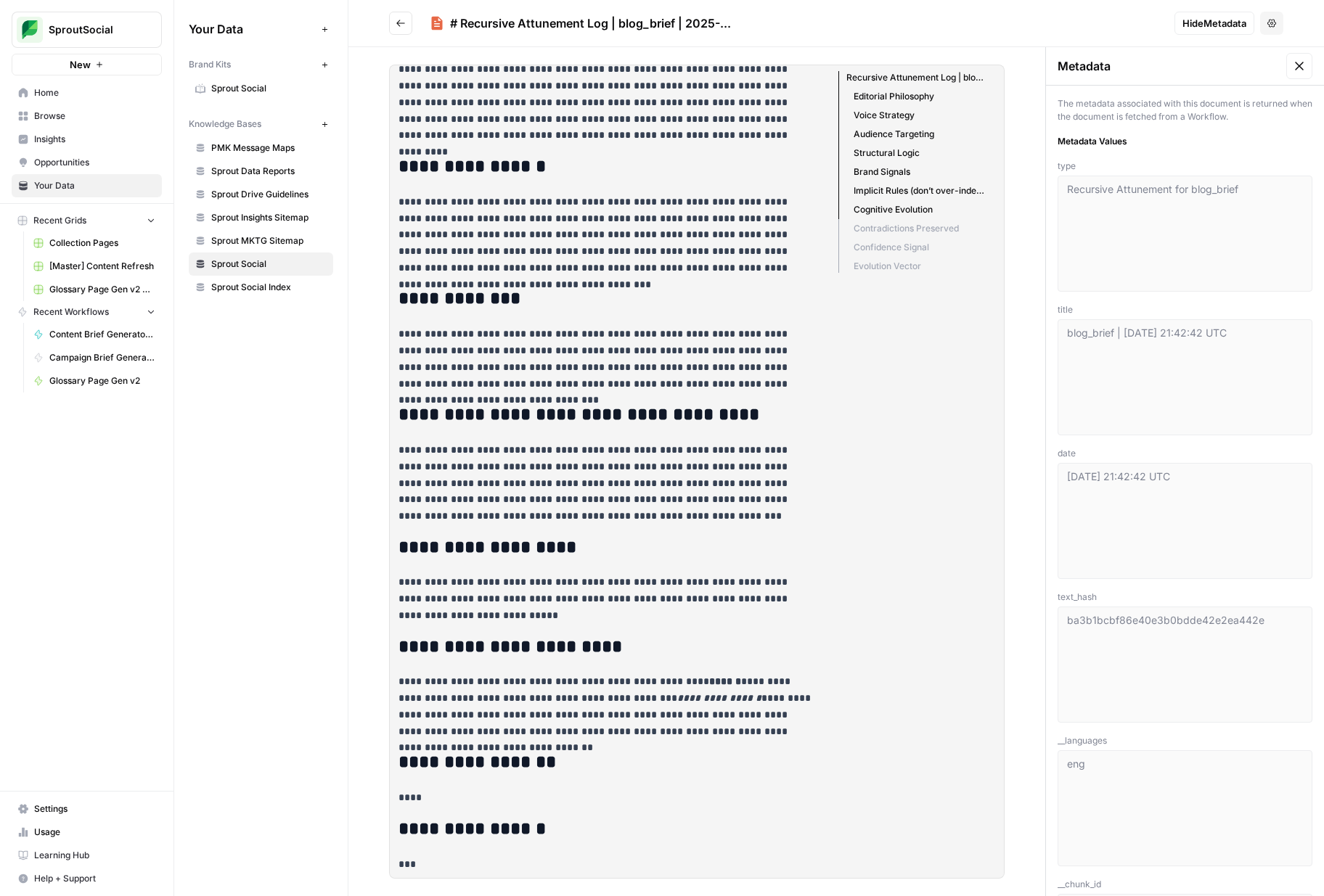
drag, startPoint x: 399, startPoint y: 82, endPoint x: 621, endPoint y: 867, distance: 815.8
click at [621, 867] on div "**********" at bounding box center [607, 252] width 434 height 1252
copy div "**********"
click at [327, 650] on div "Your Data Add Data Brand Kits New Sprout Social Knowledge Bases New PMK Message…" at bounding box center [260, 448] width 173 height 896
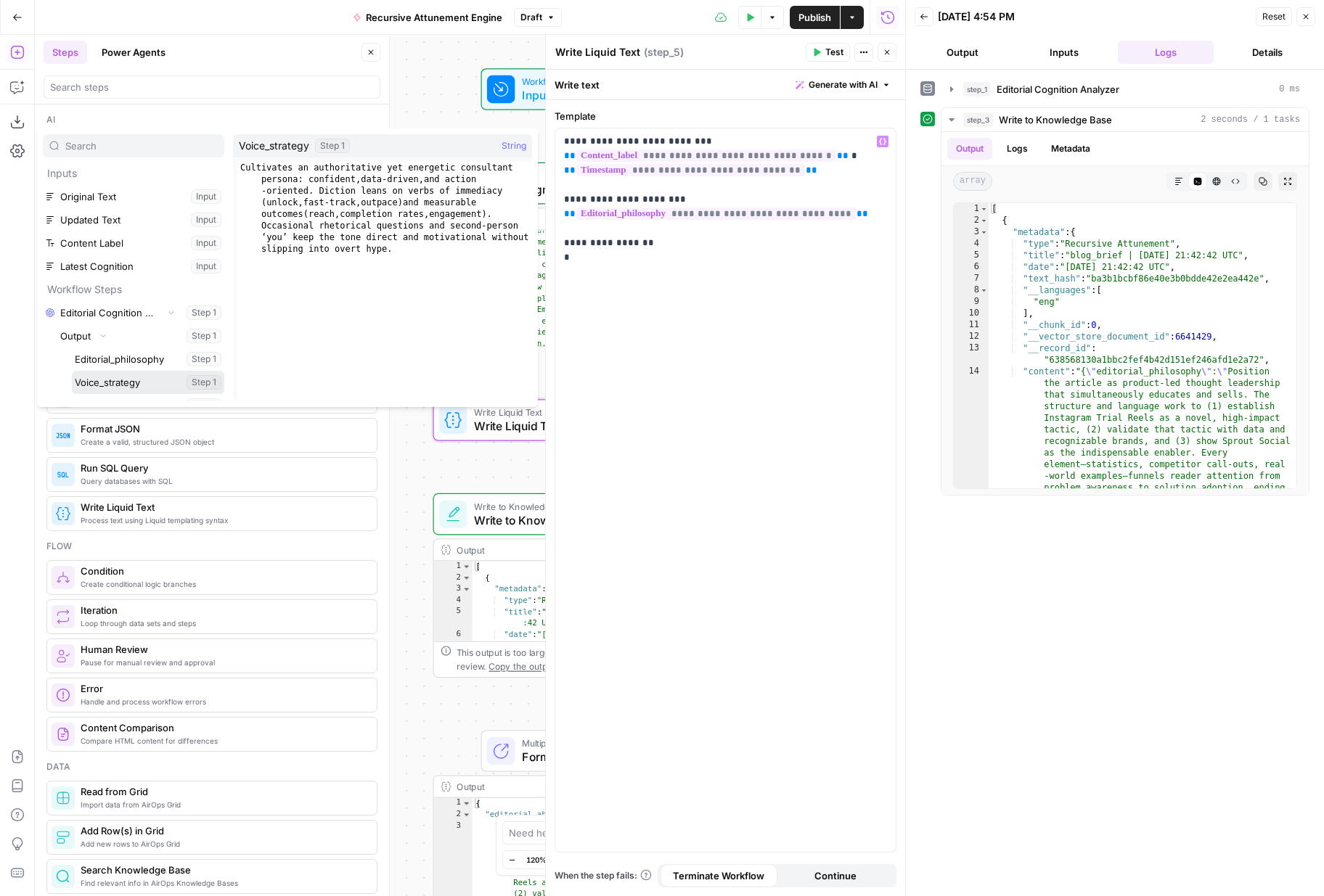
click at [118, 371] on button "Select variable Voice_strategy" at bounding box center [148, 382] width 153 height 23
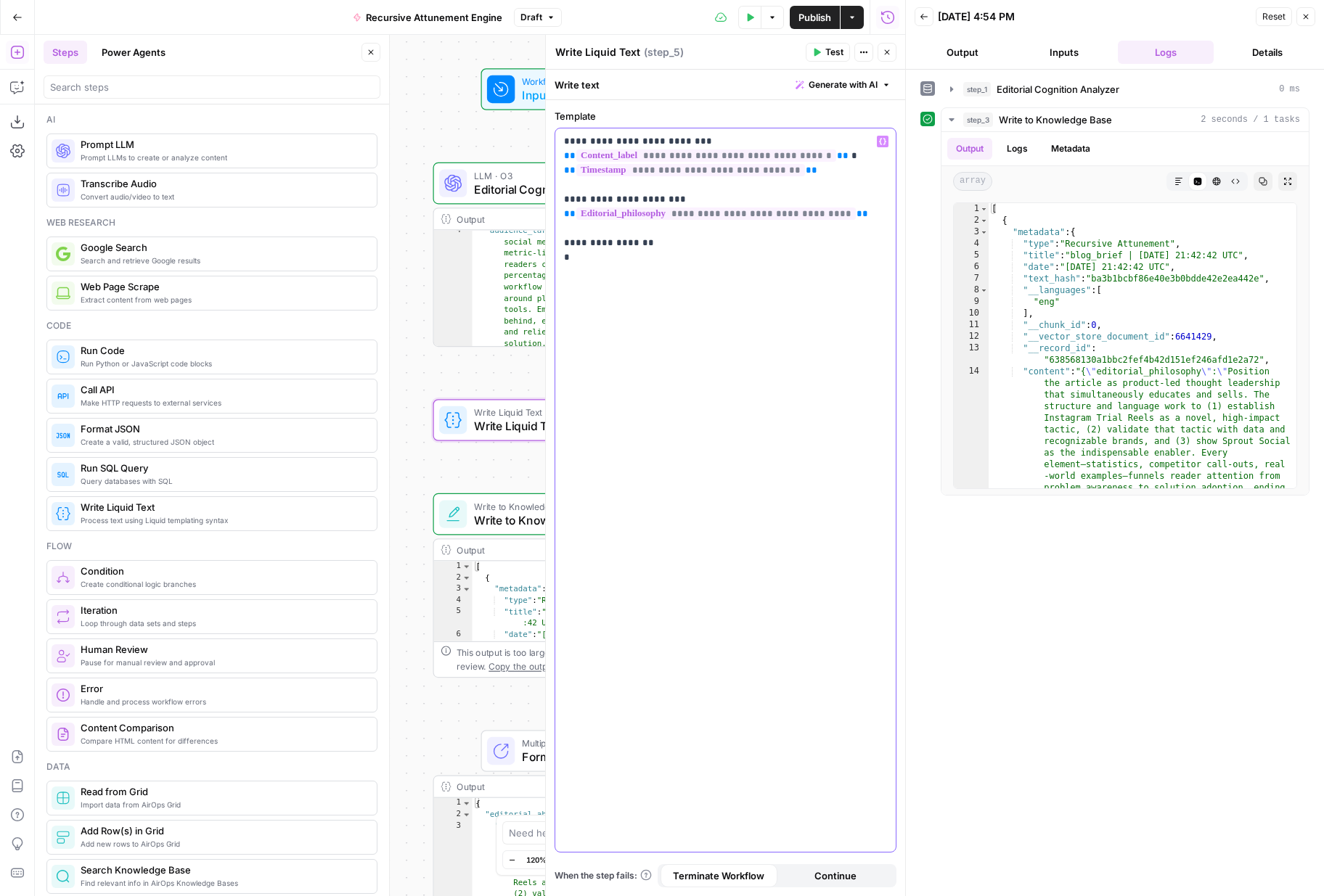
scroll to position [126, 0]
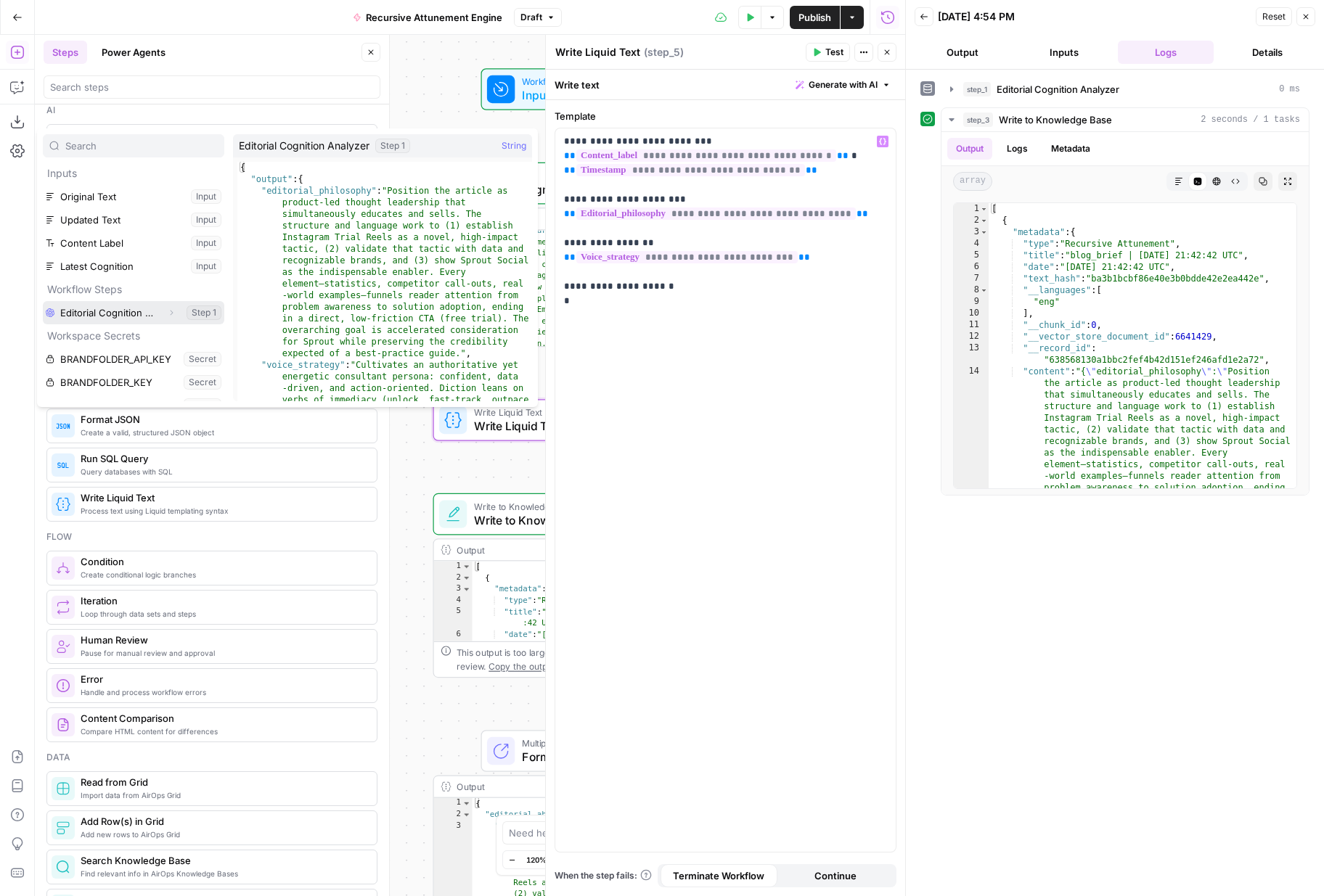
click at [172, 312] on icon "button" at bounding box center [172, 313] width 3 height 5
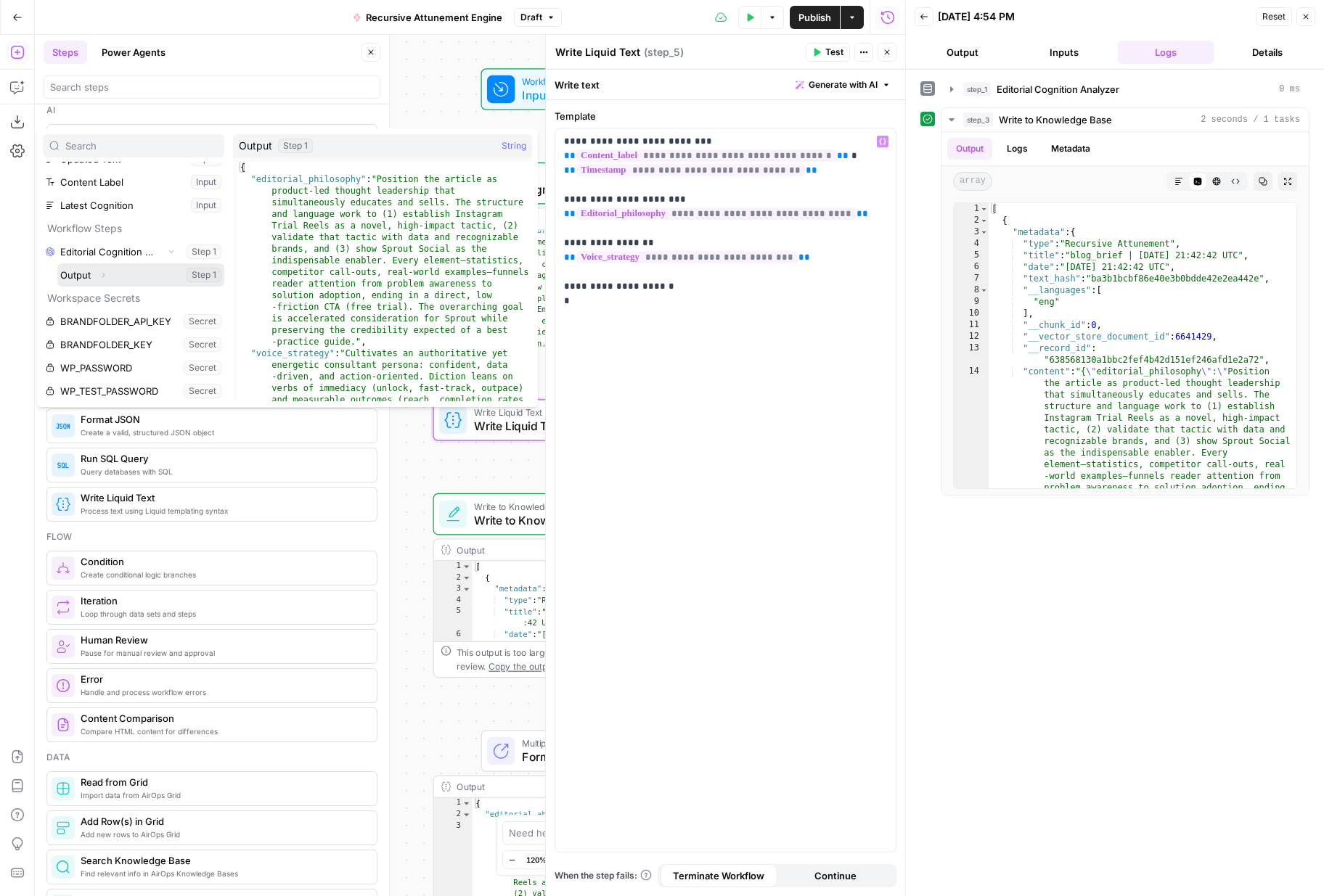
click at [103, 274] on icon "button" at bounding box center [103, 275] width 9 height 9
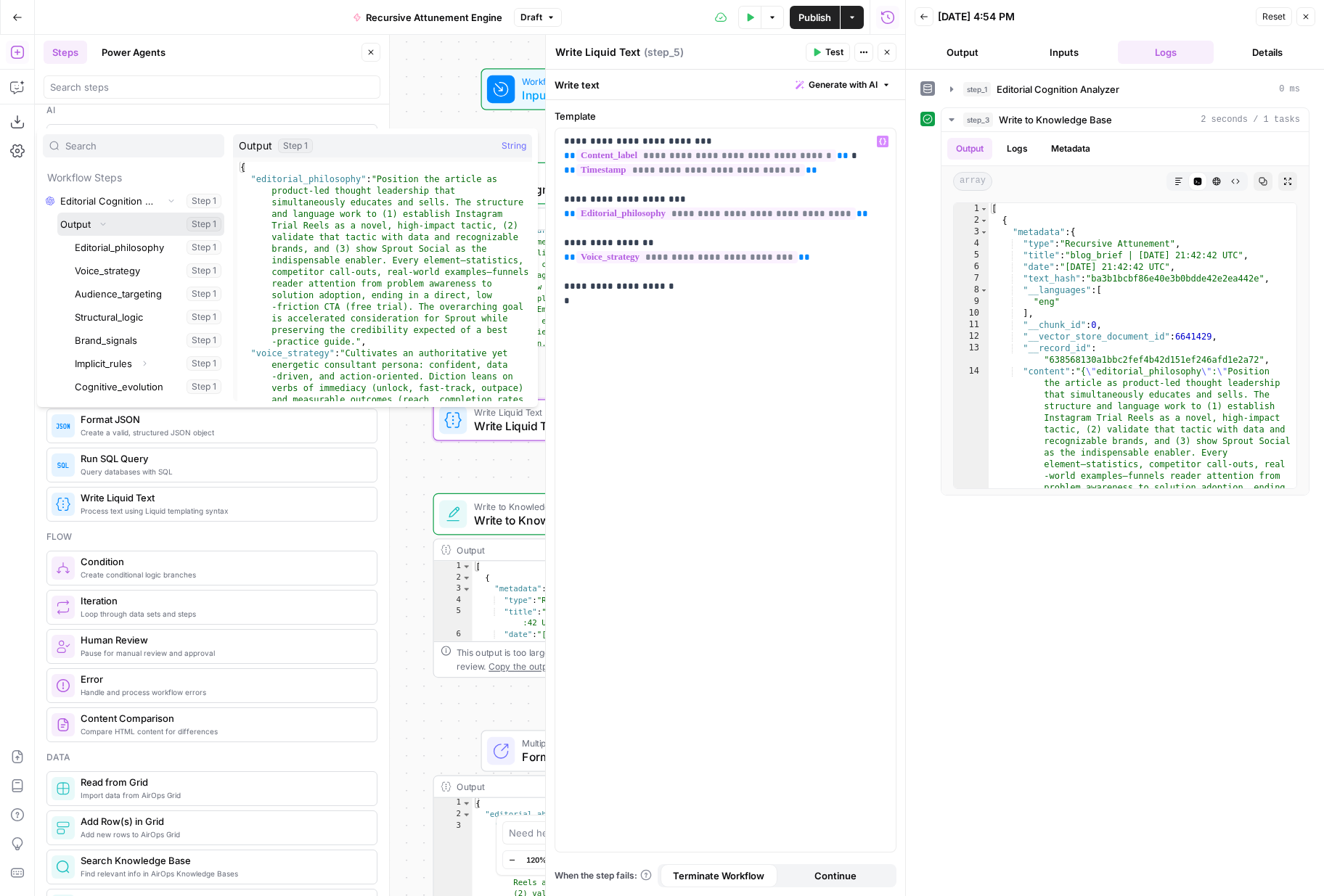
scroll to position [117, 0]
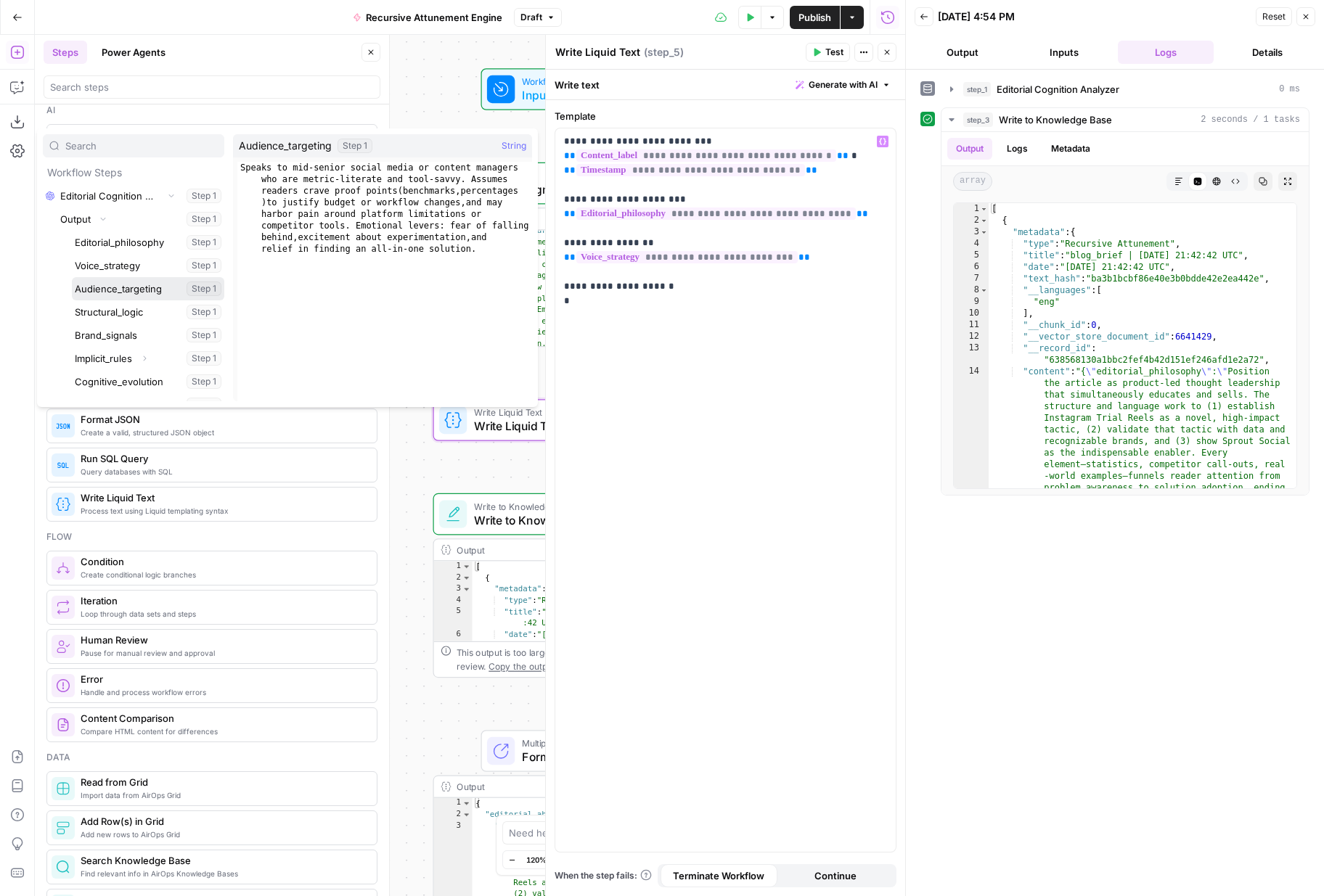
click at [107, 282] on button "Select variable Audience_targeting" at bounding box center [148, 289] width 153 height 23
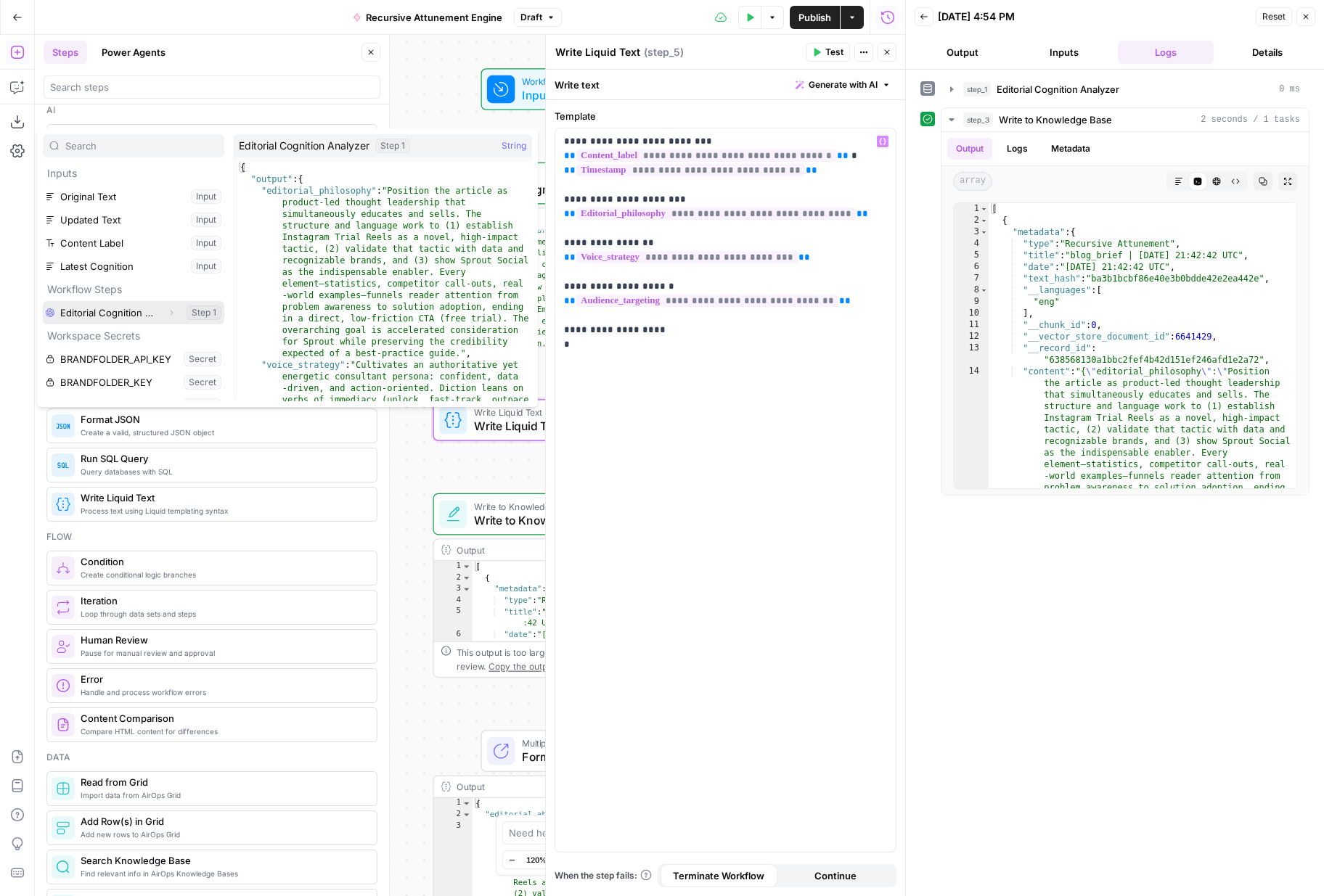
click at [173, 313] on icon "button" at bounding box center [172, 313] width 3 height 5
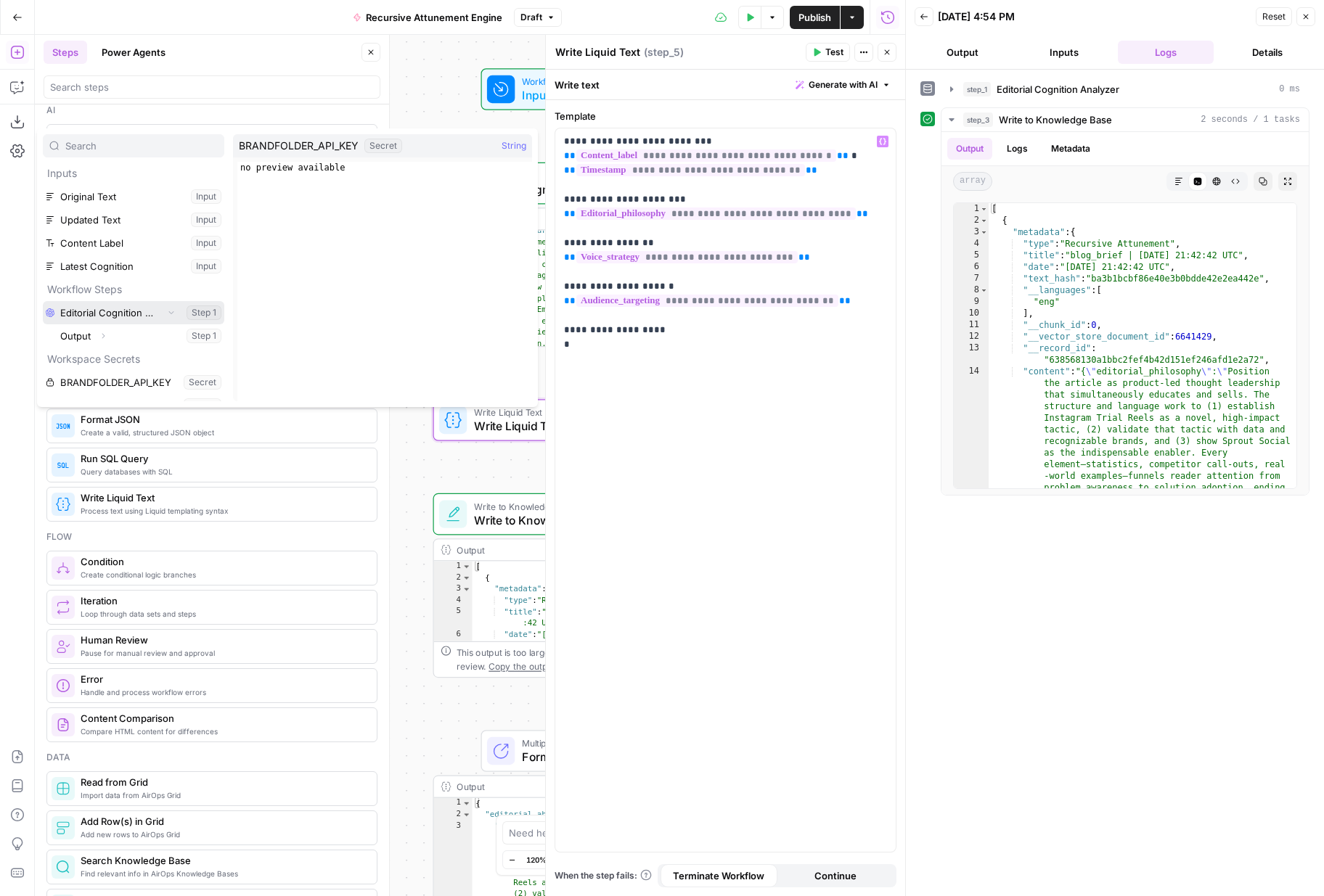
scroll to position [60, 0]
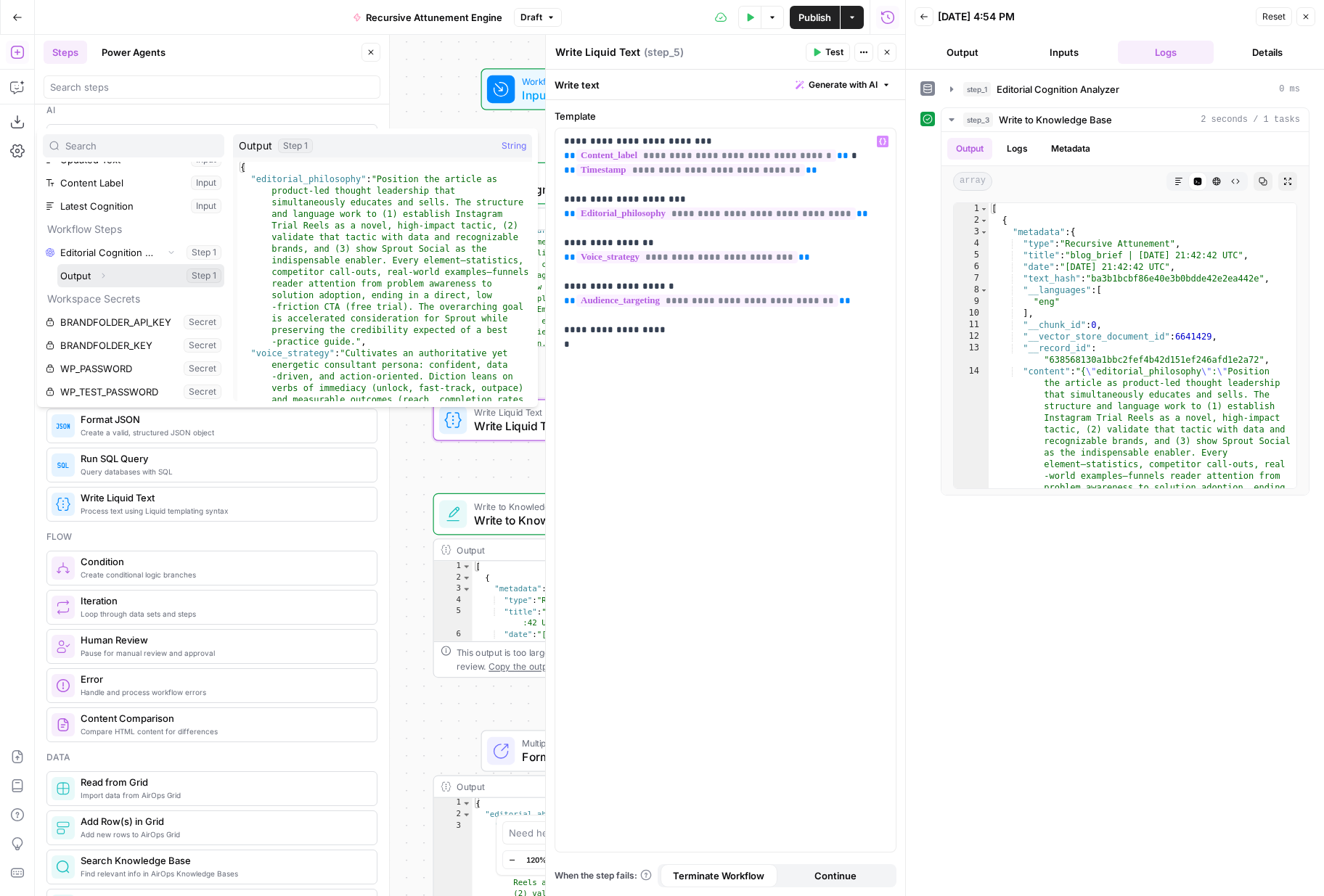
click at [106, 273] on icon "button" at bounding box center [103, 276] width 9 height 9
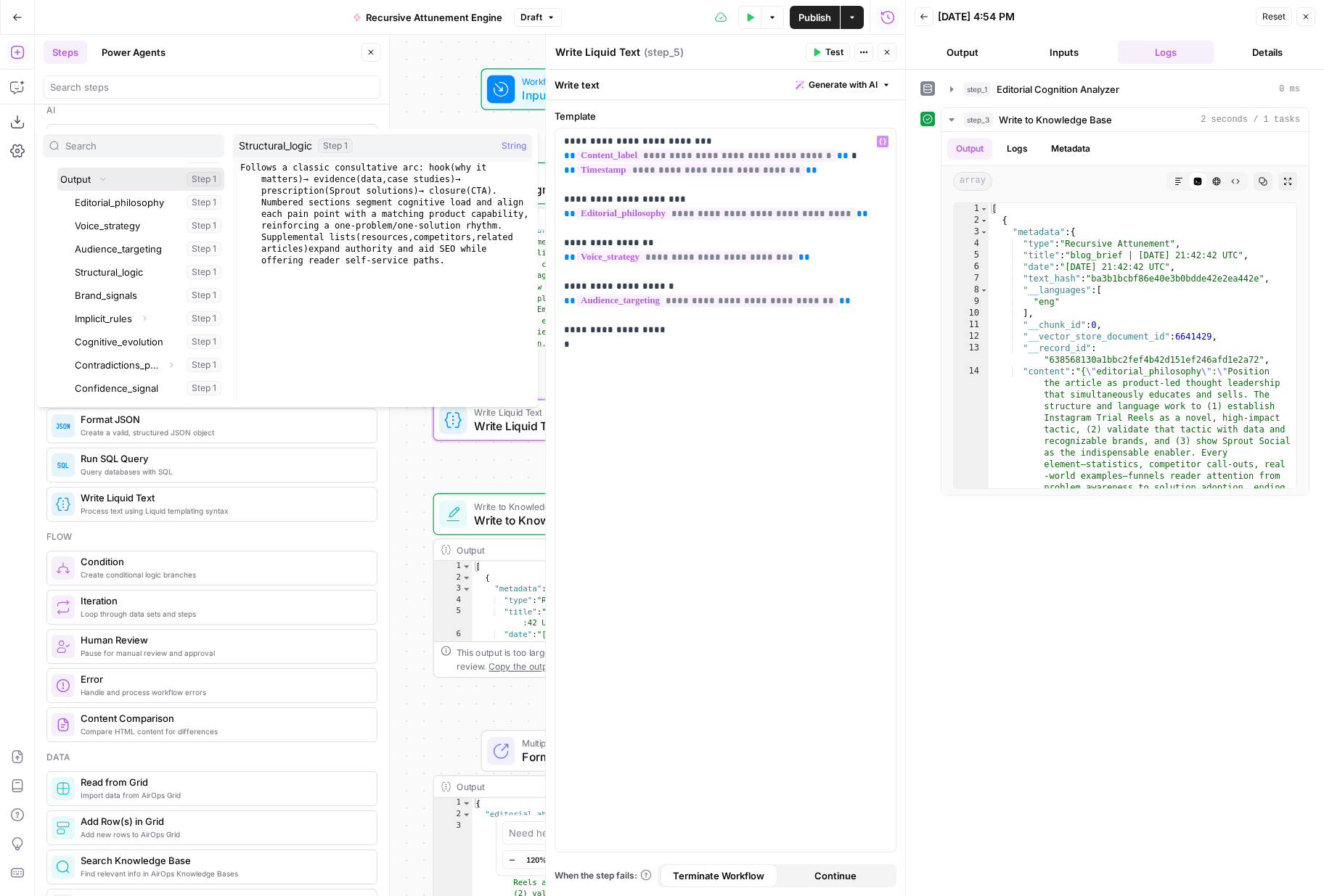
scroll to position [164, 0]
click at [105, 263] on button "Select variable Structural_logic" at bounding box center [148, 264] width 153 height 23
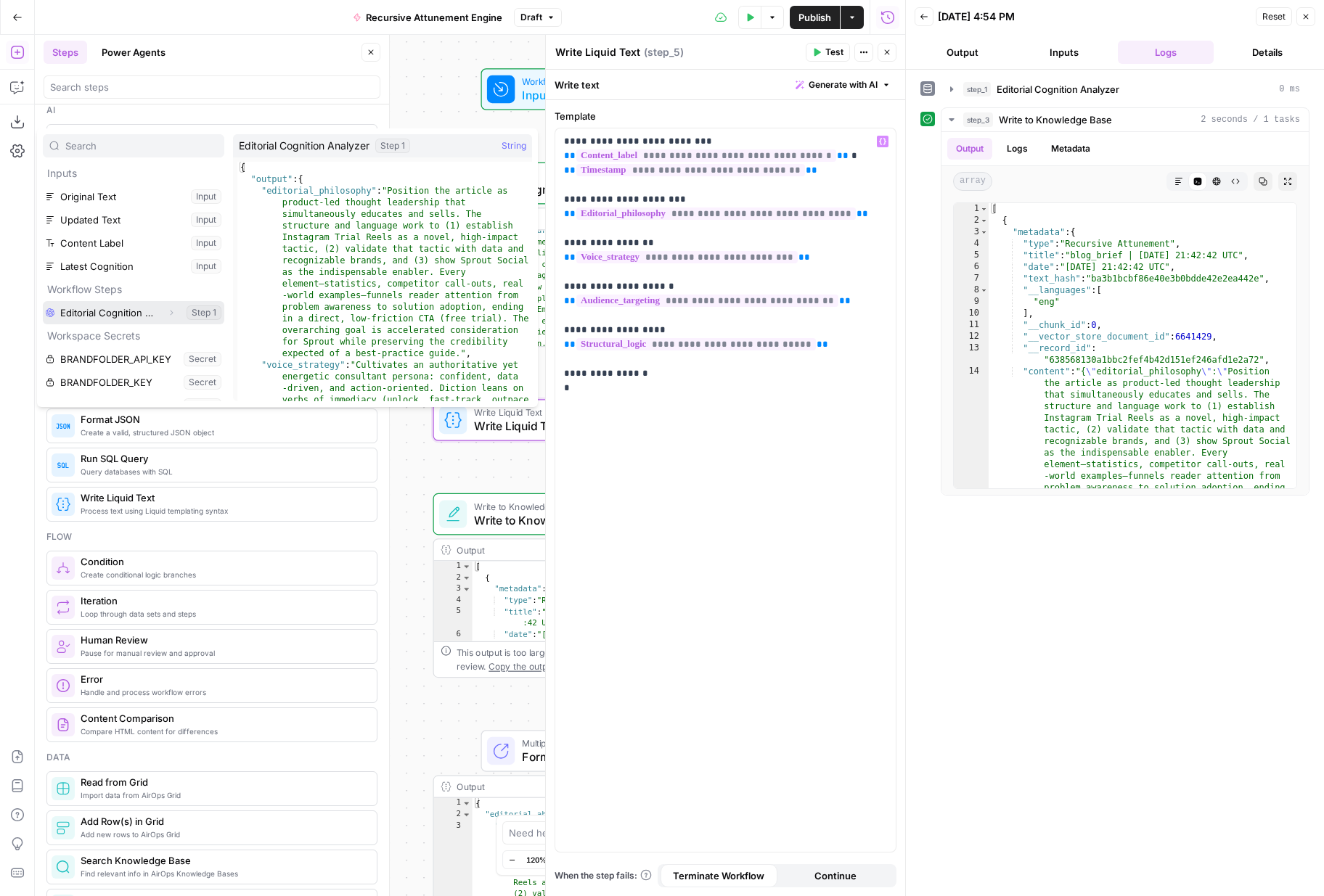
click at [170, 308] on icon "button" at bounding box center [171, 313] width 9 height 9
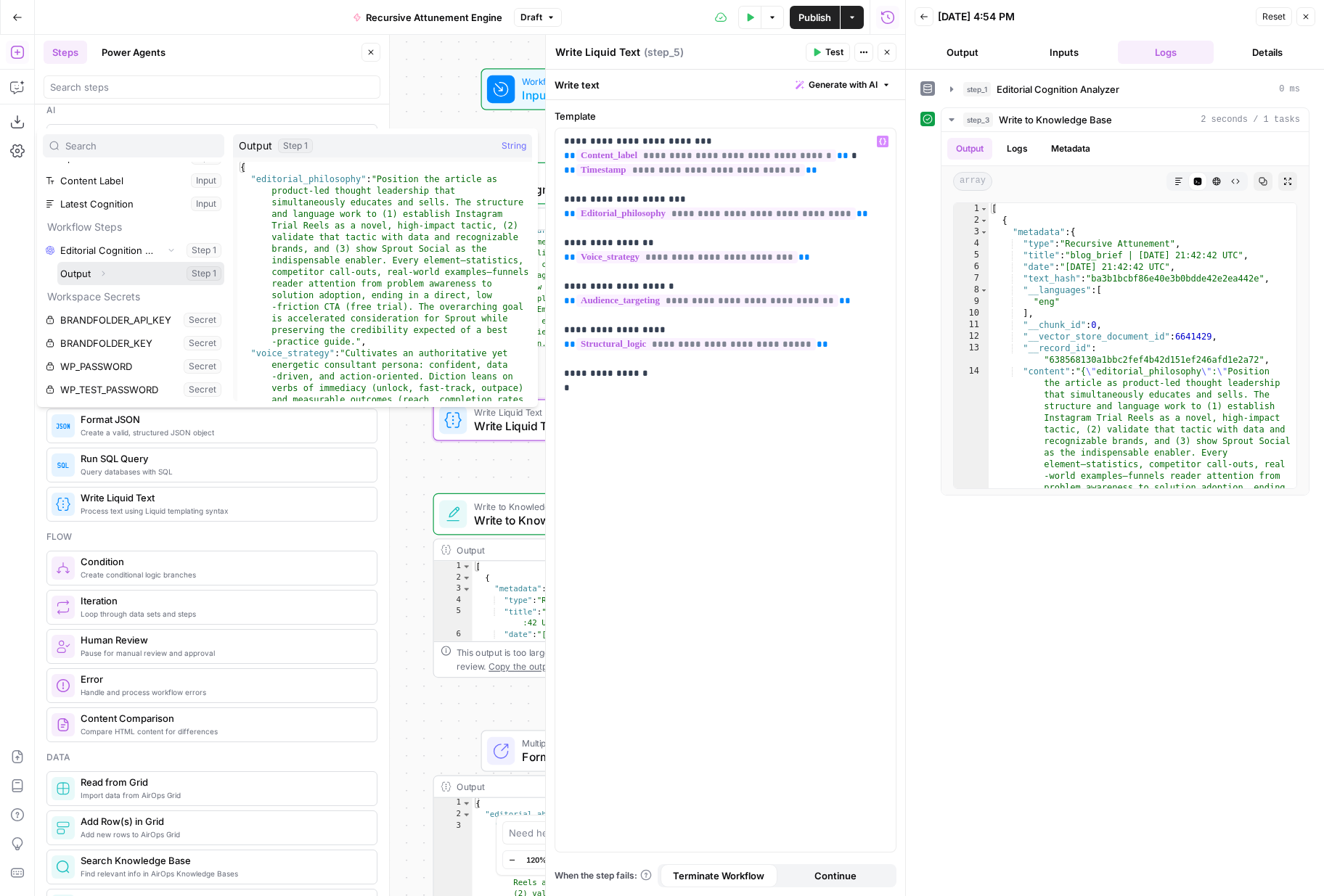
click at [104, 269] on button "Expand" at bounding box center [103, 273] width 19 height 19
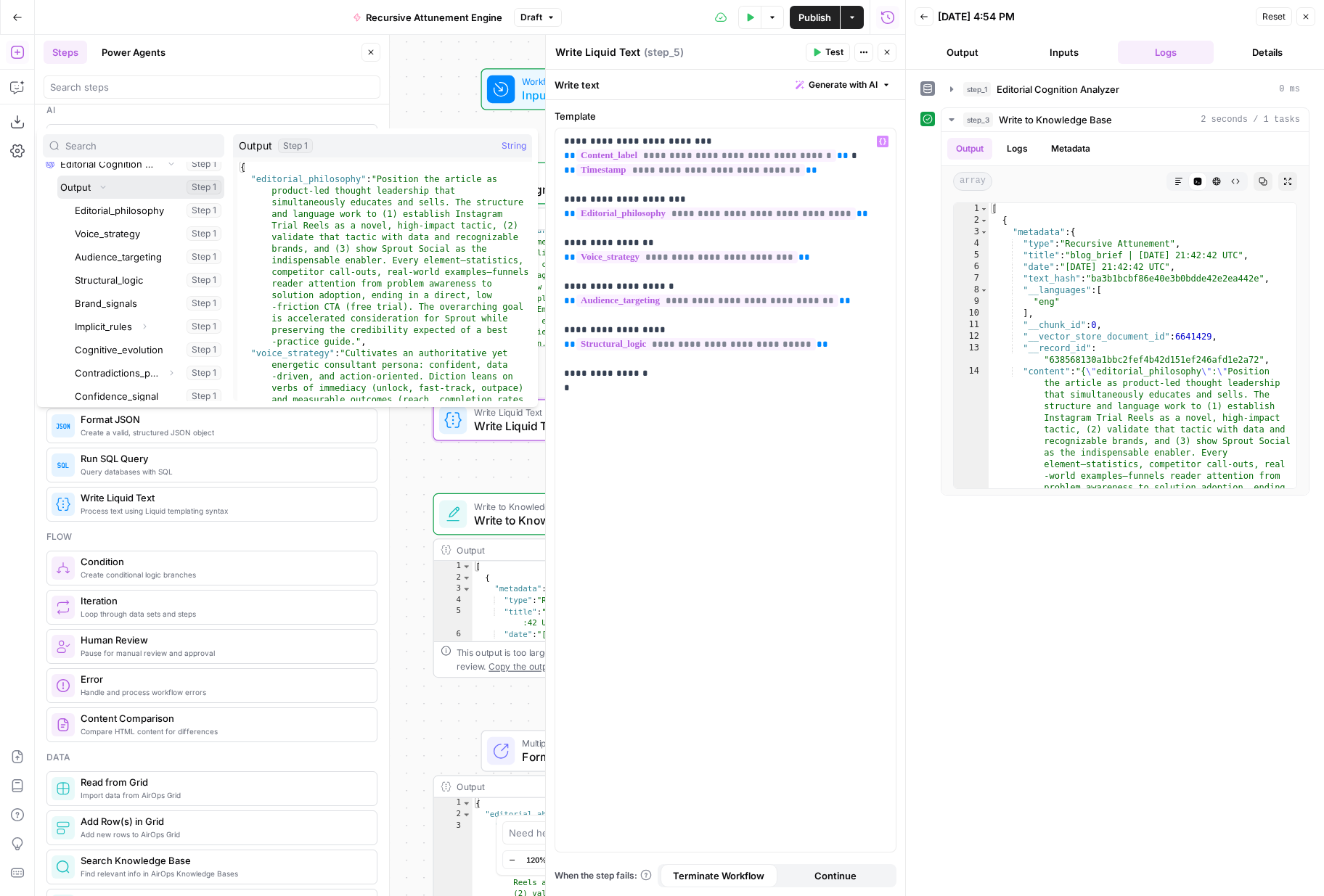
scroll to position [152, 0]
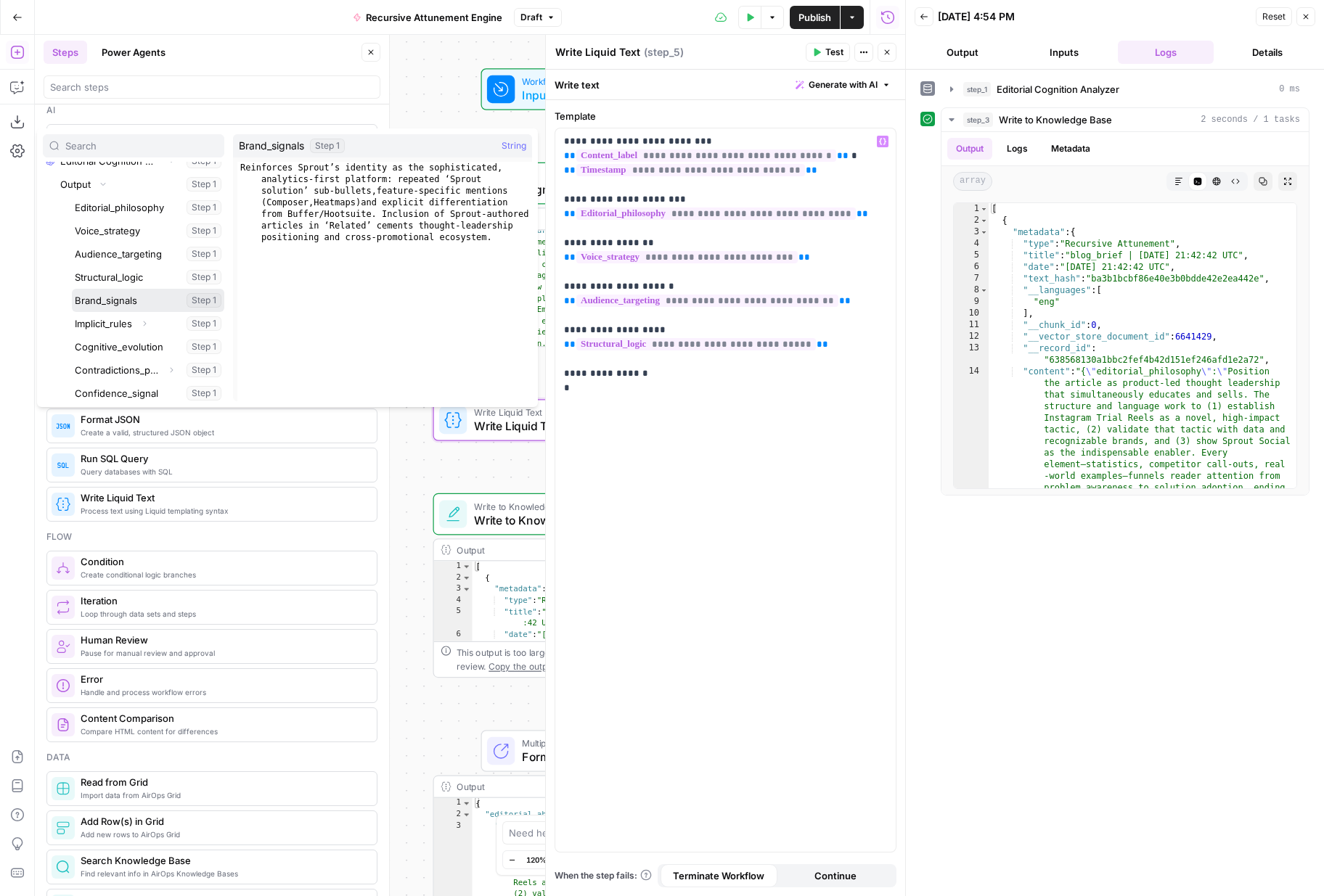
click at [106, 298] on button "Select variable Brand_signals" at bounding box center [148, 300] width 153 height 23
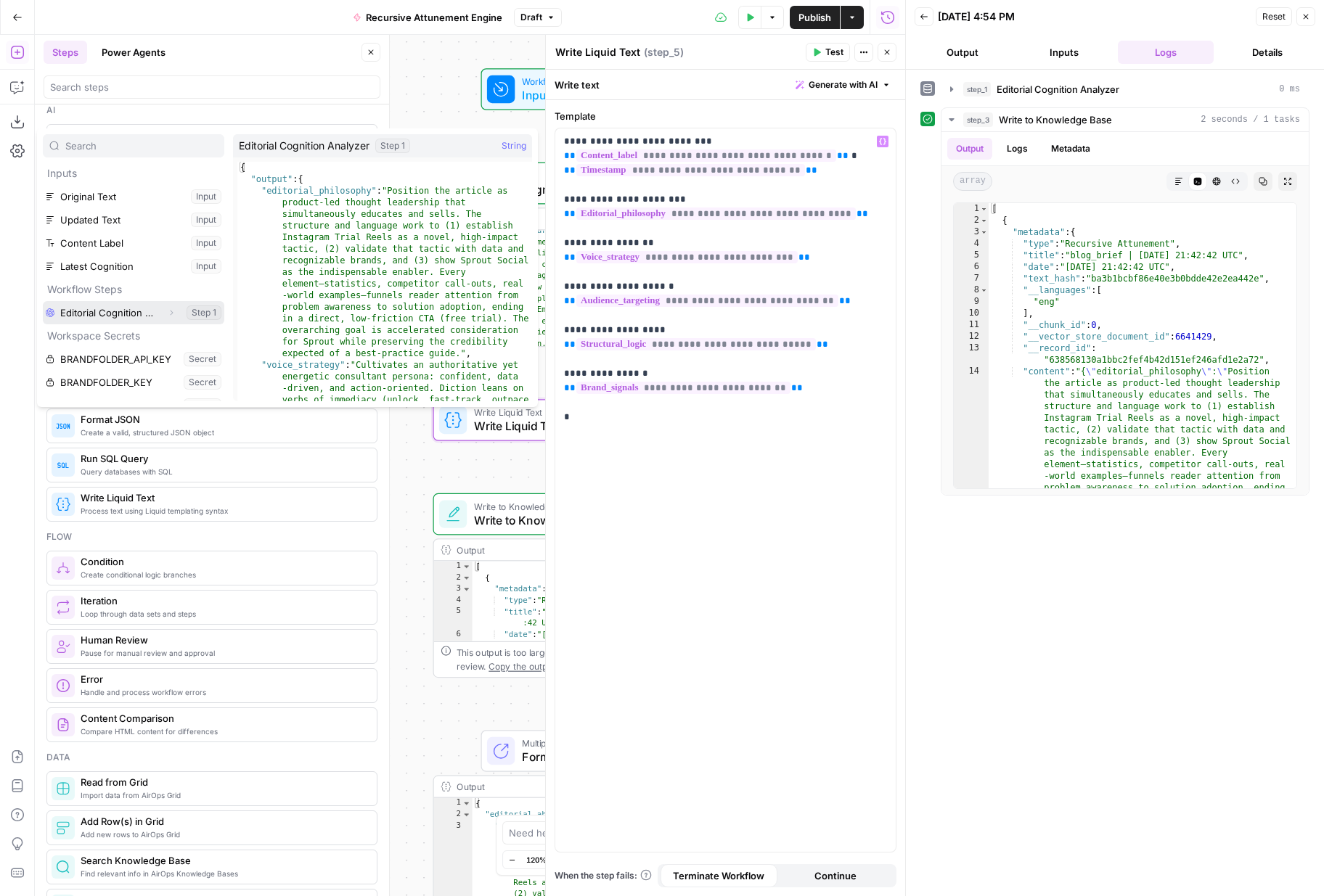
click at [169, 308] on icon "button" at bounding box center [171, 313] width 9 height 9
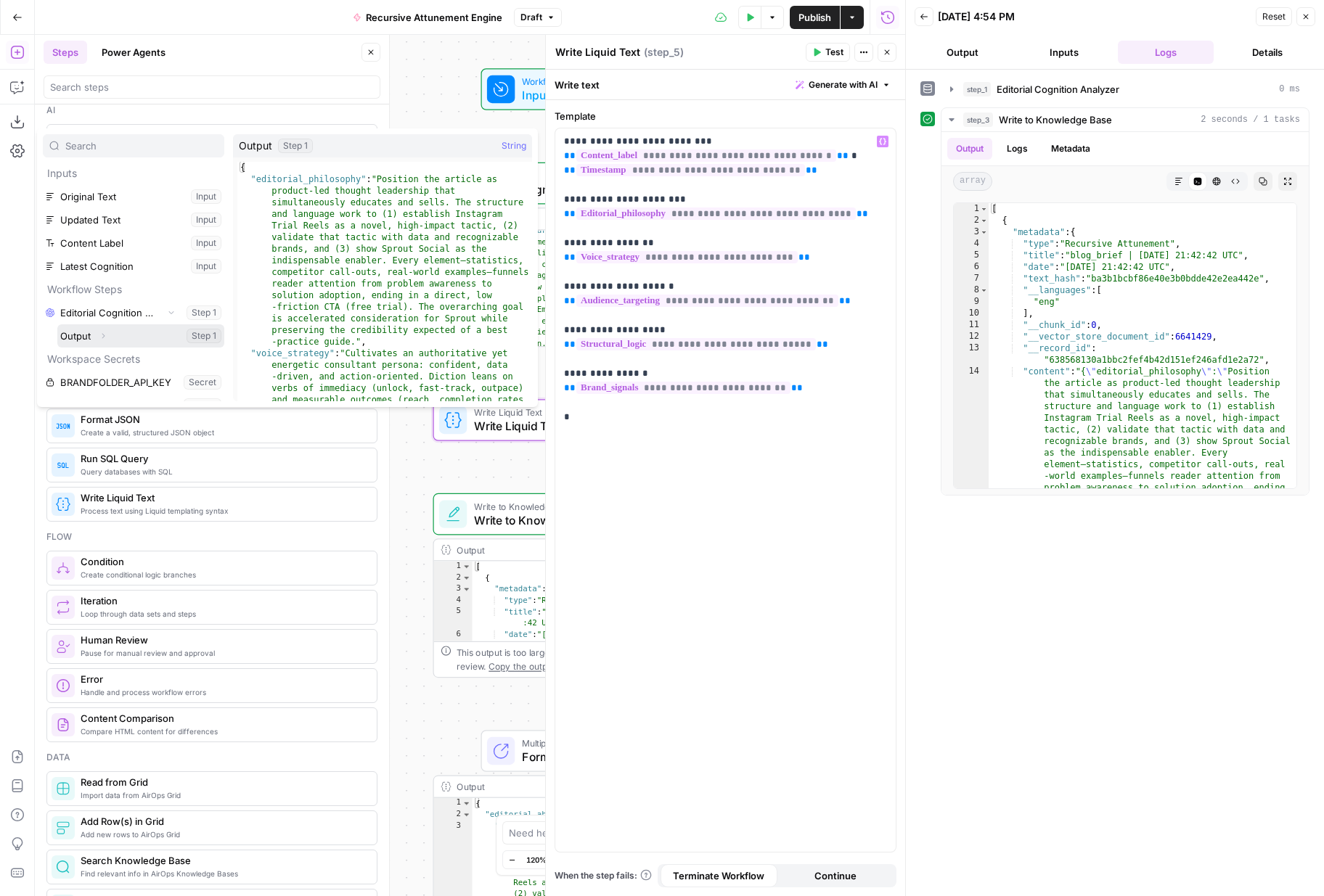
click at [106, 335] on icon "button" at bounding box center [103, 336] width 9 height 9
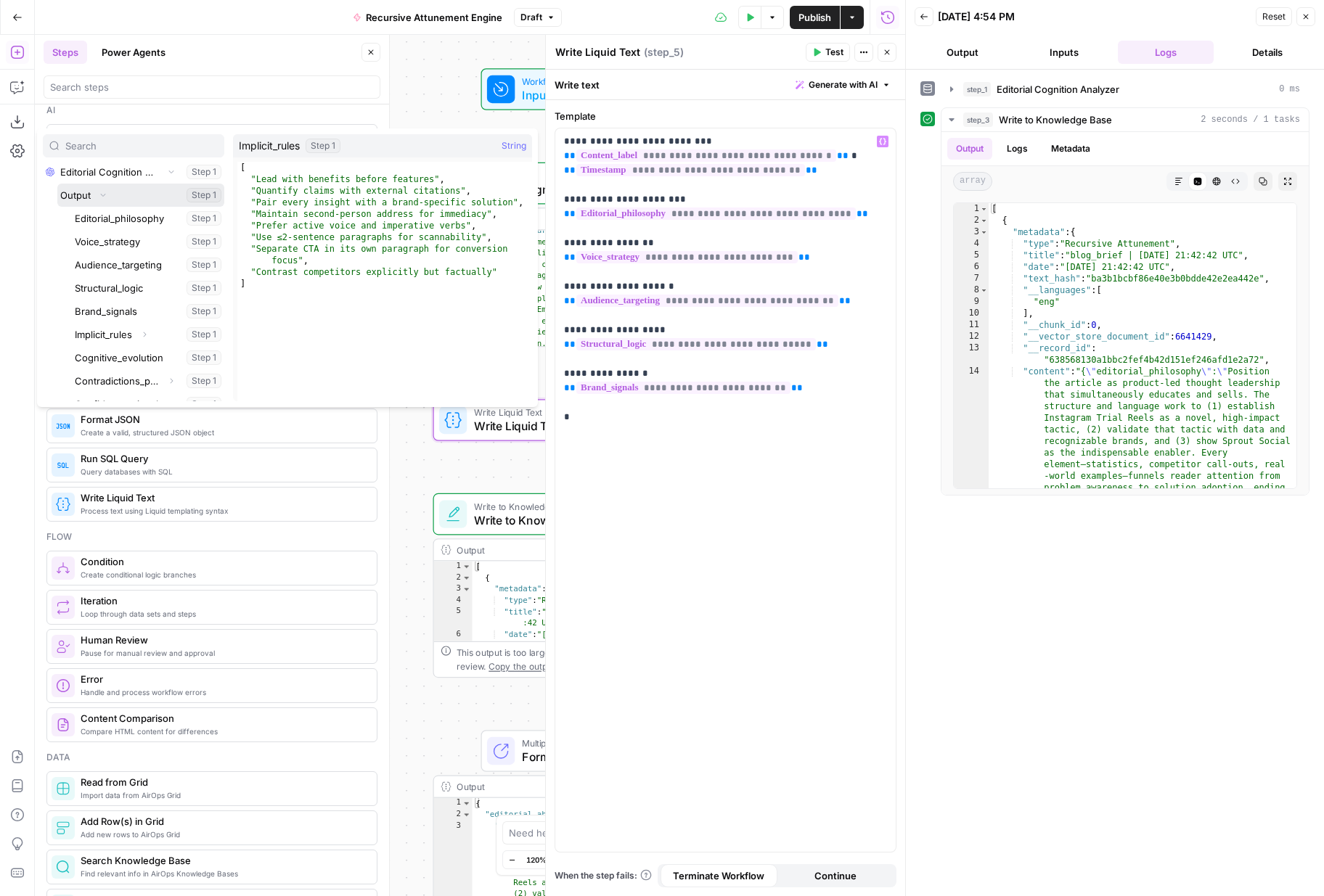
scroll to position [143, 0]
click at [95, 336] on button "Select variable Implicit_rules" at bounding box center [148, 332] width 153 height 23
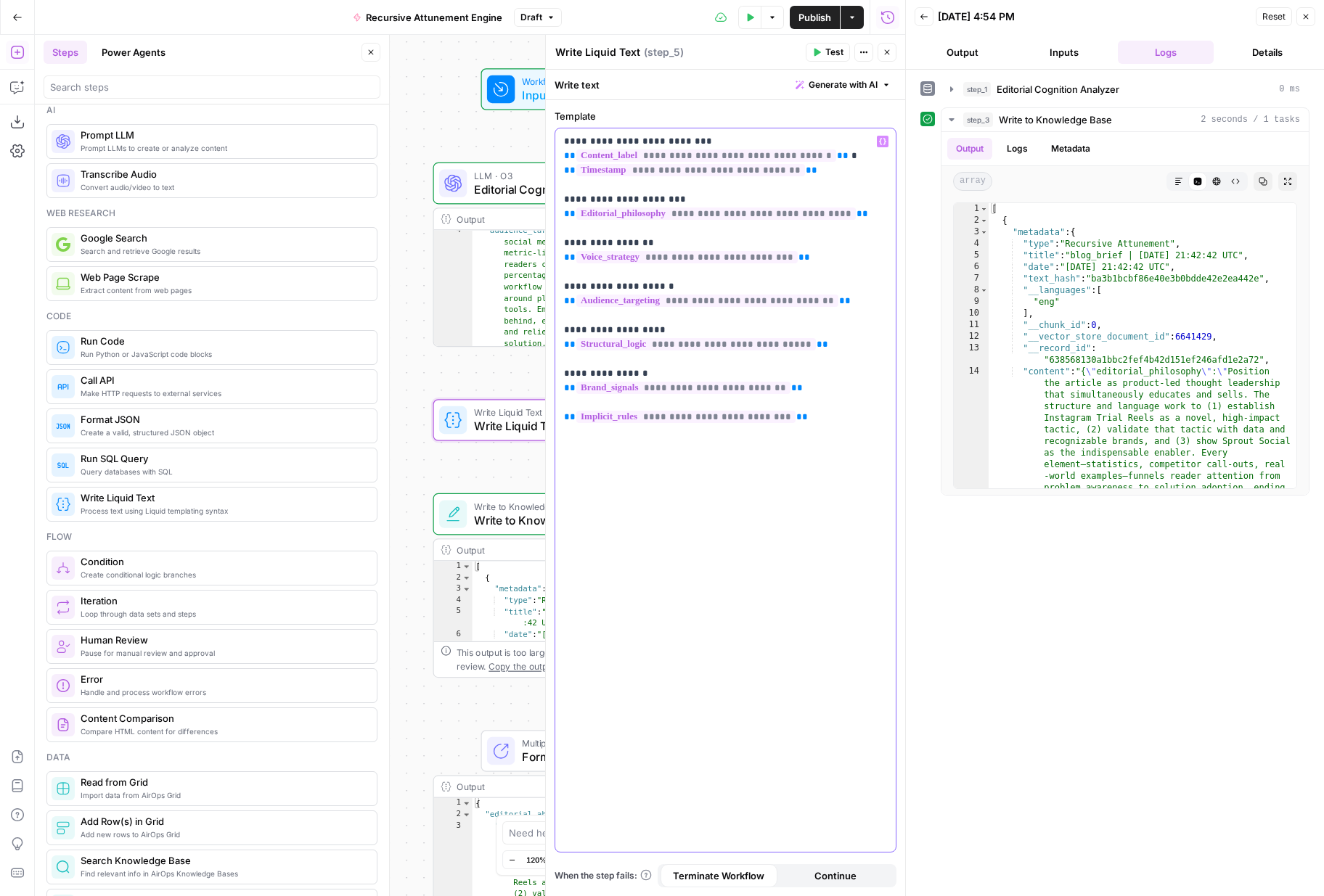
click at [575, 403] on p "**********" at bounding box center [726, 279] width 323 height 290
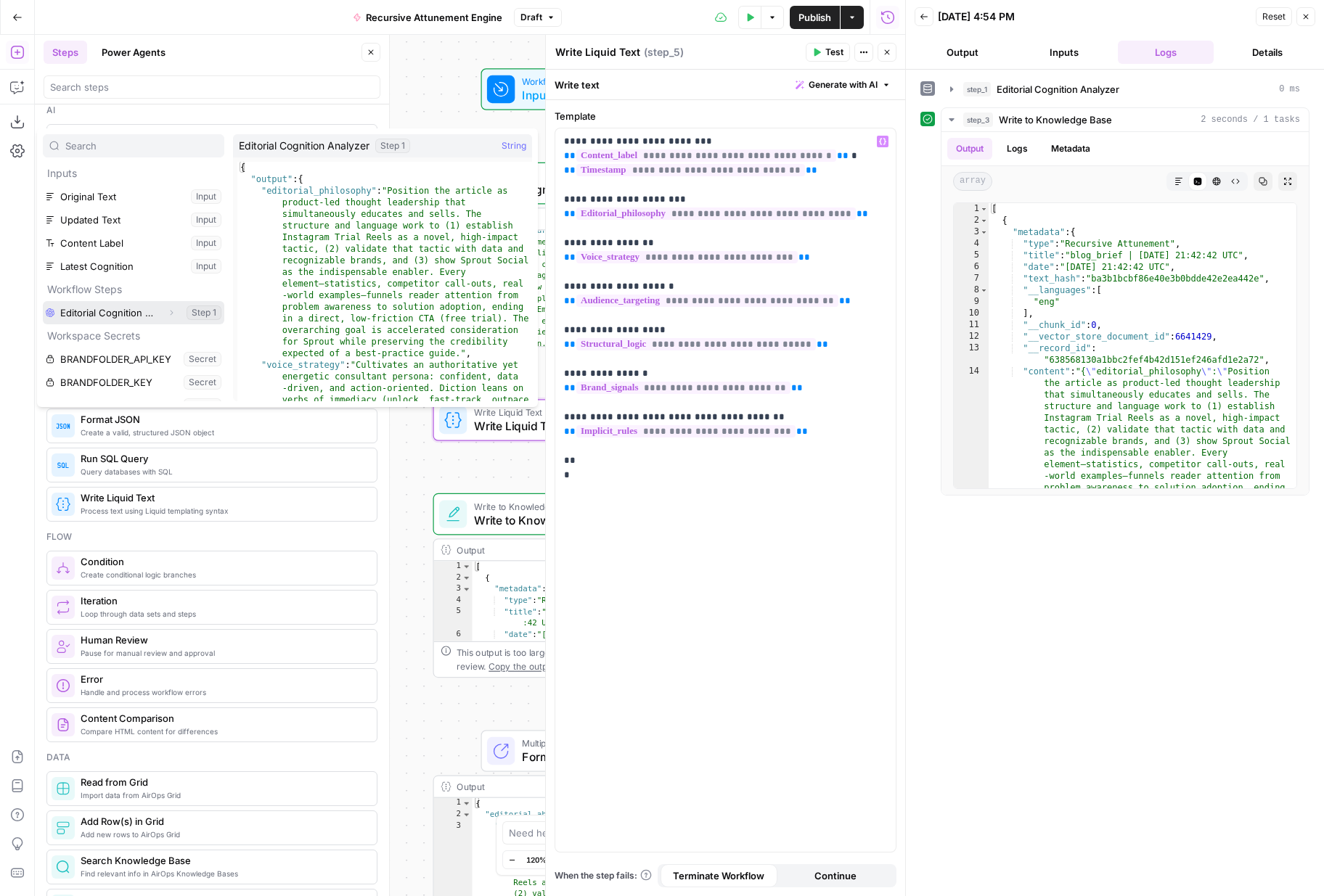
click at [170, 306] on button "Expand" at bounding box center [170, 313] width 19 height 19
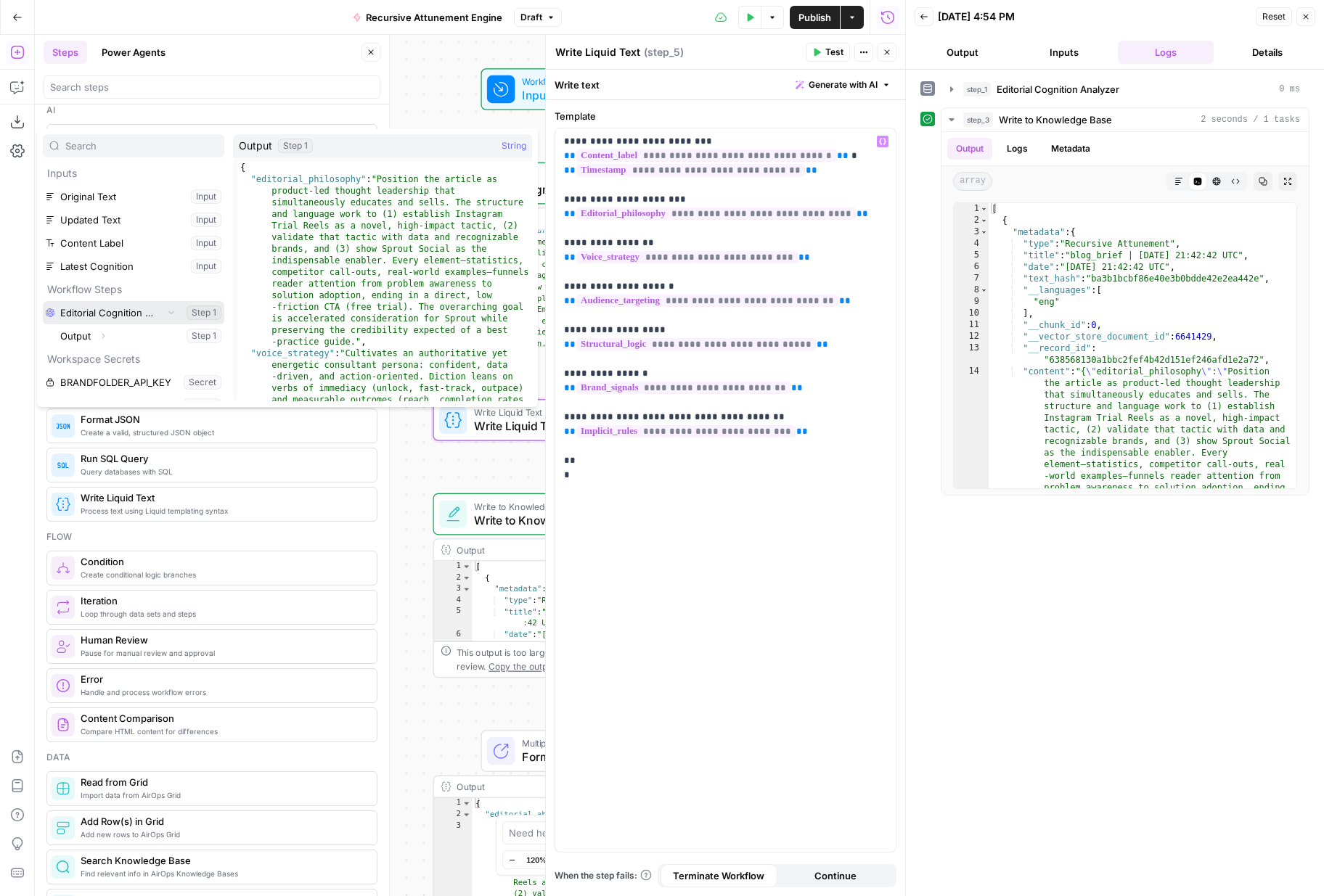
scroll to position [63, 0]
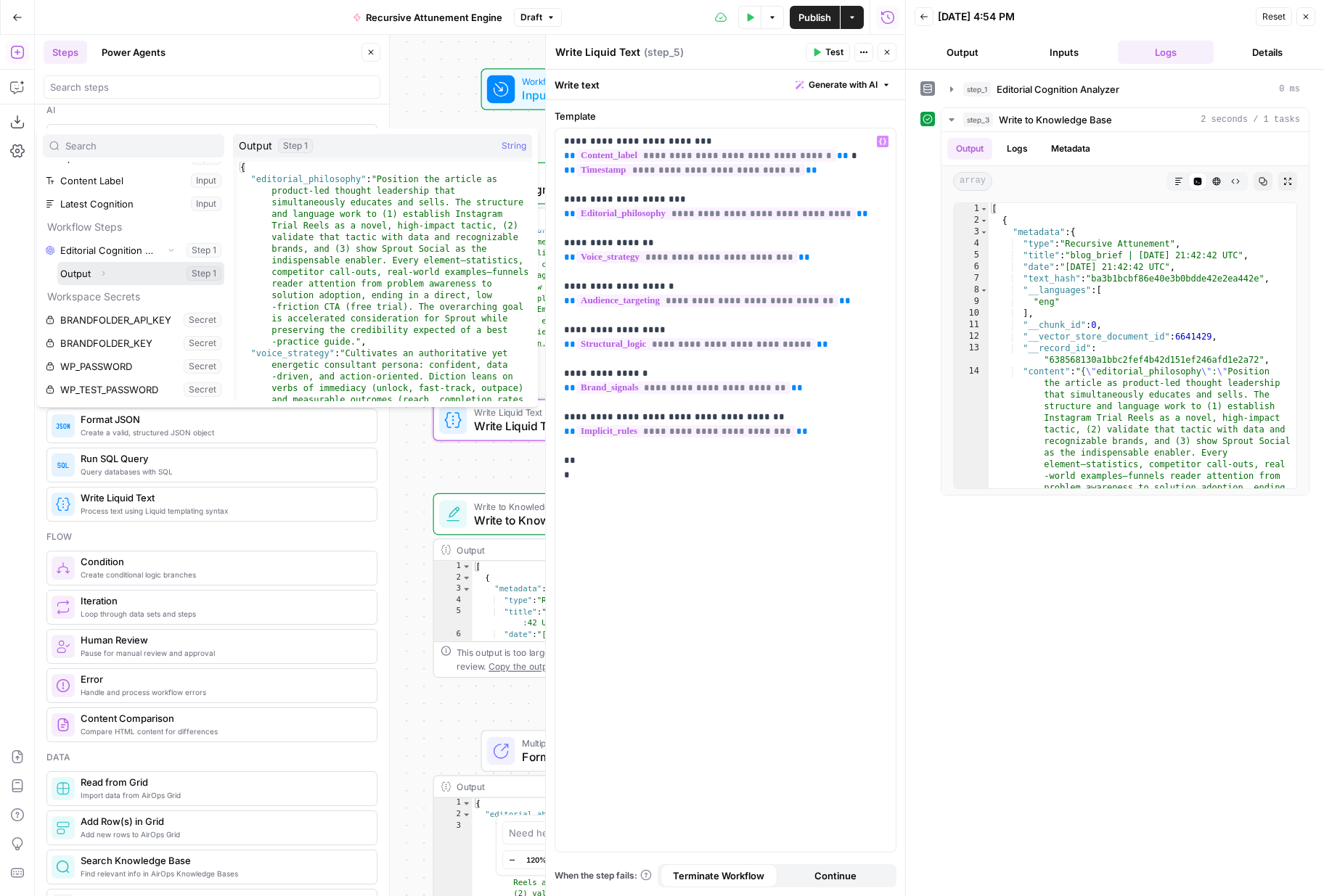
click at [103, 273] on icon "button" at bounding box center [103, 274] width 3 height 5
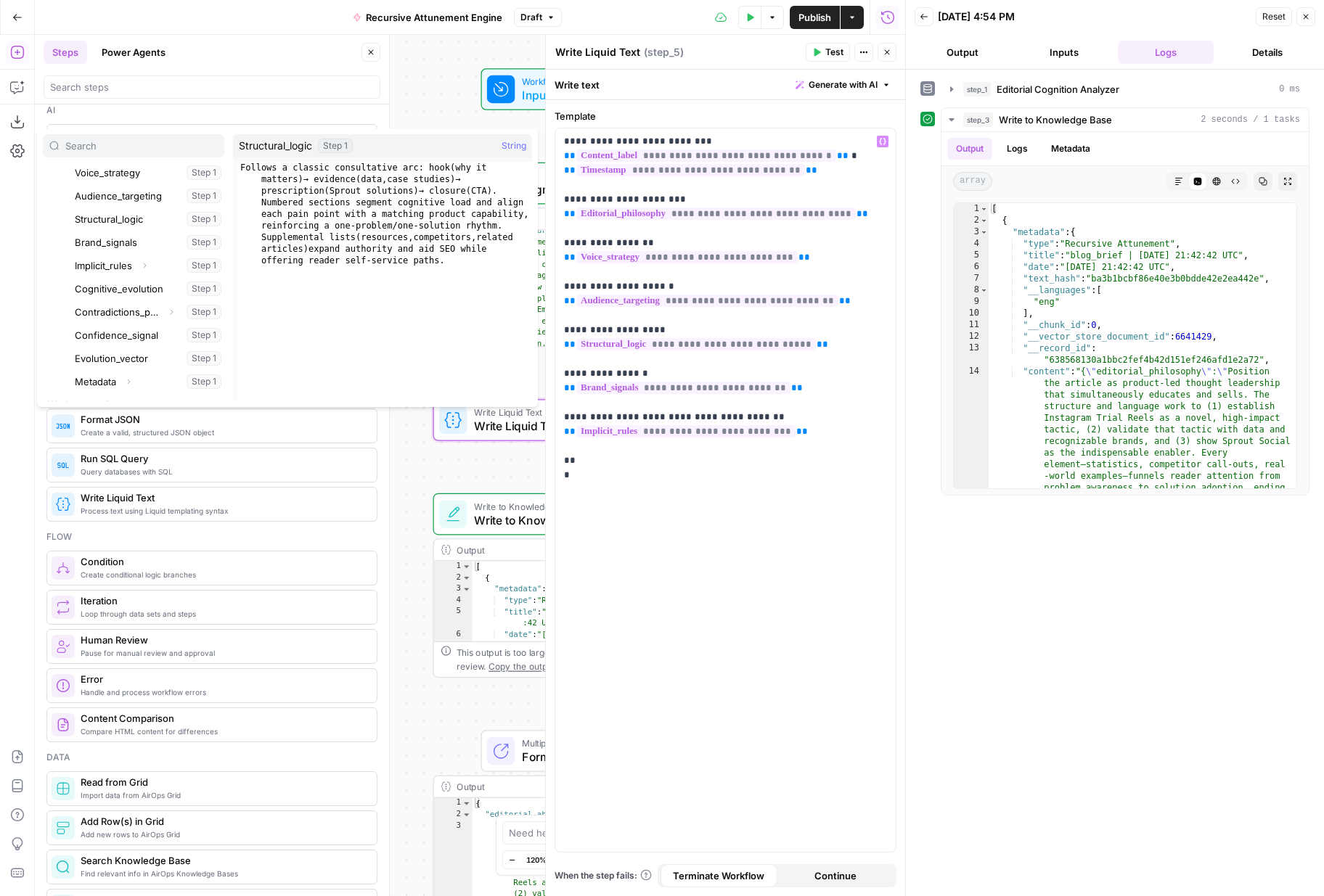
scroll to position [211, 0]
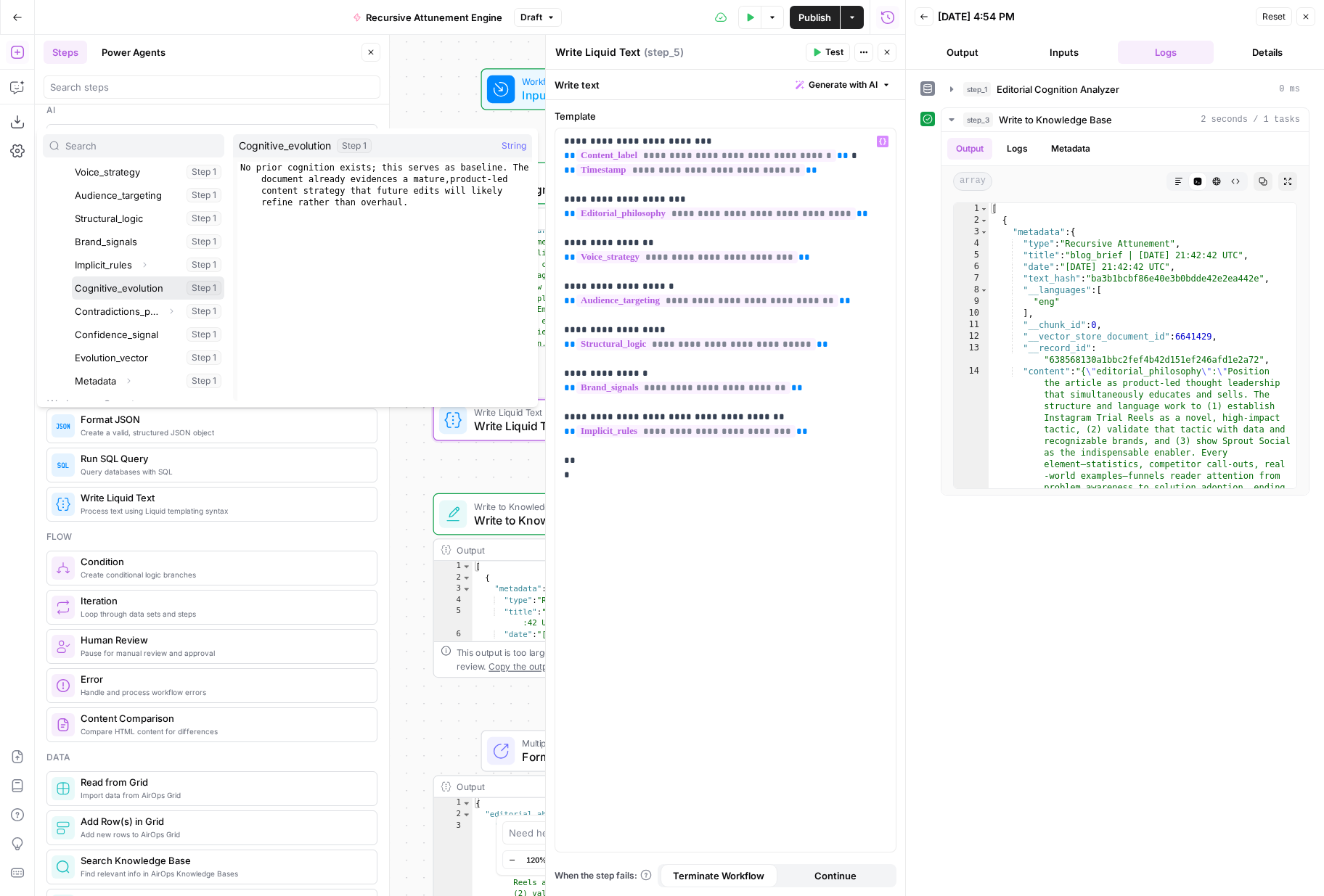
click at [124, 292] on button "Select variable Cognitive_evolution" at bounding box center [148, 288] width 153 height 23
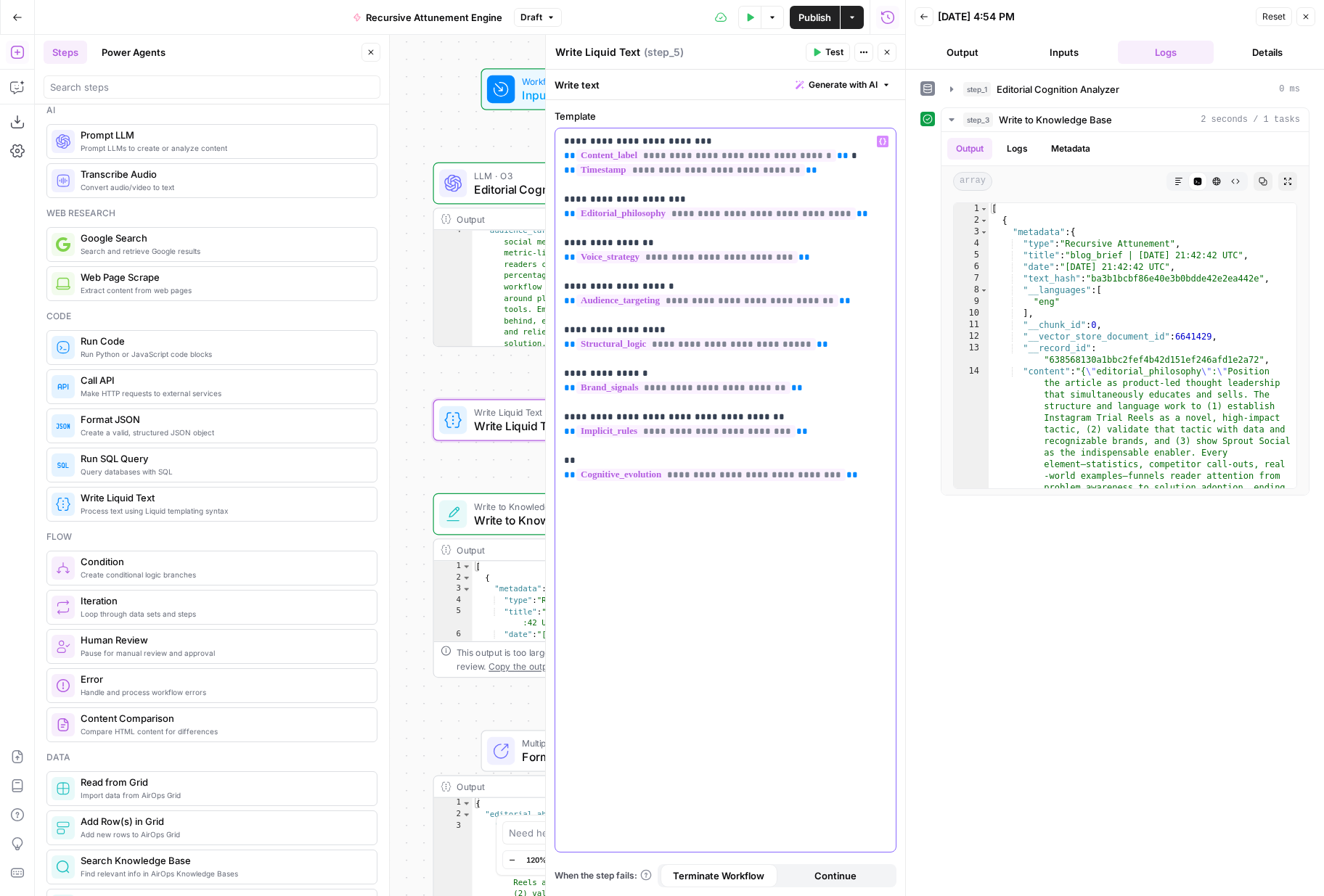
click at [633, 457] on p "**********" at bounding box center [726, 308] width 323 height 348
click at [716, 570] on div "**********" at bounding box center [725, 490] width 340 height 723
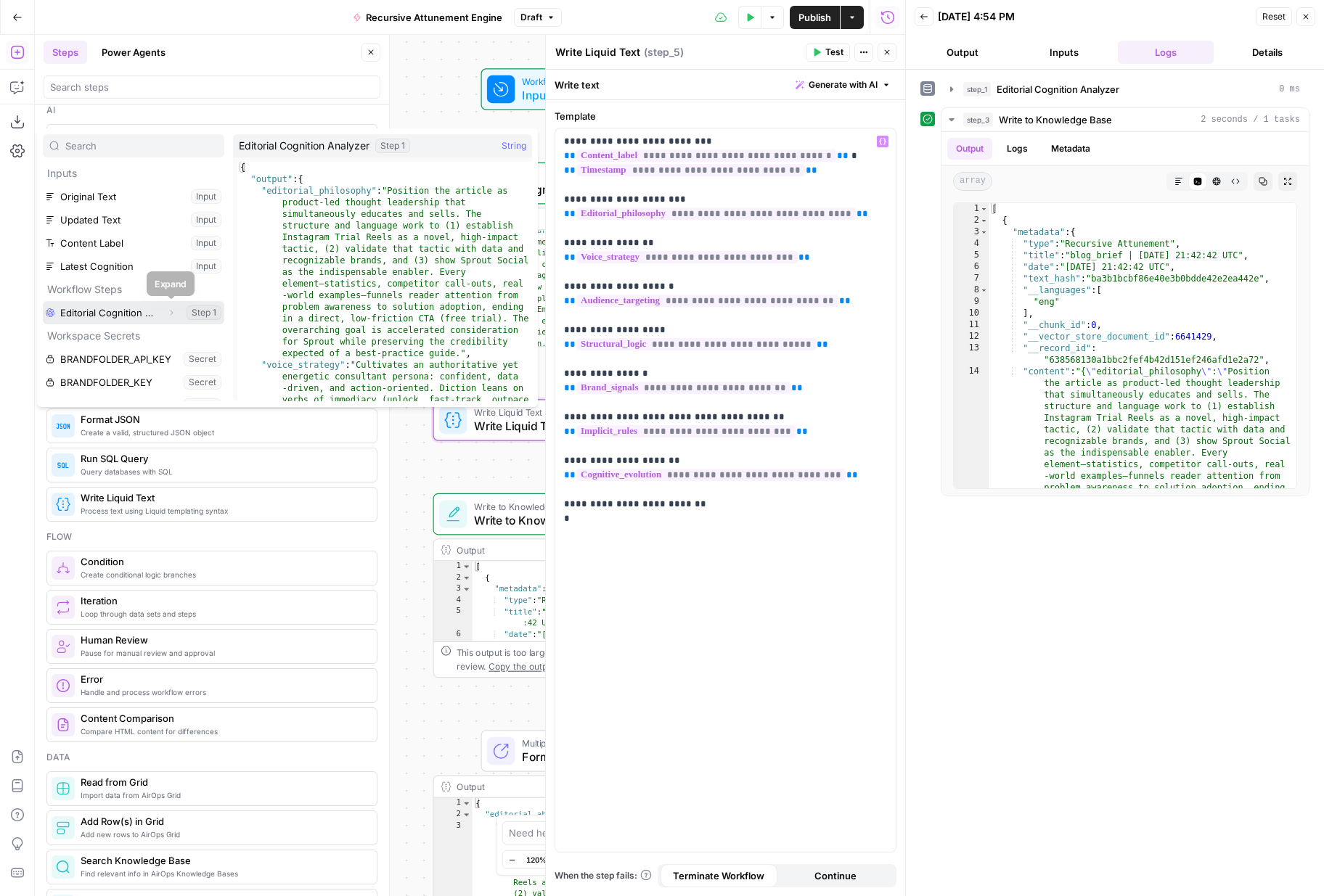
click at [173, 310] on icon "button" at bounding box center [171, 313] width 9 height 9
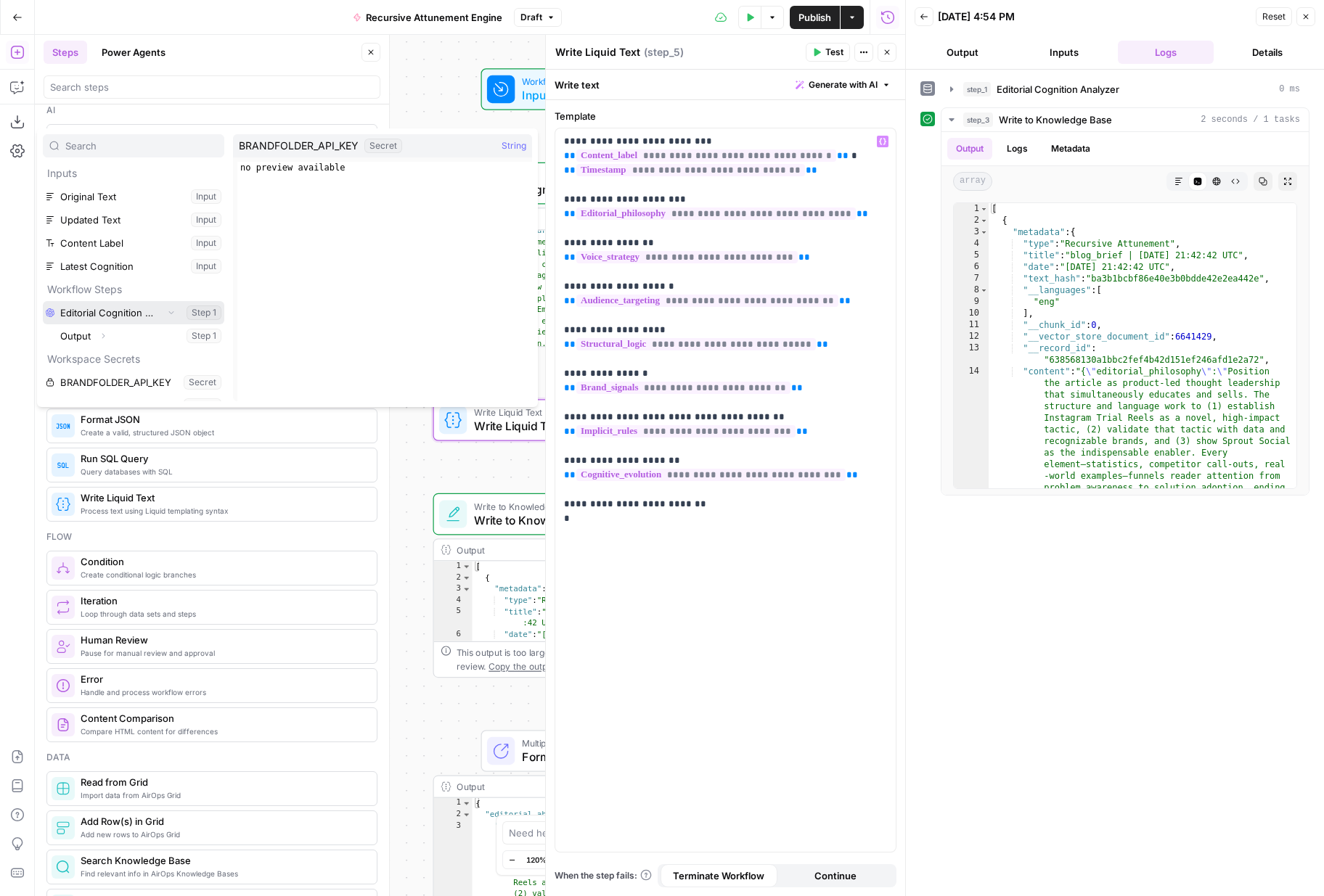
scroll to position [63, 0]
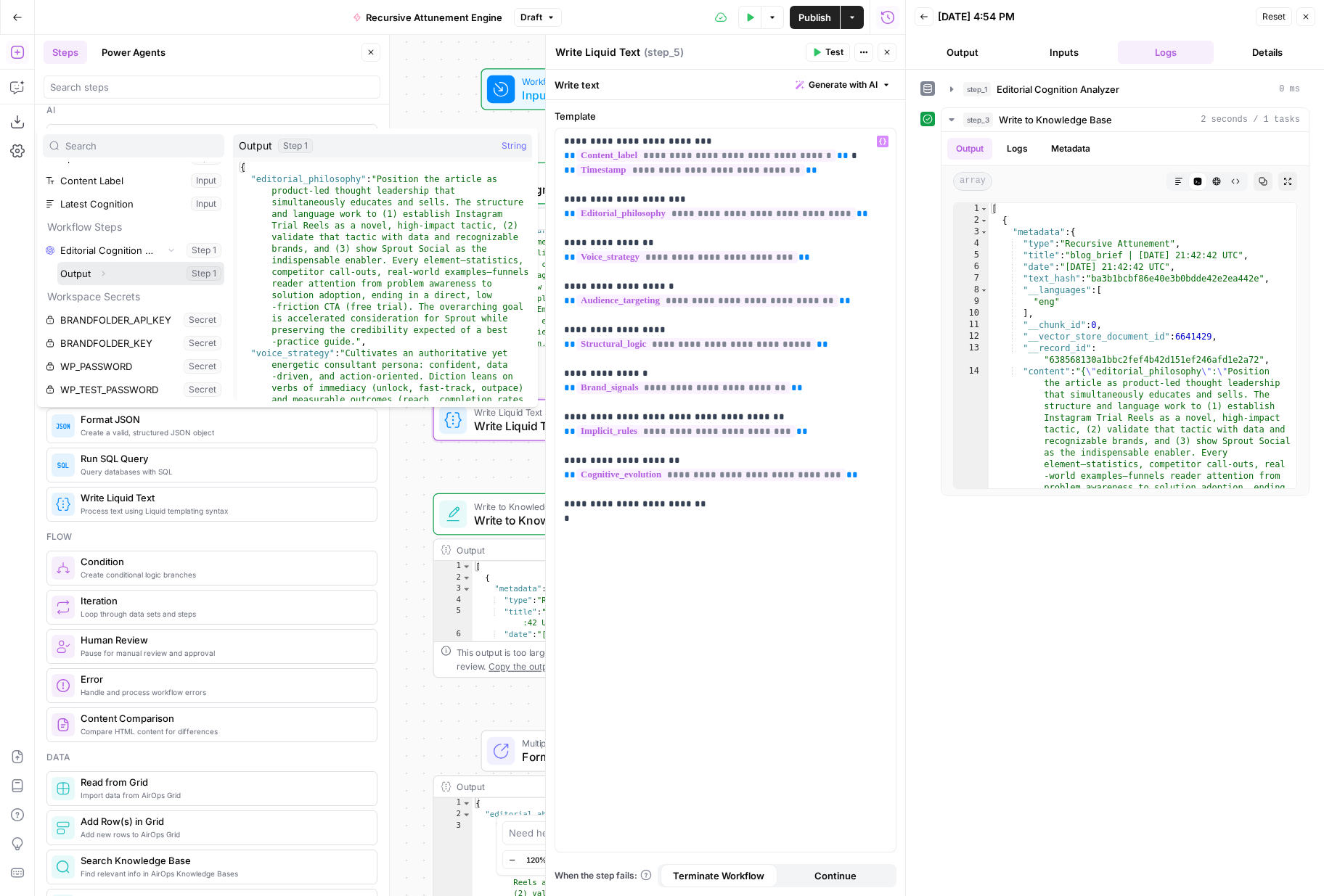
click at [108, 272] on button "Expand" at bounding box center [103, 273] width 19 height 19
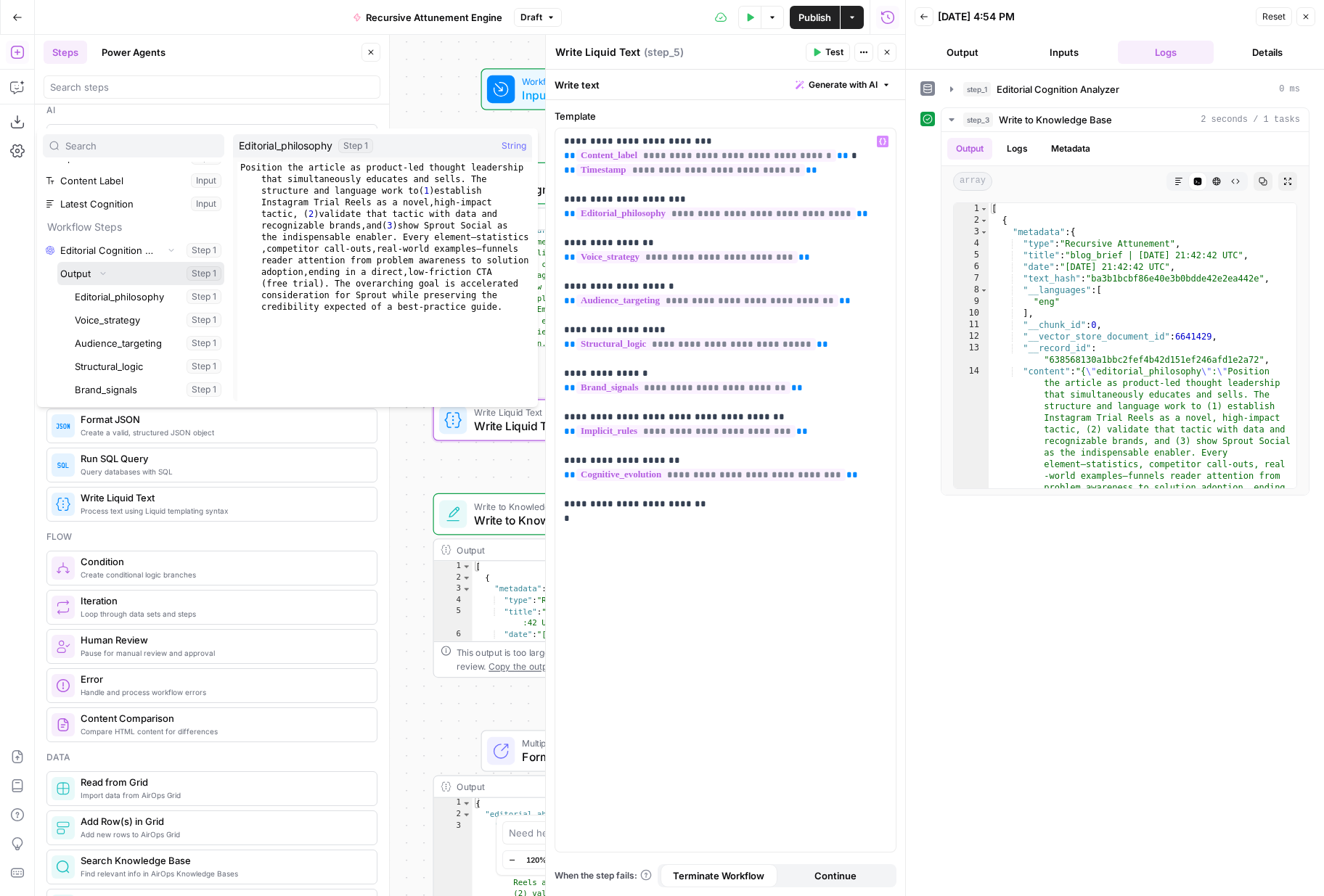
scroll to position [246, 0]
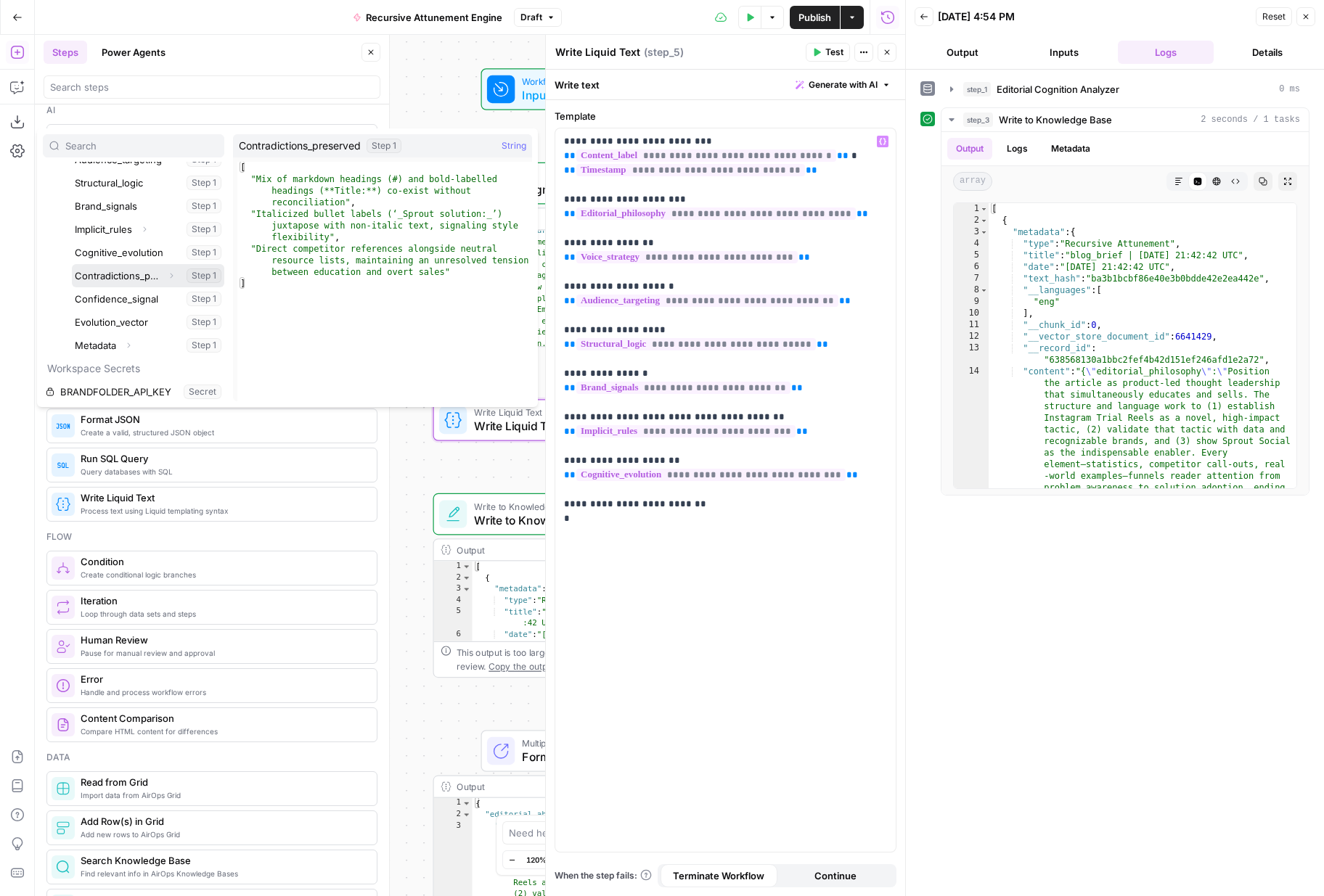
click at [125, 274] on button "Select variable Contradictions_preserved" at bounding box center [148, 275] width 153 height 23
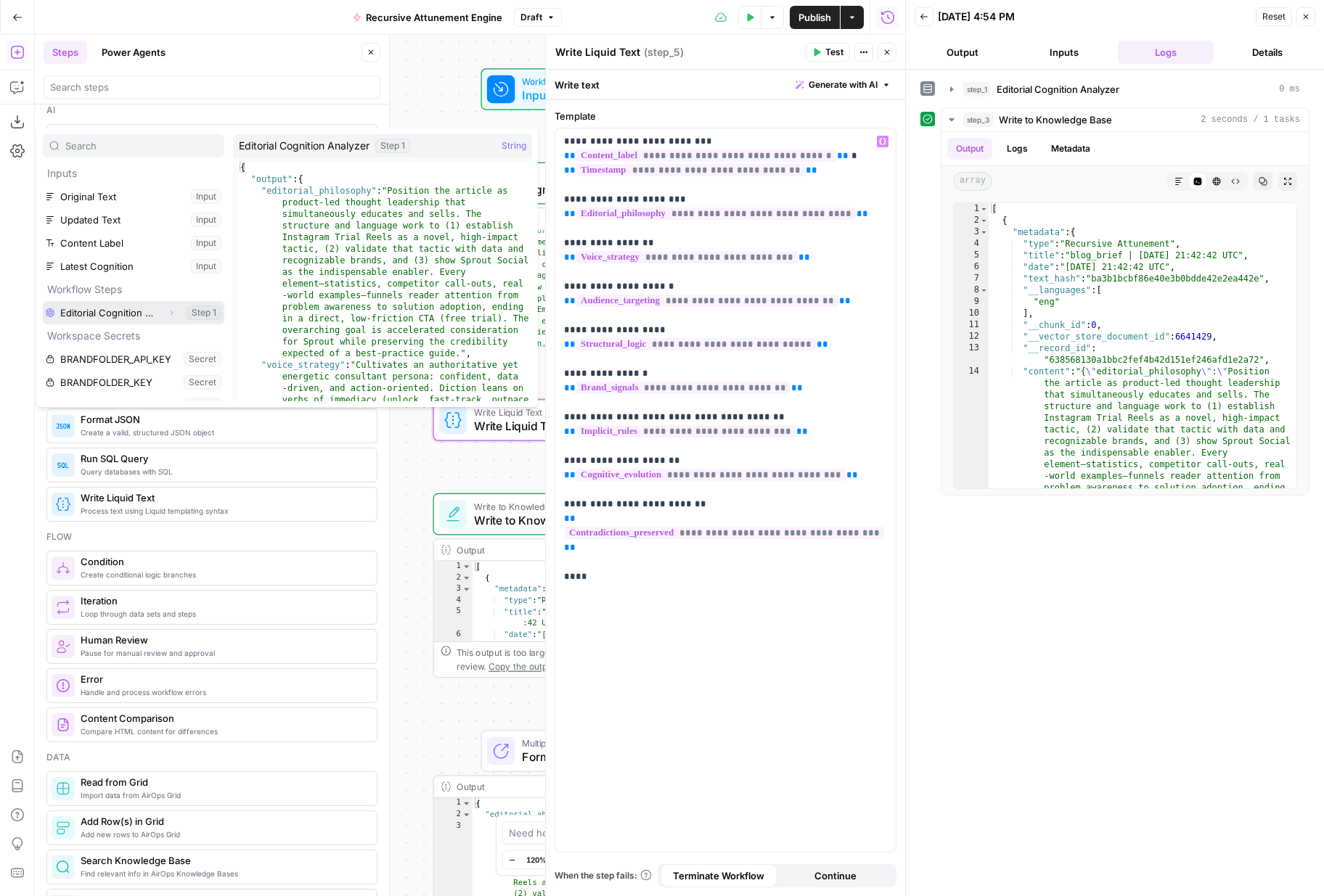
click at [178, 310] on button "Expand" at bounding box center [170, 313] width 19 height 19
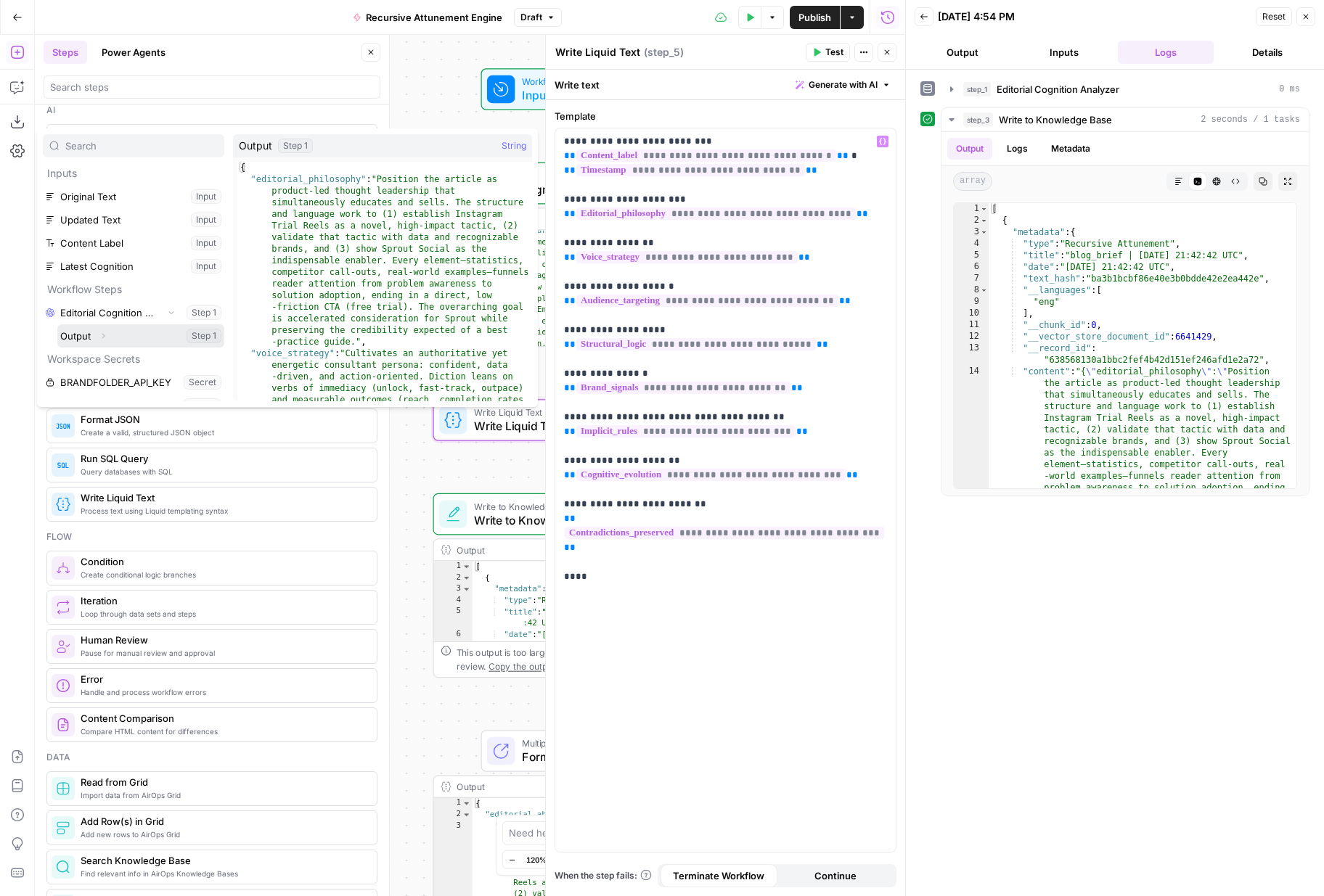
click at [106, 330] on button "Expand" at bounding box center [103, 336] width 19 height 19
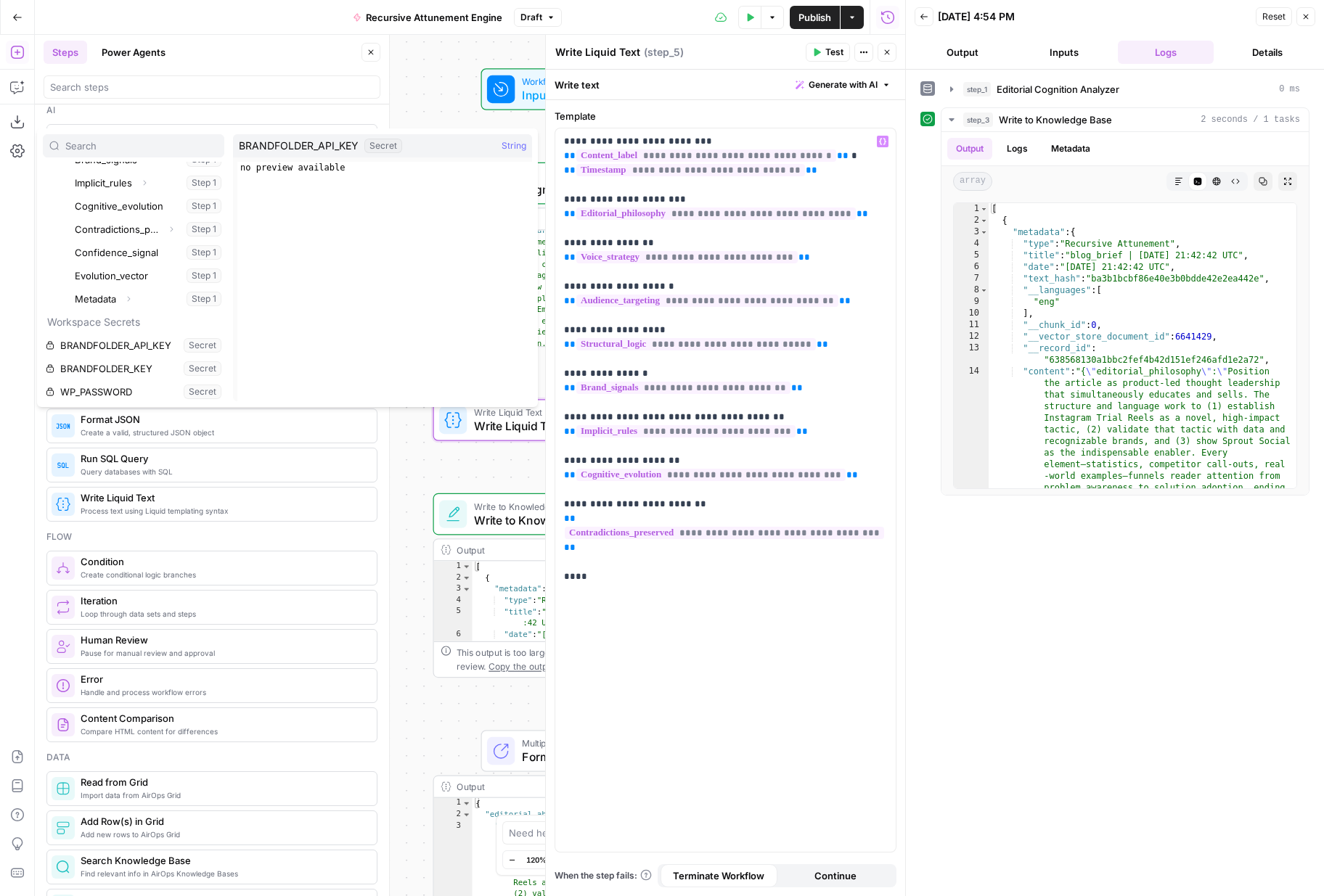
scroll to position [291, 0]
click at [123, 260] on button "Select variable Confidence_signal" at bounding box center [148, 254] width 153 height 23
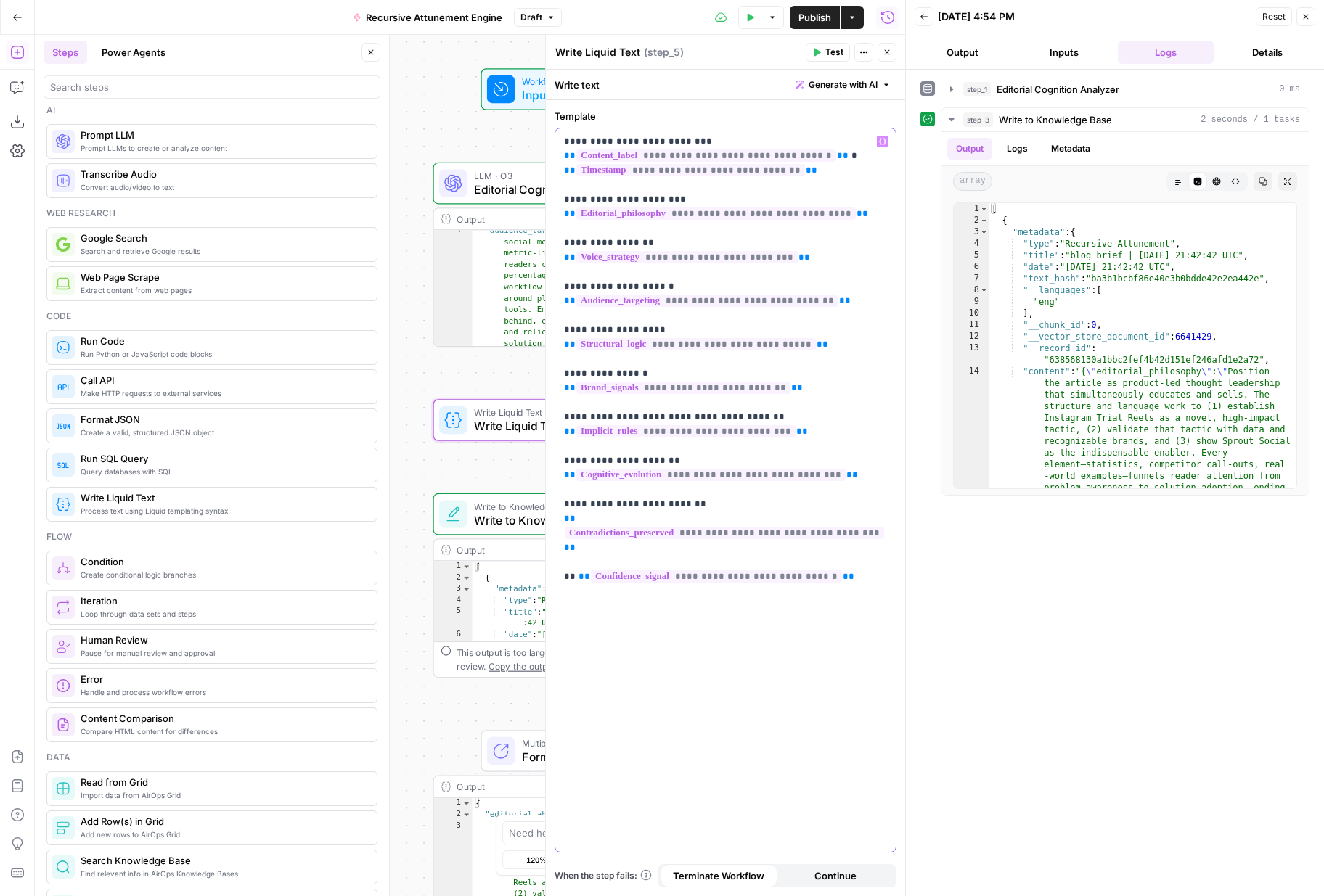
click at [575, 563] on p "**********" at bounding box center [726, 351] width 323 height 435
click at [832, 646] on div "**********" at bounding box center [725, 490] width 340 height 723
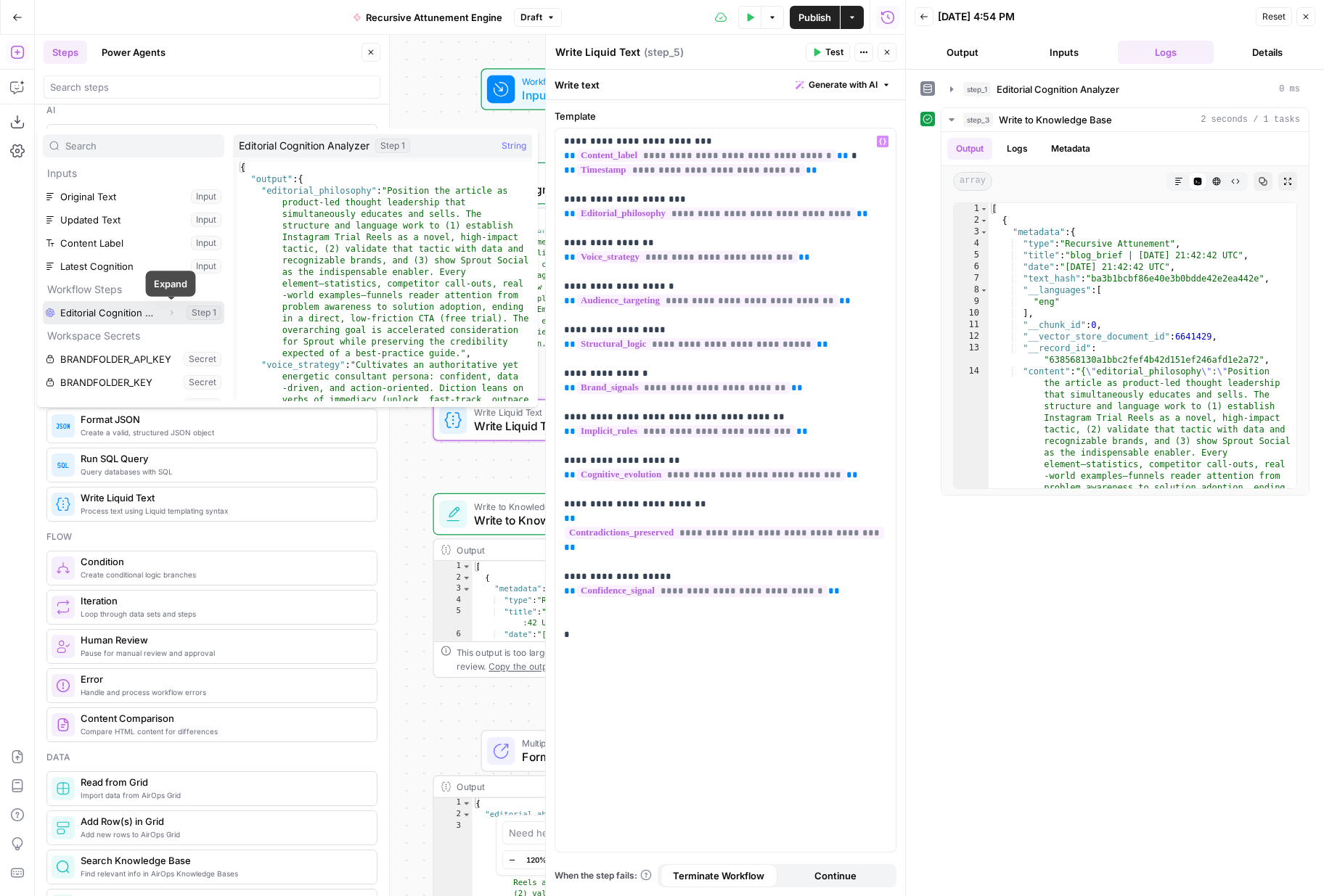
click at [173, 316] on icon "button" at bounding box center [171, 313] width 9 height 9
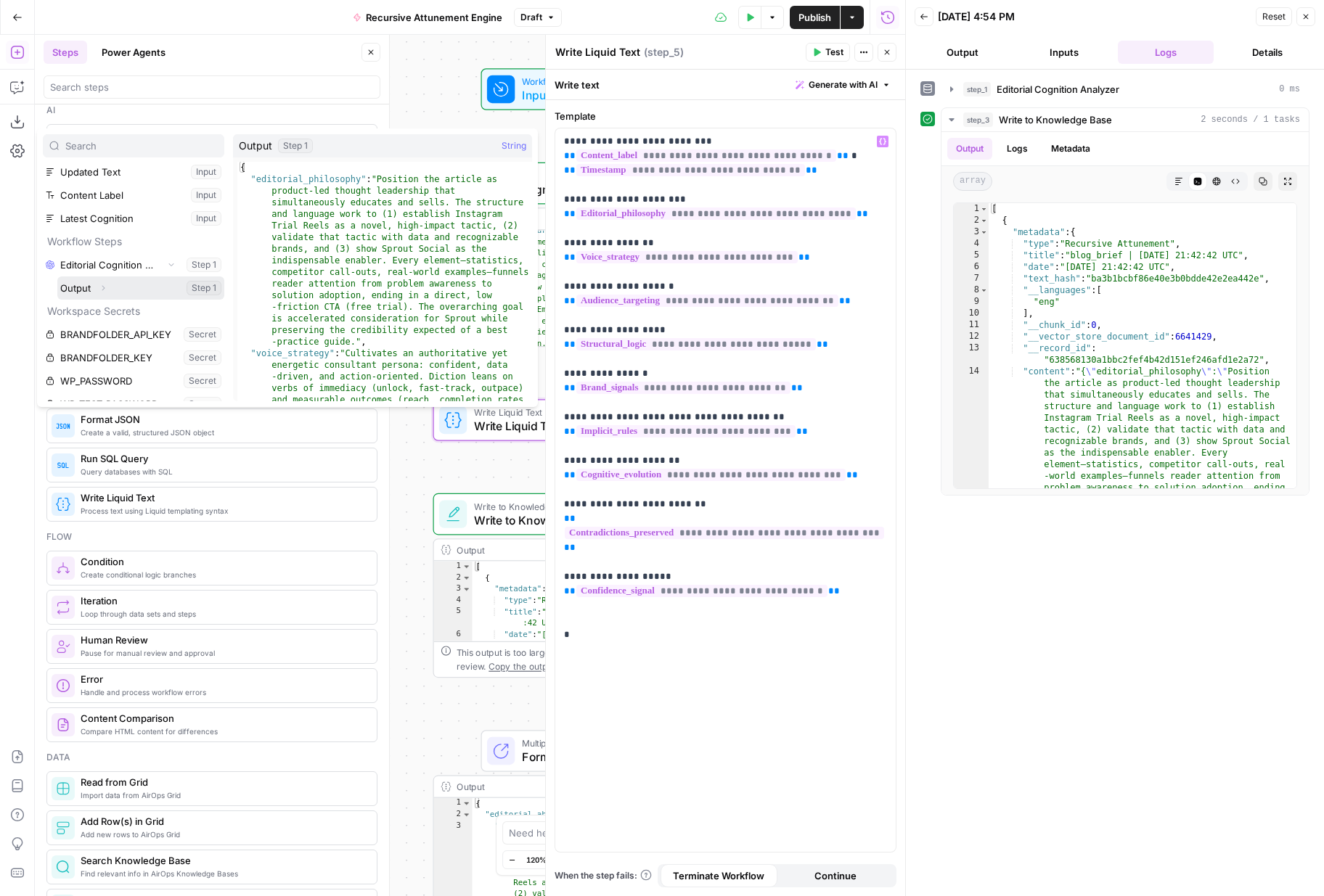
click at [102, 288] on icon "button" at bounding box center [103, 288] width 9 height 9
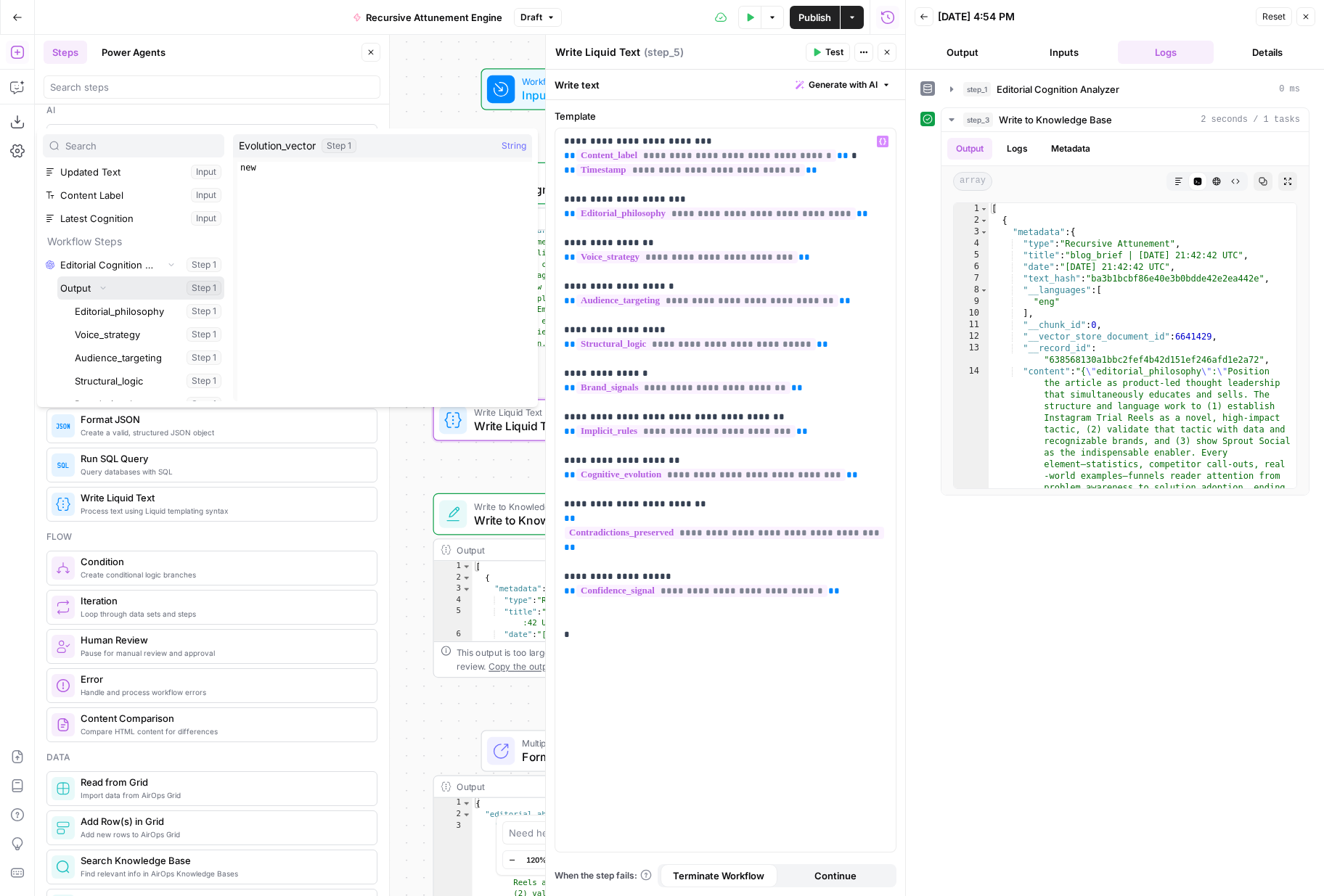
scroll to position [318, 0]
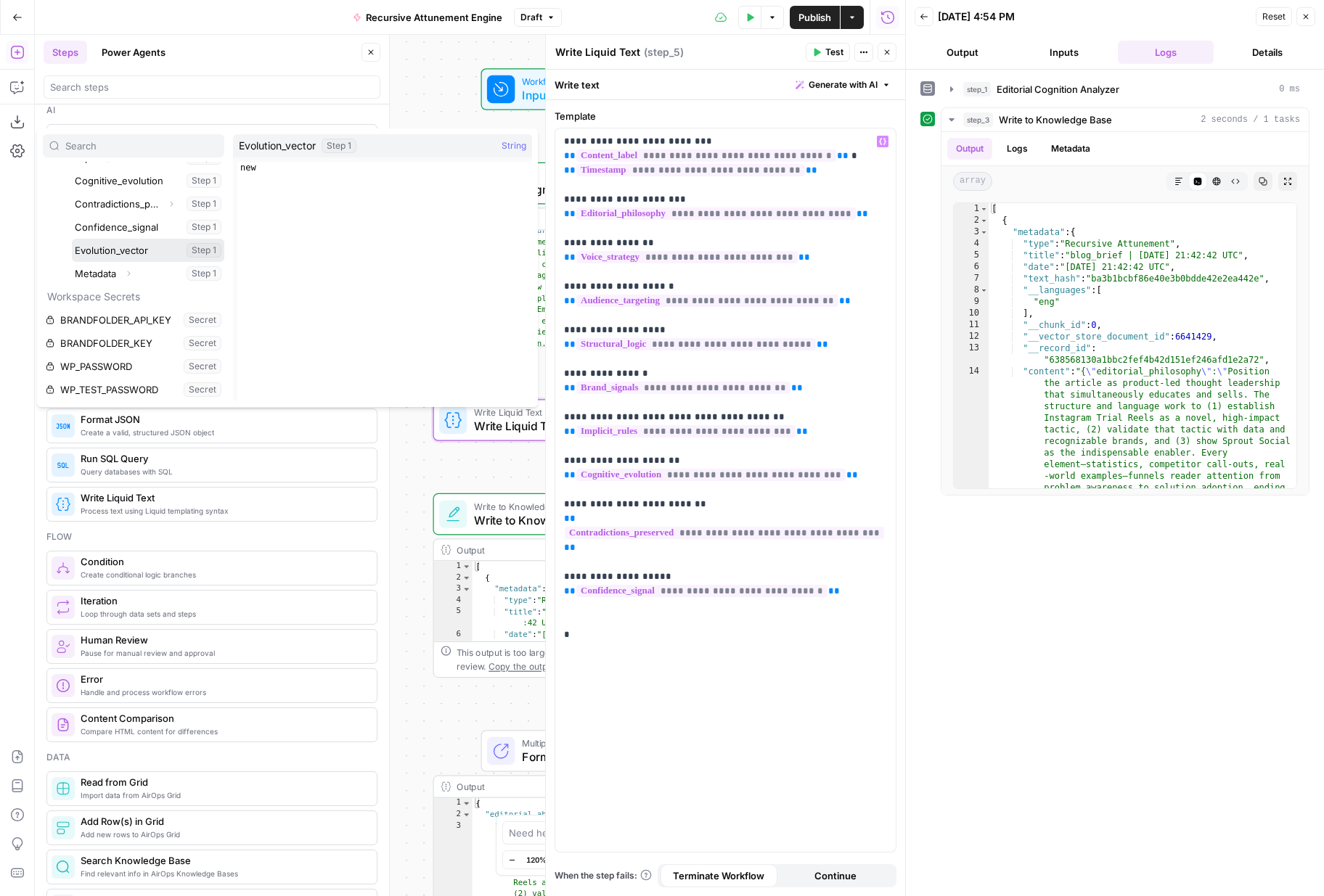
click at [138, 246] on button "Select variable Evolution_vector" at bounding box center [148, 250] width 153 height 23
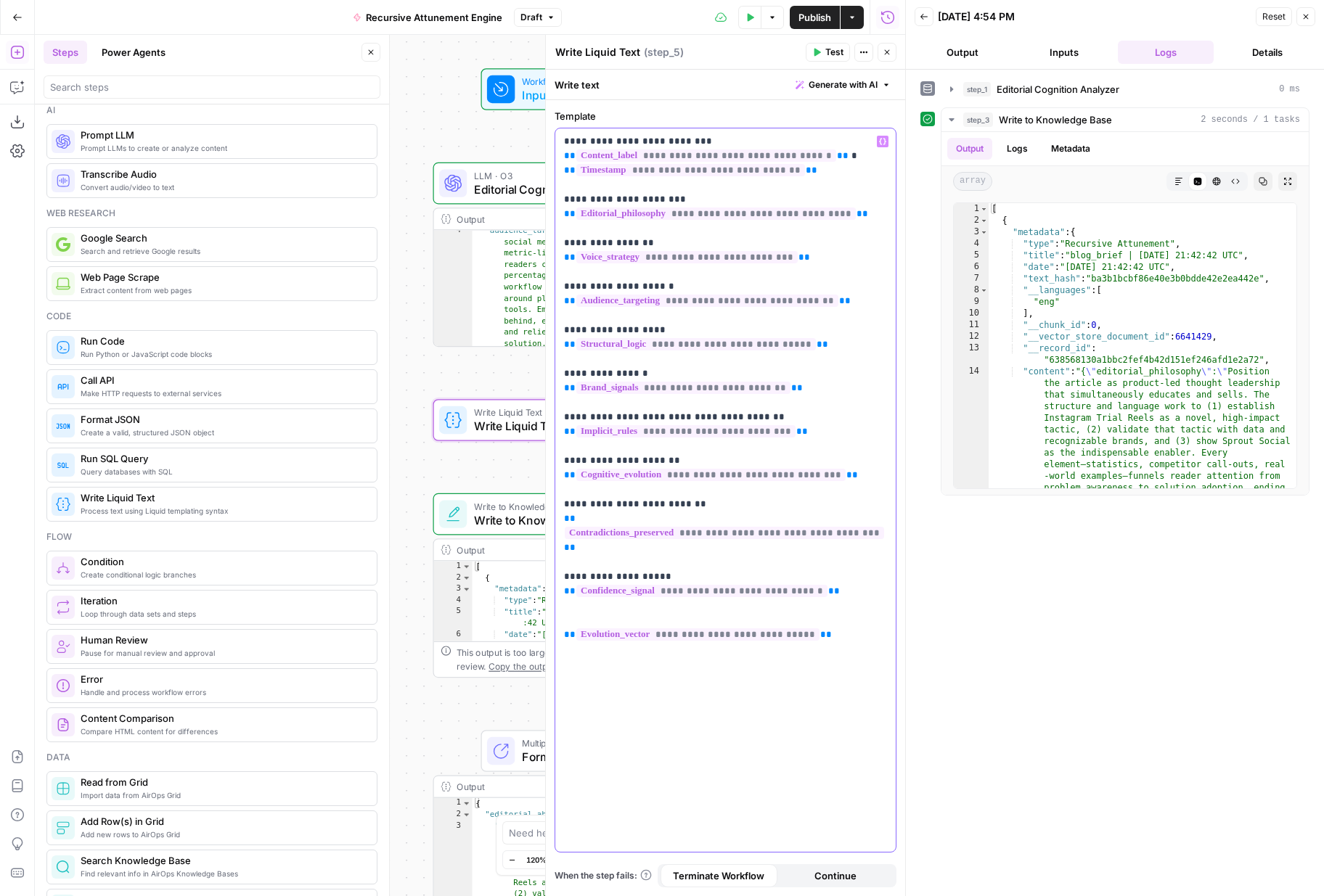
click at [578, 606] on p "**********" at bounding box center [726, 380] width 323 height 493
click at [819, 766] on div "**********" at bounding box center [725, 490] width 340 height 723
click at [837, 51] on span "Test" at bounding box center [834, 52] width 18 height 13
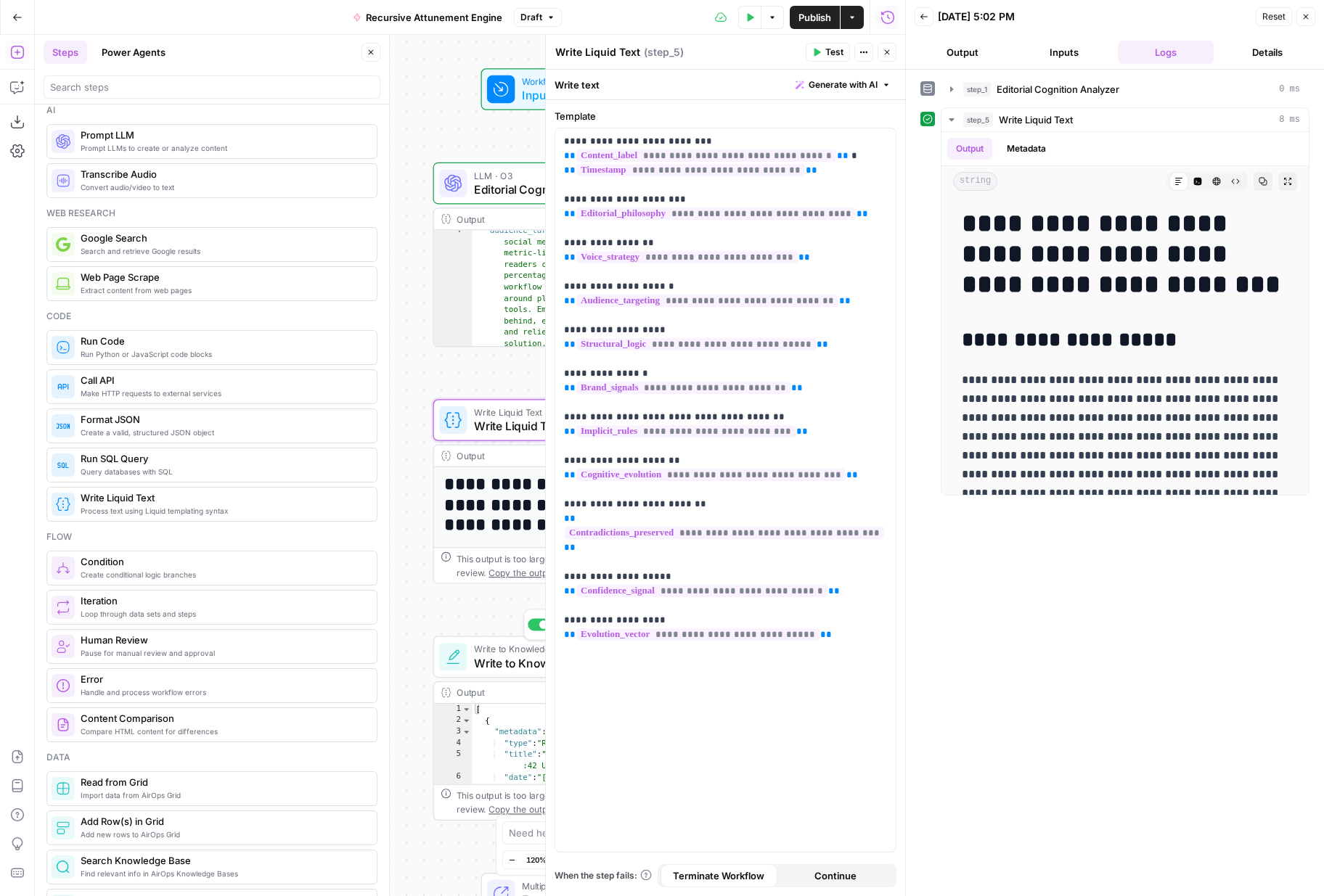
click at [493, 665] on span "Write to Knowledge Base" at bounding box center [565, 663] width 182 height 17
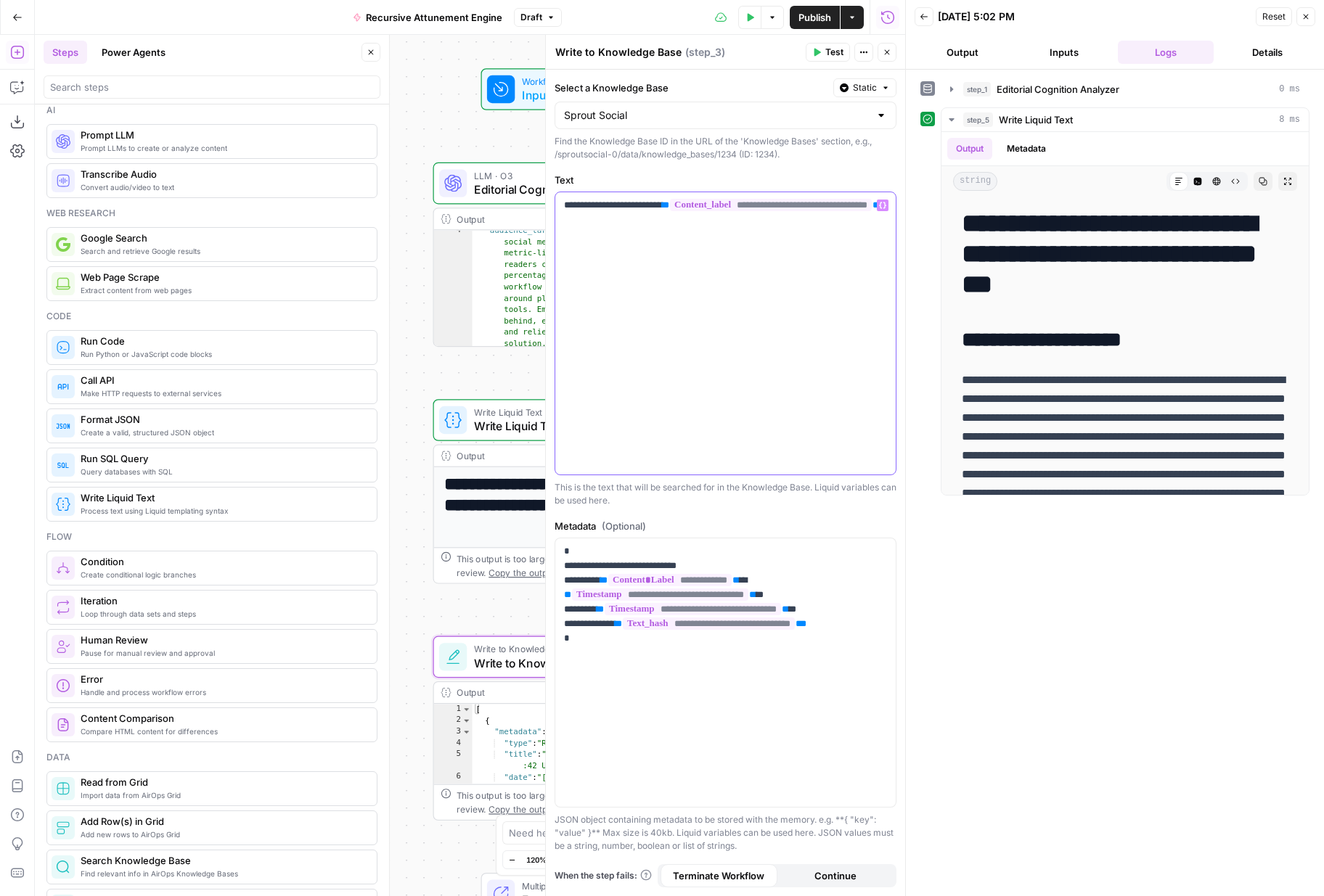
drag, startPoint x: 848, startPoint y: 220, endPoint x: 575, endPoint y: 154, distance: 280.9
click at [0, 0] on form "**********" at bounding box center [0, 0] width 0 height 0
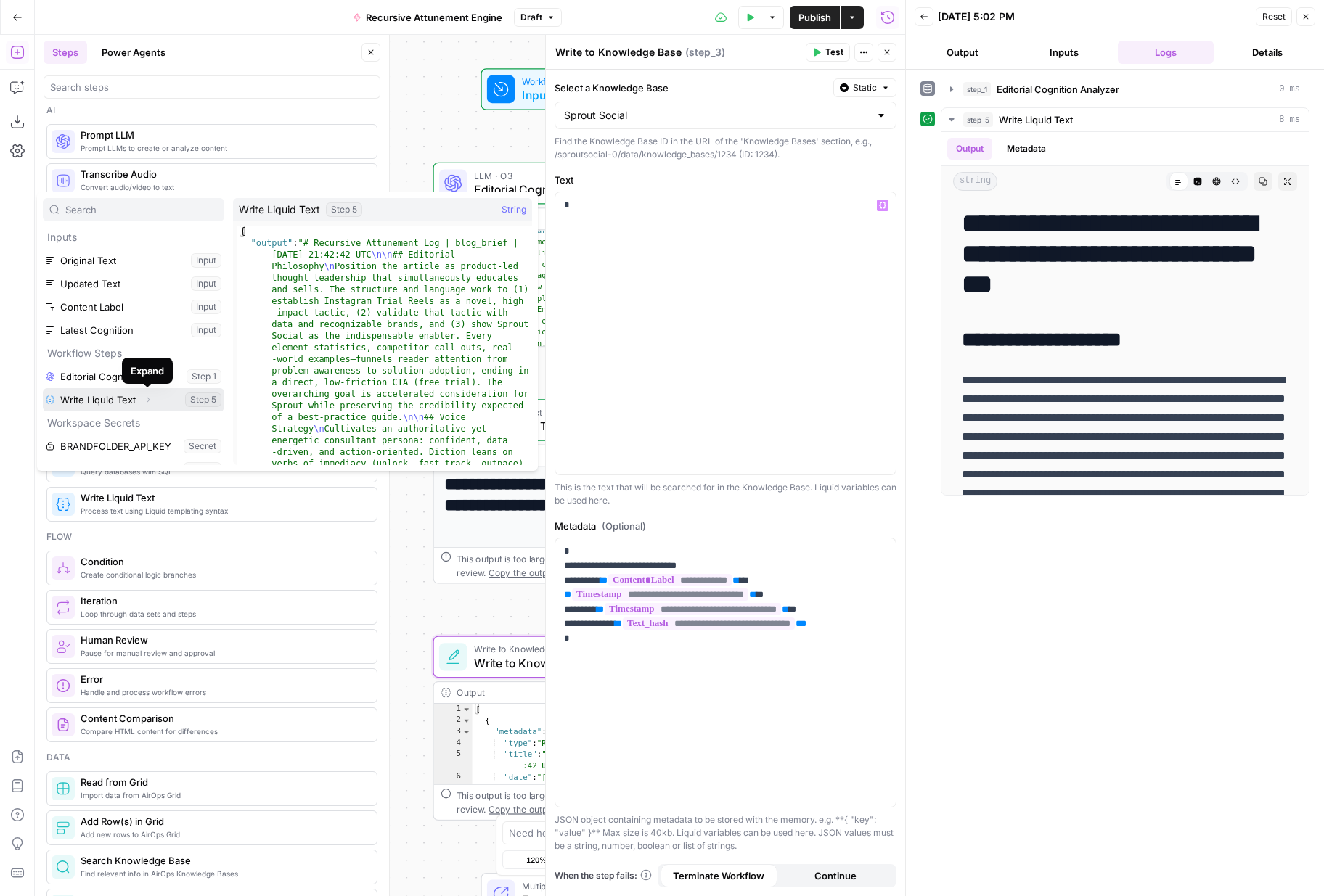
click at [149, 400] on icon "button" at bounding box center [148, 400] width 9 height 9
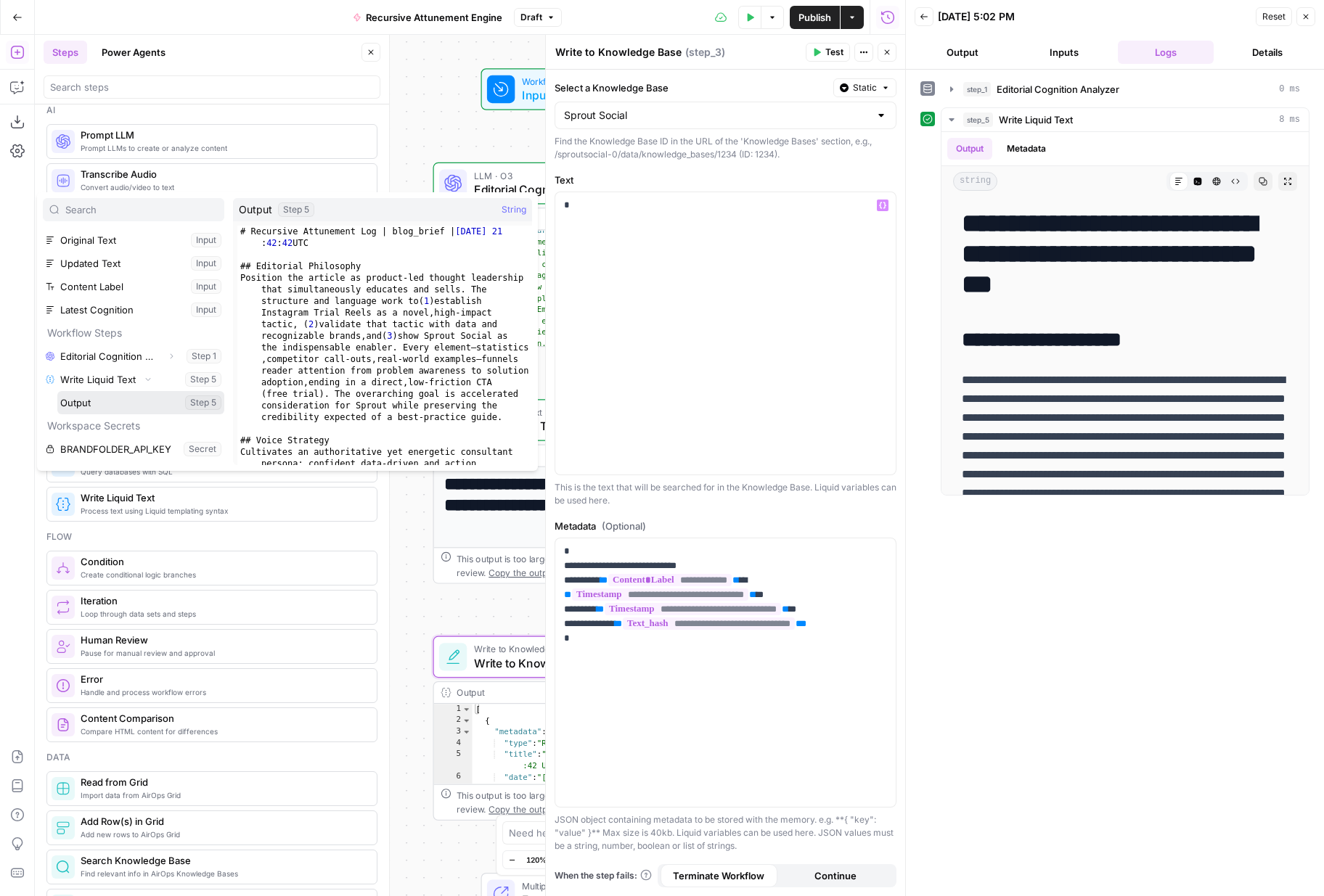
click at [135, 405] on button "Select variable Output" at bounding box center [141, 403] width 167 height 23
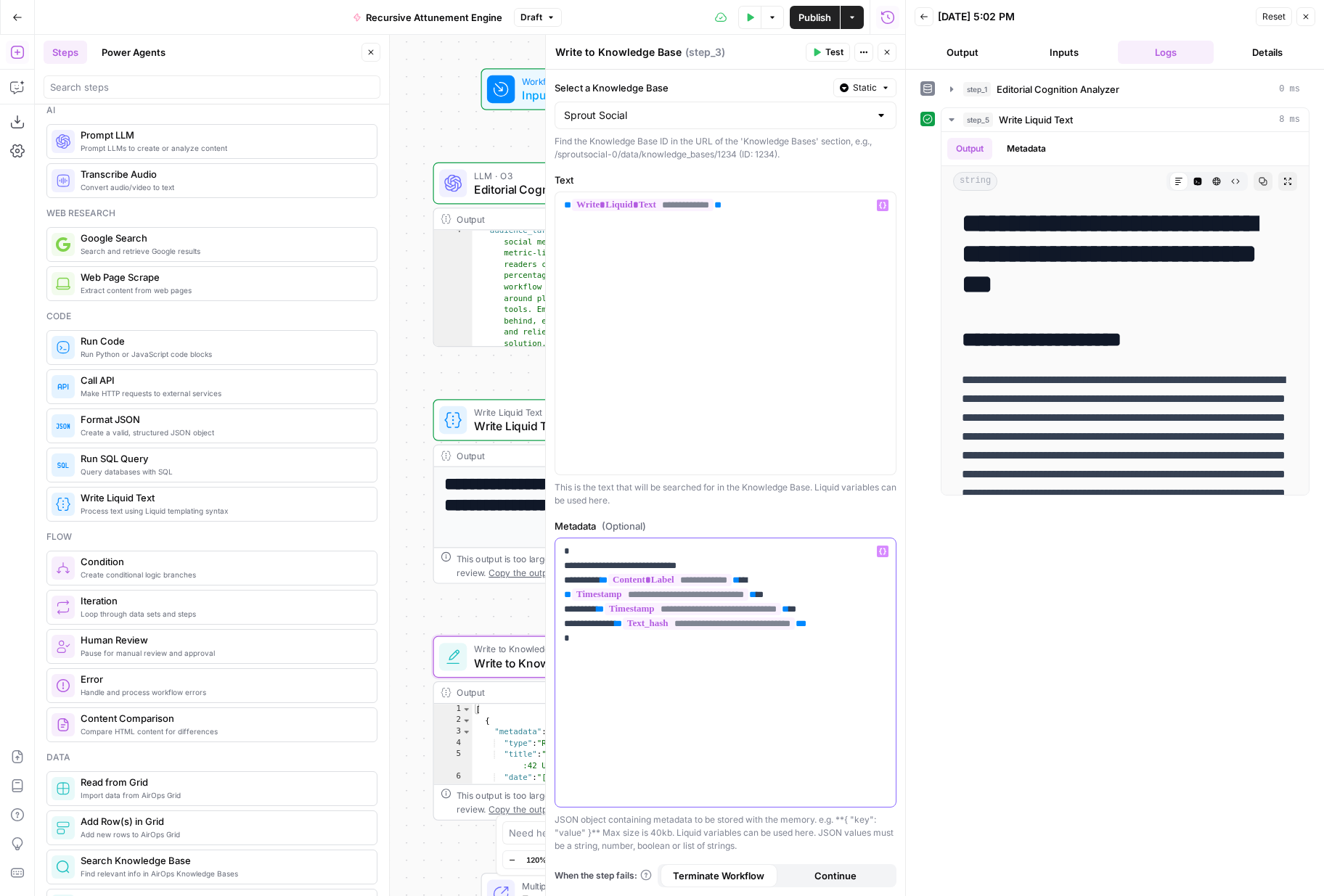
click at [705, 567] on p "**********" at bounding box center [726, 595] width 323 height 102
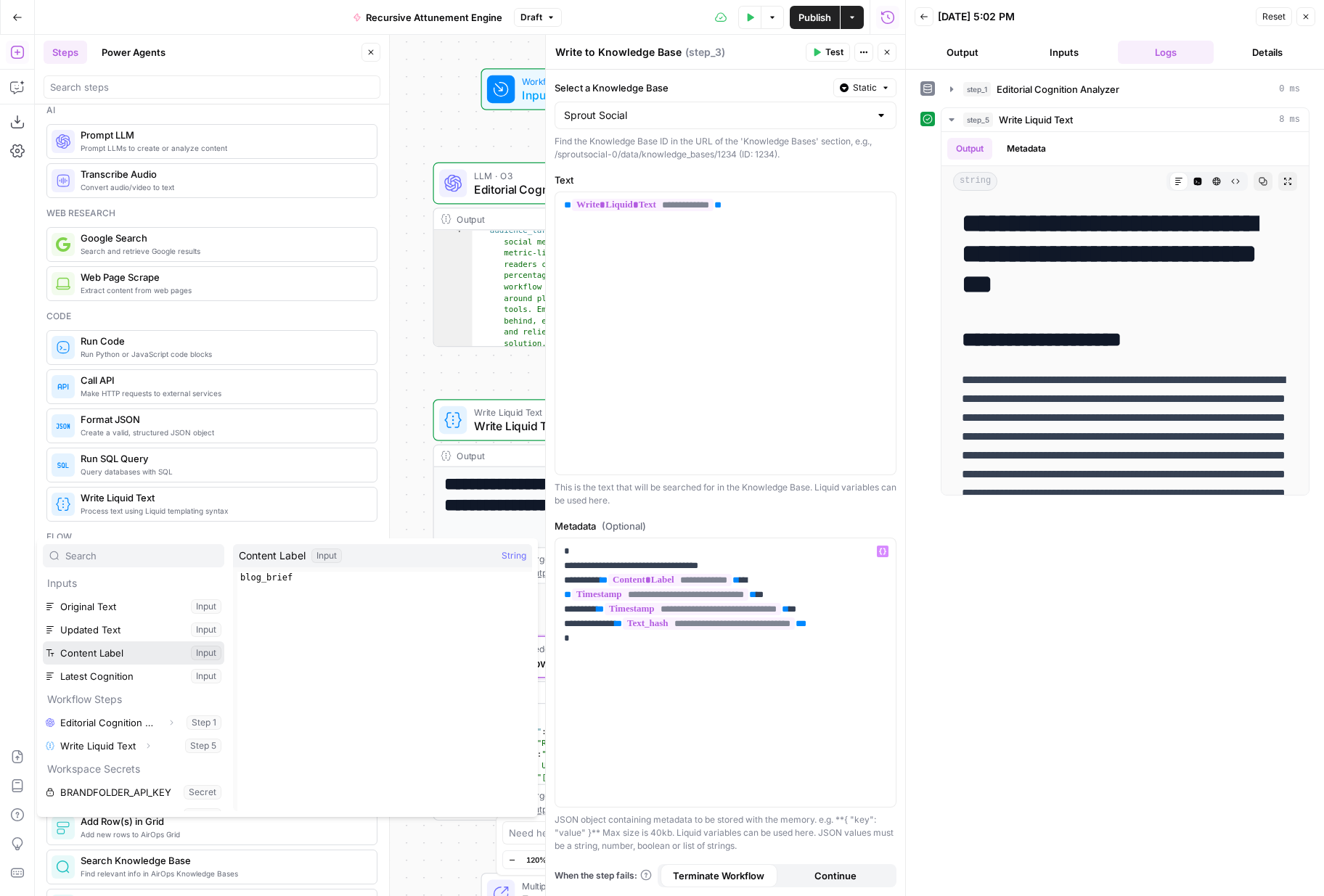
click at [149, 658] on button "Select variable Content Label" at bounding box center [134, 653] width 182 height 23
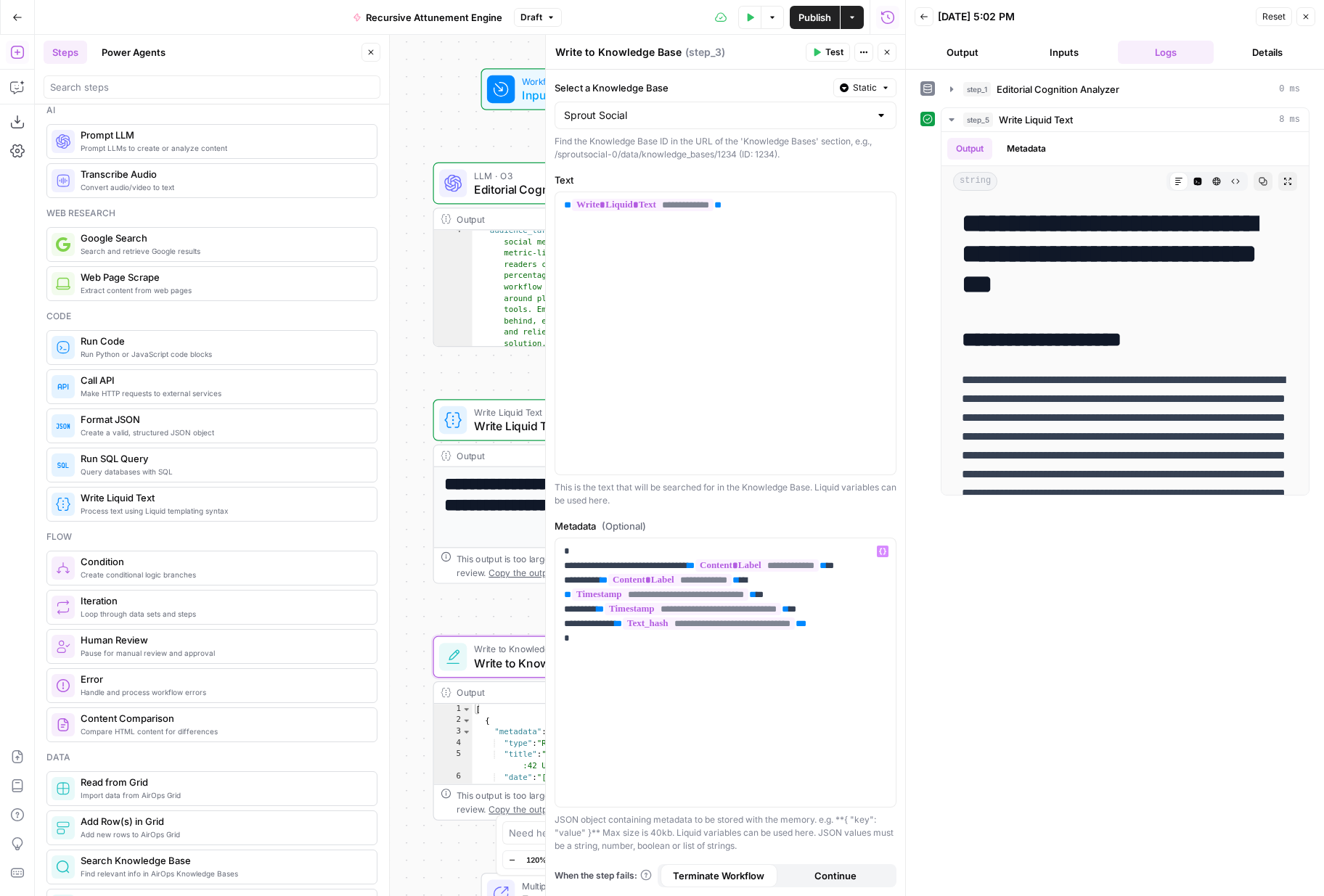
click at [823, 55] on button "Test" at bounding box center [827, 52] width 44 height 19
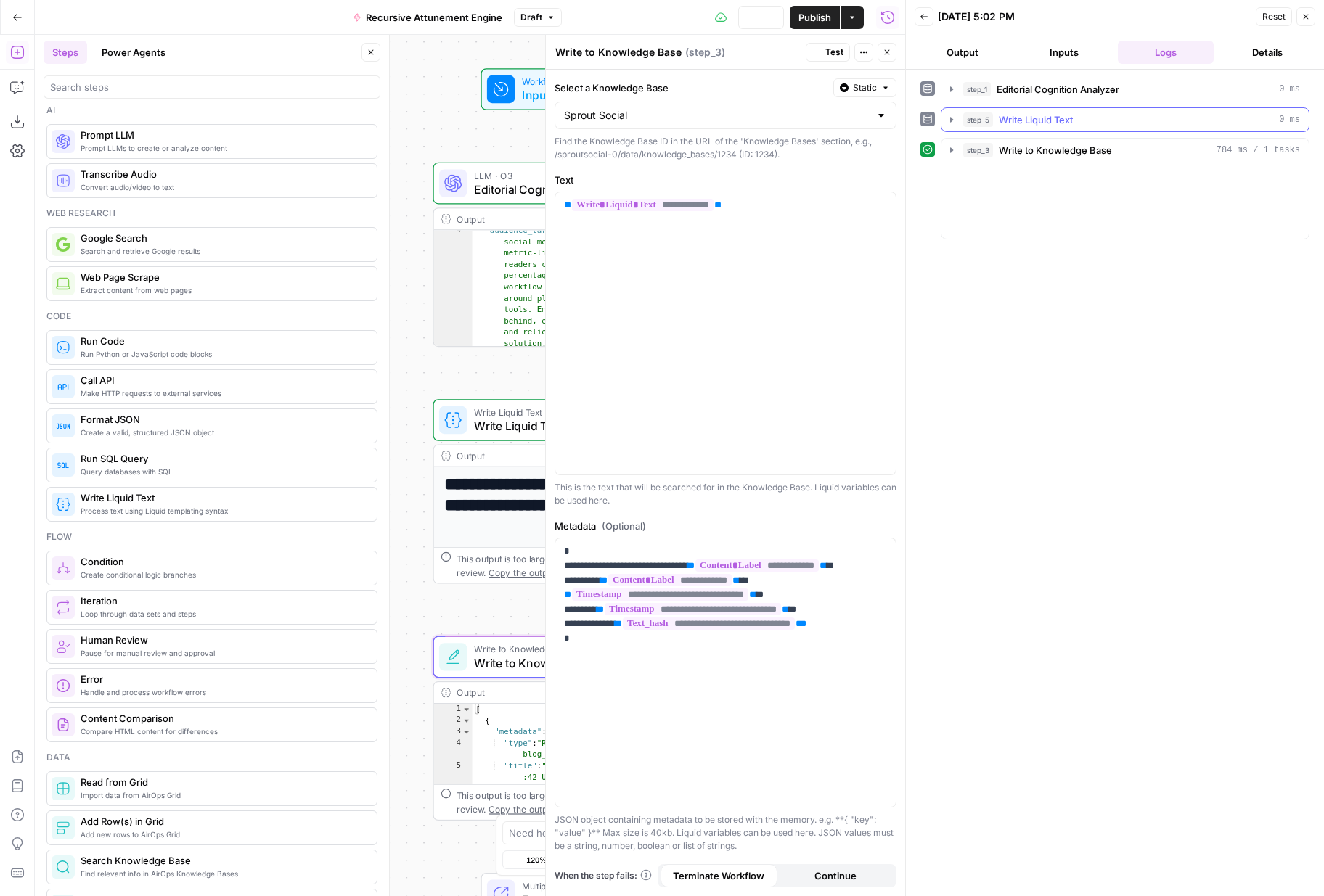
click at [953, 111] on button "step_5 Write Liquid Text 0 ms" at bounding box center [1125, 119] width 367 height 23
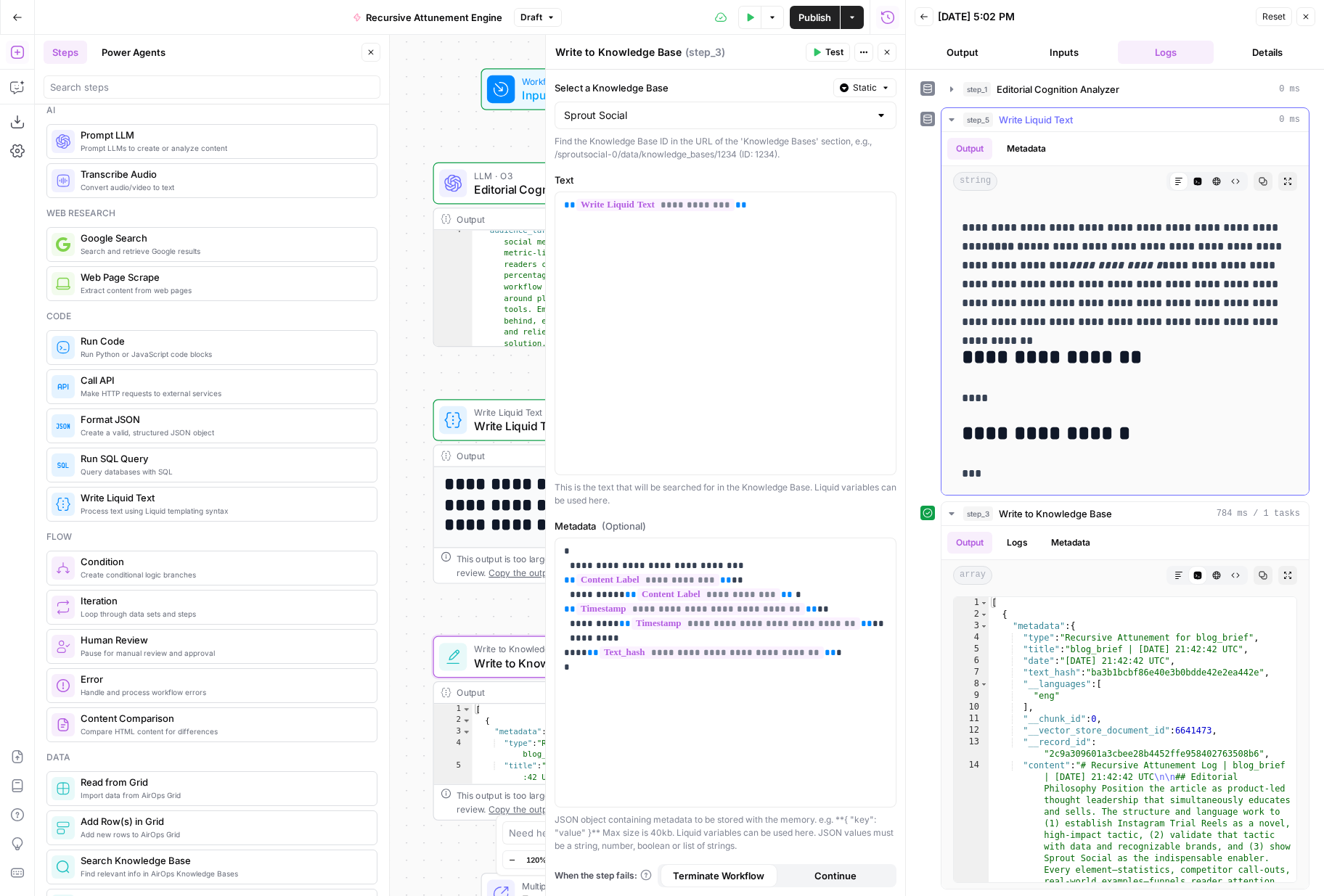
scroll to position [1, 0]
click at [883, 50] on icon "button" at bounding box center [887, 52] width 9 height 9
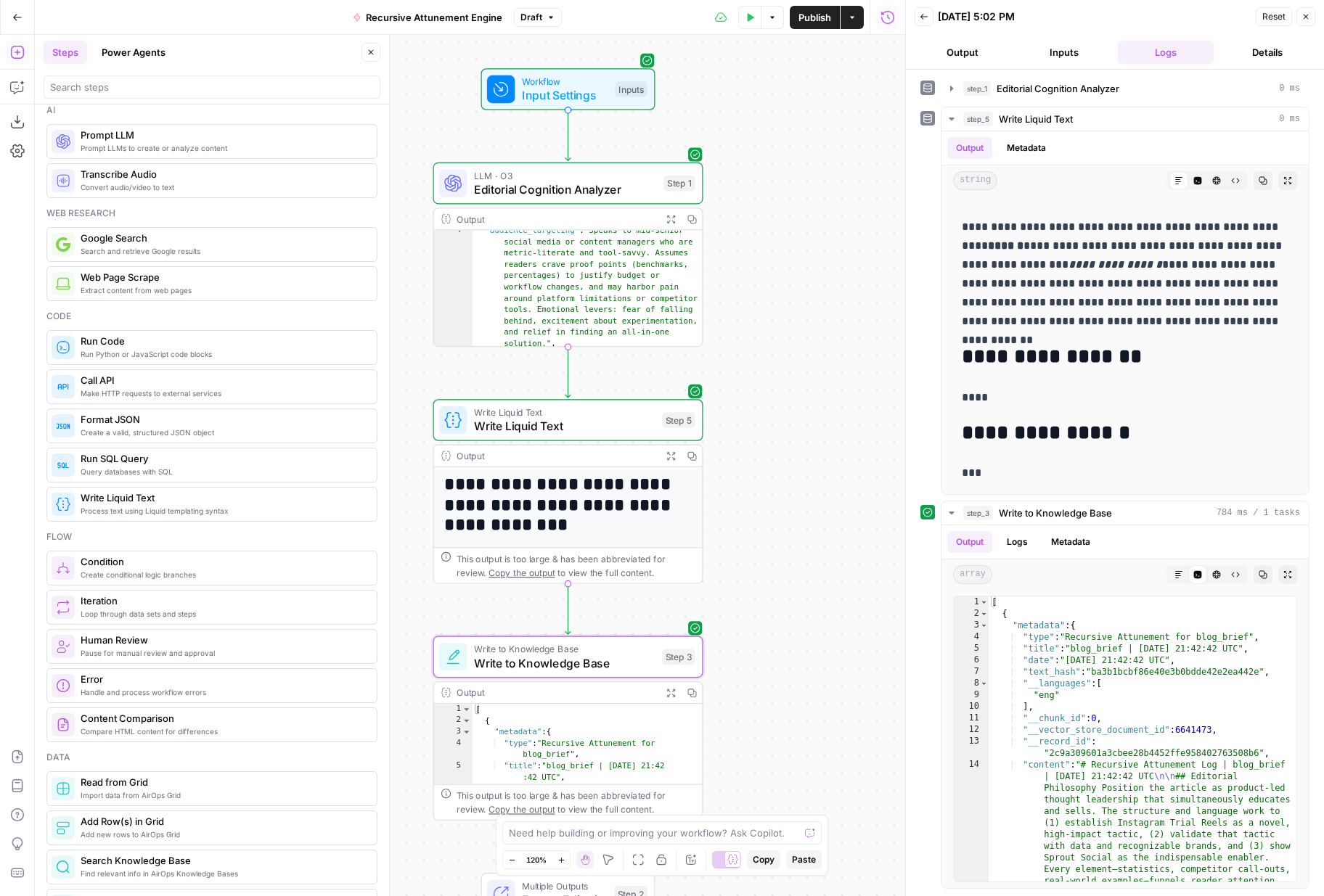
click at [808, 16] on span "Publish" at bounding box center [815, 18] width 33 height 15
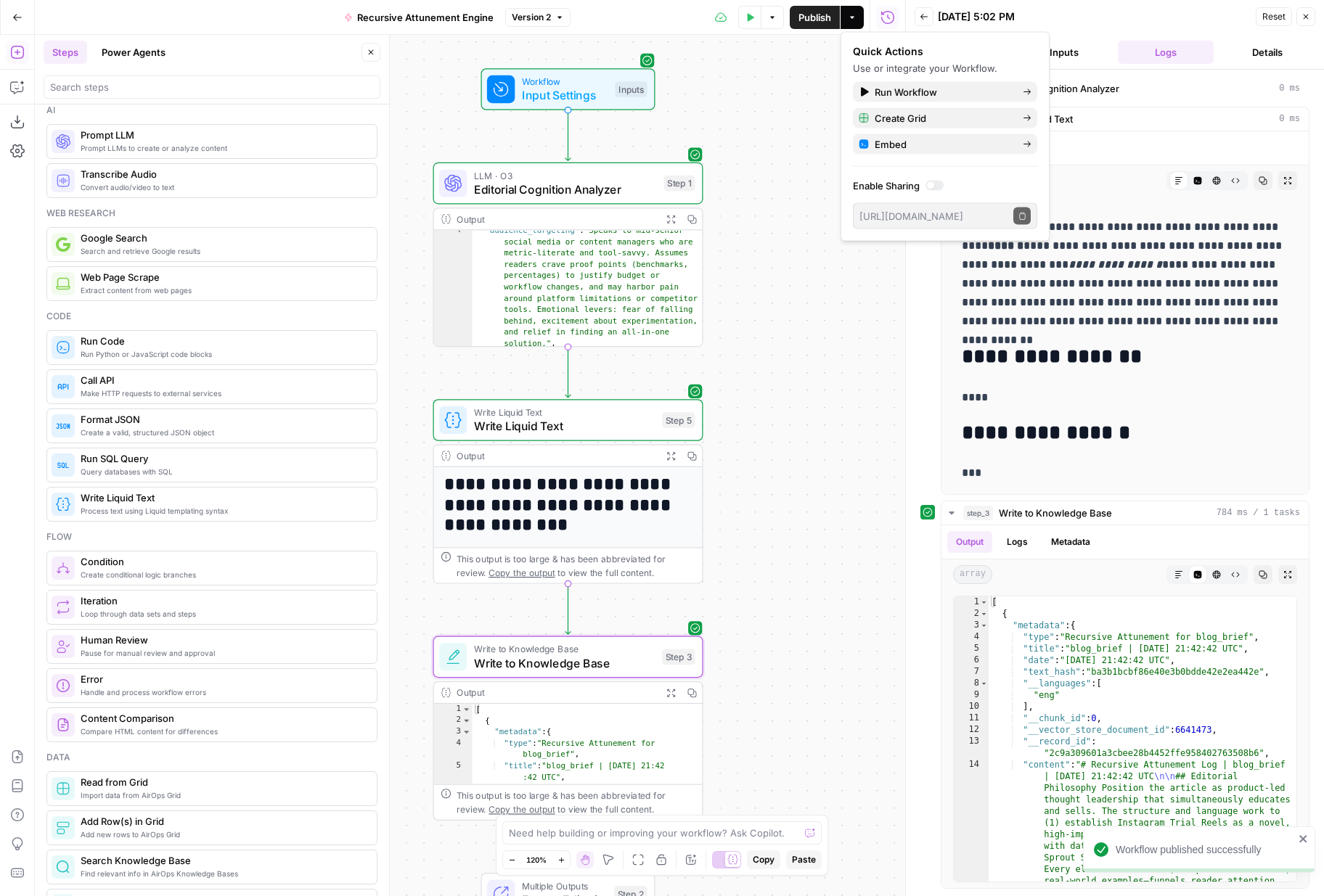
click at [759, 256] on div "Workflow Input Settings Inputs LLM · O3 Editorial Cognition Analyzer Step 1 Out…" at bounding box center [470, 465] width 870 height 861
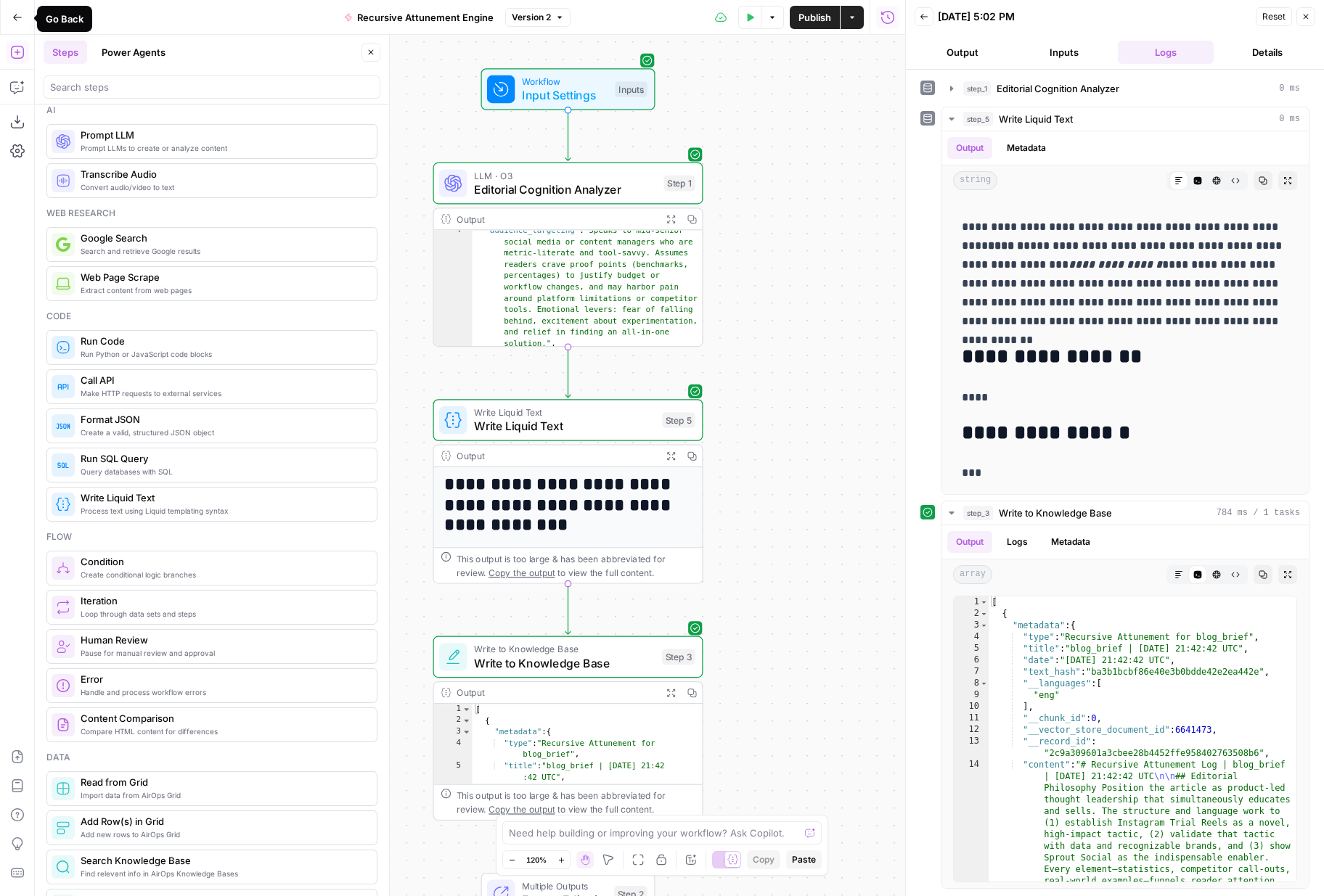
click at [17, 15] on icon "button" at bounding box center [18, 18] width 10 height 10
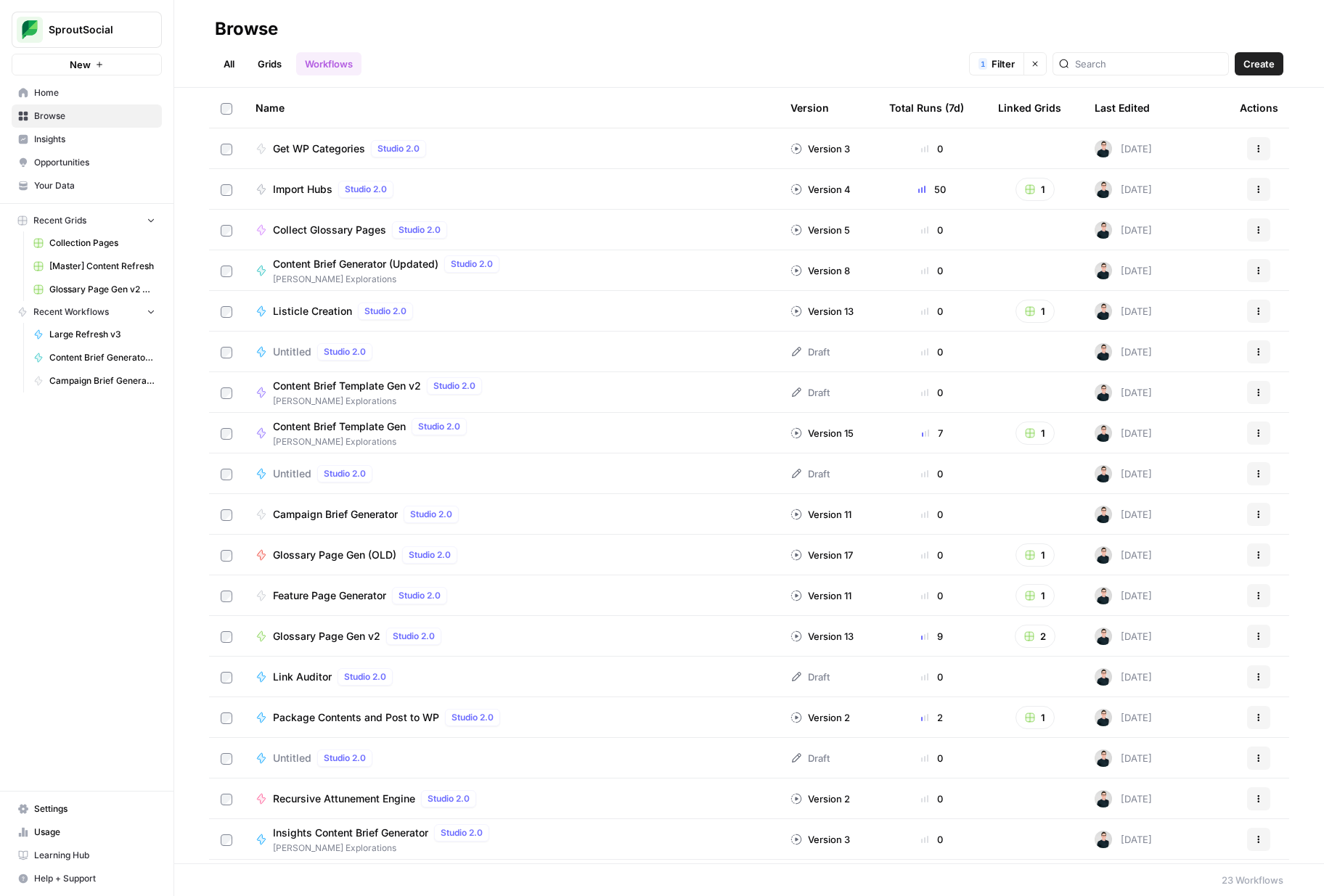
click at [1253, 63] on span "Create" at bounding box center [1259, 64] width 31 height 15
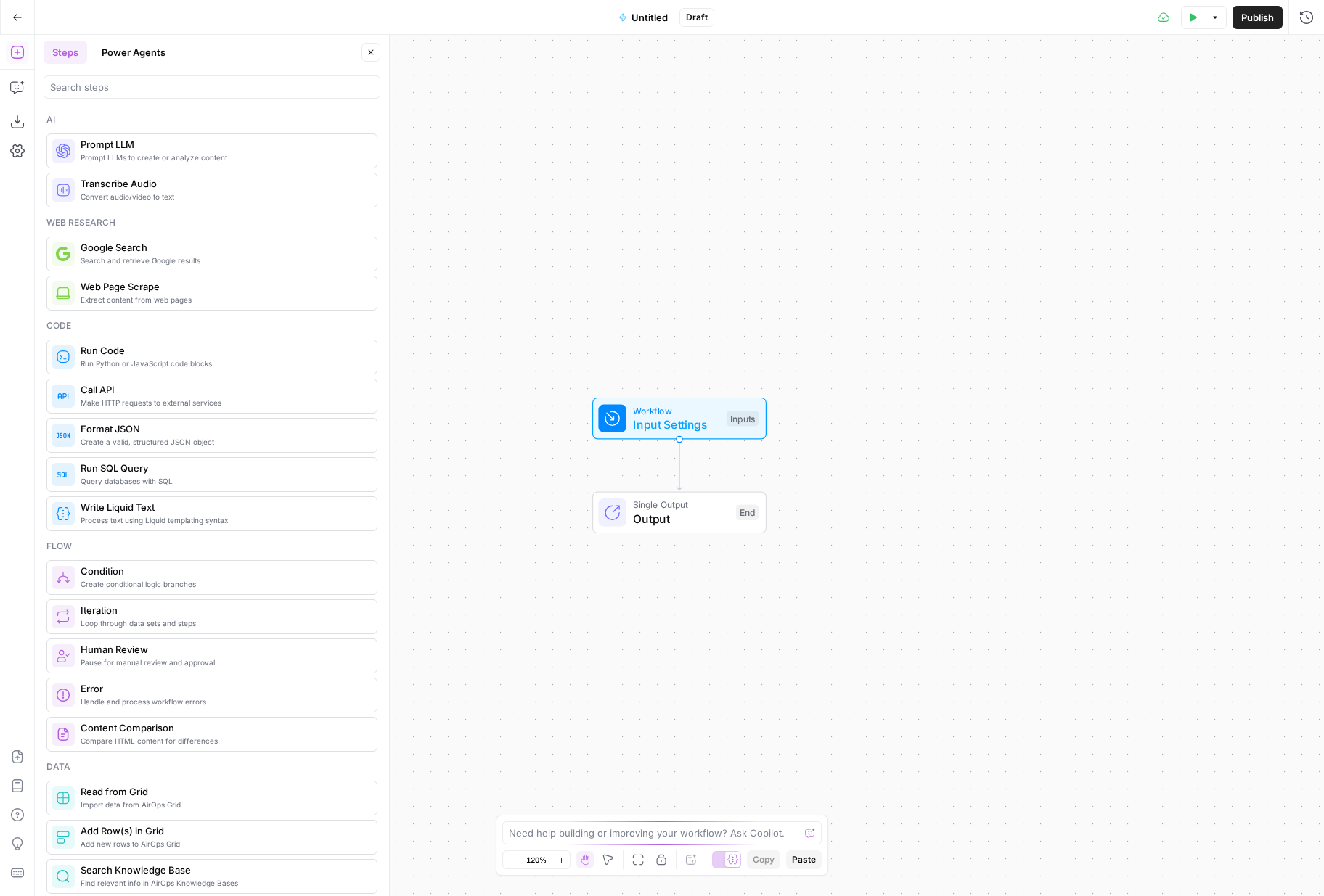
click at [644, 19] on span "Untitled" at bounding box center [649, 18] width 36 height 15
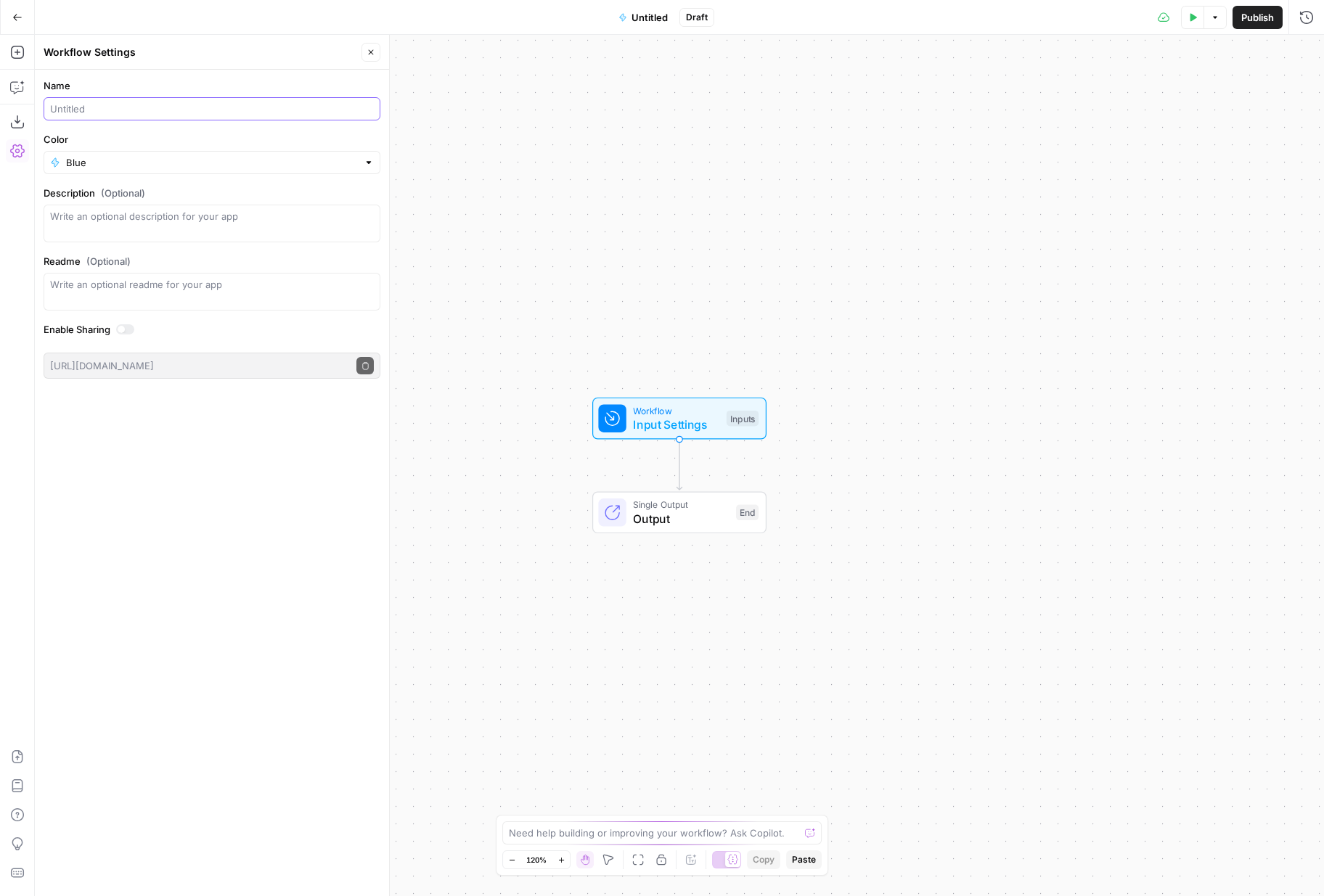
click at [250, 108] on input "Name" at bounding box center [211, 109] width 324 height 15
type input "Cognition Priming Engine"
click at [242, 170] on div "Blue" at bounding box center [212, 162] width 336 height 23
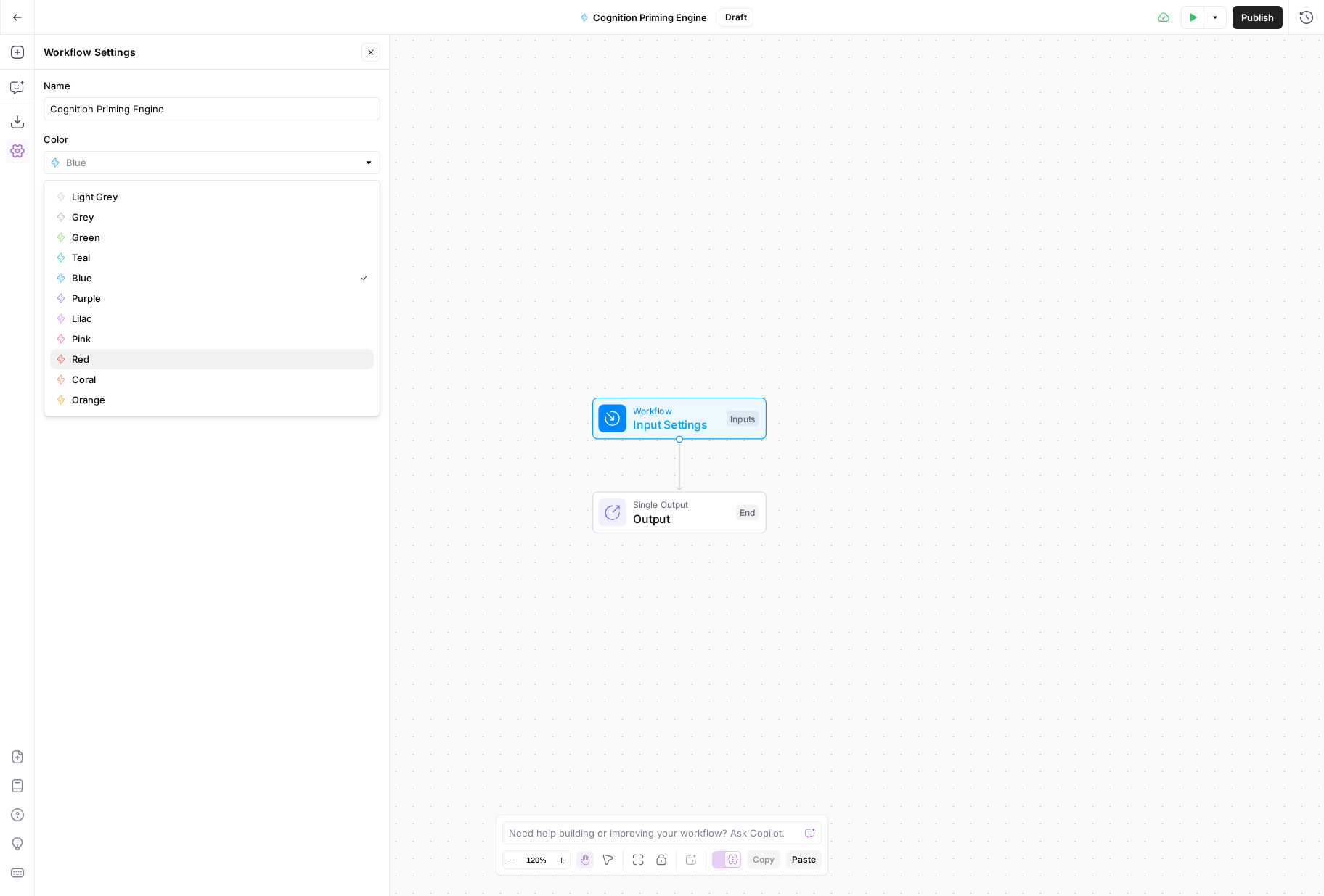
click at [215, 349] on button "Red" at bounding box center [211, 359] width 324 height 20
type input "Red"
click at [215, 348] on form "Name Cognition Priming Engine Color Red Description (Optional) Readme (Optional…" at bounding box center [212, 228] width 354 height 318
click at [208, 167] on input "Color" at bounding box center [212, 163] width 292 height 15
click at [184, 333] on span "Pink" at bounding box center [217, 339] width 290 height 15
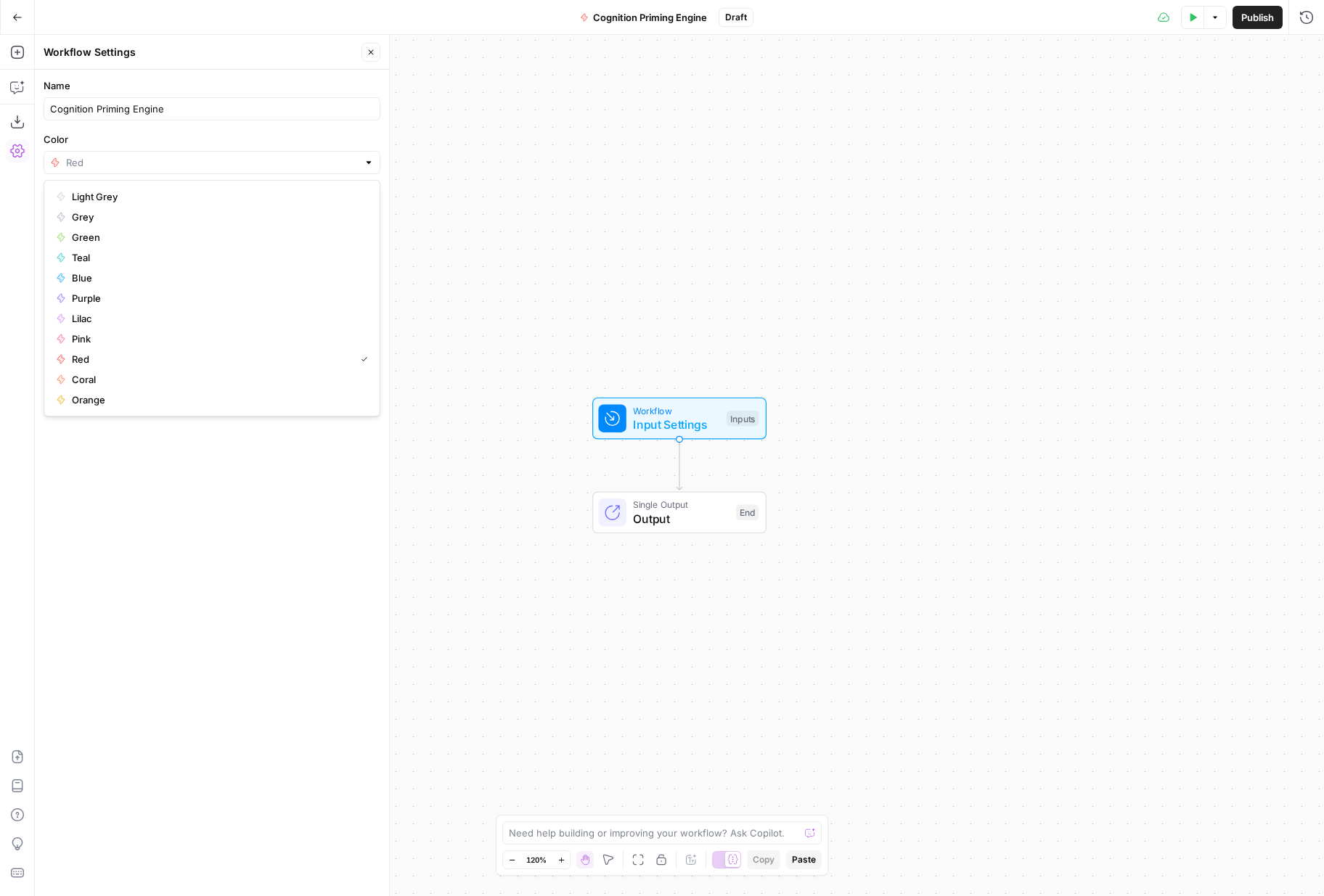
type input "Pink"
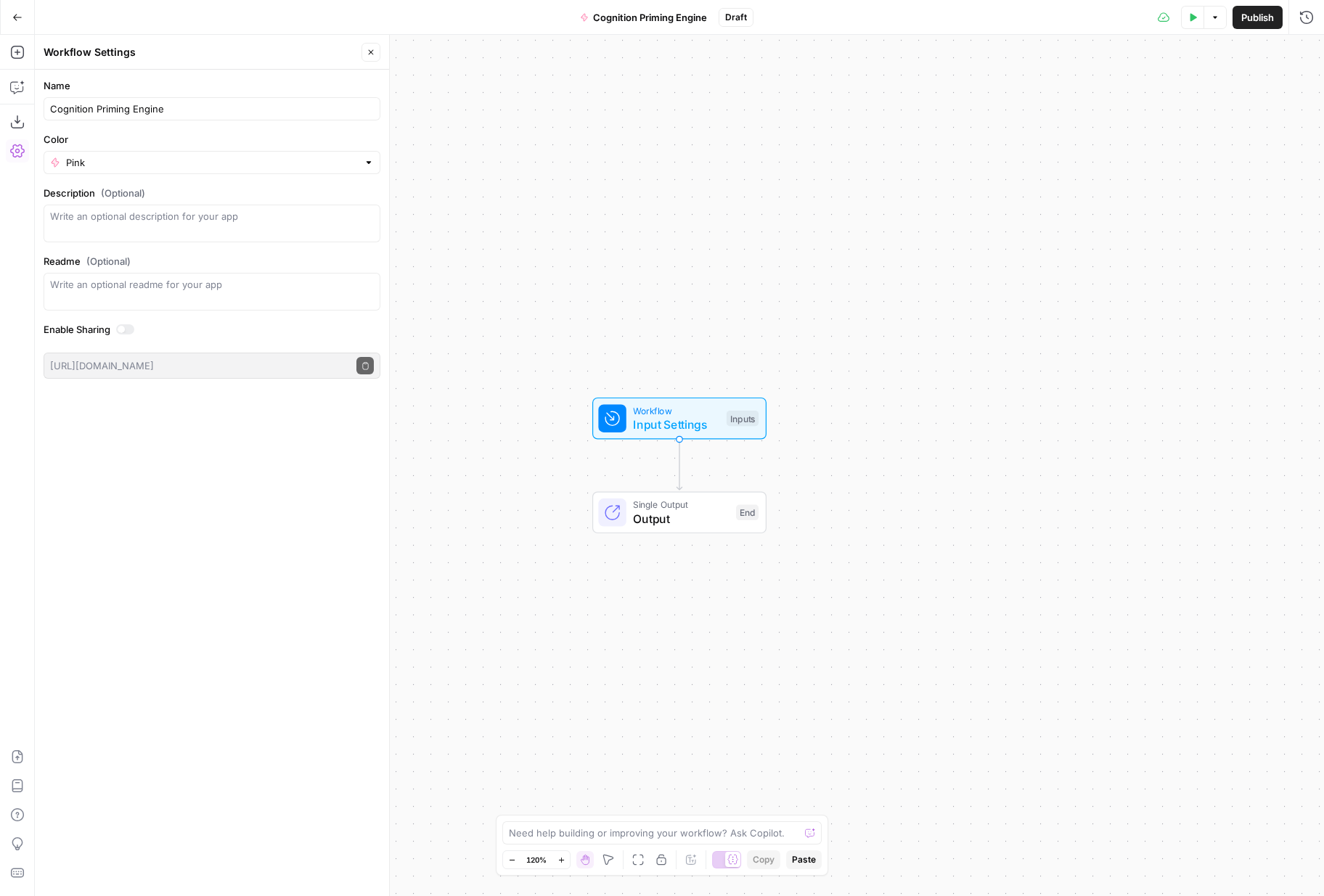
click at [474, 297] on div "Workflow Input Settings Inputs Single Output Output End" at bounding box center [679, 465] width 1289 height 861
click at [714, 417] on span "Input Settings" at bounding box center [676, 424] width 86 height 17
click at [1169, 103] on button "Add Field" at bounding box center [1132, 98] width 311 height 23
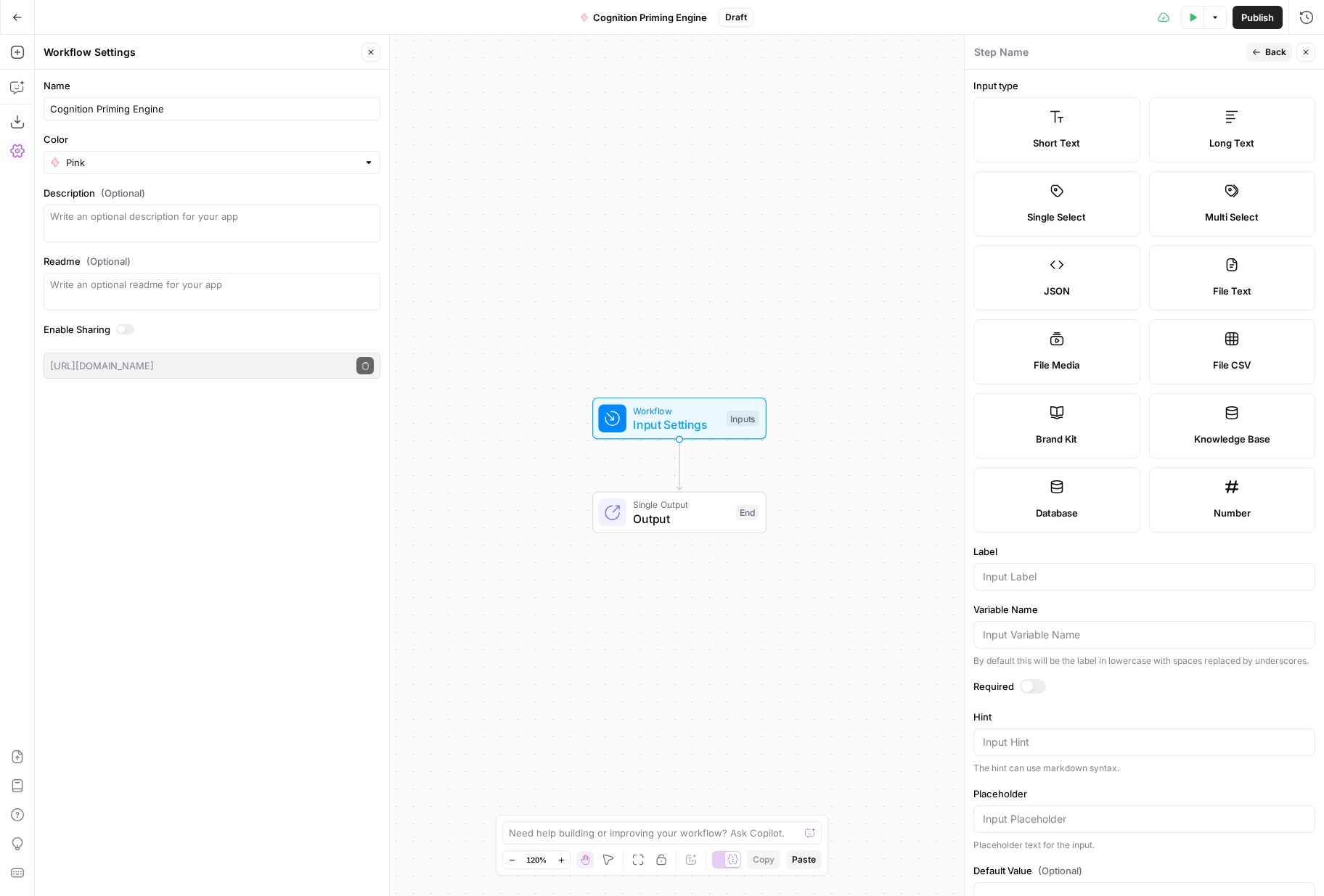
click at [1047, 138] on span "Short Text" at bounding box center [1056, 143] width 47 height 15
click at [1058, 577] on input "Label" at bounding box center [1144, 577] width 323 height 15
click at [1079, 580] on input "Label" at bounding box center [1144, 577] width 323 height 15
type input "Content Label"
click at [1034, 685] on div at bounding box center [1032, 687] width 26 height 15
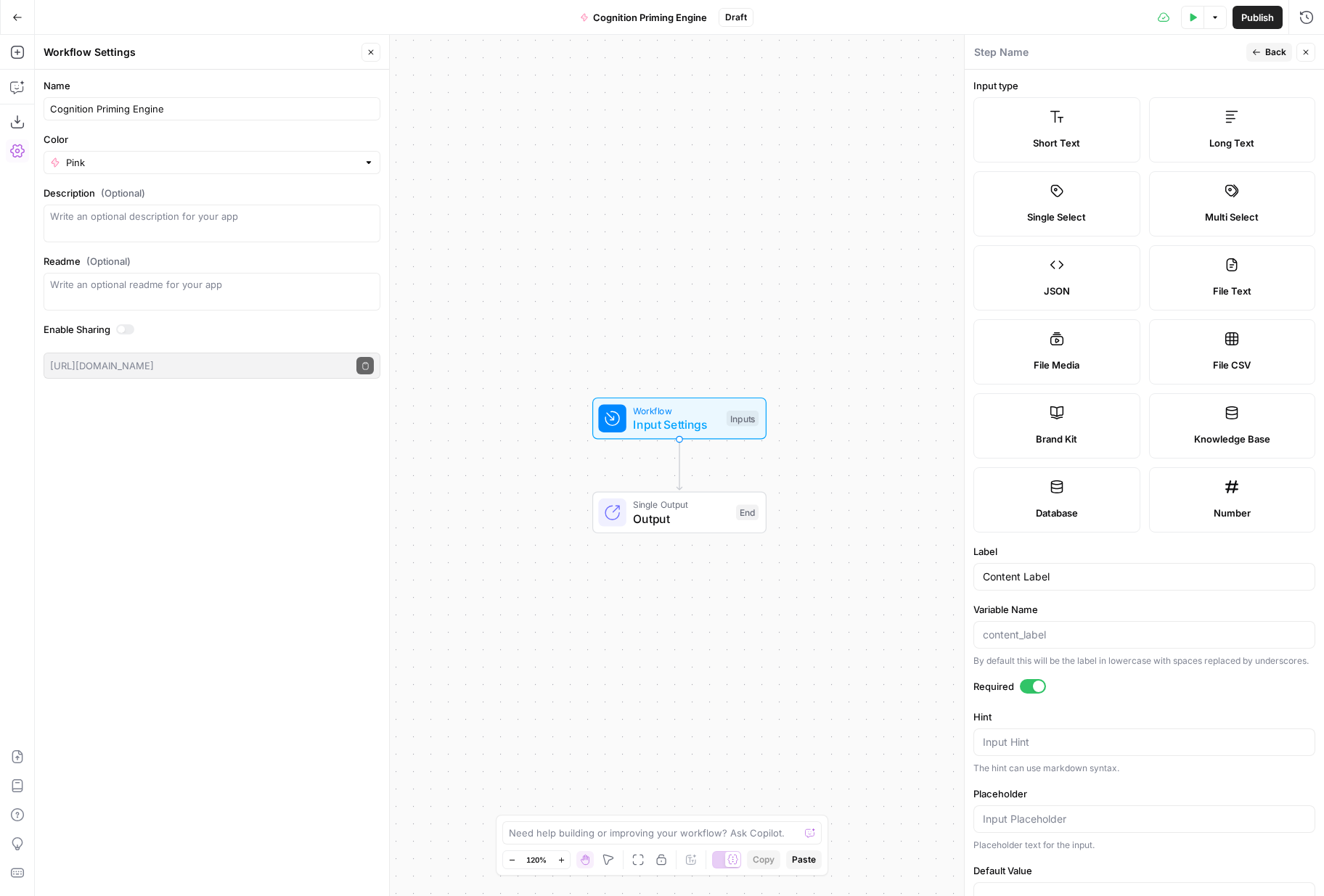
scroll to position [42, 0]
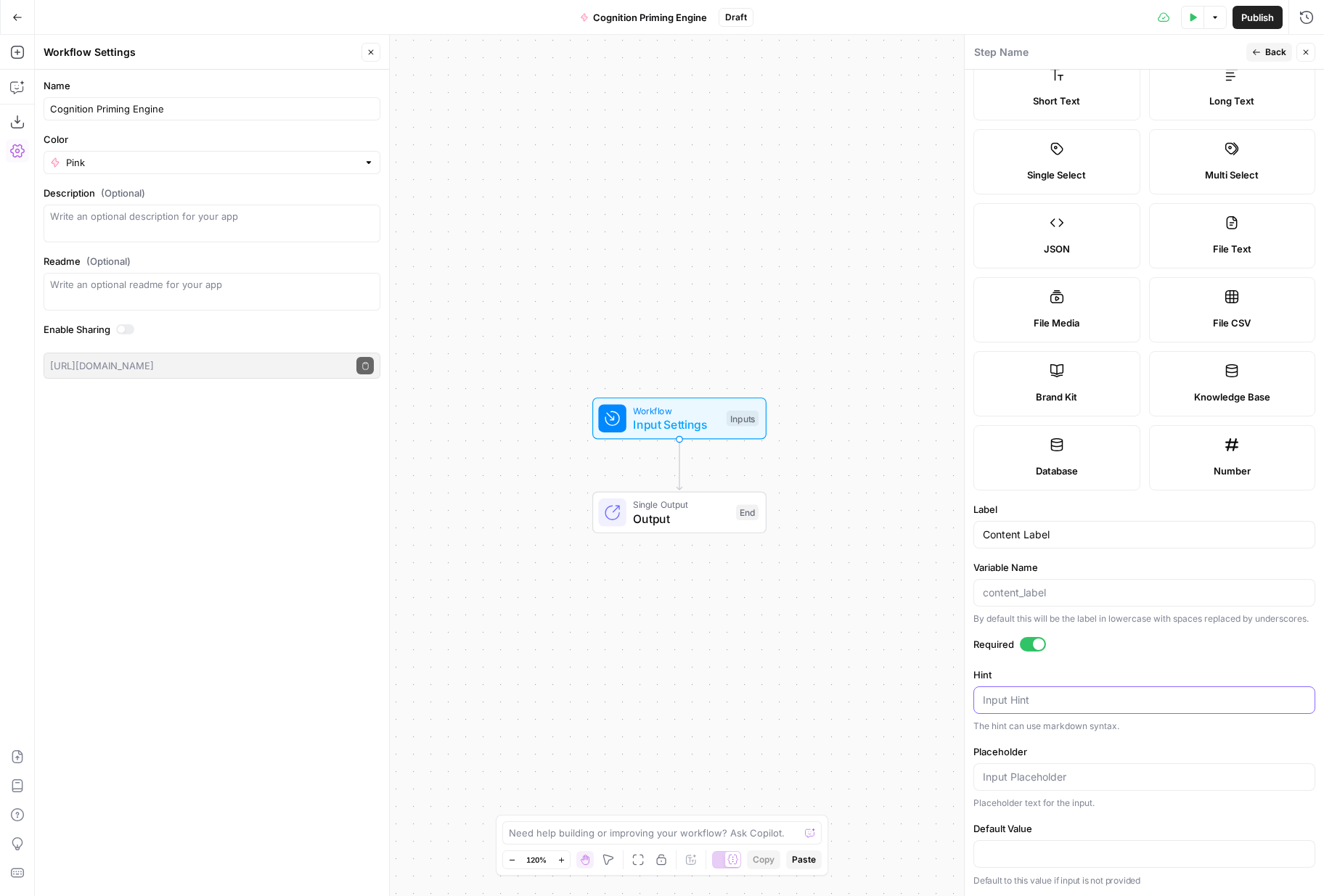
click at [1042, 703] on textarea "Hint" at bounding box center [1144, 700] width 323 height 15
click at [1050, 858] on input "Default Value" at bounding box center [1144, 854] width 323 height 15
type input "blog_brief"
click at [1054, 790] on div "Placeholder Placeholder text for the input." at bounding box center [1144, 777] width 342 height 65
click at [1049, 777] on input "Placeholder" at bounding box center [1144, 778] width 323 height 15
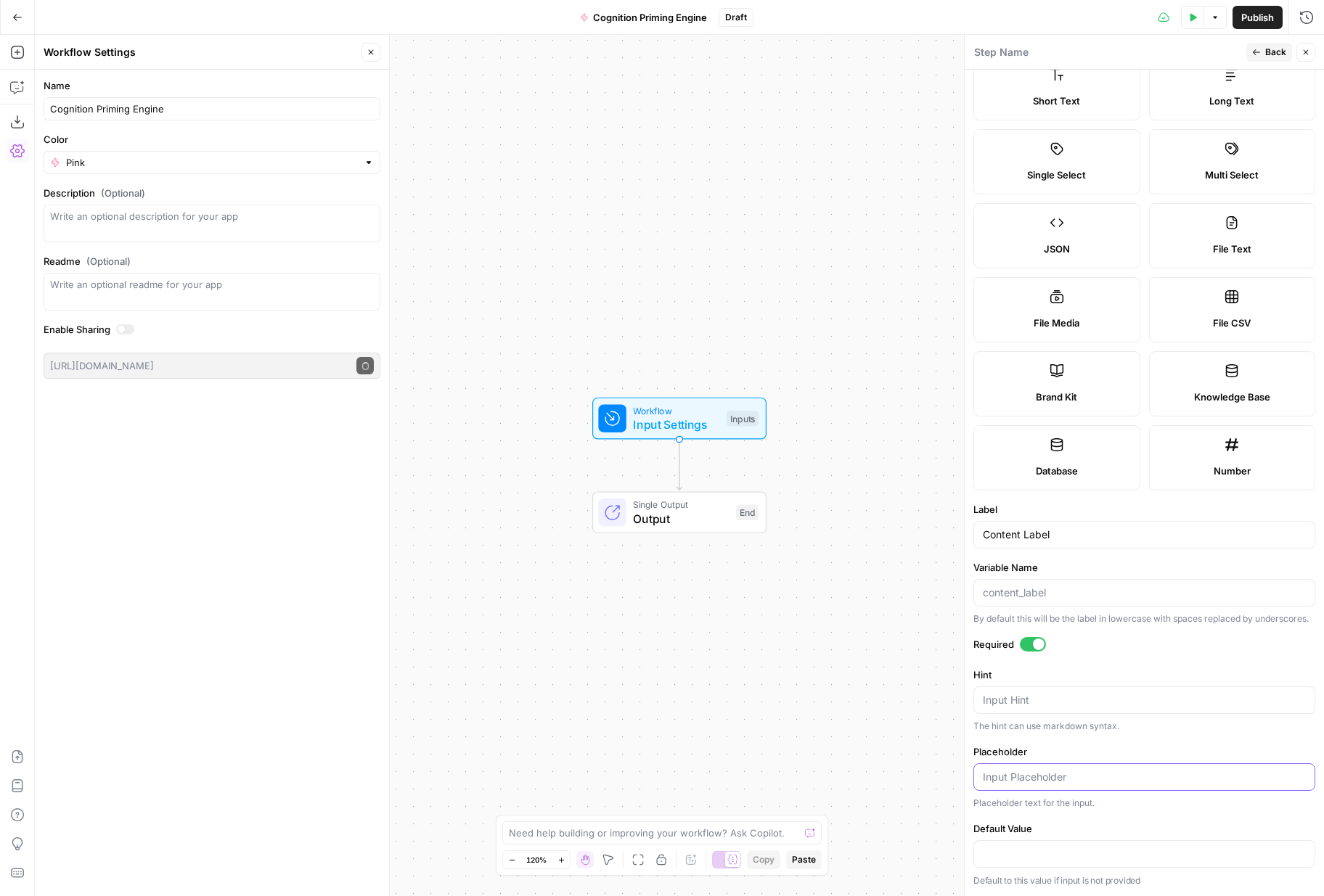
paste input "blog_brief"
type input "blog_brief"
click at [1049, 852] on input "Default Value" at bounding box center [1144, 854] width 323 height 15
click at [1036, 813] on form "Input type Short Text Long Text Single Select Multi Select JSON File Text File …" at bounding box center [1144, 483] width 359 height 827
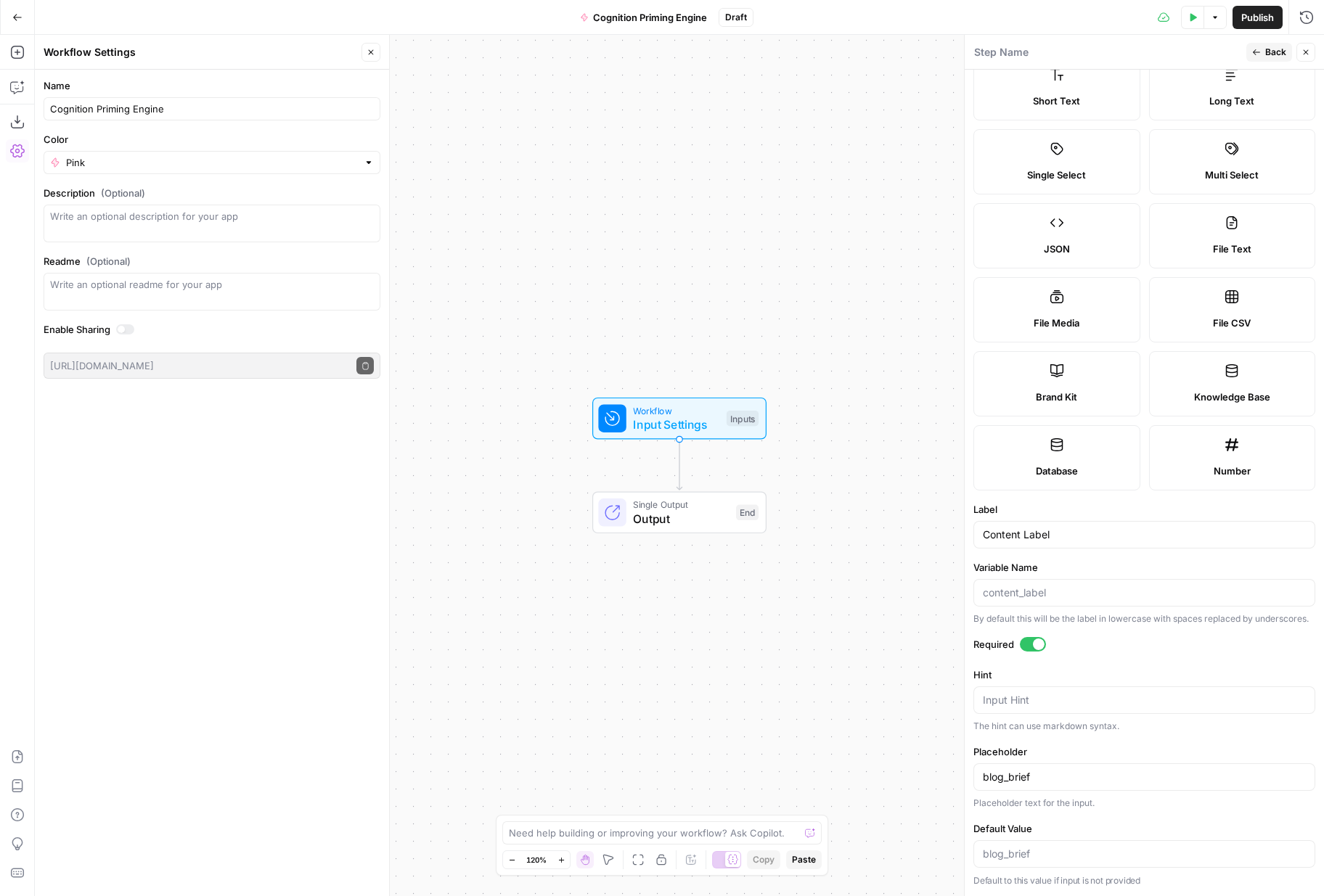
scroll to position [0, 0]
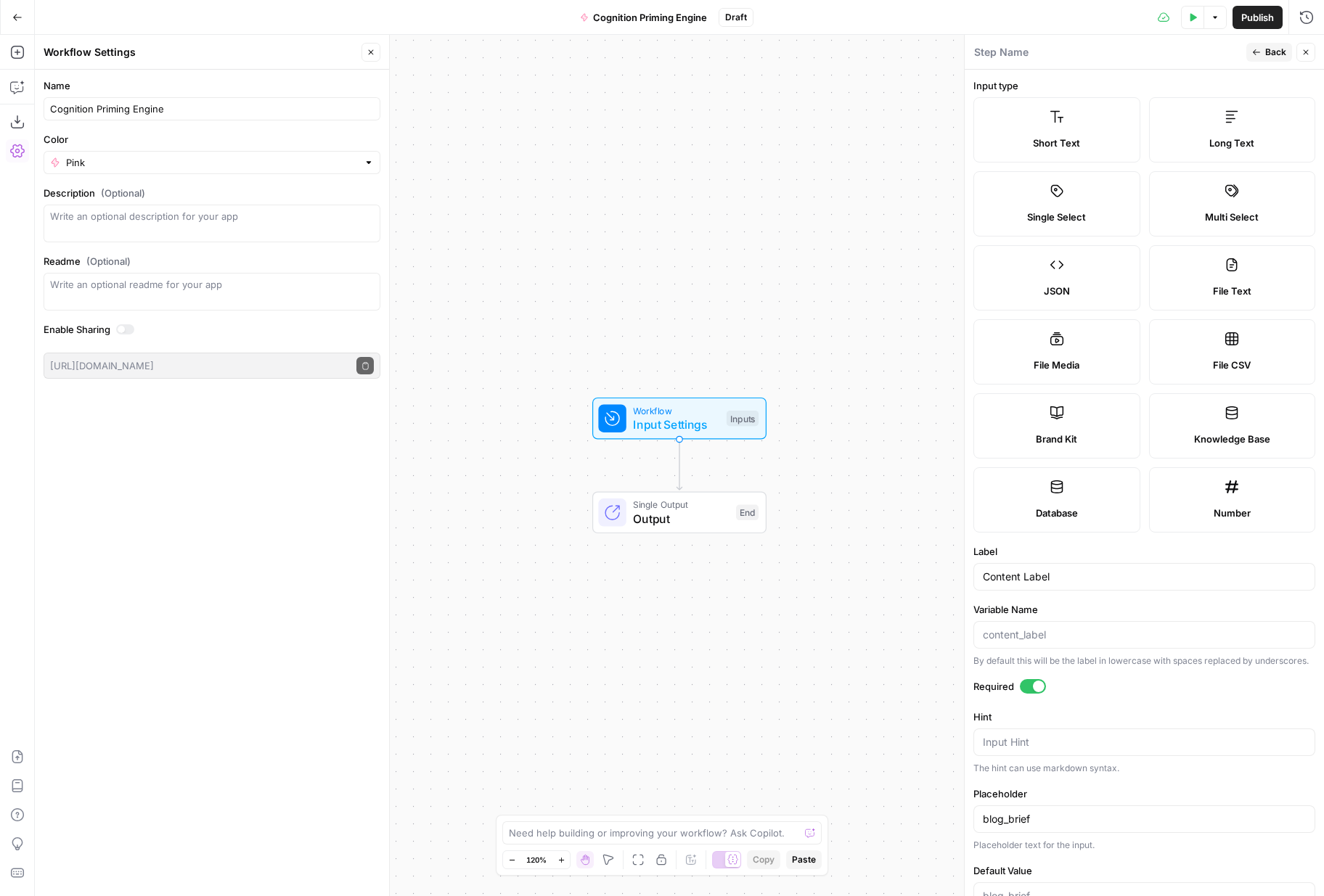
click at [1259, 51] on icon "button" at bounding box center [1256, 52] width 9 height 9
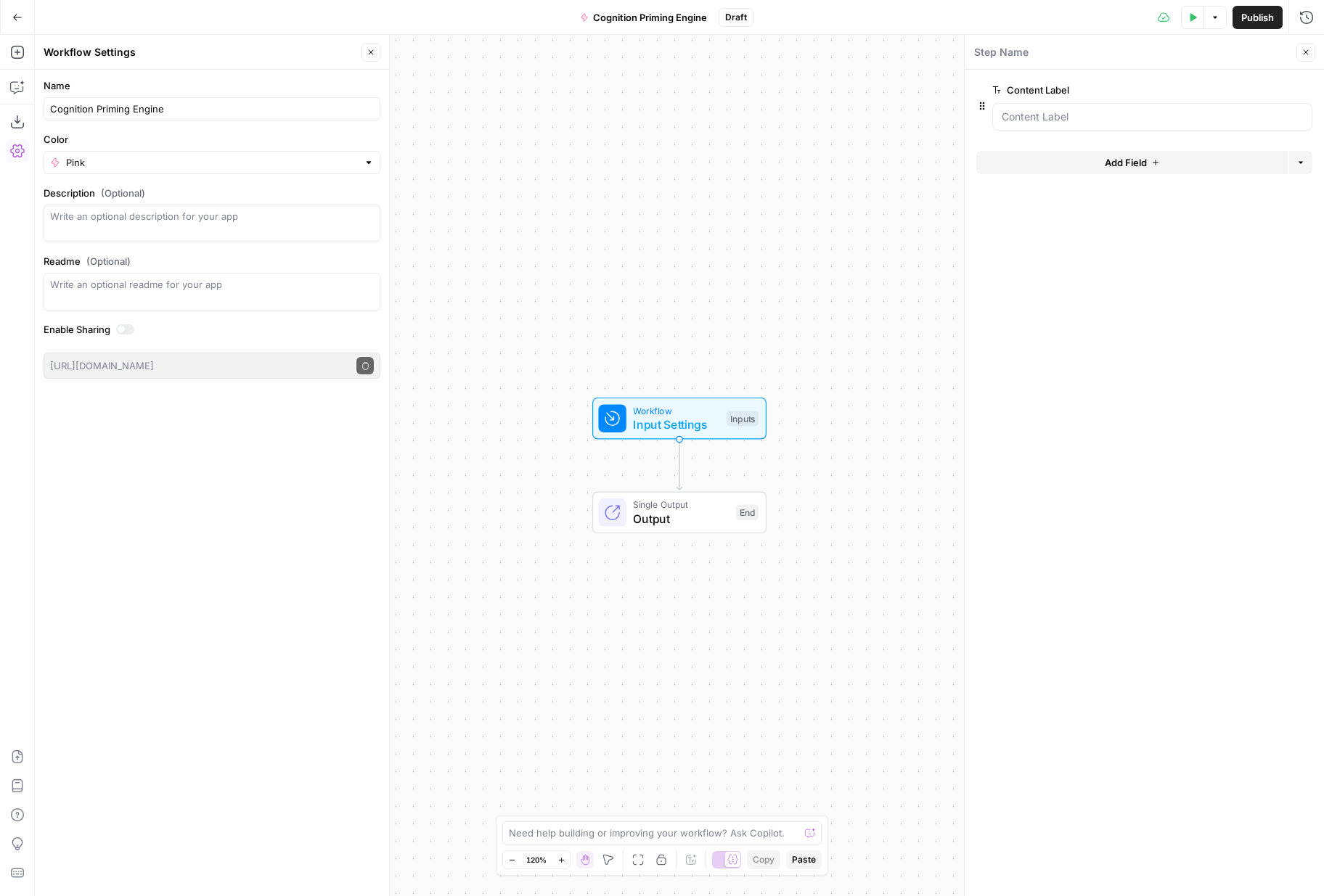
click at [1181, 161] on button "Add Field" at bounding box center [1132, 162] width 311 height 23
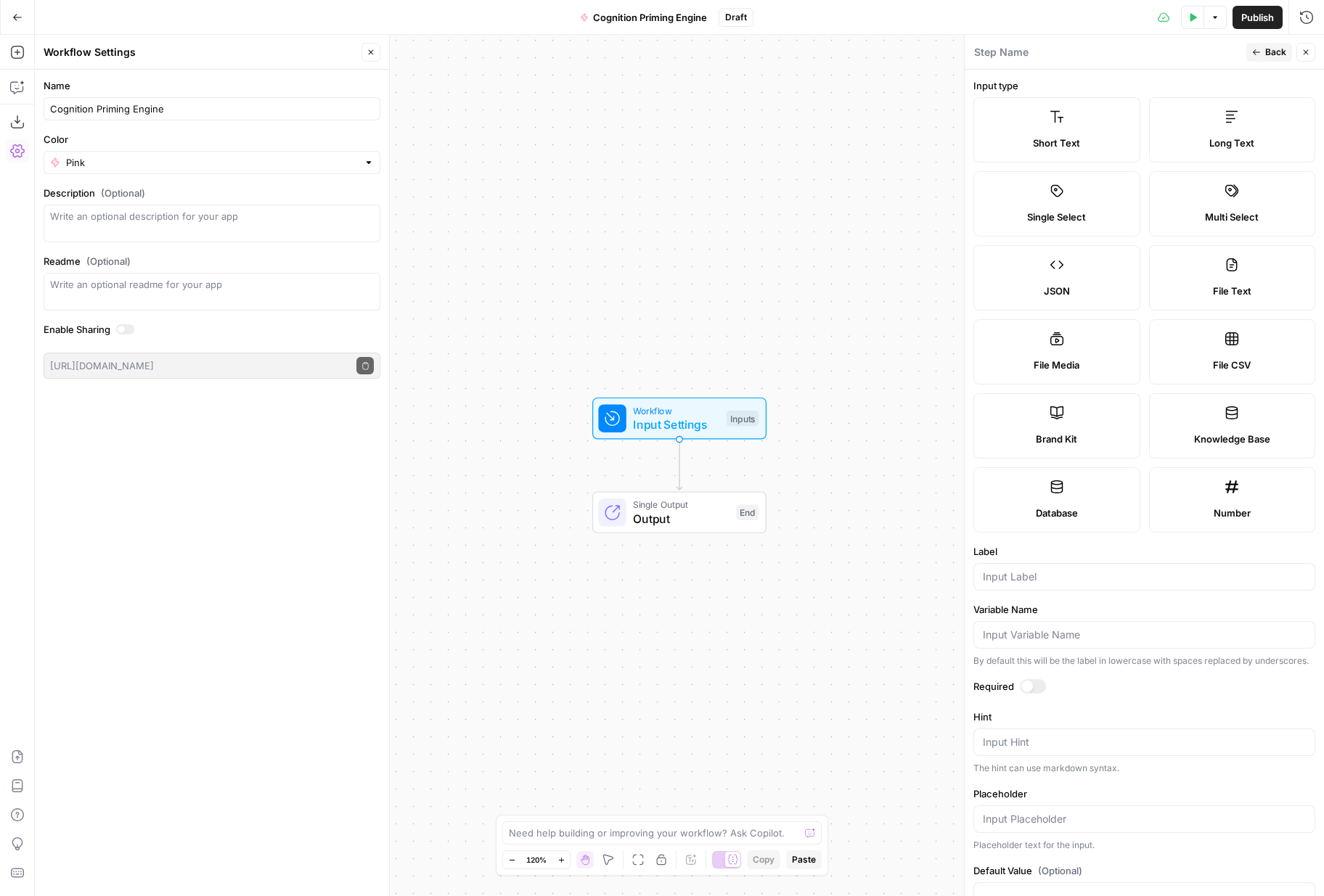
click at [1226, 414] on icon at bounding box center [1232, 413] width 13 height 13
click at [1050, 639] on input "Variable Name" at bounding box center [1144, 635] width 323 height 15
click at [1051, 583] on input "Label" at bounding box center [1144, 577] width 323 height 15
click at [1043, 743] on textarea "Hint" at bounding box center [1144, 743] width 323 height 15
click at [1046, 815] on input "Placeholder" at bounding box center [1144, 819] width 323 height 15
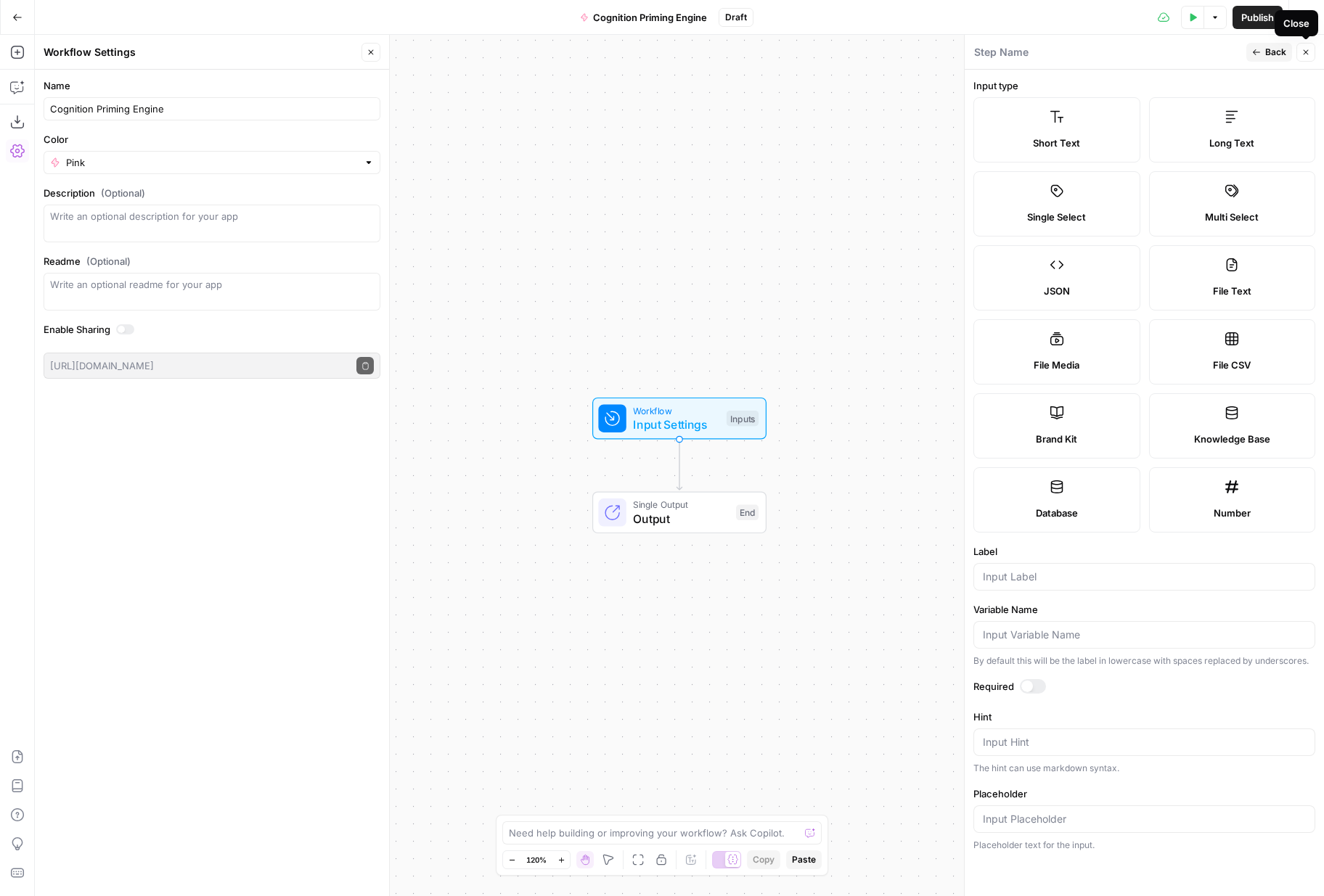
click at [1304, 48] on icon "button" at bounding box center [1305, 52] width 9 height 9
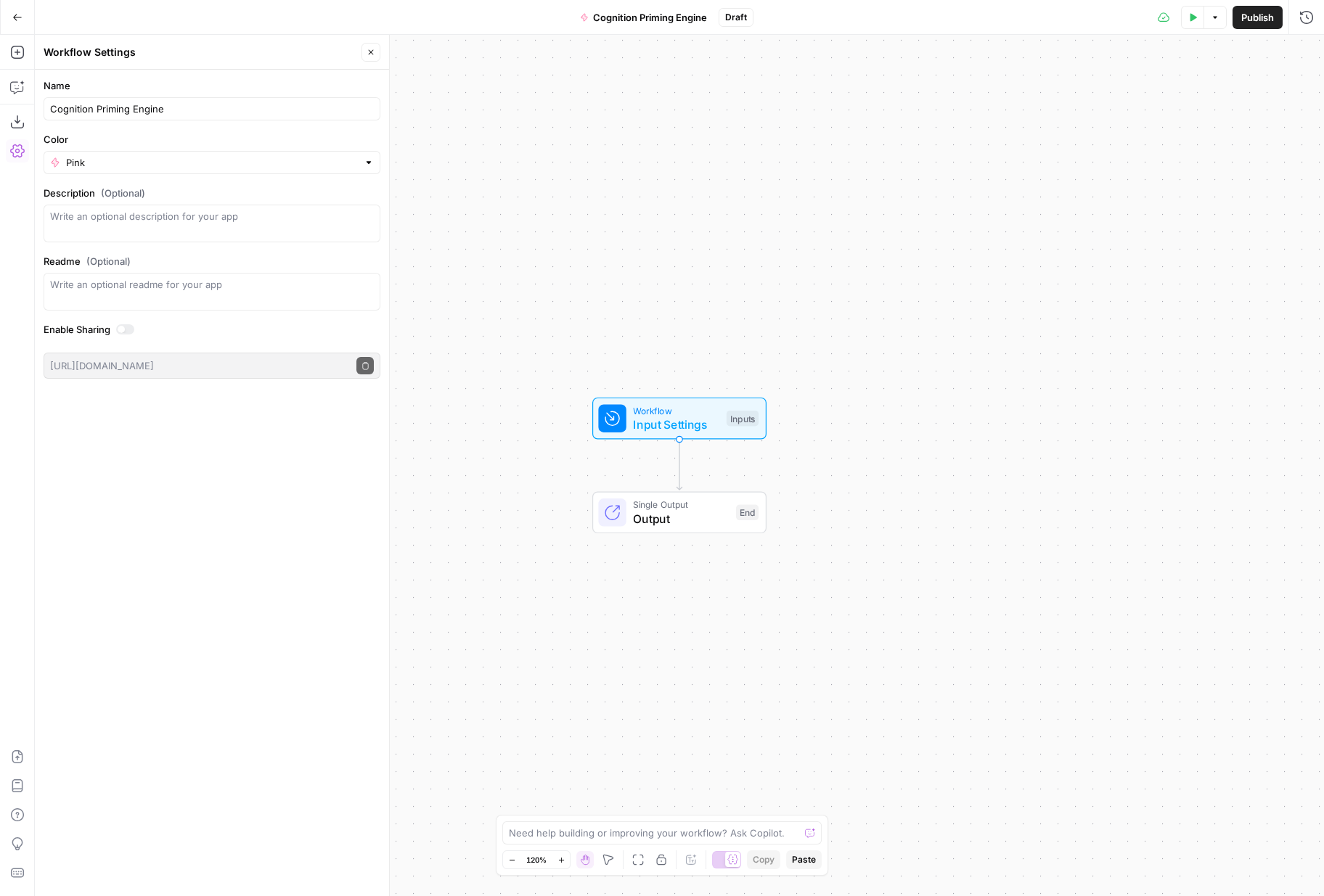
click at [722, 420] on div "Workflow Input Settings Inputs Test Step" at bounding box center [679, 418] width 161 height 30
click at [1299, 158] on button "Options" at bounding box center [1300, 162] width 23 height 23
click at [1194, 237] on form "Content Label edit field Delete group Add Field Options" at bounding box center [1144, 483] width 359 height 827
click at [938, 298] on div "Workflow Input Settings Inputs Single Output Output End" at bounding box center [679, 465] width 1289 height 861
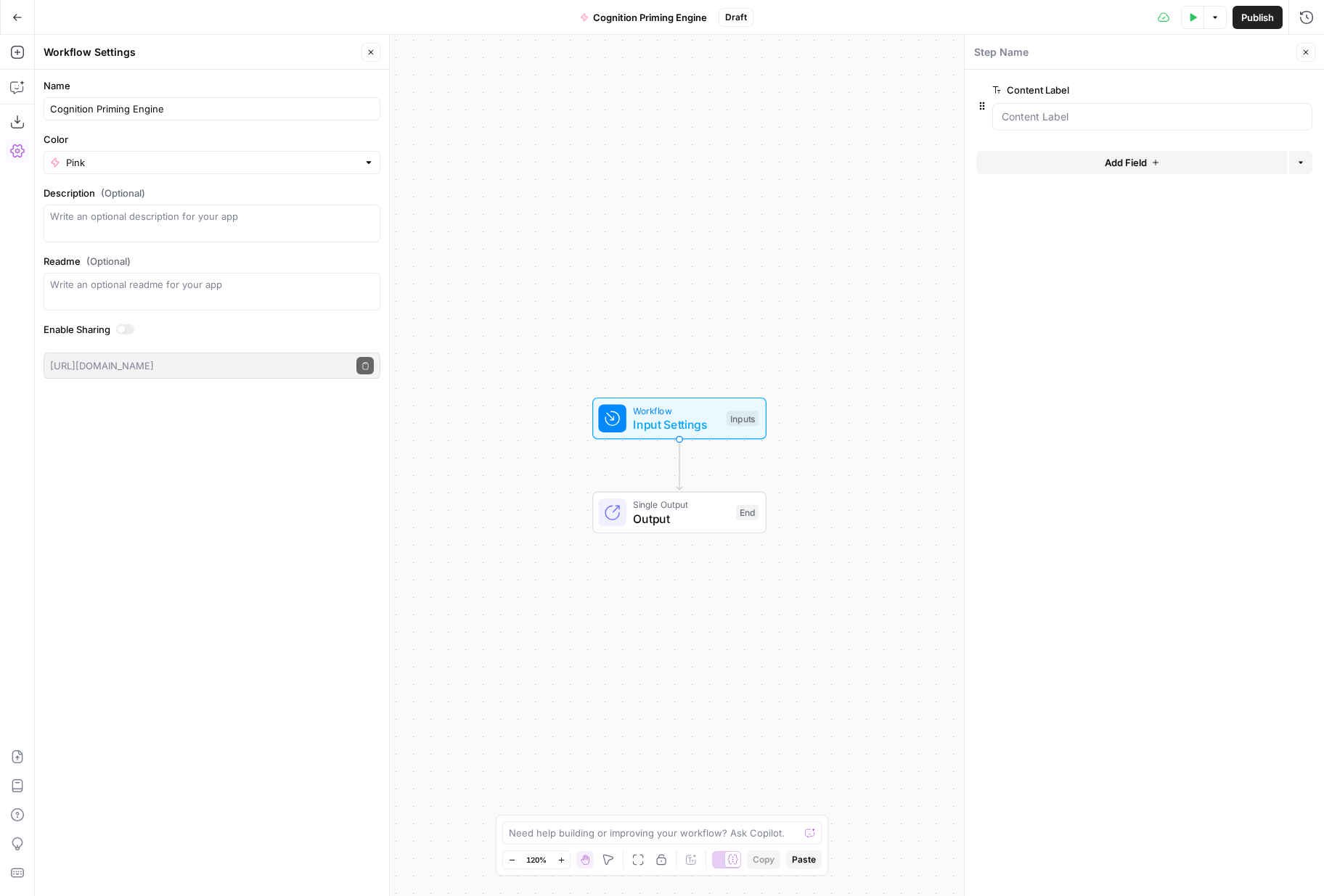
click at [1302, 50] on icon "button" at bounding box center [1305, 52] width 9 height 9
click at [23, 56] on icon "button" at bounding box center [17, 52] width 13 height 13
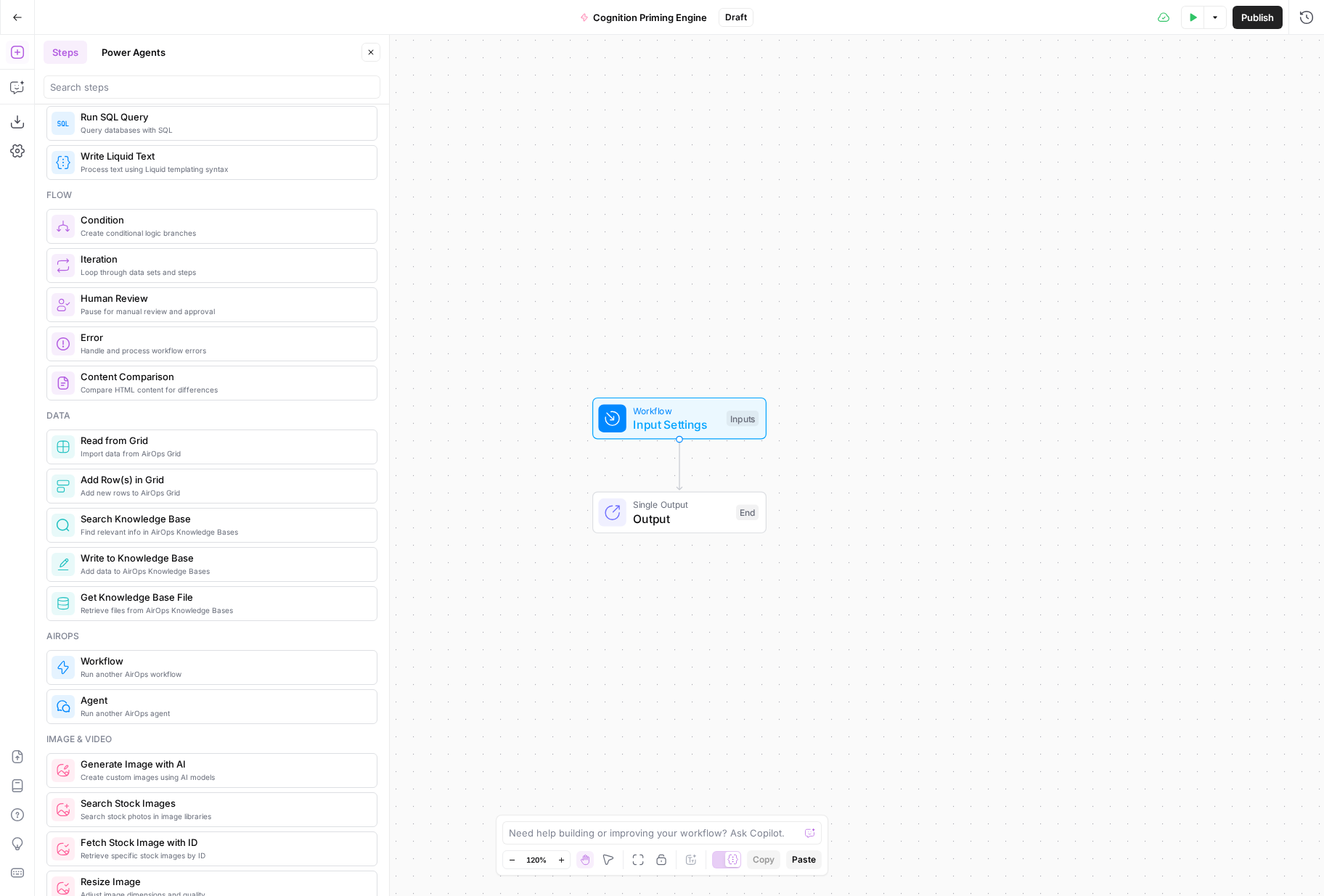
scroll to position [532, 0]
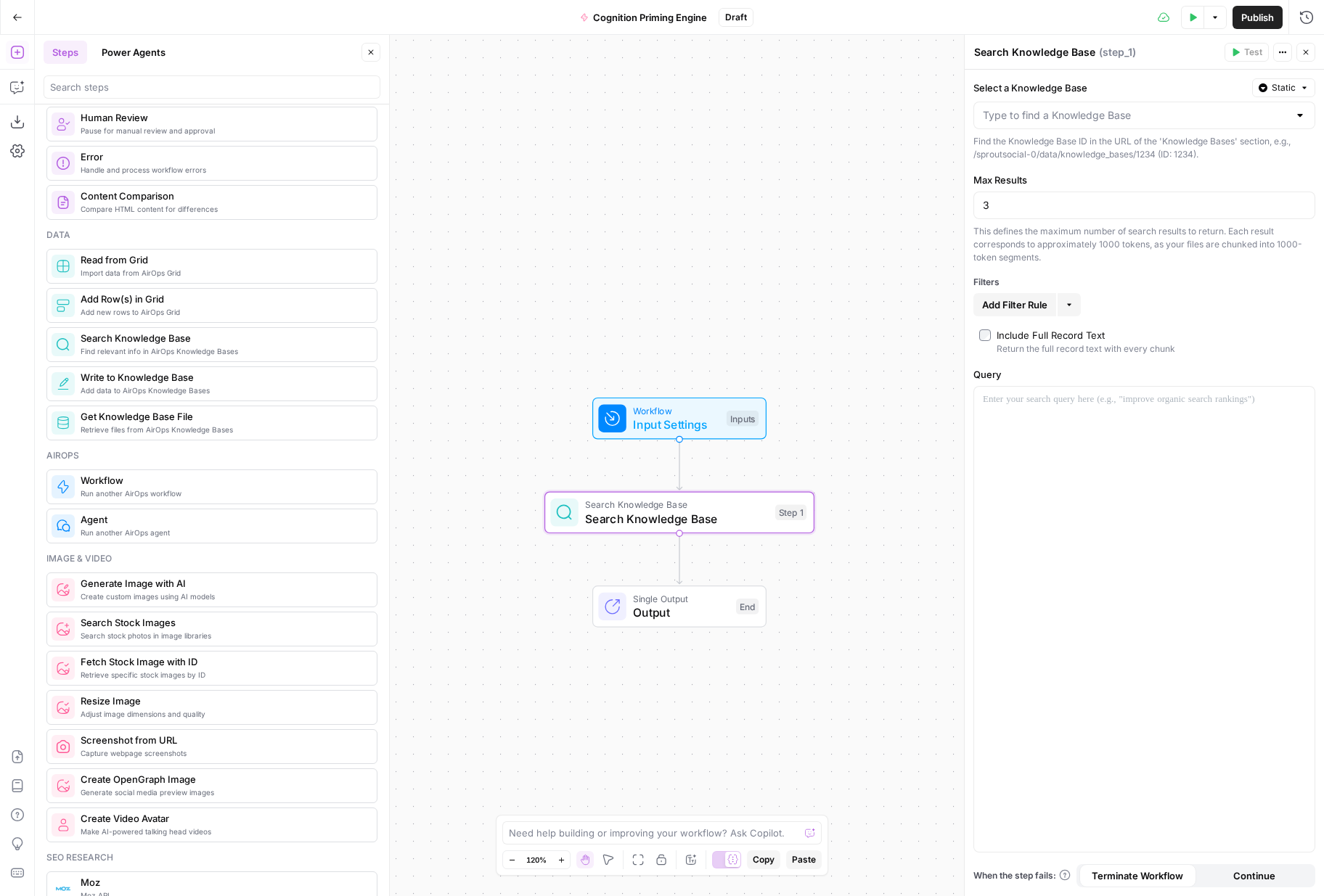
click at [1091, 123] on div at bounding box center [1144, 115] width 342 height 28
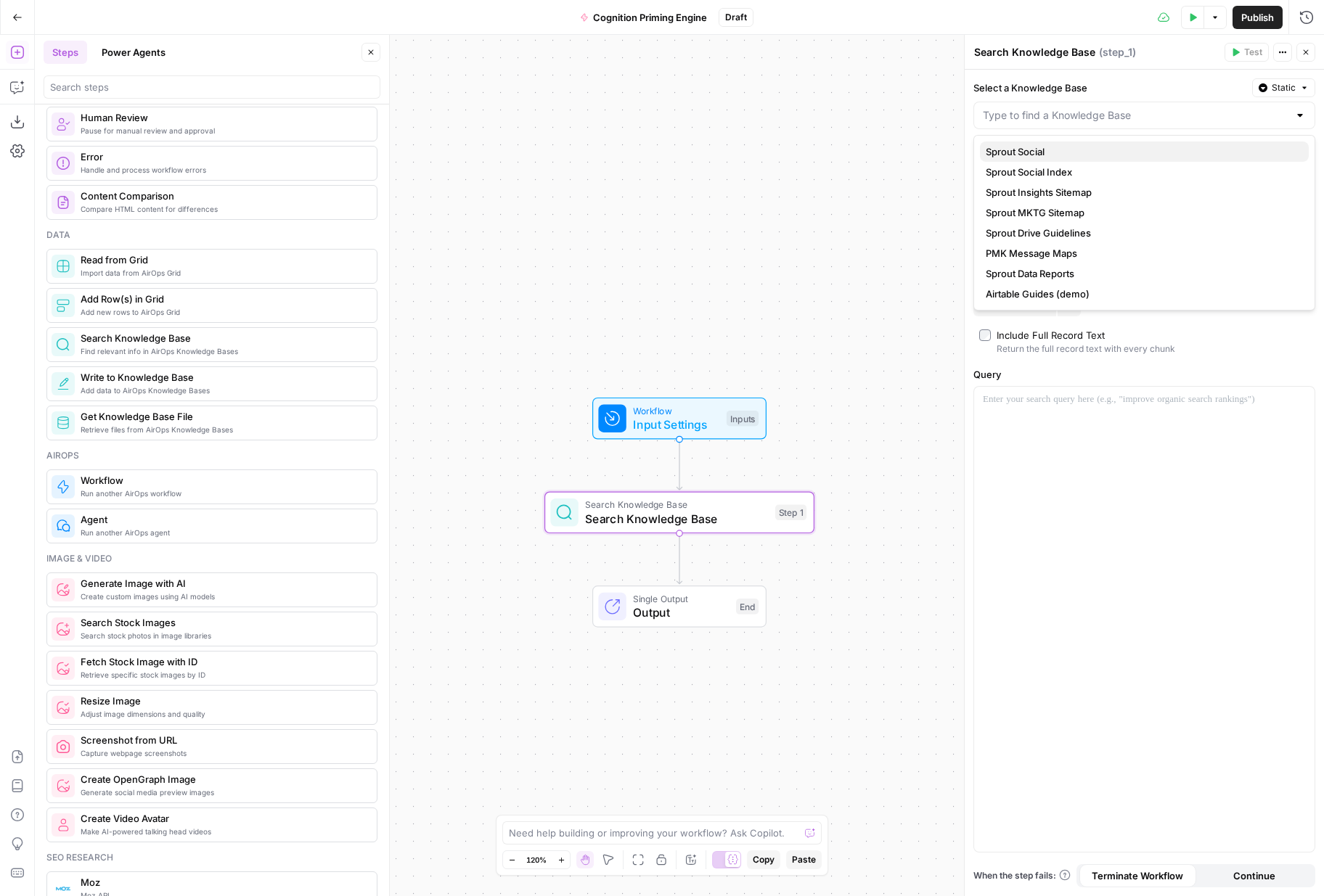
click at [1093, 144] on span "Sprout Social" at bounding box center [1141, 152] width 311 height 15
type input "Sprout Social"
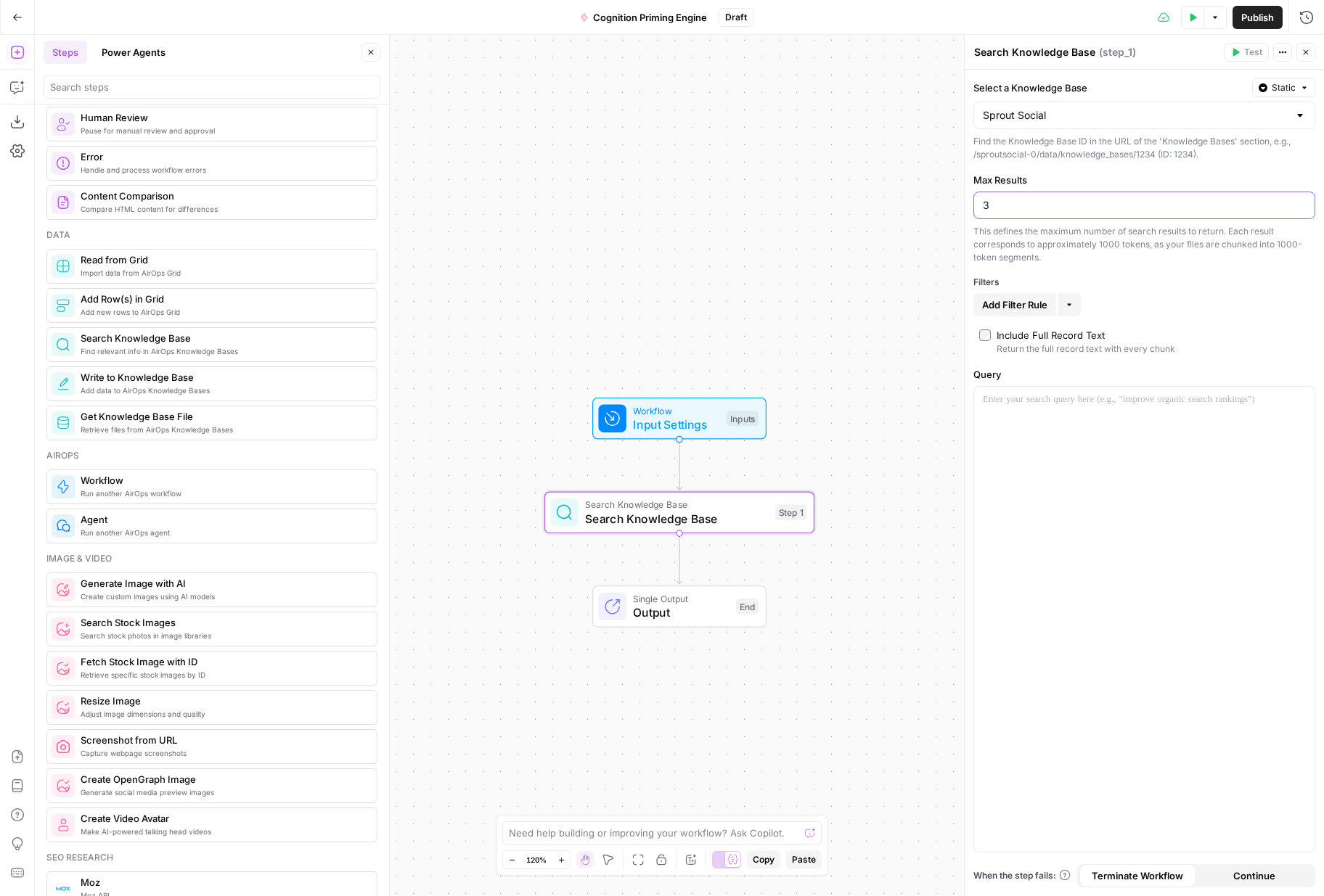
click at [1071, 207] on input "3" at bounding box center [1144, 205] width 323 height 15
type input "5"
click at [1117, 280] on div "Filters" at bounding box center [1144, 283] width 342 height 13
click at [1052, 336] on div "Include Full Record Text" at bounding box center [1050, 336] width 108 height 15
click at [1069, 307] on icon "button" at bounding box center [1069, 305] width 9 height 9
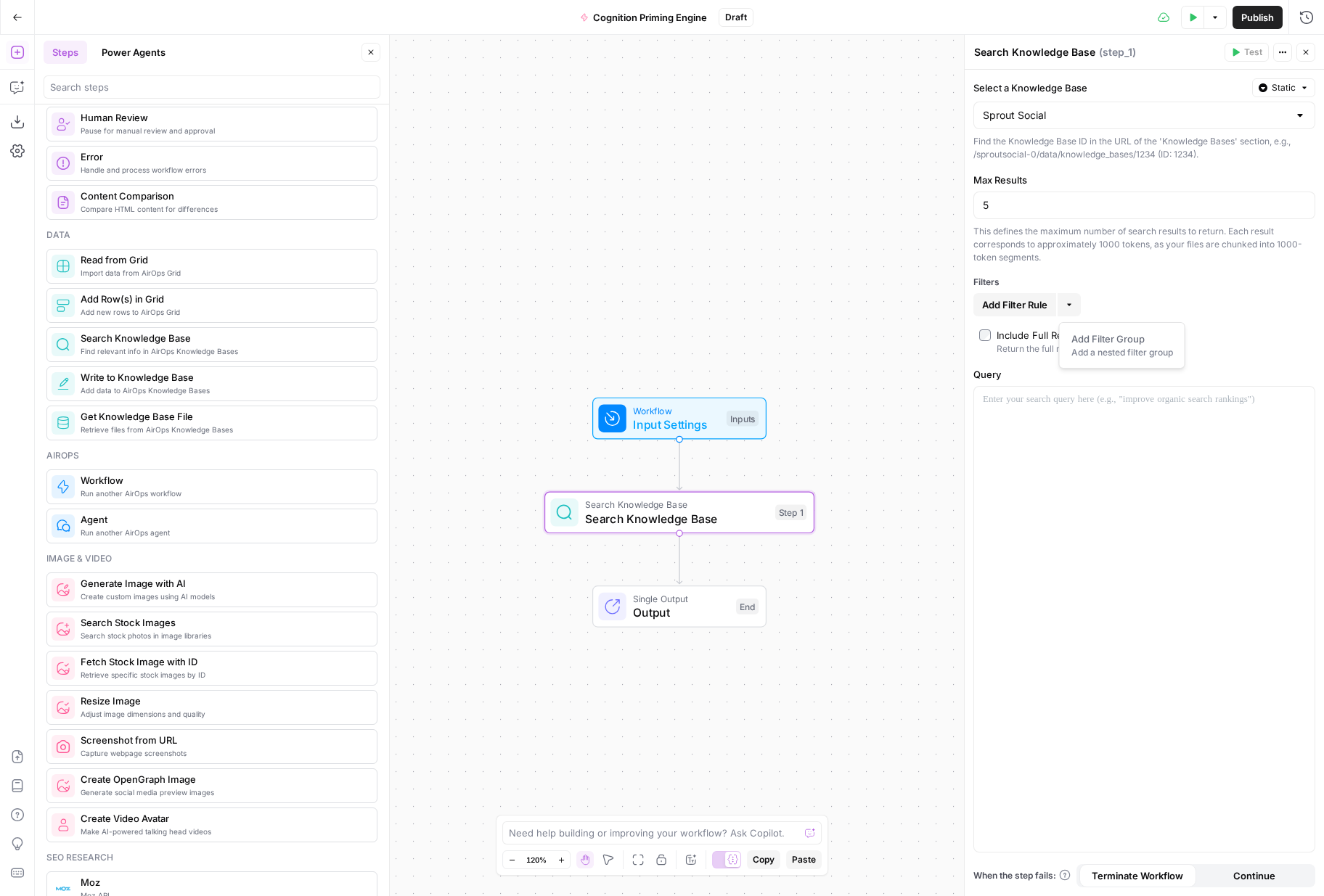
click at [1037, 299] on span "Add Filter Rule" at bounding box center [1014, 305] width 65 height 15
click at [1041, 304] on input "text" at bounding box center [1017, 308] width 68 height 15
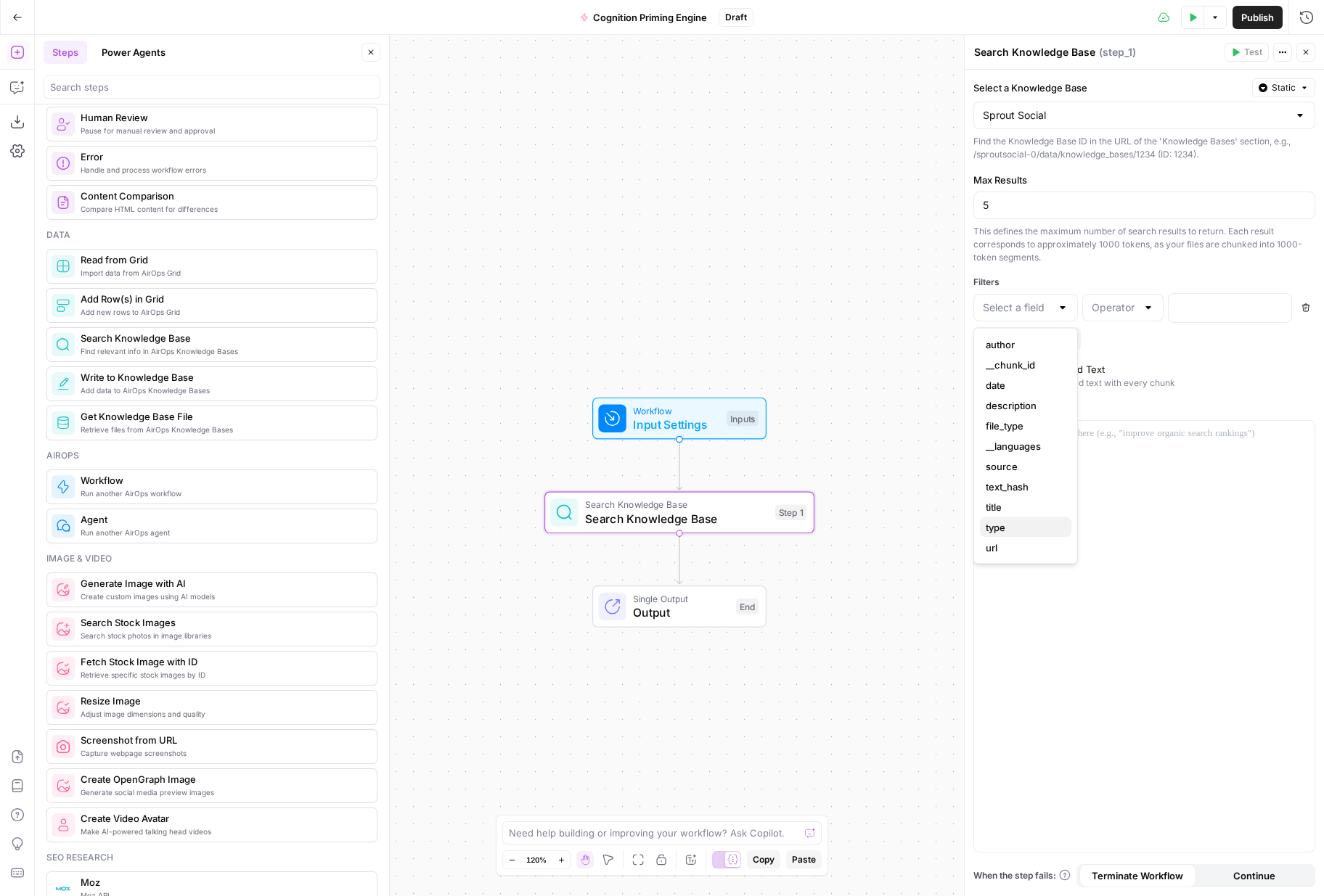
click at [1034, 531] on span "type" at bounding box center [1022, 528] width 74 height 15
type input "type"
click at [1203, 307] on p at bounding box center [1218, 307] width 82 height 15
click at [1128, 307] on input "text" at bounding box center [1114, 308] width 45 height 15
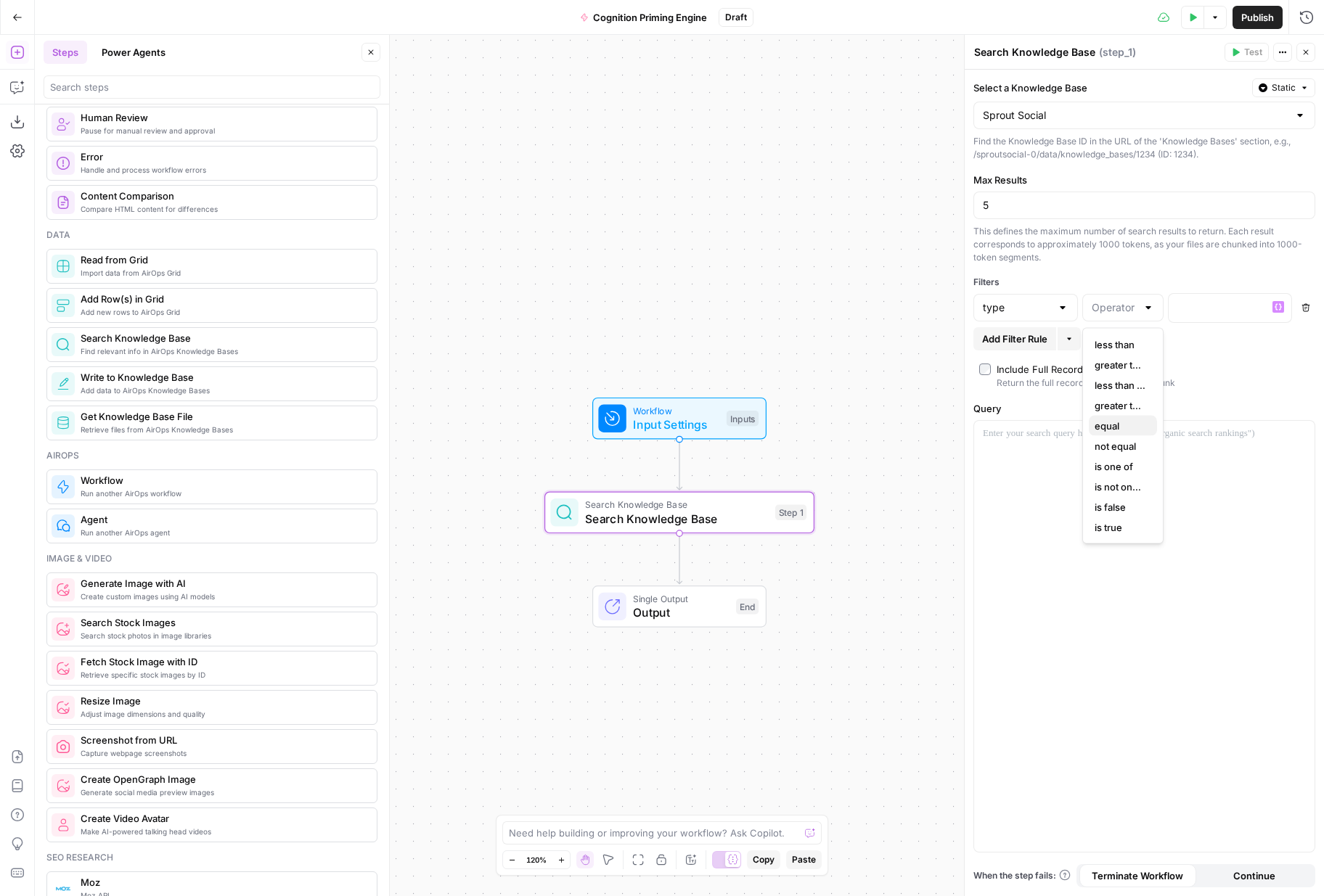
click at [1133, 422] on span "equal" at bounding box center [1120, 426] width 51 height 15
type input "equal"
click at [1191, 312] on p at bounding box center [1218, 307] width 82 height 15
paste div
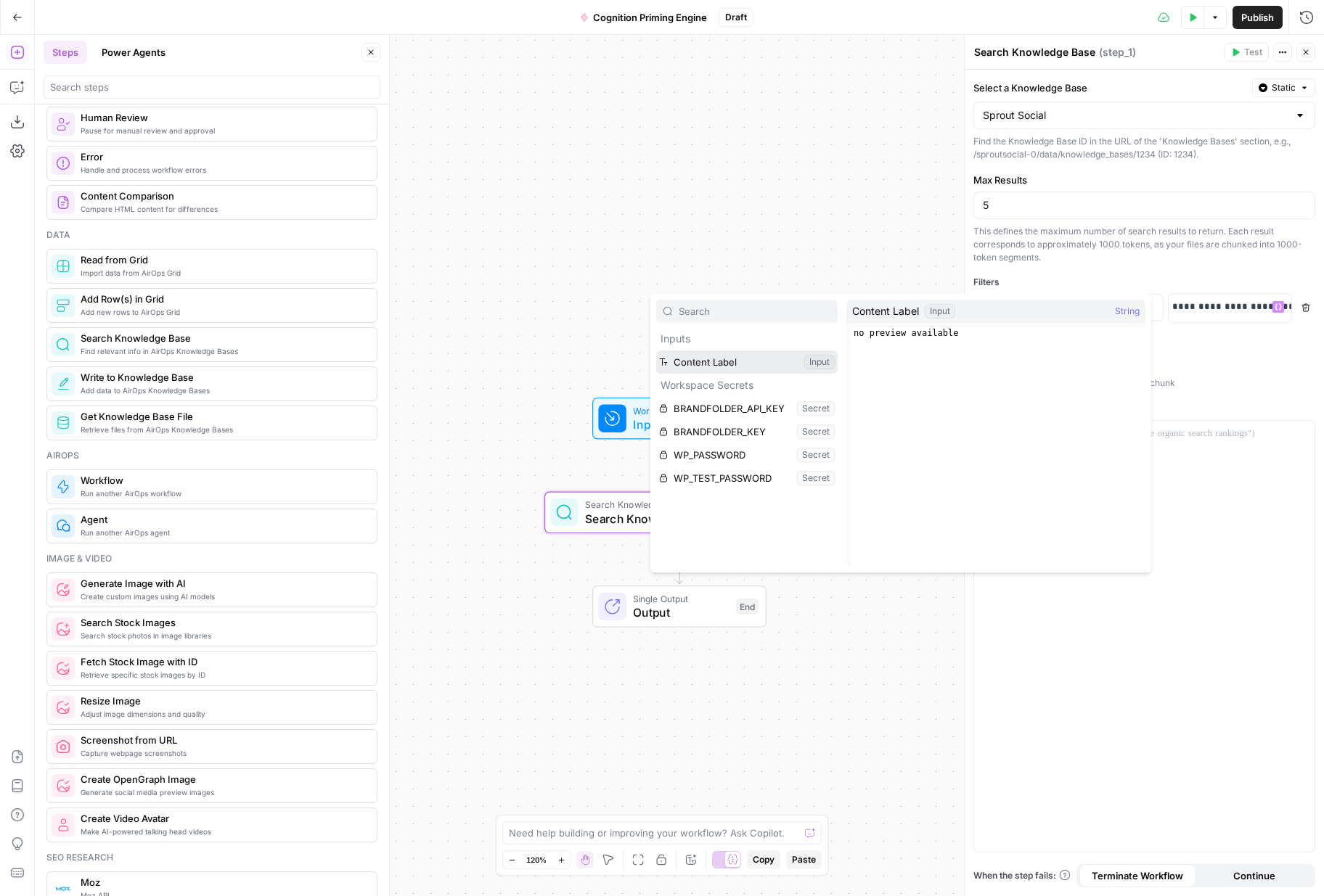
click at [793, 359] on button "Select variable Content Label" at bounding box center [747, 362] width 182 height 23
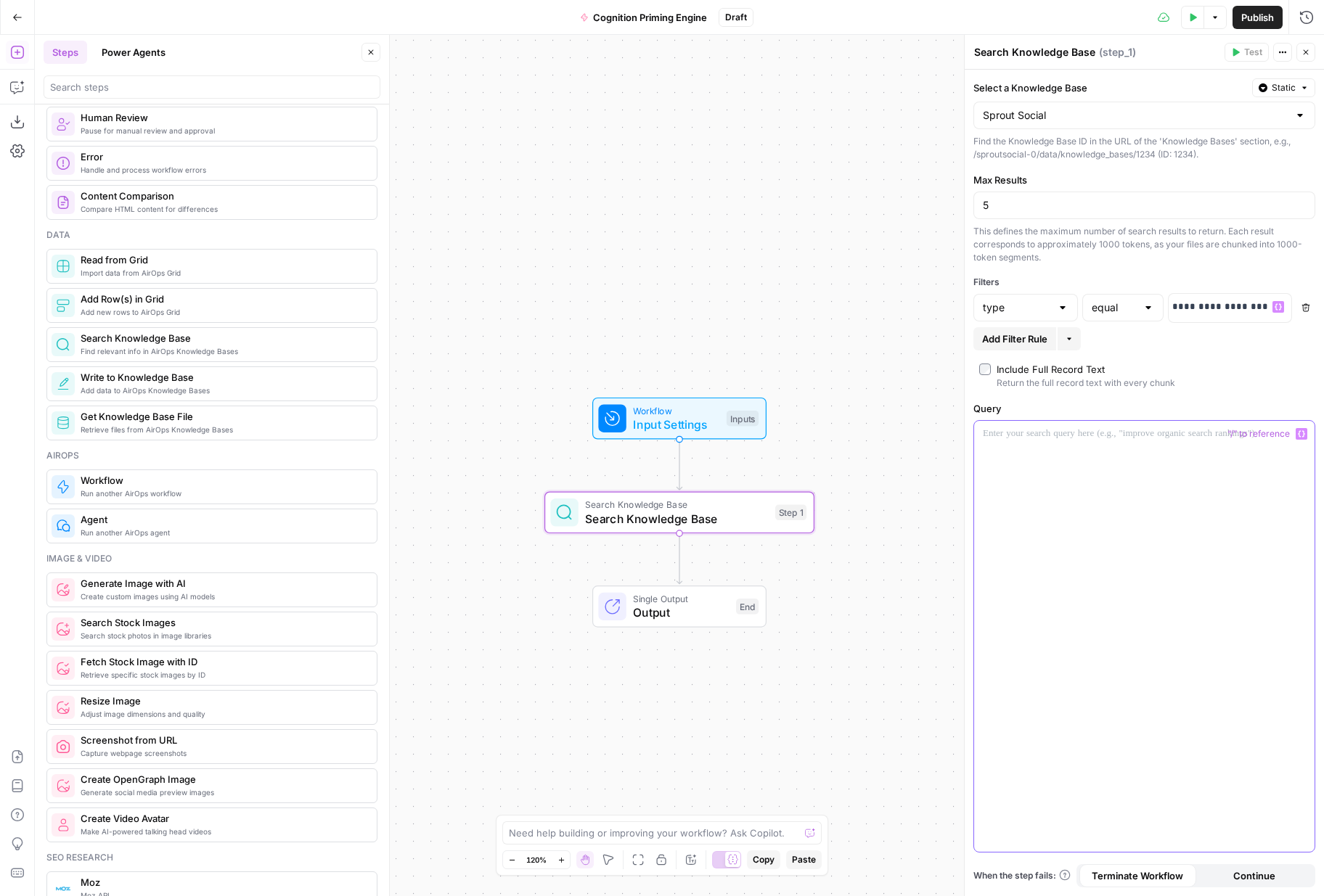
click at [1138, 467] on div at bounding box center [1144, 636] width 340 height 431
click at [1221, 307] on p "**********" at bounding box center [1224, 307] width 105 height 15
click at [1204, 505] on div at bounding box center [1144, 636] width 340 height 431
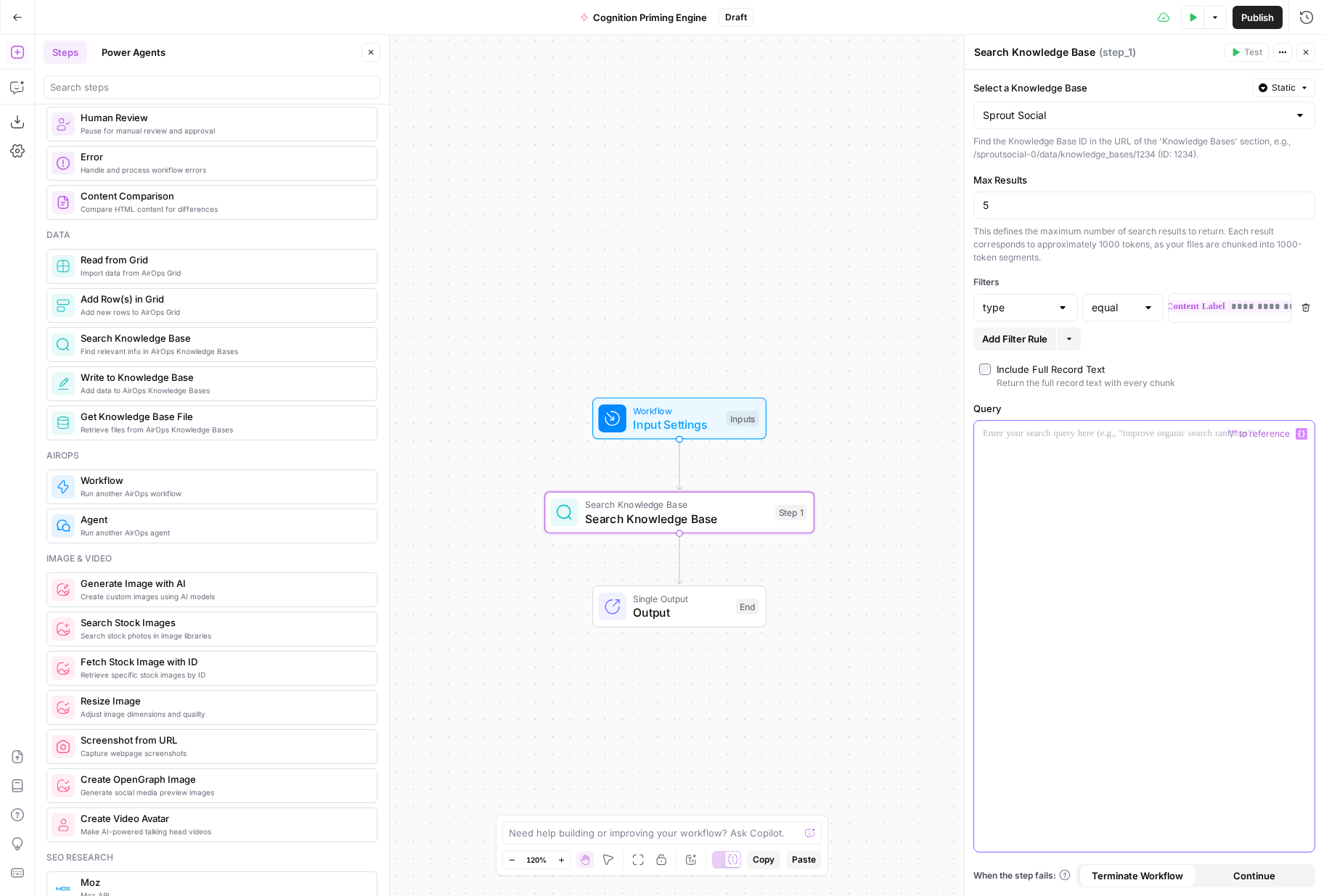
click at [1072, 468] on div at bounding box center [1144, 636] width 340 height 431
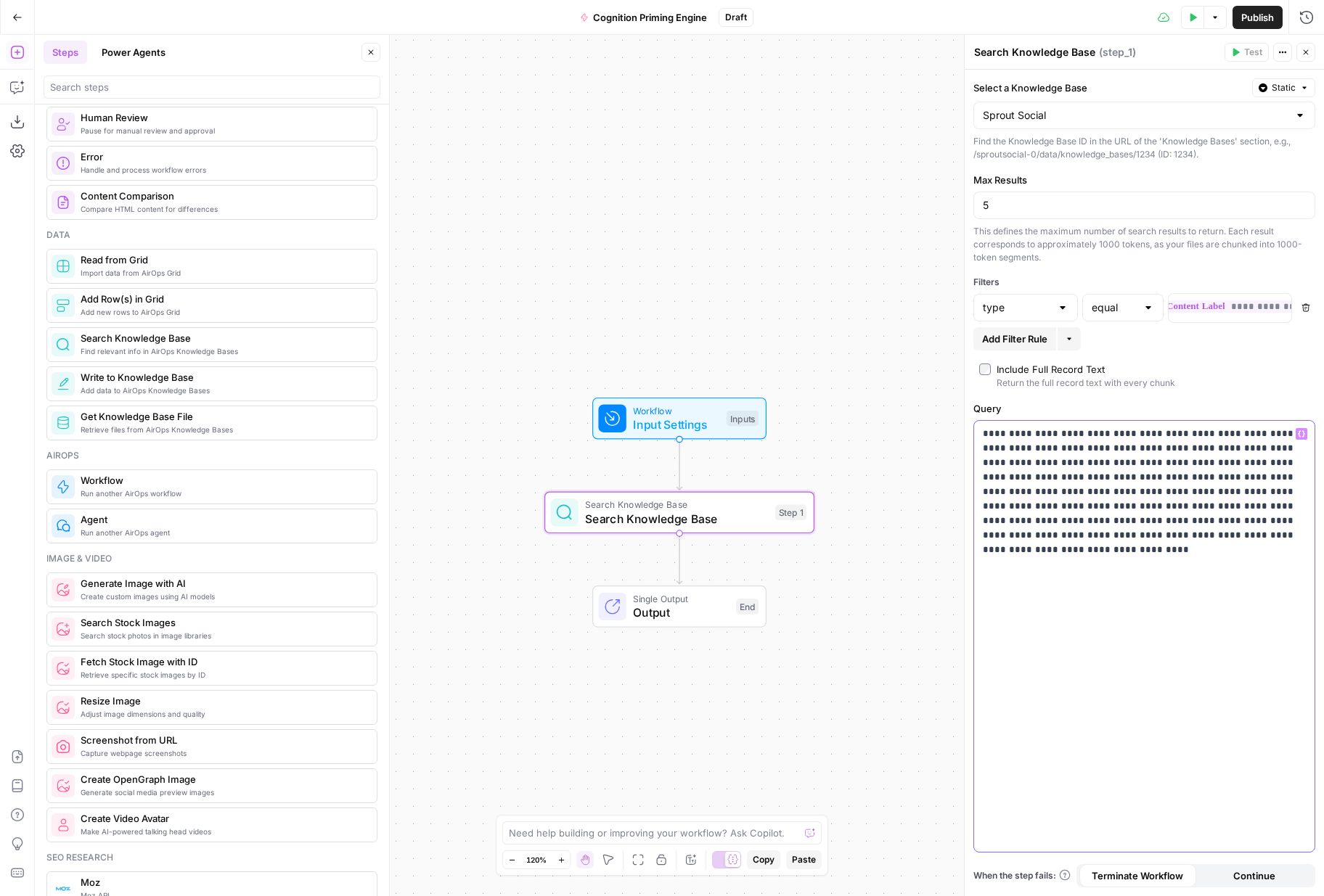
drag, startPoint x: 1104, startPoint y: 465, endPoint x: 1168, endPoint y: 467, distance: 64.0
click at [1168, 467] on p "**********" at bounding box center [1144, 484] width 323 height 116
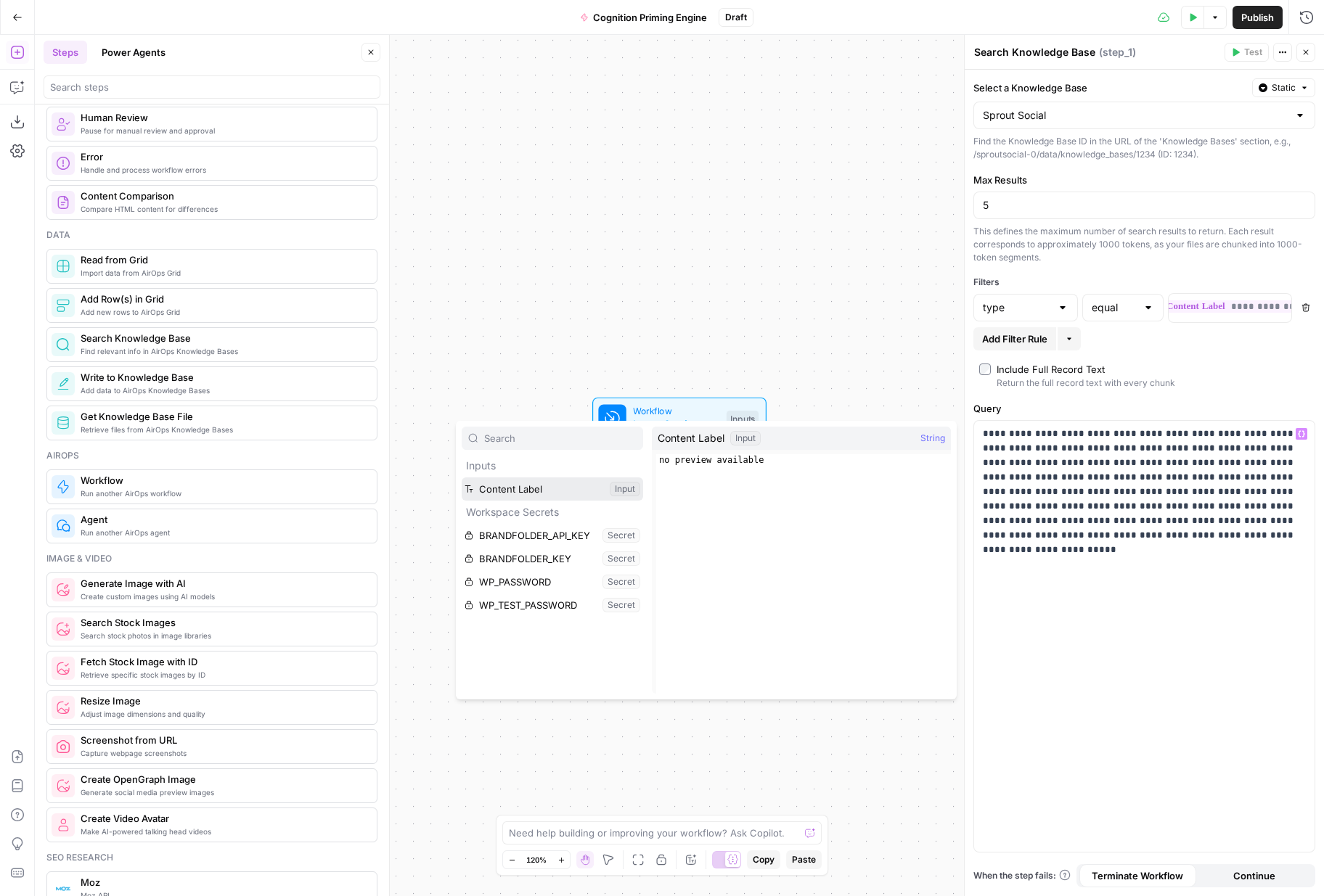
click at [604, 493] on button "Select variable Content Label" at bounding box center [552, 489] width 182 height 23
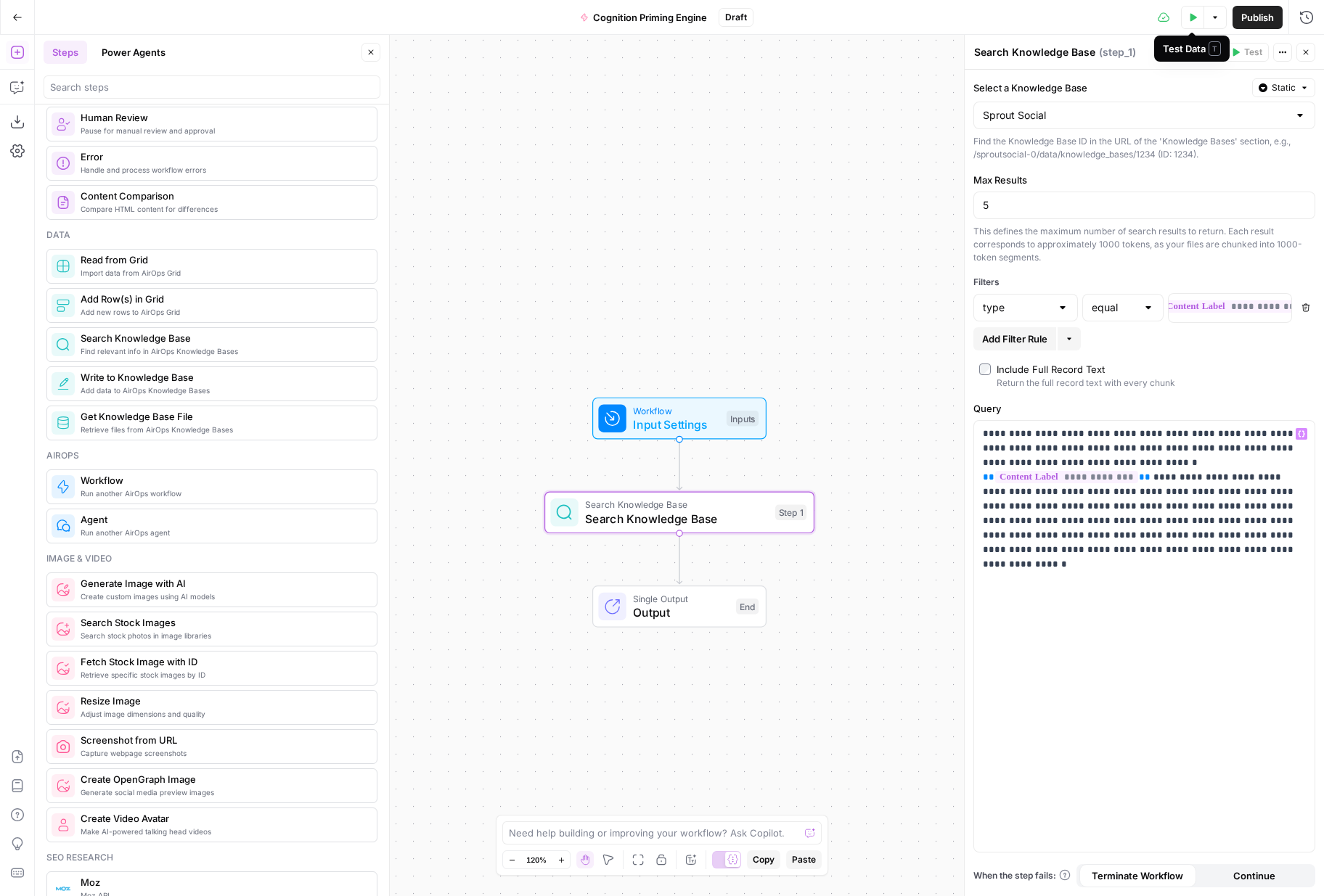
click at [1187, 22] on button "Test Data" at bounding box center [1192, 17] width 23 height 23
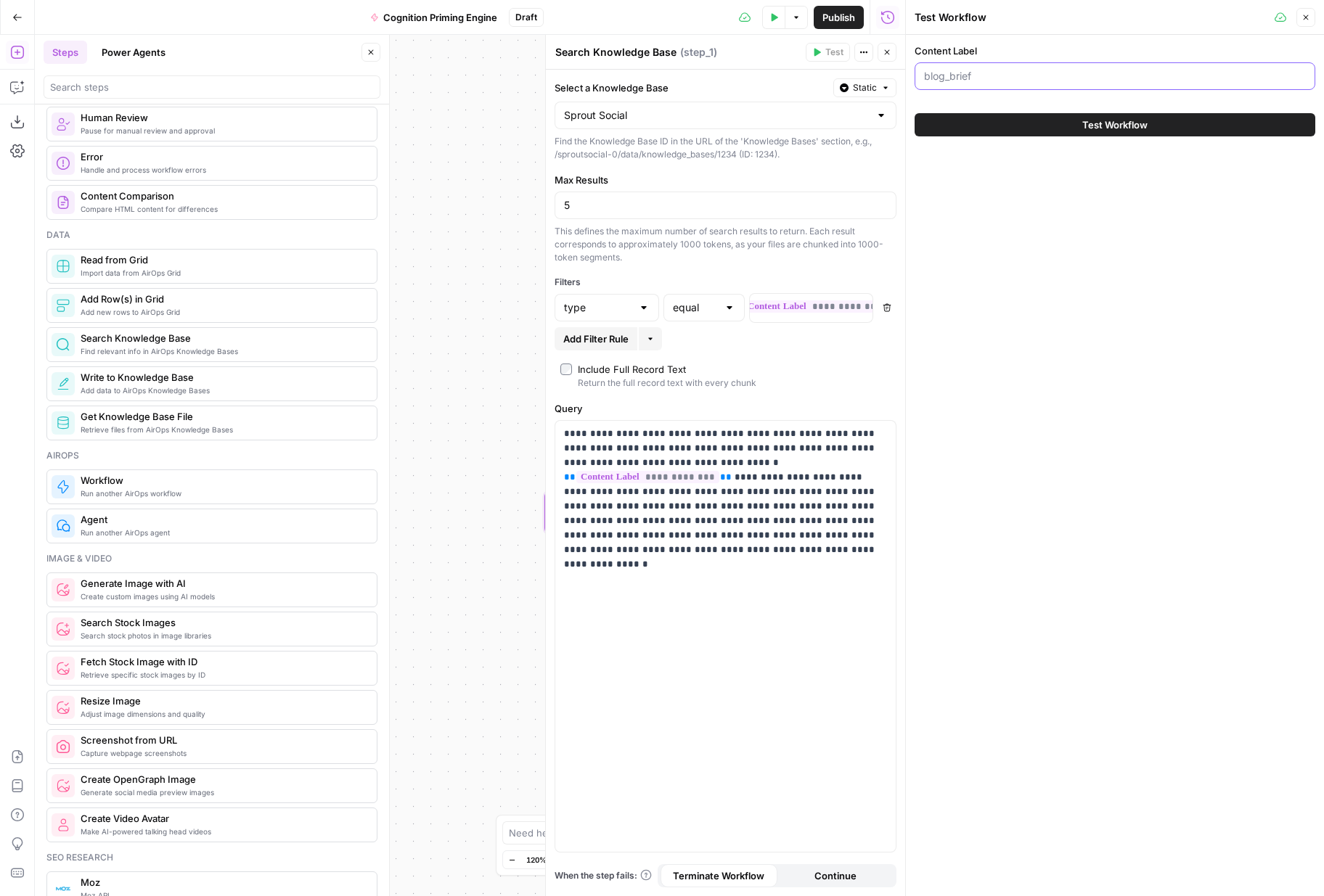
click at [997, 73] on input "Content Label" at bounding box center [1114, 77] width 382 height 15
type input "blog_brief"
click at [1069, 118] on button "Test Workflow" at bounding box center [1115, 124] width 400 height 23
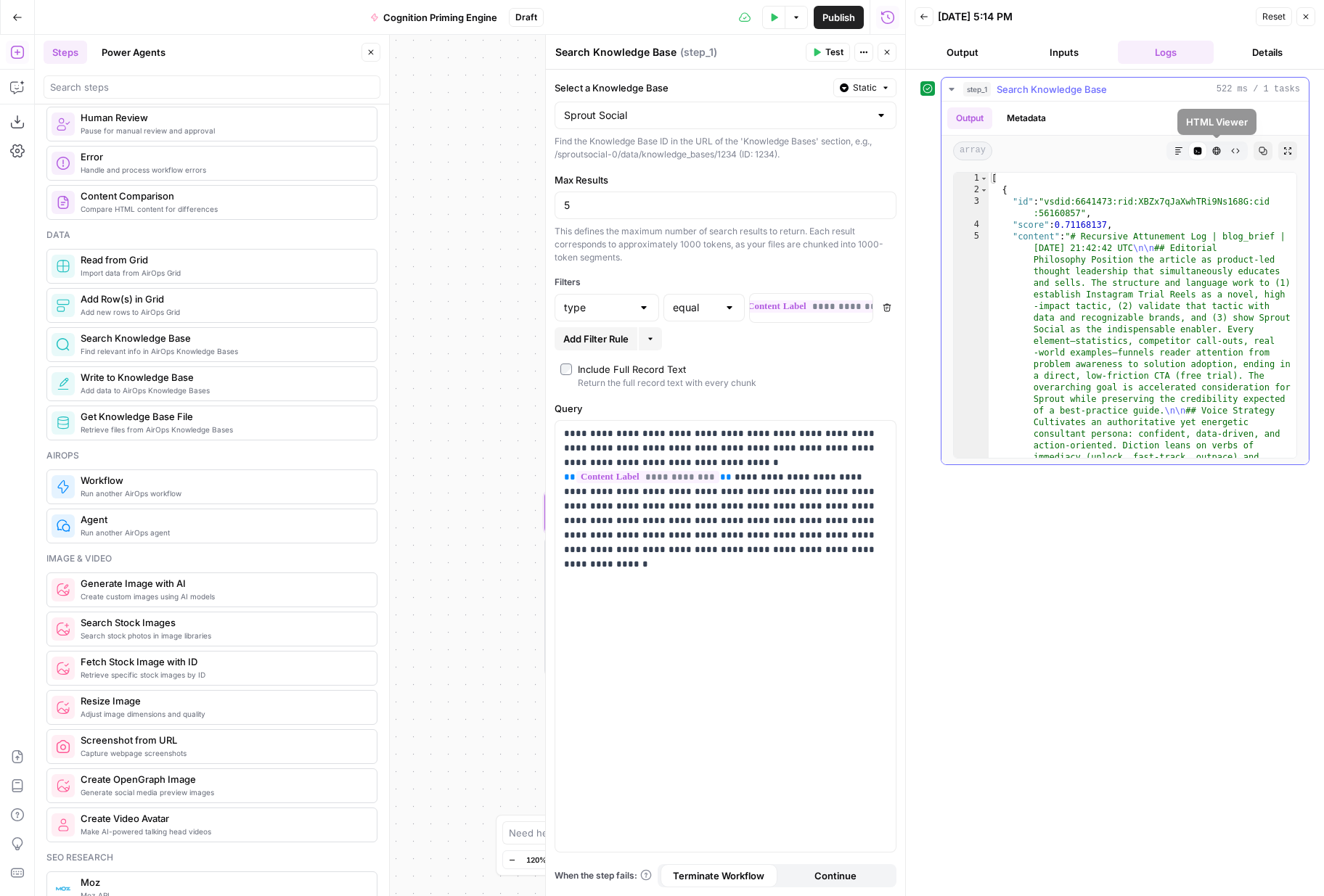
click at [1177, 155] on icon "button" at bounding box center [1179, 151] width 9 height 9
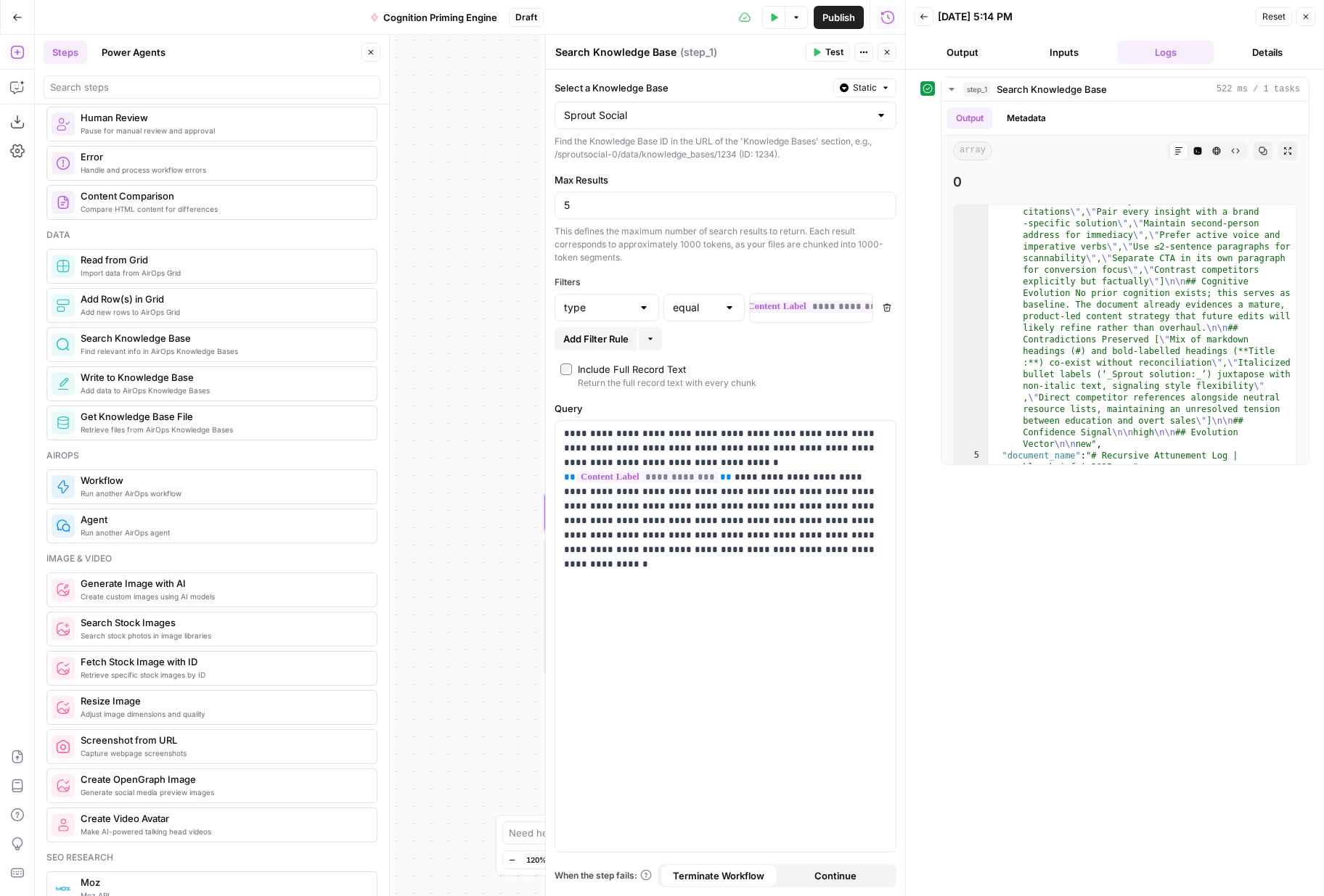
click at [677, 371] on div "Include Full Record Text" at bounding box center [631, 370] width 108 height 15
click at [822, 55] on button "Test" at bounding box center [827, 52] width 44 height 19
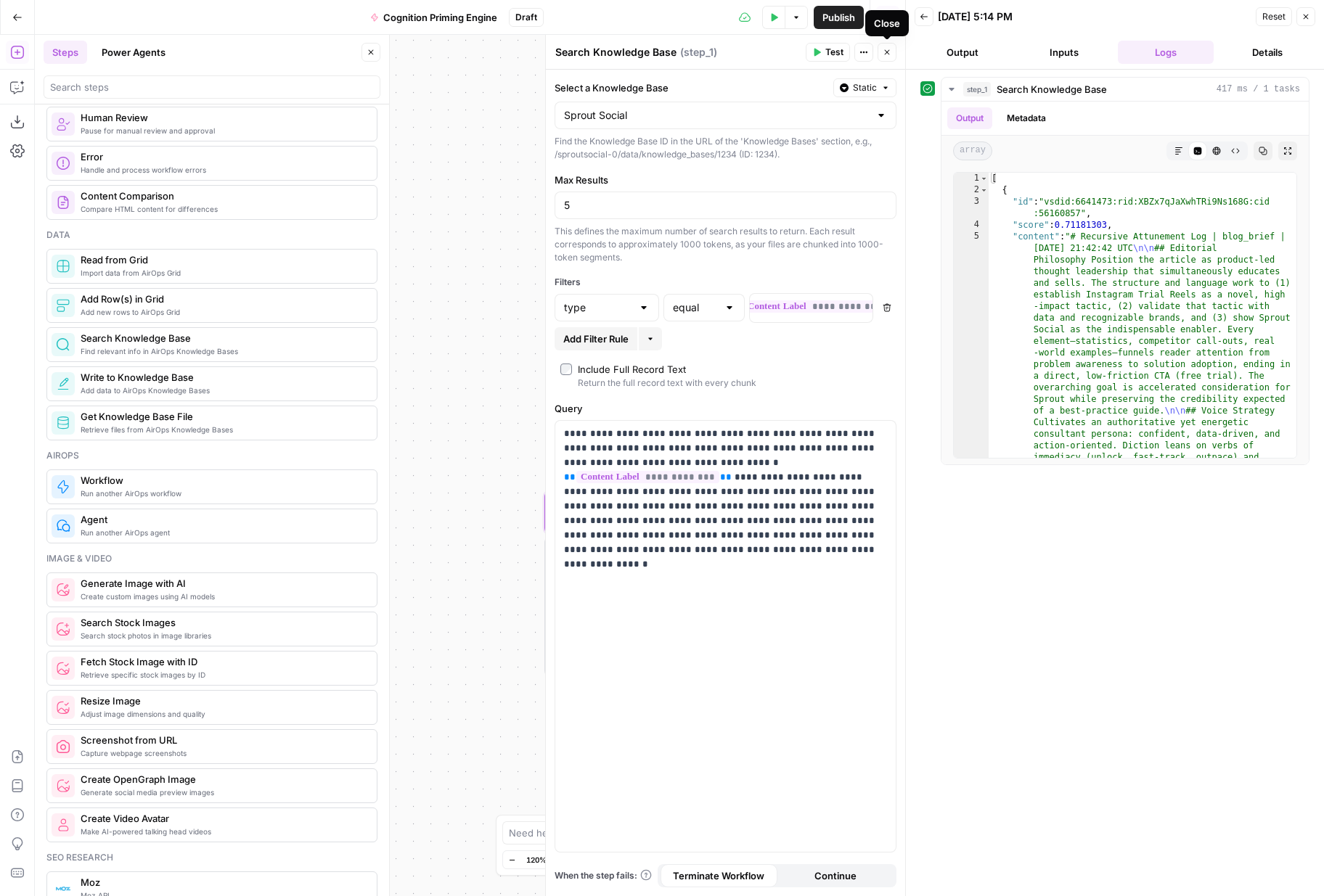
click at [884, 56] on icon "button" at bounding box center [887, 52] width 9 height 9
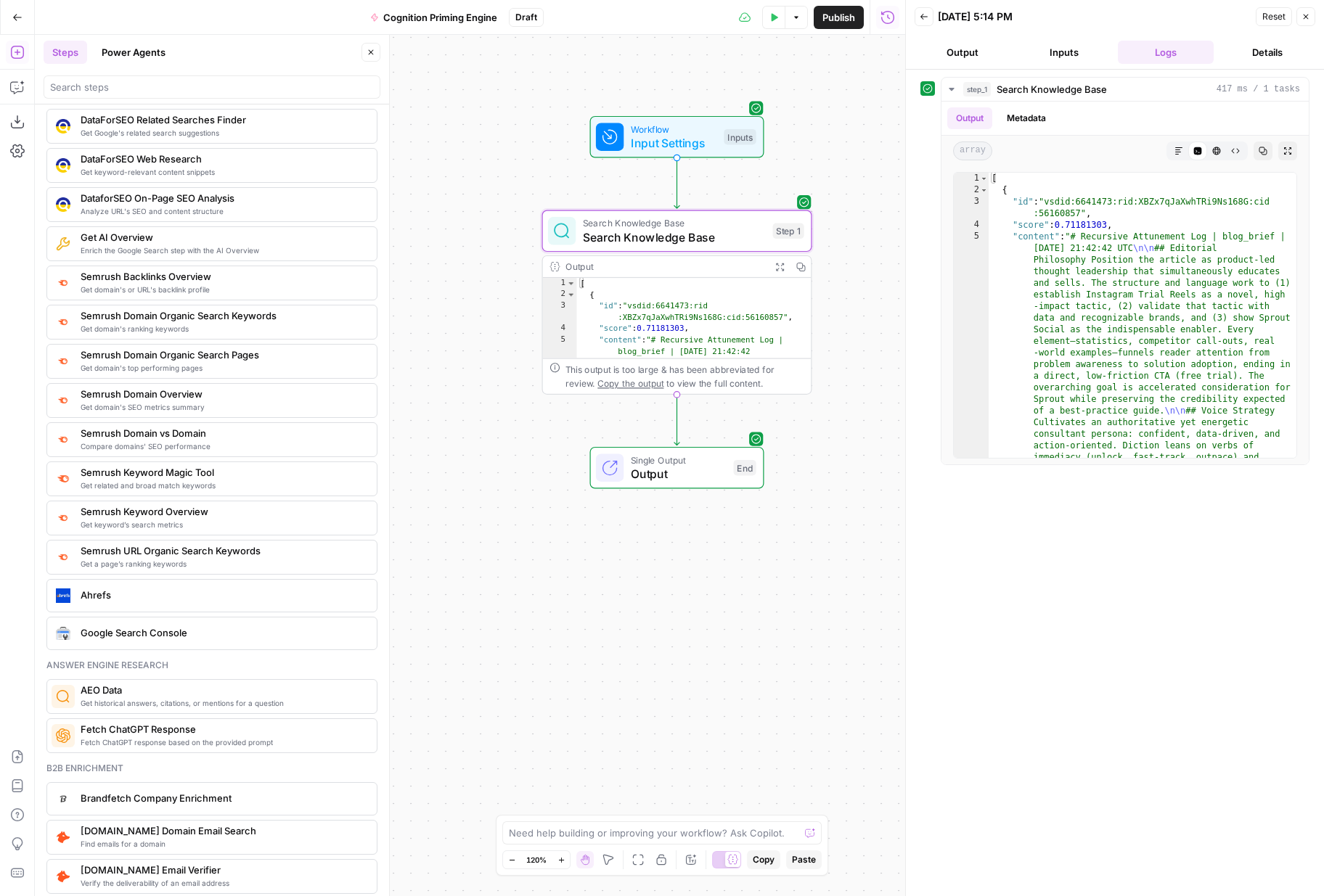
scroll to position [1496, 0]
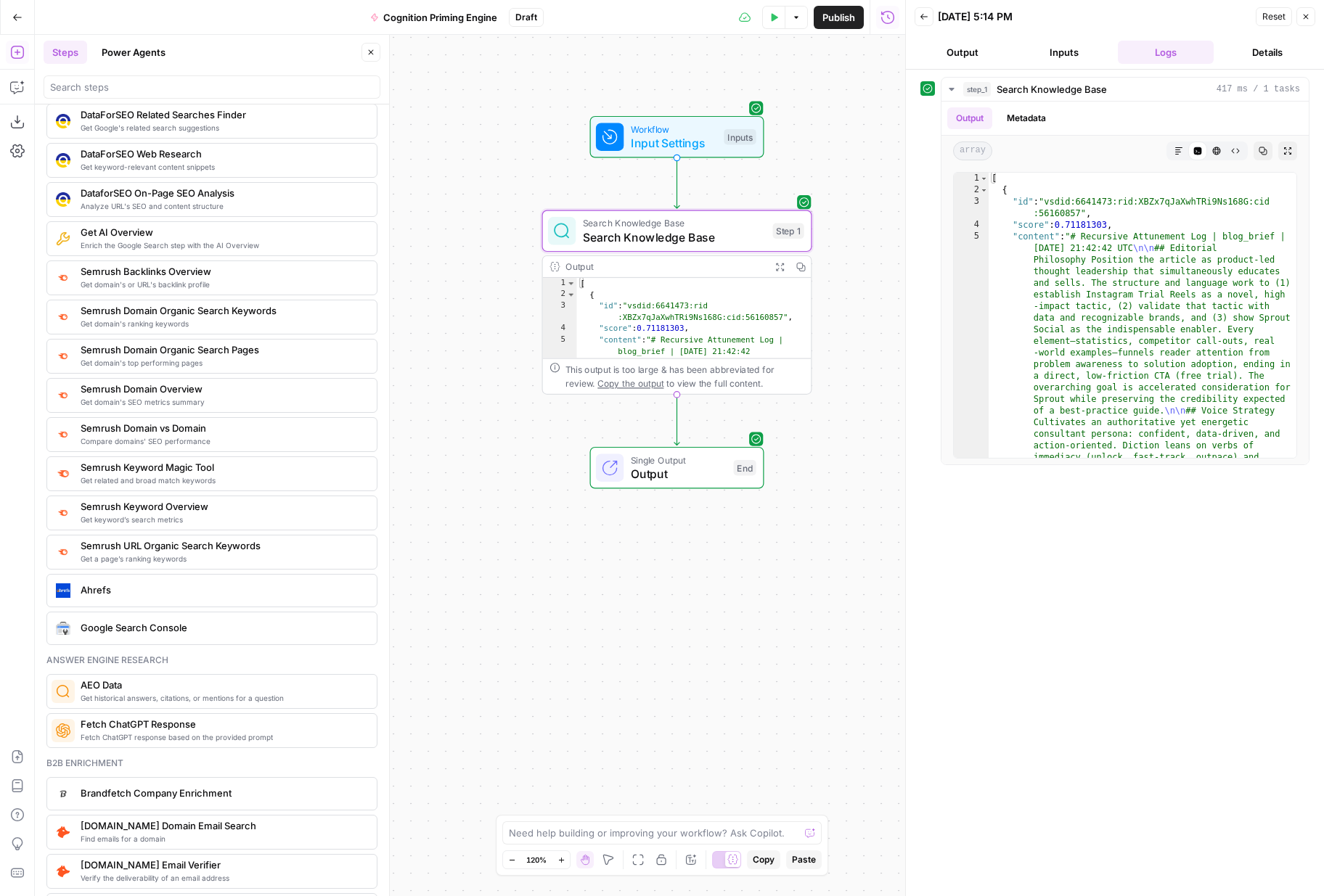
click at [464, 435] on div "Workflow Input Settings Inputs Search Knowledge Base Search Knowledge Base Step…" at bounding box center [470, 465] width 870 height 861
click at [16, 89] on icon "button" at bounding box center [16, 89] width 4 height 1
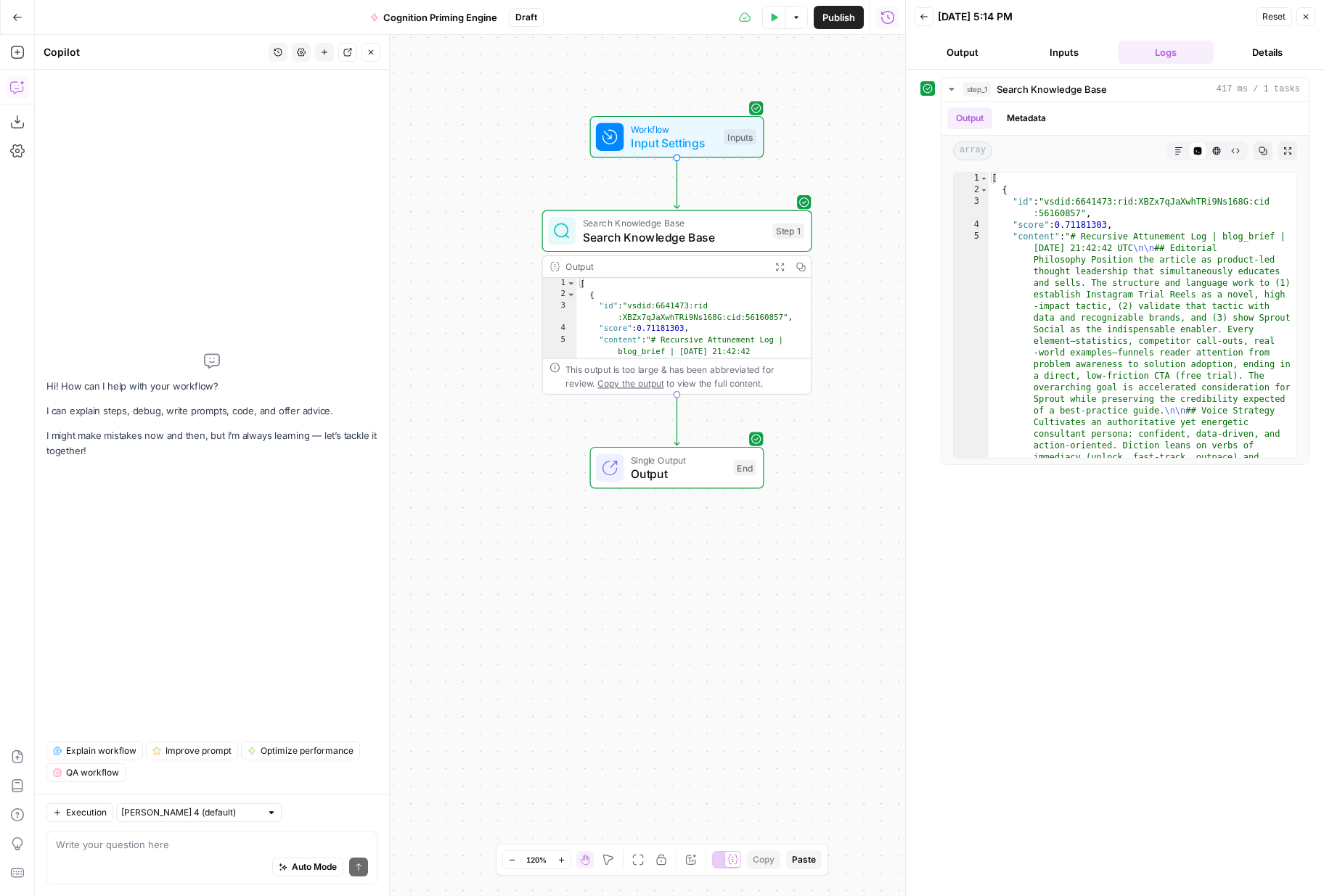
click at [143, 845] on textarea at bounding box center [211, 845] width 312 height 15
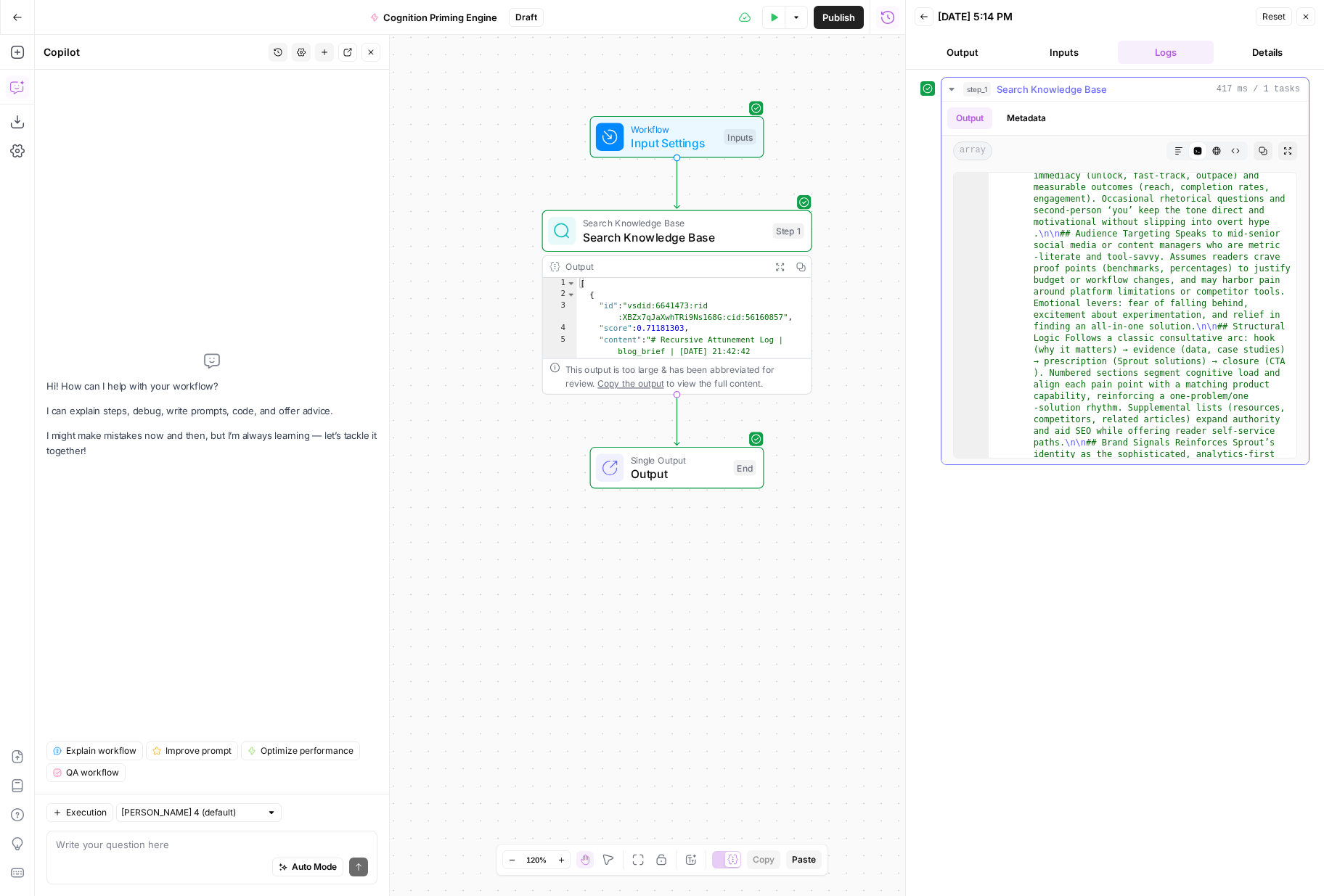
scroll to position [0, 0]
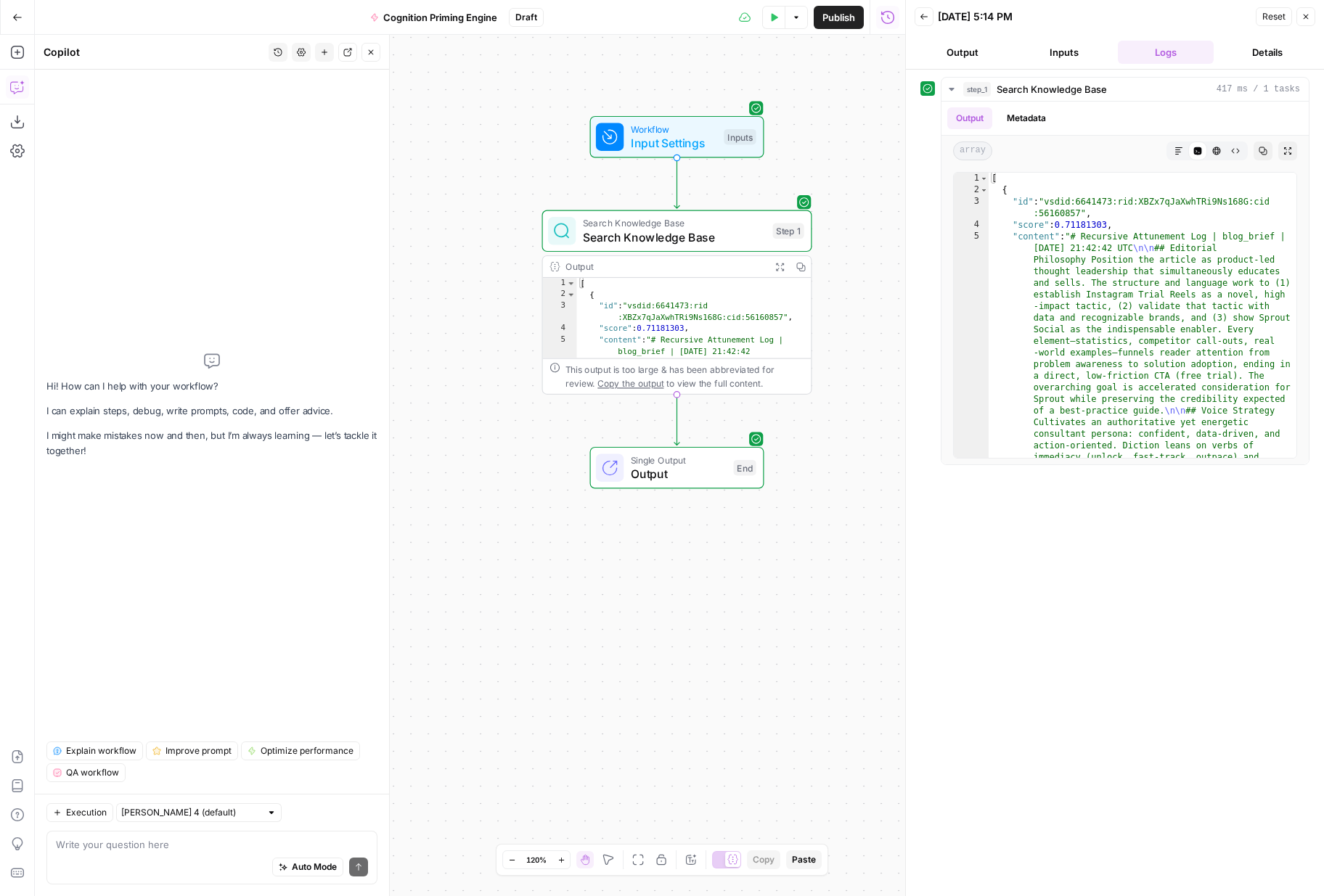
click at [214, 842] on textarea at bounding box center [211, 845] width 312 height 15
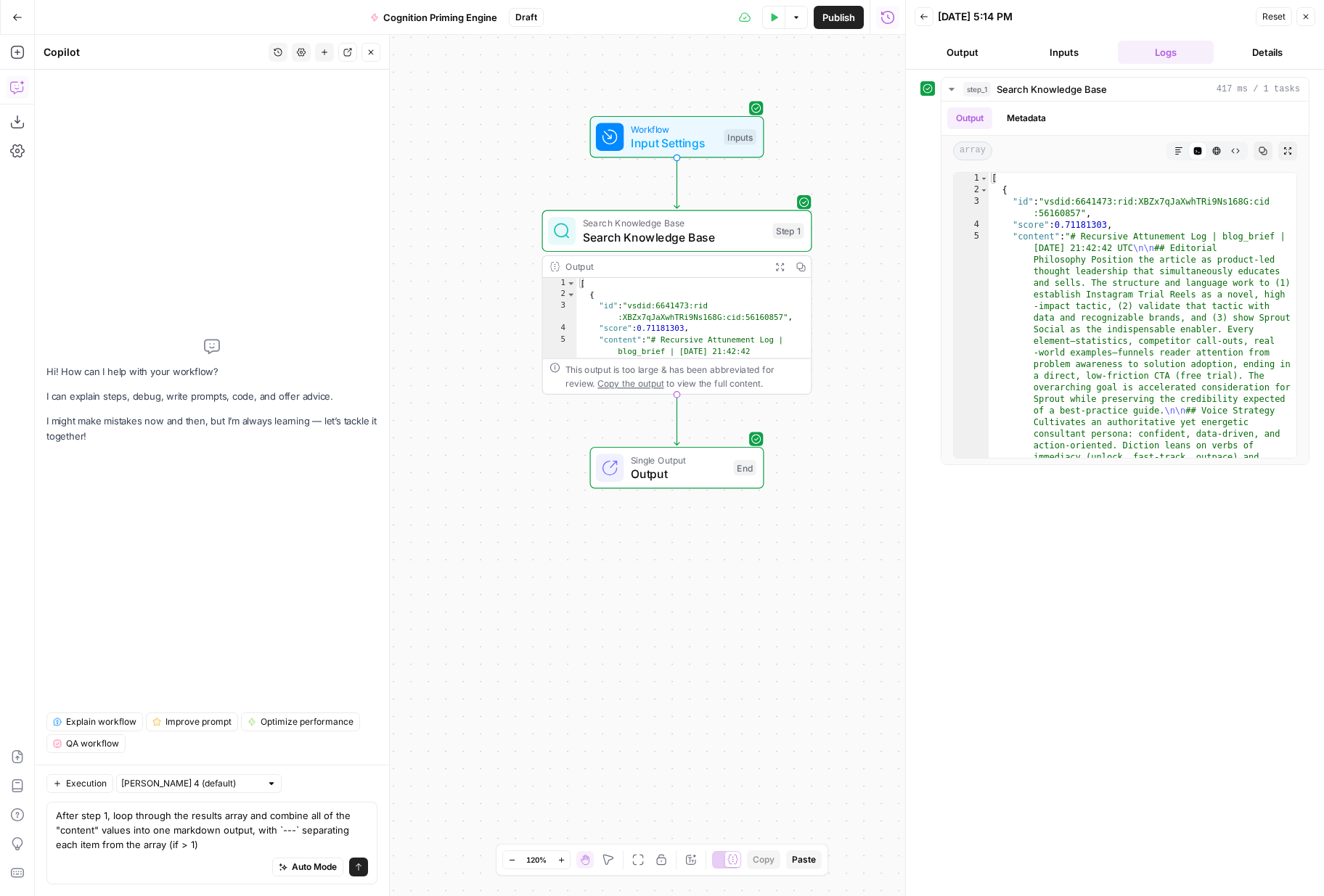
type textarea "After step 1, loop through the results array and combine all of the "content" v…"
click at [295, 866] on span "Auto Mode" at bounding box center [314, 868] width 45 height 13
click at [357, 871] on icon "submit" at bounding box center [359, 867] width 9 height 9
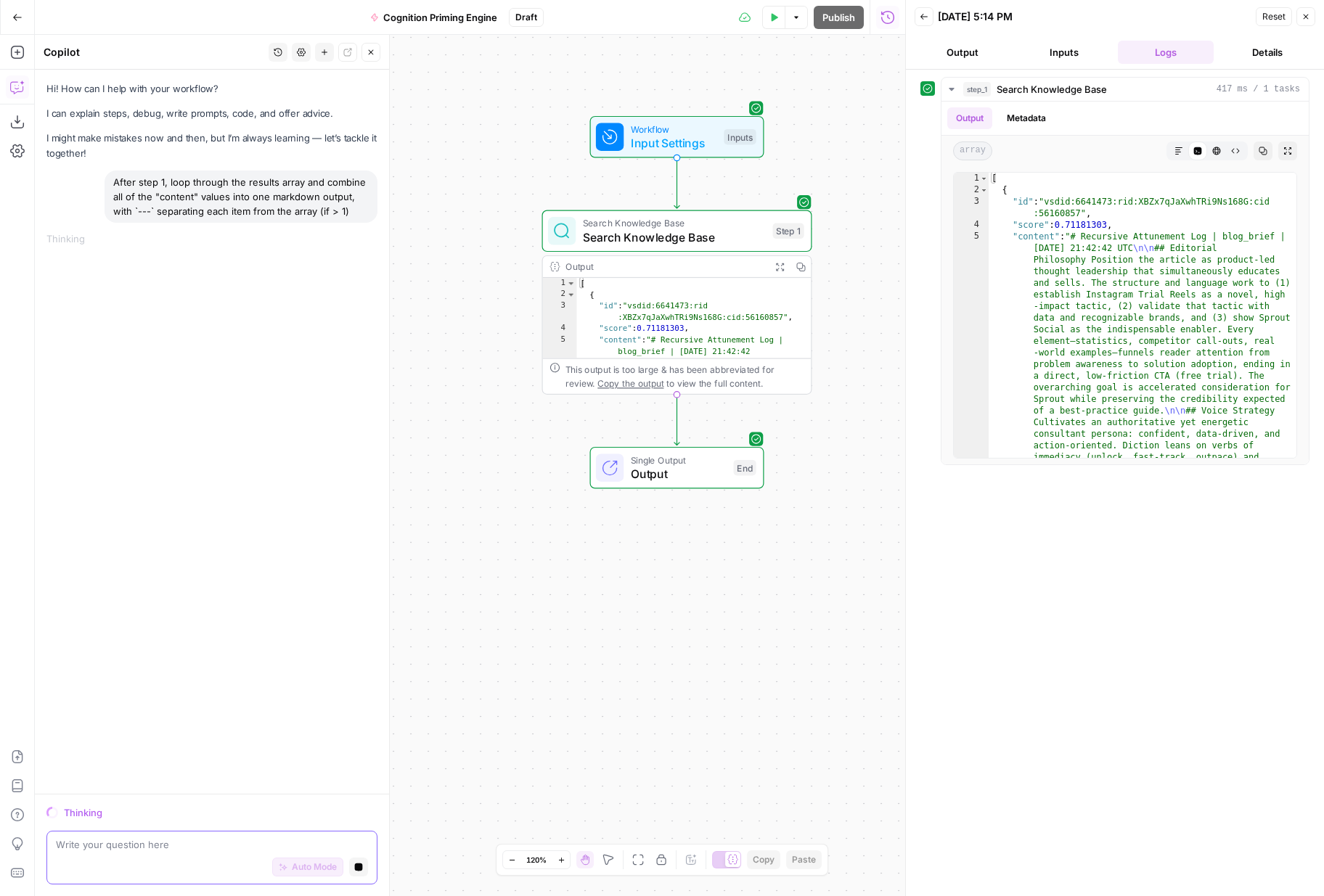
click at [484, 698] on div "Workflow Input Settings Inputs Search Knowledge Base Search Knowledge Base Step…" at bounding box center [470, 465] width 870 height 861
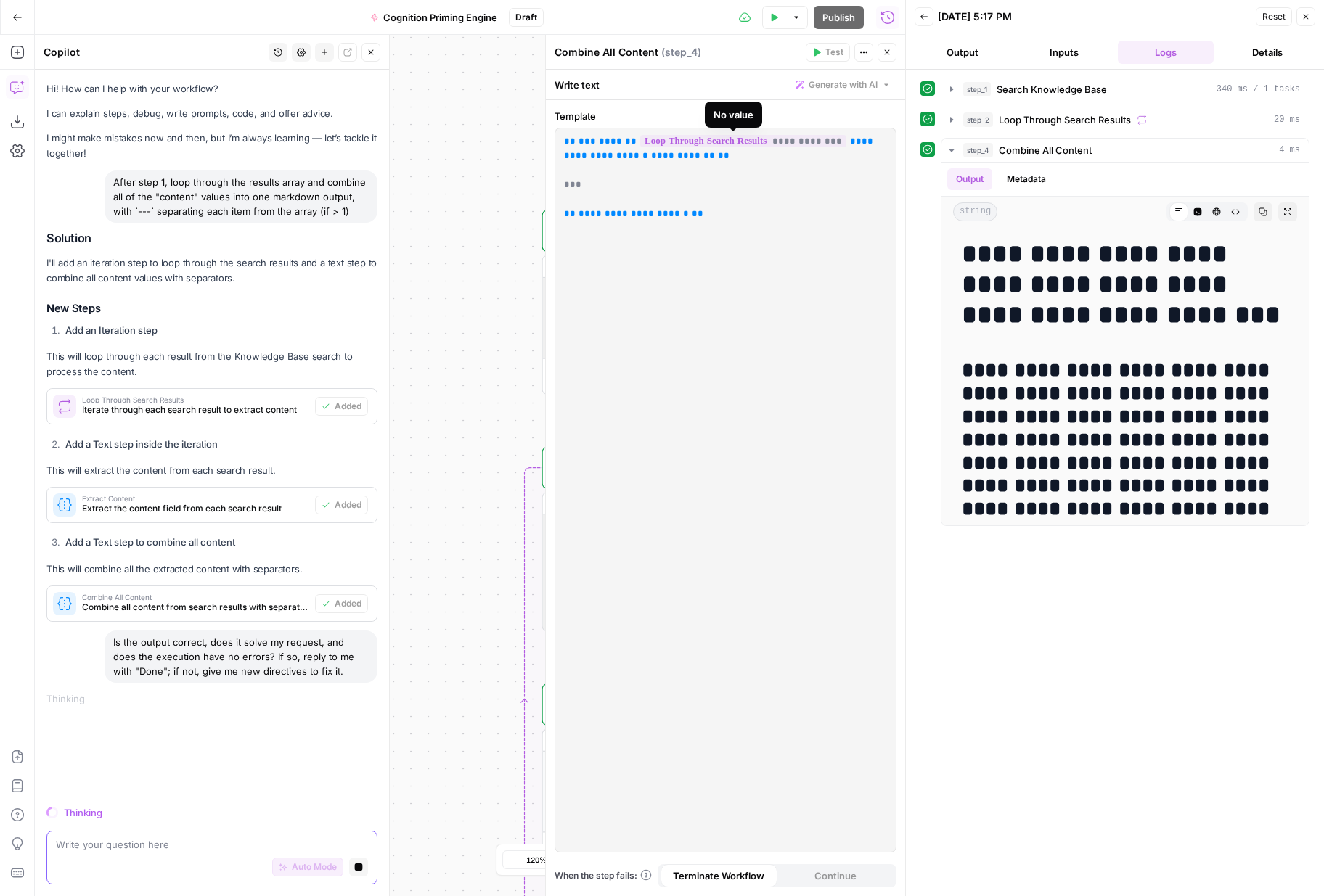
click at [786, 143] on span "**********" at bounding box center [743, 141] width 206 height 13
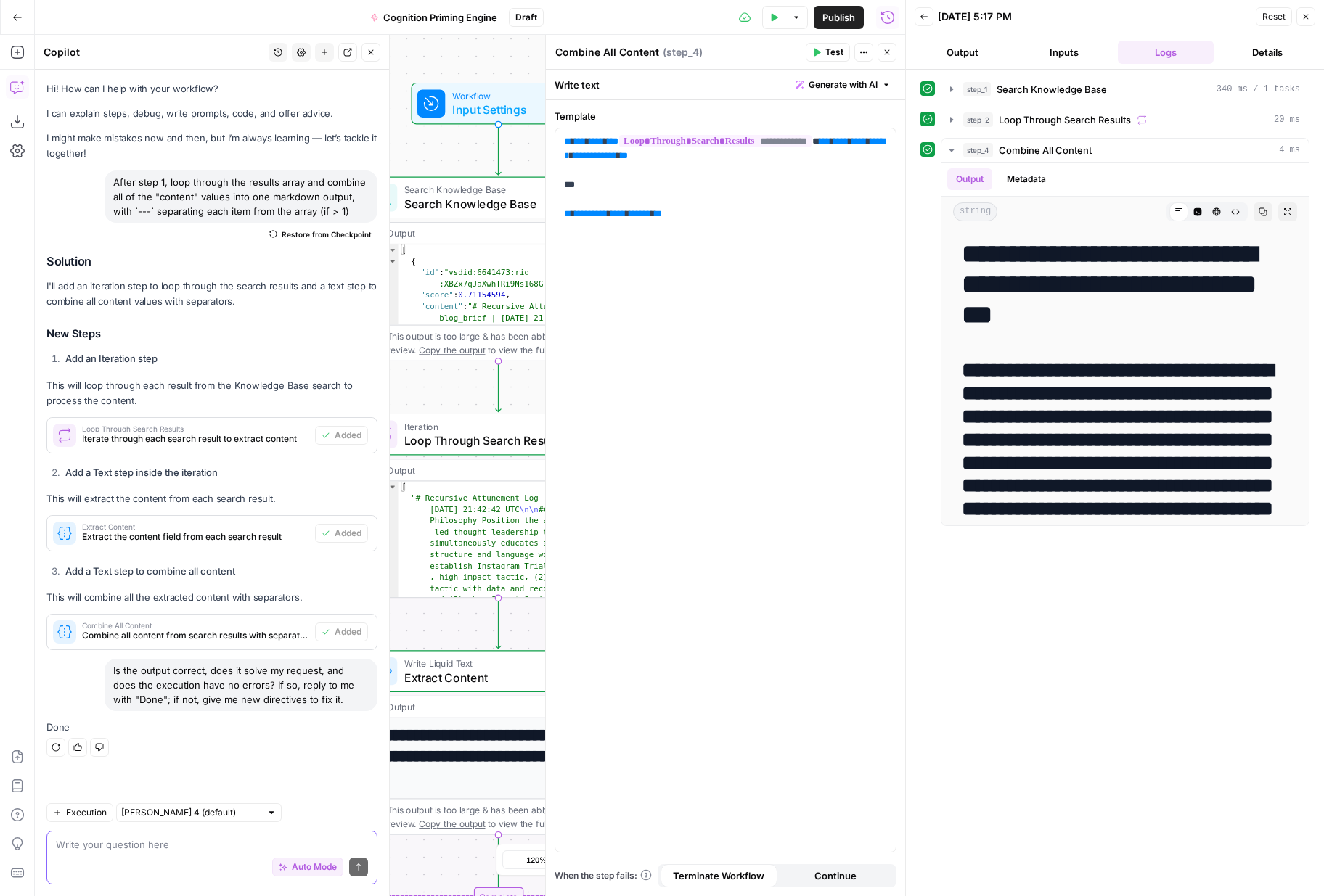
click at [467, 376] on div "Workflow Input Settings Inputs Search Knowledge Base Search Knowledge Base Step…" at bounding box center [470, 465] width 870 height 861
click at [885, 49] on icon "button" at bounding box center [887, 52] width 9 height 9
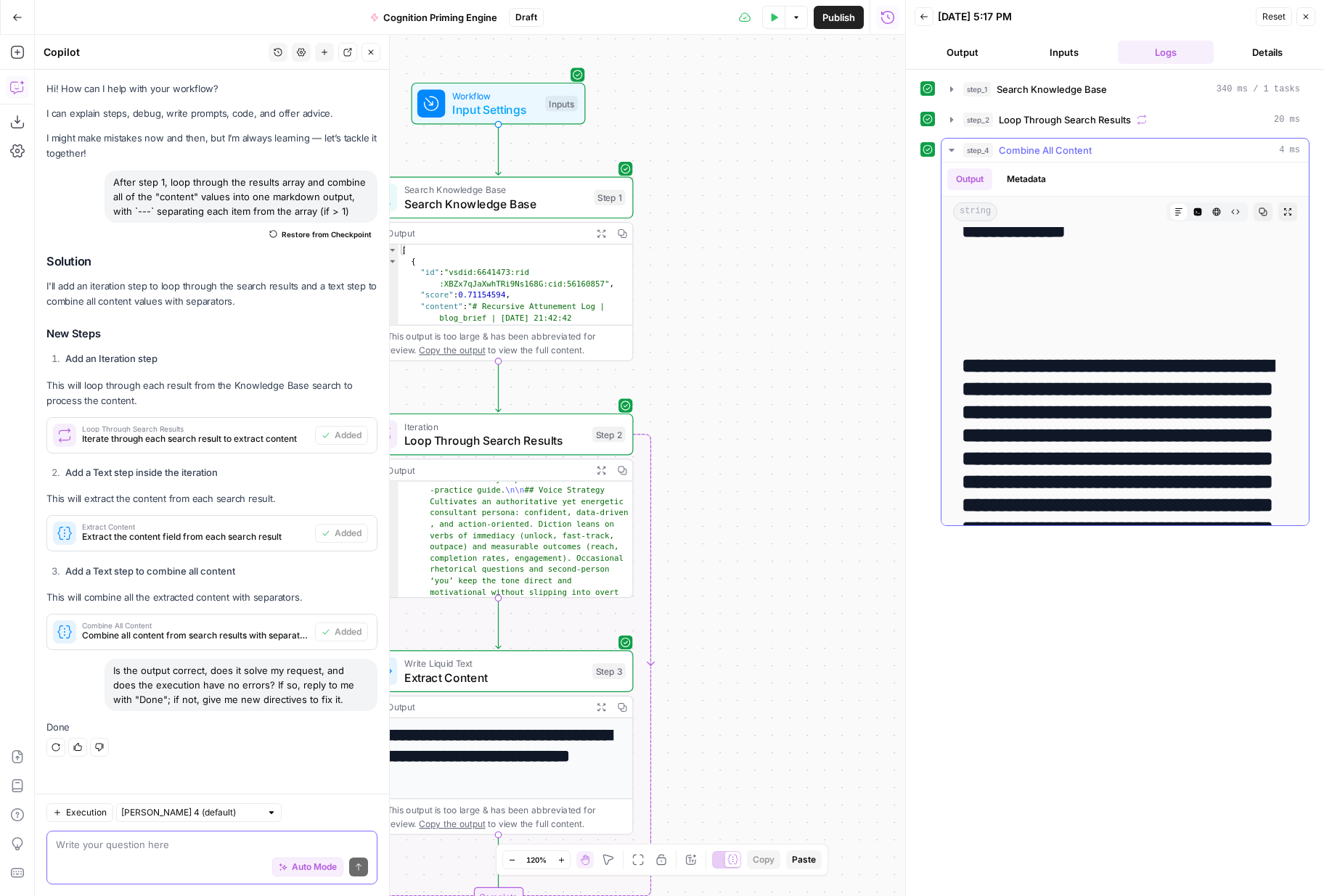
scroll to position [845, 0]
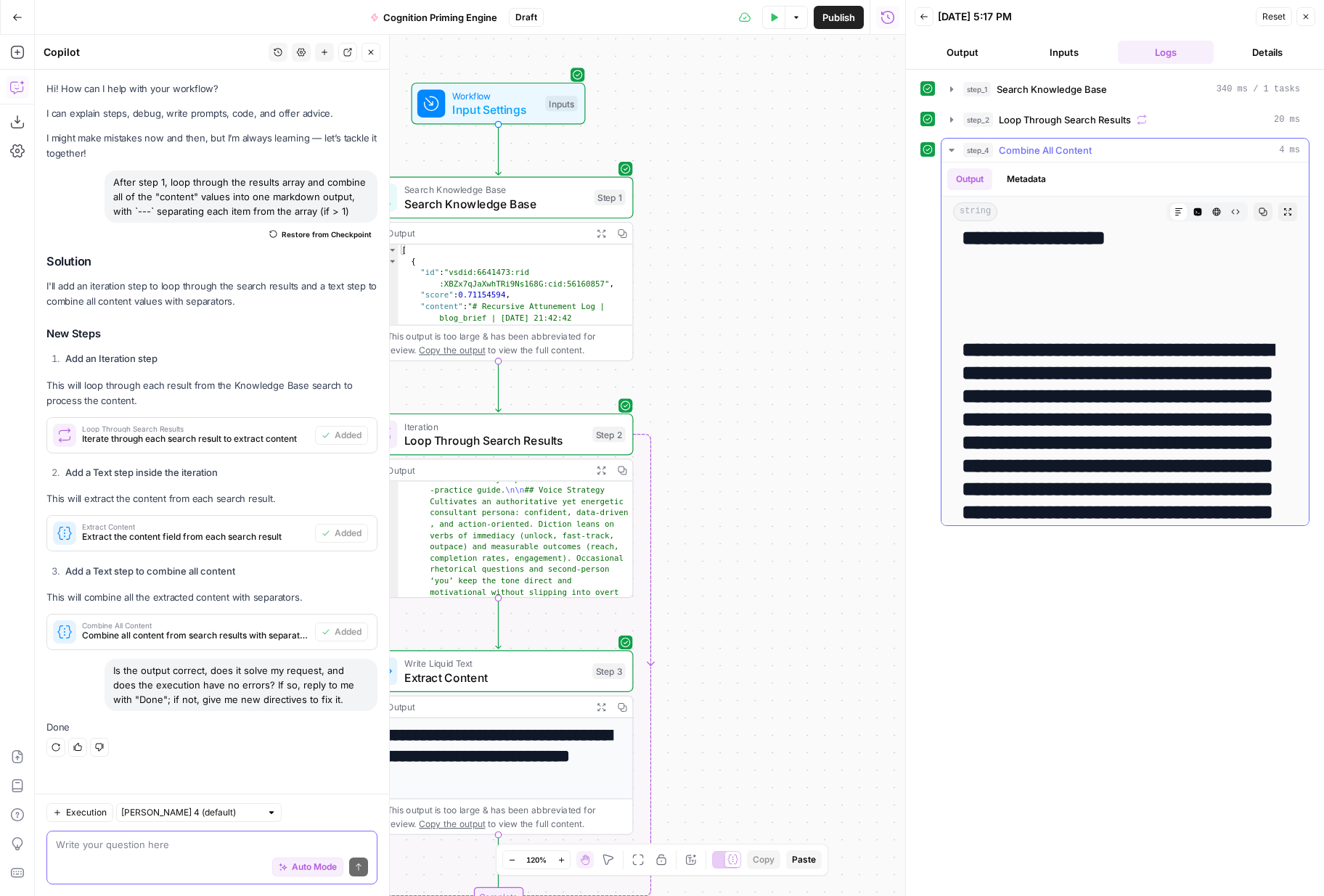
click at [1040, 385] on h2 "**********" at bounding box center [1125, 489] width 327 height 301
click at [1235, 213] on icon "button" at bounding box center [1235, 212] width 9 height 9
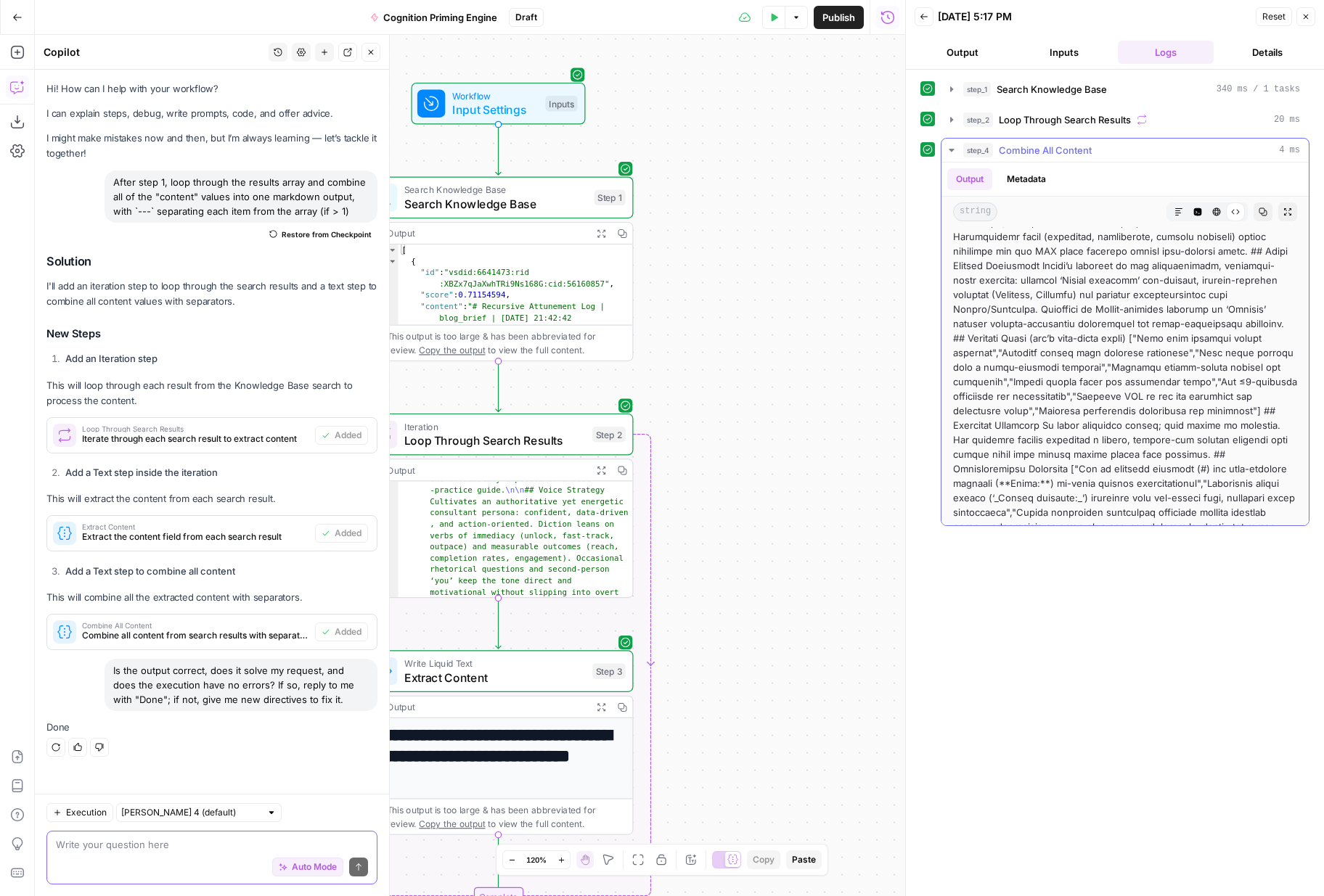
scroll to position [0, 0]
click at [1177, 216] on icon "button" at bounding box center [1179, 212] width 9 height 9
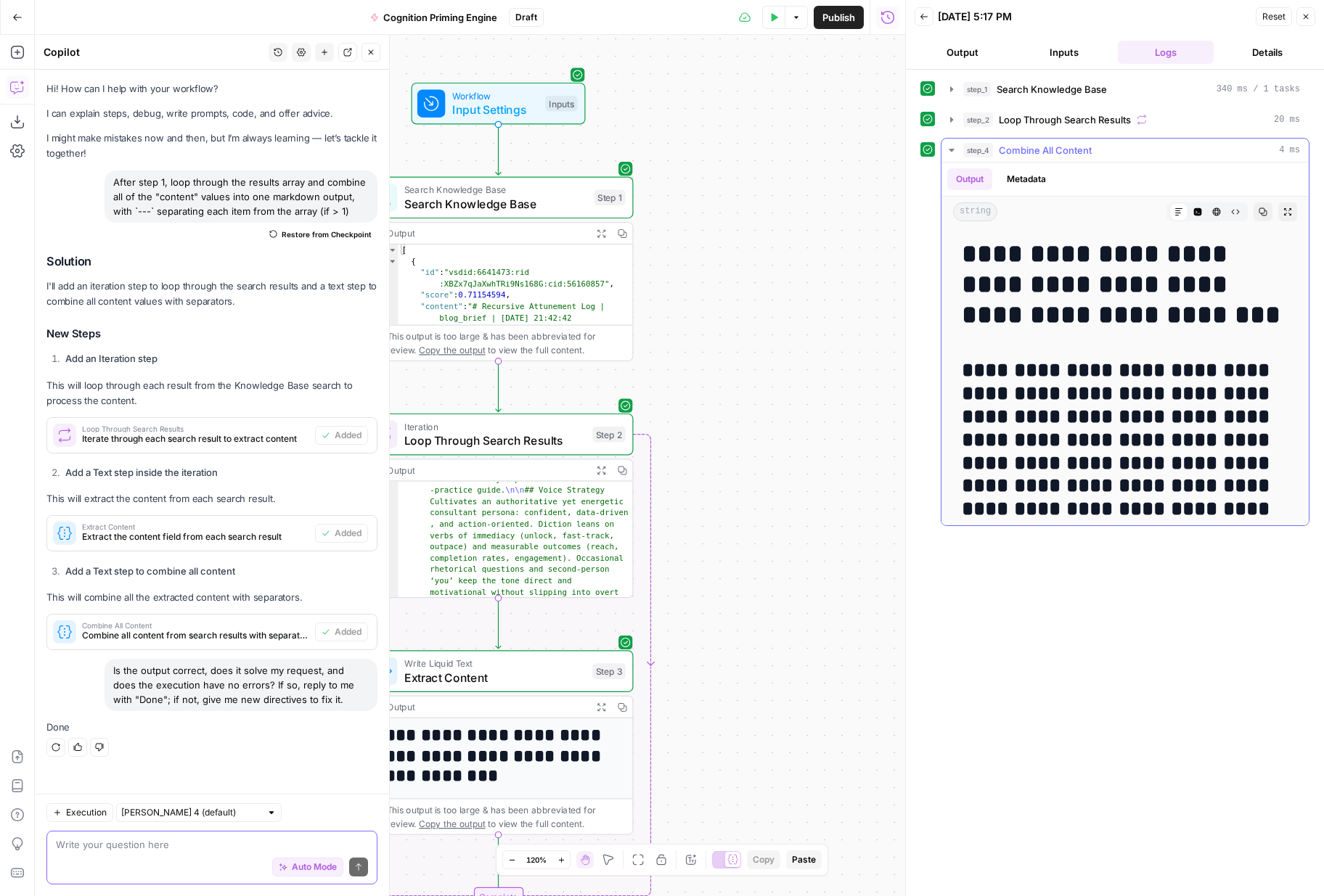
click at [1235, 214] on icon "button" at bounding box center [1235, 212] width 9 height 9
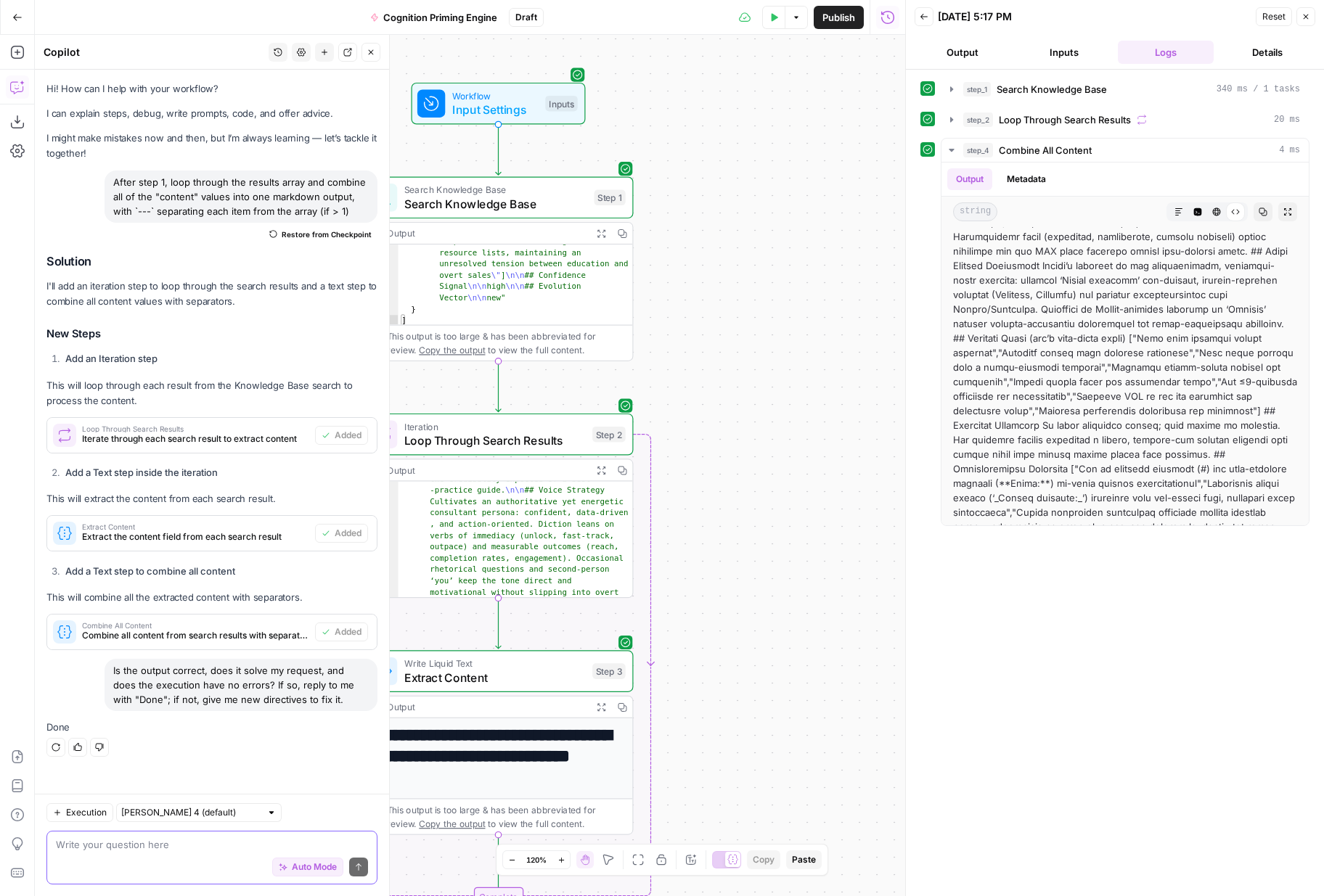
scroll to position [865, 0]
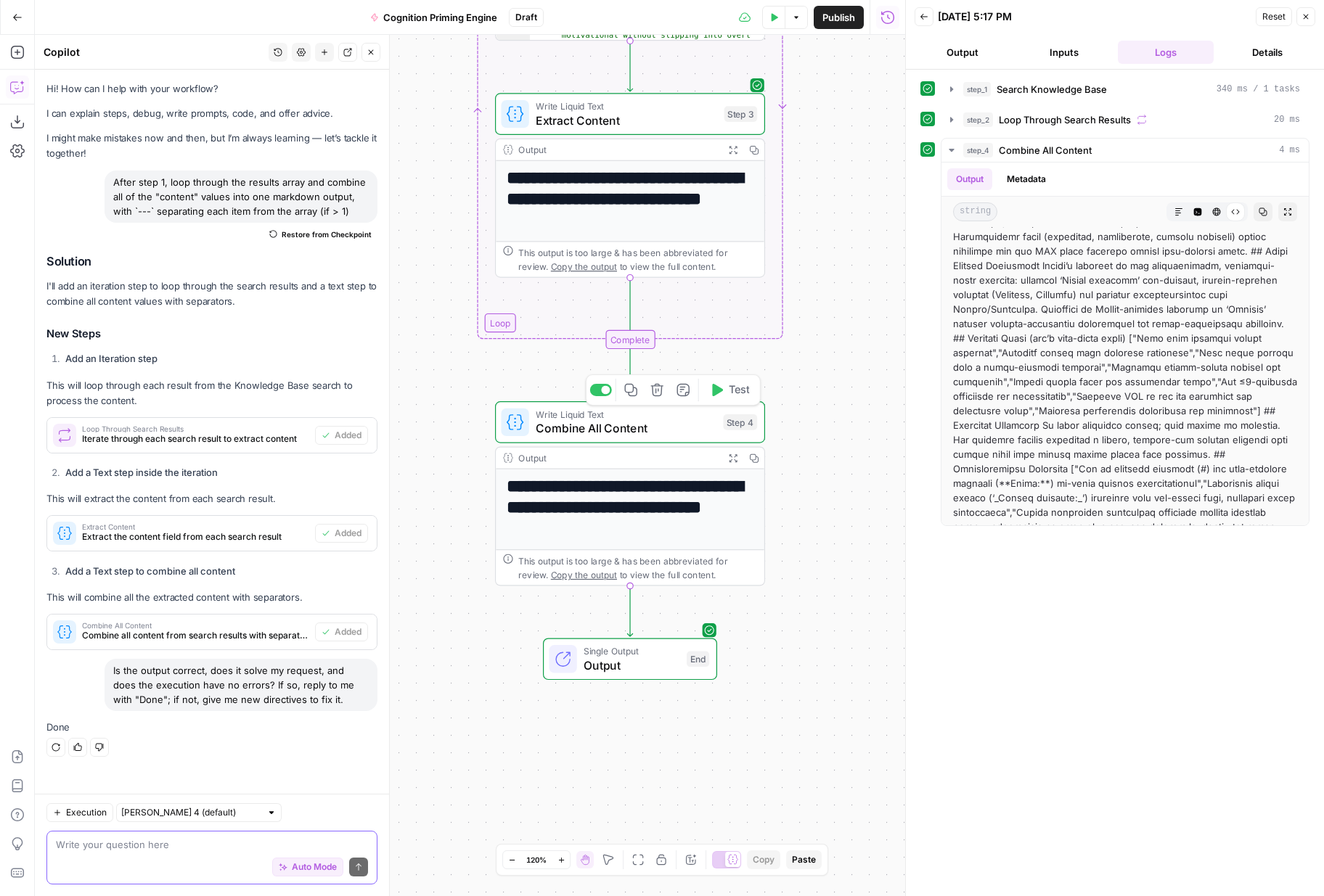
click at [657, 429] on span "Combine All Content" at bounding box center [626, 428] width 180 height 17
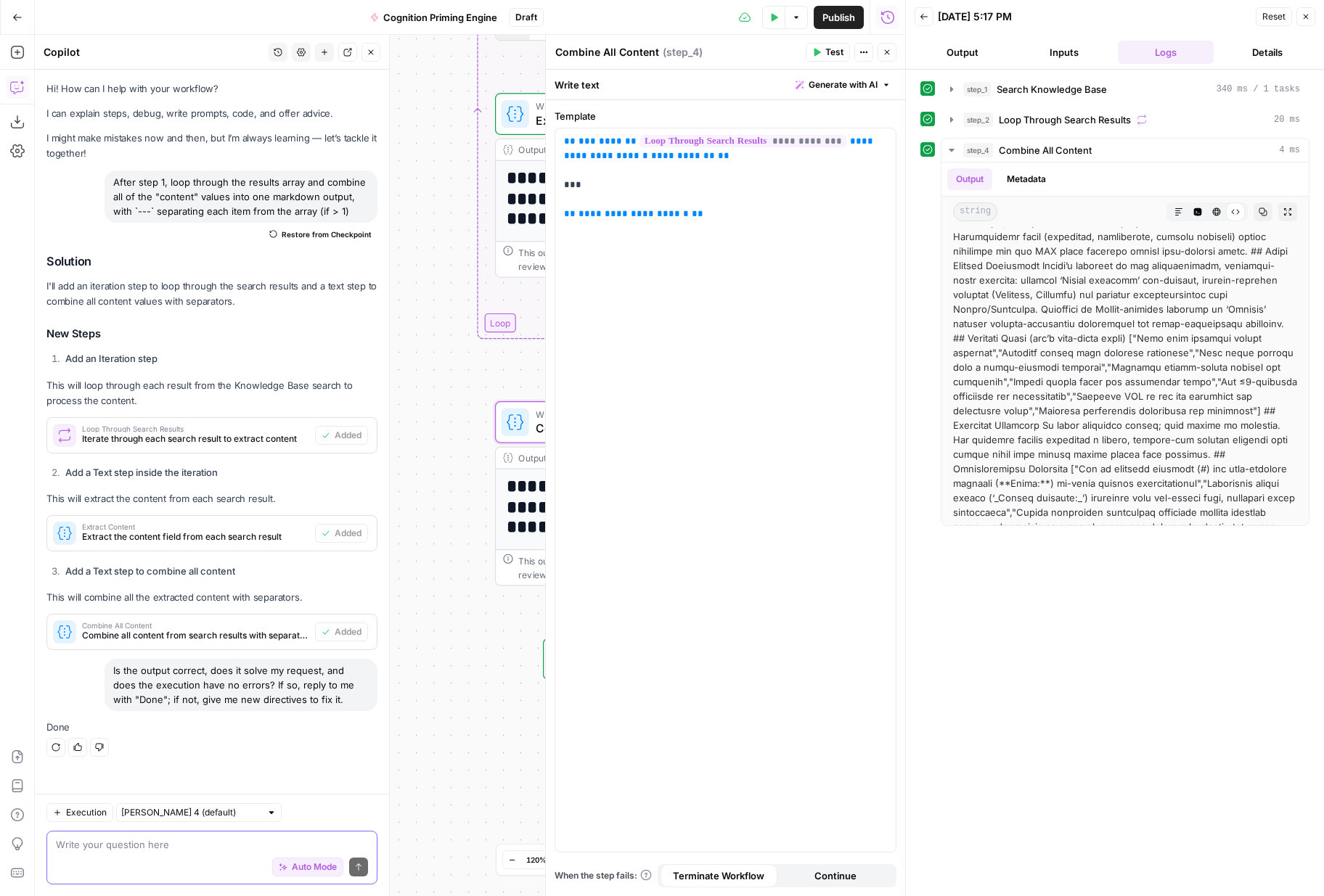
click at [882, 58] on button "Close" at bounding box center [886, 52] width 19 height 19
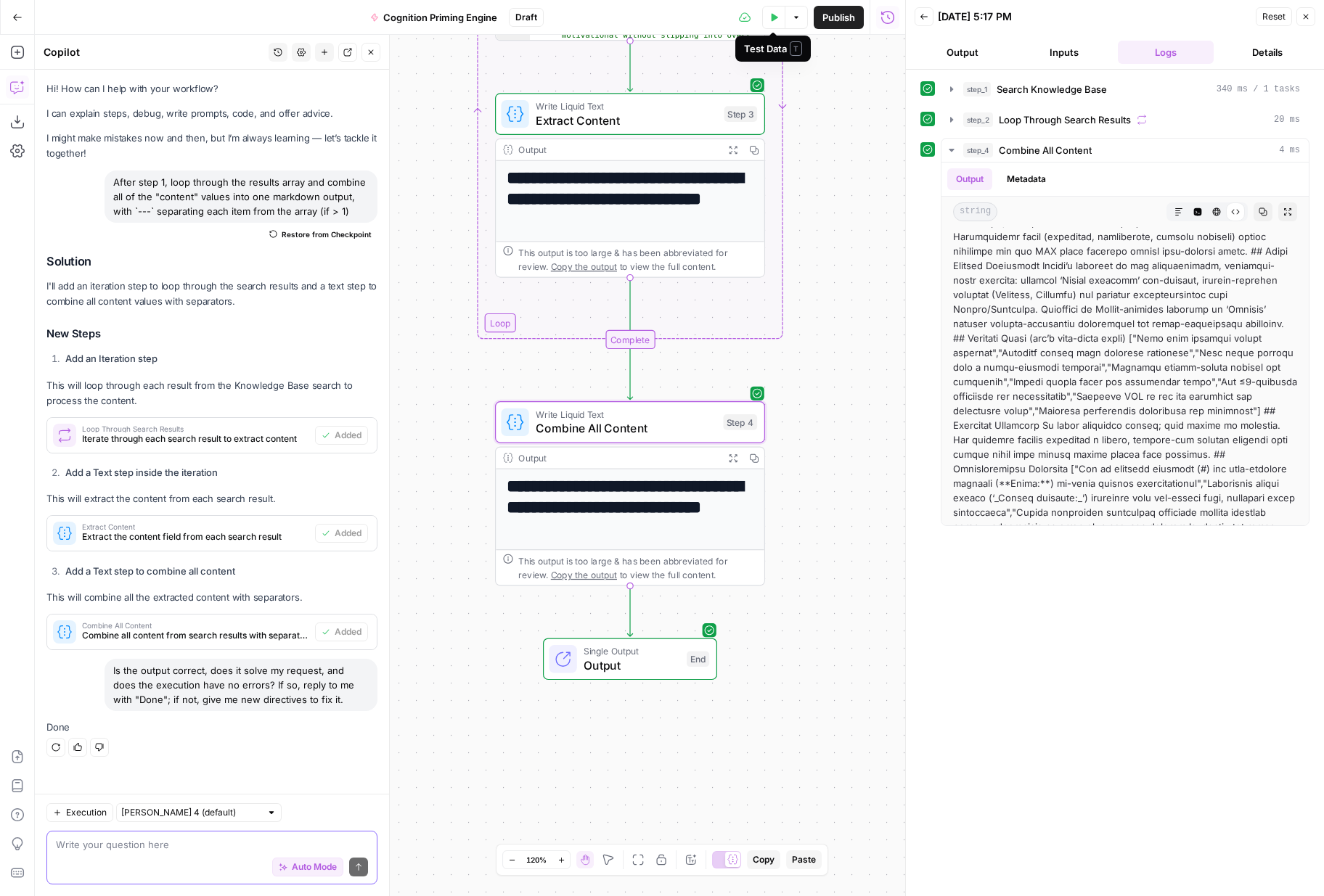
click at [774, 22] on button "Test Data" at bounding box center [773, 17] width 23 height 23
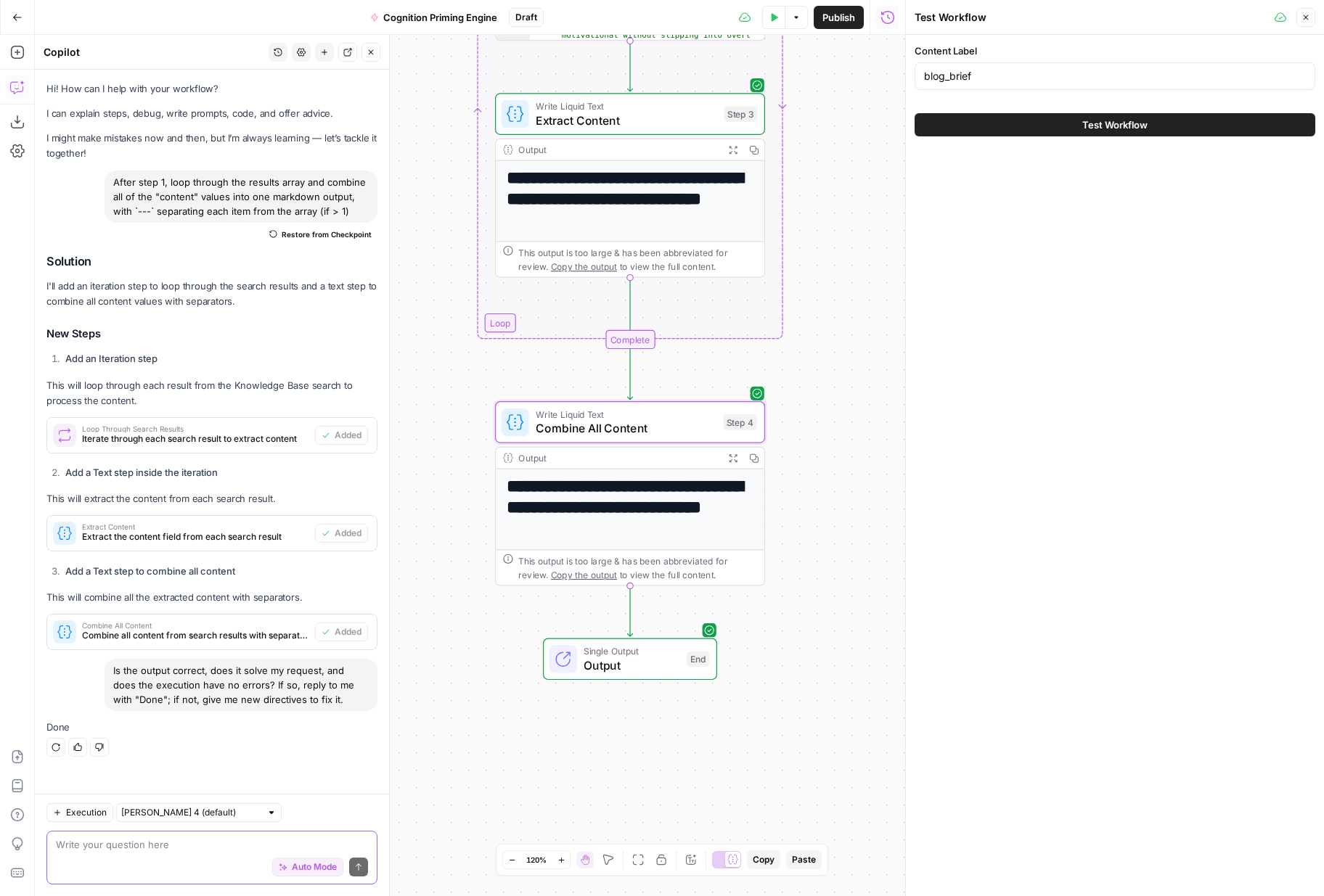
click at [1002, 124] on button "Test Workflow" at bounding box center [1115, 124] width 400 height 23
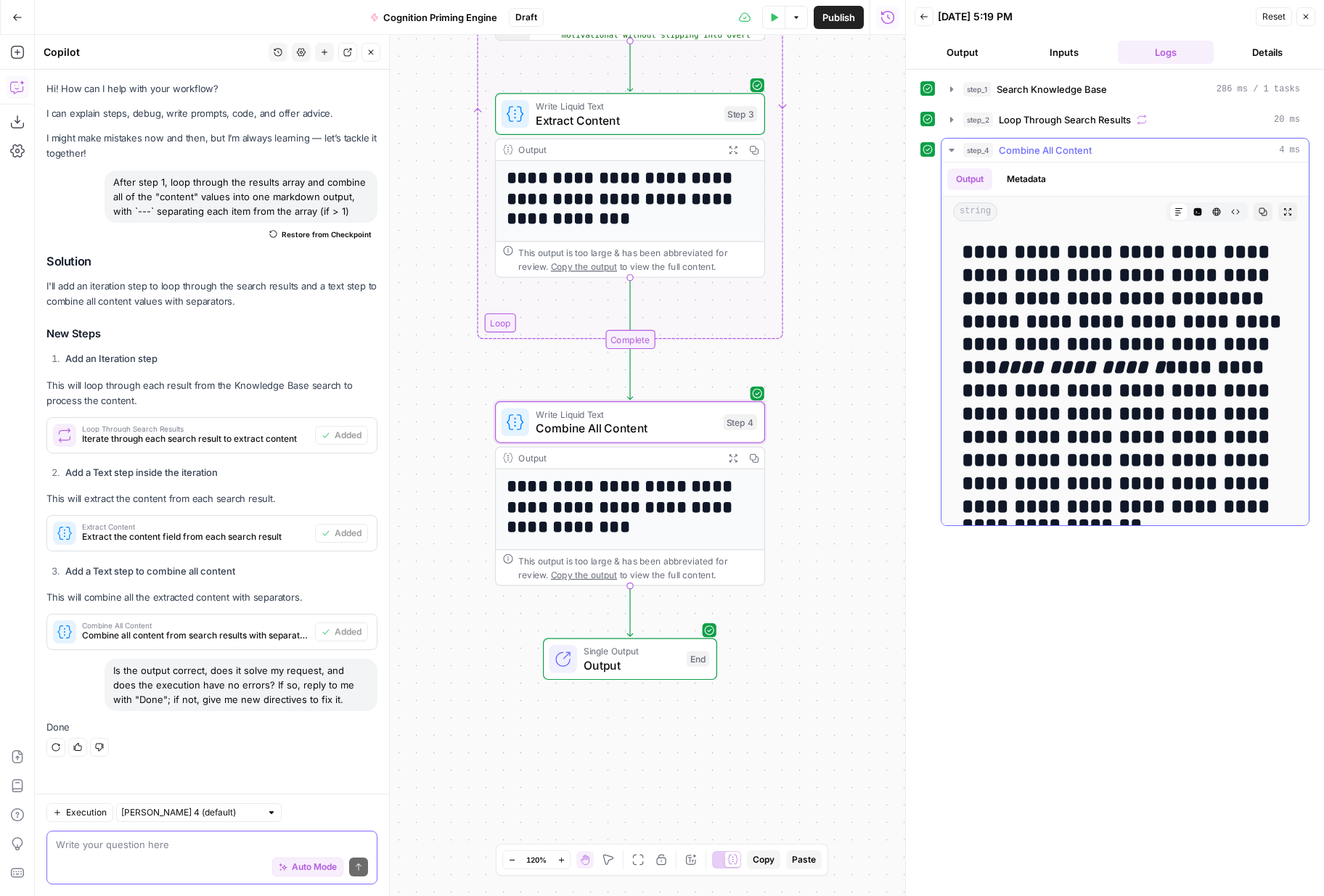
click at [1178, 416] on h2 "**********" at bounding box center [1125, 368] width 327 height 255
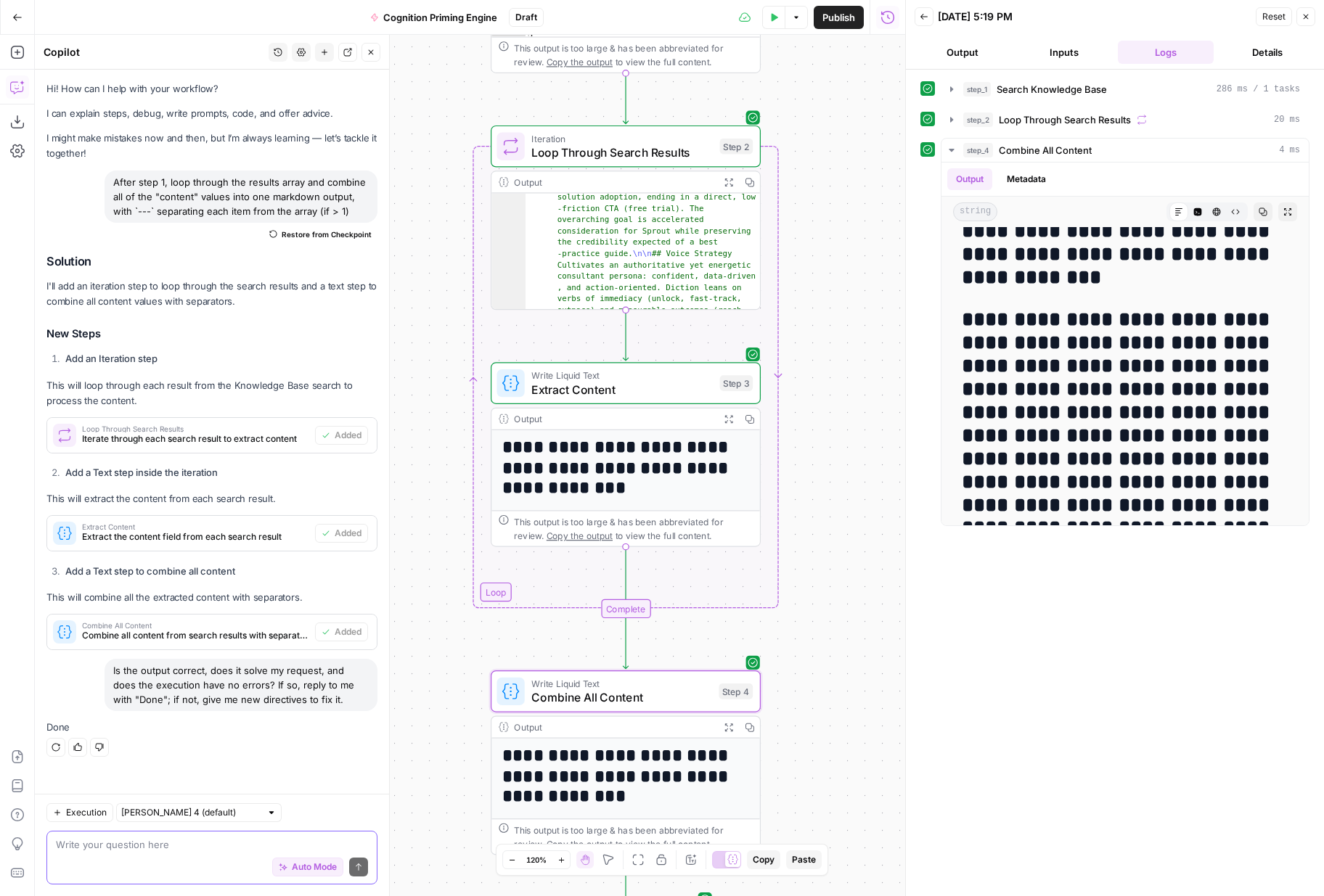
scroll to position [143, 0]
click at [953, 90] on icon "button" at bounding box center [952, 89] width 12 height 12
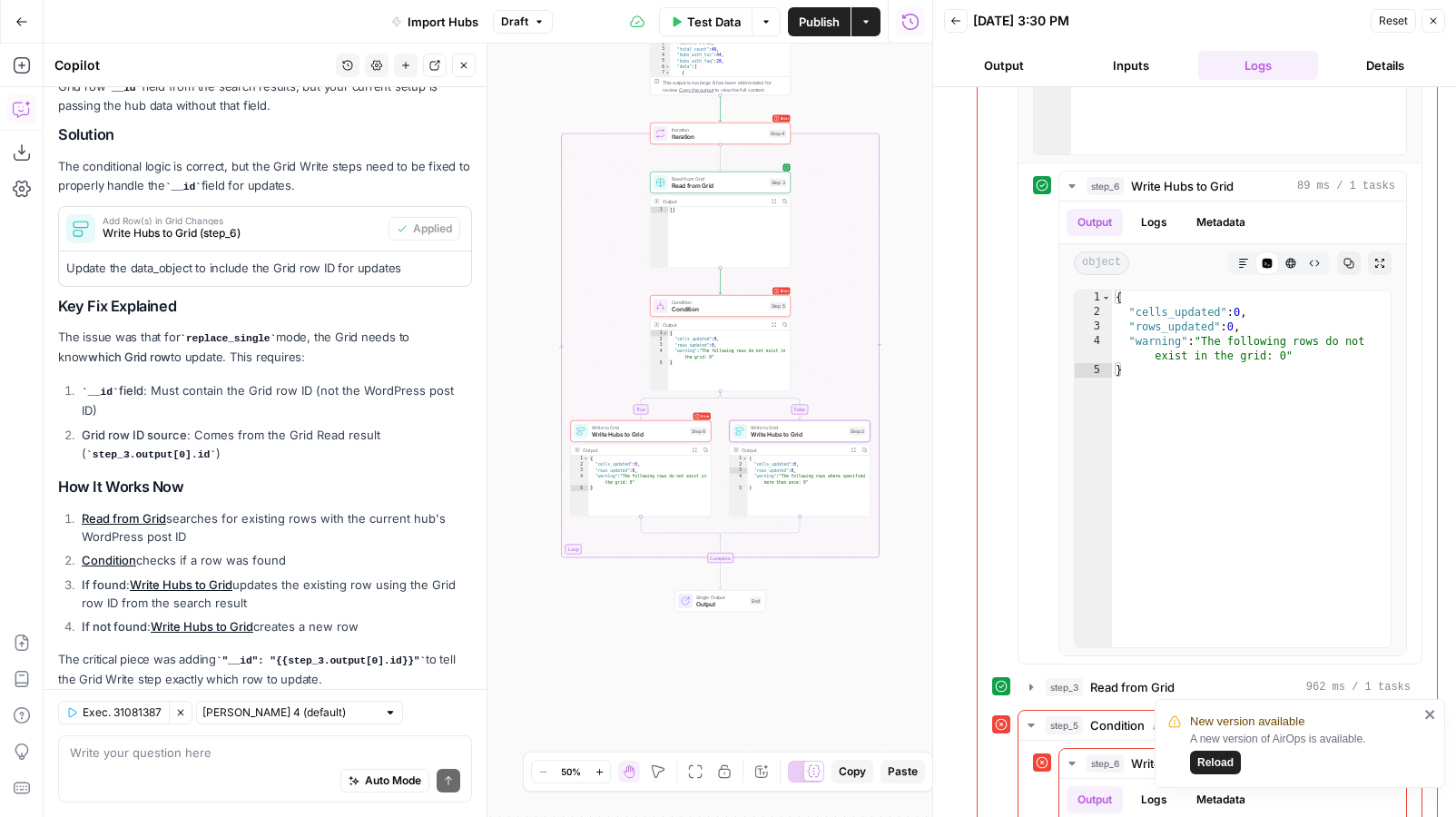
scroll to position [707, 0]
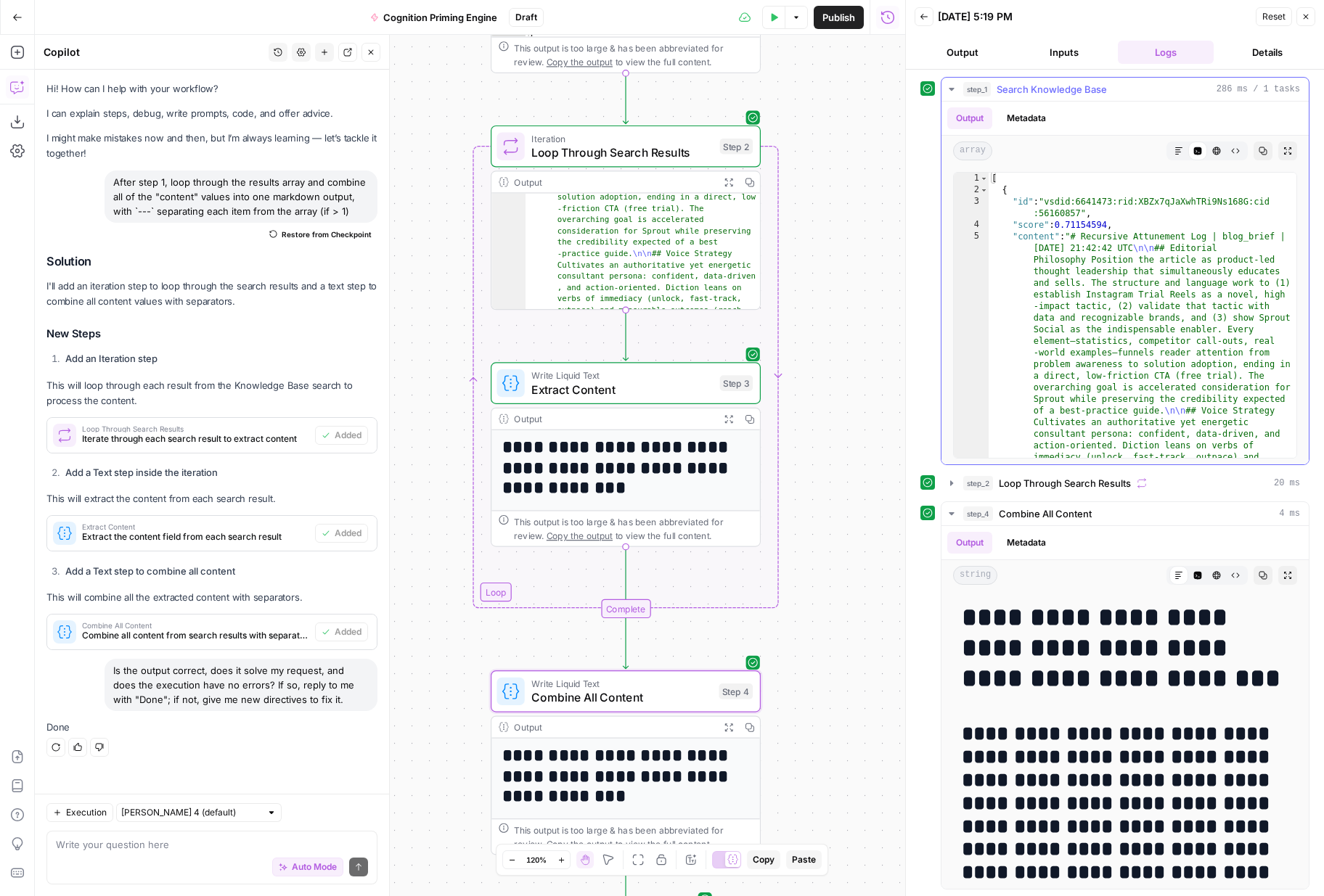
scroll to position [1219, 0]
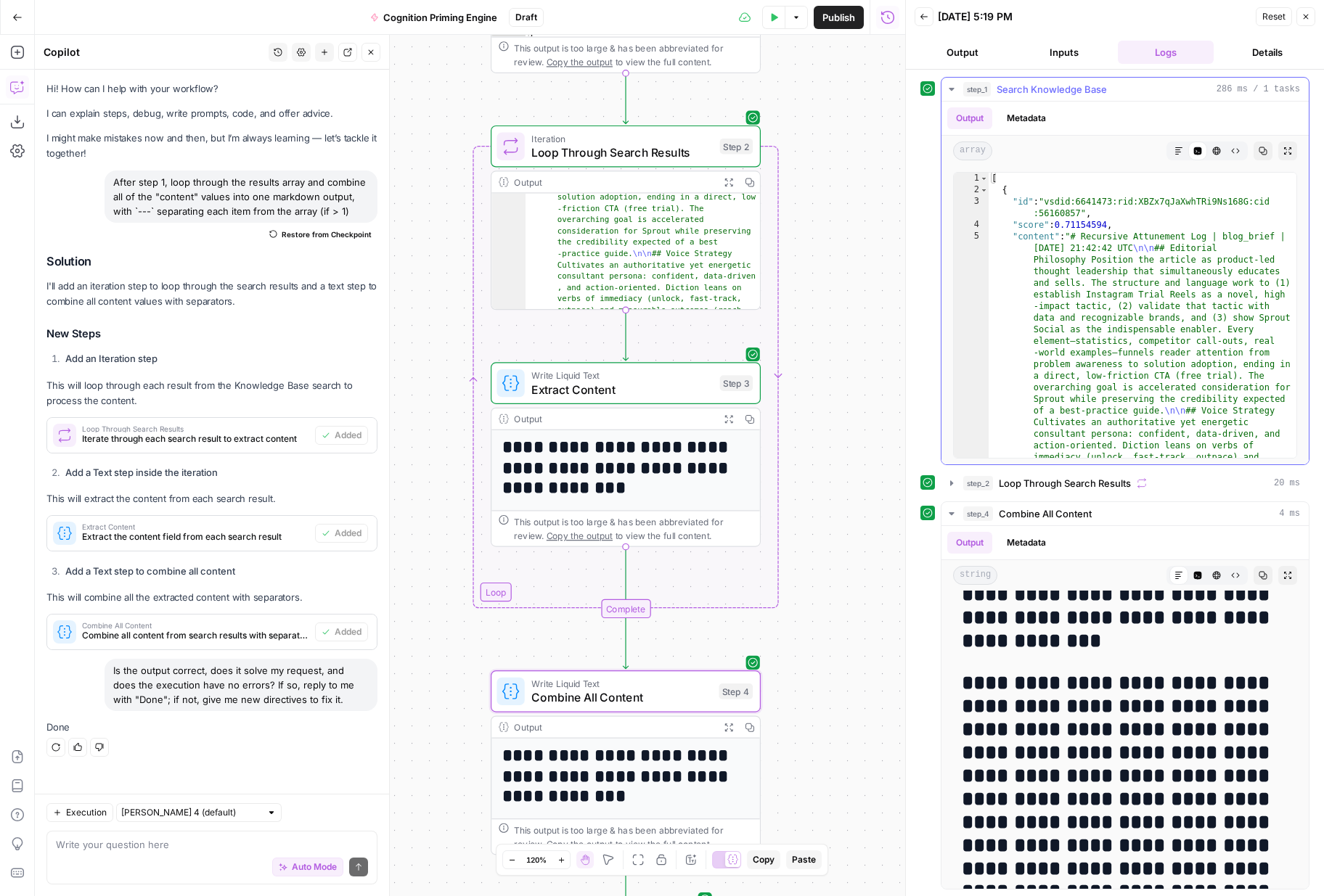
click at [1177, 153] on icon "button" at bounding box center [1179, 151] width 9 height 9
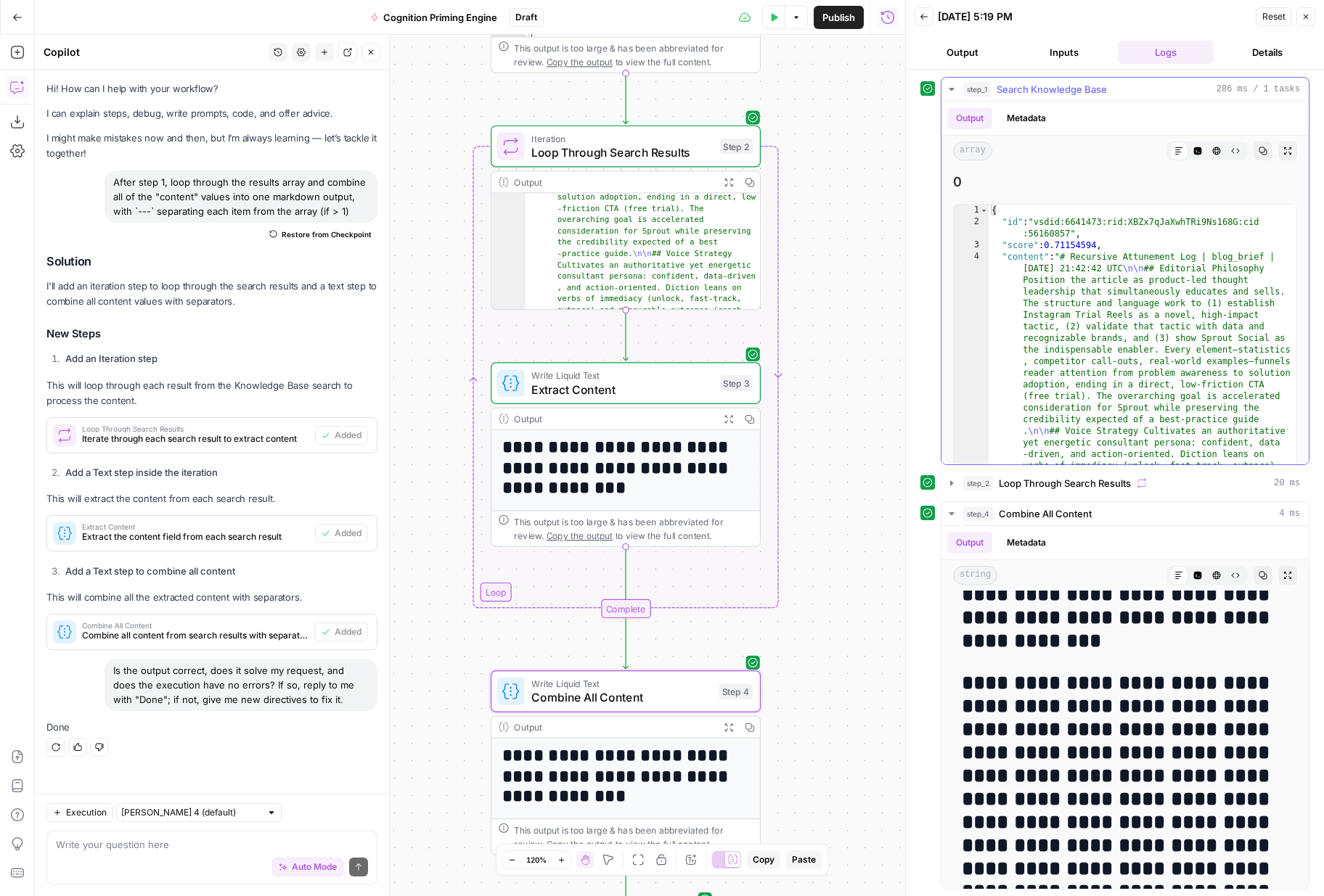
click at [1209, 156] on button "HTML Viewer" at bounding box center [1216, 150] width 19 height 19
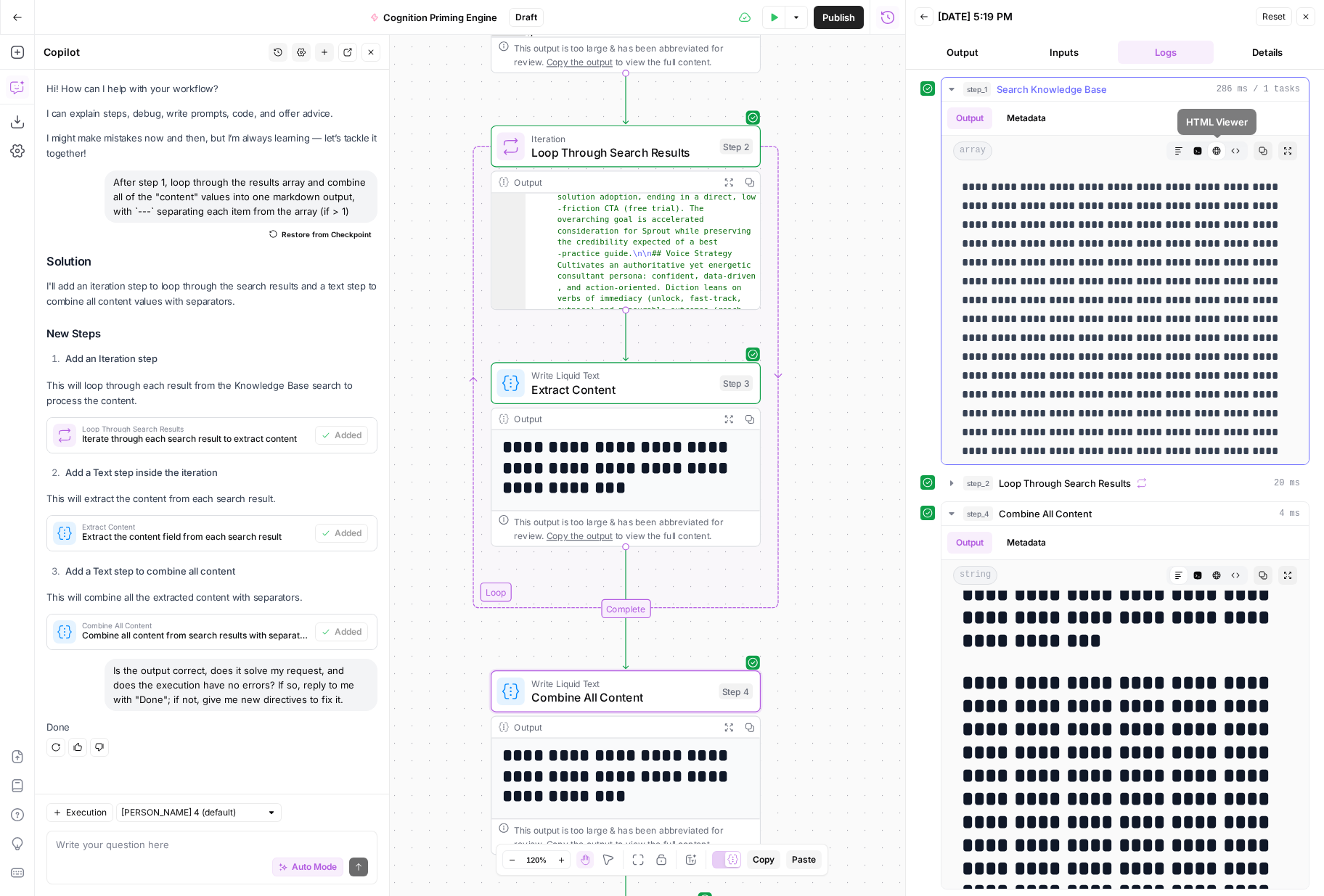
click at [1229, 153] on button "Raw Output" at bounding box center [1235, 150] width 19 height 19
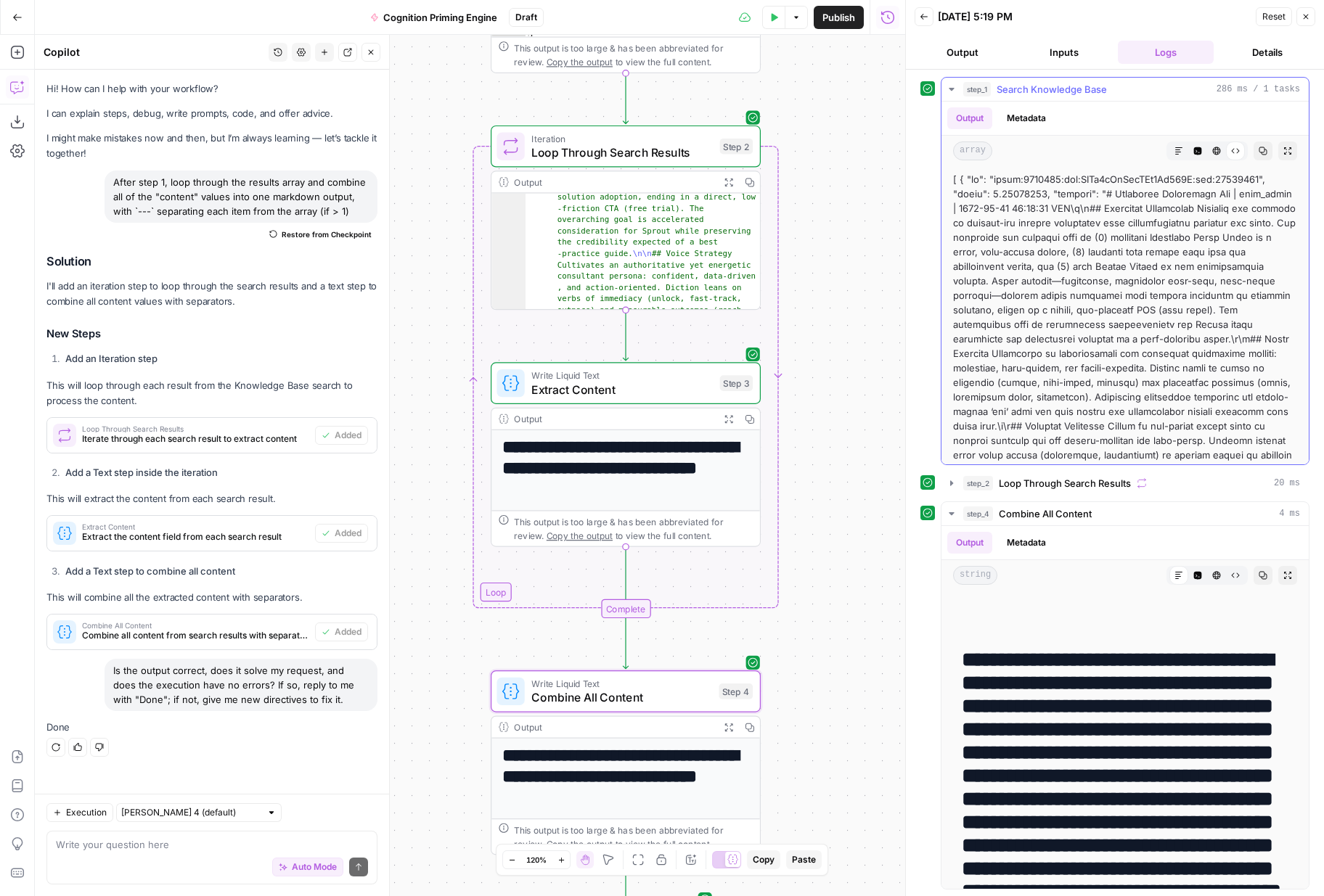
click at [1197, 152] on icon "button" at bounding box center [1197, 151] width 9 height 9
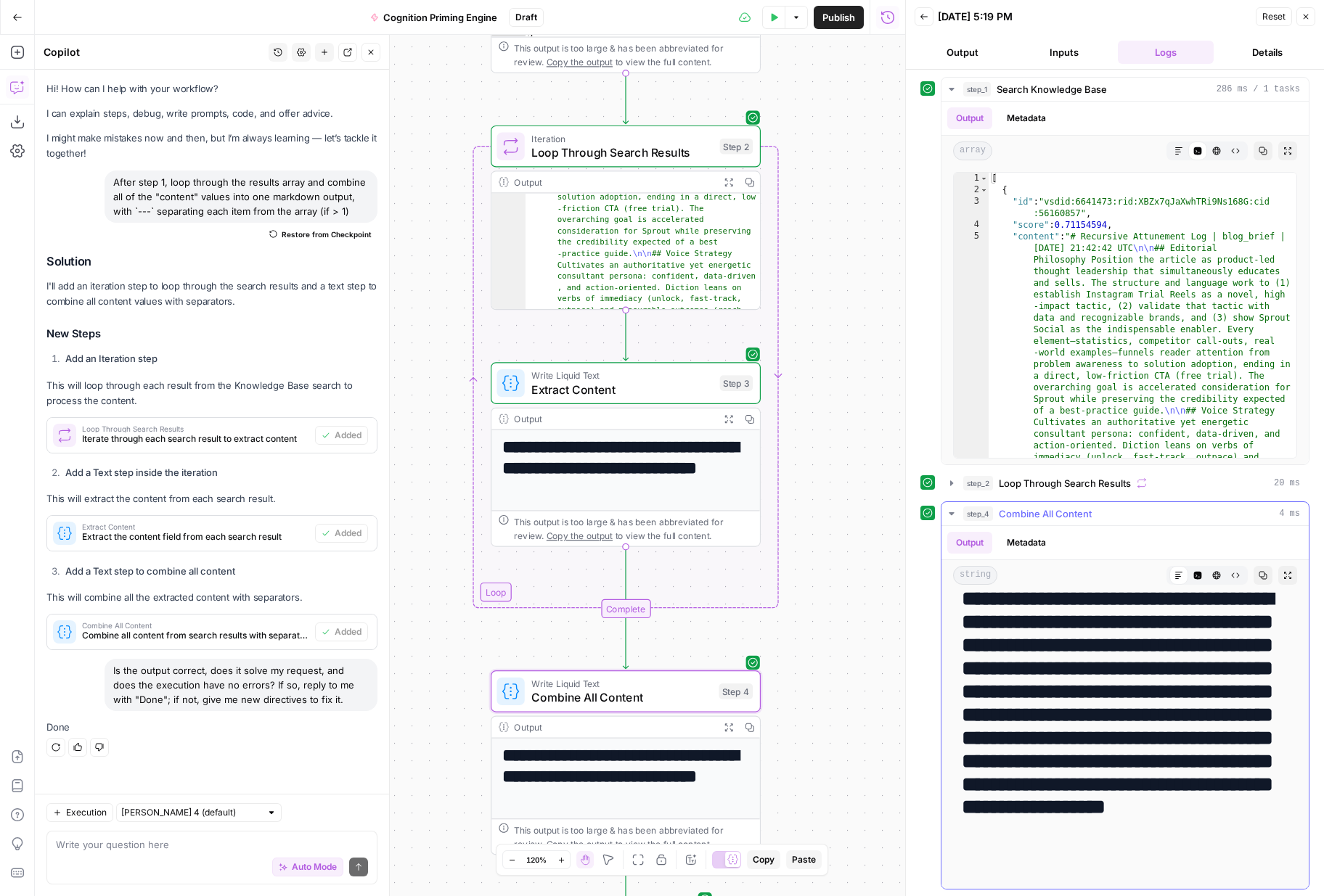
scroll to position [0, 0]
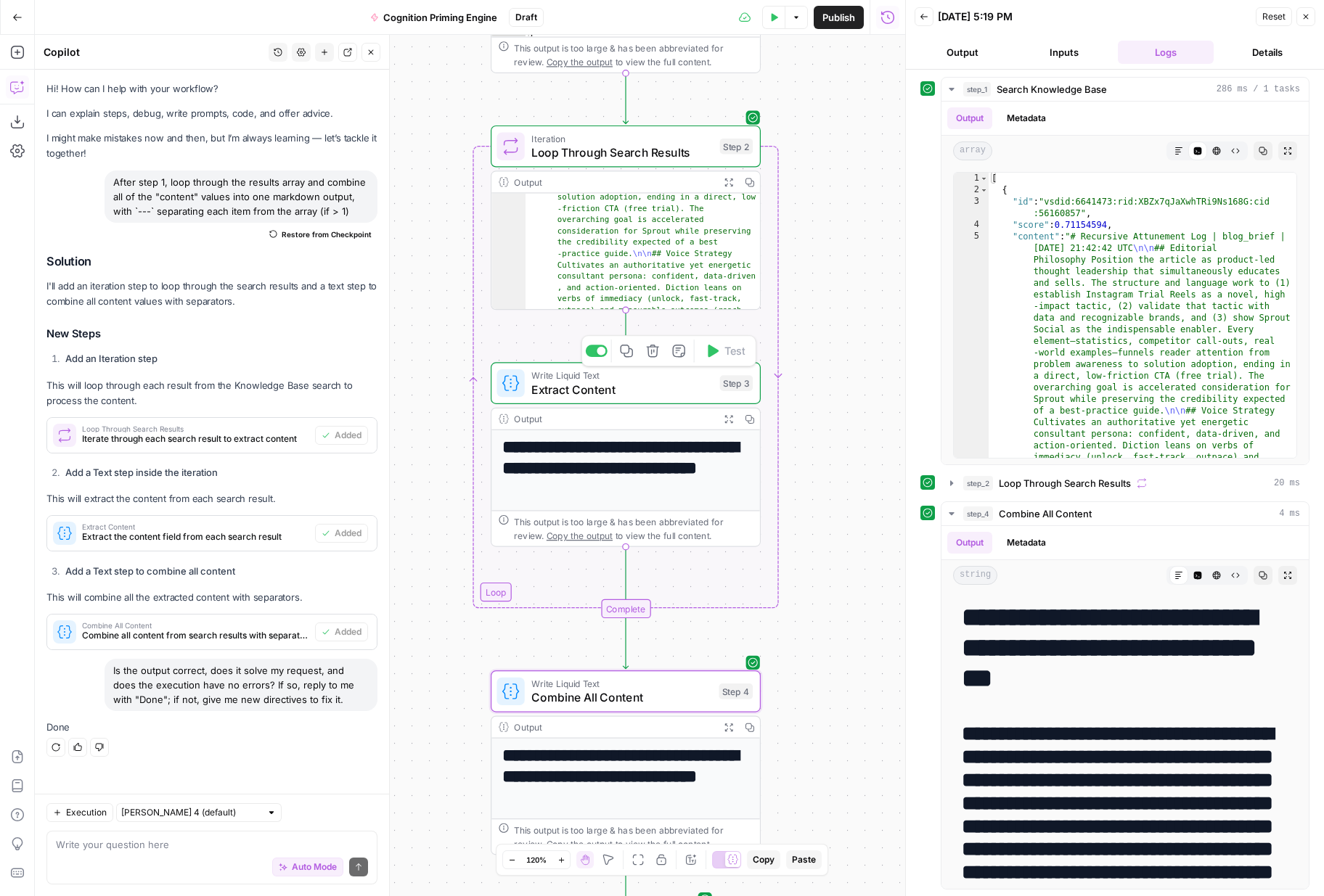
click at [675, 388] on span "Extract Content" at bounding box center [622, 389] width 182 height 17
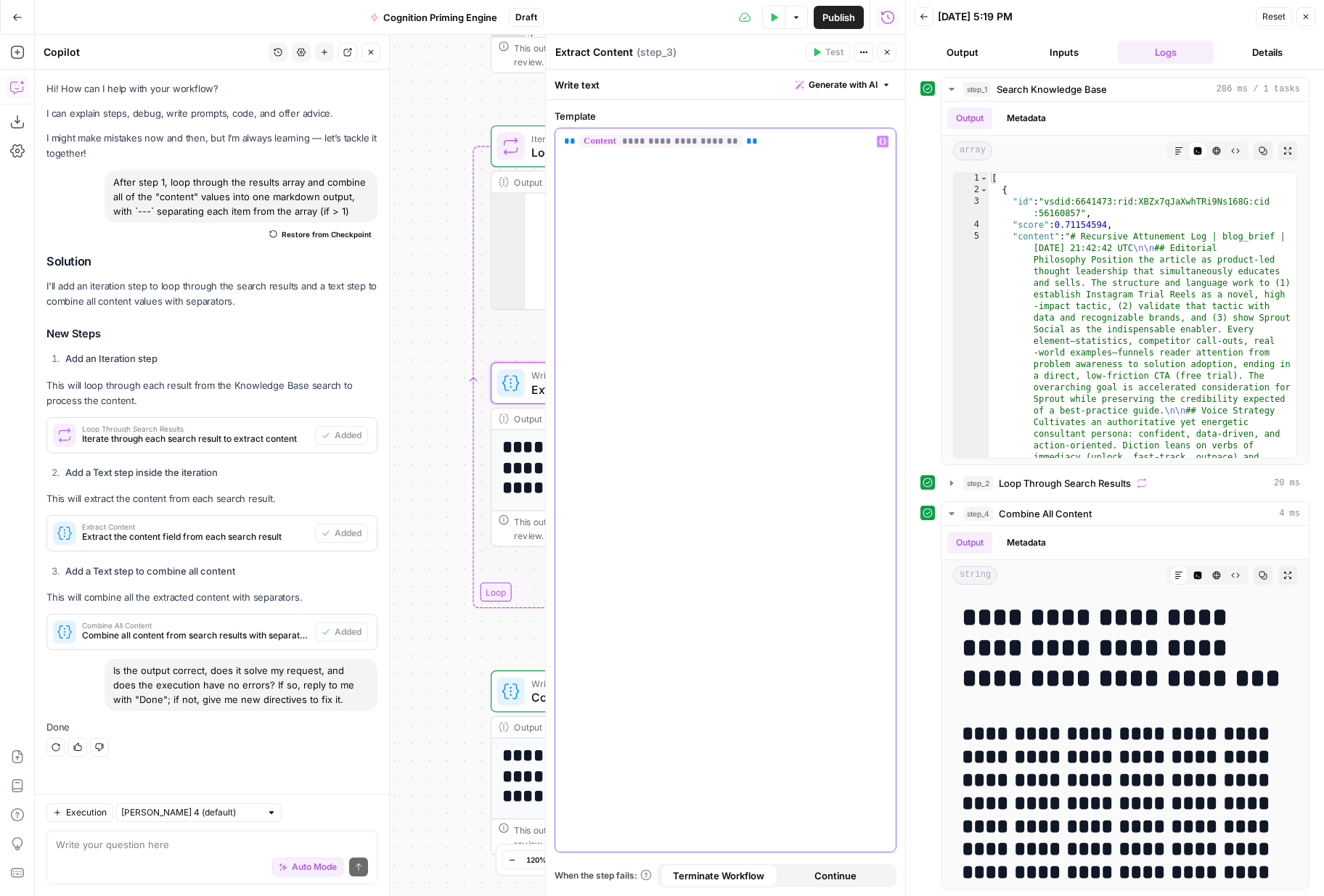
click at [717, 141] on span "**********" at bounding box center [660, 141] width 163 height 13
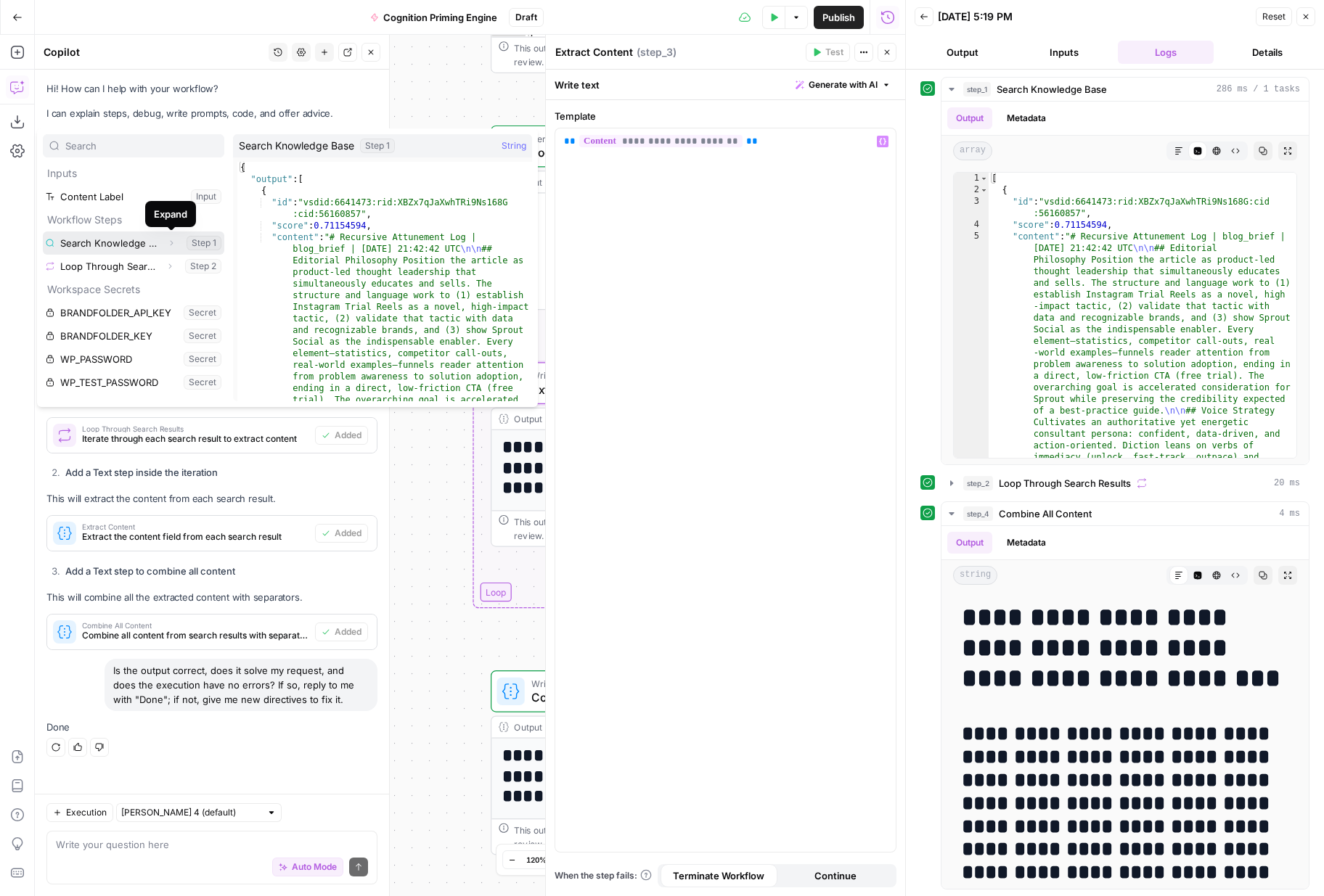
click at [175, 246] on icon "button" at bounding box center [171, 243] width 9 height 9
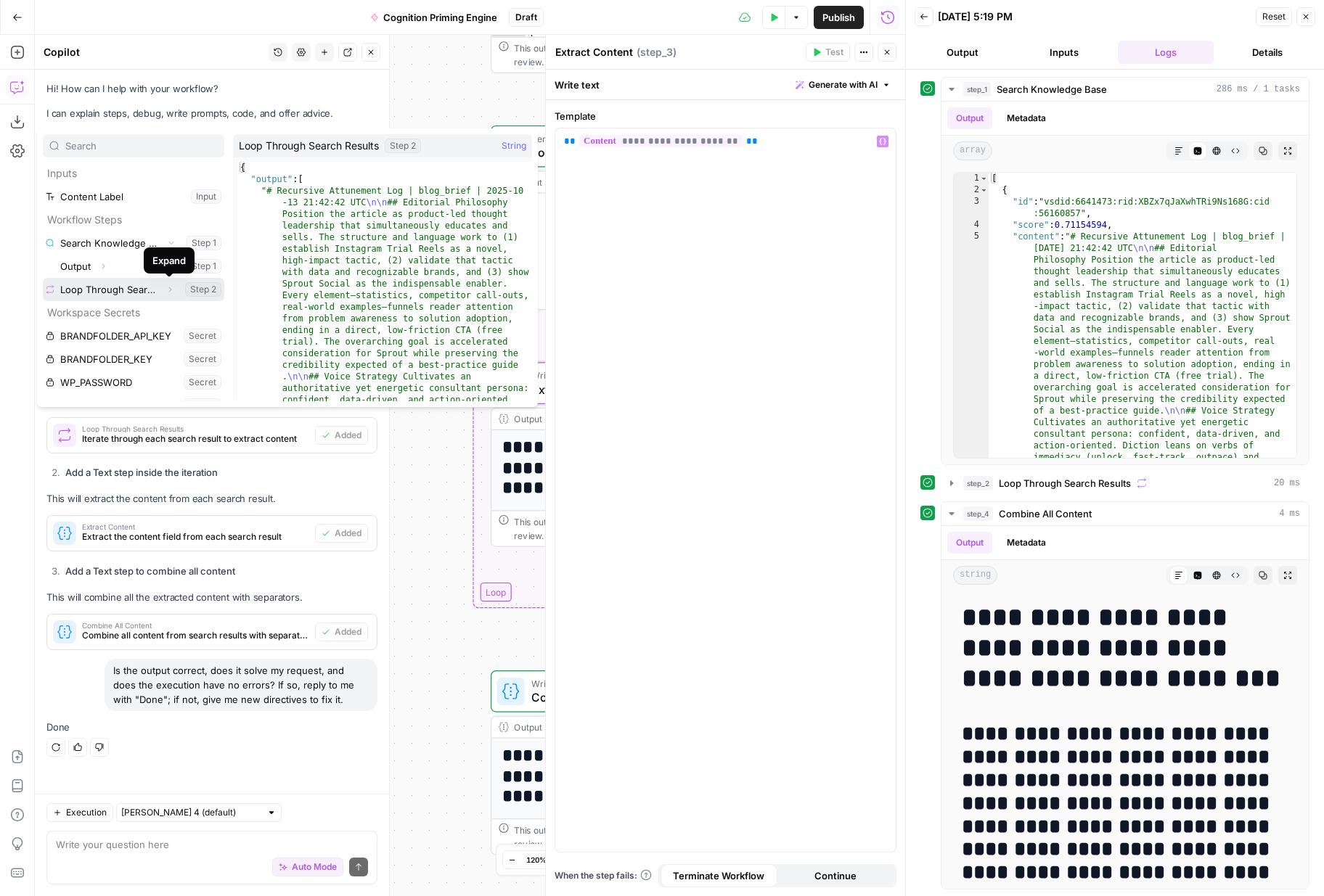
click at [170, 290] on icon "button" at bounding box center [170, 289] width 9 height 9
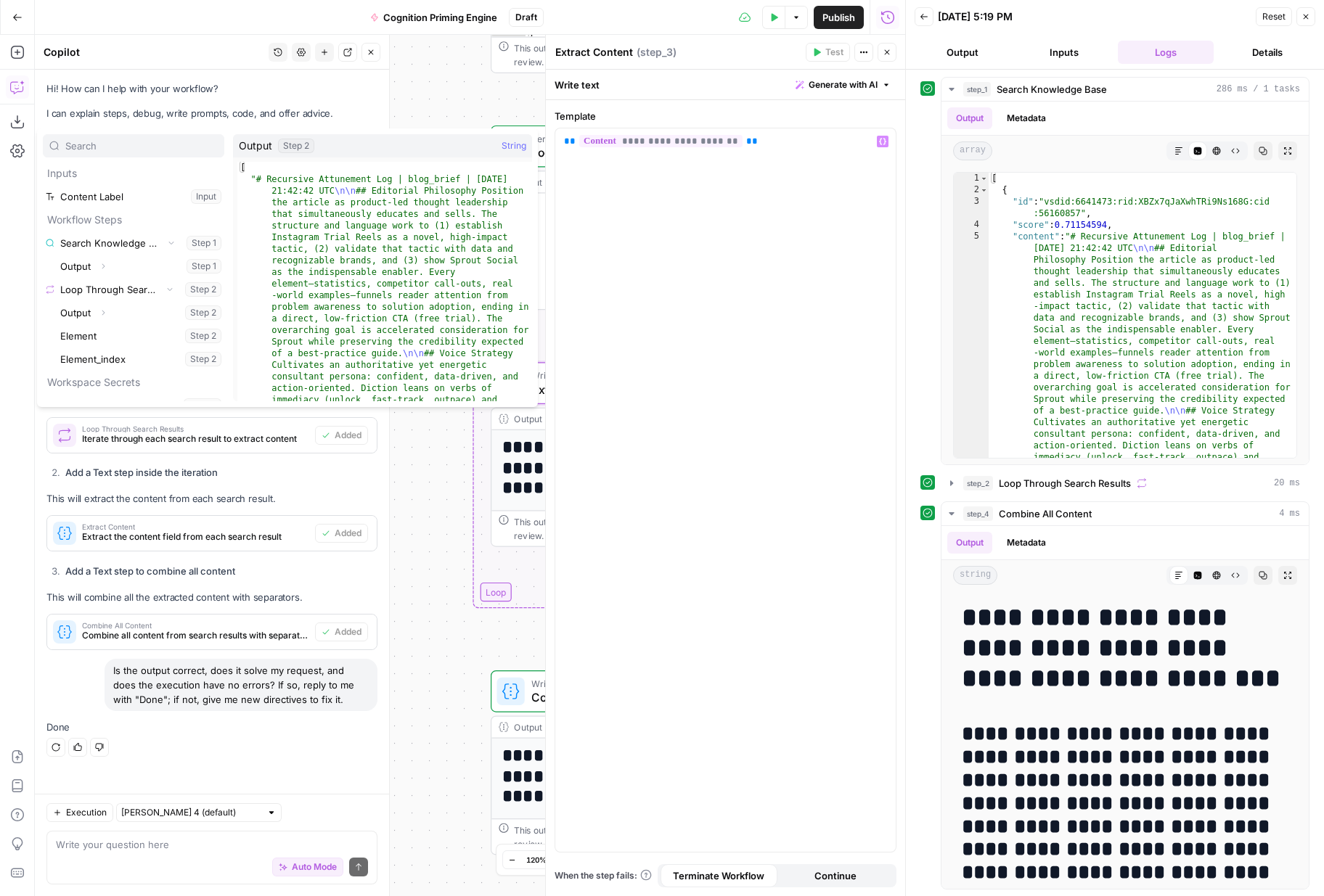
click at [449, 440] on div "Workflow Input Settings Inputs Search Knowledge Base Search Knowledge Base Step…" at bounding box center [470, 465] width 870 height 861
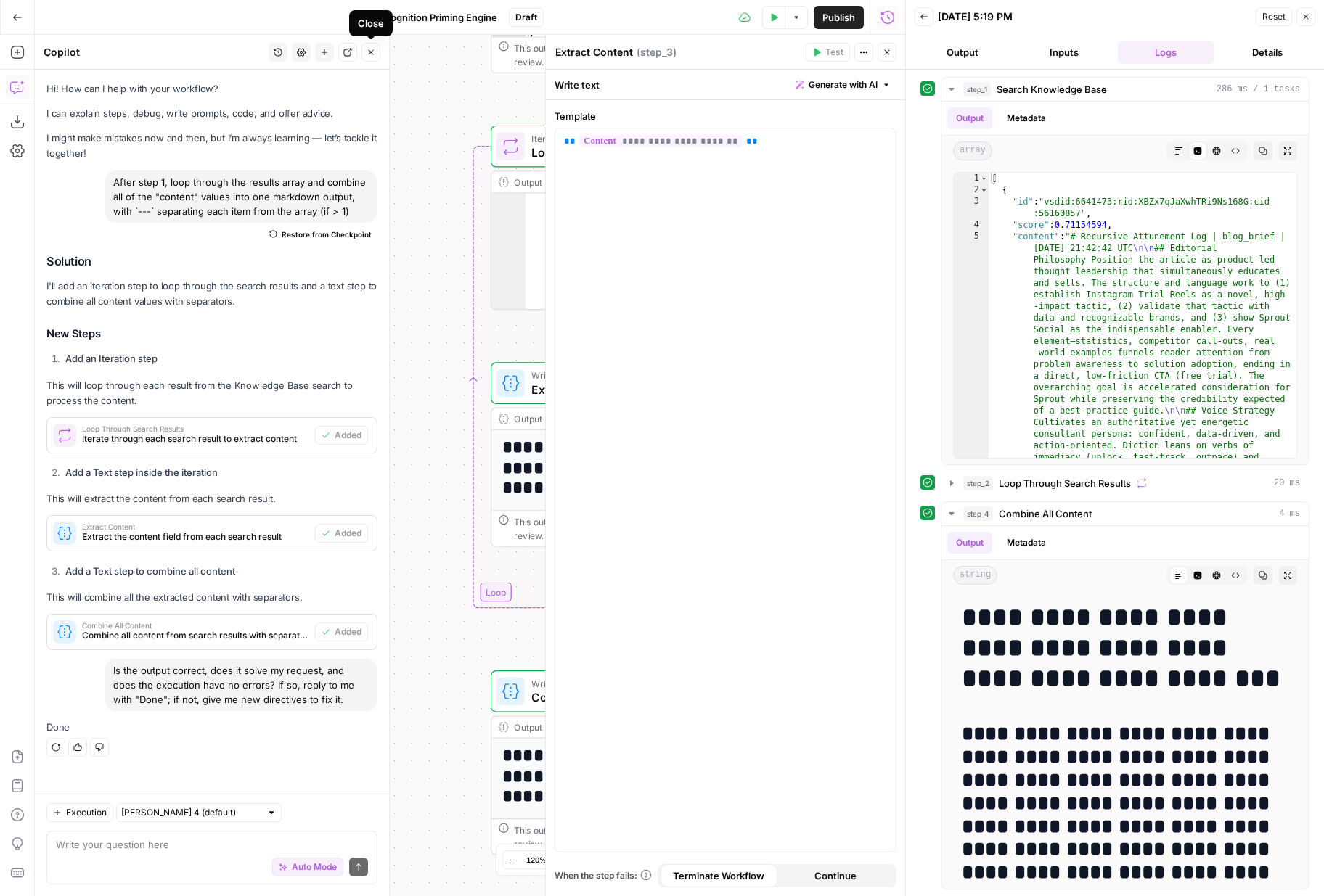
click at [376, 50] on button "Close" at bounding box center [371, 52] width 19 height 19
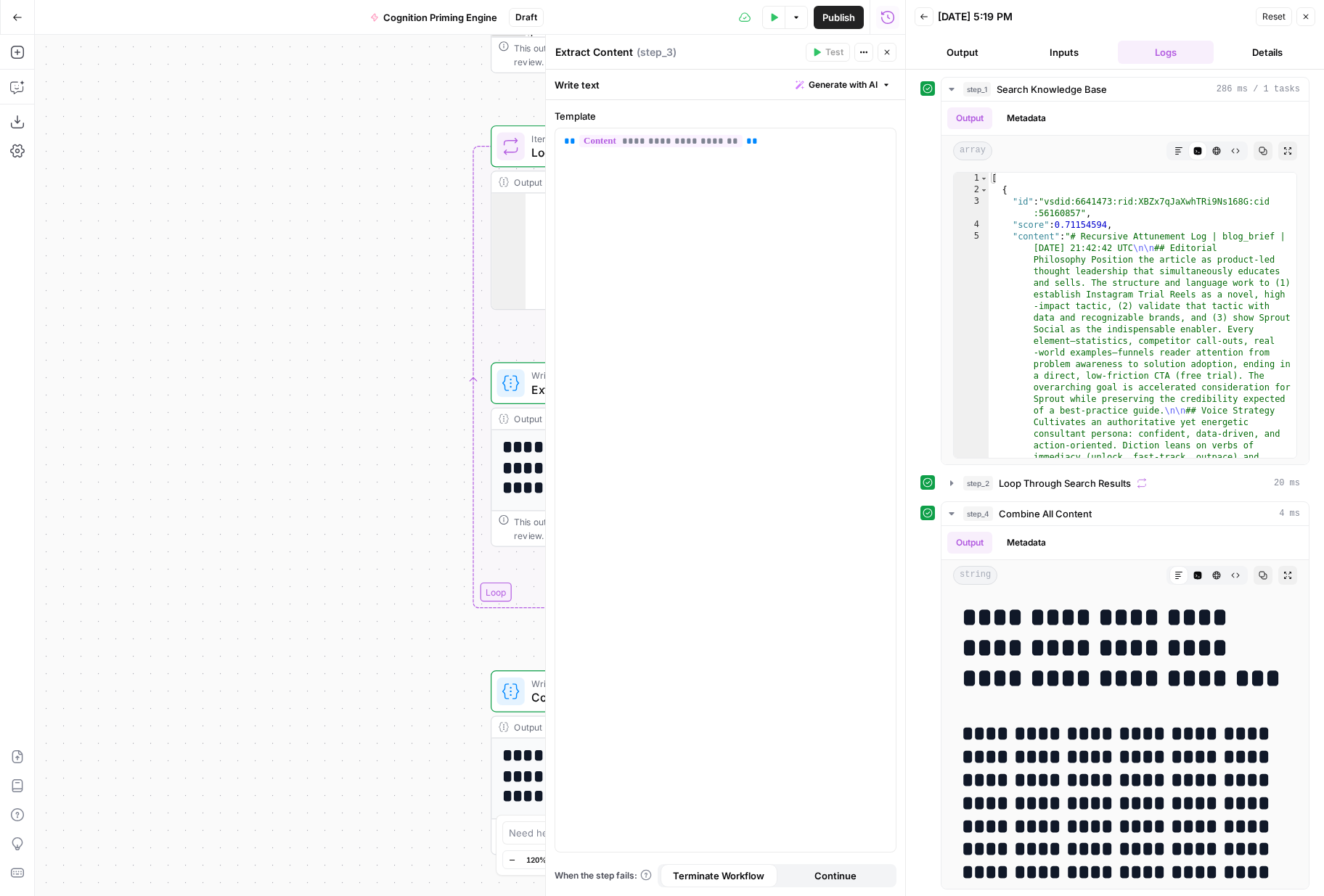
click at [850, 15] on span "Publish" at bounding box center [839, 18] width 33 height 15
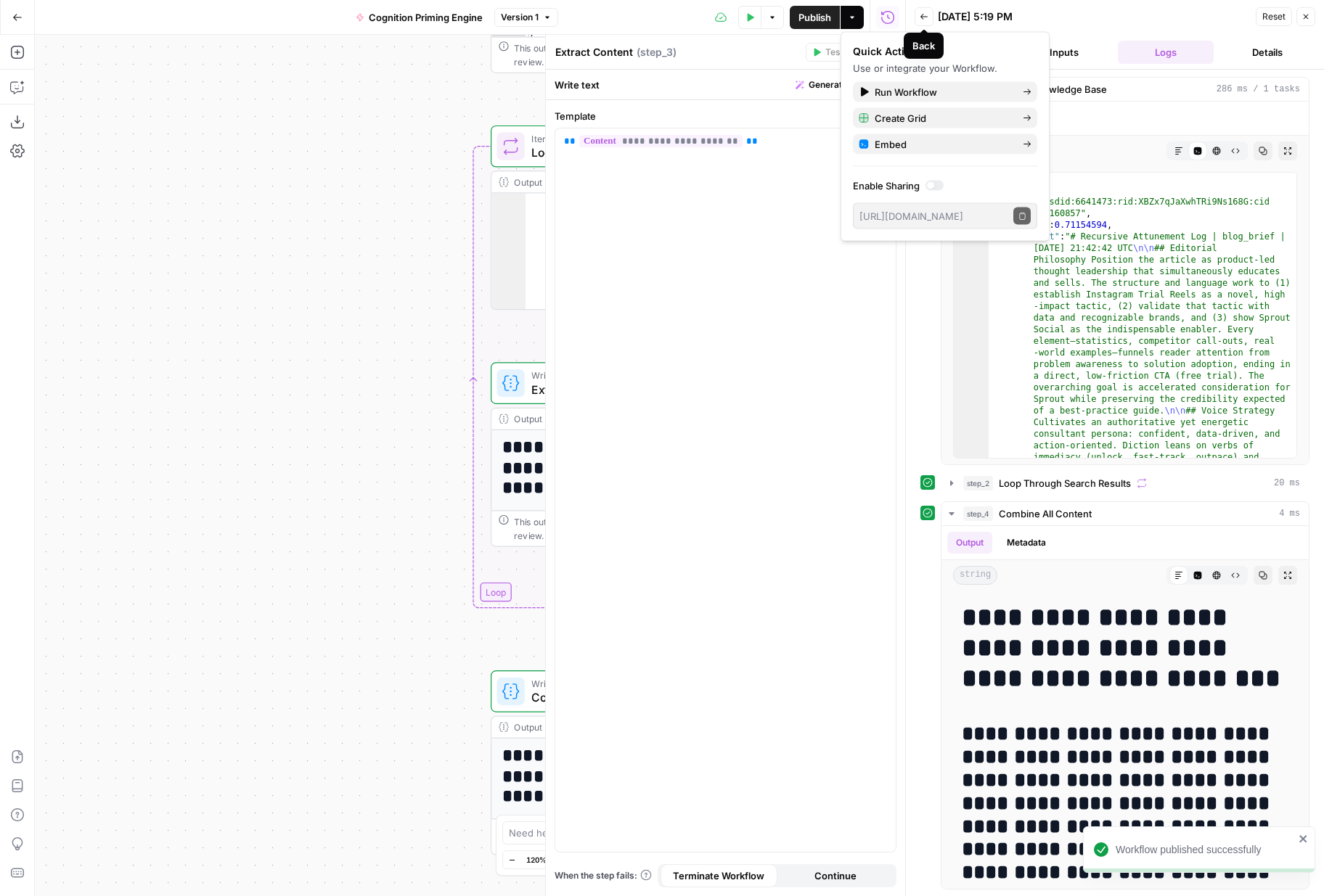
click at [927, 19] on icon "button" at bounding box center [924, 17] width 9 height 9
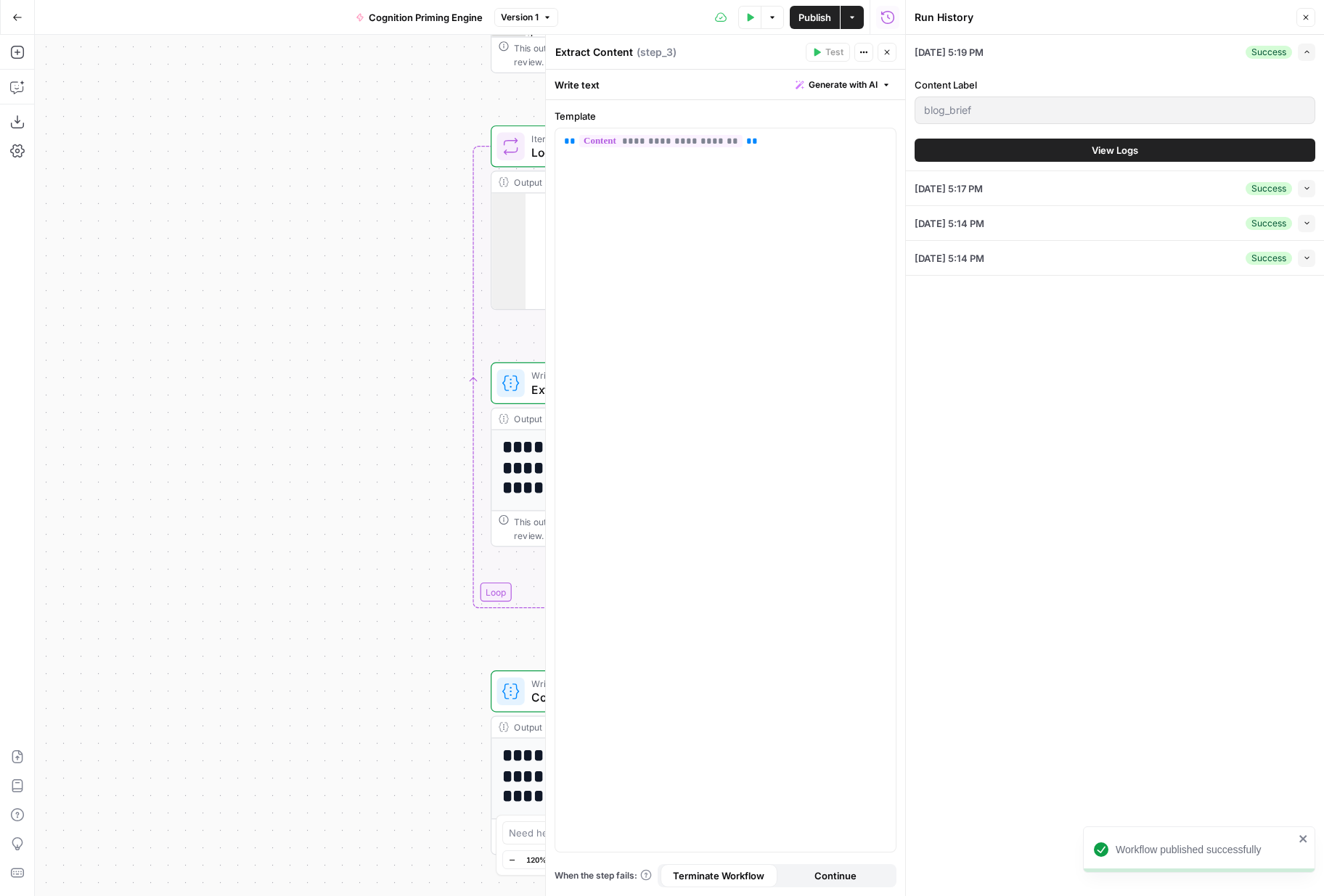
click at [1305, 14] on icon "button" at bounding box center [1305, 18] width 9 height 9
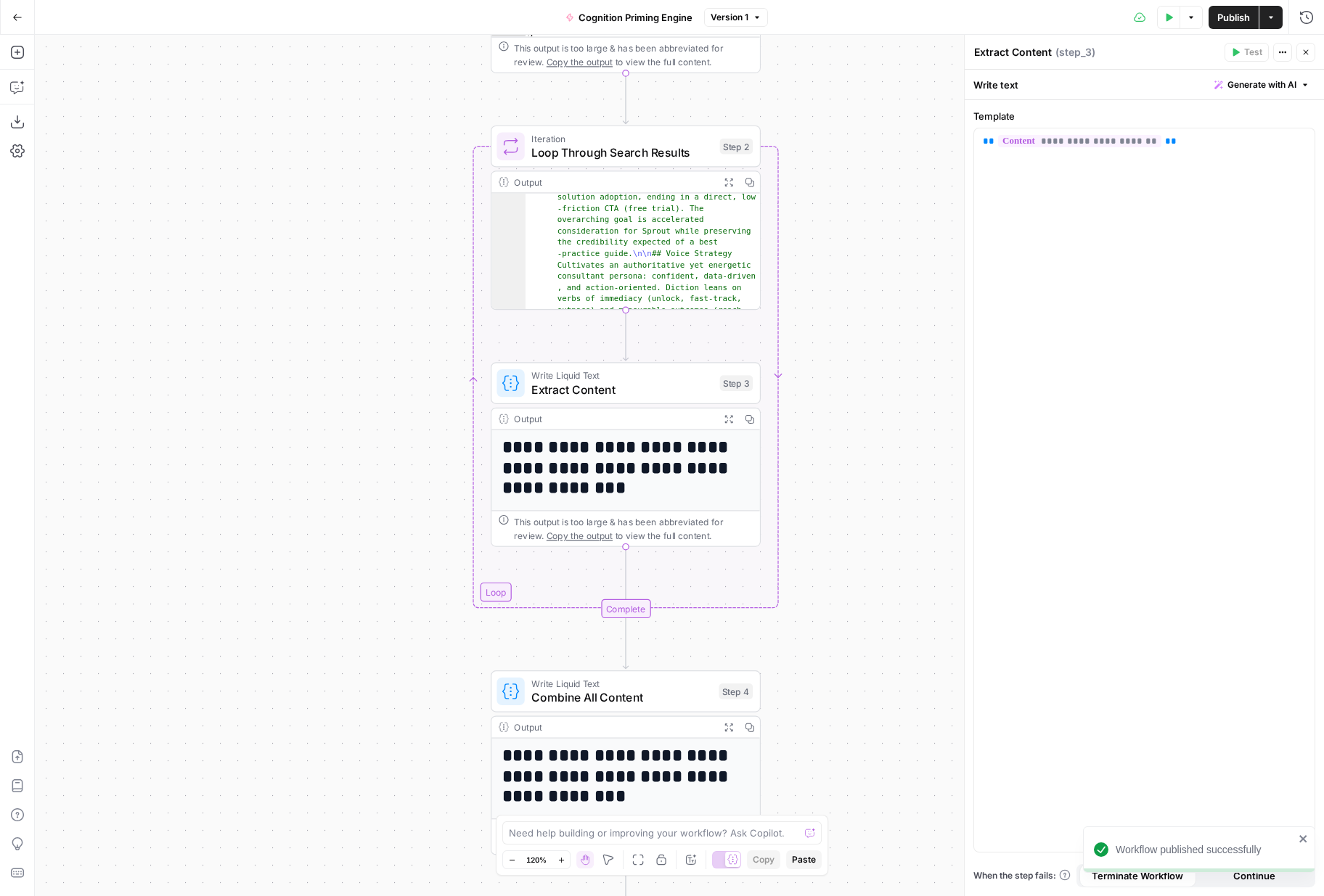
click at [889, 173] on div "Workflow Input Settings Inputs Search Knowledge Base Search Knowledge Base Step…" at bounding box center [679, 465] width 1289 height 861
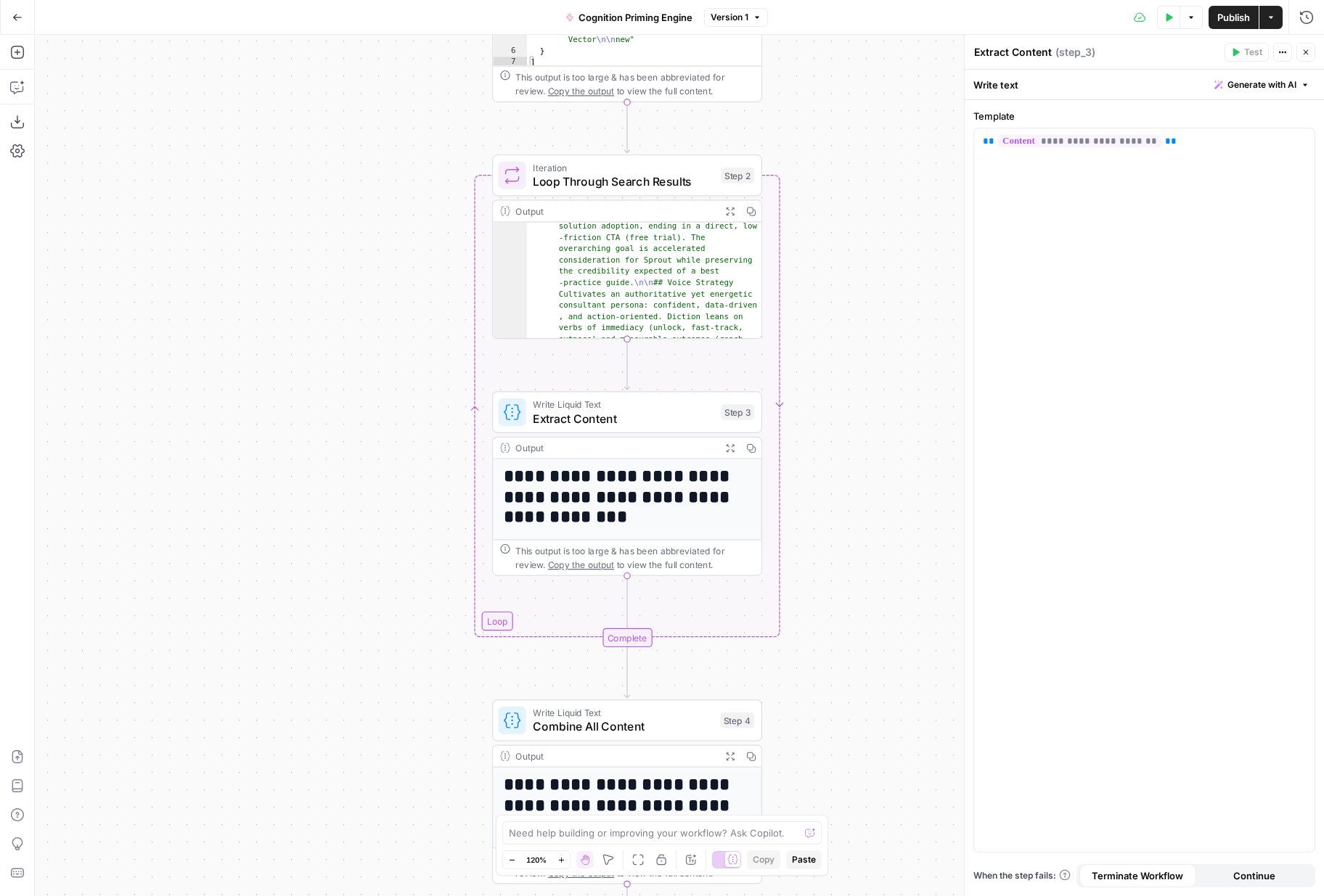
click at [22, 18] on button "Go Back" at bounding box center [17, 17] width 26 height 26
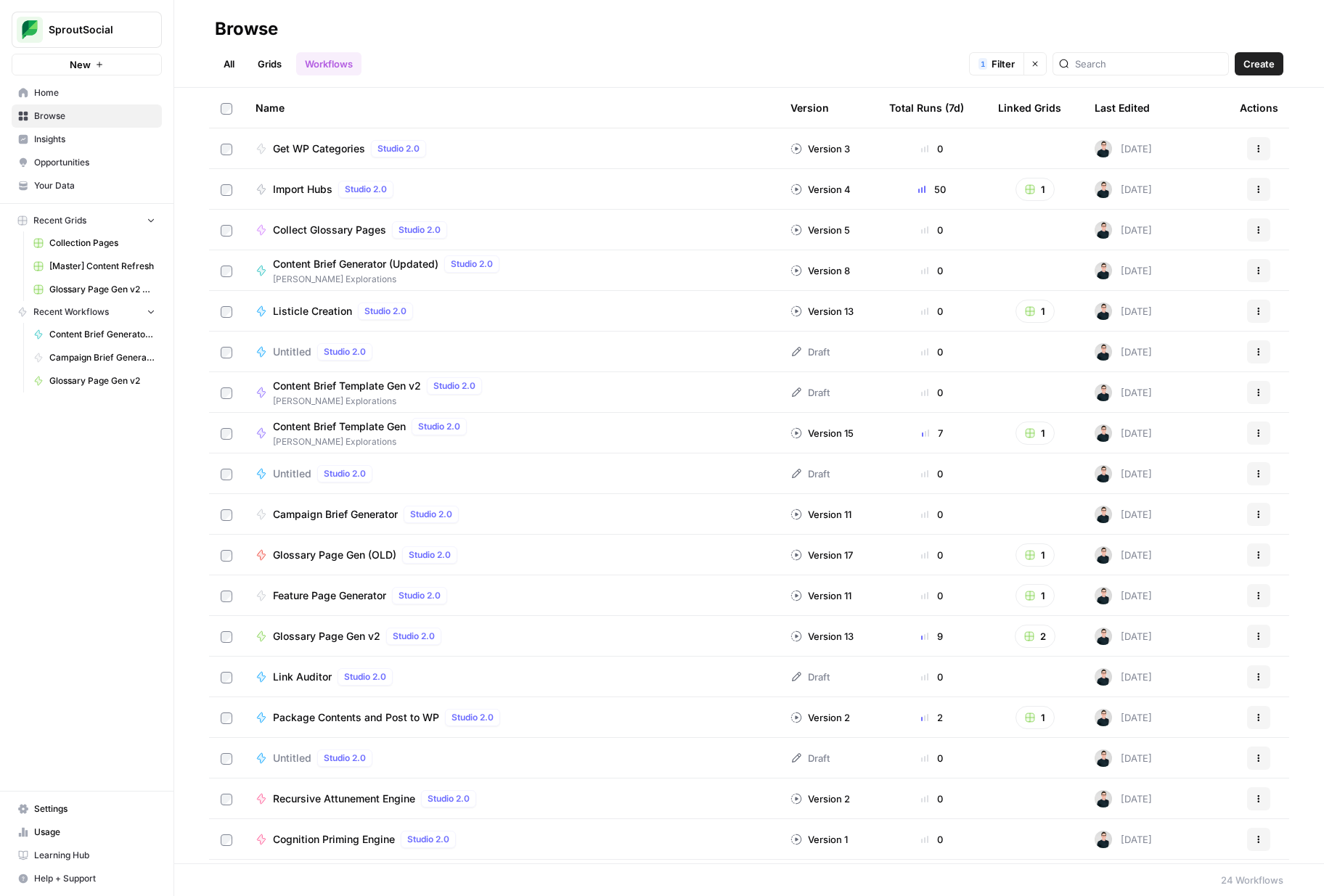
click at [129, 313] on button "Recent Workflows" at bounding box center [87, 312] width 150 height 22
click at [69, 94] on span "Home" at bounding box center [95, 93] width 121 height 13
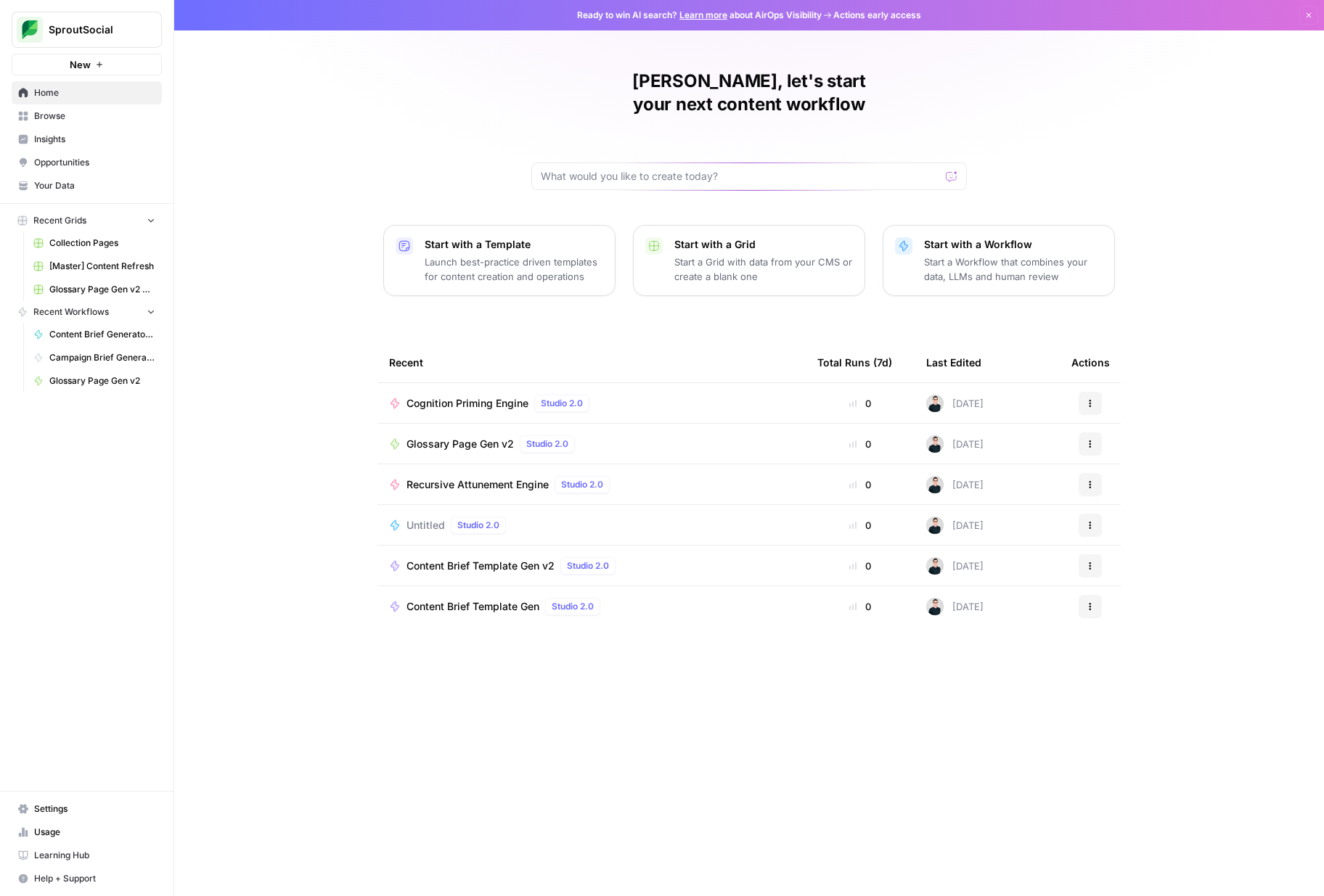
click at [127, 65] on button "New" at bounding box center [87, 64] width 150 height 22
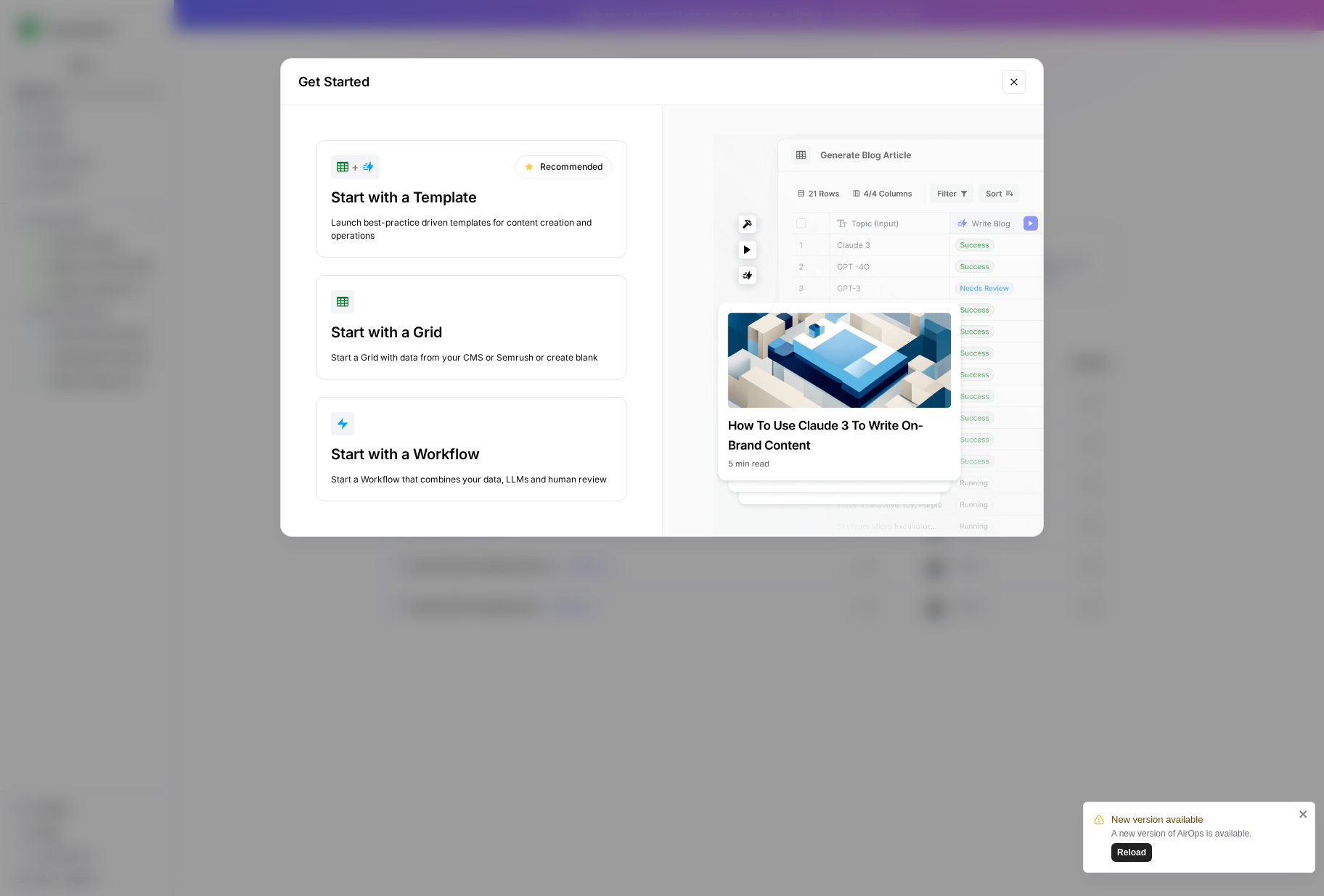
click at [1009, 83] on icon "Close modal" at bounding box center [1014, 82] width 12 height 12
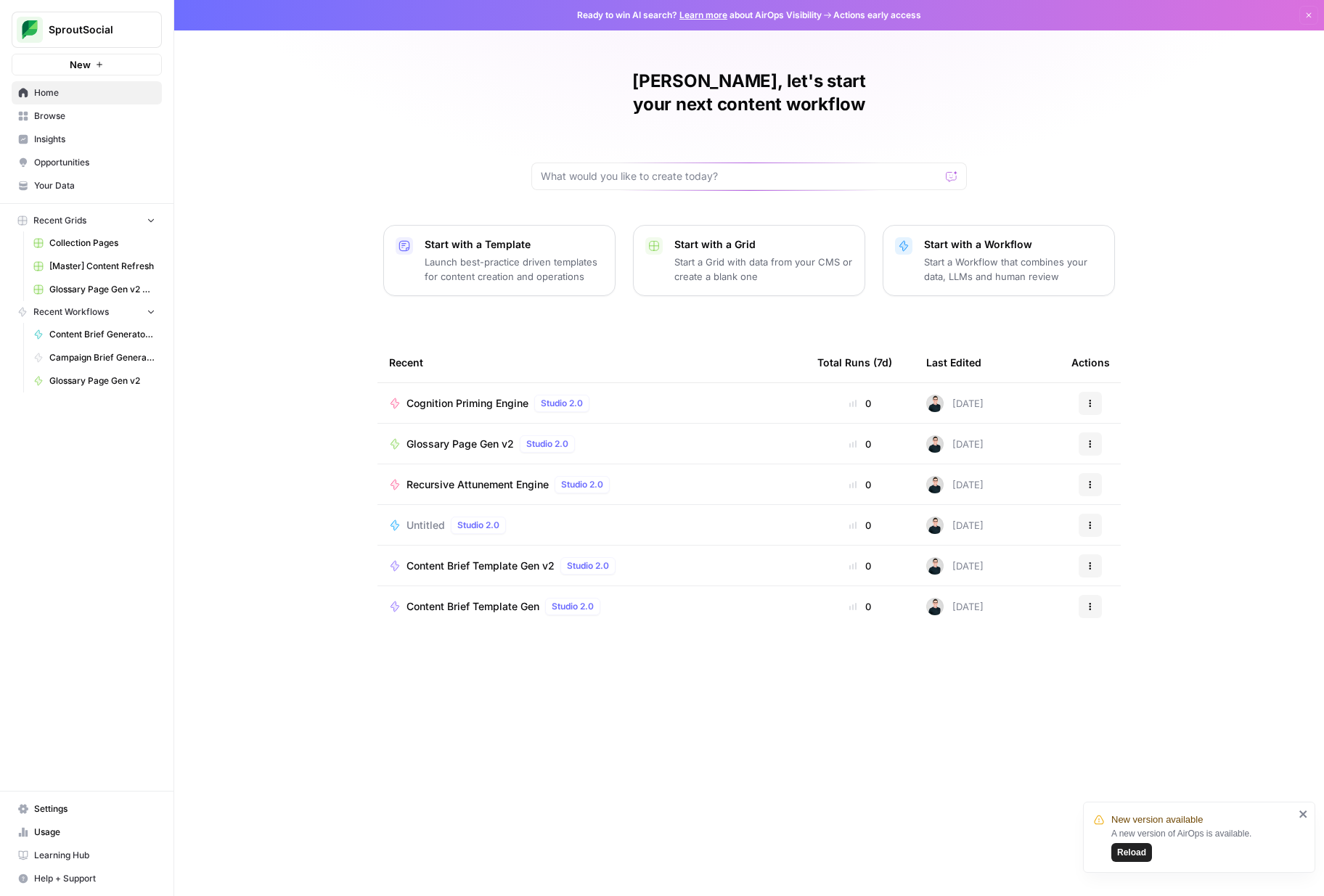
click at [1130, 851] on span "Reload" at bounding box center [1131, 853] width 29 height 13
click at [1092, 399] on icon "button" at bounding box center [1090, 403] width 9 height 9
click at [1150, 350] on div "[PERSON_NAME], let's start your next content workflow Start with a Template Lau…" at bounding box center [749, 448] width 1150 height 896
click at [95, 115] on span "Browse" at bounding box center [95, 116] width 121 height 13
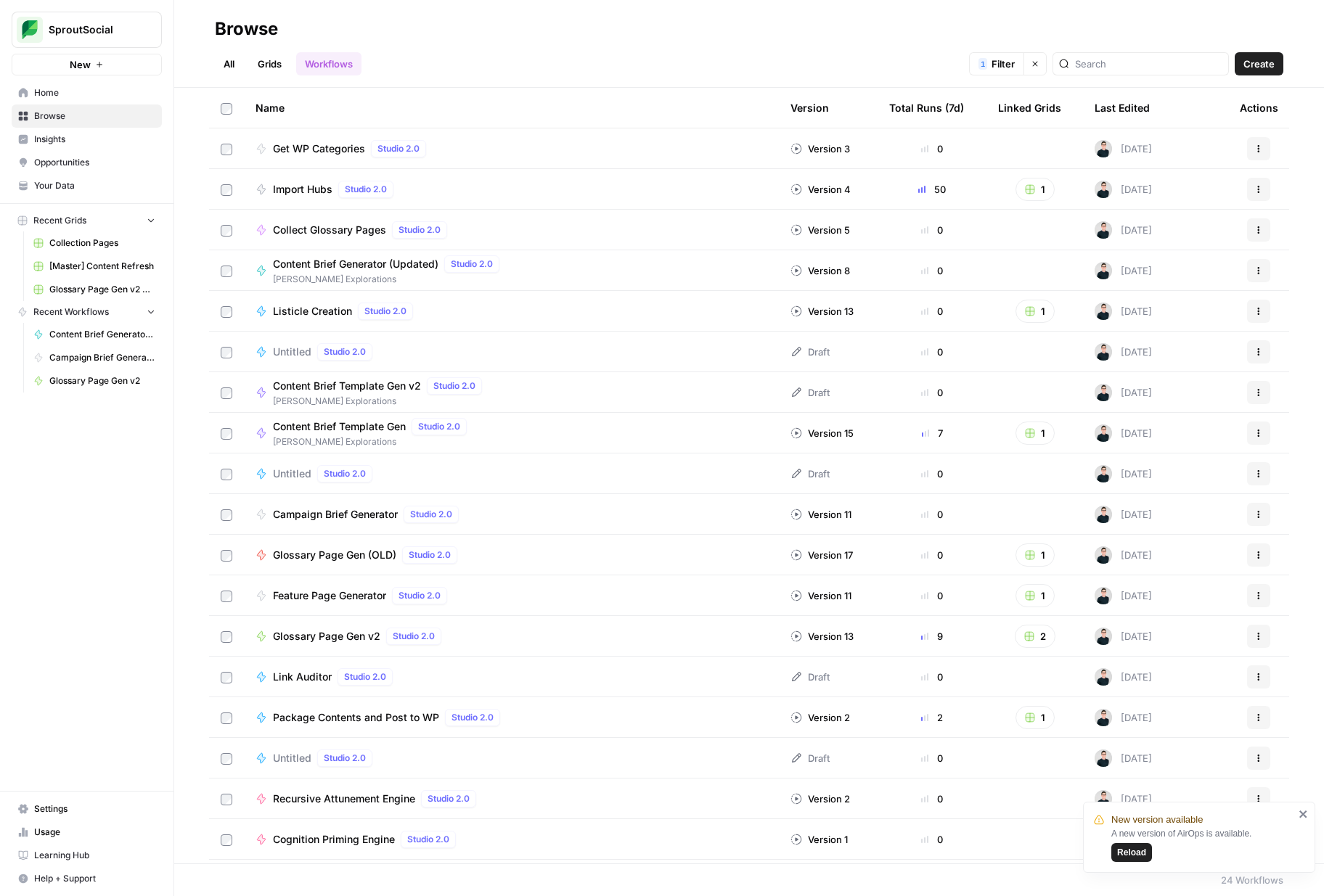
click at [100, 160] on span "Opportunities" at bounding box center [95, 163] width 121 height 13
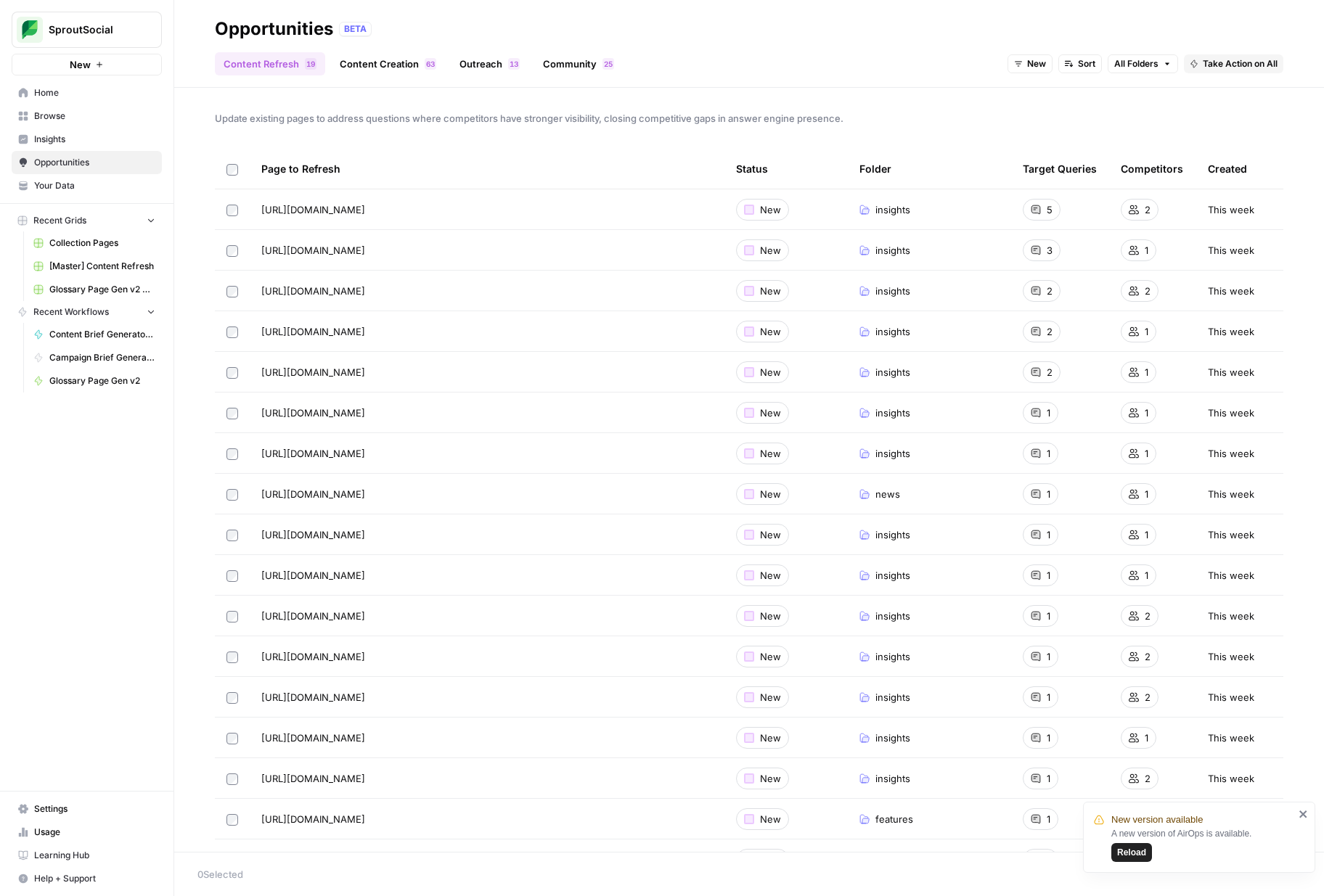
click at [382, 62] on link "Content Creation 3 6" at bounding box center [388, 63] width 114 height 23
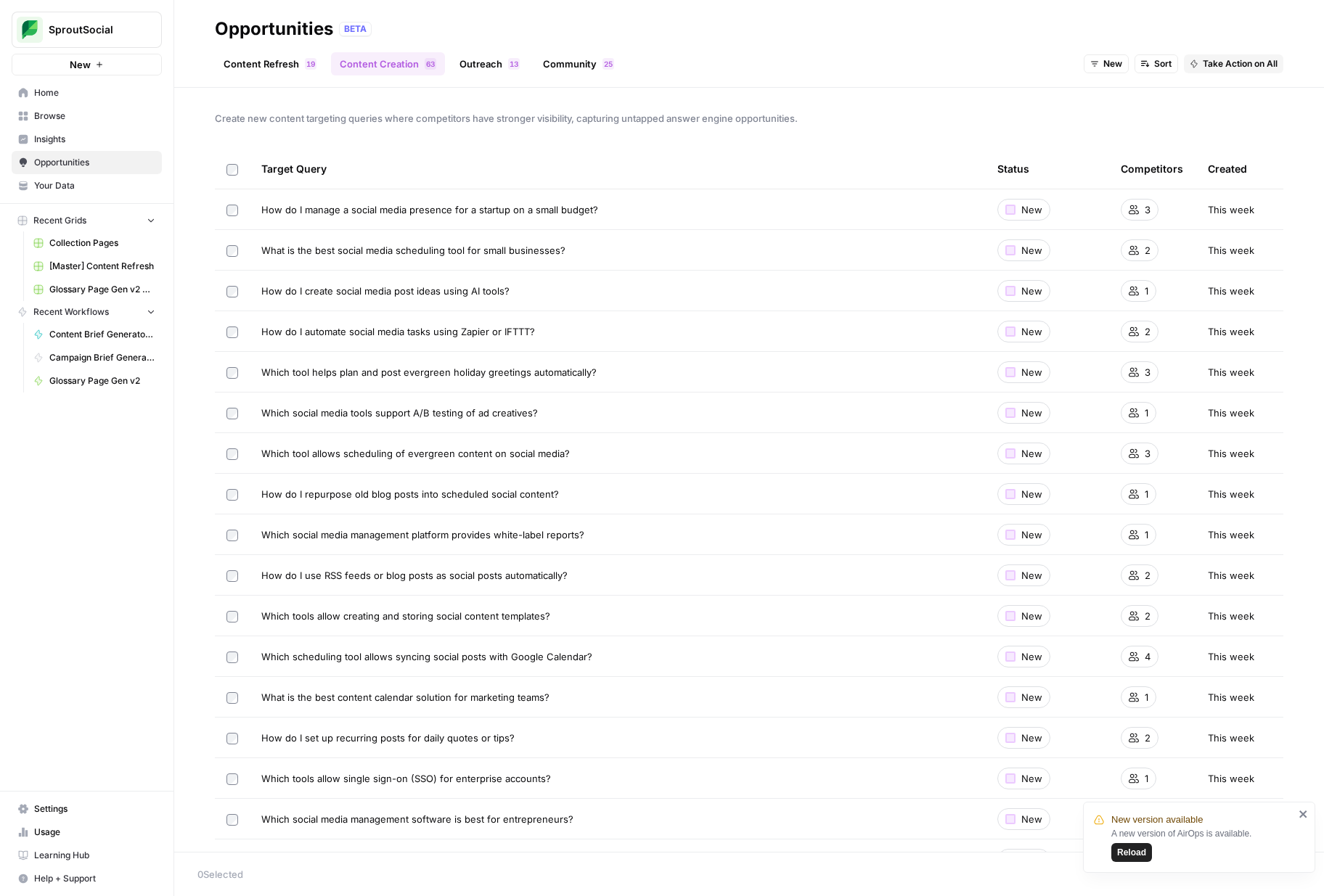
click at [484, 59] on link "Outreach 3 1" at bounding box center [490, 63] width 77 height 23
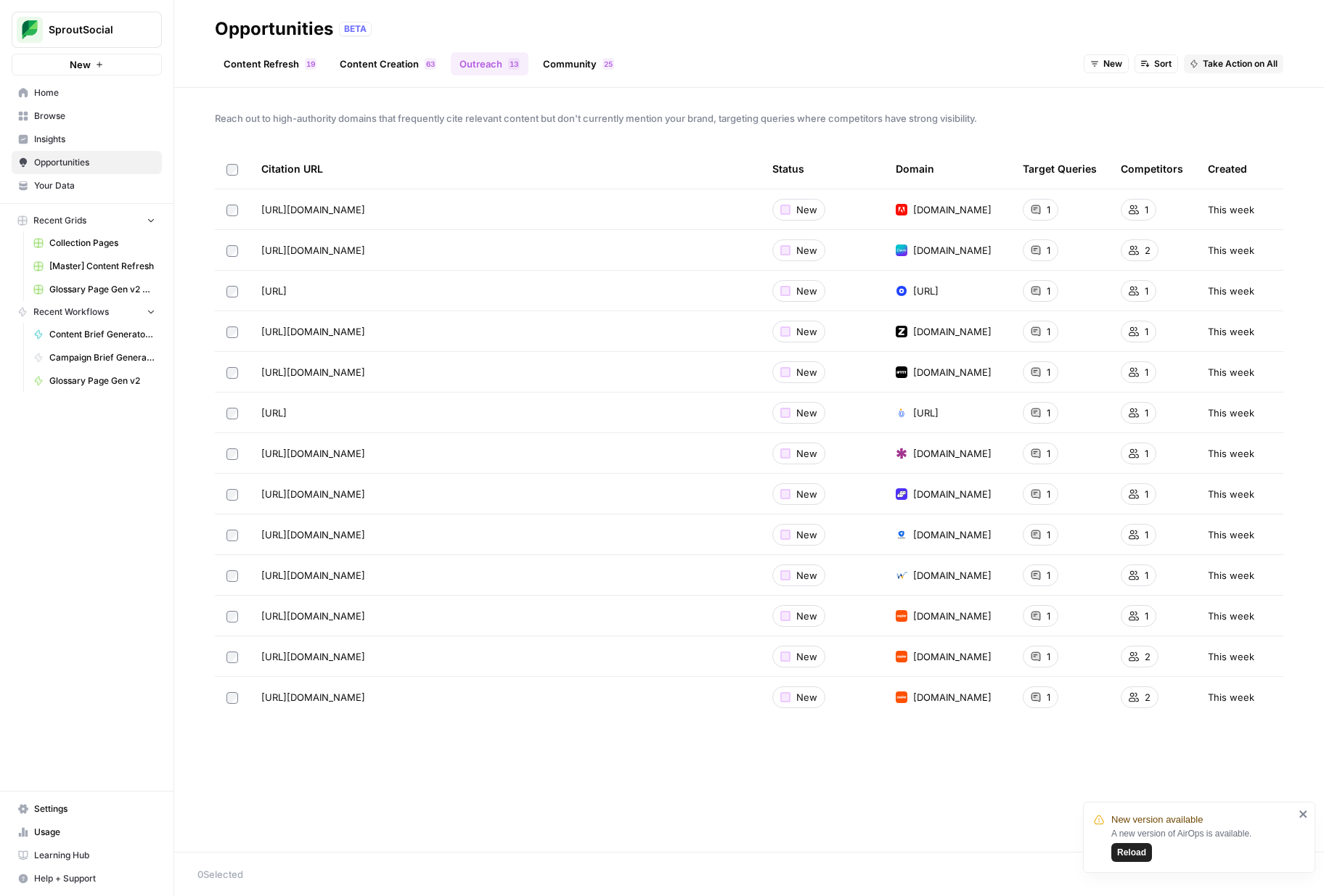
click at [118, 135] on span "Insights" at bounding box center [95, 139] width 121 height 13
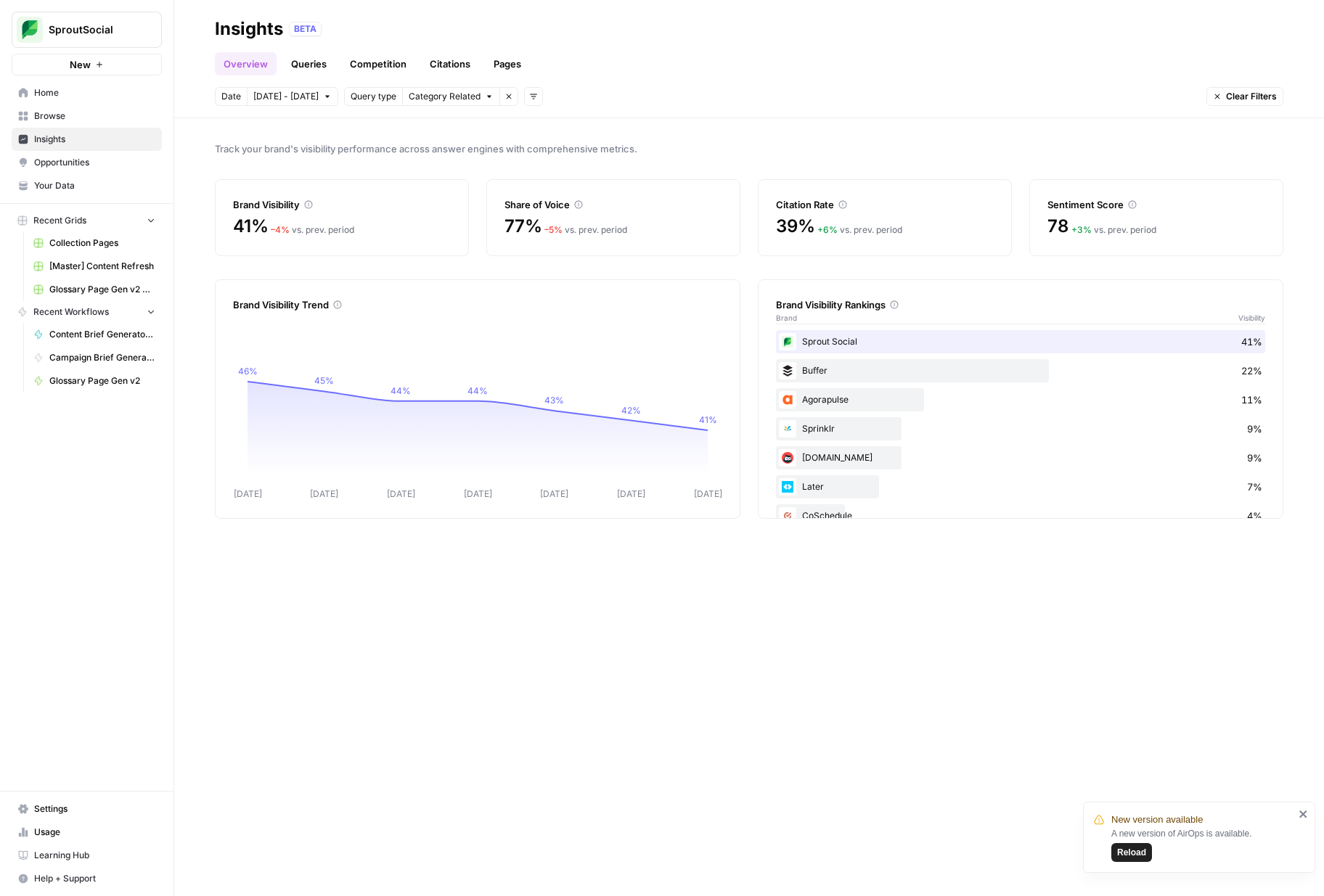
click at [318, 69] on link "Queries" at bounding box center [308, 63] width 53 height 23
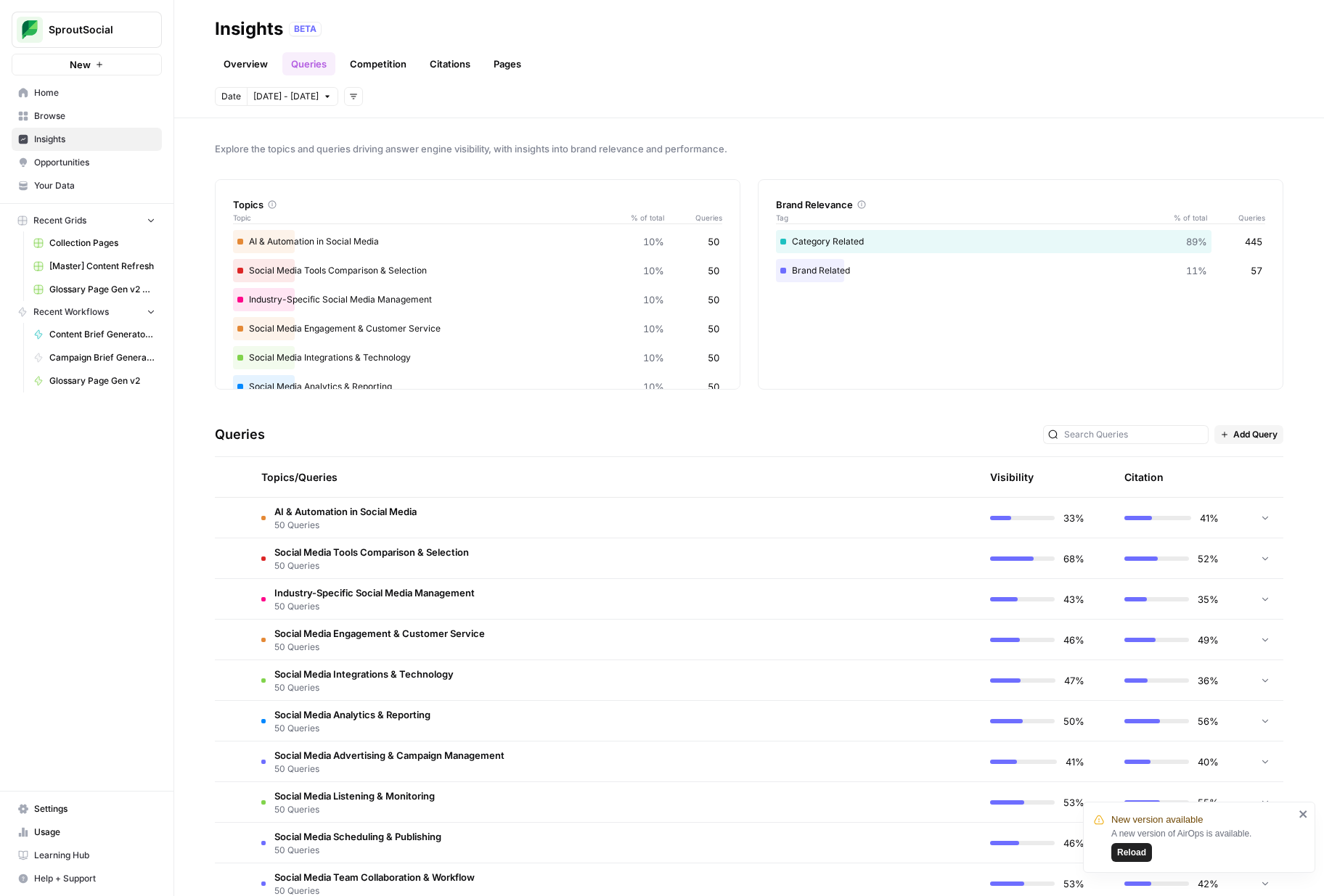
click at [380, 66] on link "Competition" at bounding box center [377, 63] width 74 height 23
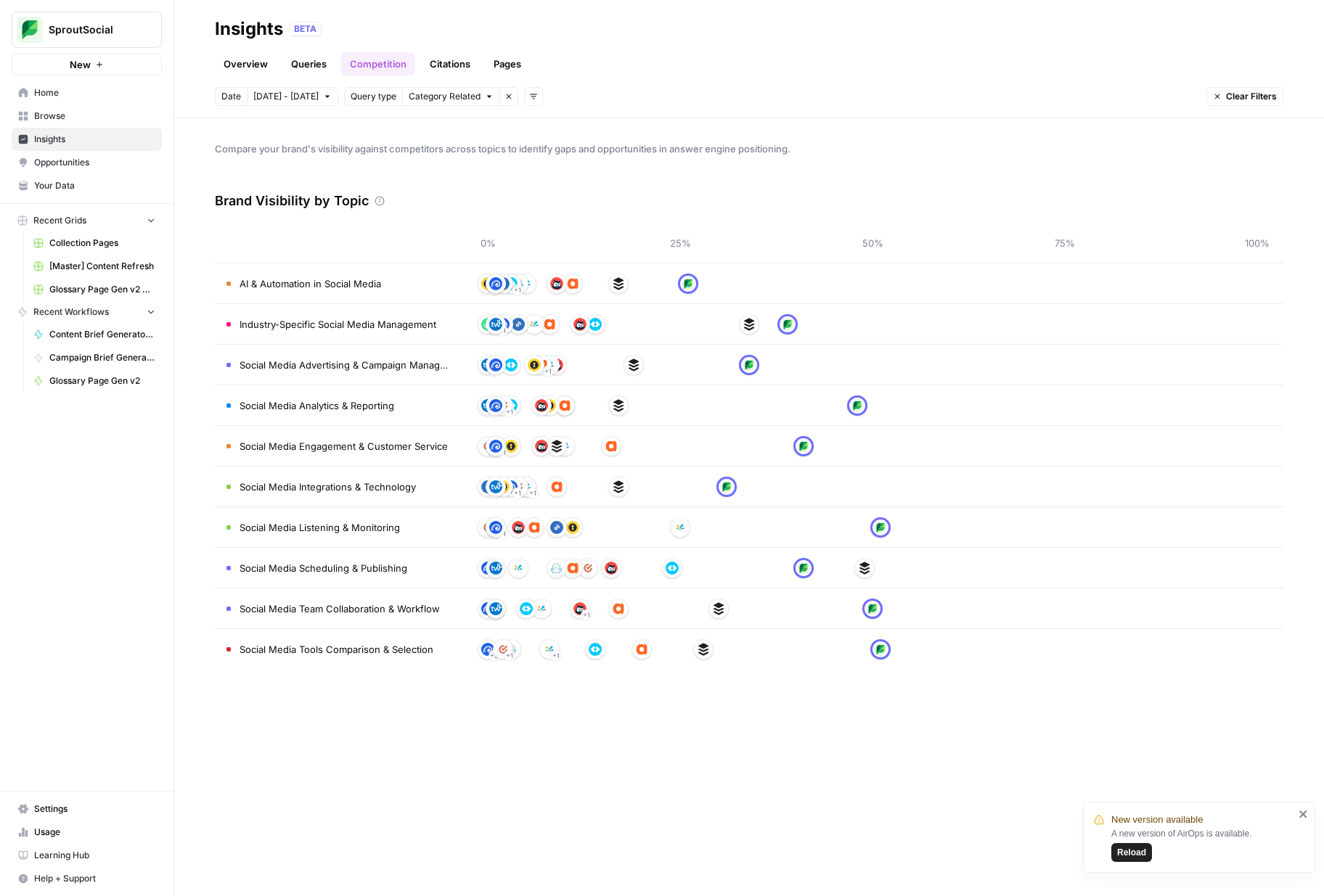
click at [448, 60] on link "Citations" at bounding box center [450, 63] width 58 height 23
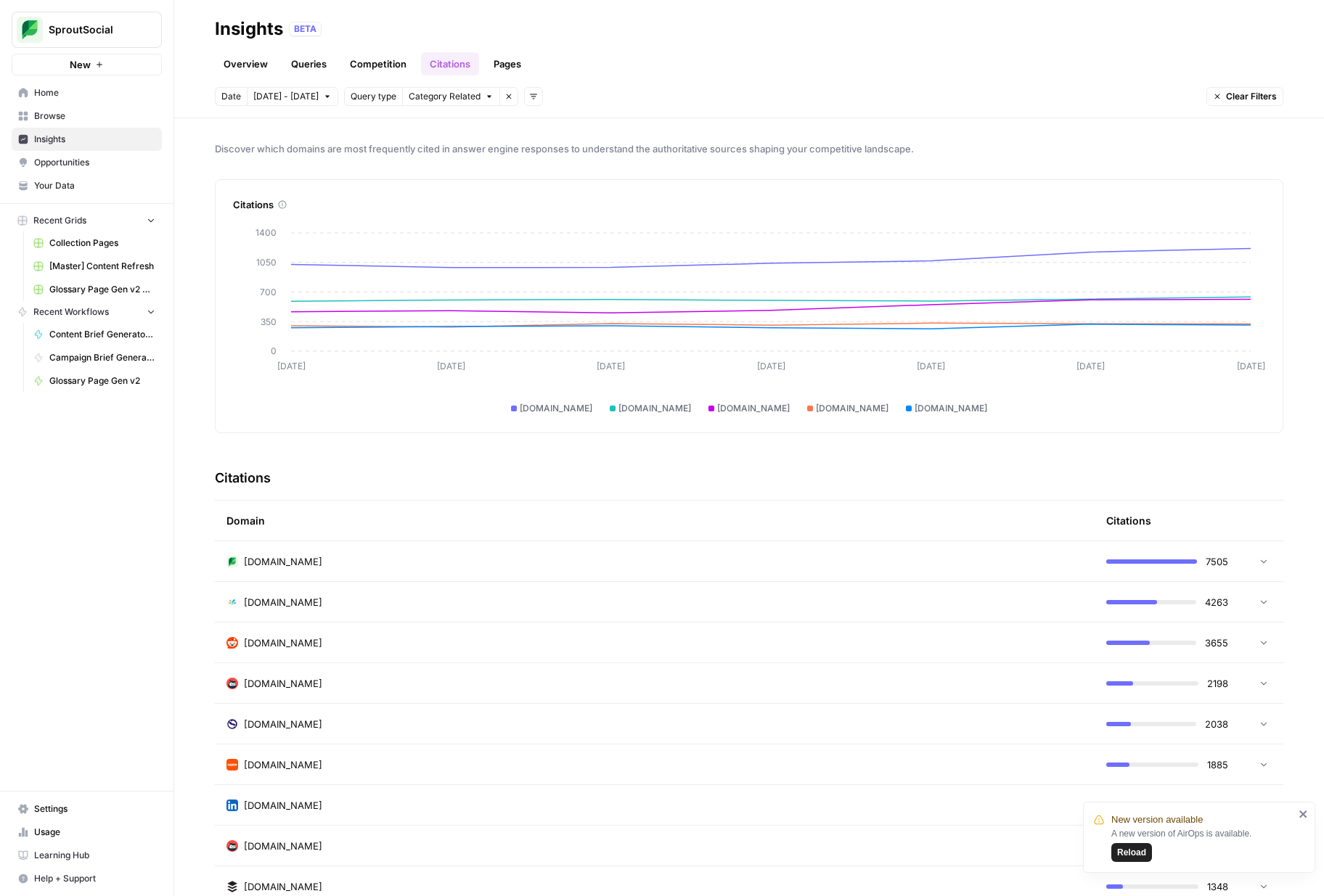
click at [504, 64] on link "Pages" at bounding box center [507, 63] width 45 height 23
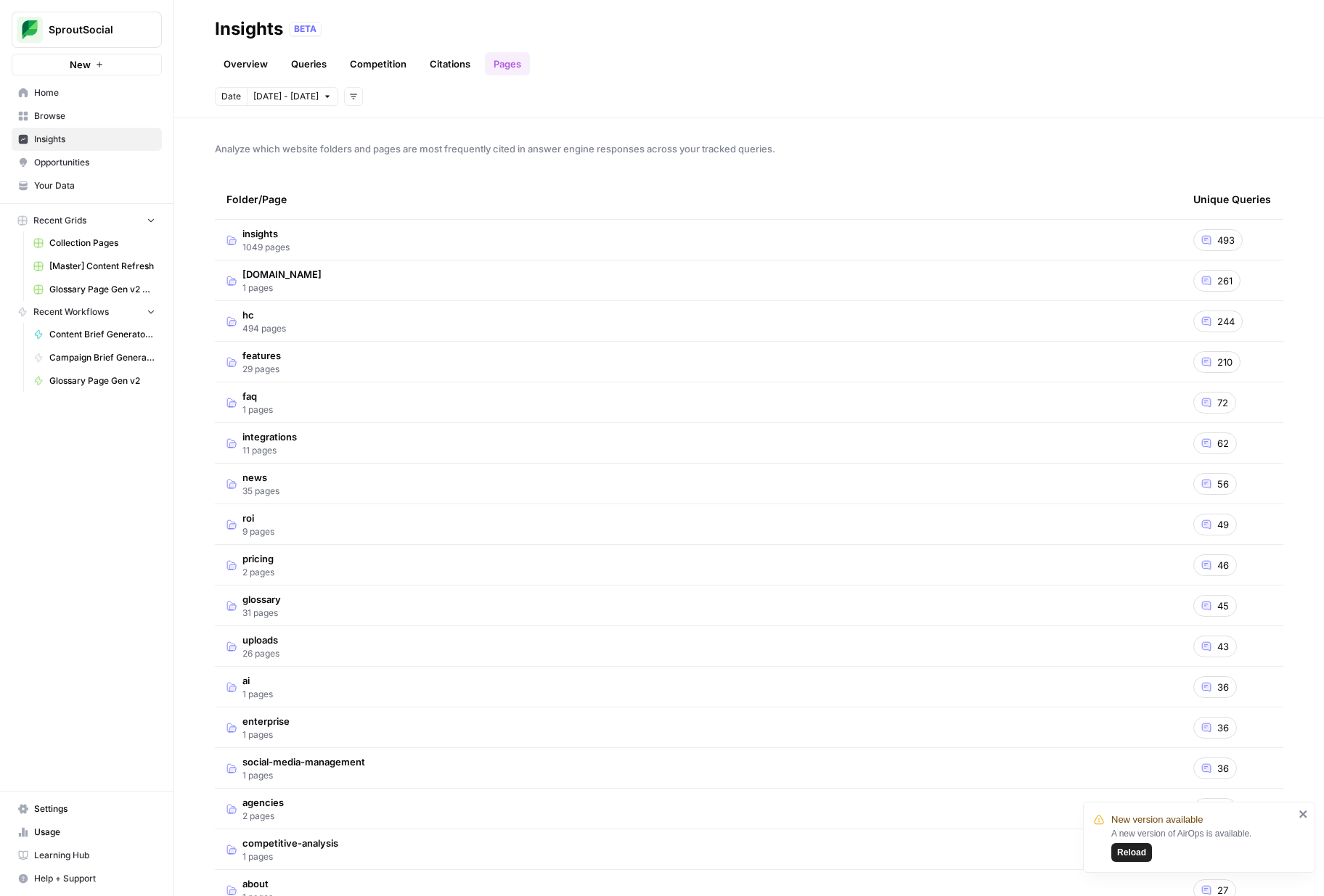
click at [278, 232] on span "insights" at bounding box center [266, 234] width 47 height 15
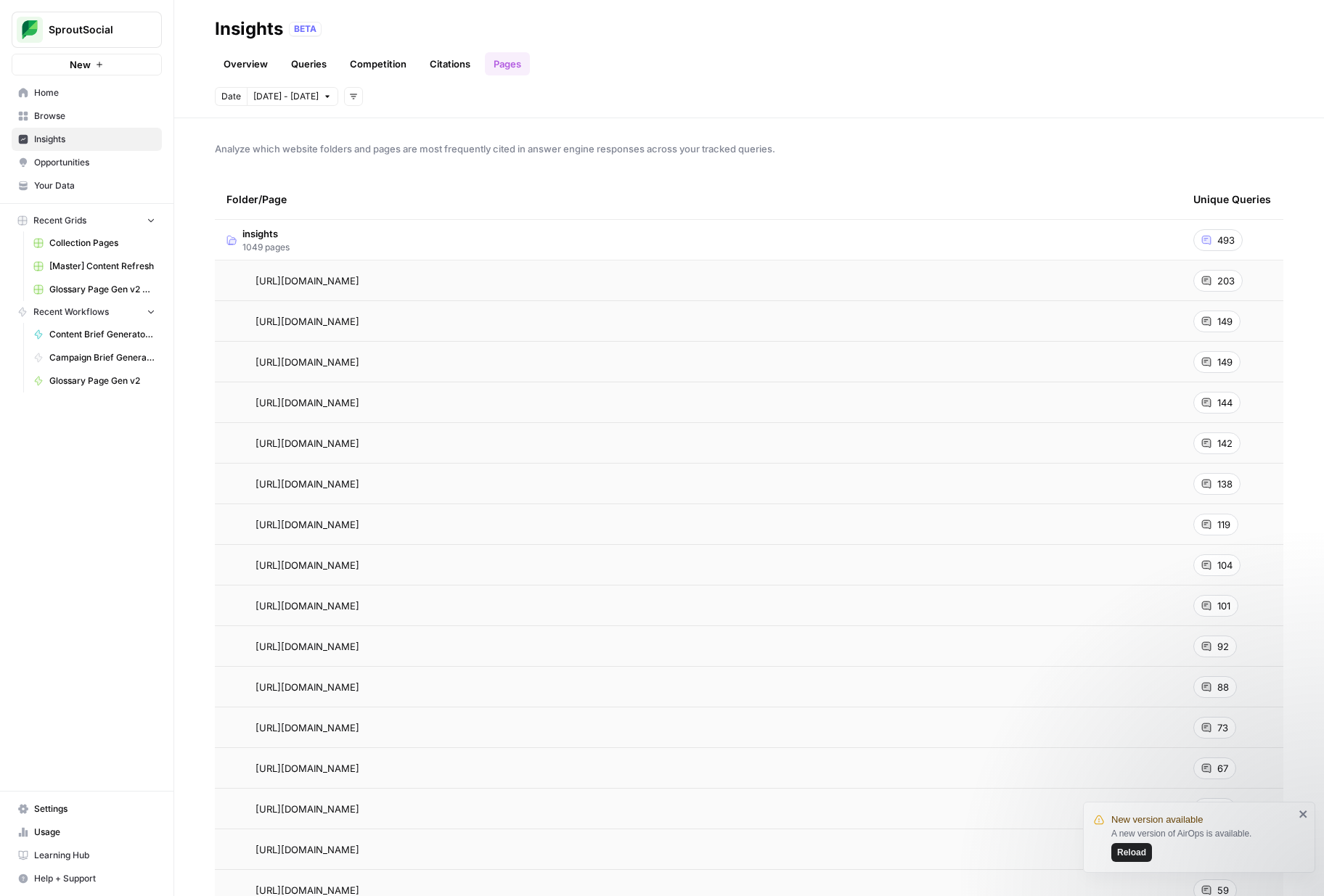
click at [134, 68] on button "New" at bounding box center [87, 64] width 150 height 22
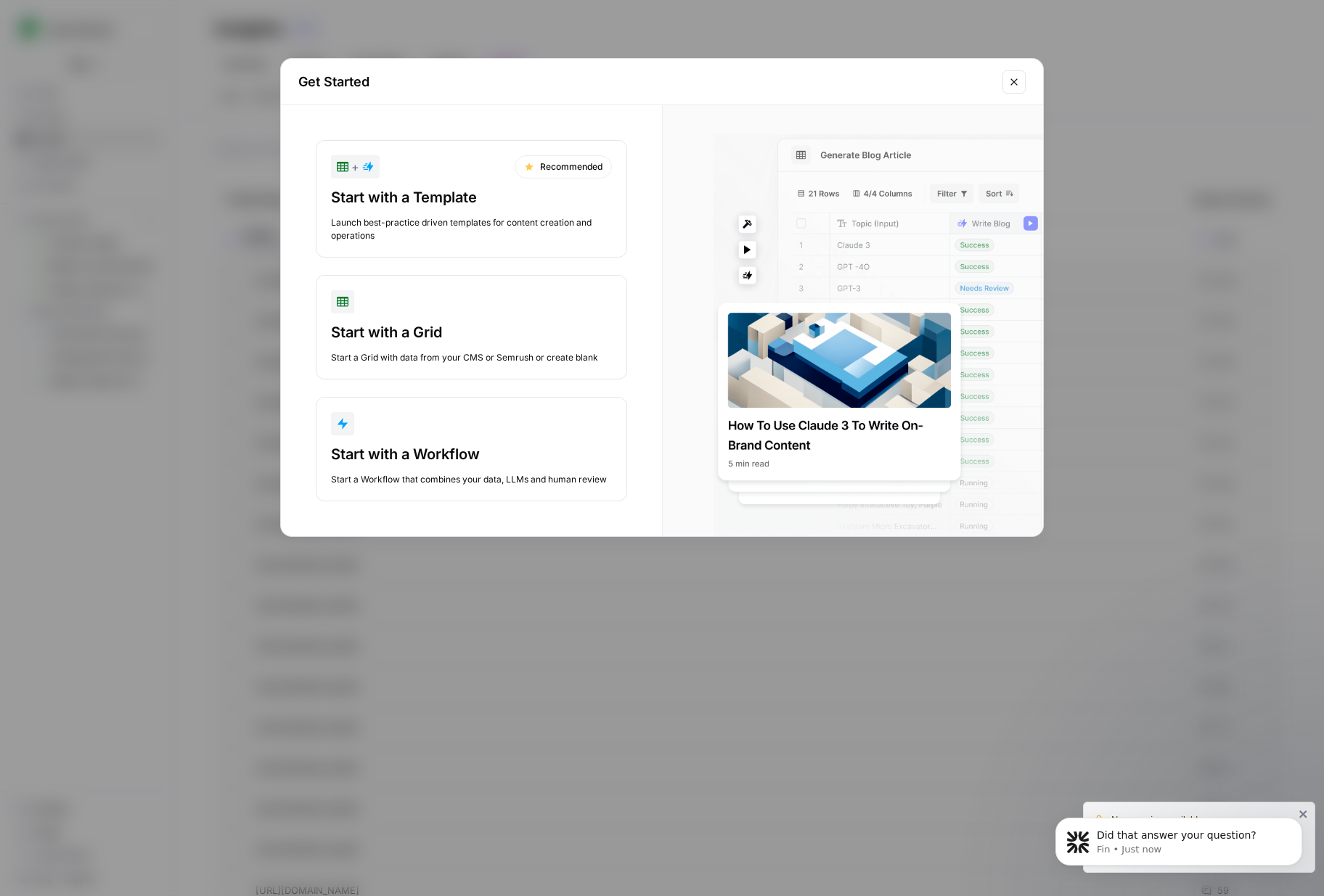
click at [1005, 85] on button "Close modal" at bounding box center [1014, 82] width 23 height 23
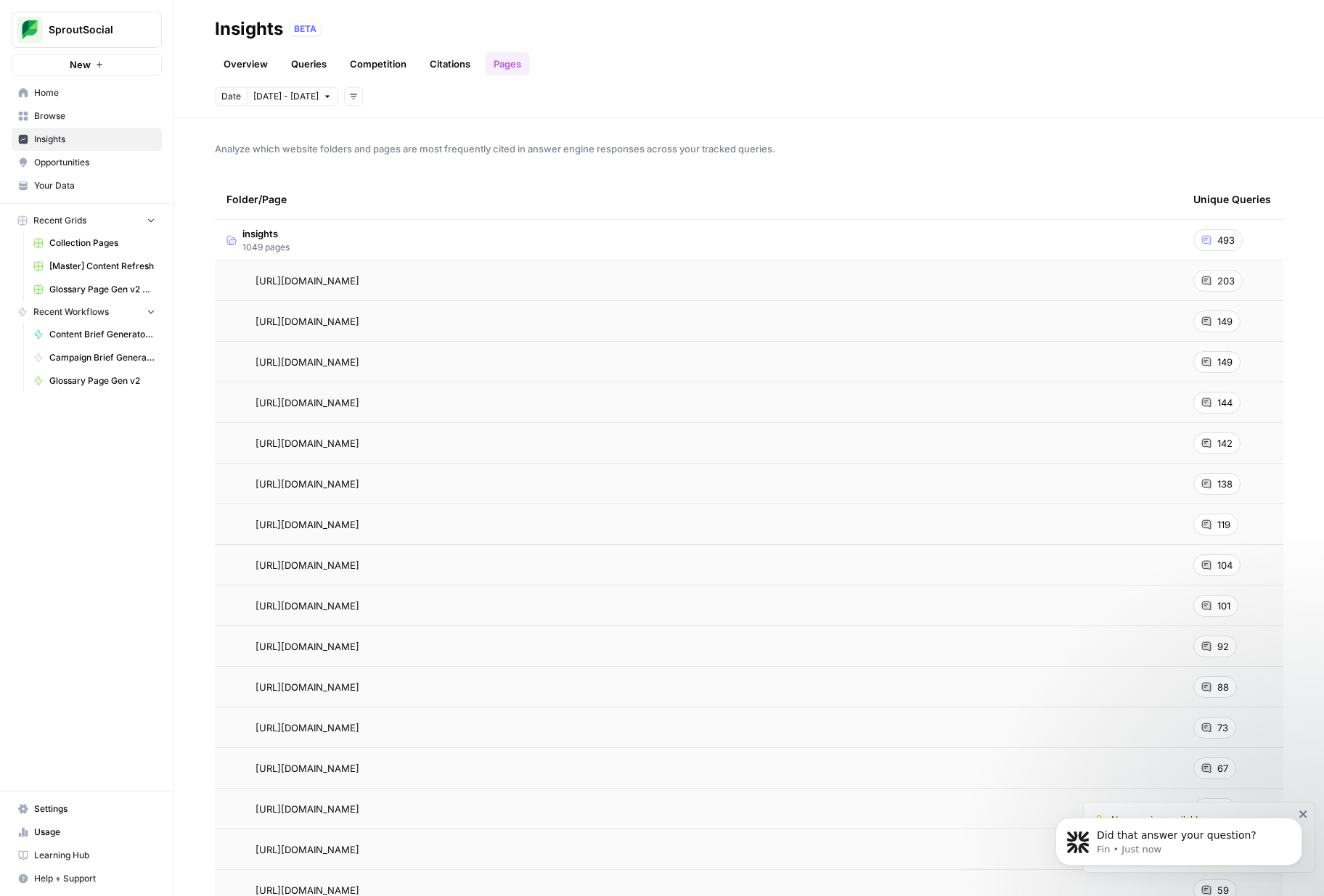
click at [115, 109] on span "Browse" at bounding box center [95, 116] width 121 height 13
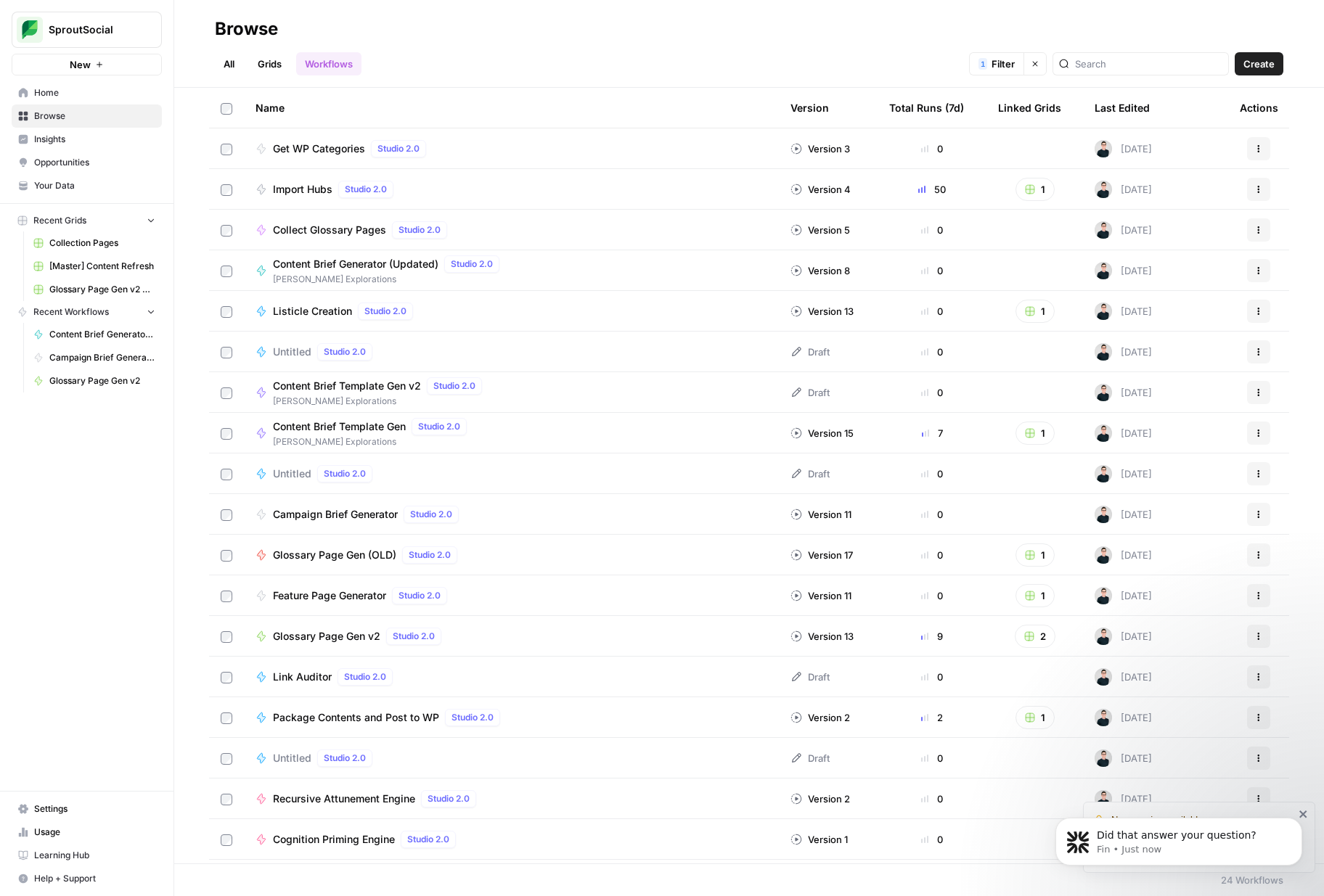
click at [1274, 54] on button "Create" at bounding box center [1259, 63] width 48 height 23
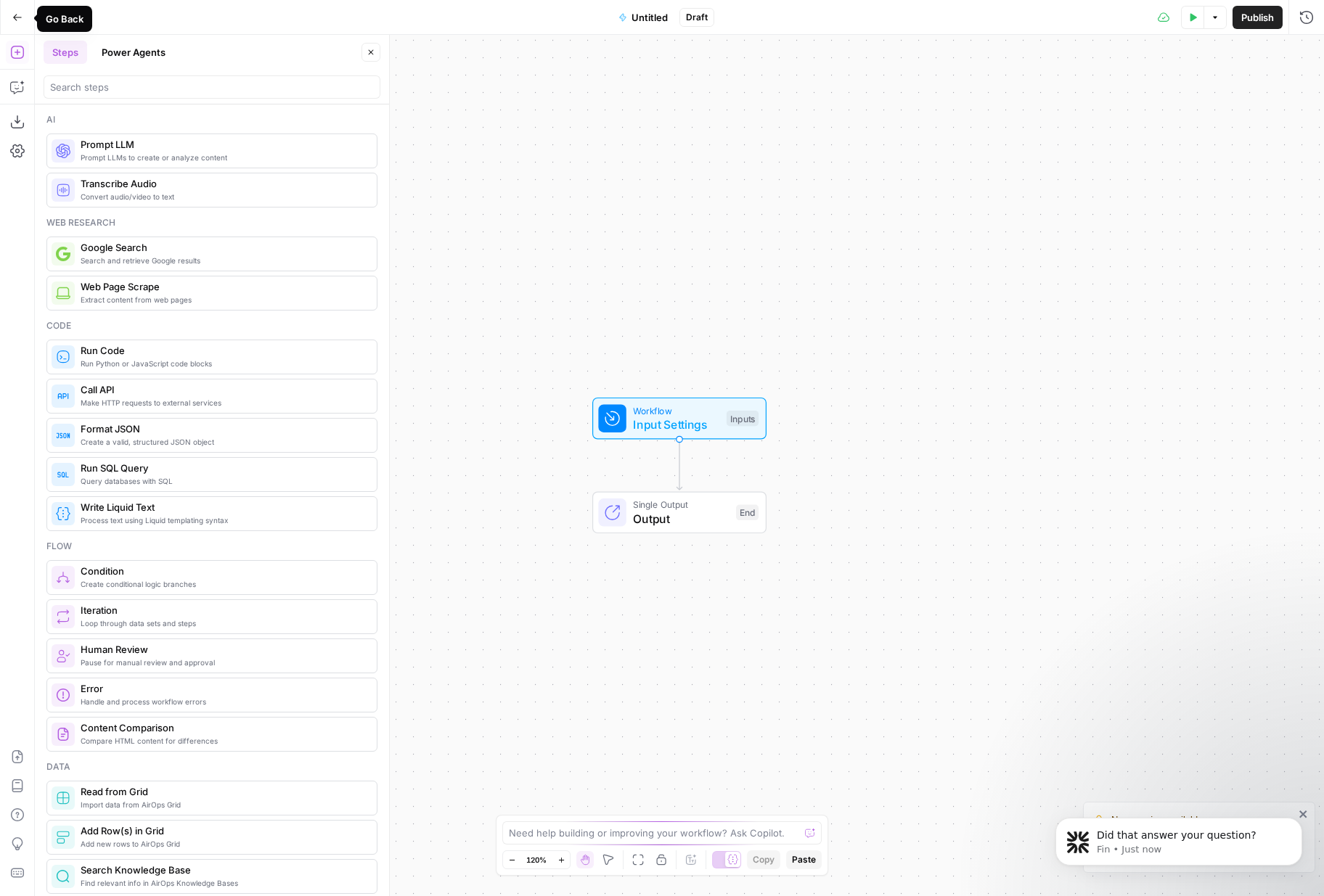
click at [19, 16] on icon "button" at bounding box center [18, 18] width 10 height 10
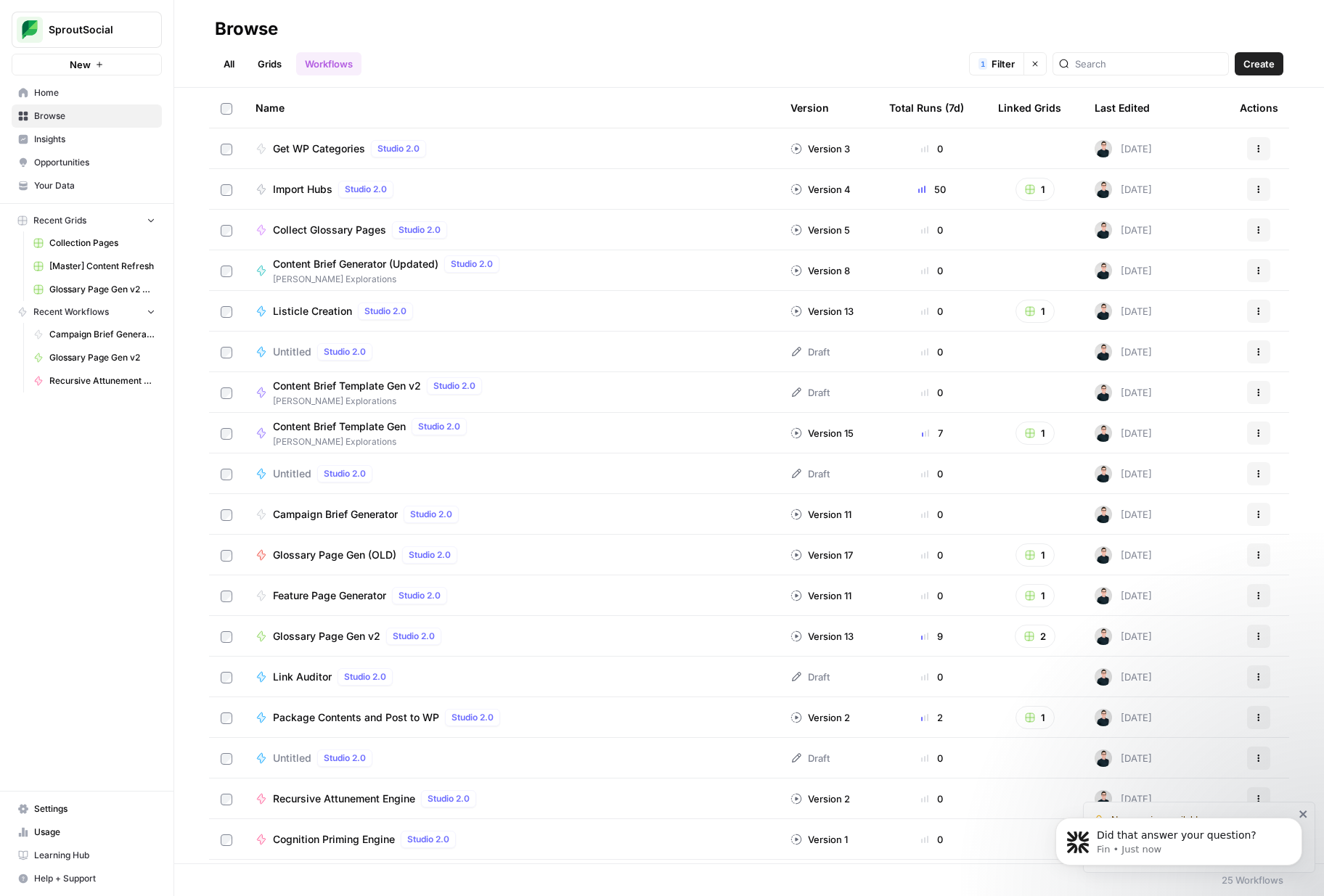
click at [1123, 104] on div "Last Edited" at bounding box center [1122, 108] width 55 height 40
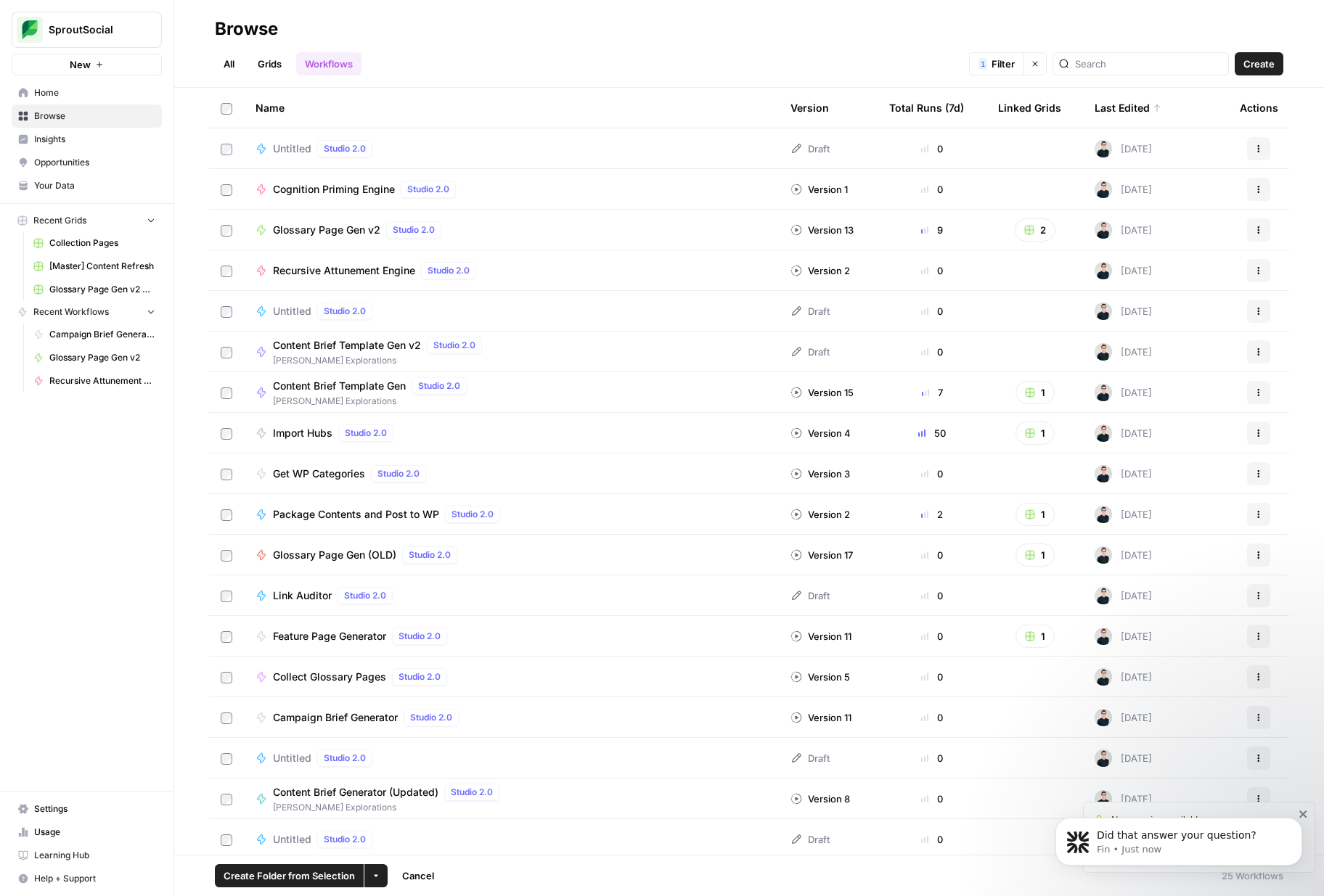
click at [380, 868] on button "More Options" at bounding box center [376, 875] width 23 height 23
click at [402, 842] on span "Delete" at bounding box center [410, 842] width 36 height 15
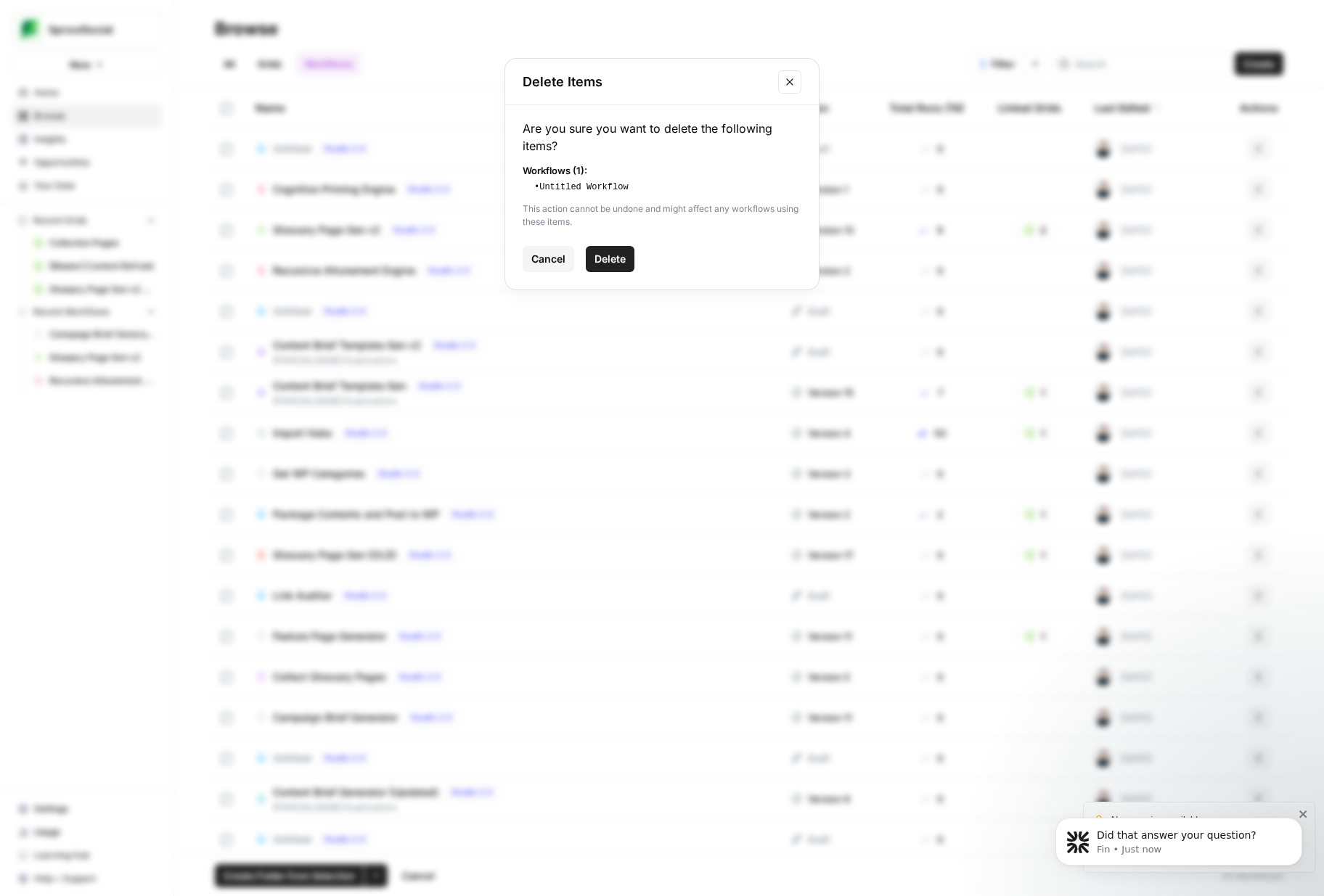
click at [611, 256] on span "Delete" at bounding box center [610, 259] width 31 height 15
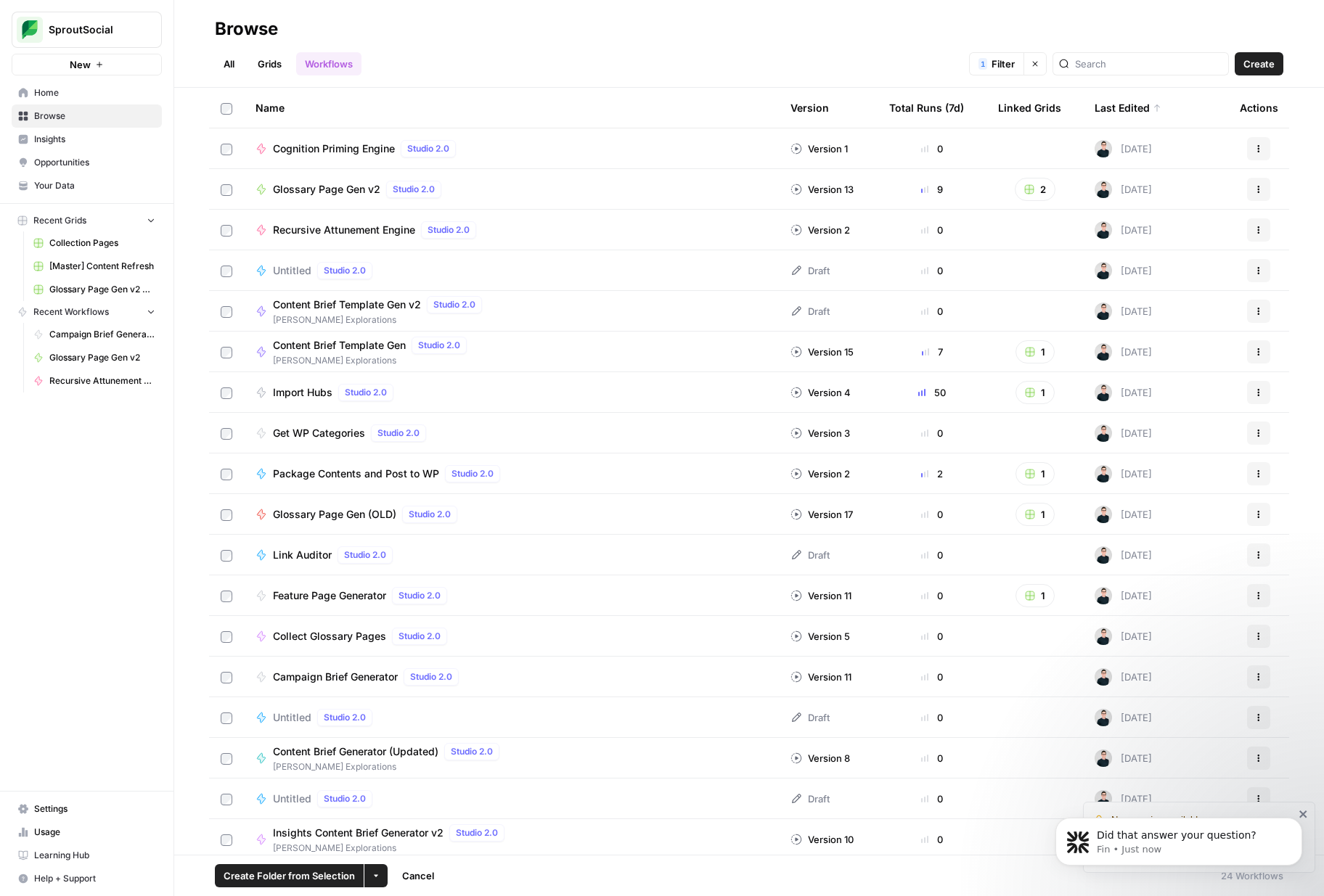
click at [301, 877] on span "Create Folder from Selection" at bounding box center [289, 876] width 131 height 15
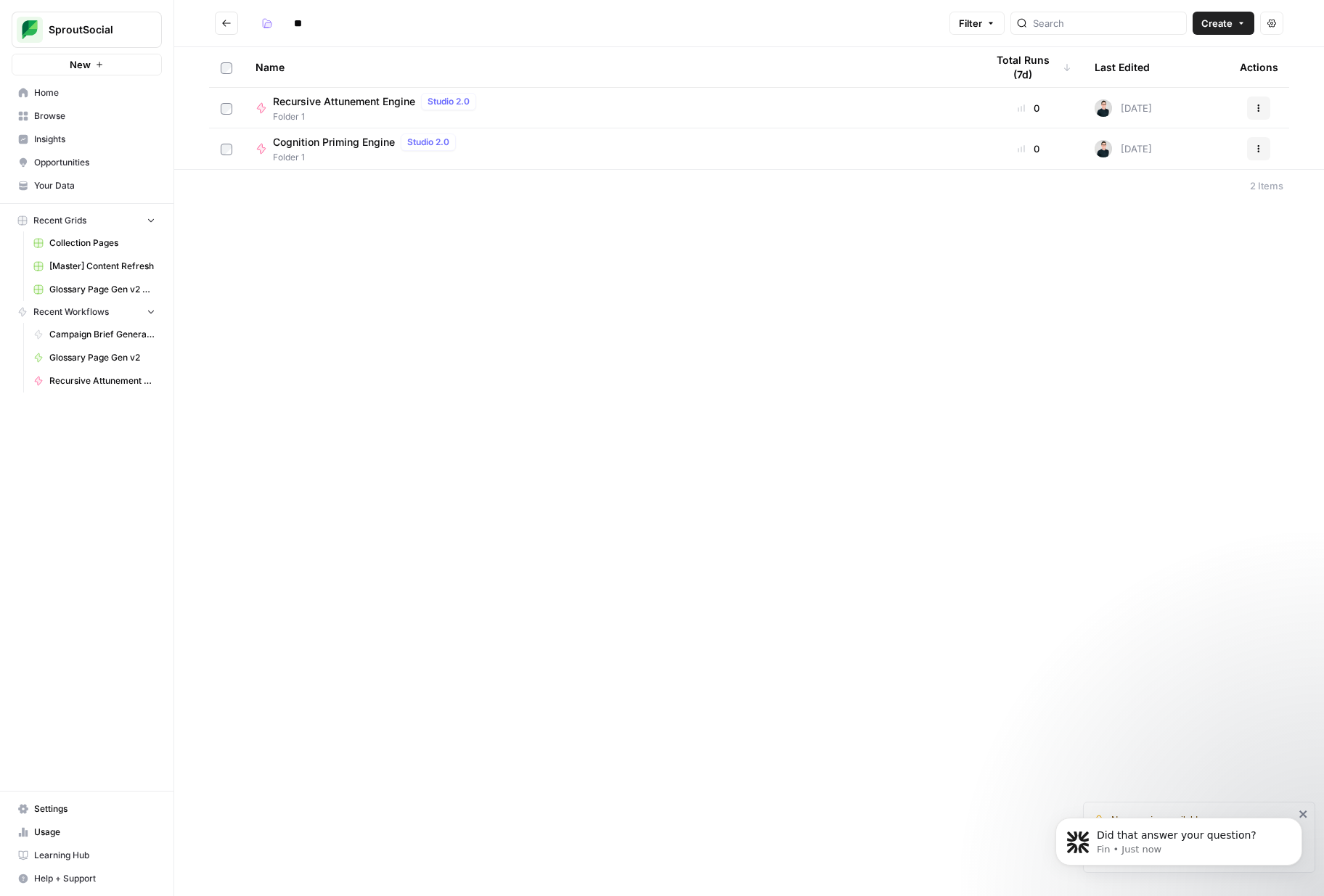
type input "*"
type input "**********"
click at [544, 259] on div "**********" at bounding box center [749, 448] width 1150 height 896
click at [1270, 32] on button "Actions" at bounding box center [1271, 23] width 23 height 23
click at [890, 39] on header "**********" at bounding box center [749, 23] width 1150 height 47
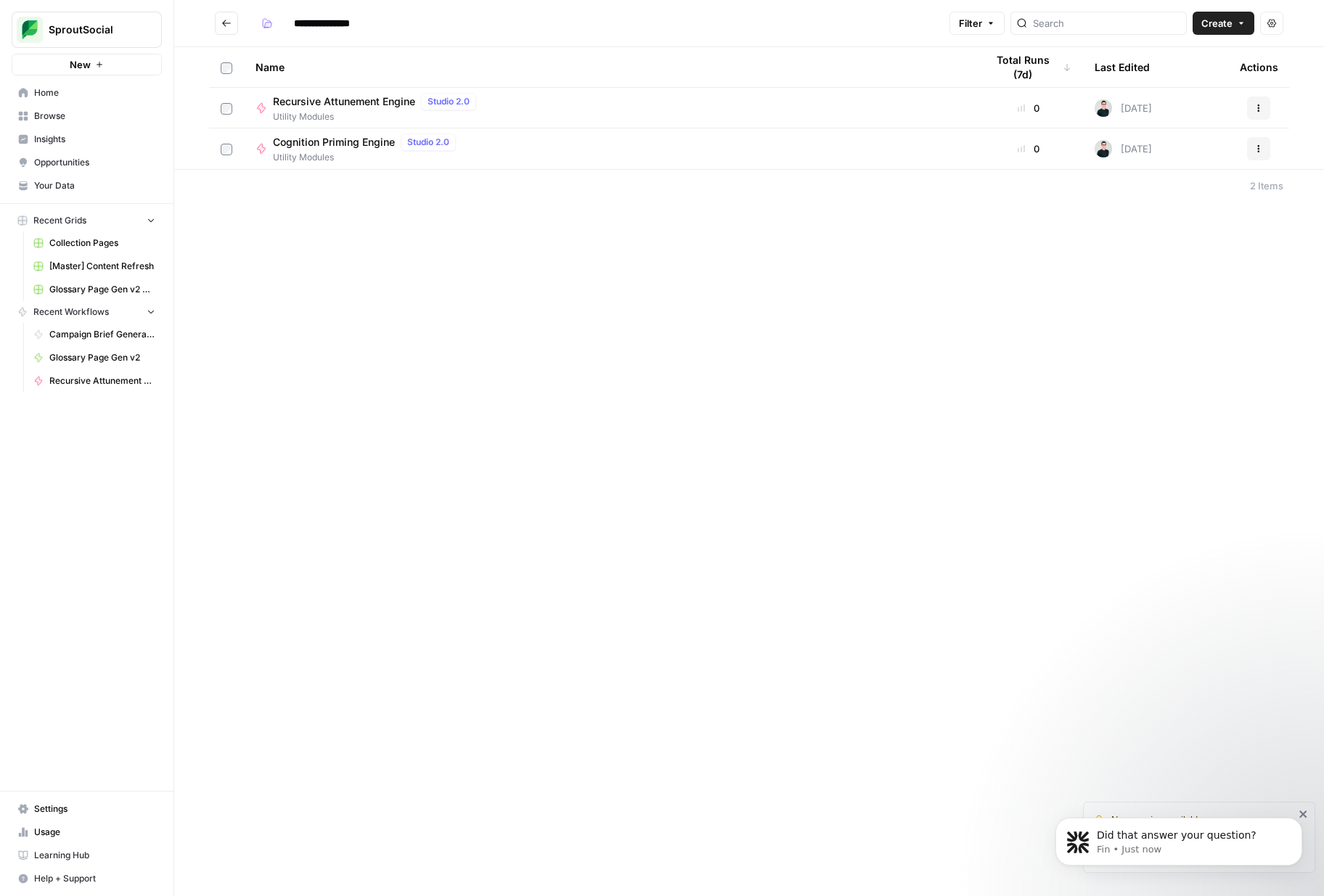
click at [228, 28] on button "Go back" at bounding box center [226, 23] width 23 height 23
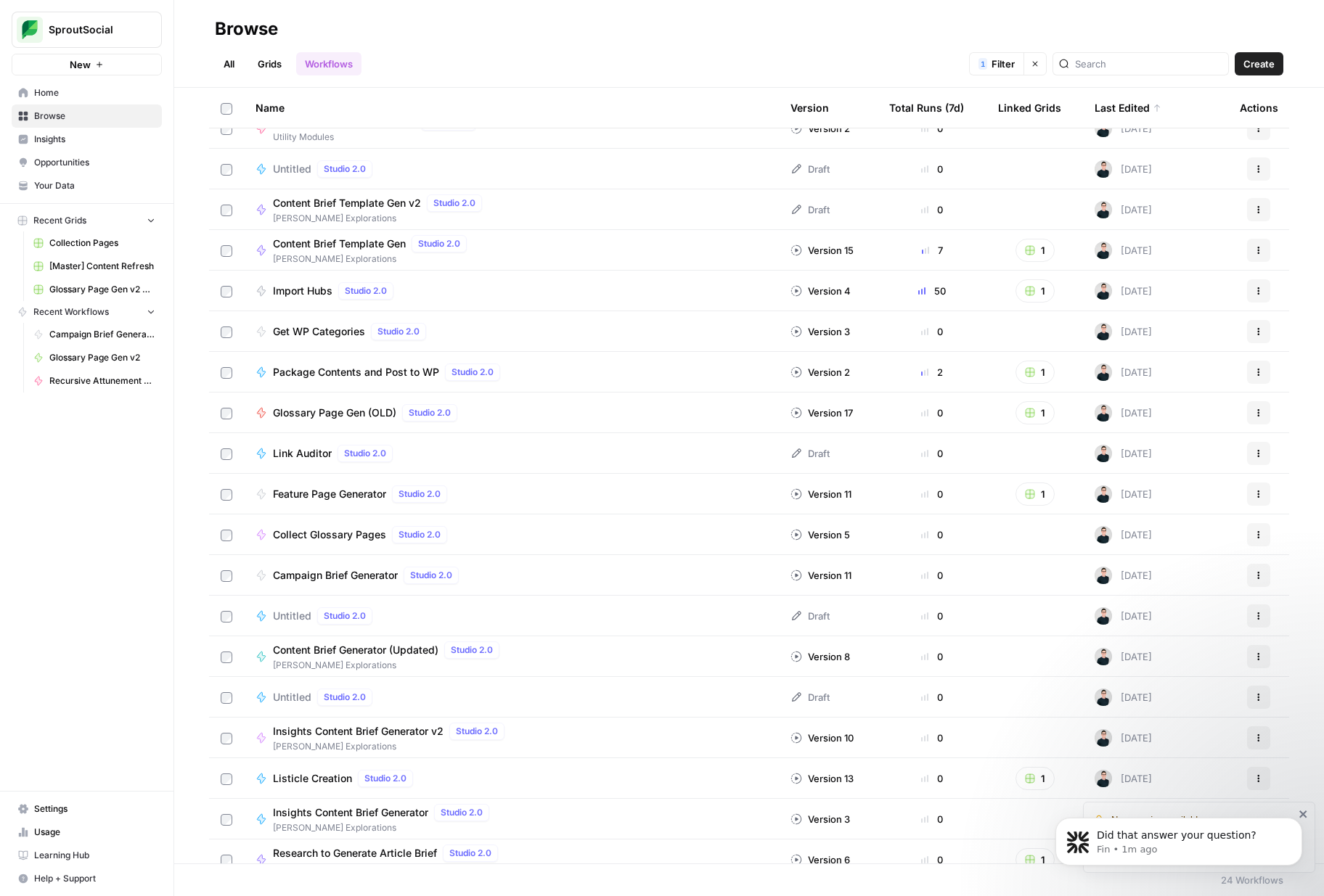
scroll to position [188, 0]
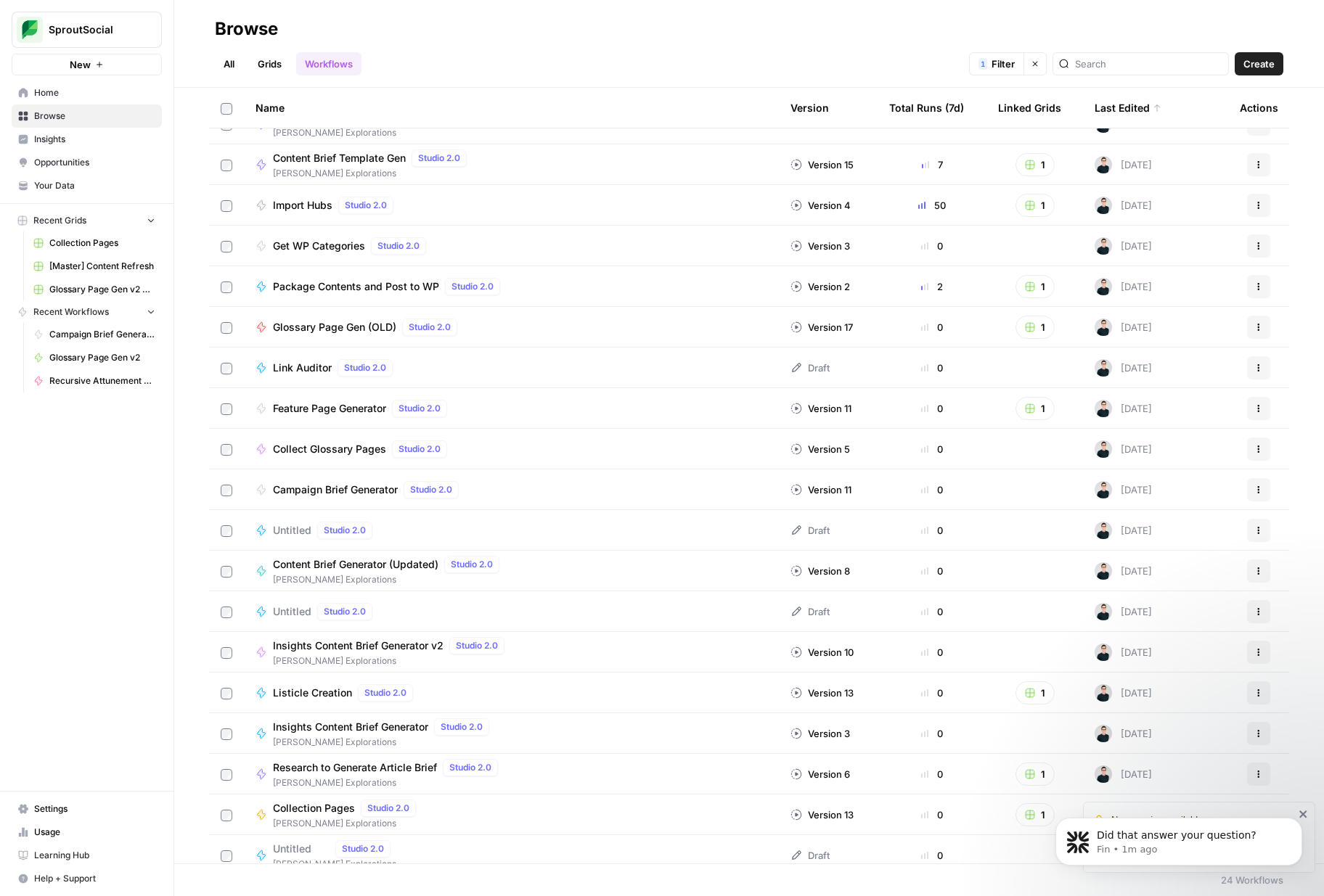
click at [1257, 567] on icon "button" at bounding box center [1259, 572] width 9 height 9
click at [1215, 673] on span "Show History" at bounding box center [1194, 679] width 116 height 15
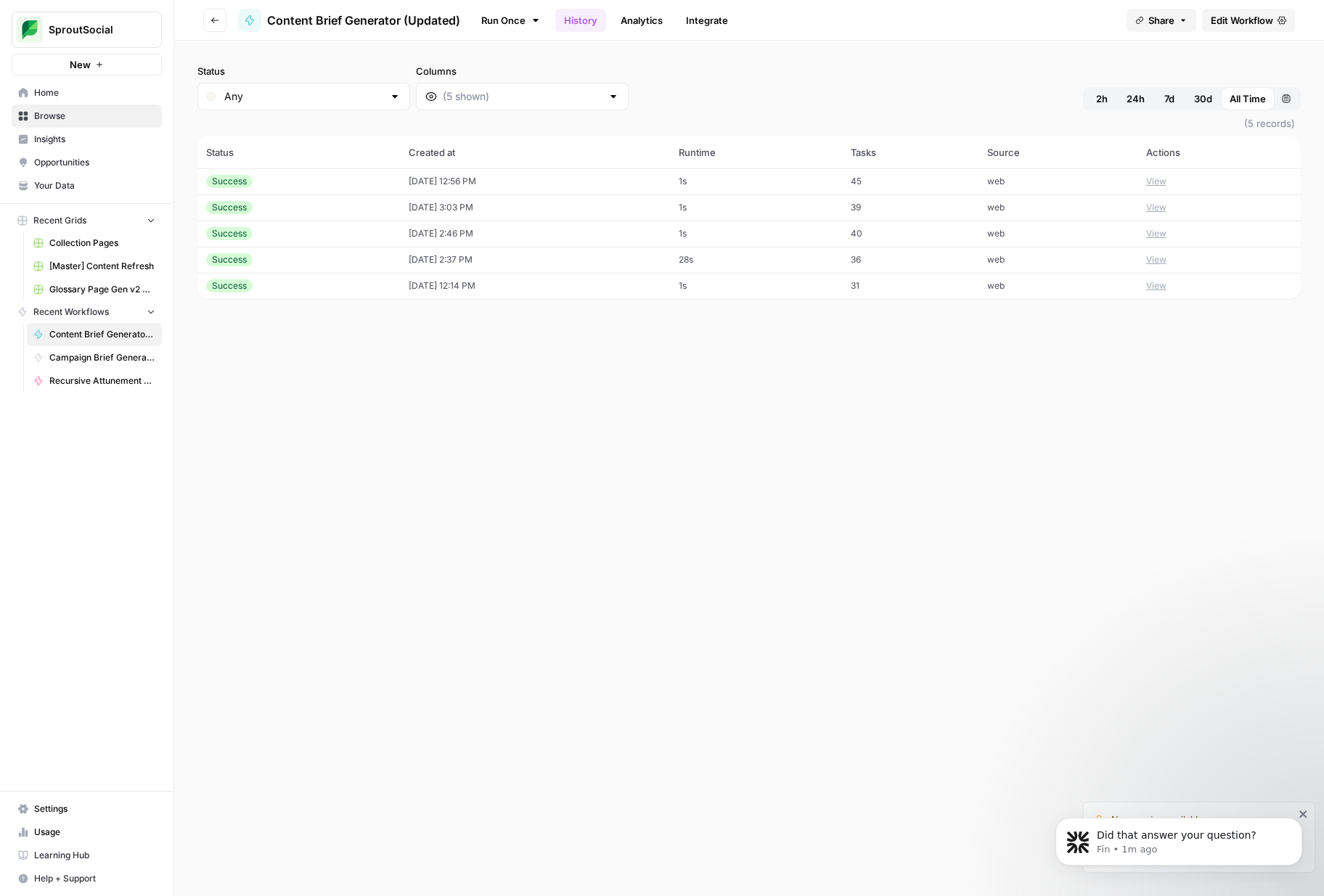
click at [877, 177] on td "45" at bounding box center [909, 181] width 135 height 26
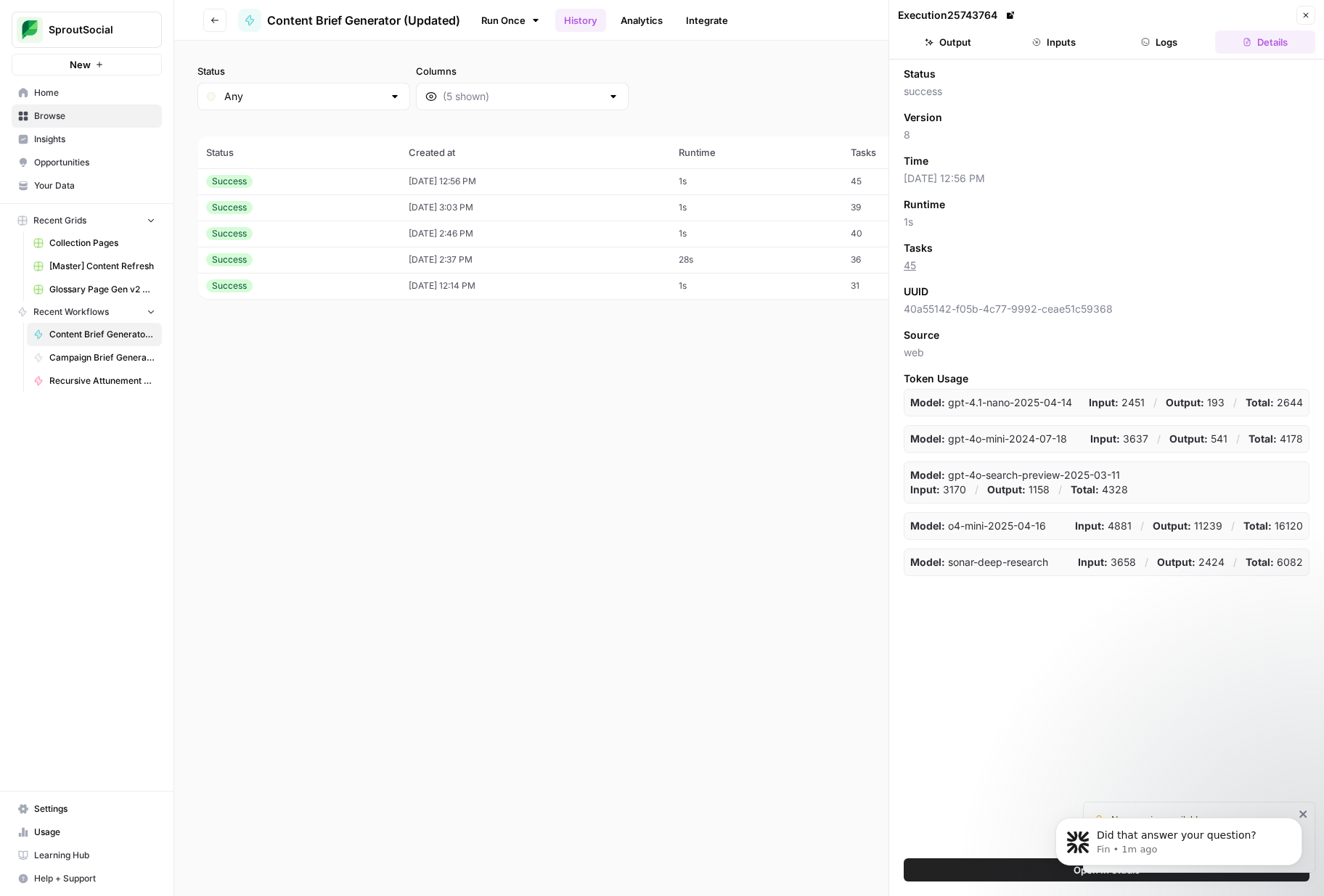
click at [969, 42] on button "Output" at bounding box center [947, 42] width 100 height 23
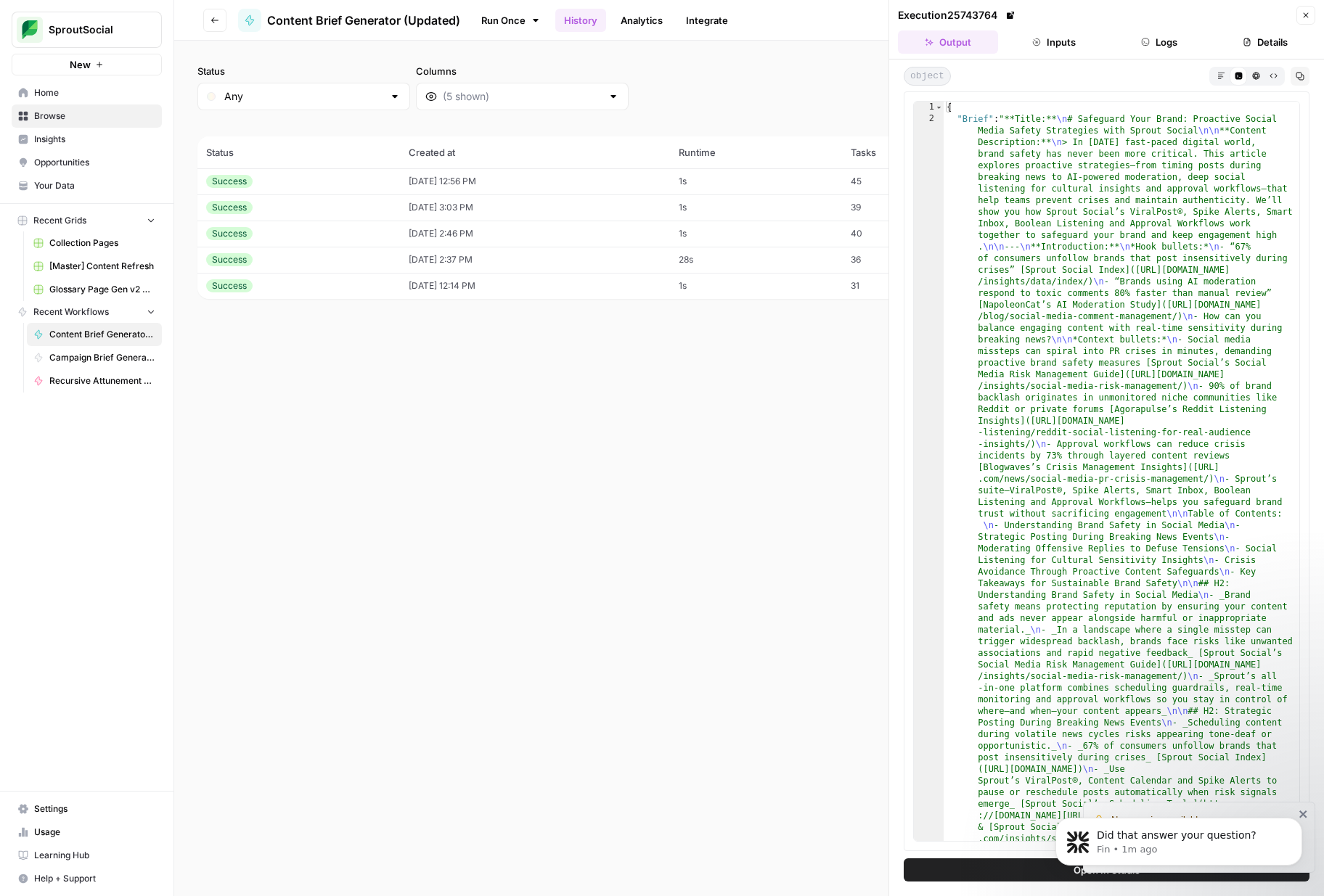
click at [1223, 77] on icon "button" at bounding box center [1221, 76] width 8 height 8
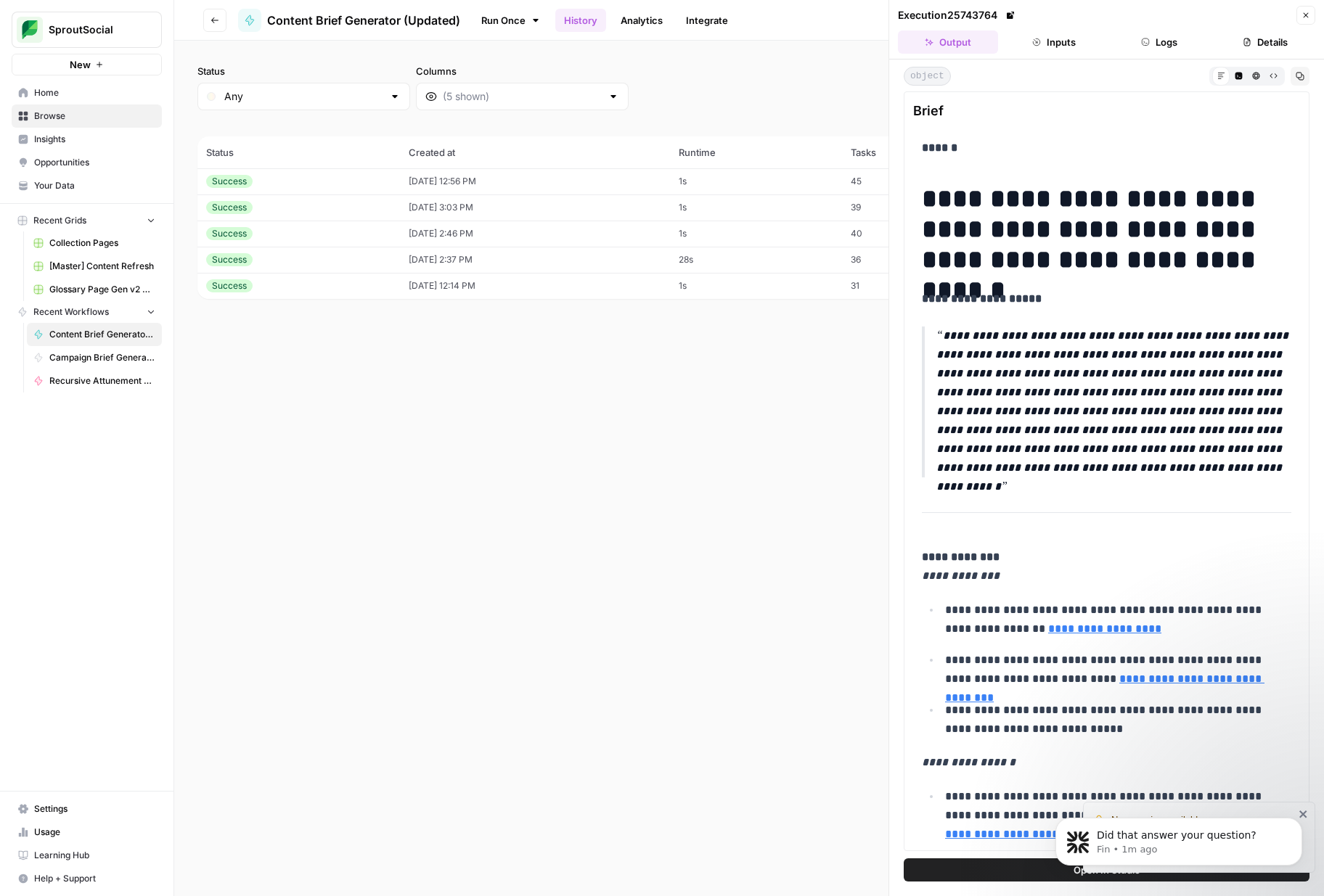
click at [777, 420] on div "Status Any Columns 2h 24h 7d 30d All Time Custom range (5 records) Status Creat…" at bounding box center [749, 469] width 1150 height 856
